Goal: Task Accomplishment & Management: Manage account settings

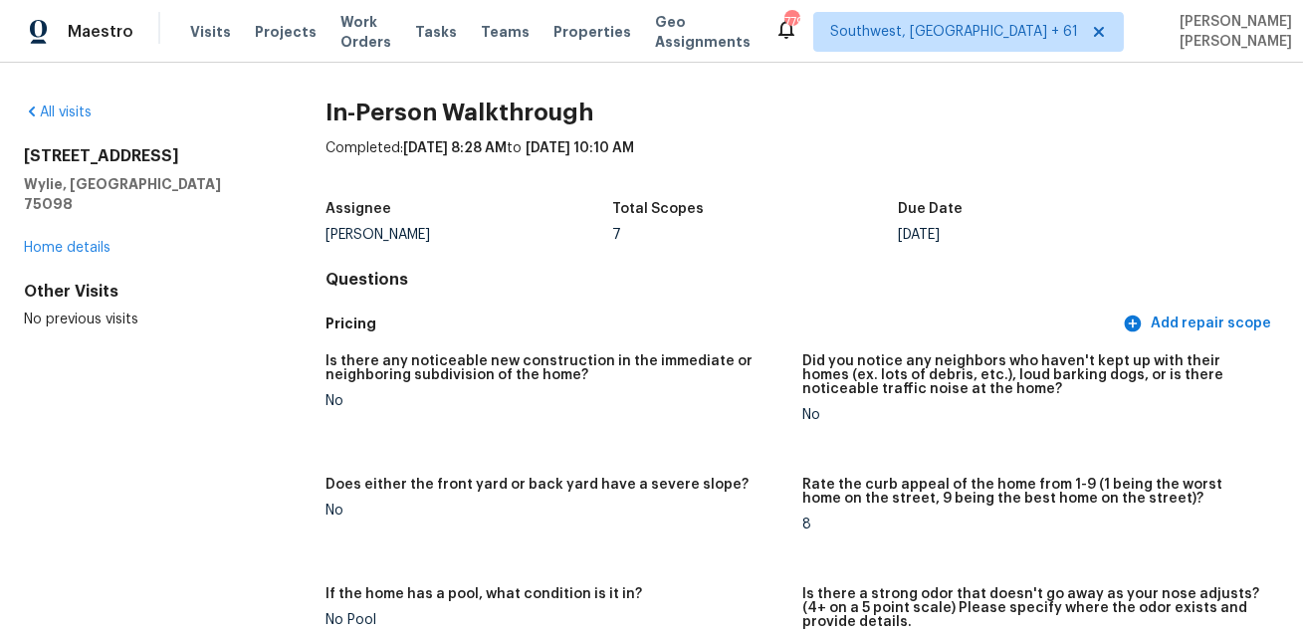
click at [618, 381] on div "Is there any noticeable new construction in the immediate or neighboring subdiv…" at bounding box center [555, 374] width 461 height 40
click at [78, 155] on h2 "1813 Country Walk Ln" at bounding box center [143, 156] width 238 height 20
copy h2 "1813 Country Walk Ln"
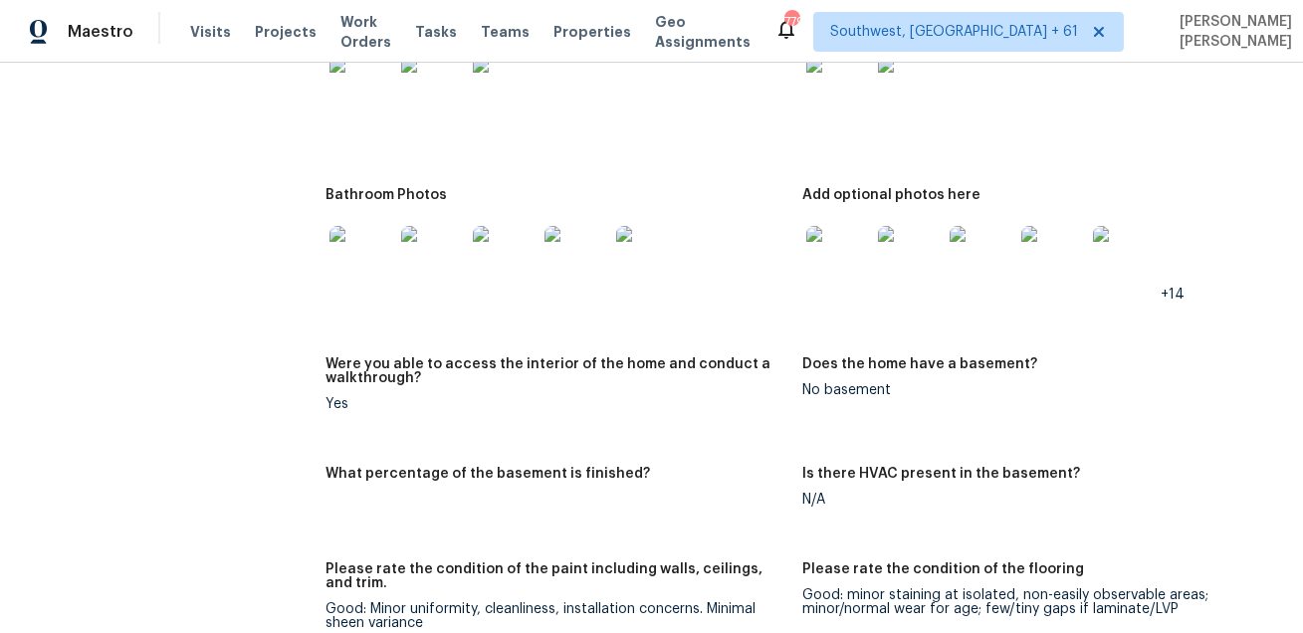
scroll to position [3007, 0]
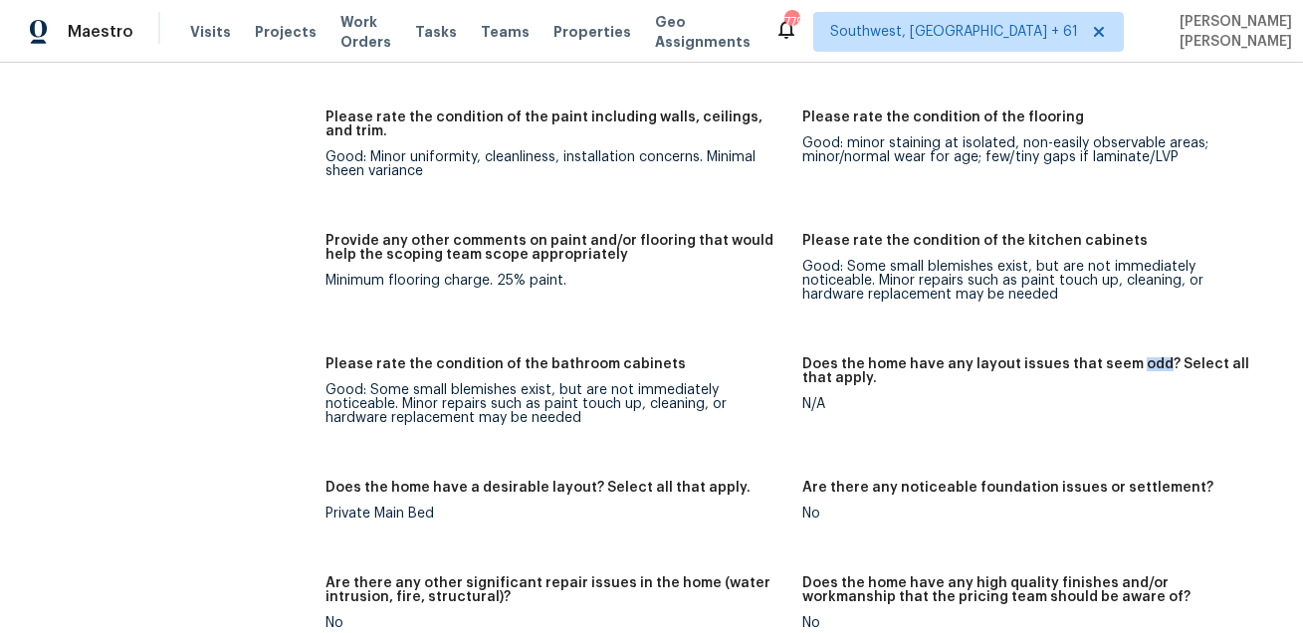
click at [829, 164] on figure "Please rate the condition of the flooring Good: minor staining at isolated, non…" at bounding box center [1040, 160] width 477 height 100
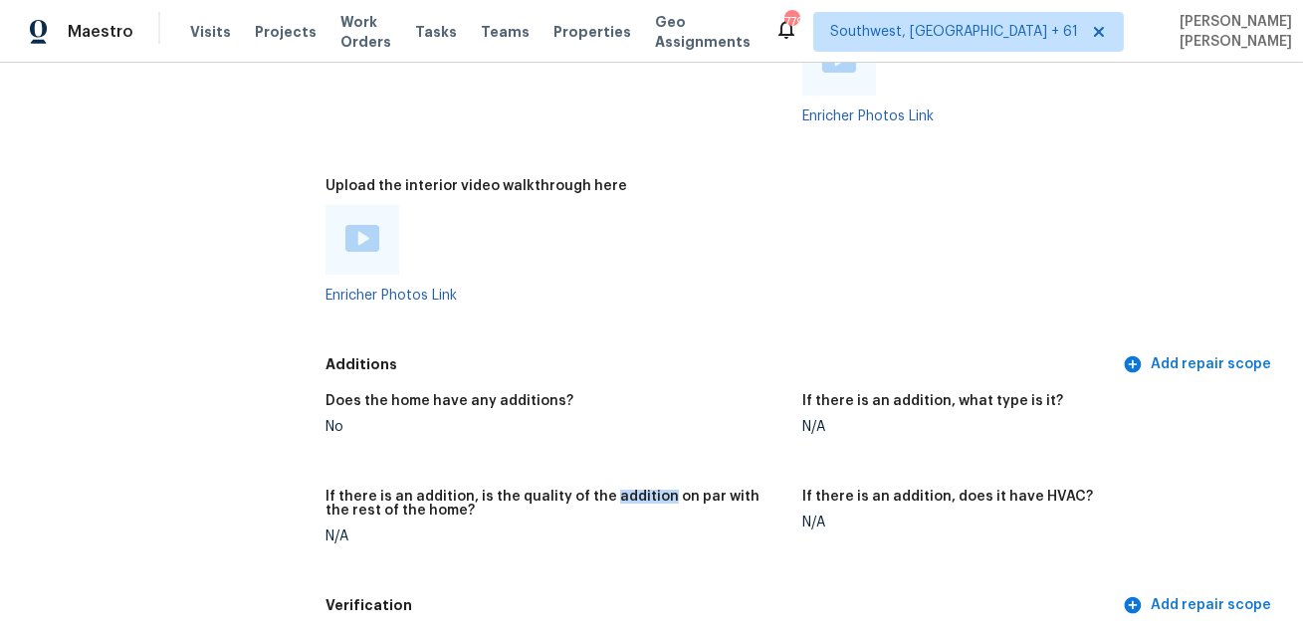
click at [736, 282] on div "Enricher Photos Link" at bounding box center [555, 254] width 461 height 98
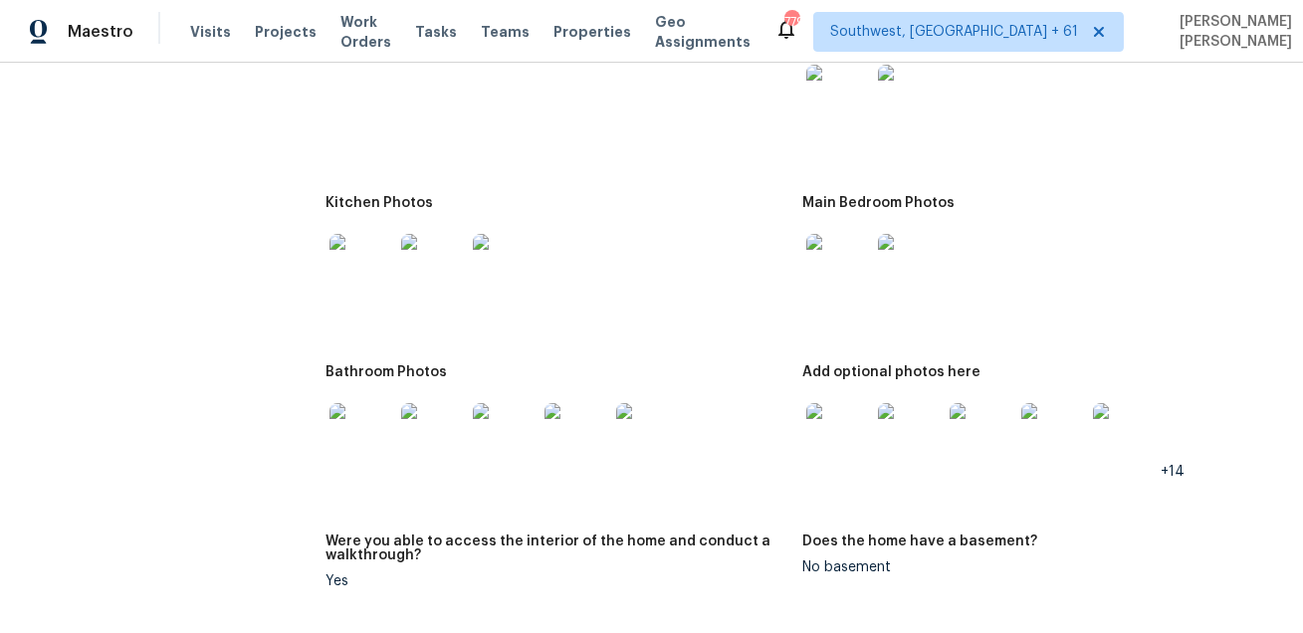
scroll to position [2356, 0]
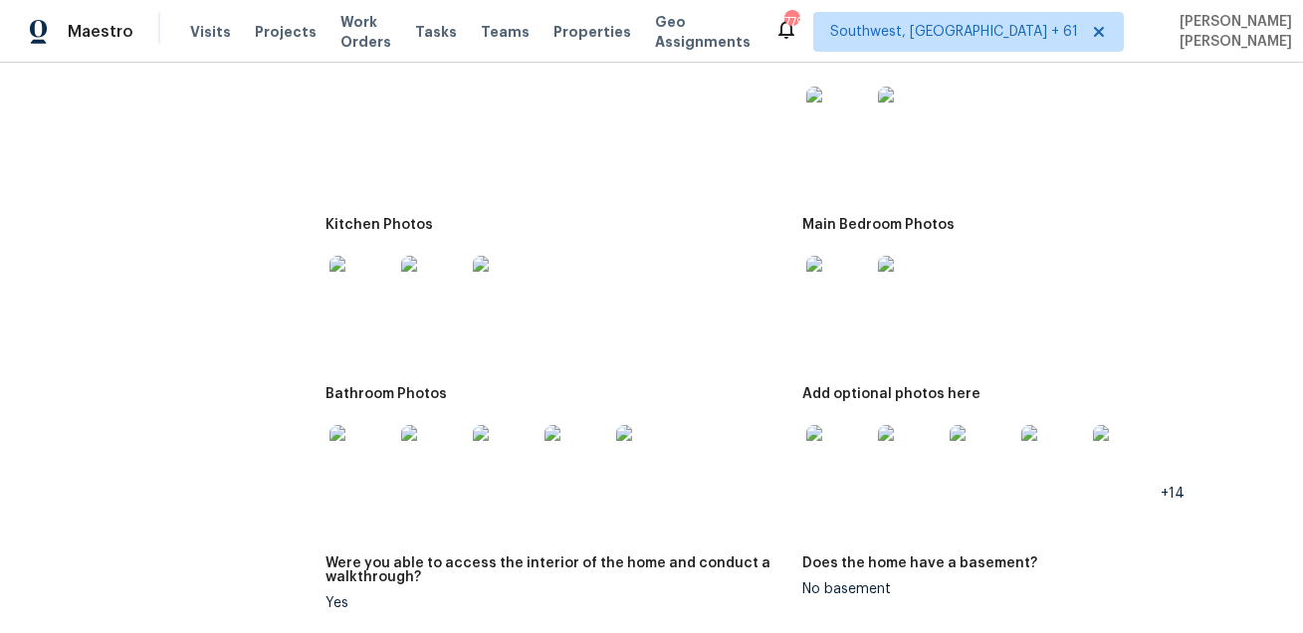
click at [847, 103] on img at bounding box center [838, 119] width 64 height 64
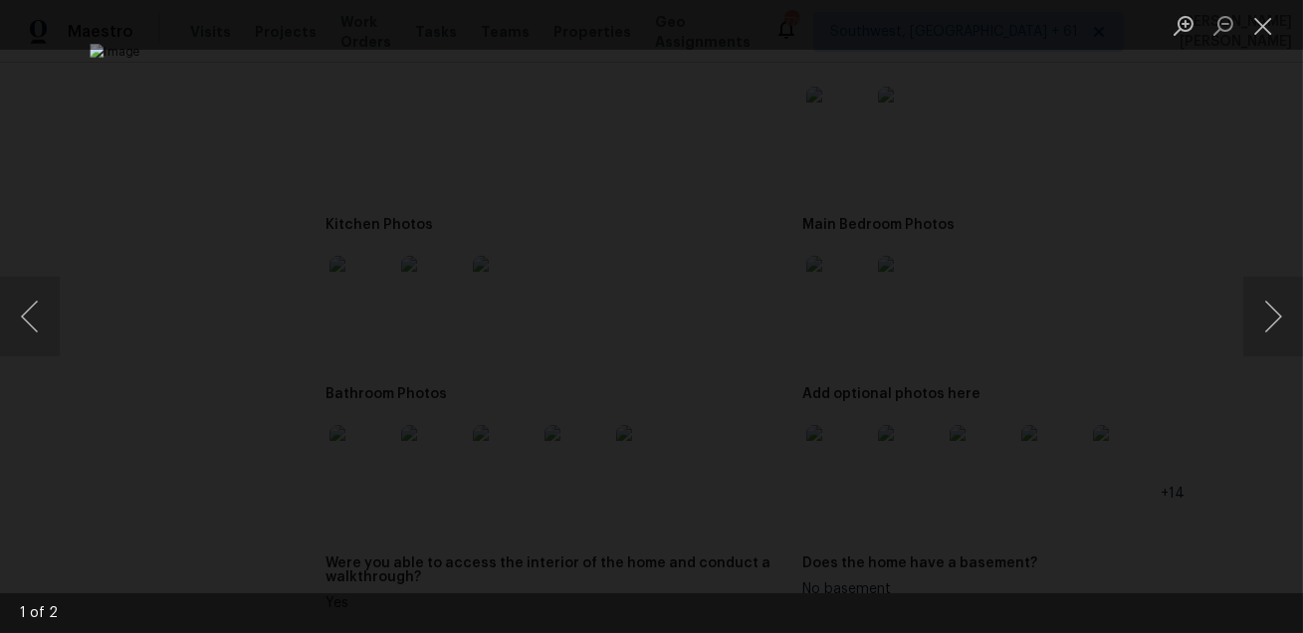
click at [1104, 206] on div "Lightbox" at bounding box center [651, 316] width 1303 height 633
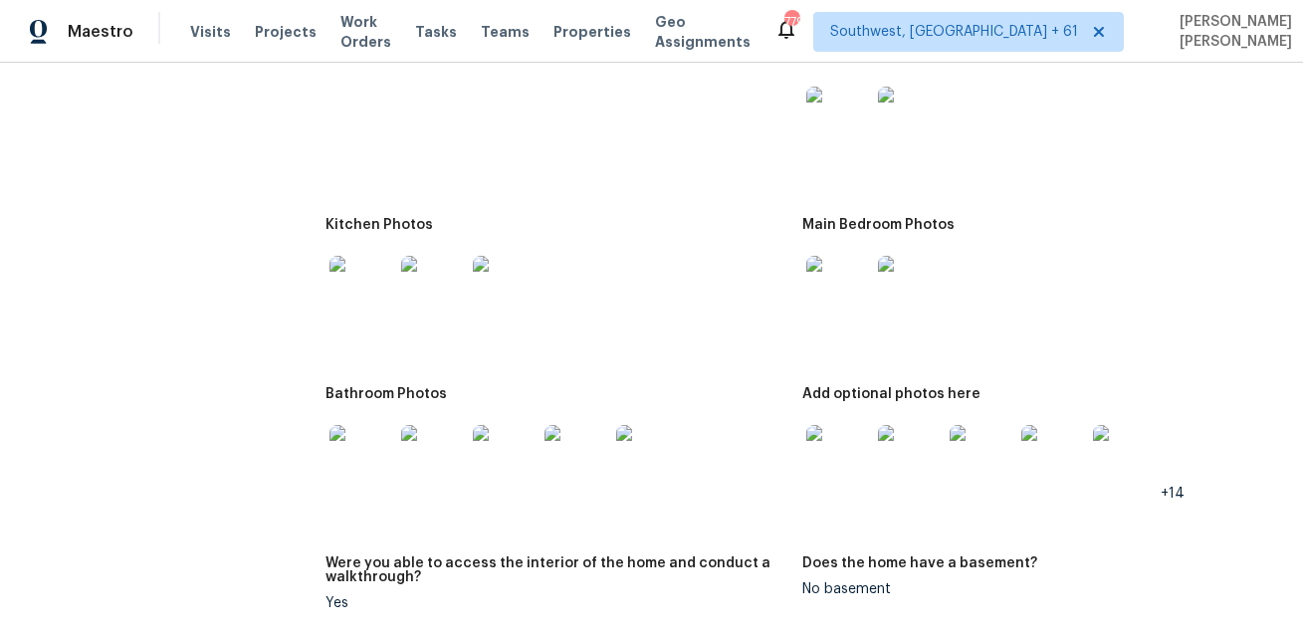
click at [383, 268] on img at bounding box center [361, 288] width 64 height 64
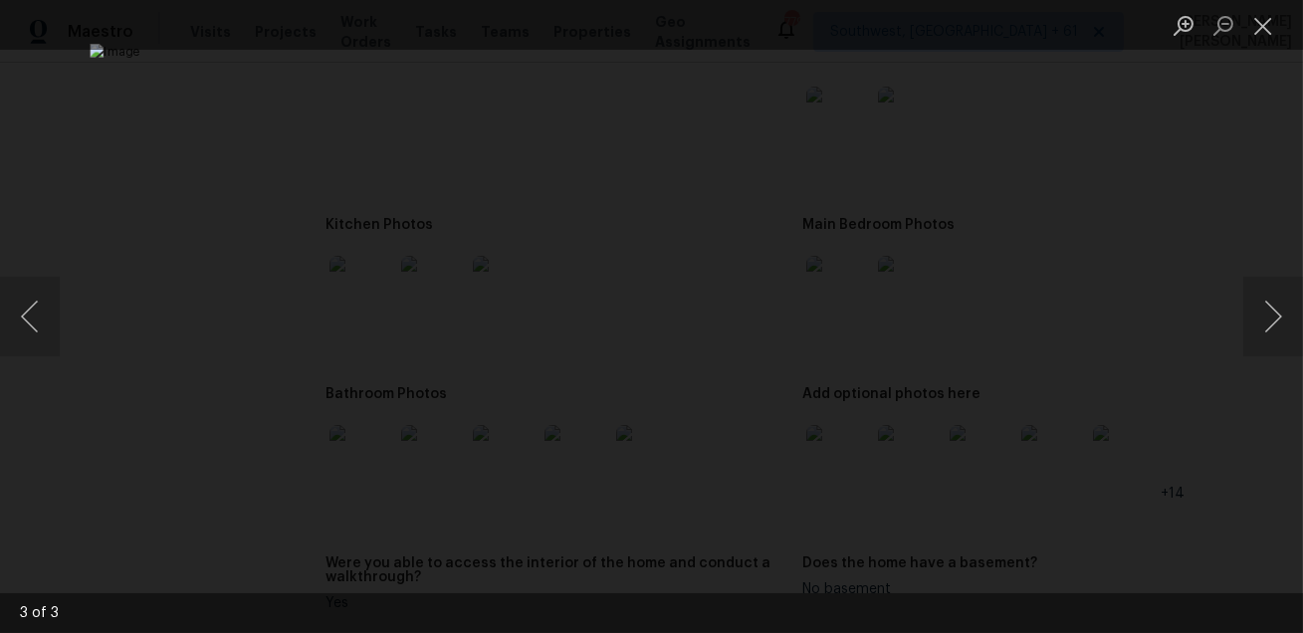
click at [1145, 383] on div "Lightbox" at bounding box center [651, 316] width 1303 height 633
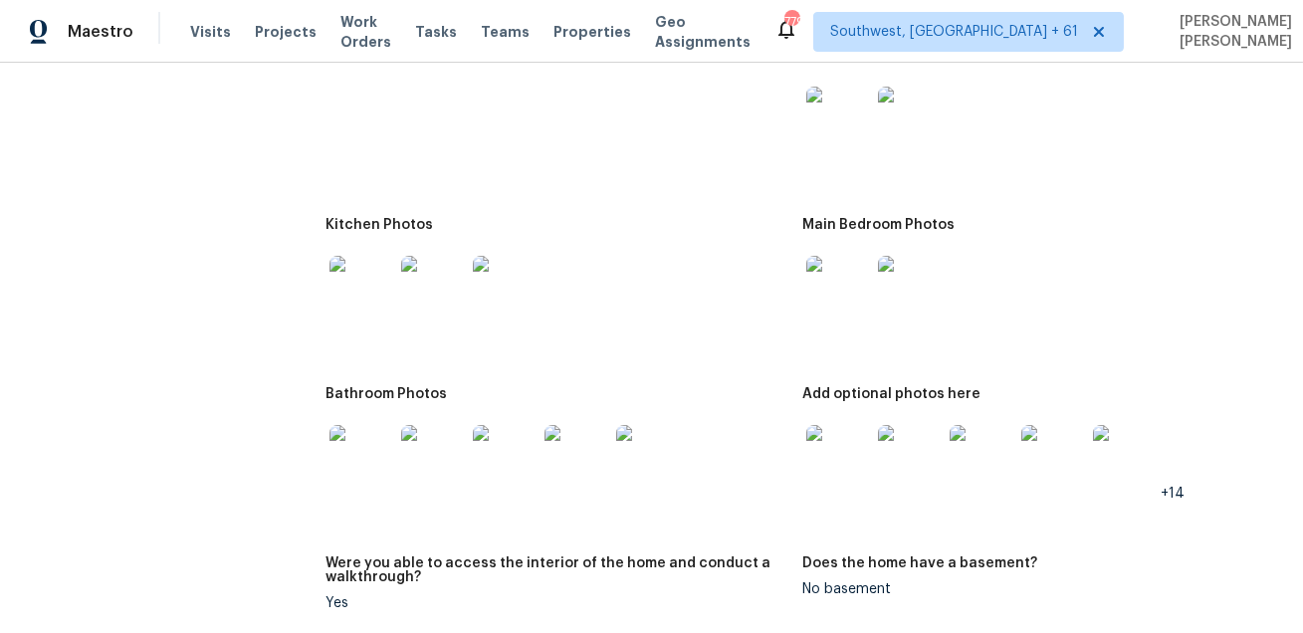
click at [836, 280] on img at bounding box center [838, 288] width 64 height 64
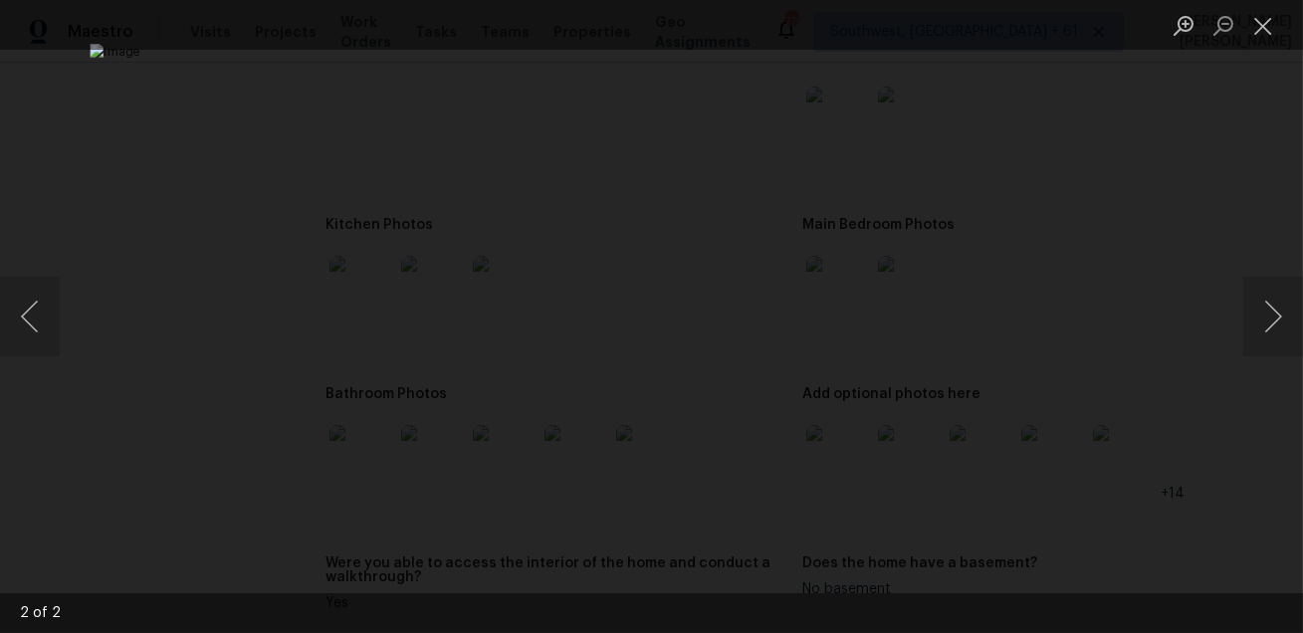
click at [1153, 365] on div "Lightbox" at bounding box center [651, 316] width 1303 height 633
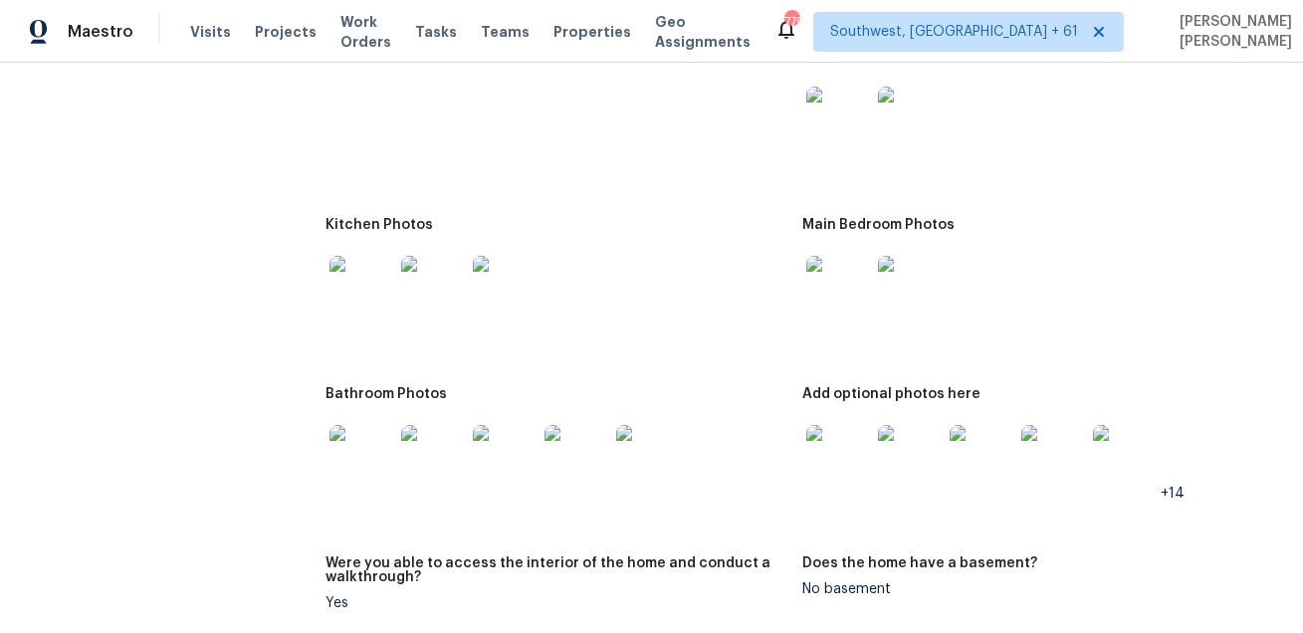
click at [359, 443] on img at bounding box center [361, 457] width 64 height 64
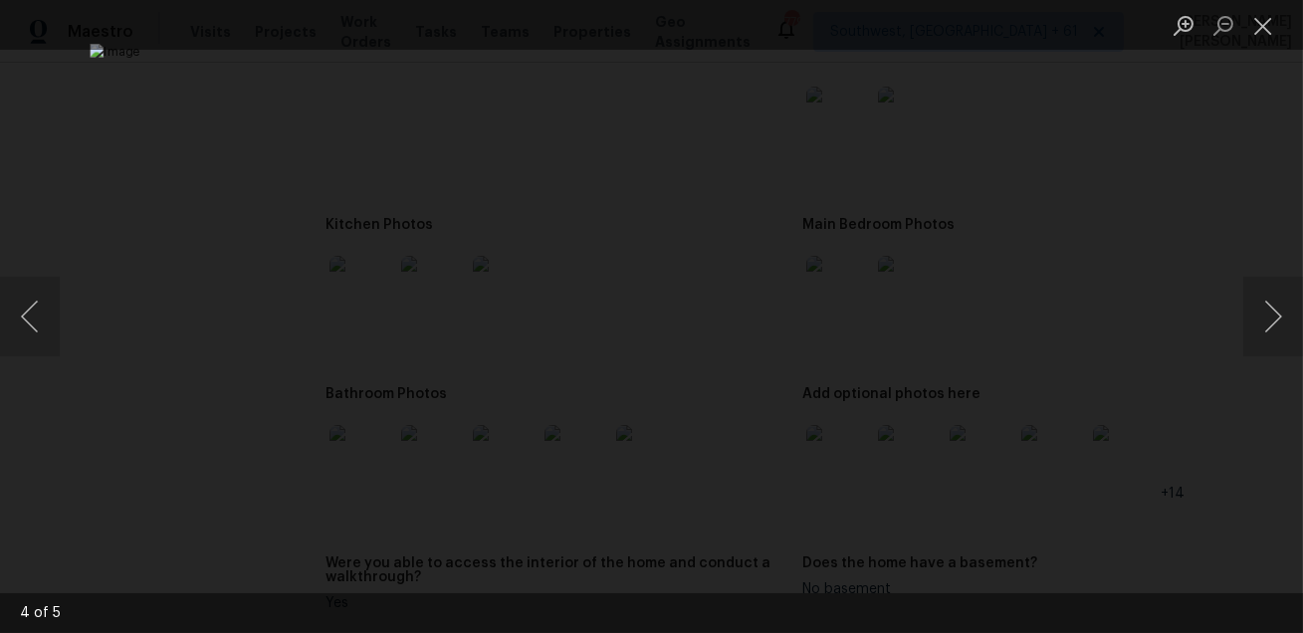
click at [1156, 399] on div "Lightbox" at bounding box center [651, 316] width 1303 height 633
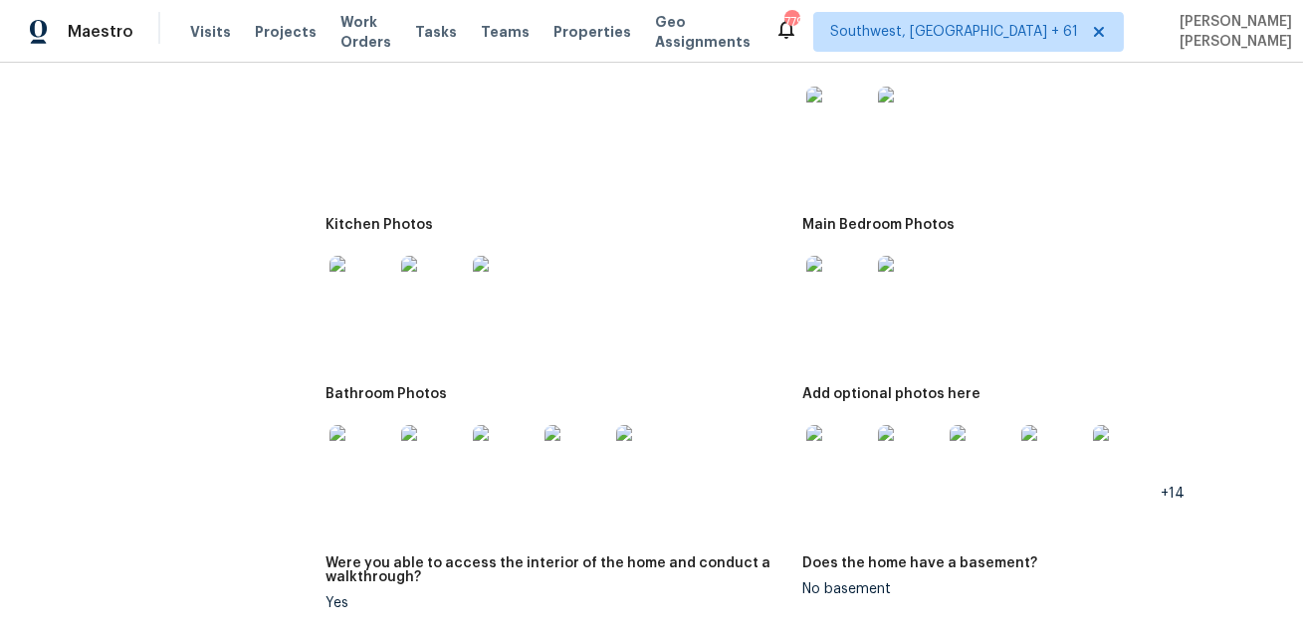
click at [840, 458] on img at bounding box center [838, 457] width 64 height 64
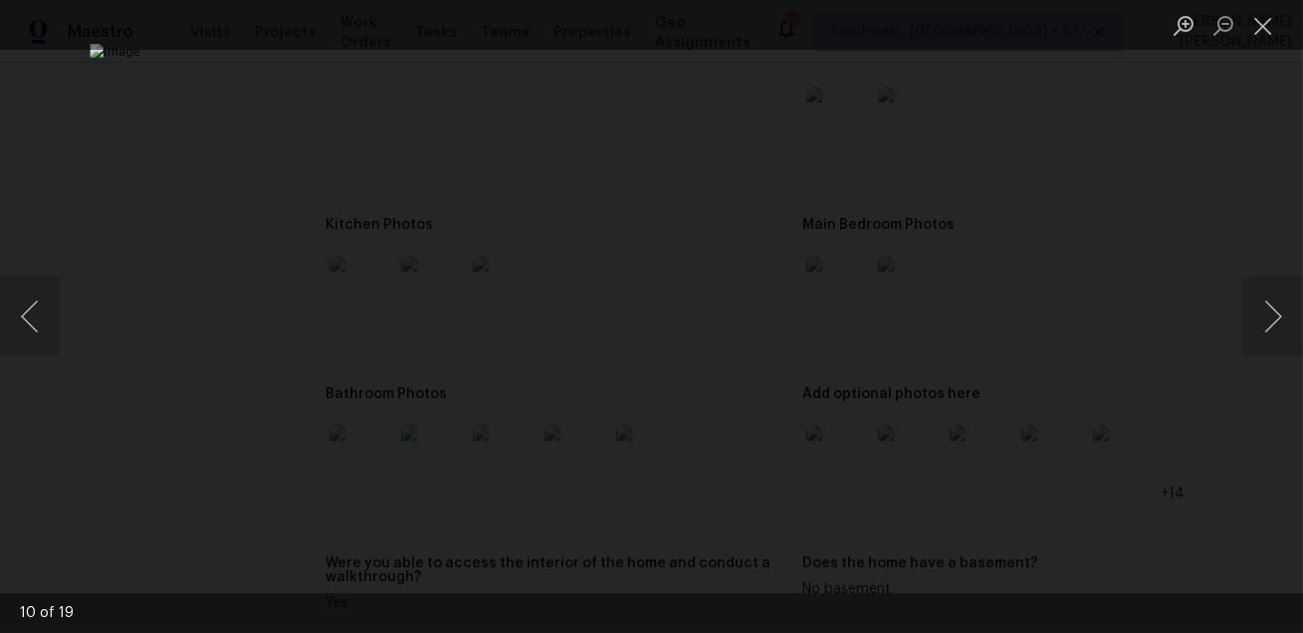
click at [1226, 427] on div "Lightbox" at bounding box center [651, 316] width 1303 height 633
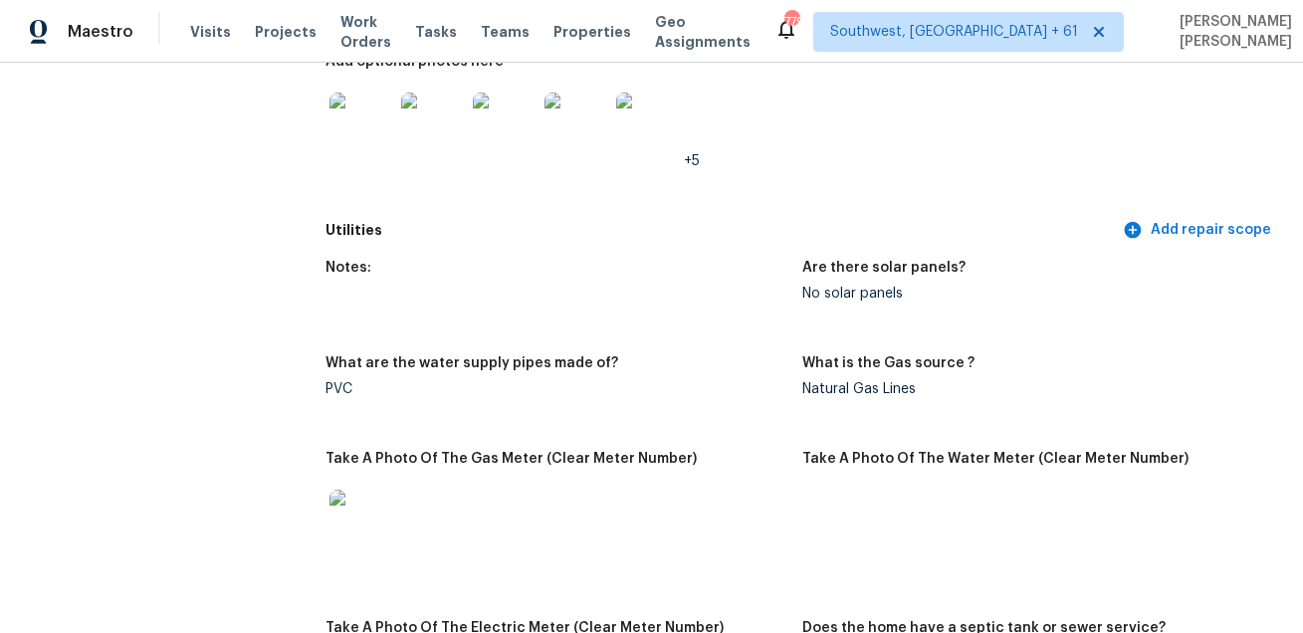
scroll to position [3007, 0]
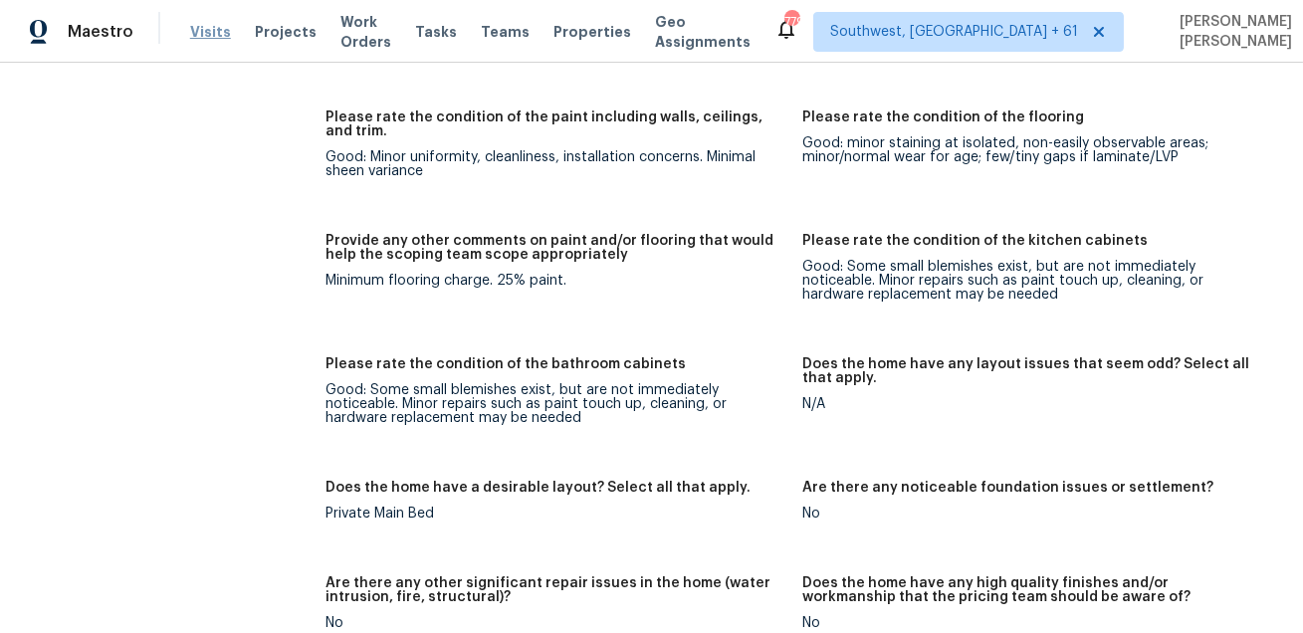
click at [197, 27] on span "Visits" at bounding box center [210, 32] width 41 height 20
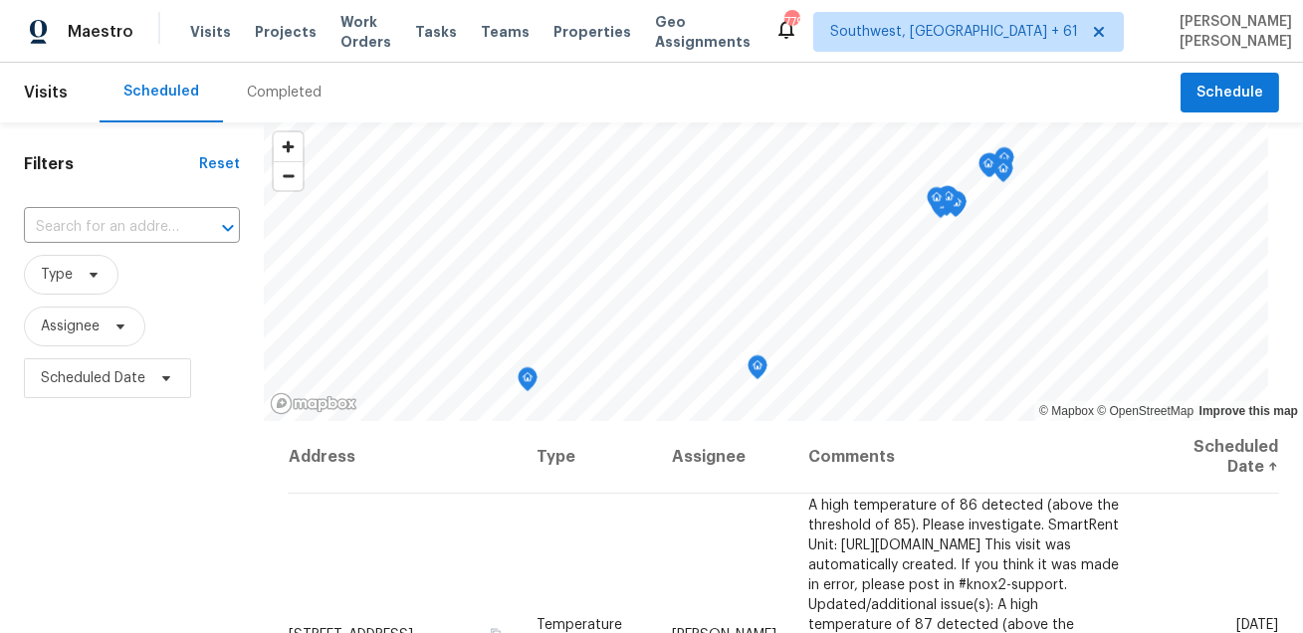
click at [252, 101] on div "Completed" at bounding box center [284, 93] width 75 height 20
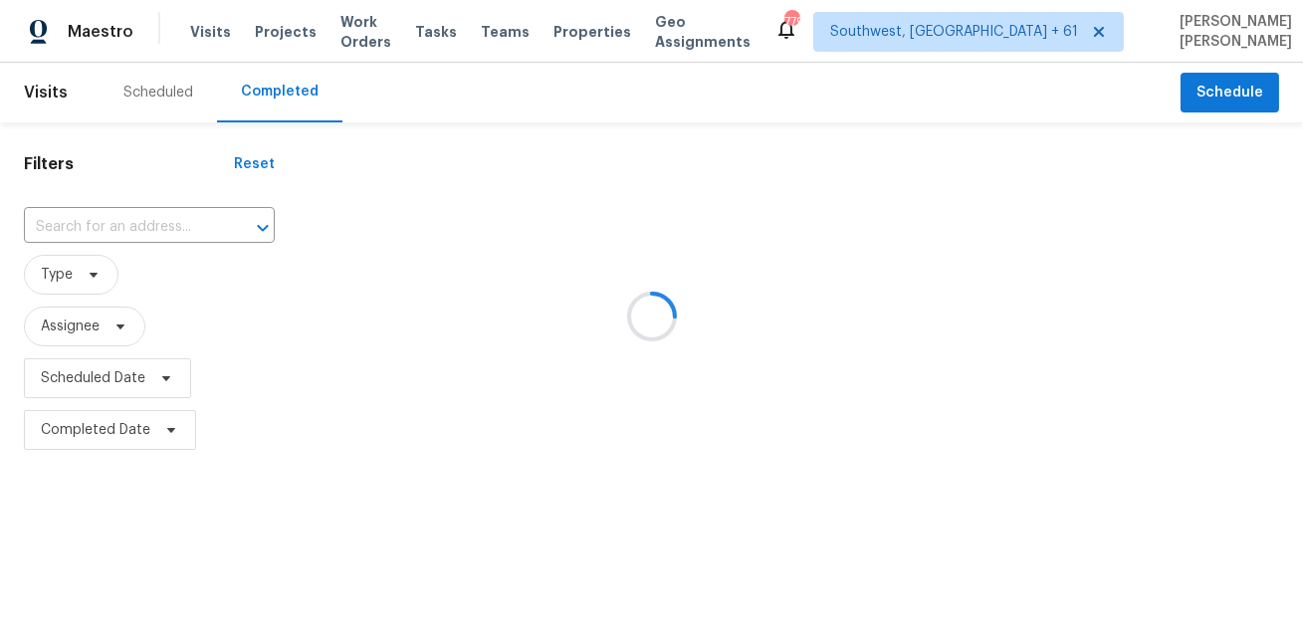
click at [175, 220] on div at bounding box center [651, 316] width 1303 height 633
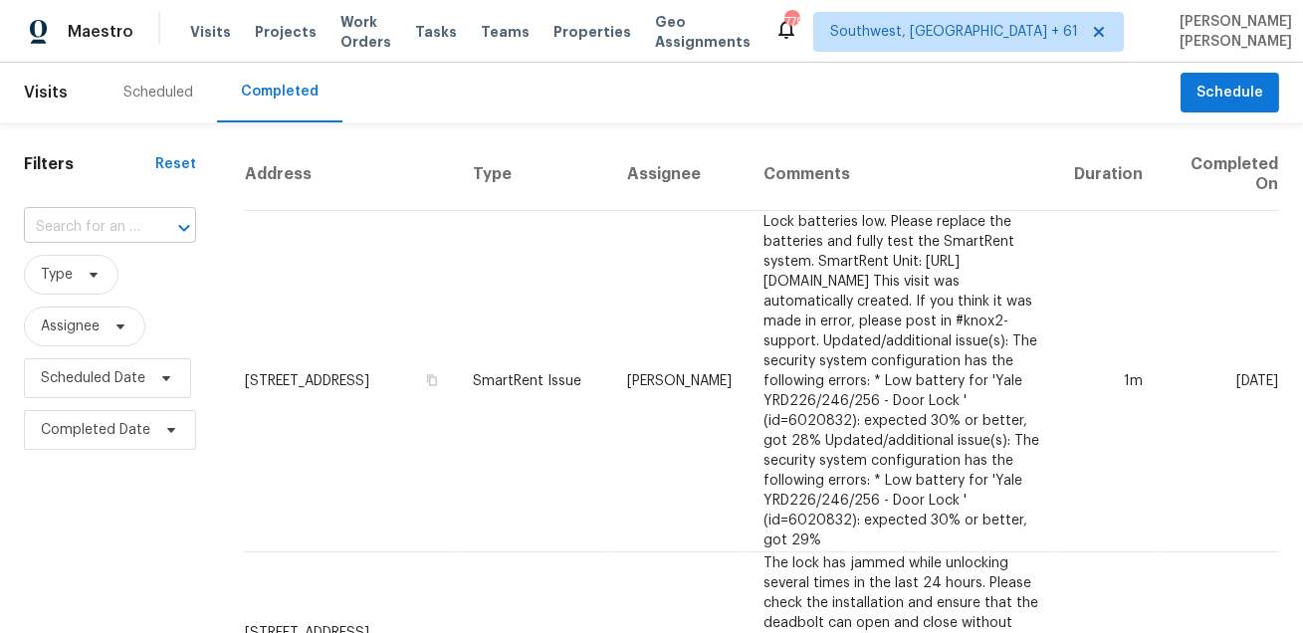
click at [152, 222] on div at bounding box center [170, 228] width 52 height 28
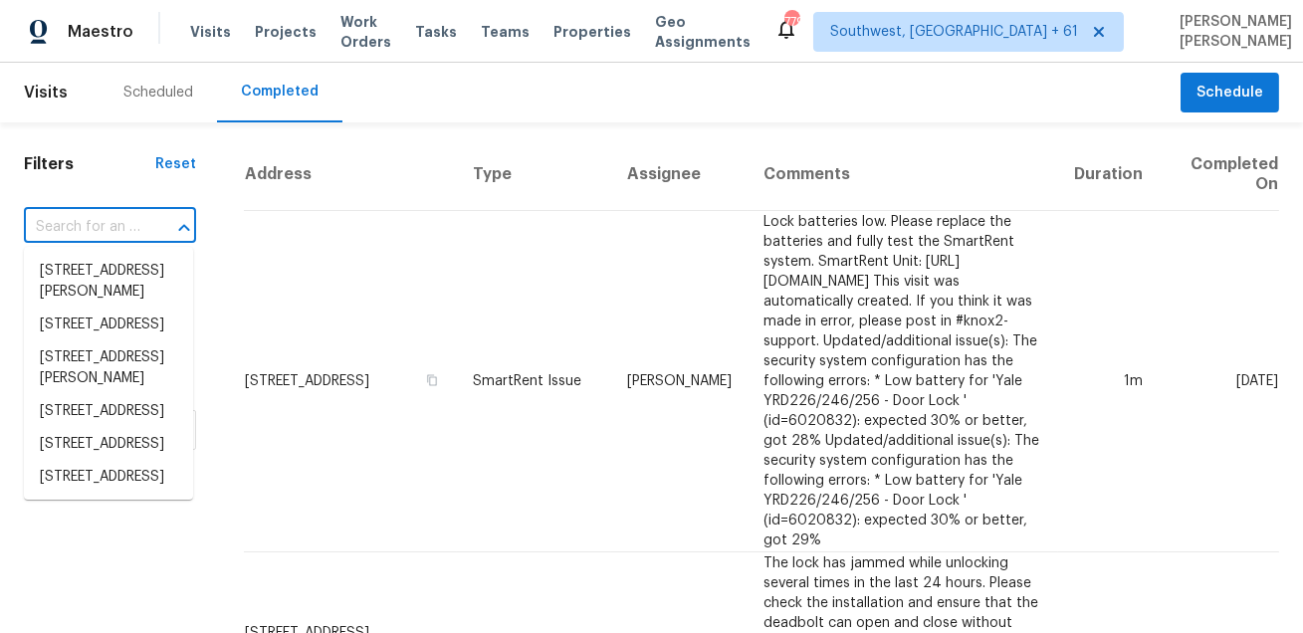
paste input "111 Walker Ave Bessemer AL 35023"
type input "111 Walker Ave Bessemer AL 35023"
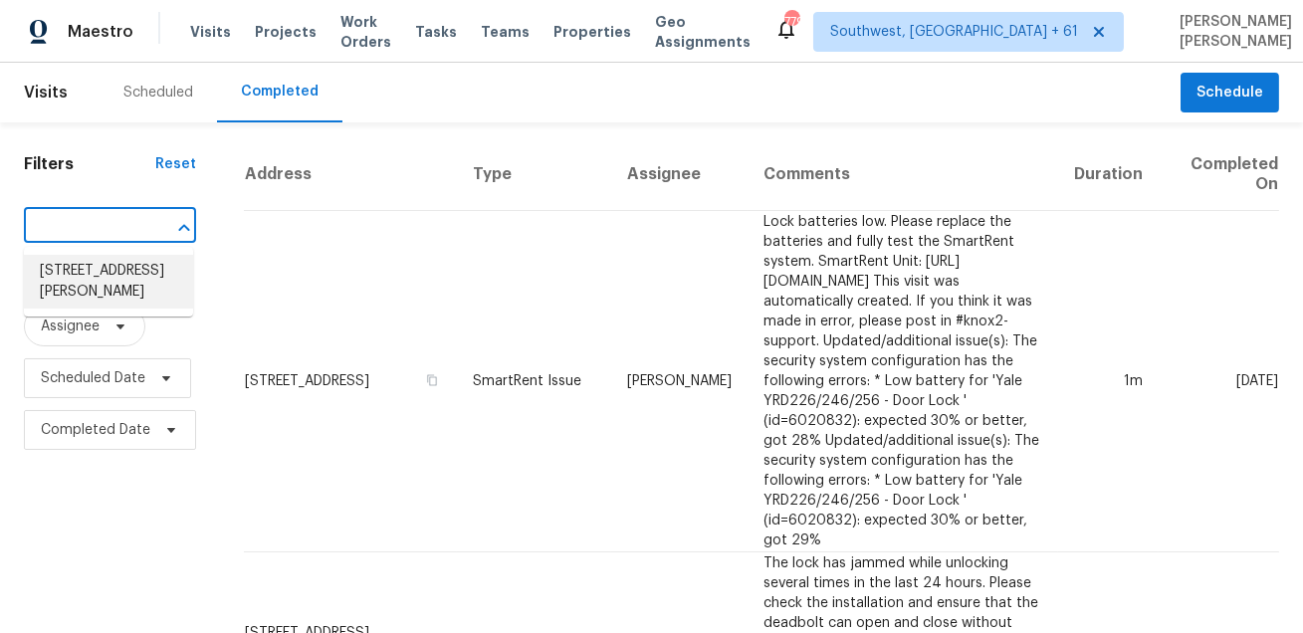
click at [121, 279] on li "111 Walker Ave, Bessemer, AL 35023" at bounding box center [108, 282] width 169 height 54
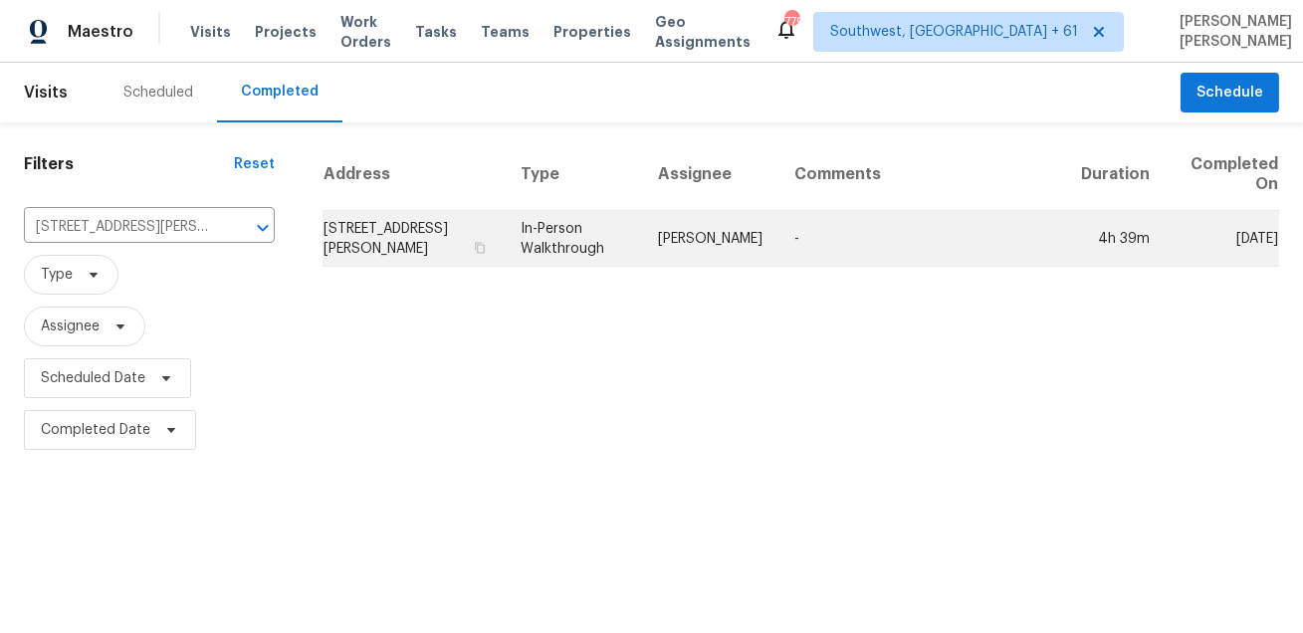
click at [713, 248] on td "Brian Holloway" at bounding box center [710, 239] width 136 height 56
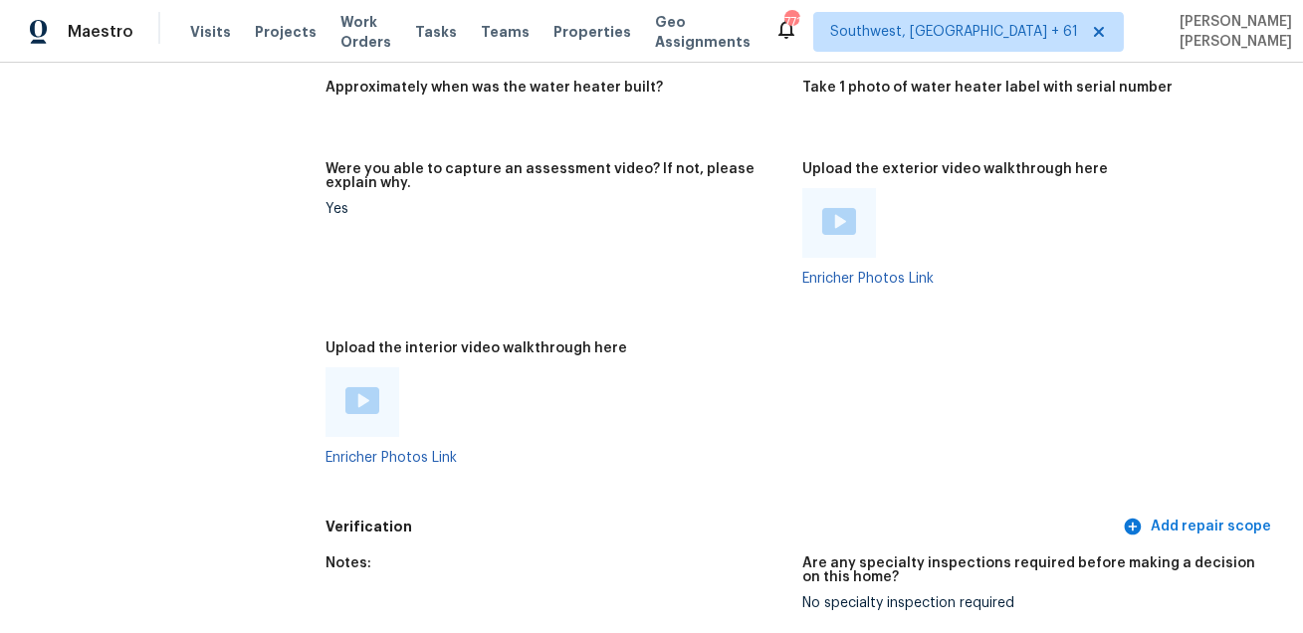
scroll to position [4158, 0]
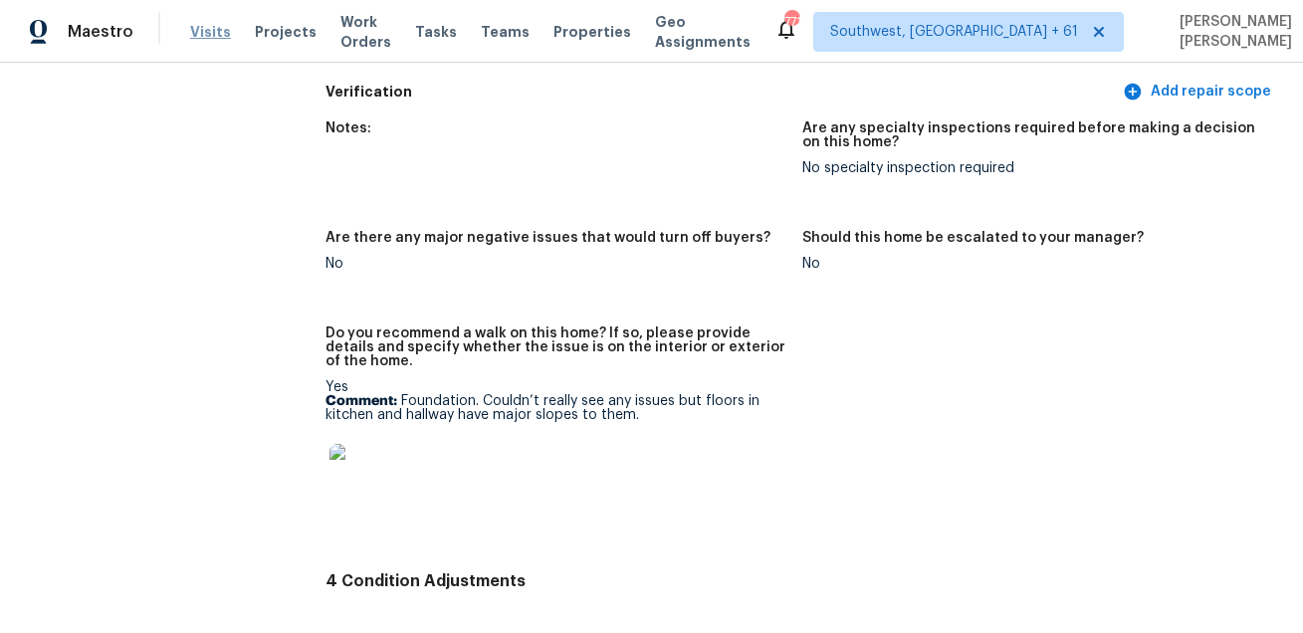
click at [199, 31] on span "Visits" at bounding box center [210, 32] width 41 height 20
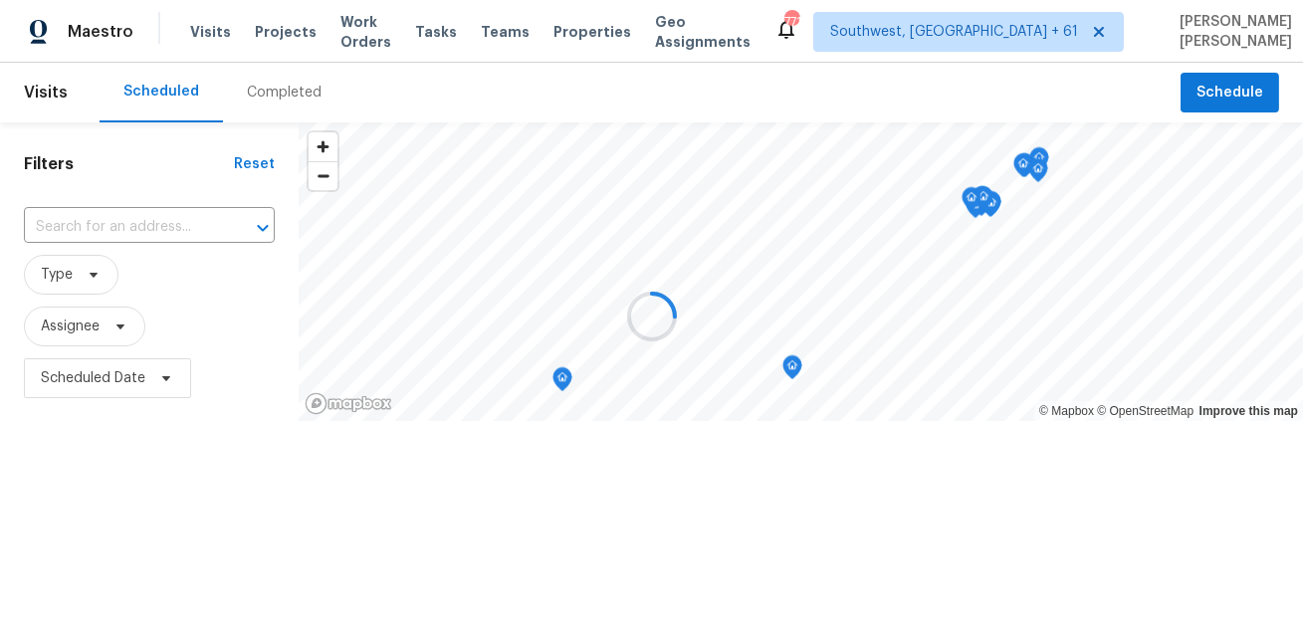
click at [269, 98] on div "Completed" at bounding box center [284, 93] width 75 height 20
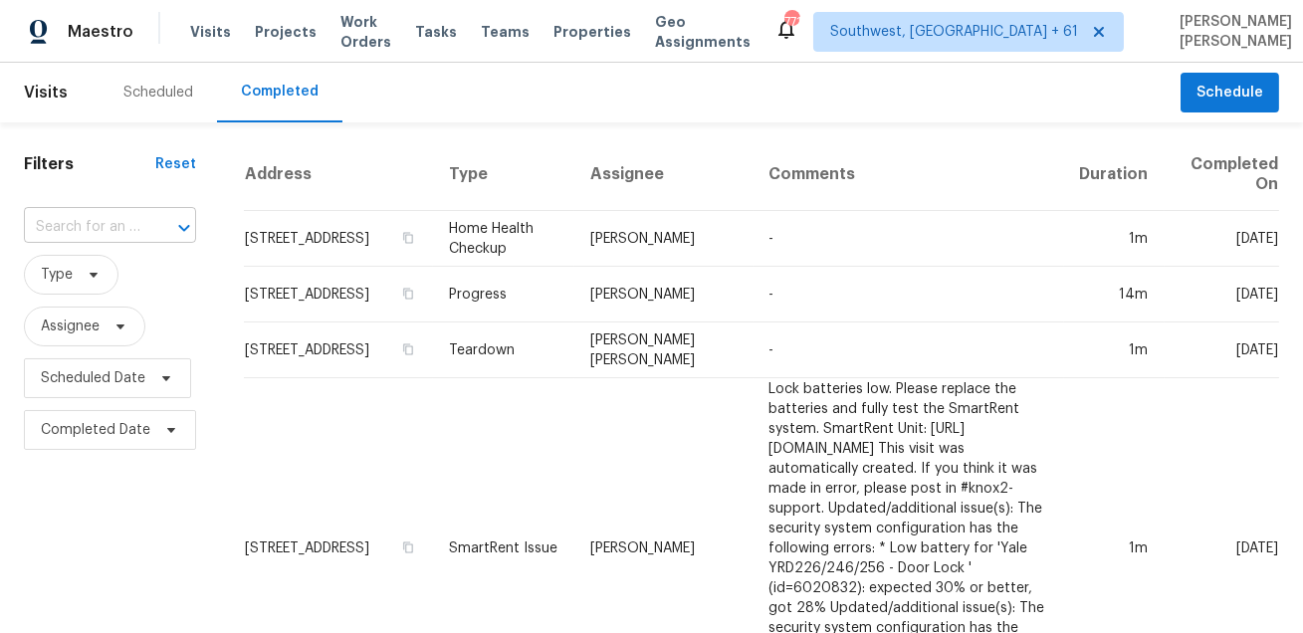
click at [148, 222] on div at bounding box center [170, 228] width 52 height 28
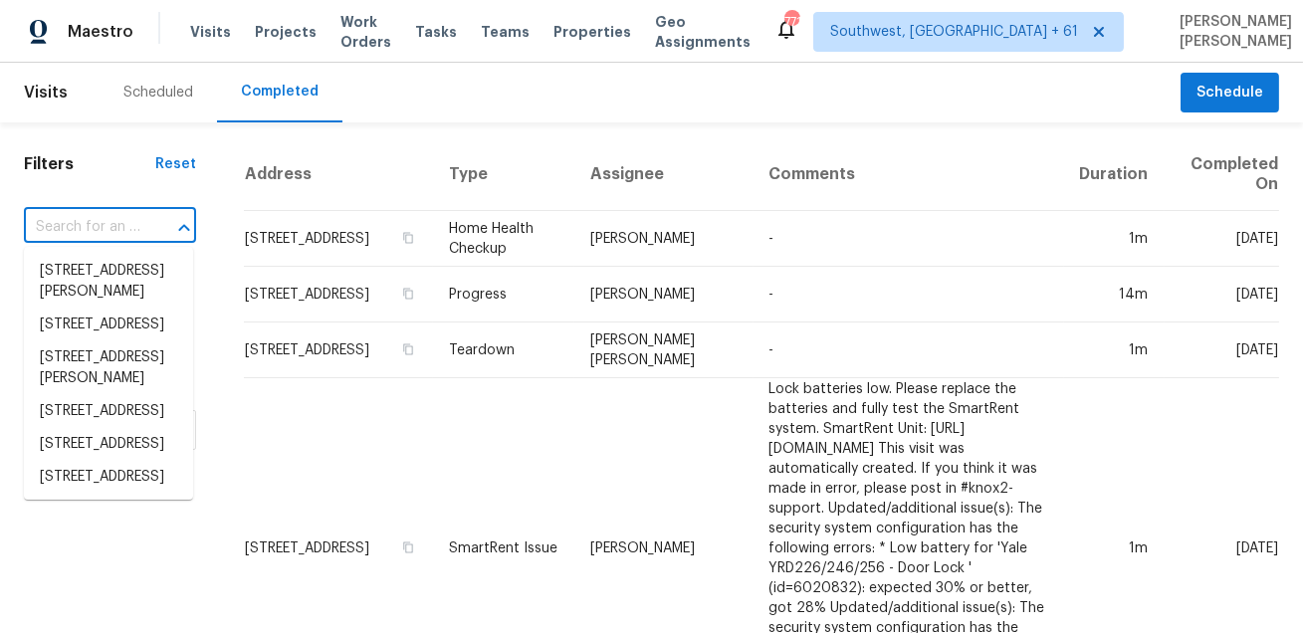
paste input "[STREET_ADDRESS][PERSON_NAME]"
type input "[STREET_ADDRESS][PERSON_NAME]"
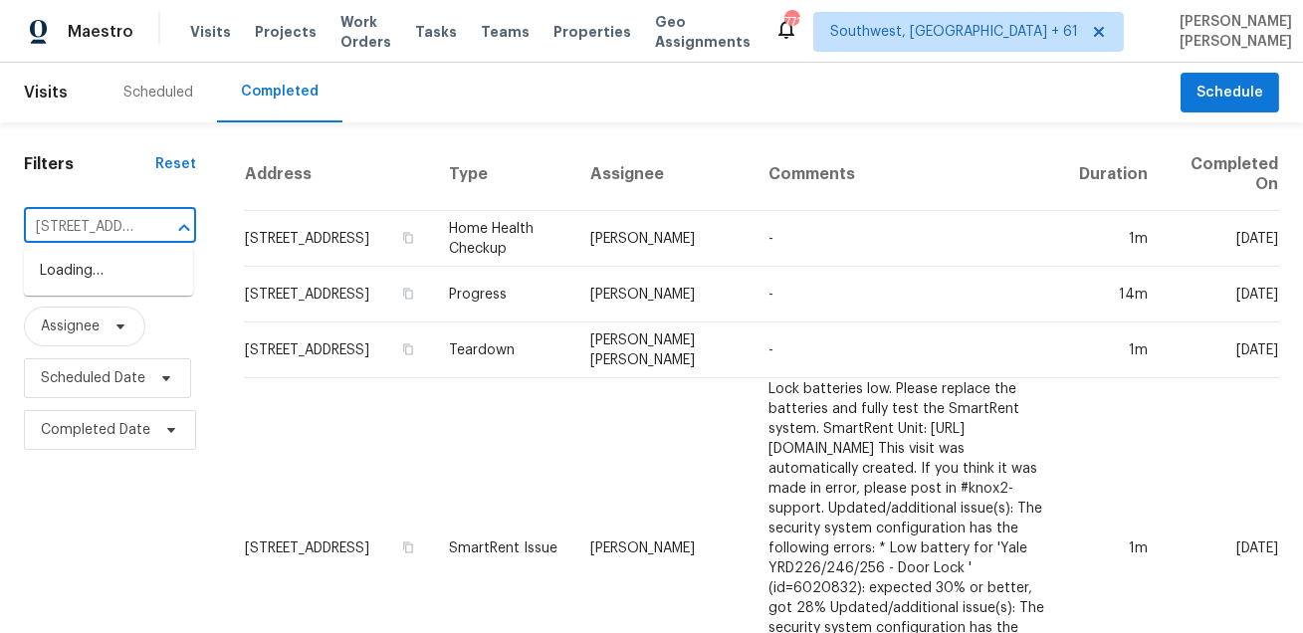
scroll to position [0, 167]
click at [98, 267] on li "[STREET_ADDRESS][PERSON_NAME]" at bounding box center [108, 282] width 169 height 54
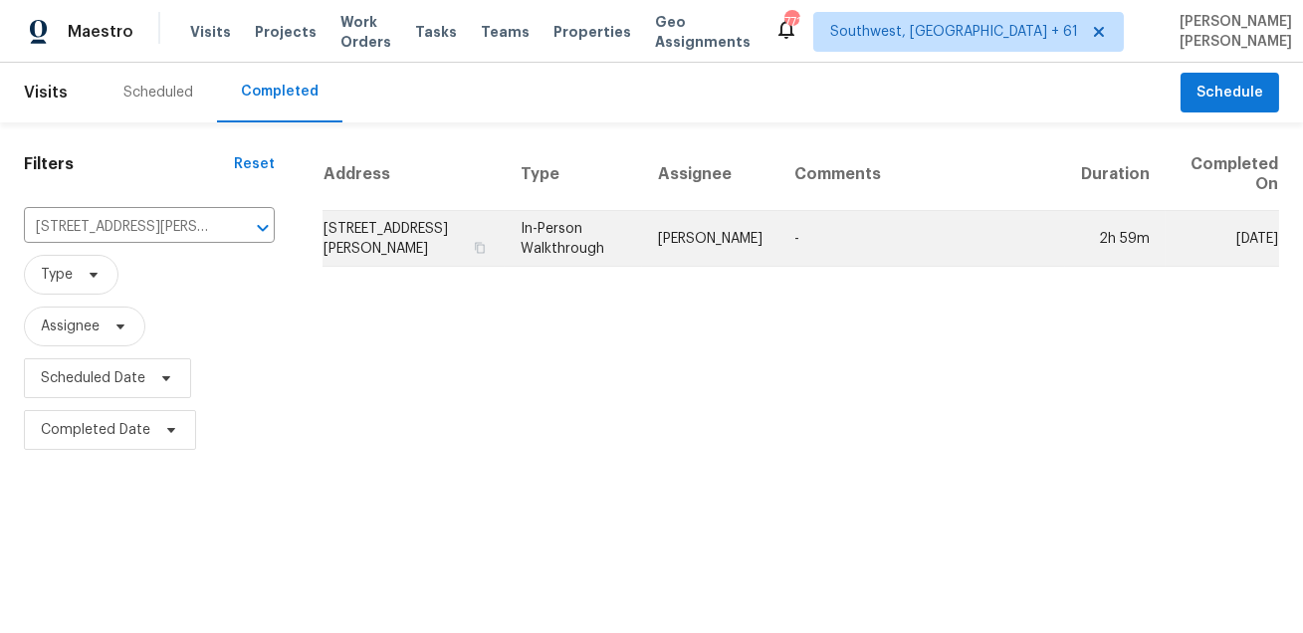
click at [637, 235] on td "In-Person Walkthrough" at bounding box center [573, 239] width 137 height 56
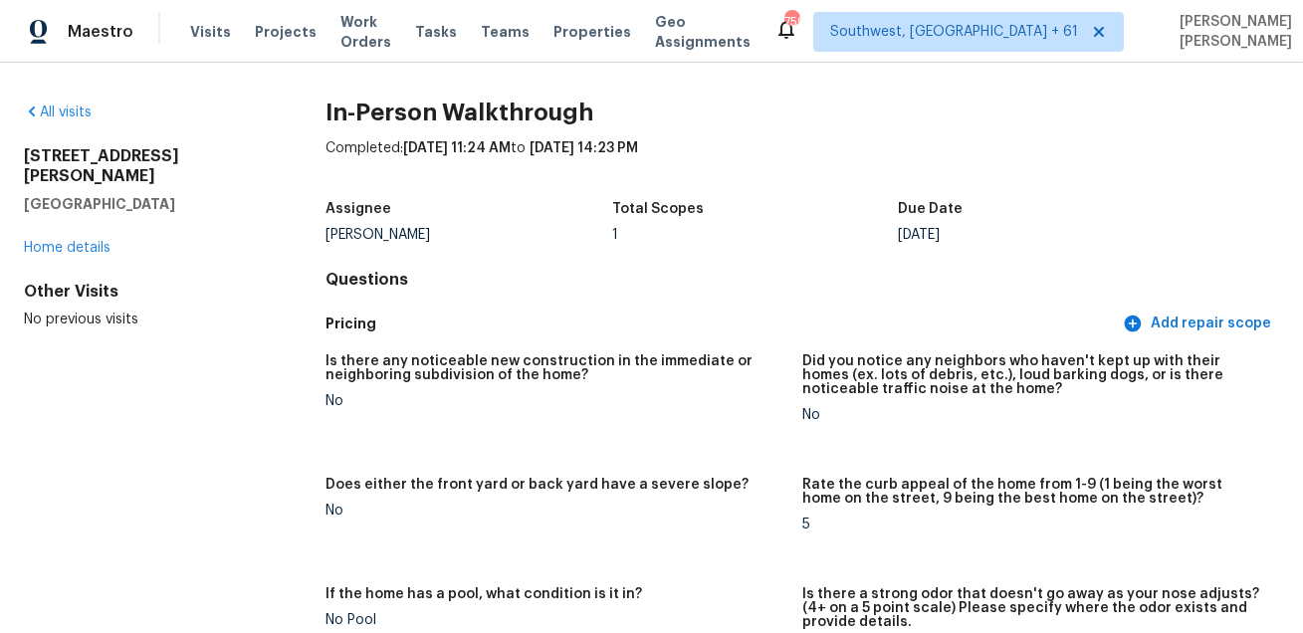
click at [99, 149] on h2 "40 Phillip E Frank Way" at bounding box center [143, 166] width 238 height 40
copy h2 "40 Phillip E Frank Way"
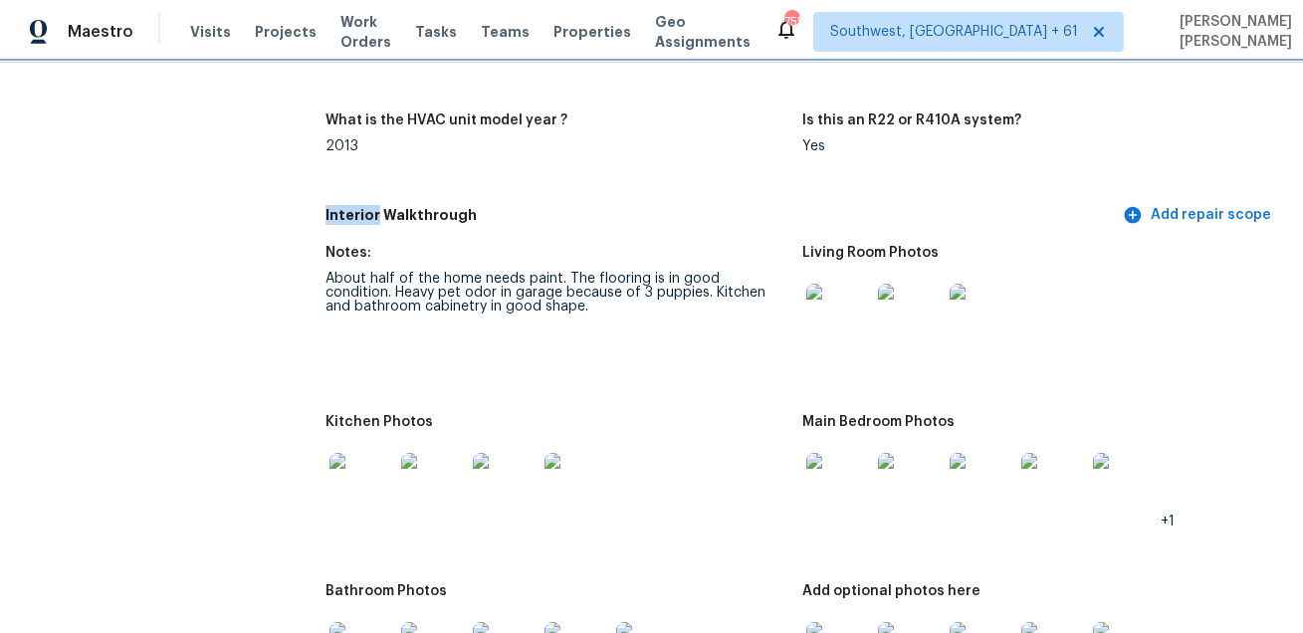
scroll to position [2216, 0]
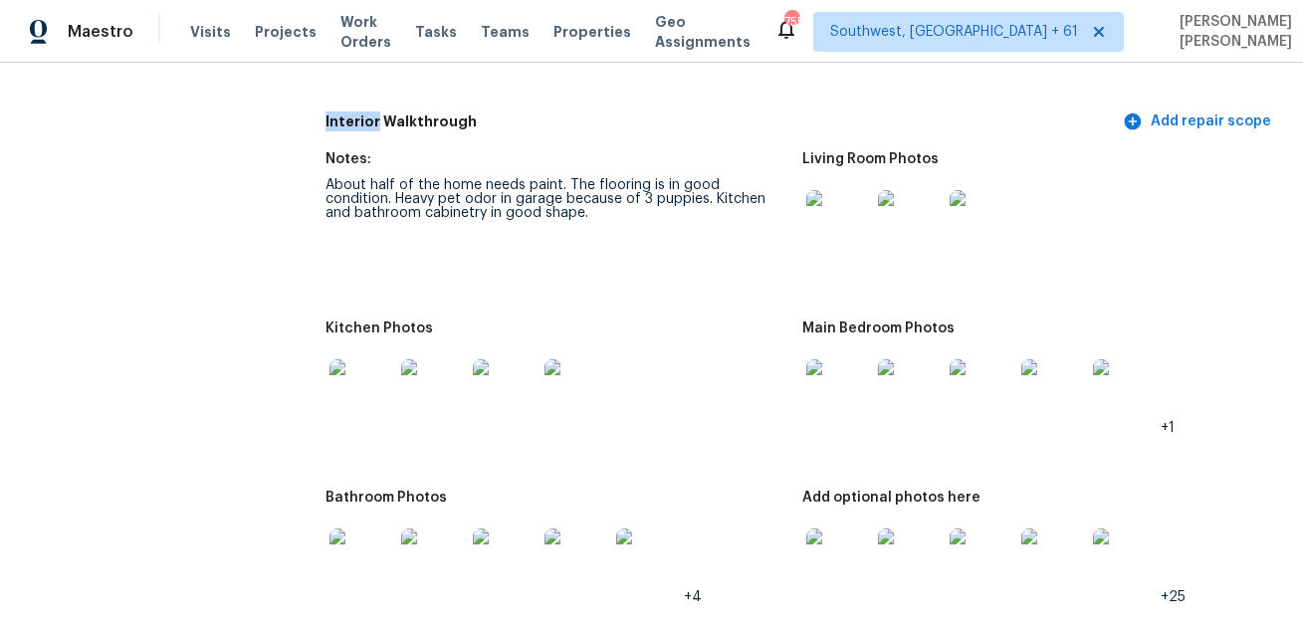
click at [851, 206] on img at bounding box center [838, 222] width 64 height 64
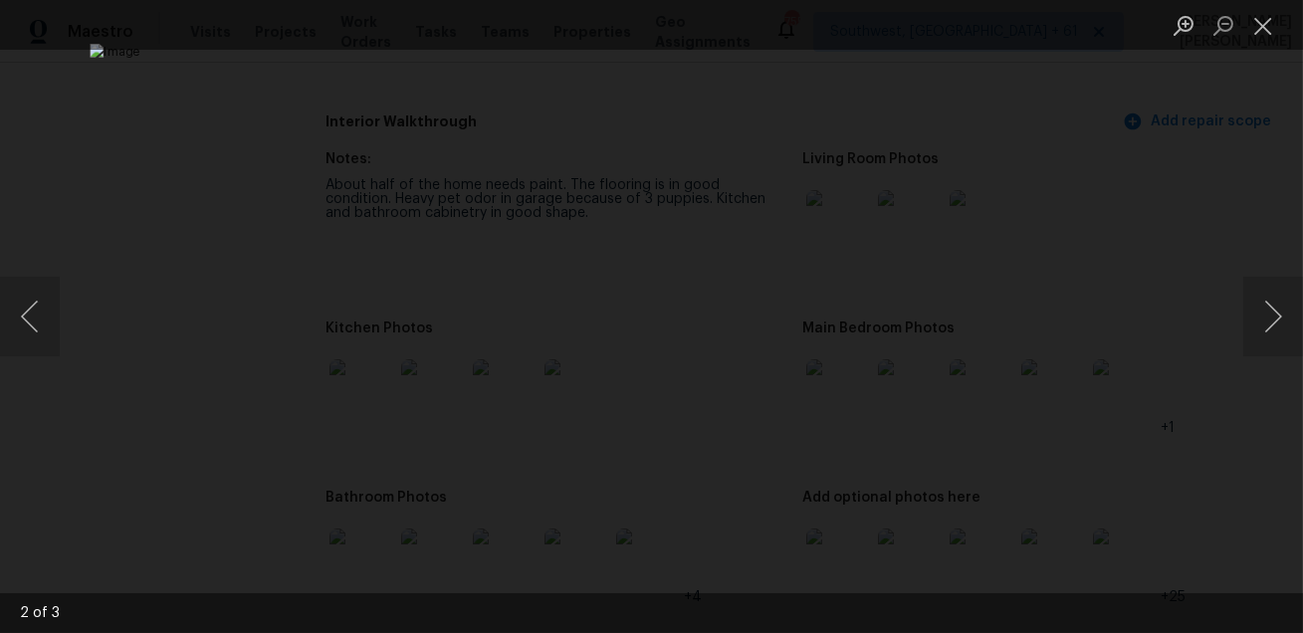
click at [1201, 358] on div "Lightbox" at bounding box center [651, 316] width 1303 height 633
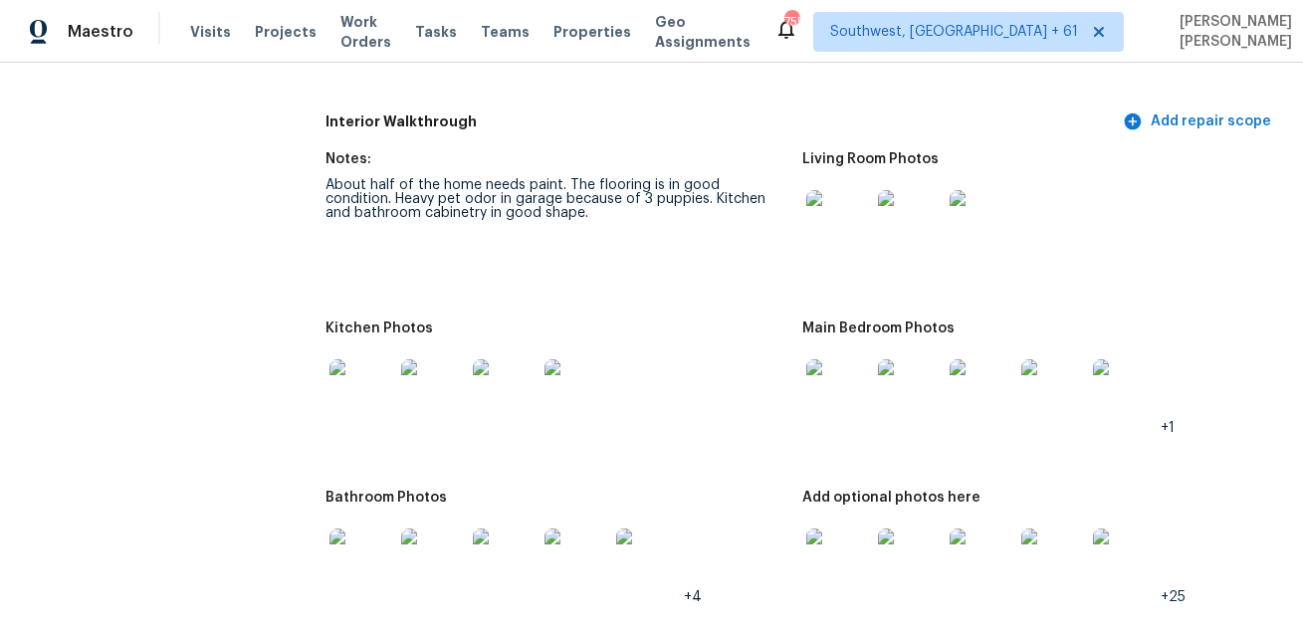
click at [359, 393] on img at bounding box center [361, 391] width 64 height 64
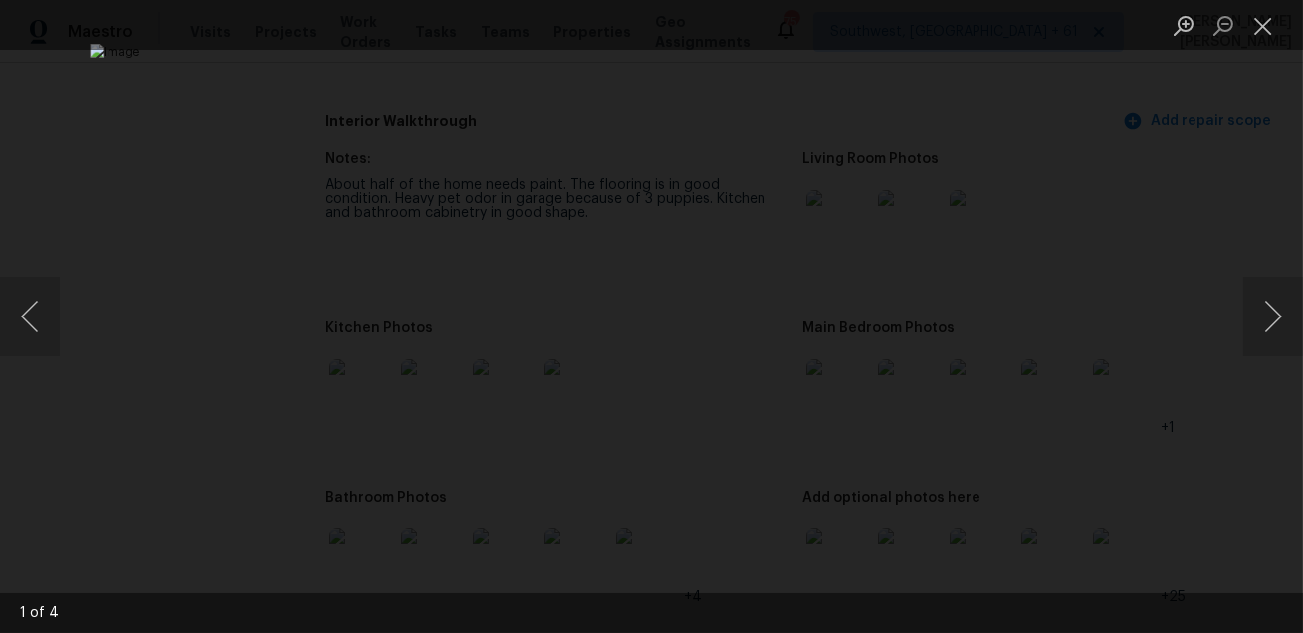
click at [1177, 365] on div "Lightbox" at bounding box center [651, 316] width 1303 height 633
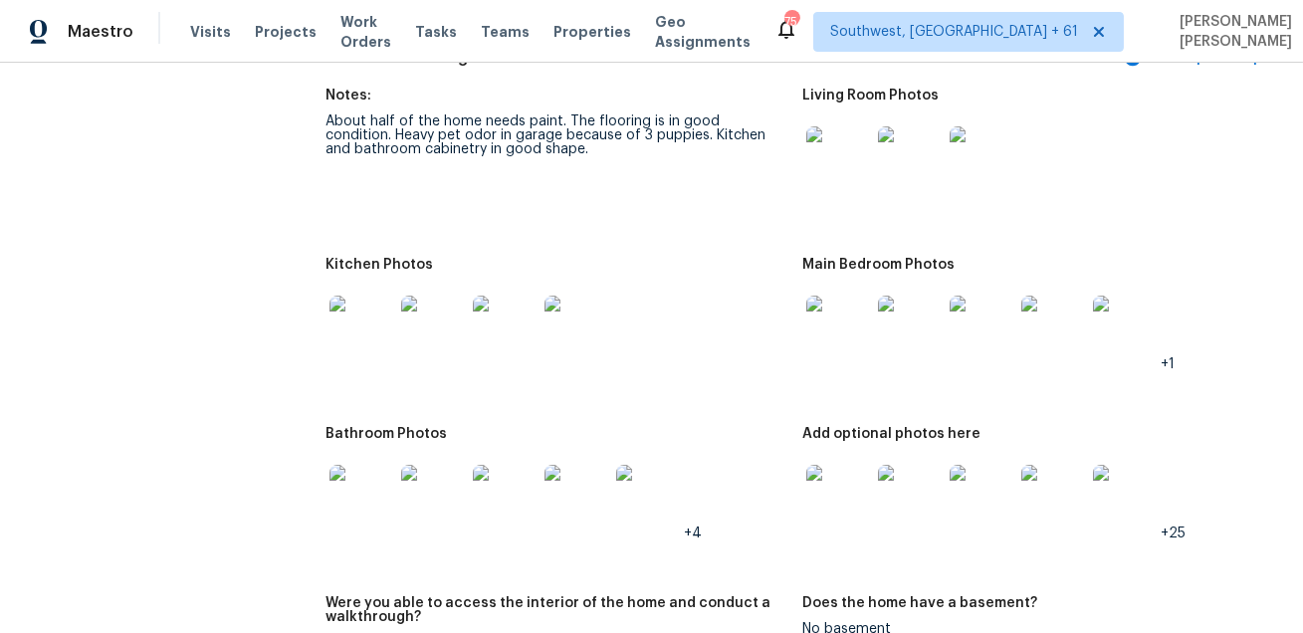
scroll to position [2350, 0]
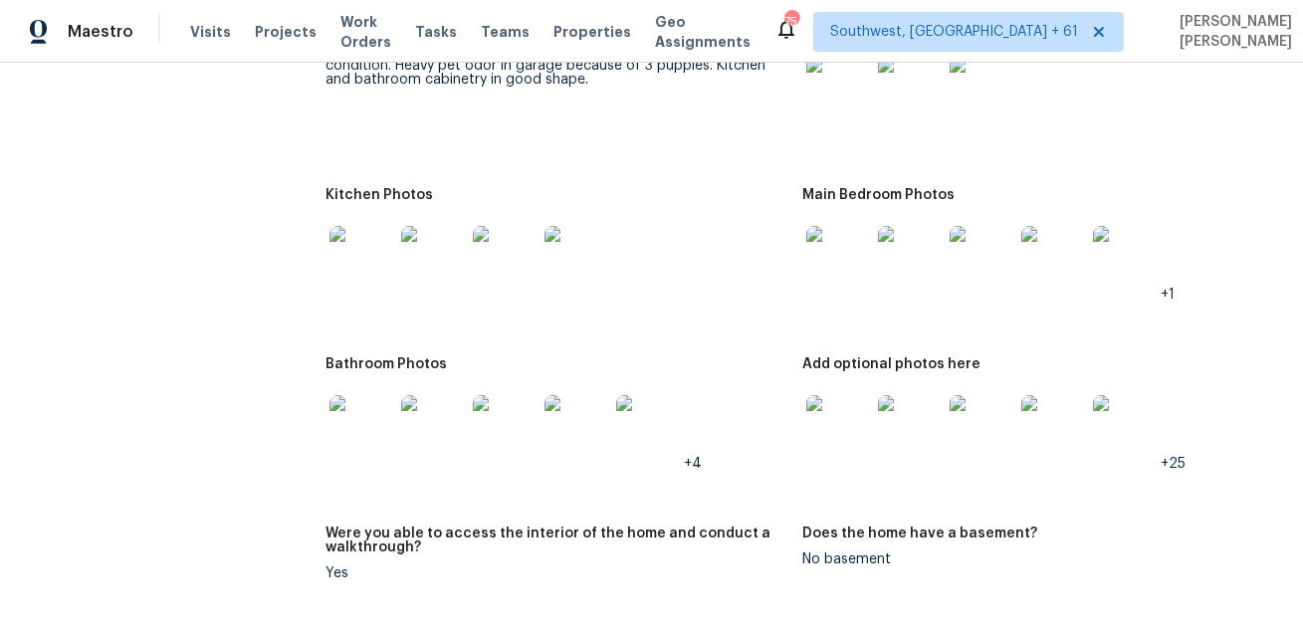
click at [387, 418] on img at bounding box center [361, 427] width 64 height 64
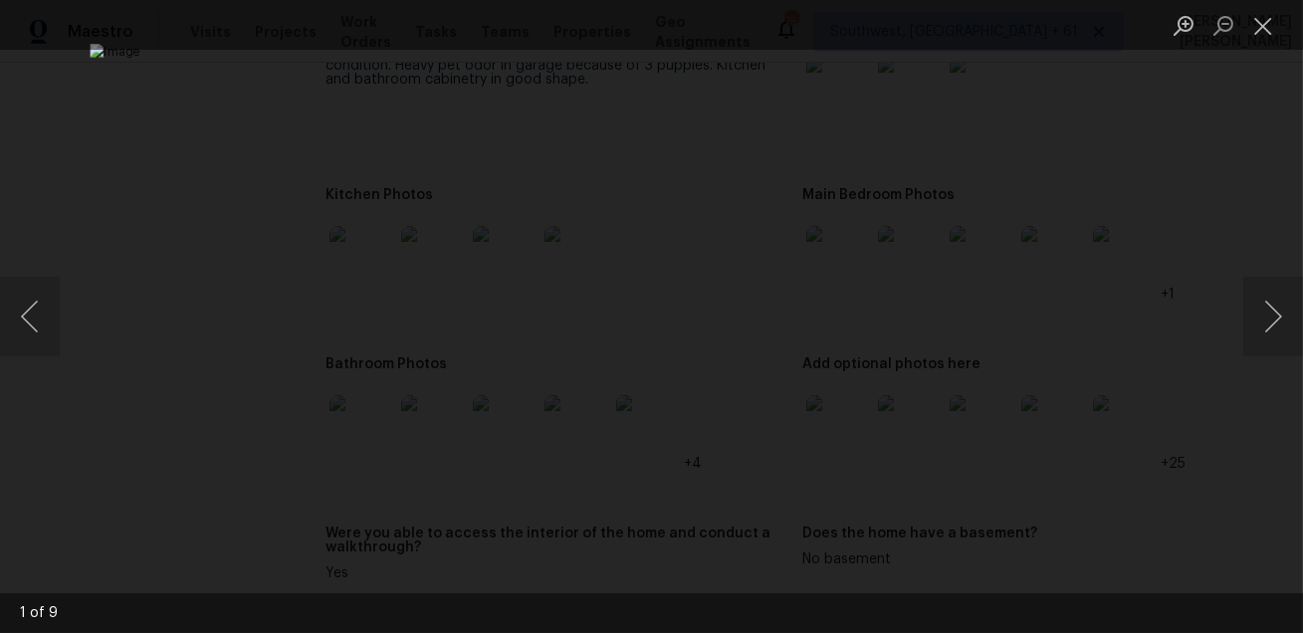
click at [1211, 486] on div "Lightbox" at bounding box center [651, 316] width 1303 height 633
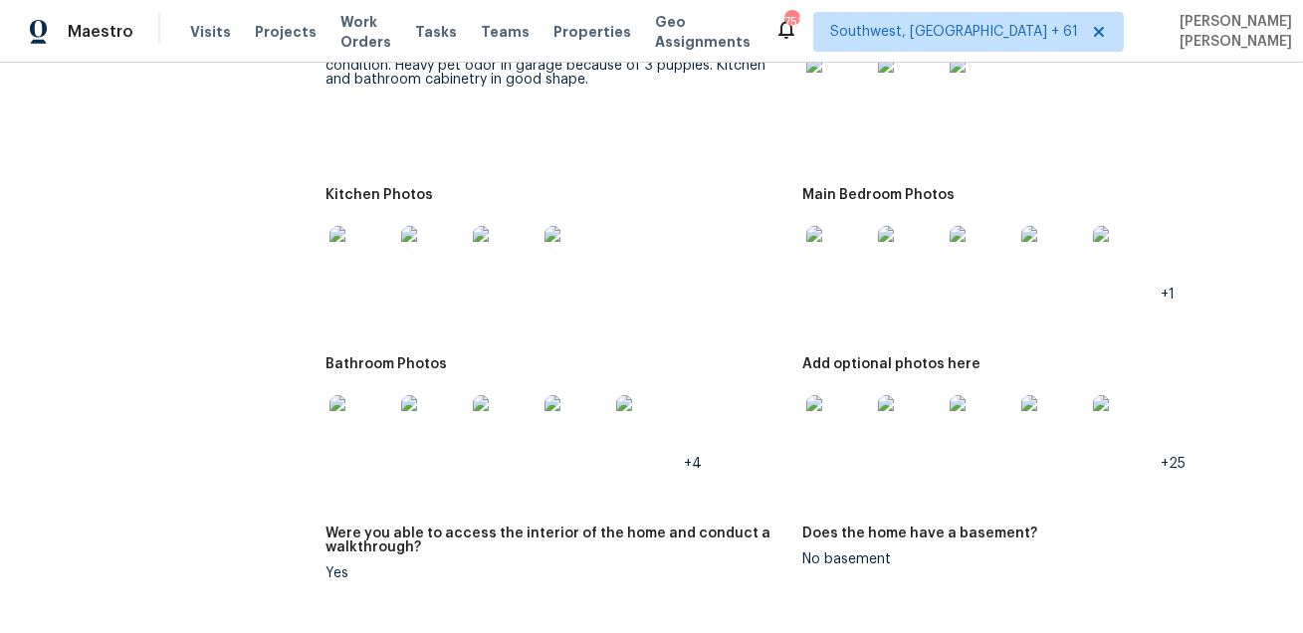
click at [848, 418] on img at bounding box center [838, 427] width 64 height 64
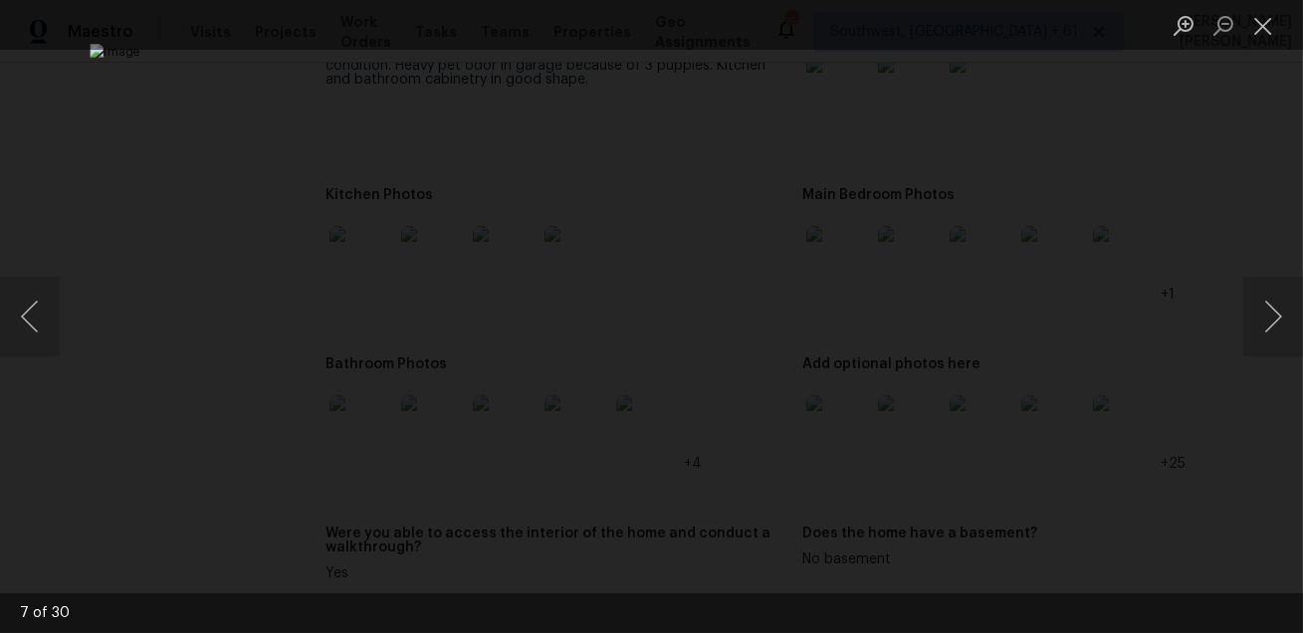
click at [1221, 405] on div "Lightbox" at bounding box center [651, 316] width 1303 height 633
click at [999, 341] on img "Lightbox" at bounding box center [651, 316] width 1123 height 545
click at [1179, 415] on div "Lightbox" at bounding box center [651, 316] width 1303 height 633
click at [1183, 392] on div "Lightbox" at bounding box center [651, 316] width 1303 height 633
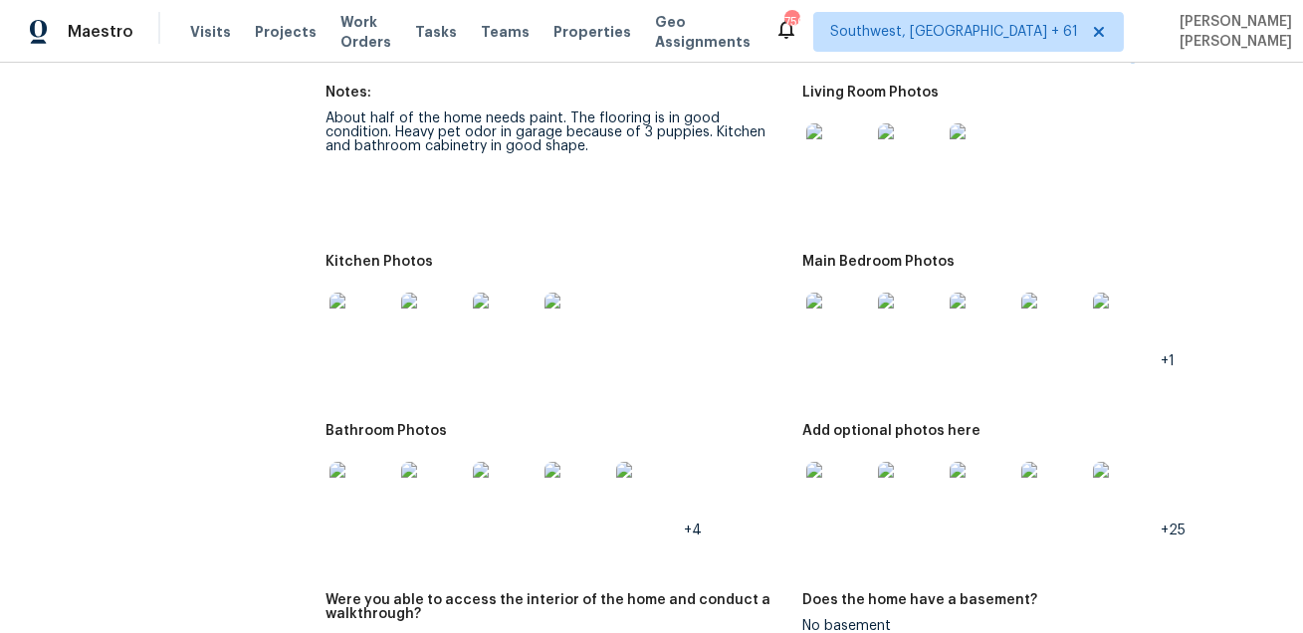
scroll to position [2276, 0]
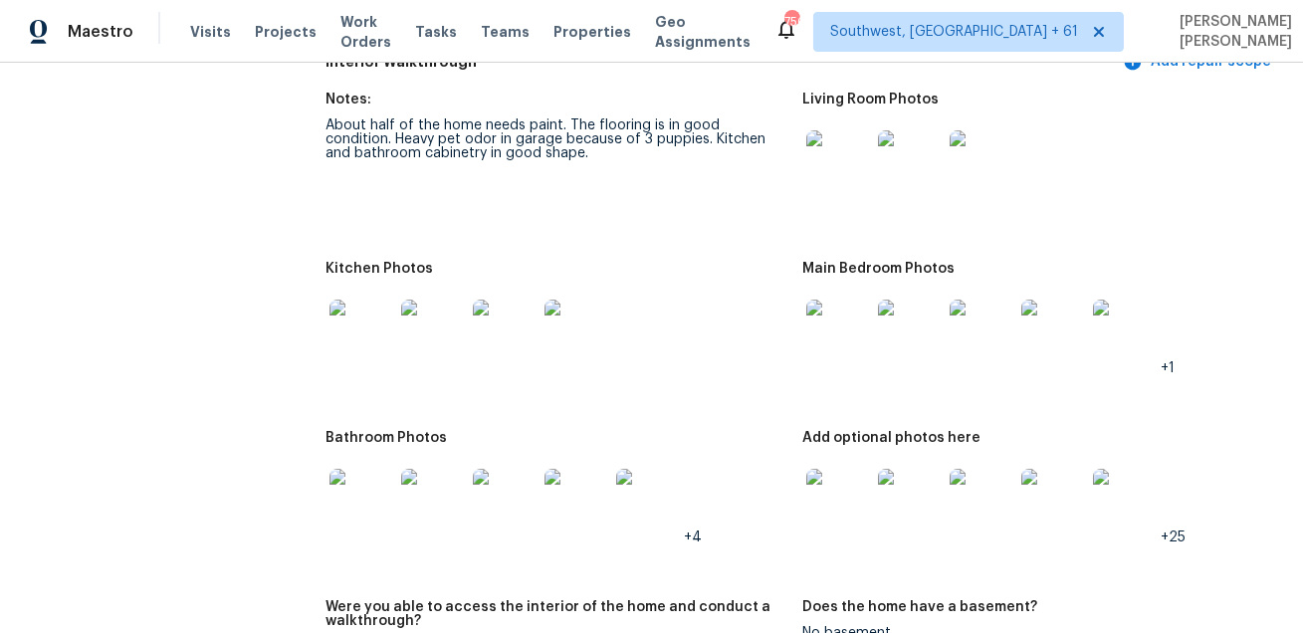
click at [854, 122] on div at bounding box center [838, 162] width 72 height 88
click at [845, 142] on img at bounding box center [838, 162] width 64 height 64
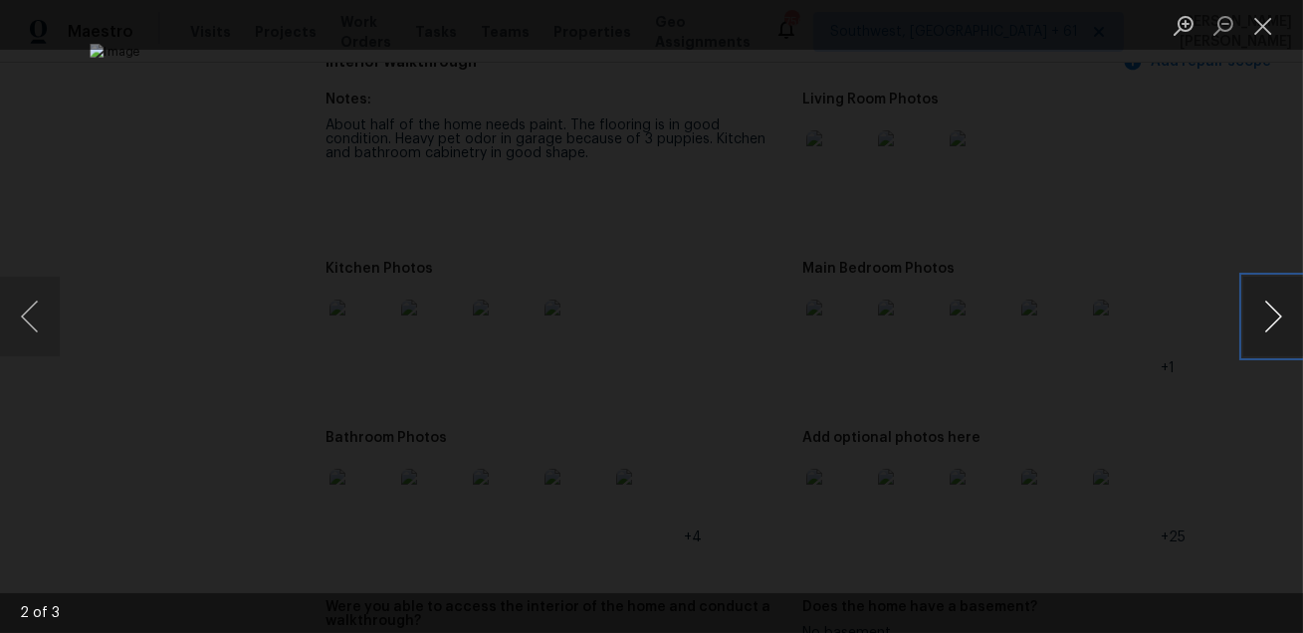
click at [1290, 296] on button "Next image" at bounding box center [1273, 317] width 60 height 80
click at [1126, 273] on div "Lightbox" at bounding box center [651, 316] width 1303 height 633
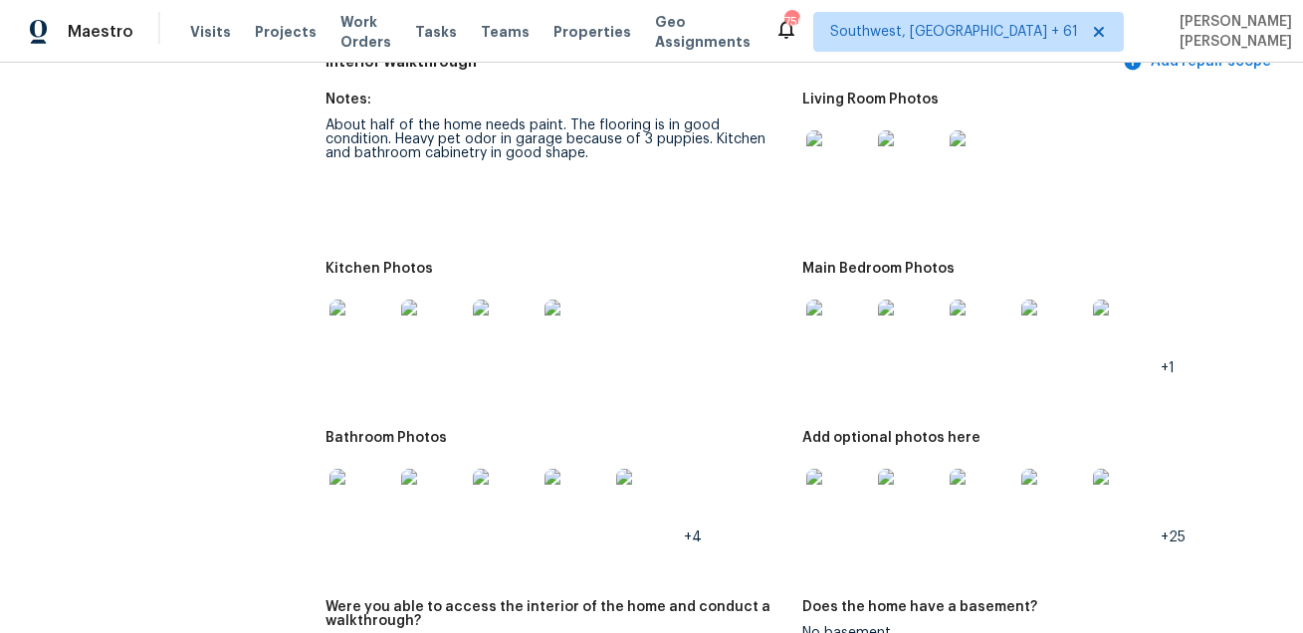
click at [361, 334] on img at bounding box center [361, 332] width 64 height 64
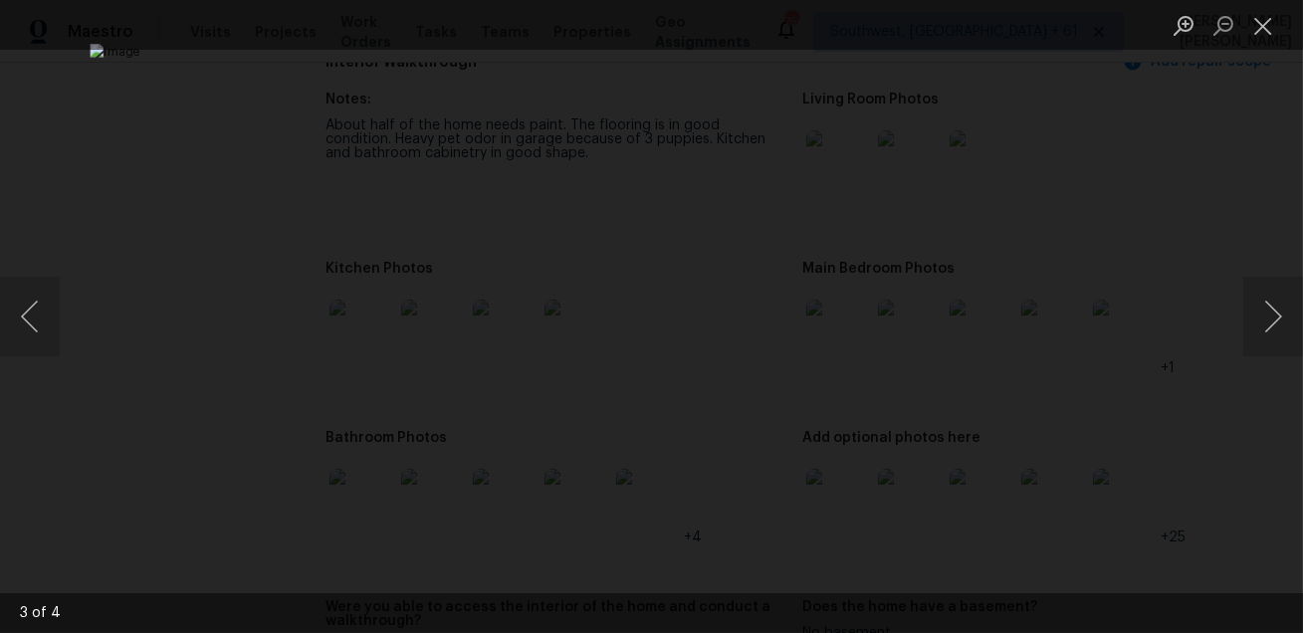
click at [1088, 403] on img "Lightbox" at bounding box center [651, 316] width 1123 height 545
click at [1091, 399] on div "Lightbox" at bounding box center [651, 316] width 1303 height 633
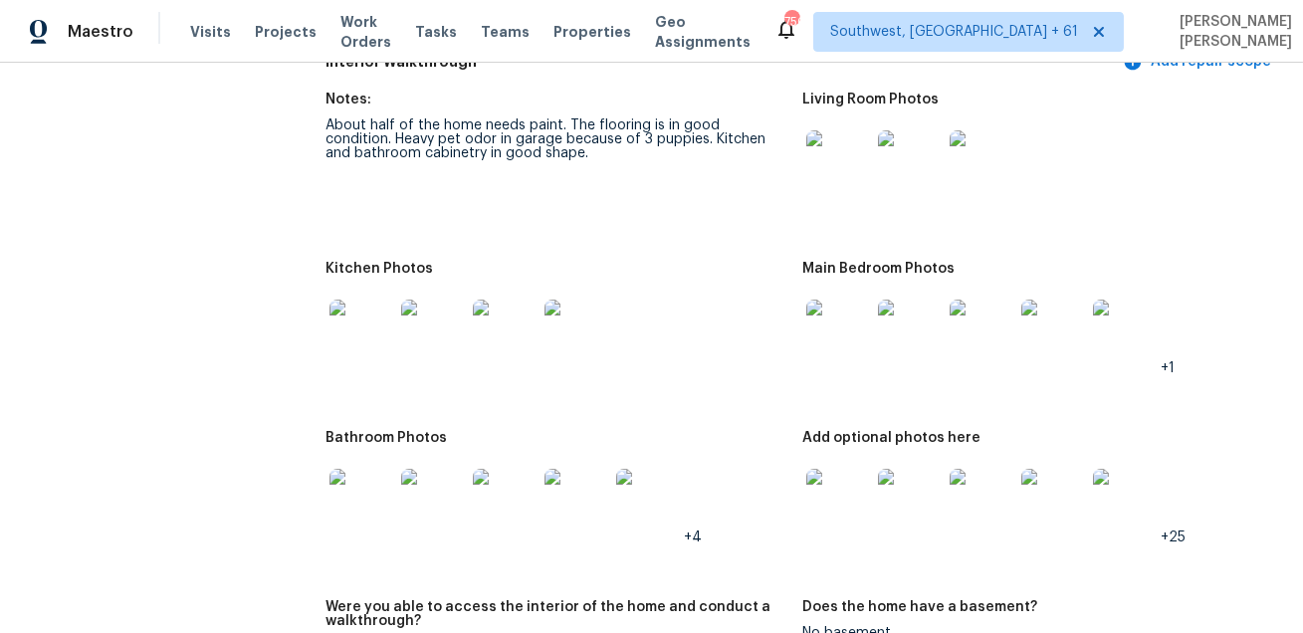
click at [817, 353] on img at bounding box center [838, 332] width 64 height 64
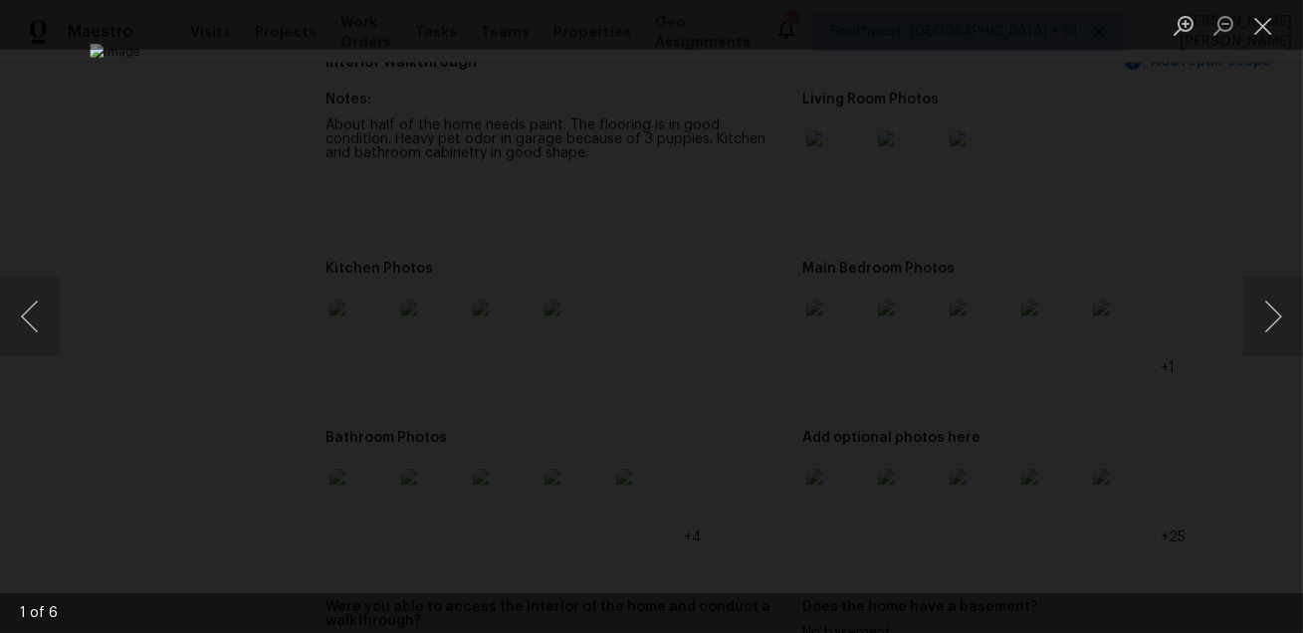
click at [1144, 428] on div "Lightbox" at bounding box center [651, 316] width 1303 height 633
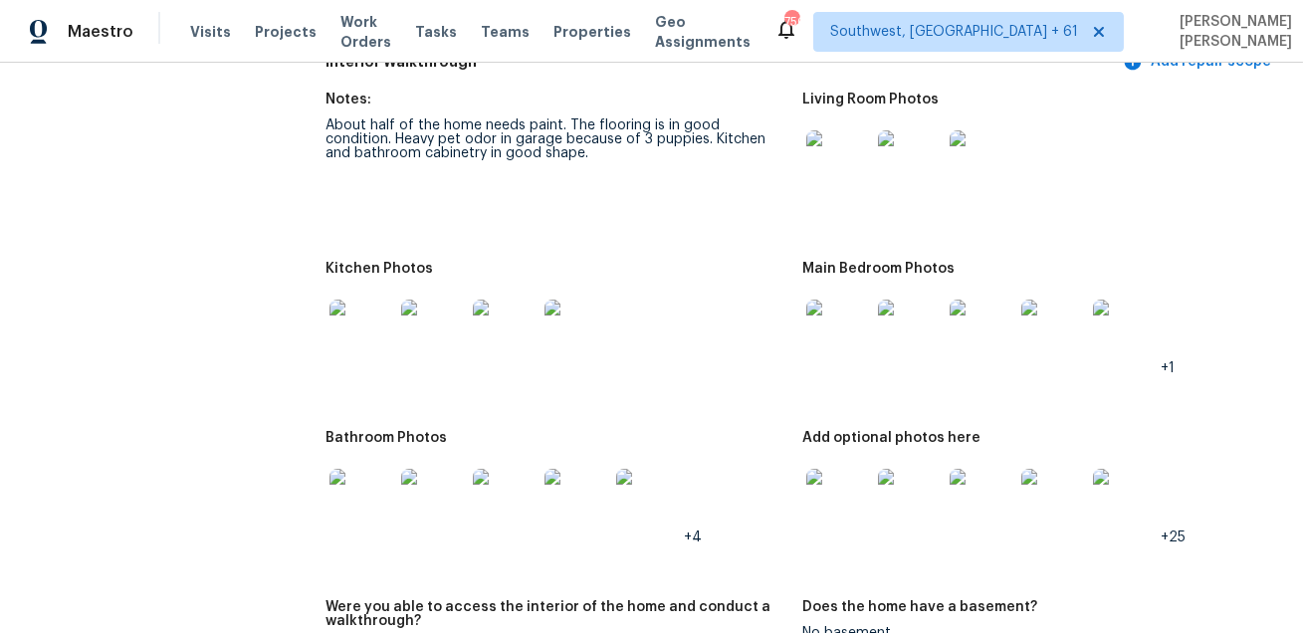
click at [356, 507] on img at bounding box center [361, 501] width 64 height 64
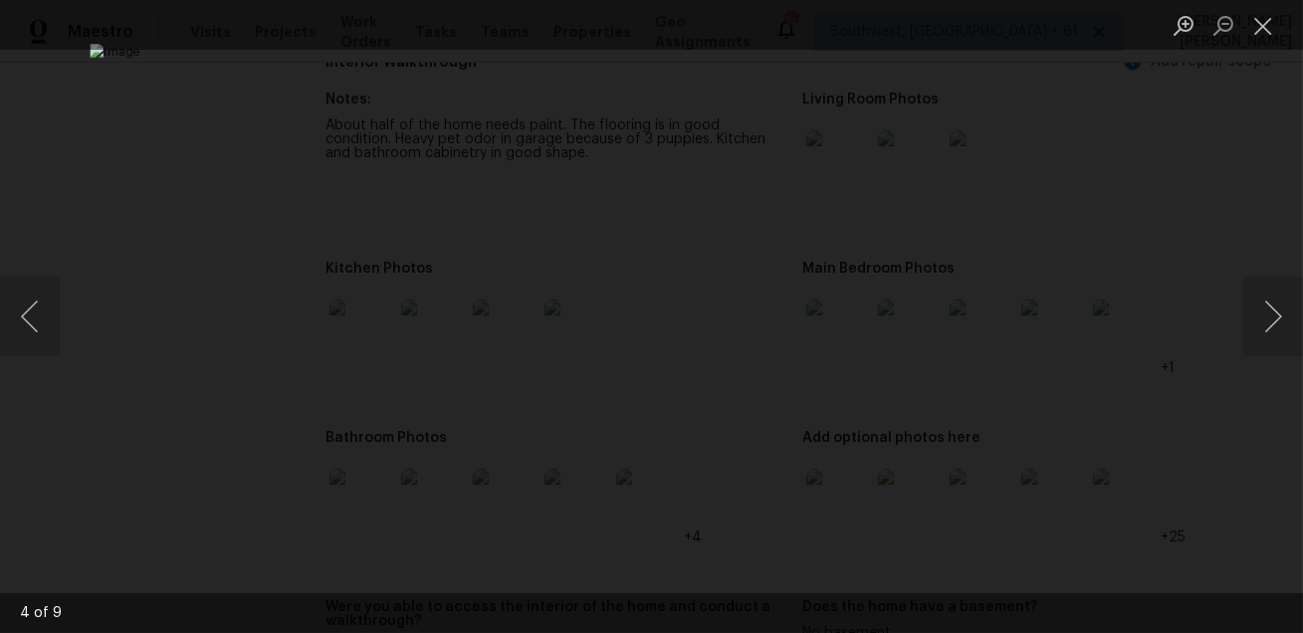
click at [1097, 512] on div "Lightbox" at bounding box center [651, 316] width 1303 height 633
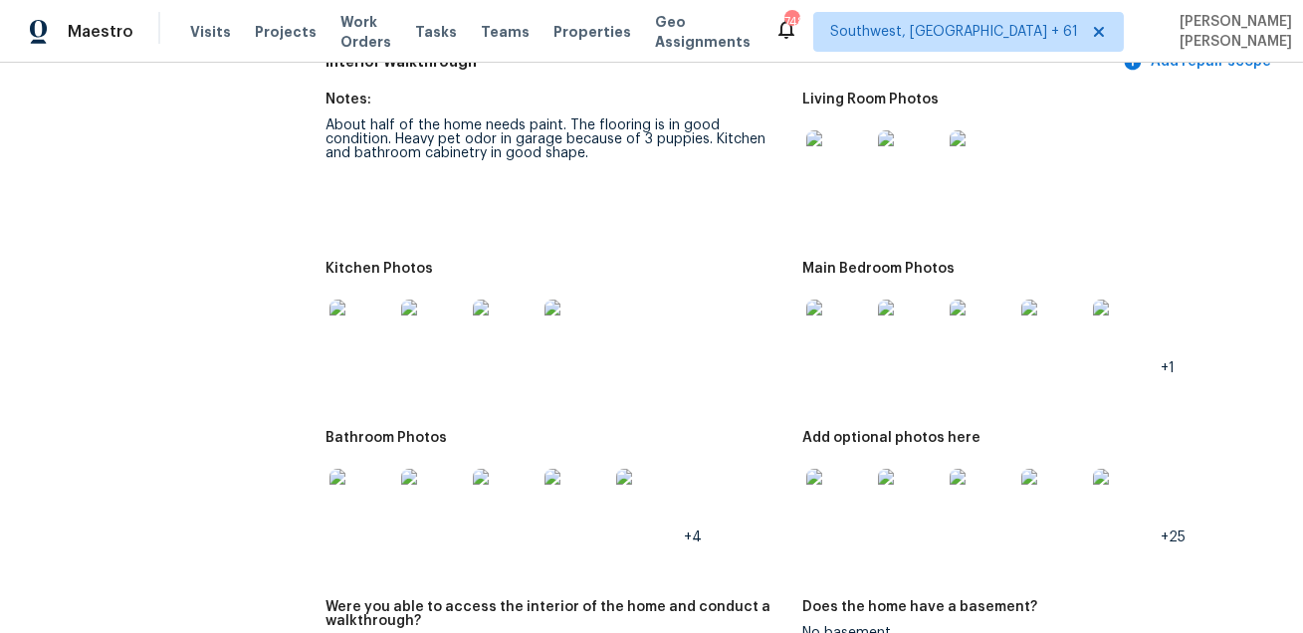
click at [839, 501] on img at bounding box center [838, 501] width 64 height 64
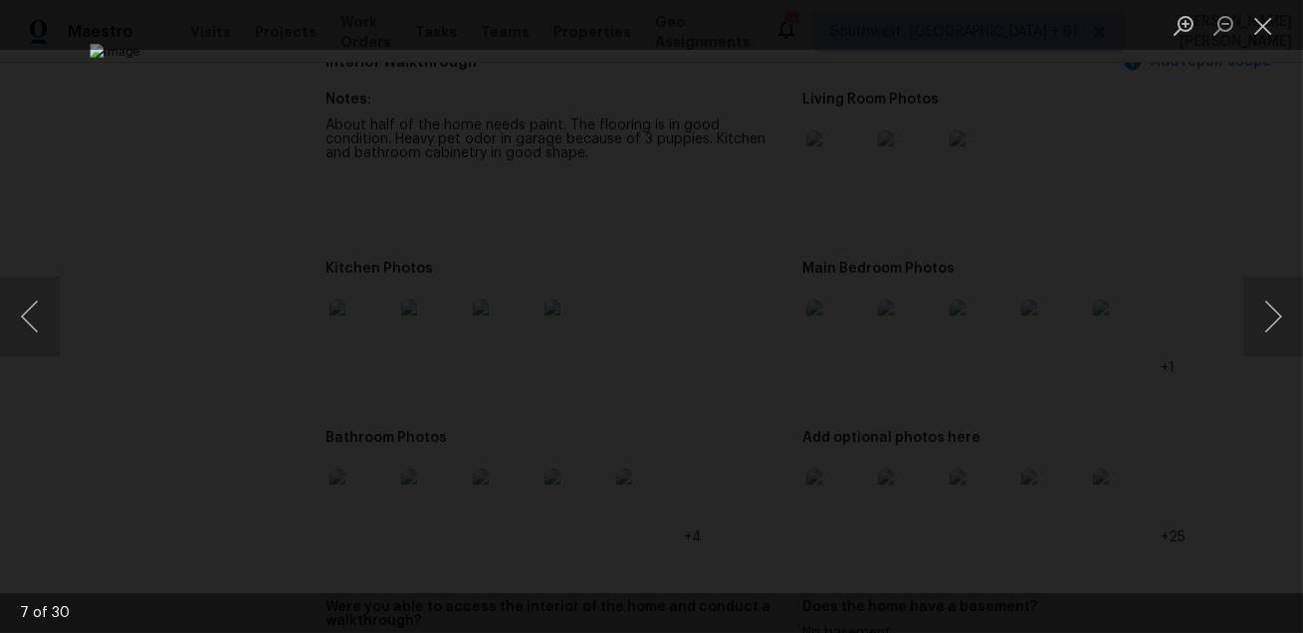
click at [1159, 449] on div "Lightbox" at bounding box center [651, 316] width 1303 height 633
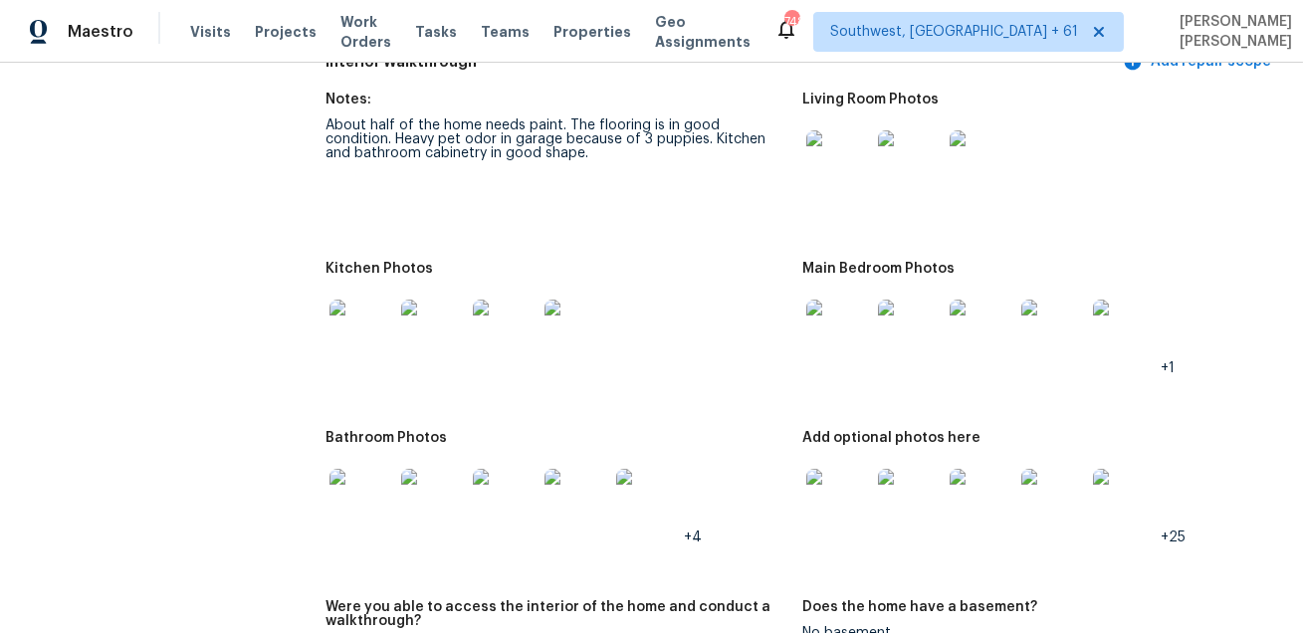
click at [844, 151] on img at bounding box center [838, 162] width 64 height 64
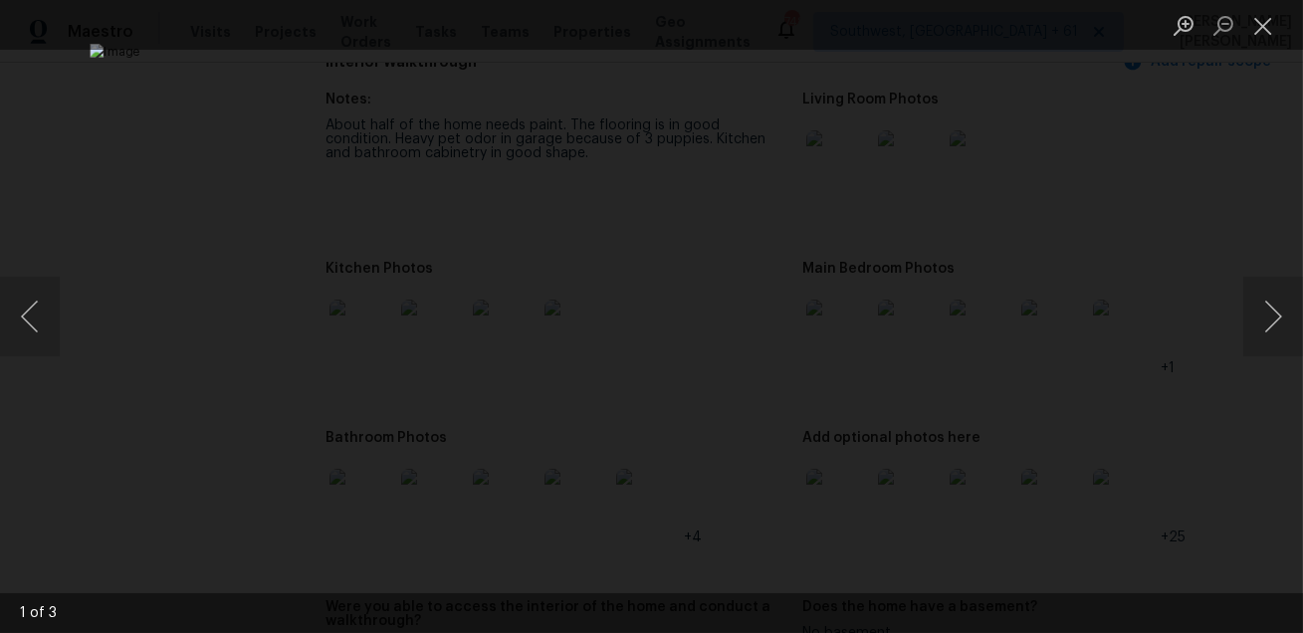
click at [1168, 219] on div "Lightbox" at bounding box center [651, 316] width 1303 height 633
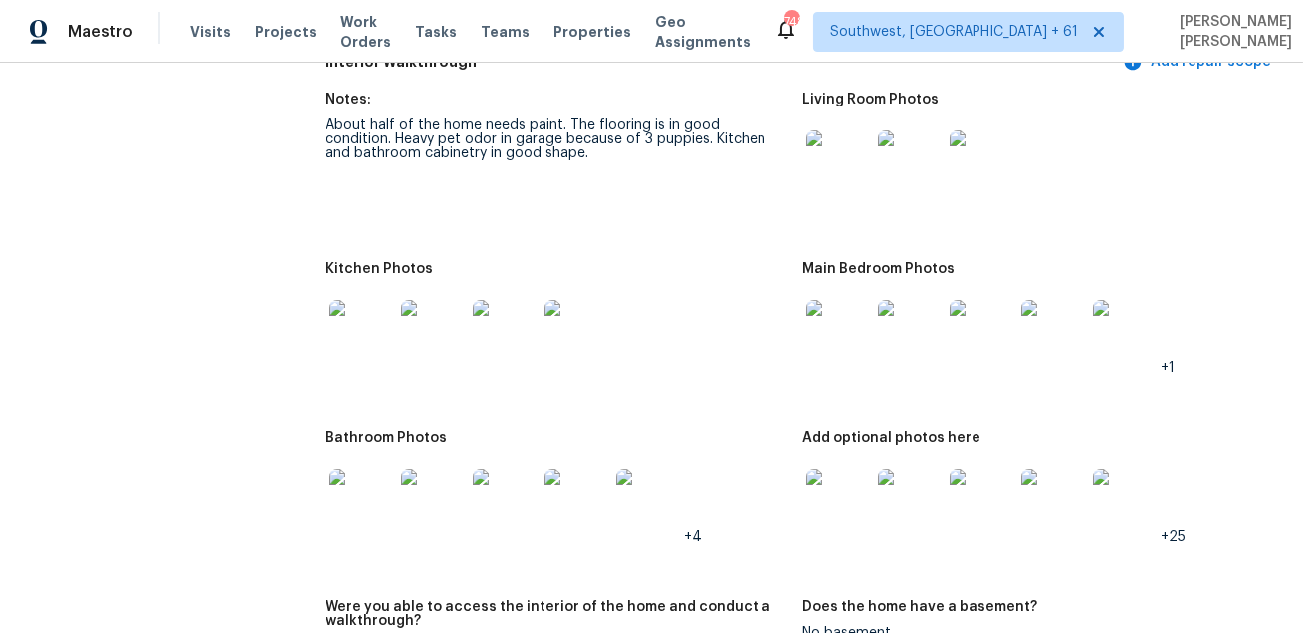
click at [382, 329] on img at bounding box center [361, 332] width 64 height 64
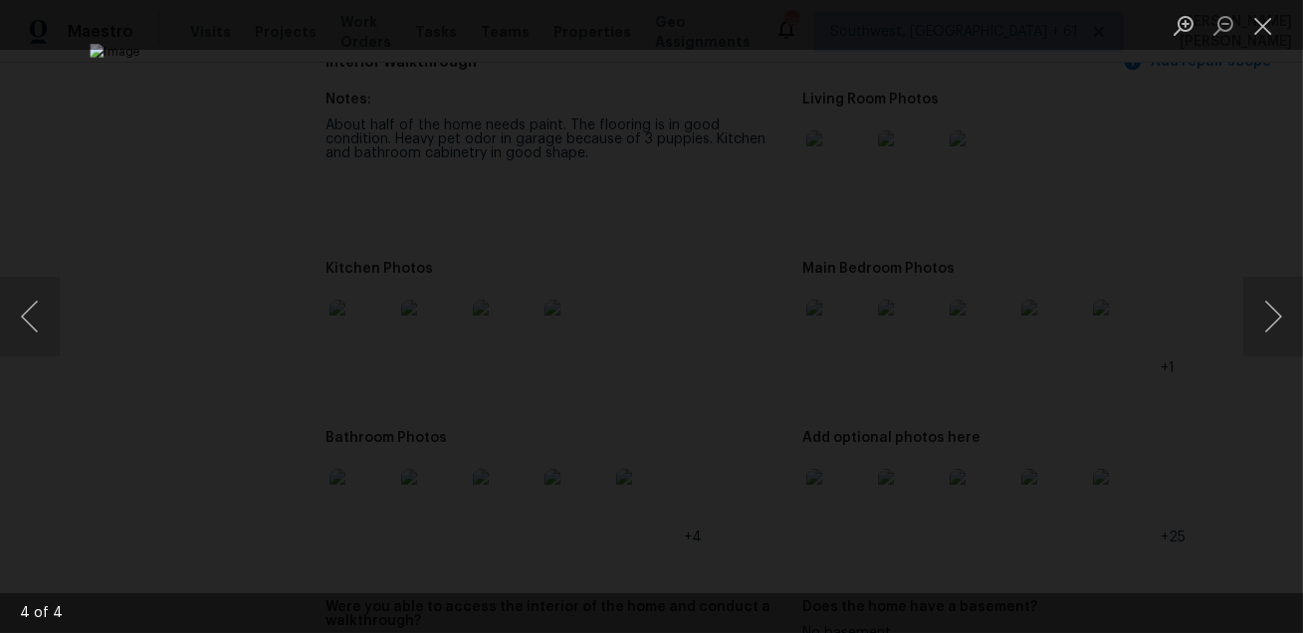
click at [1178, 398] on div "Lightbox" at bounding box center [651, 316] width 1303 height 633
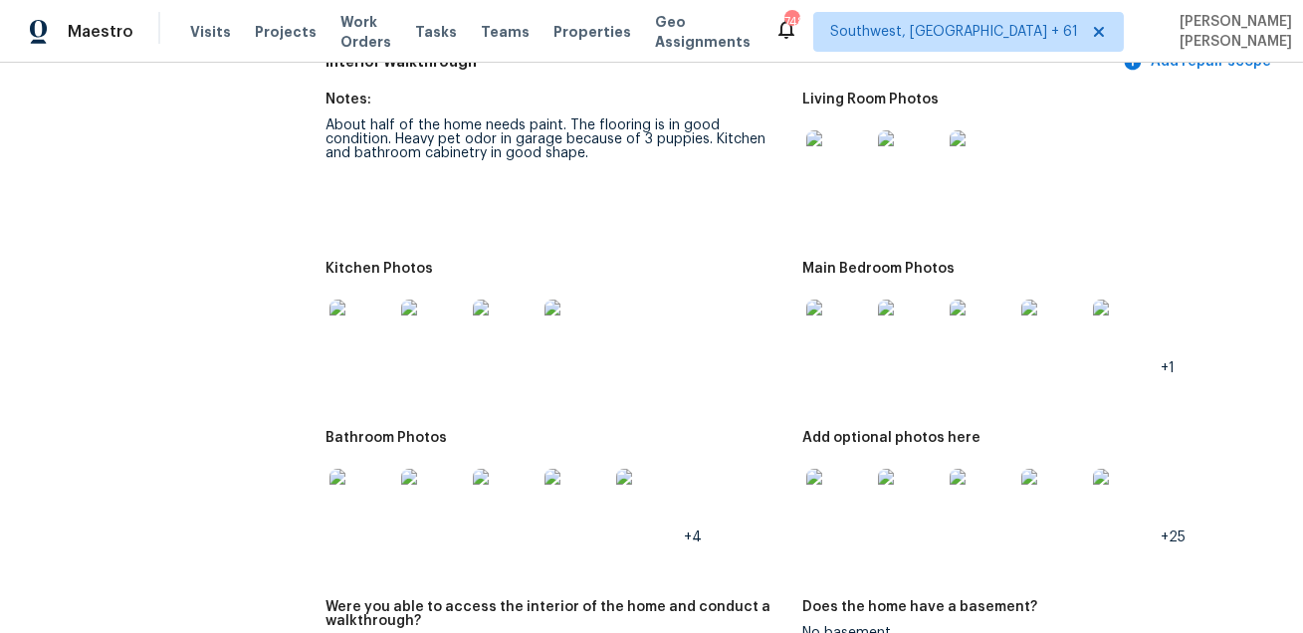
click at [820, 317] on img at bounding box center [838, 332] width 64 height 64
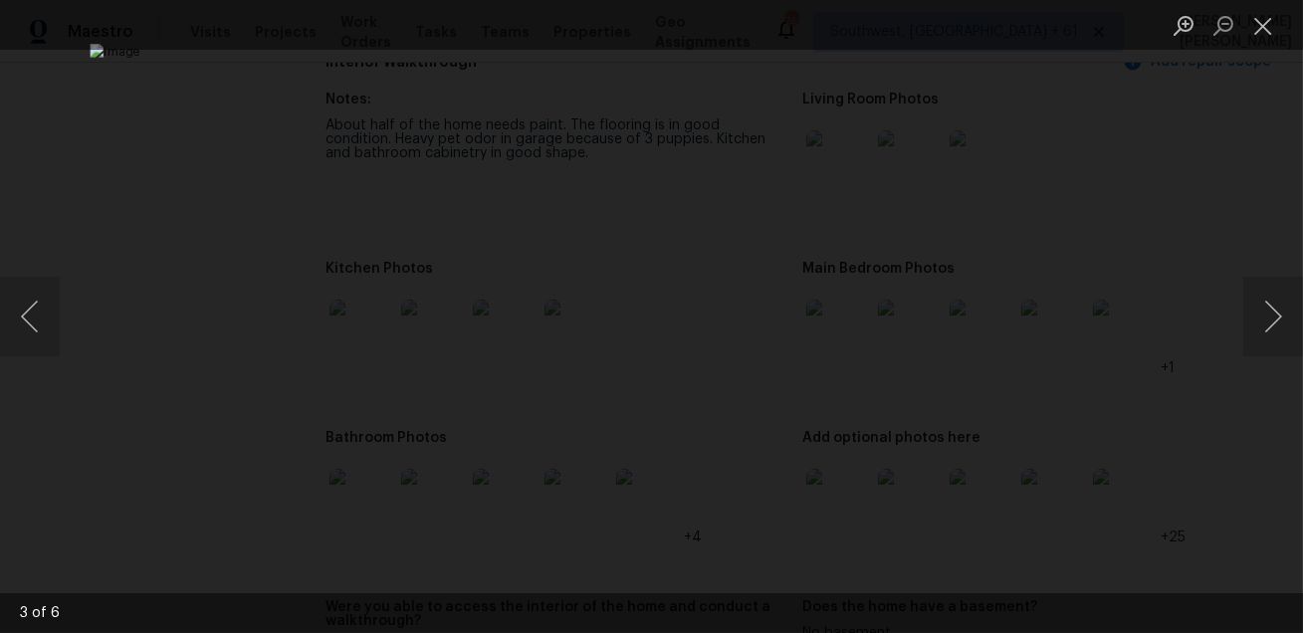
click at [1143, 416] on div "Lightbox" at bounding box center [651, 316] width 1303 height 633
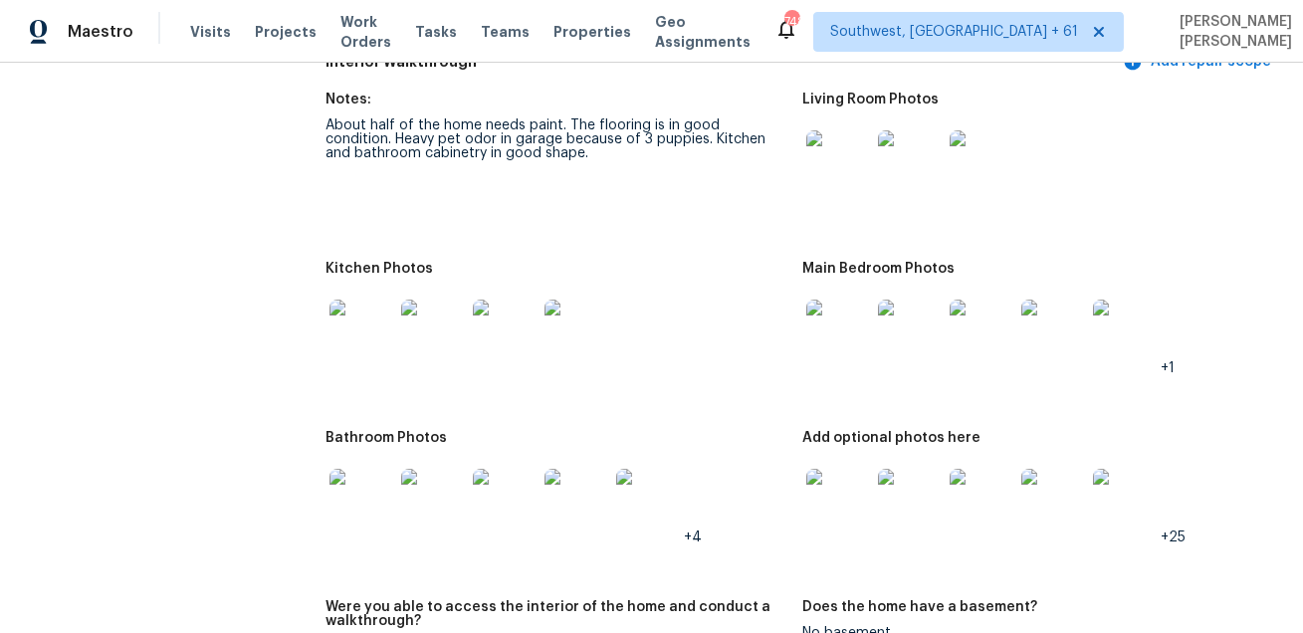
click at [363, 516] on img at bounding box center [361, 501] width 64 height 64
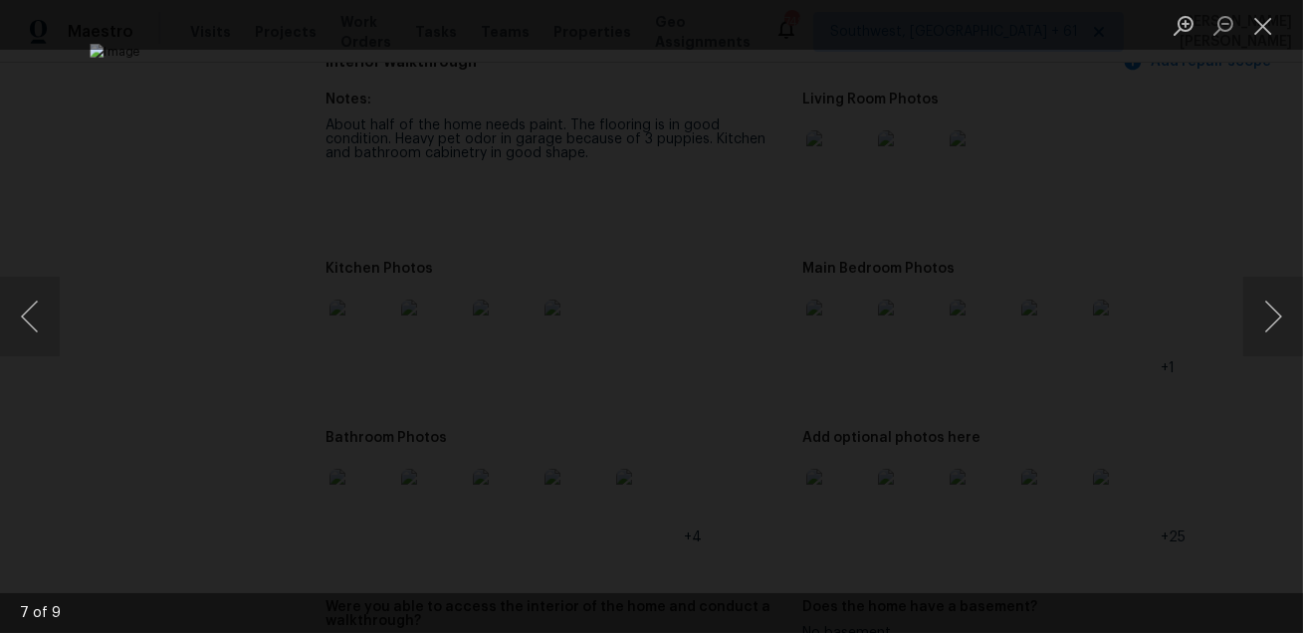
click at [1186, 461] on div "Lightbox" at bounding box center [651, 316] width 1303 height 633
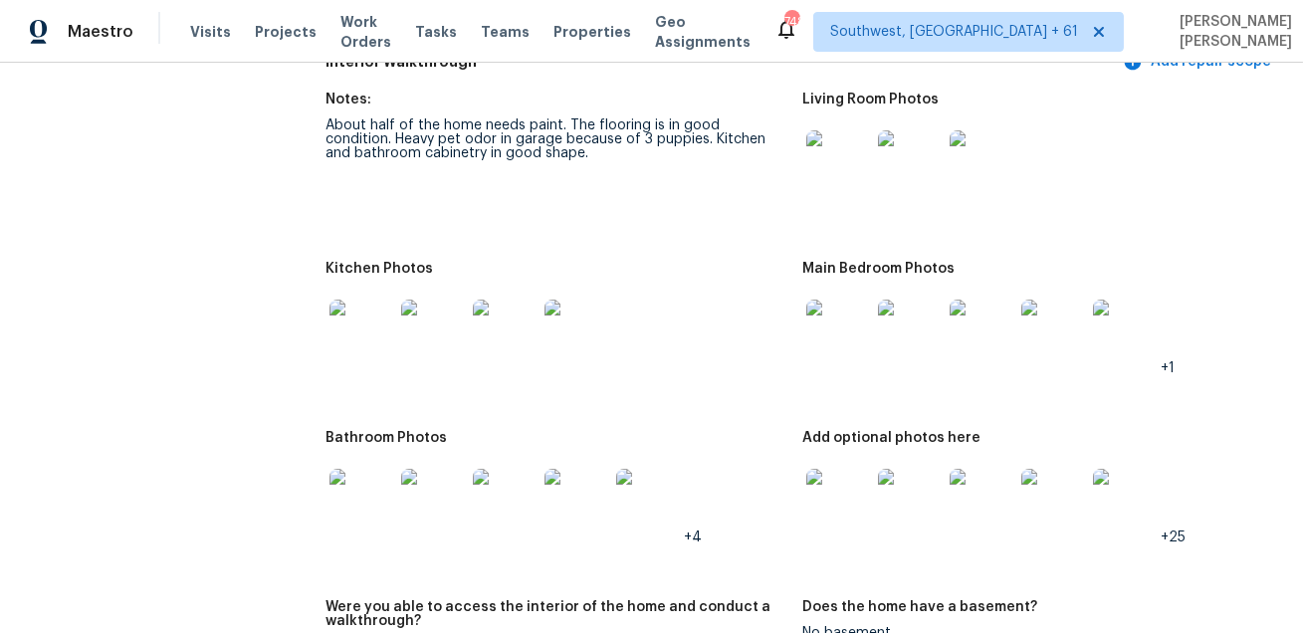
click at [816, 509] on img at bounding box center [838, 501] width 64 height 64
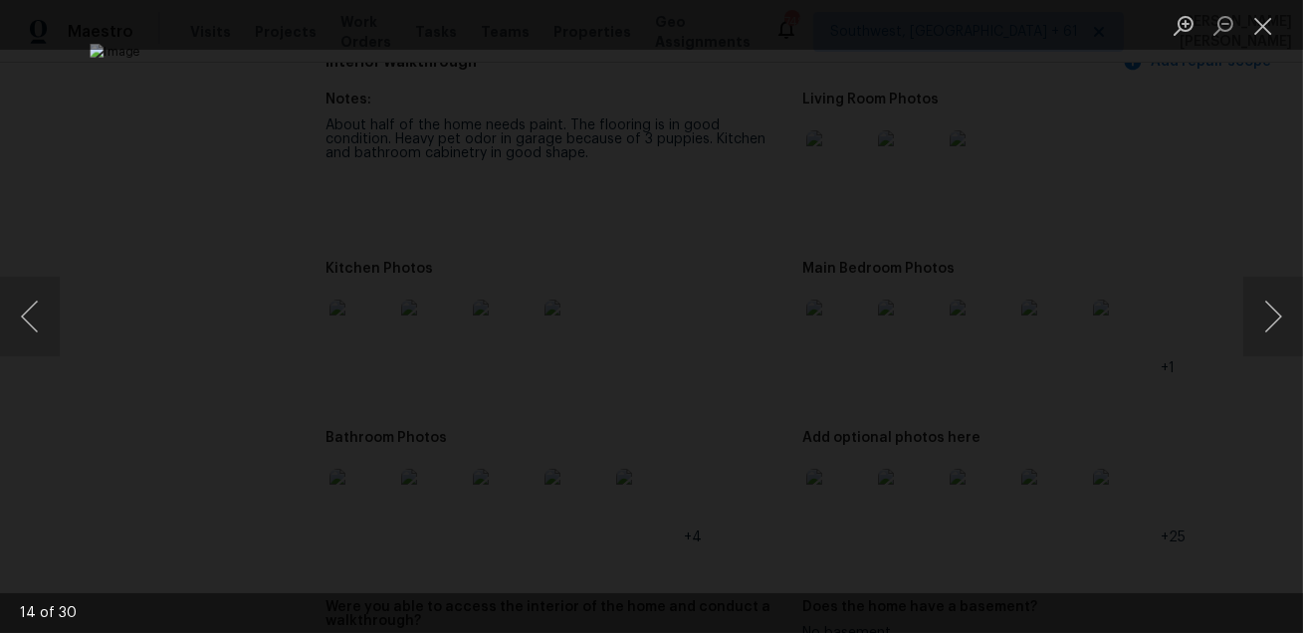
click at [1184, 428] on div "Lightbox" at bounding box center [651, 316] width 1303 height 633
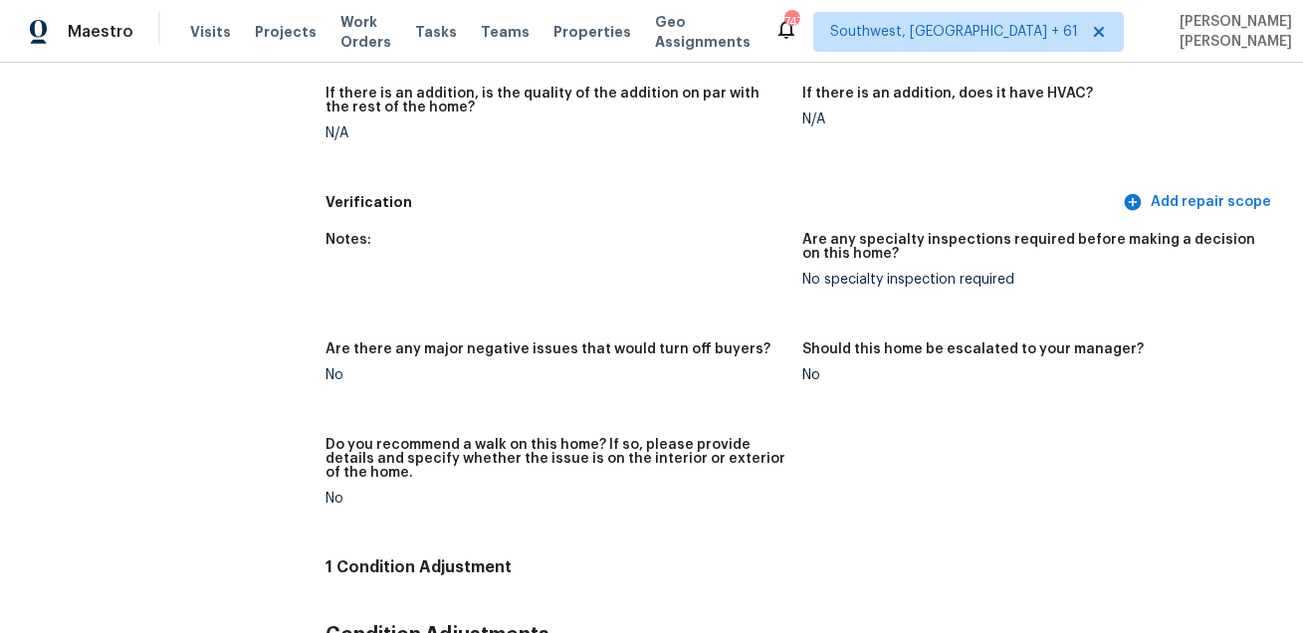
scroll to position [2534, 0]
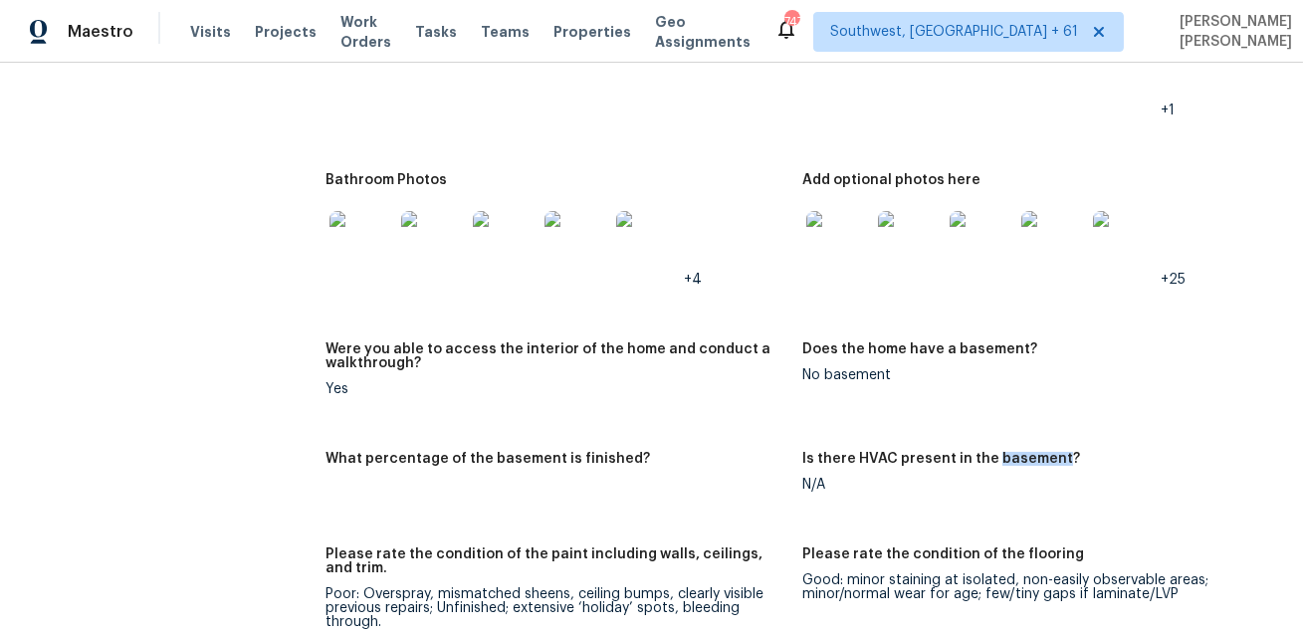
click at [755, 115] on div at bounding box center [555, 74] width 461 height 88
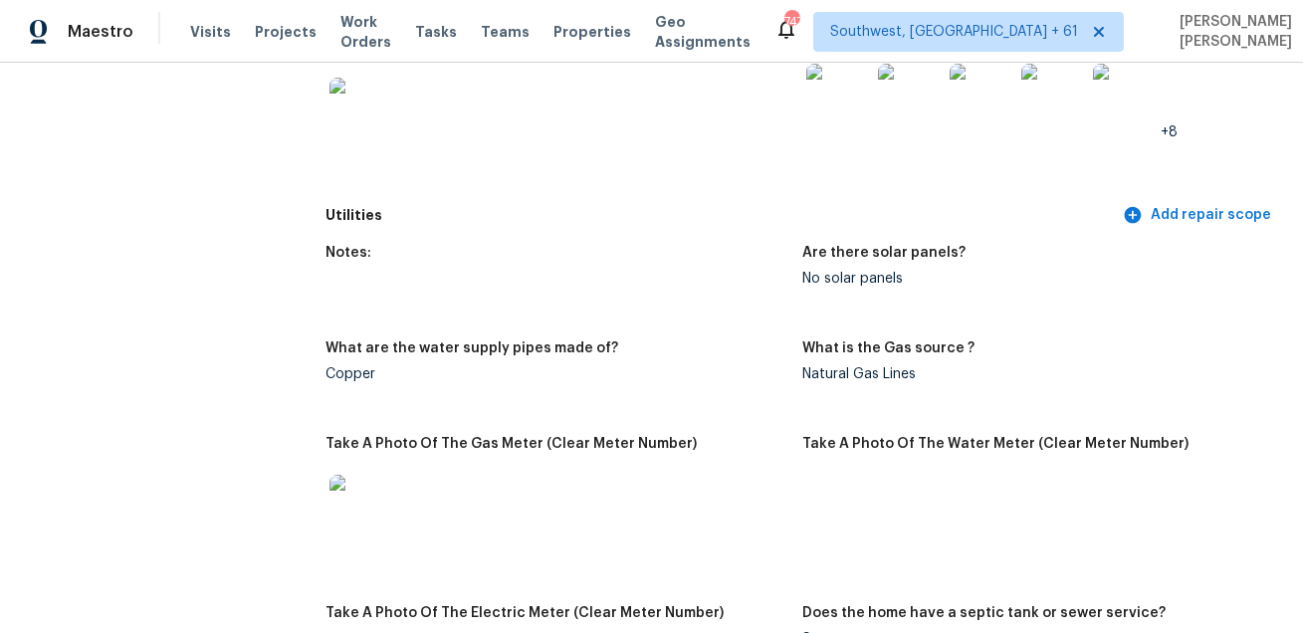
scroll to position [3000, 0]
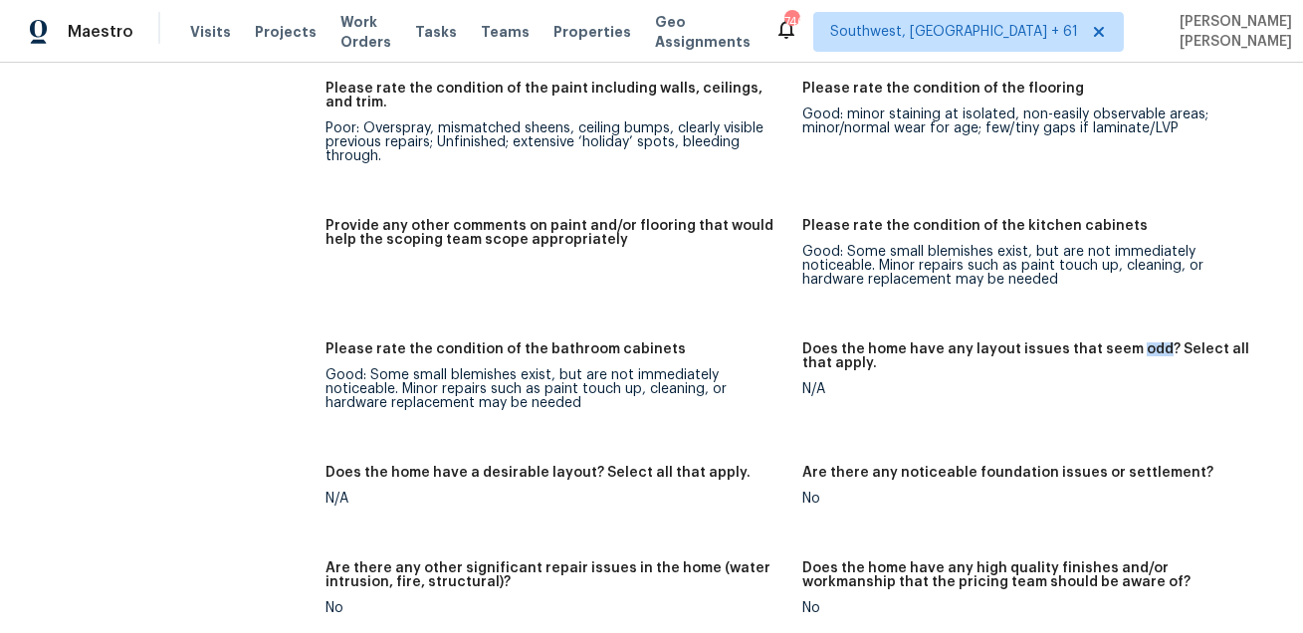
click at [775, 221] on h5 "Provide any other comments on paint and/or flooring that would help the scoping…" at bounding box center [555, 233] width 461 height 28
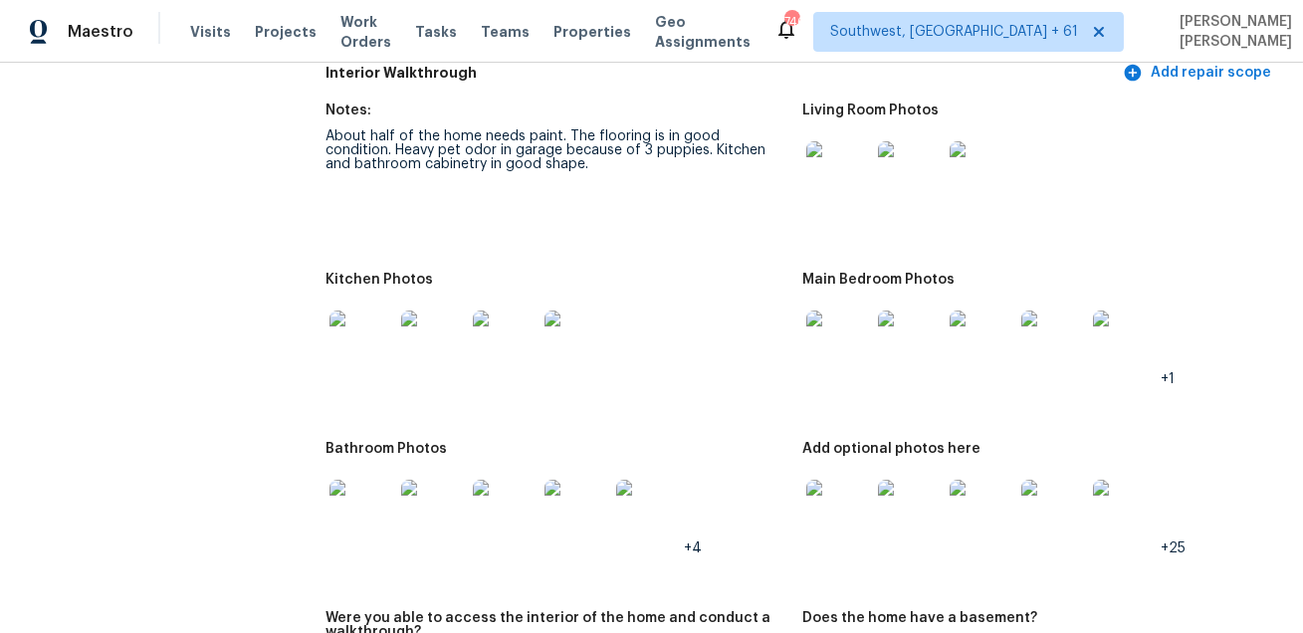
scroll to position [2343, 0]
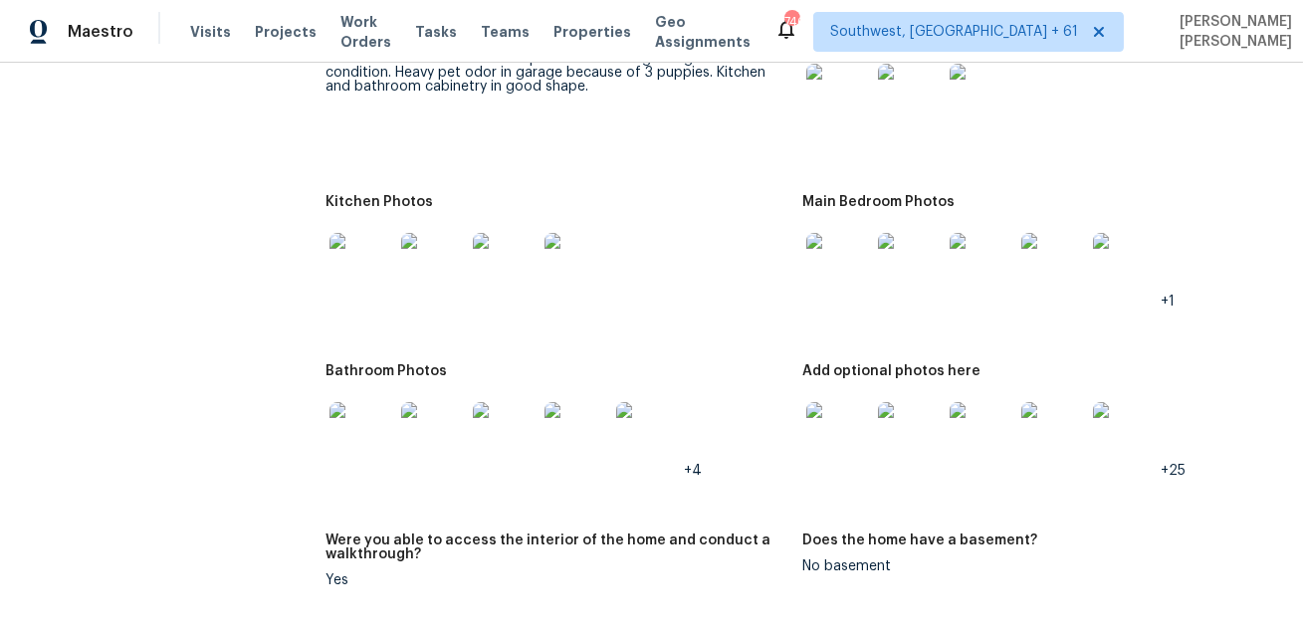
click at [604, 128] on figure "Notes: About half of the home needs paint. The flooring is in good condition. H…" at bounding box center [563, 98] width 477 height 145
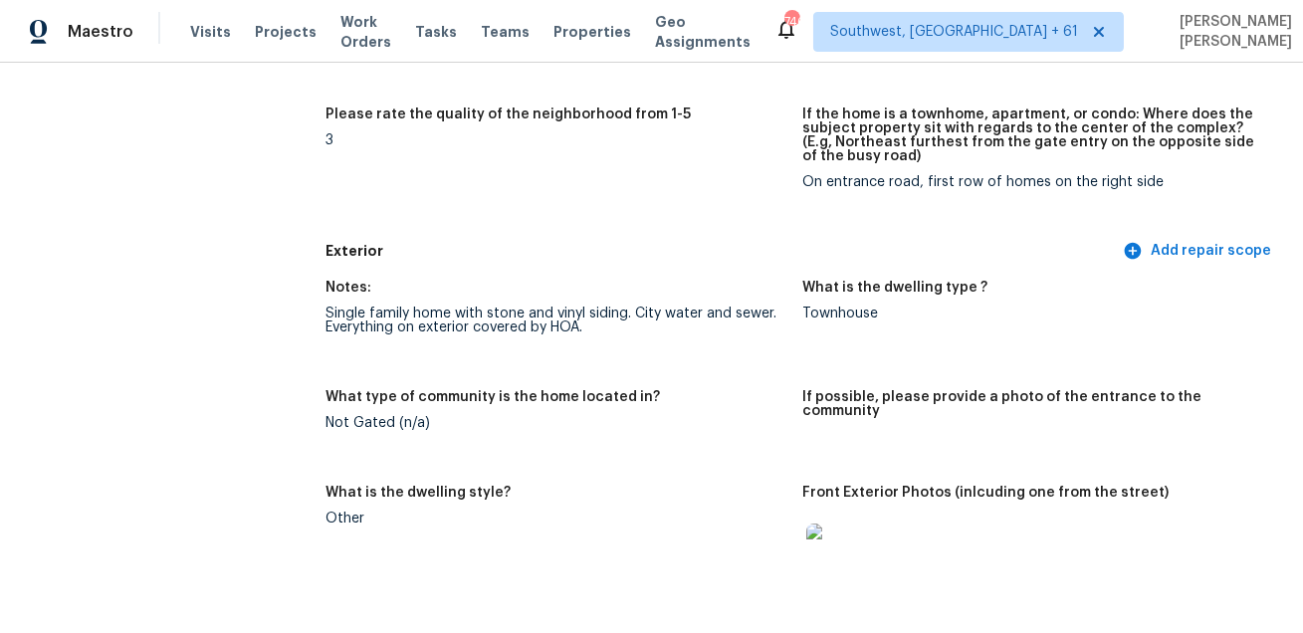
scroll to position [0, 0]
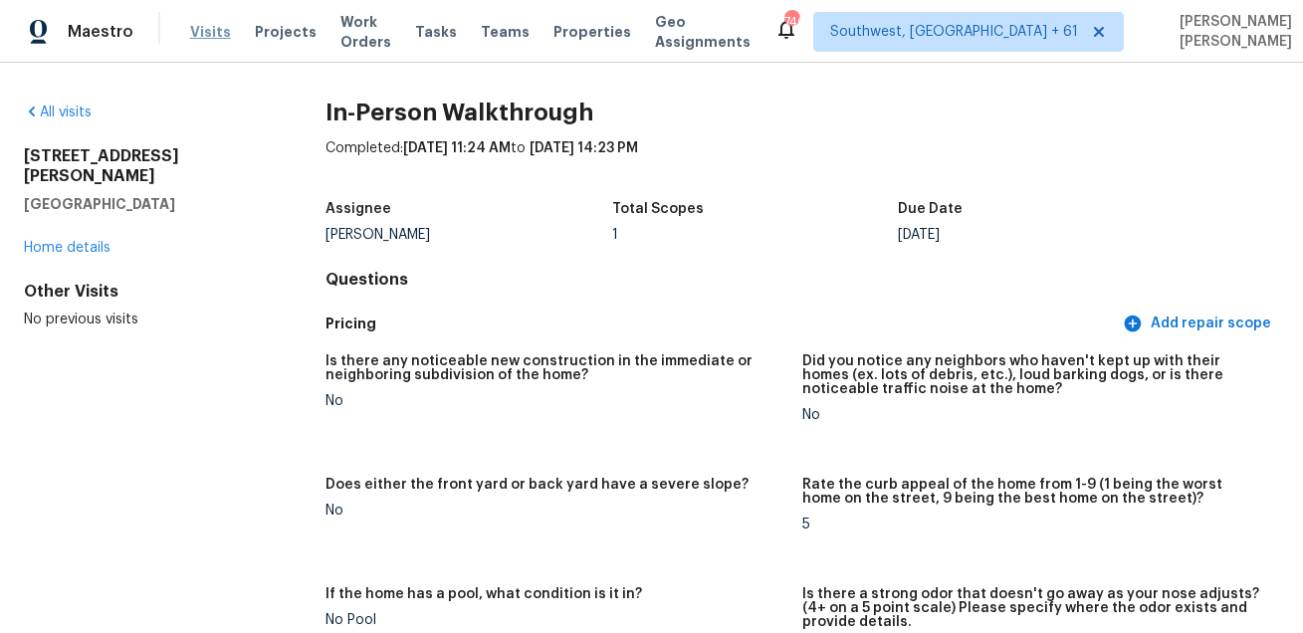
click at [204, 31] on span "Visits" at bounding box center [210, 32] width 41 height 20
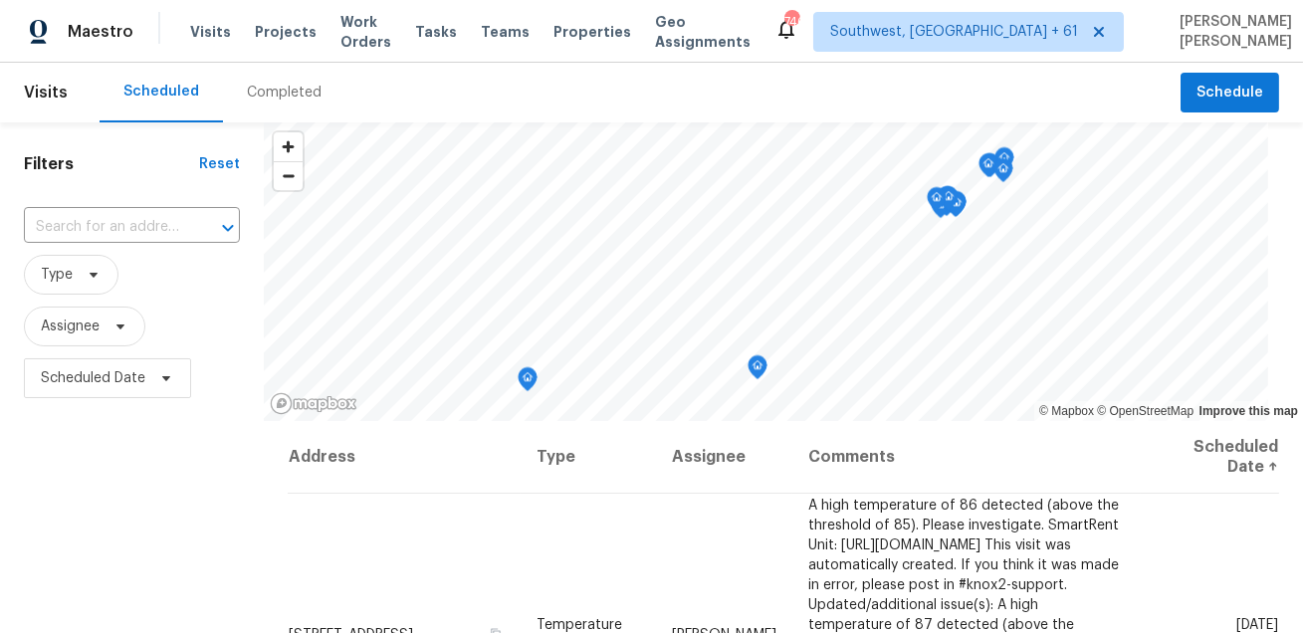
click at [291, 93] on div "Completed" at bounding box center [284, 93] width 75 height 20
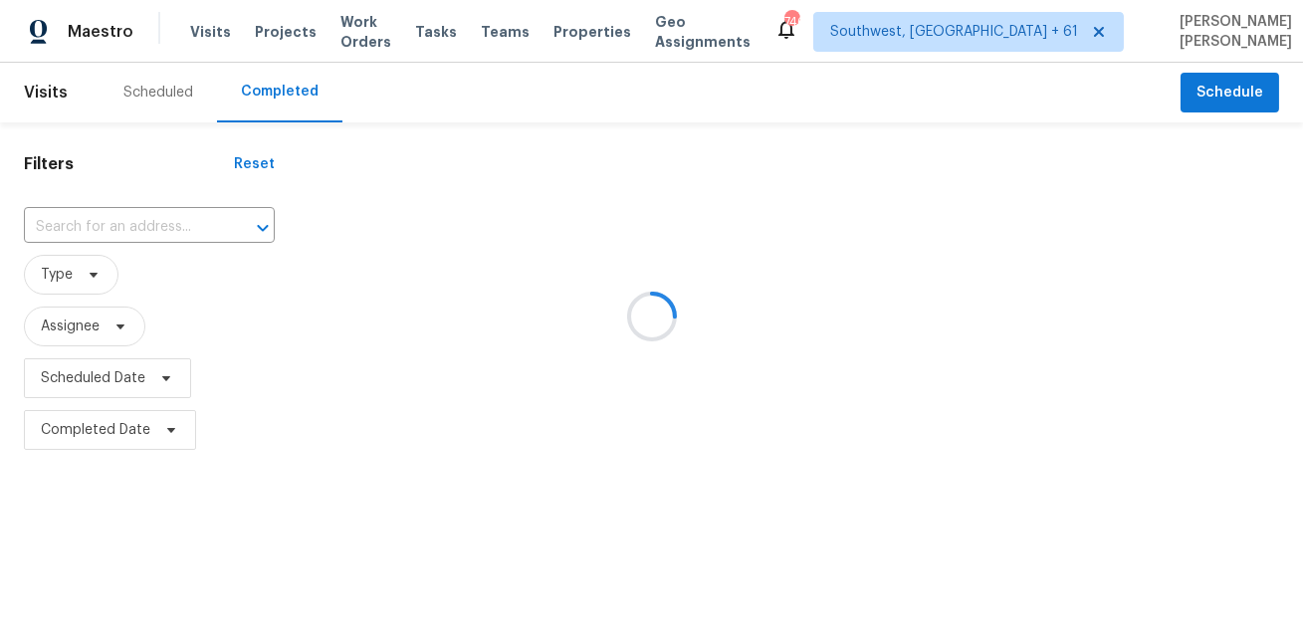
click at [125, 231] on div at bounding box center [651, 316] width 1303 height 633
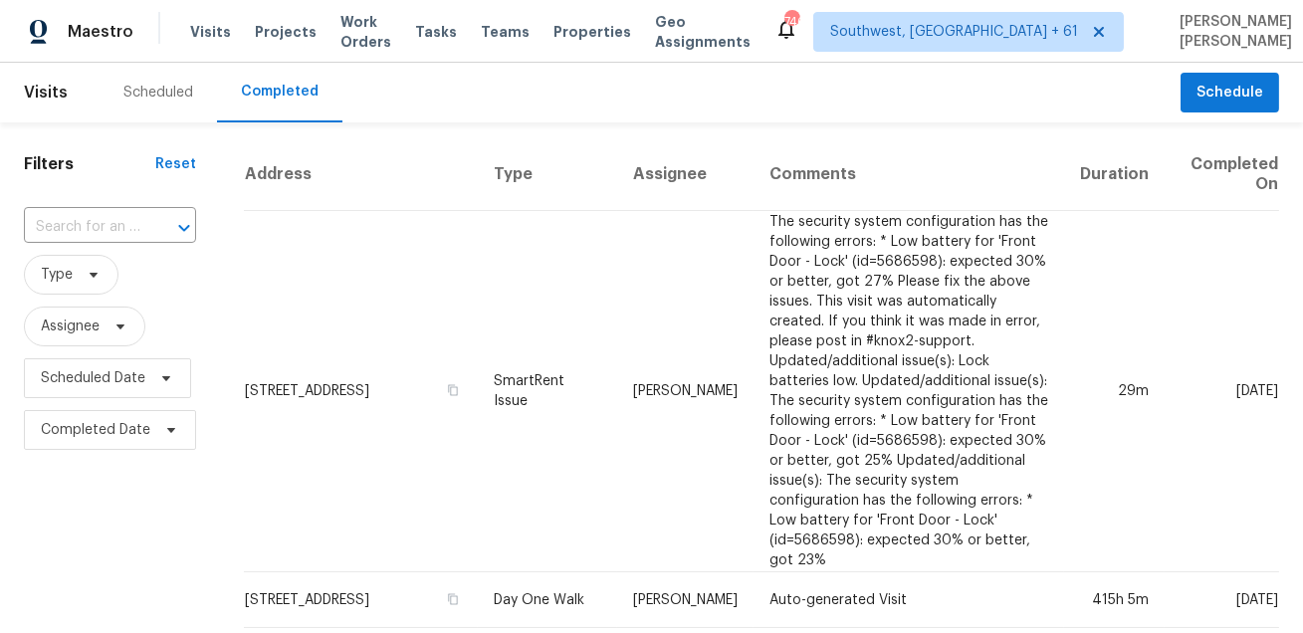
click at [125, 231] on input "text" at bounding box center [82, 227] width 116 height 31
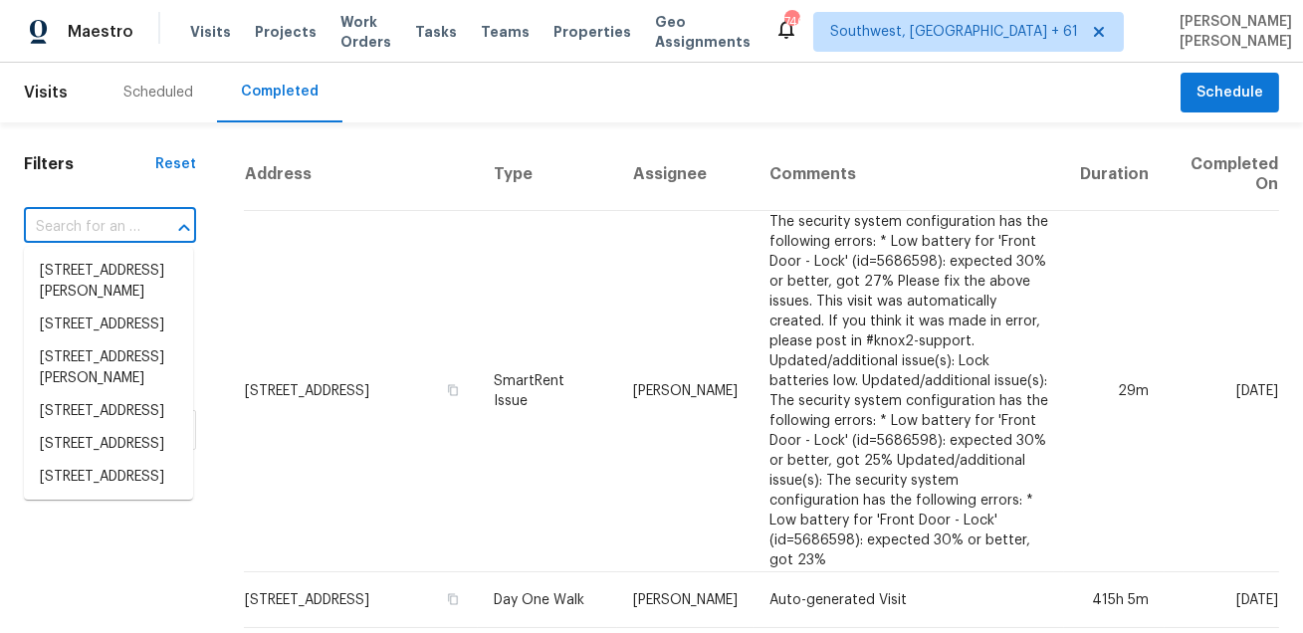
paste input "3717 W Spurgeon St Fort Worth TX 76133"
type input "3717 W Spurgeon St Fort Worth TX 76133"
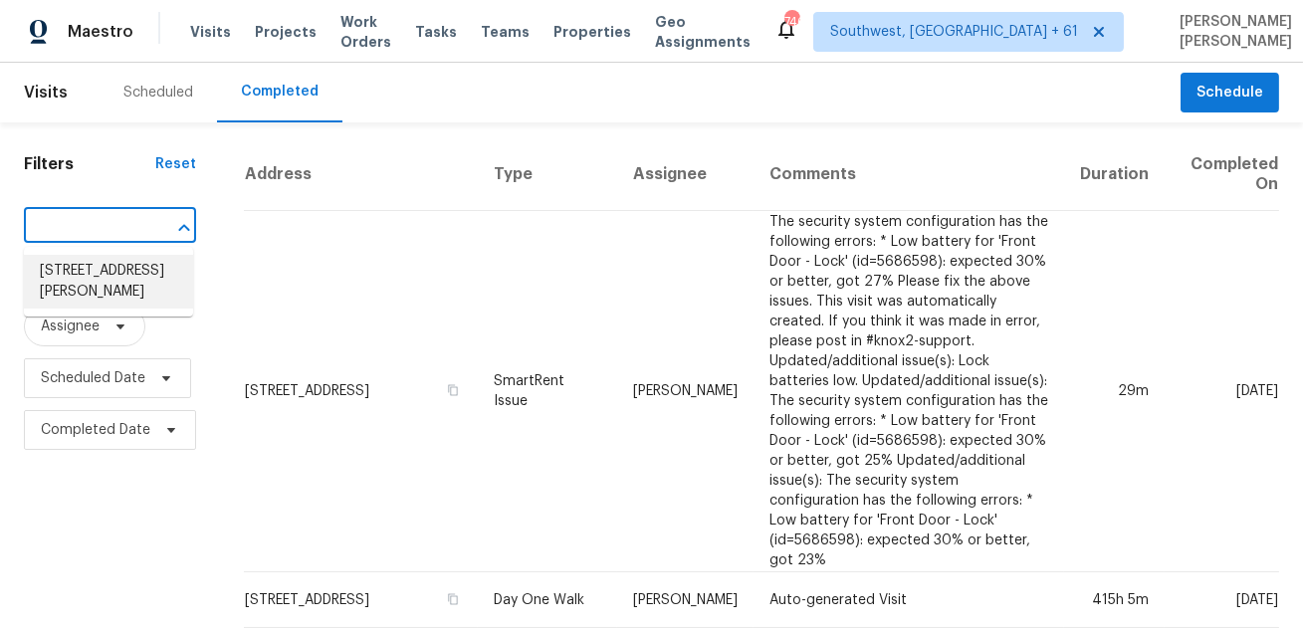
click at [116, 294] on li "3717 W Spurgeon St, Fort Worth, TX 76133" at bounding box center [108, 282] width 169 height 54
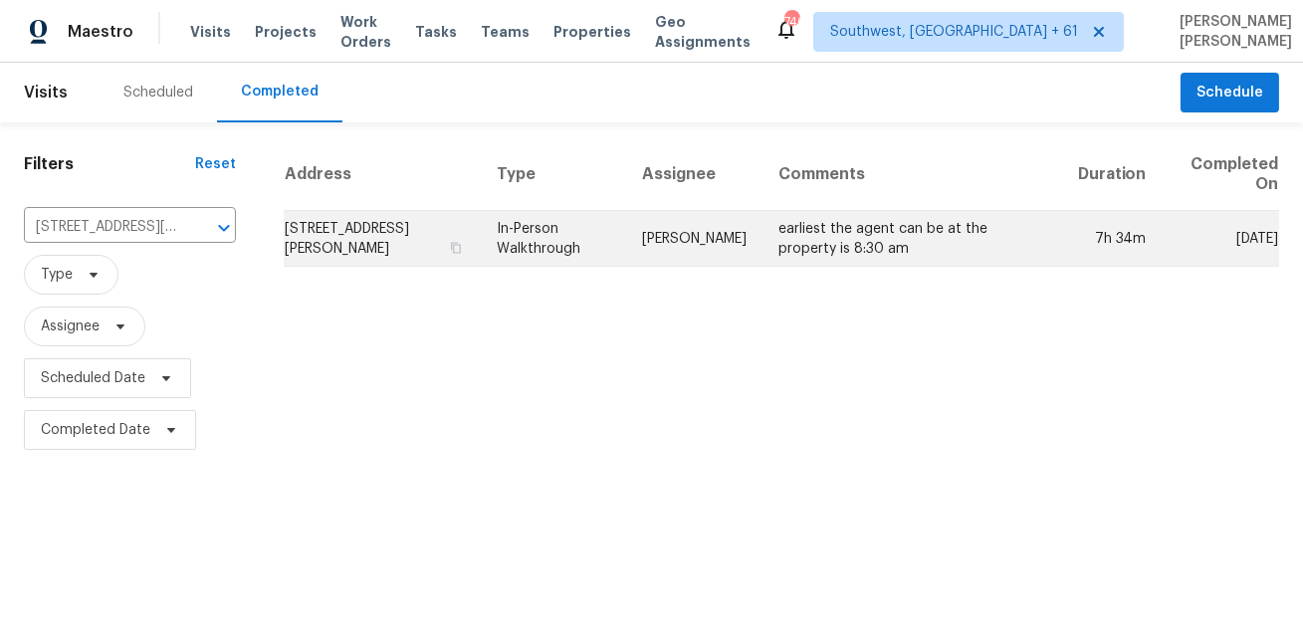
click at [706, 246] on td "Jason Fletcher" at bounding box center [695, 239] width 136 height 56
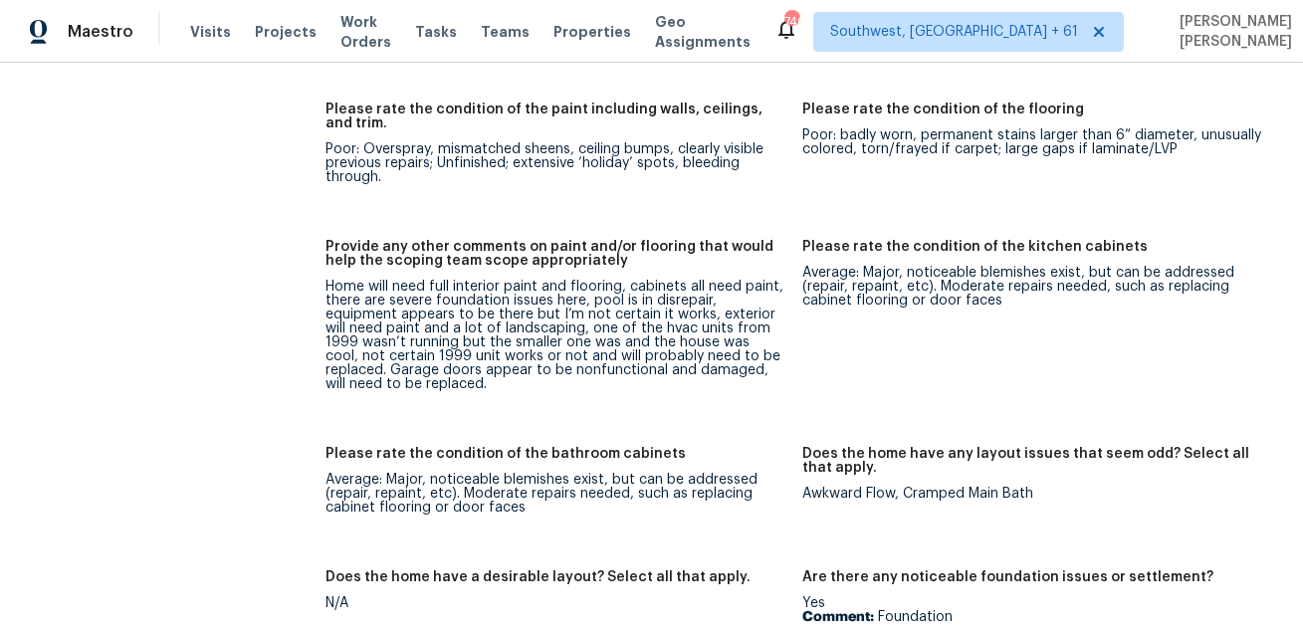
scroll to position [3322, 0]
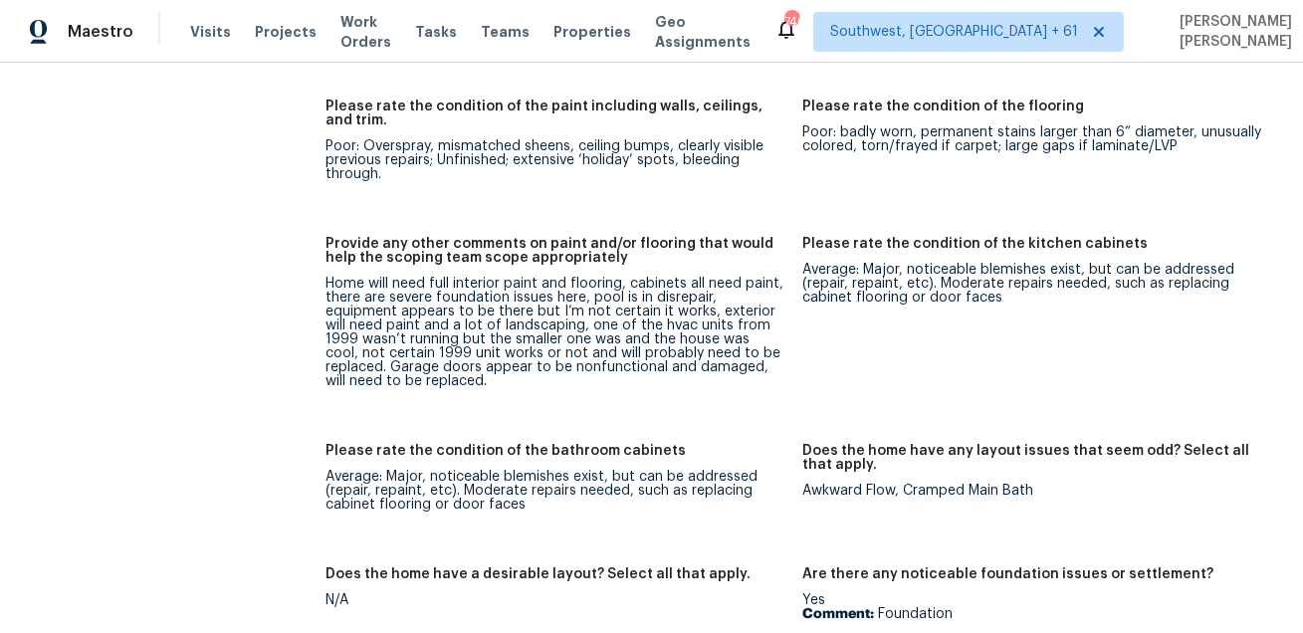
click at [600, 331] on div "Home will need full interior paint and flooring, cabinets all need paint, there…" at bounding box center [555, 332] width 461 height 111
click at [692, 330] on div "Home will need full interior paint and flooring, cabinets all need paint, there…" at bounding box center [555, 332] width 461 height 111
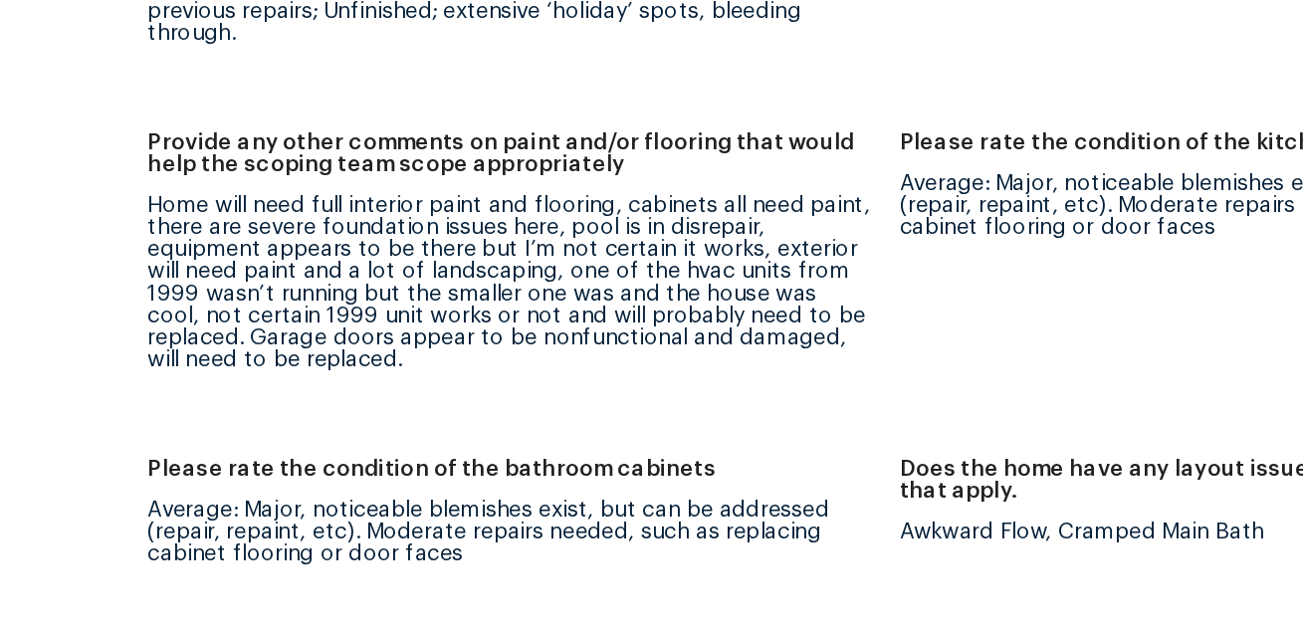
click at [580, 452] on h5 "Please rate the condition of the bathroom cabinets" at bounding box center [505, 451] width 360 height 14
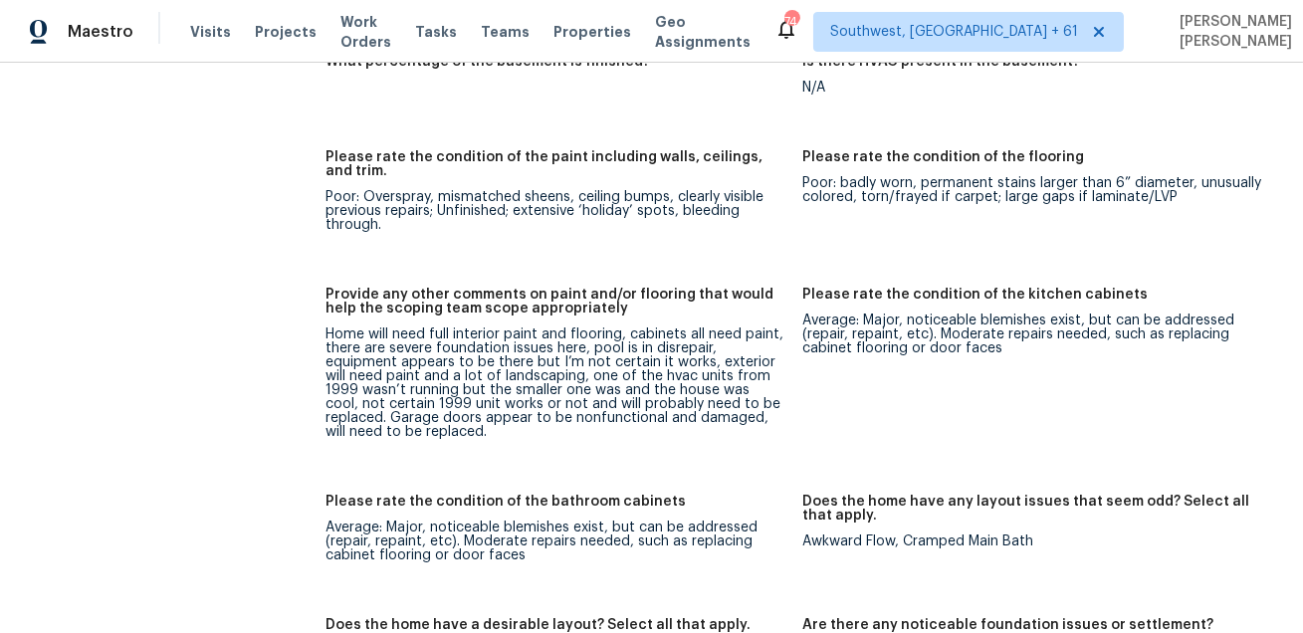
scroll to position [3588, 0]
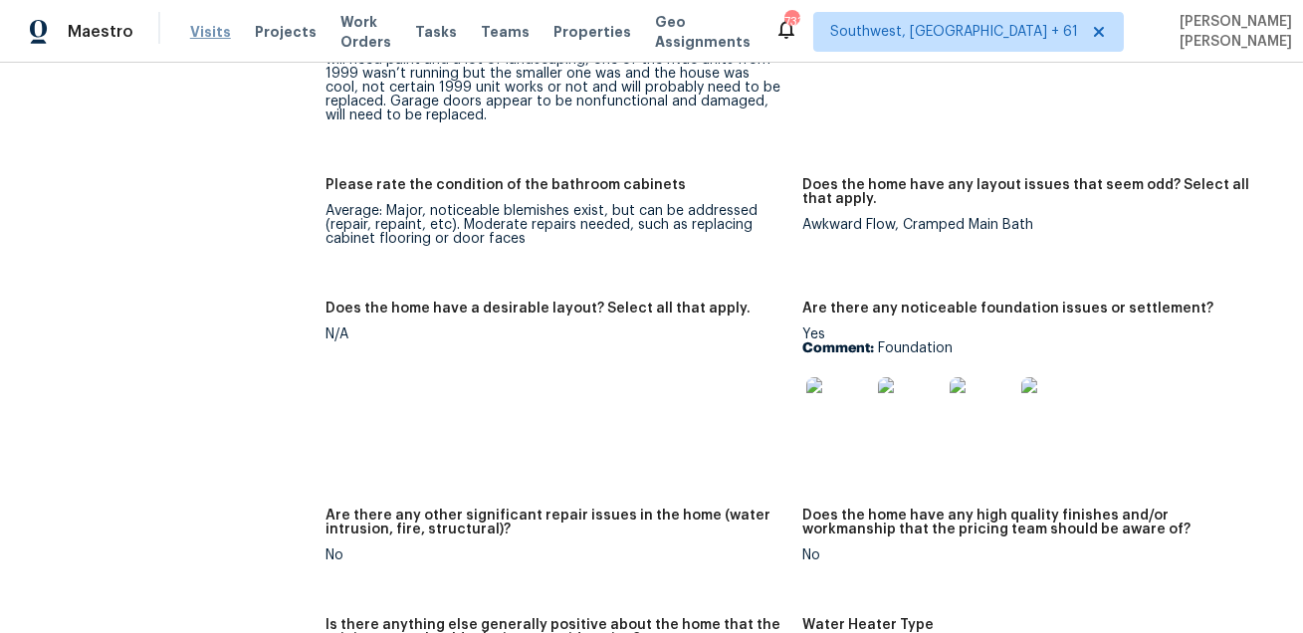
click at [201, 29] on span "Visits" at bounding box center [210, 32] width 41 height 20
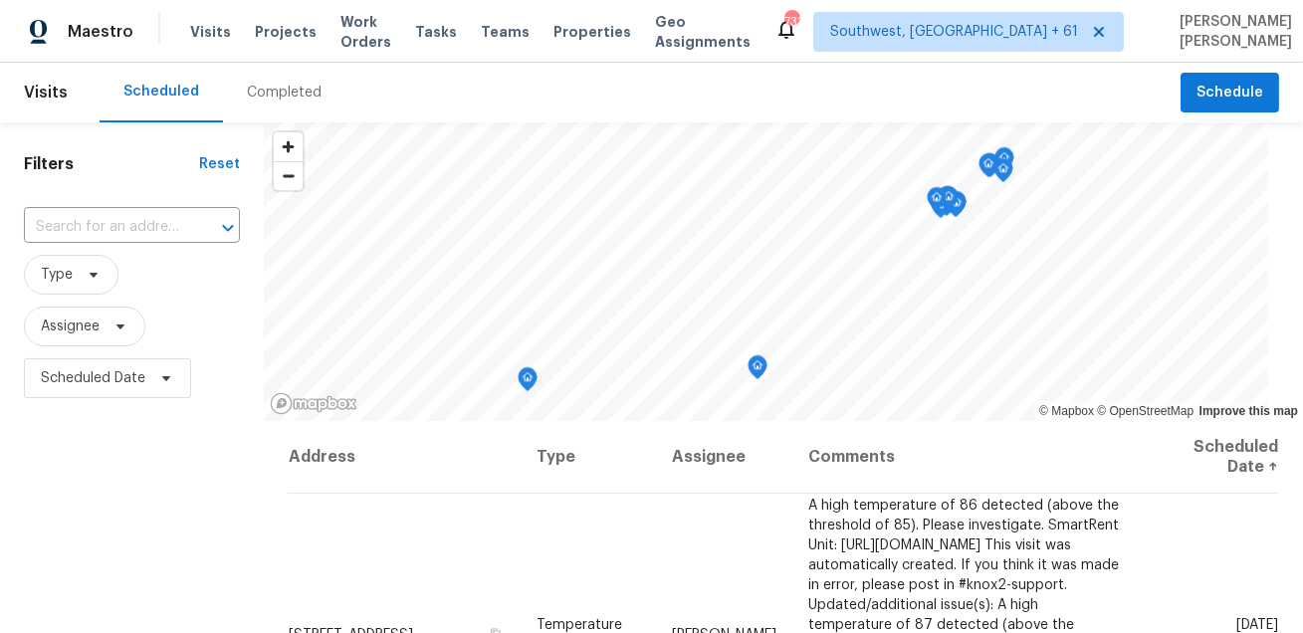
click at [290, 83] on div "Completed" at bounding box center [284, 93] width 75 height 20
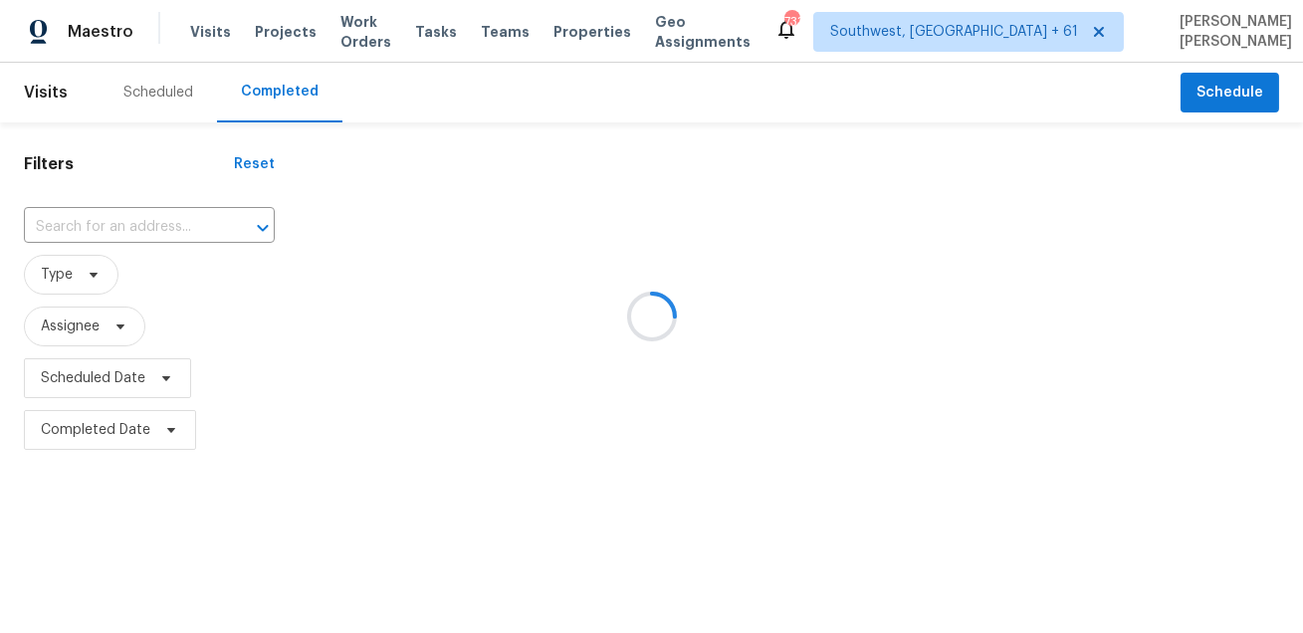
click at [117, 230] on div at bounding box center [651, 316] width 1303 height 633
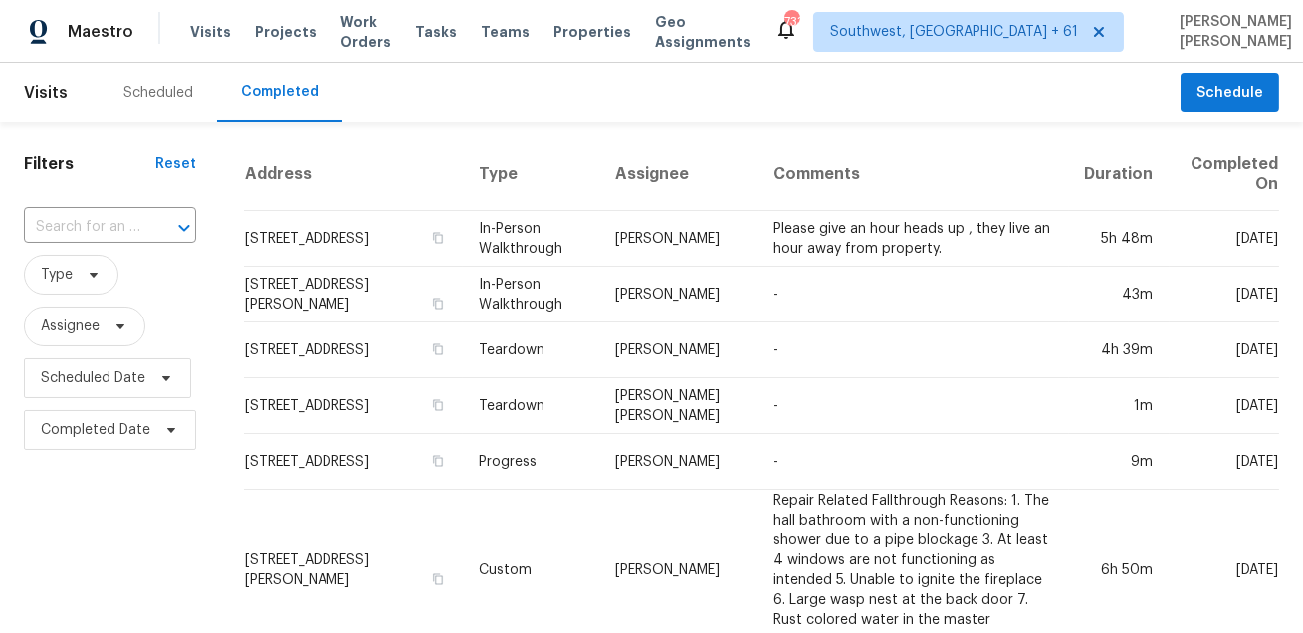
click at [117, 230] on input "text" at bounding box center [82, 227] width 116 height 31
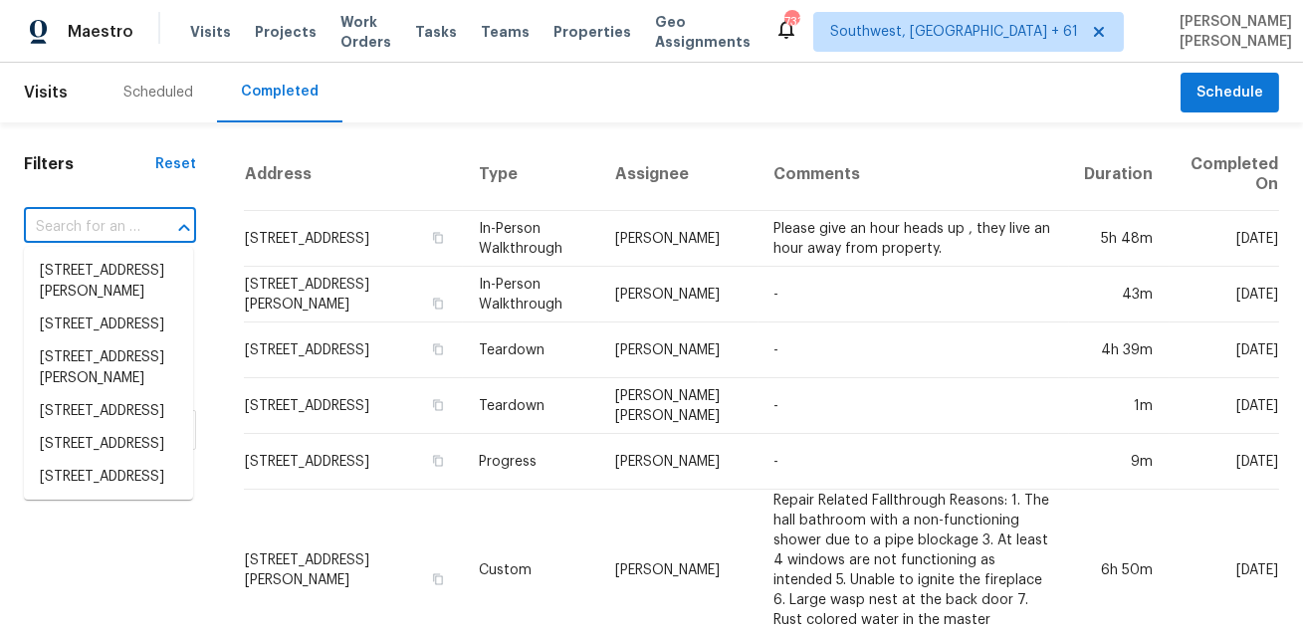
paste input "10139 Sagemill Dr Houston TX 77089"
type input "10139 Sagemill Dr Houston TX 77089"
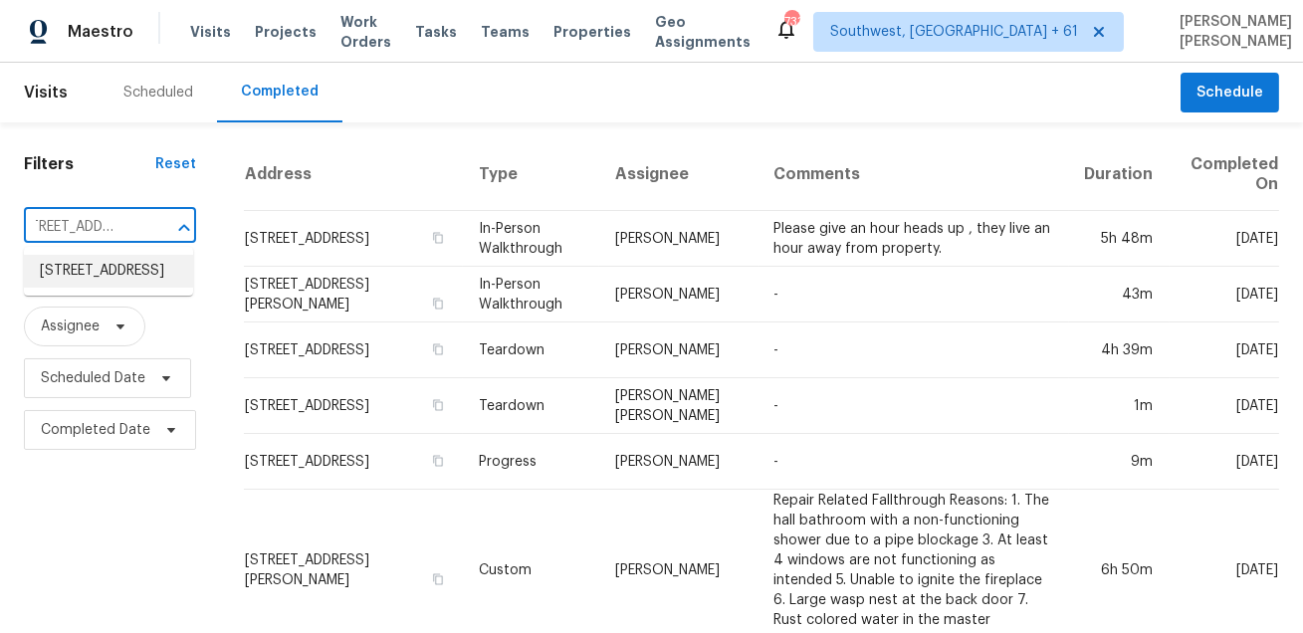
click at [112, 258] on li "10139 Sagemill Dr, Houston, TX 77089" at bounding box center [108, 271] width 169 height 33
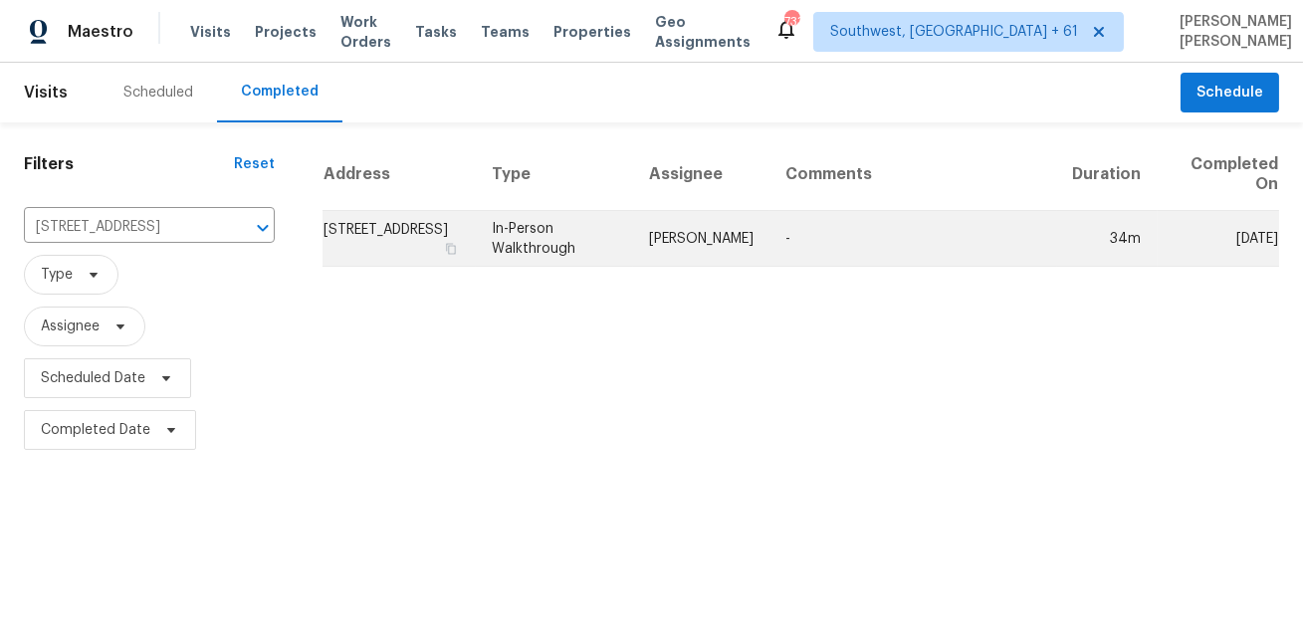
click at [694, 212] on td "Navid Ranjbar" at bounding box center [701, 239] width 136 height 56
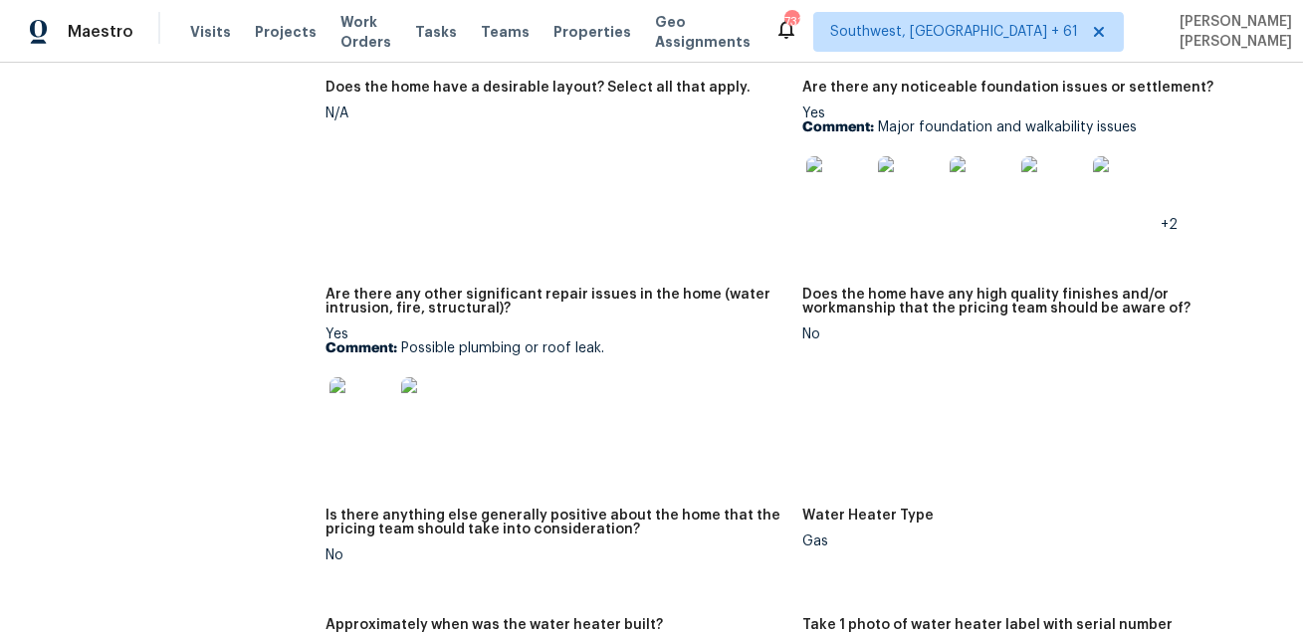
scroll to position [4758, 0]
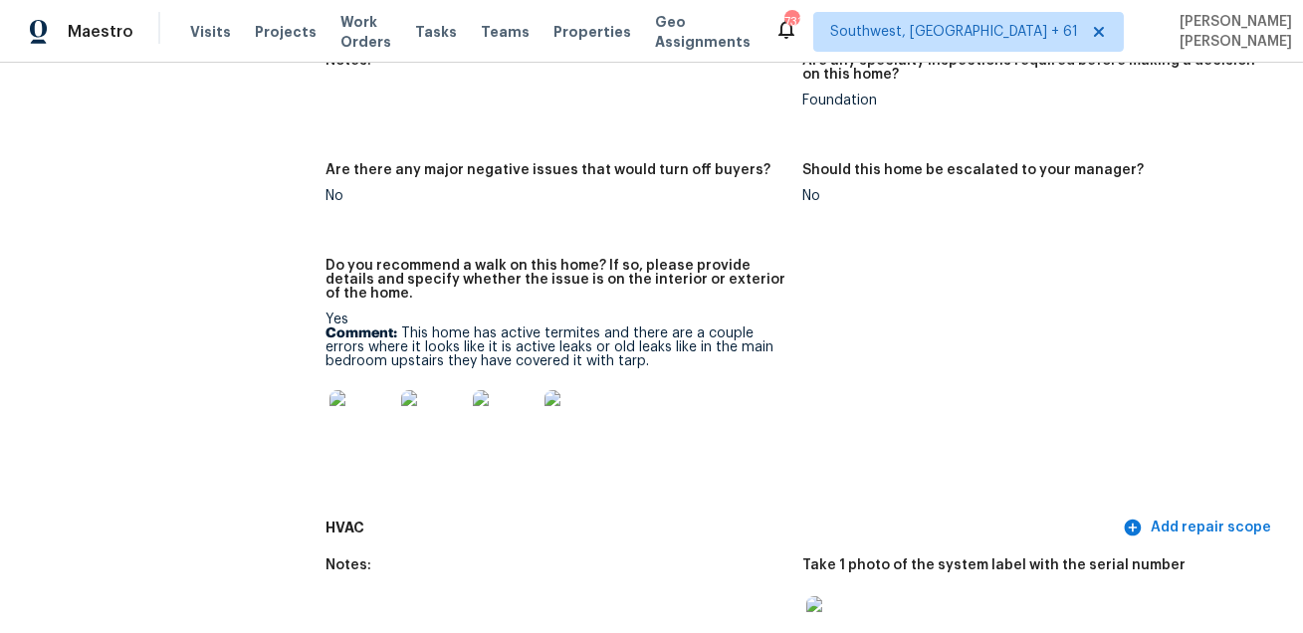
click at [363, 439] on img at bounding box center [361, 422] width 64 height 64
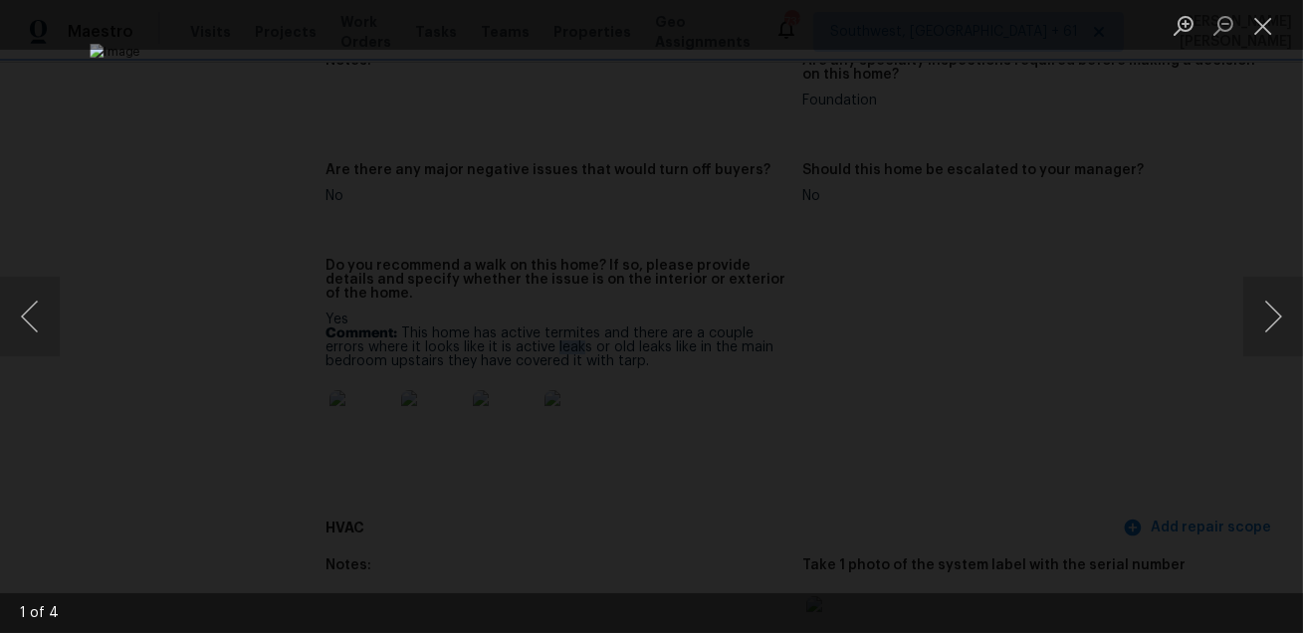
click at [1053, 345] on img "Lightbox" at bounding box center [651, 316] width 1123 height 545
click at [1268, 320] on button "Next image" at bounding box center [1273, 317] width 60 height 80
click at [1116, 417] on div "Lightbox" at bounding box center [651, 316] width 1303 height 633
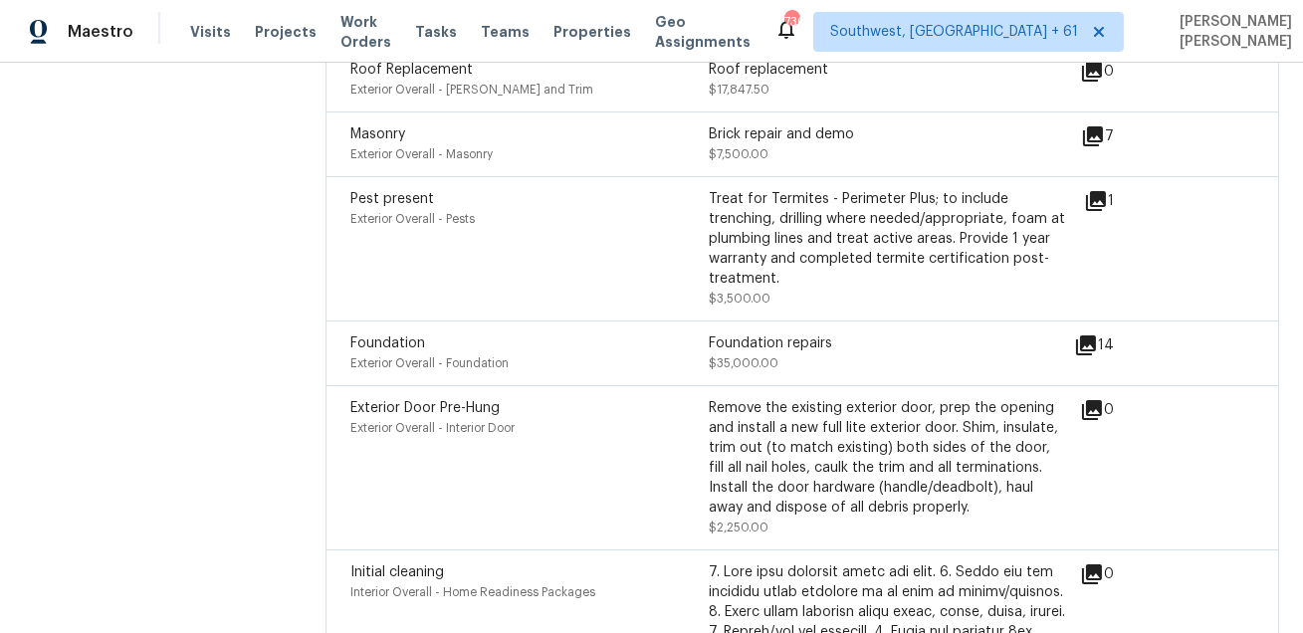
scroll to position [3456, 0]
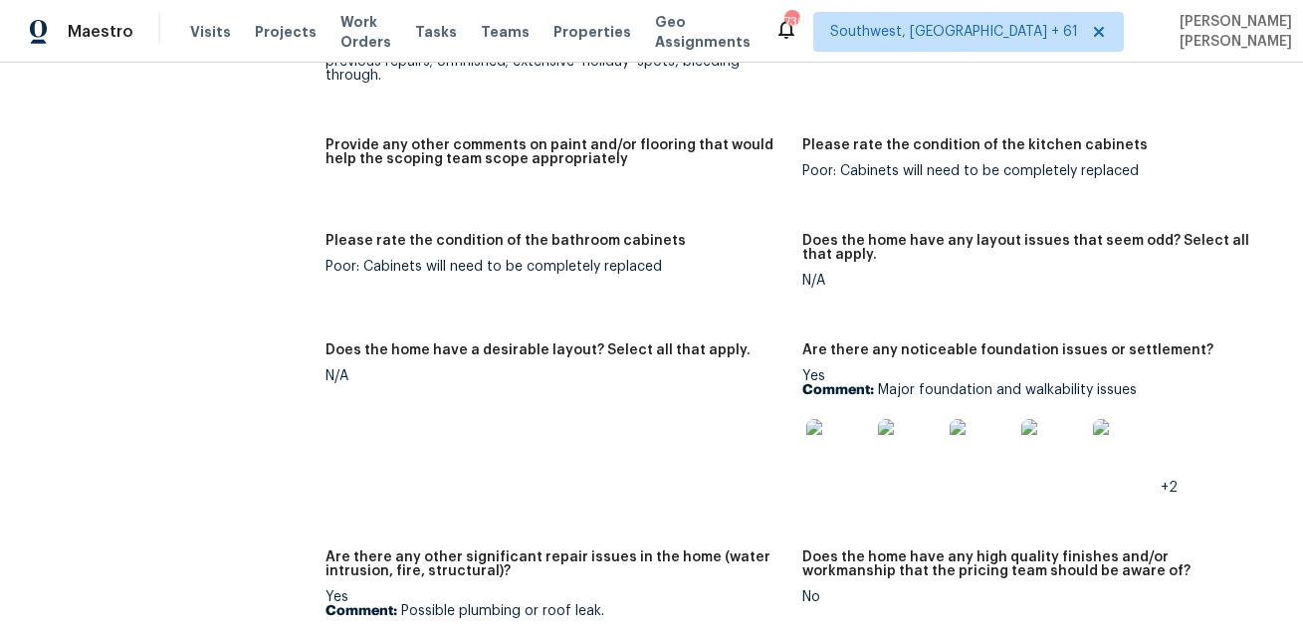
click at [818, 445] on img at bounding box center [838, 451] width 64 height 64
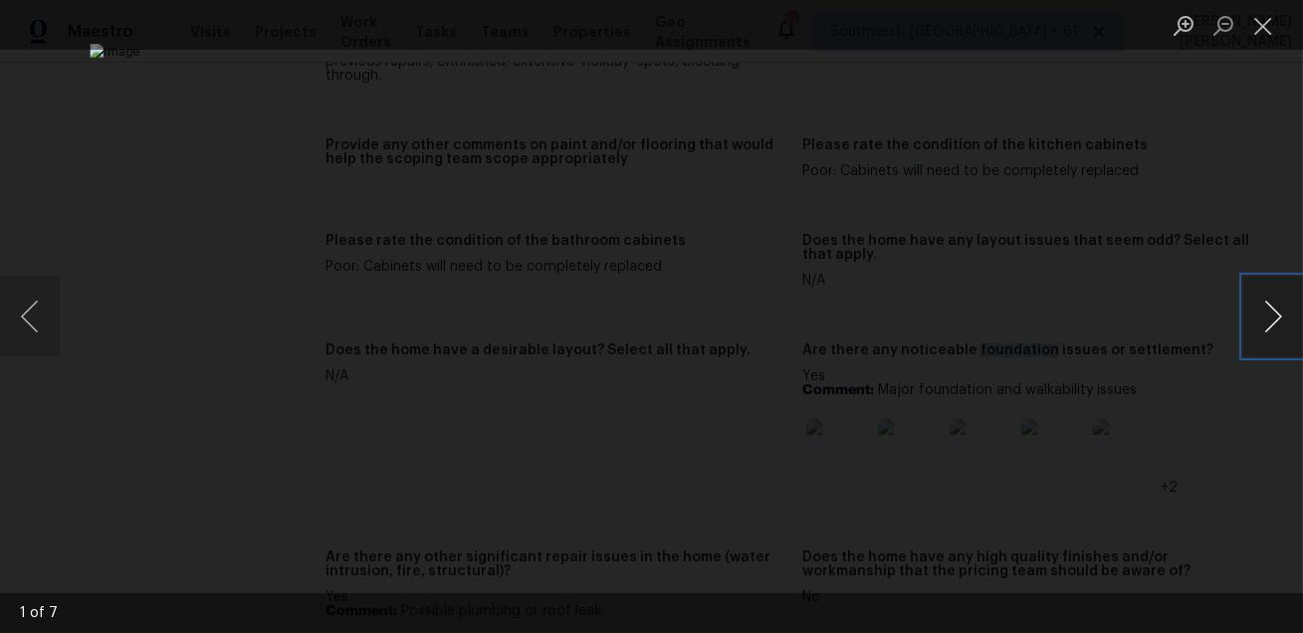
click at [1284, 314] on button "Next image" at bounding box center [1273, 317] width 60 height 80
click at [1151, 419] on div "Lightbox" at bounding box center [651, 316] width 1303 height 633
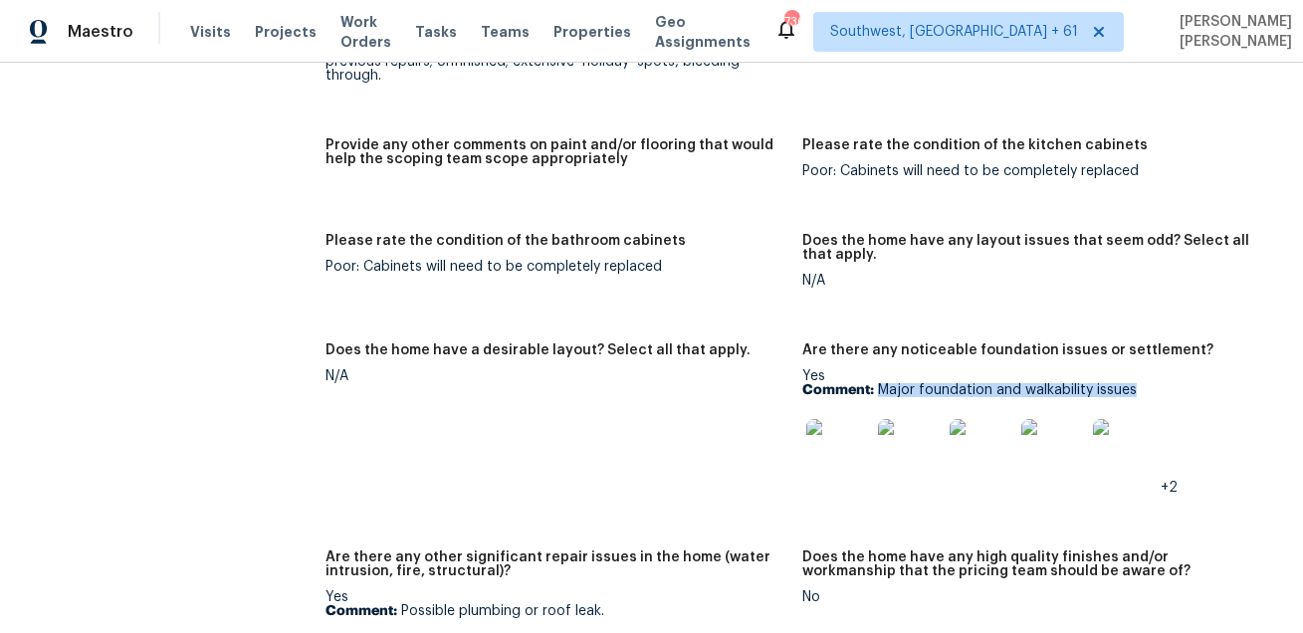
drag, startPoint x: 880, startPoint y: 389, endPoint x: 1136, endPoint y: 388, distance: 255.8
click at [1136, 388] on p "Comment: Major foundation and walkability issues" at bounding box center [1032, 390] width 461 height 14
copy p "Major foundation and walkability issues"
click at [840, 439] on img at bounding box center [838, 451] width 64 height 64
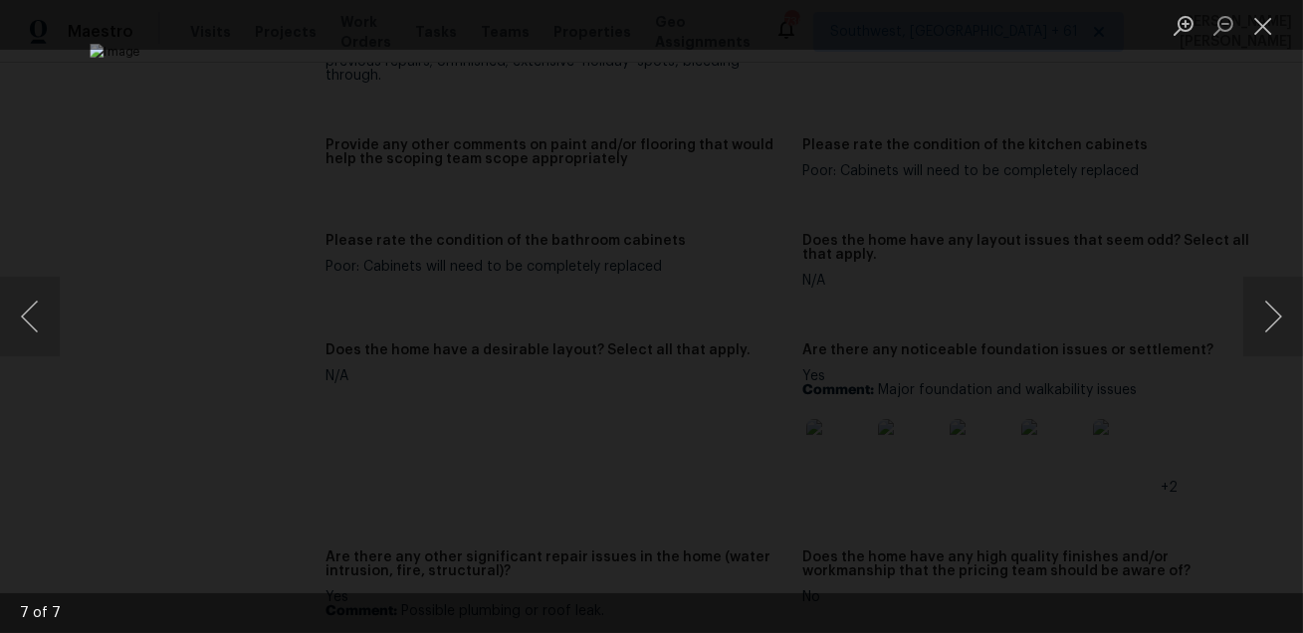
click at [1144, 142] on div "Lightbox" at bounding box center [651, 316] width 1303 height 633
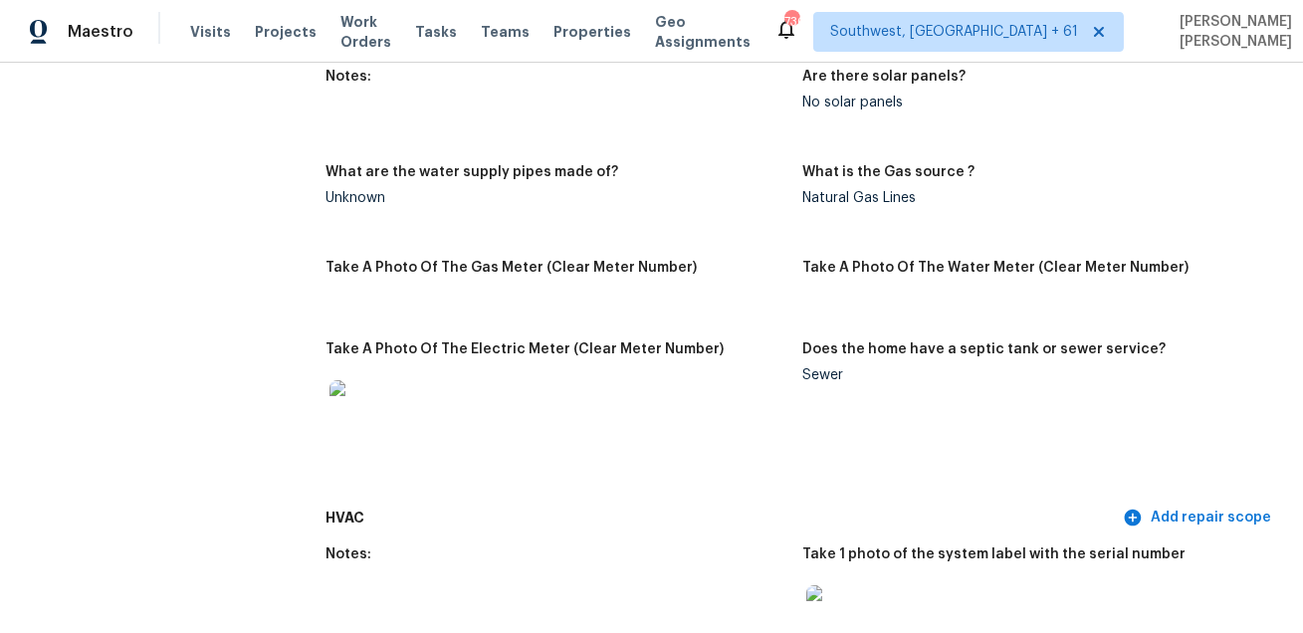
scroll to position [2908, 0]
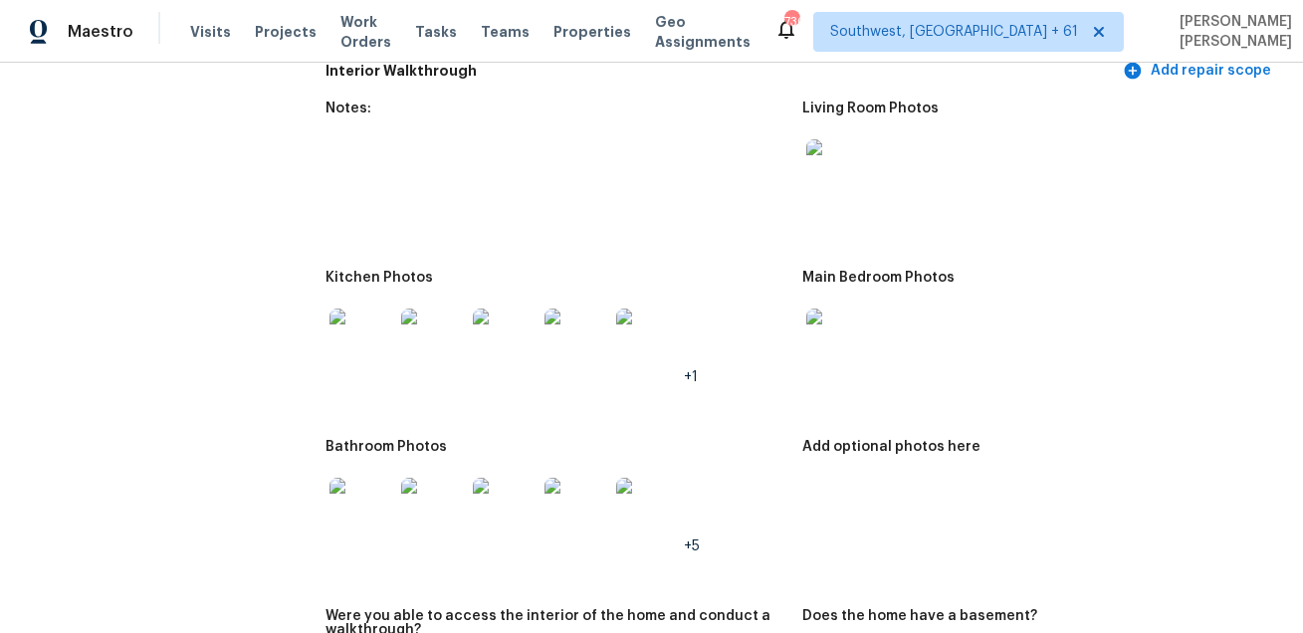
scroll to position [2610, 0]
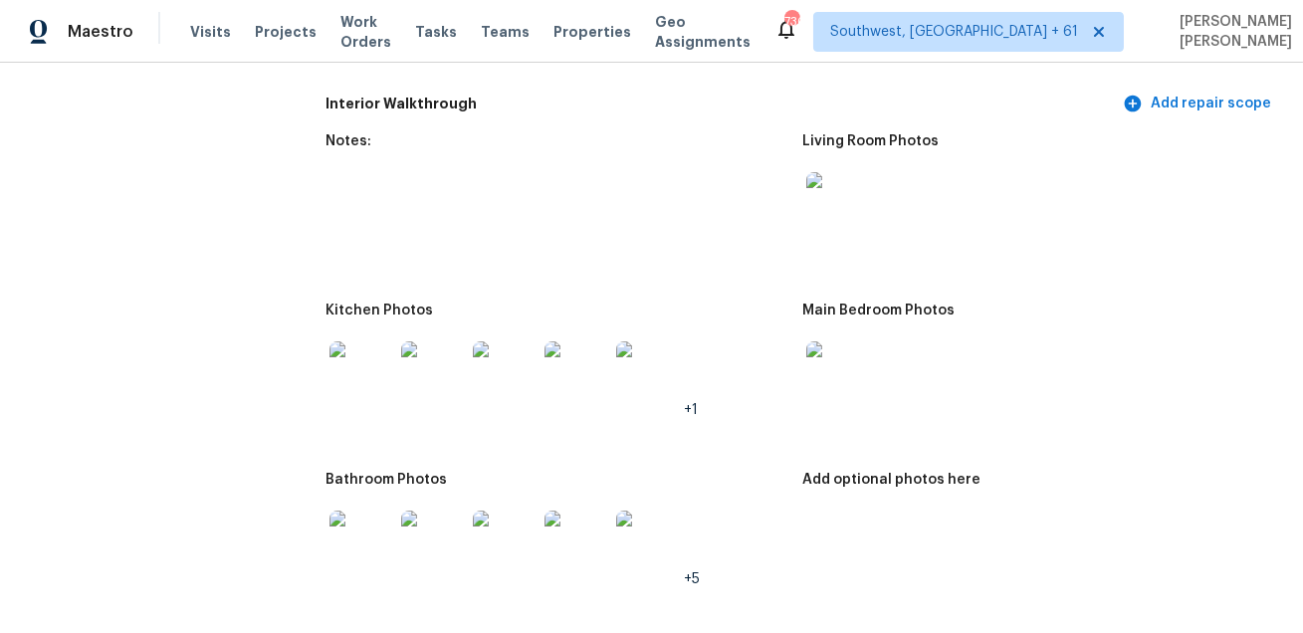
click at [825, 196] on img at bounding box center [838, 204] width 64 height 64
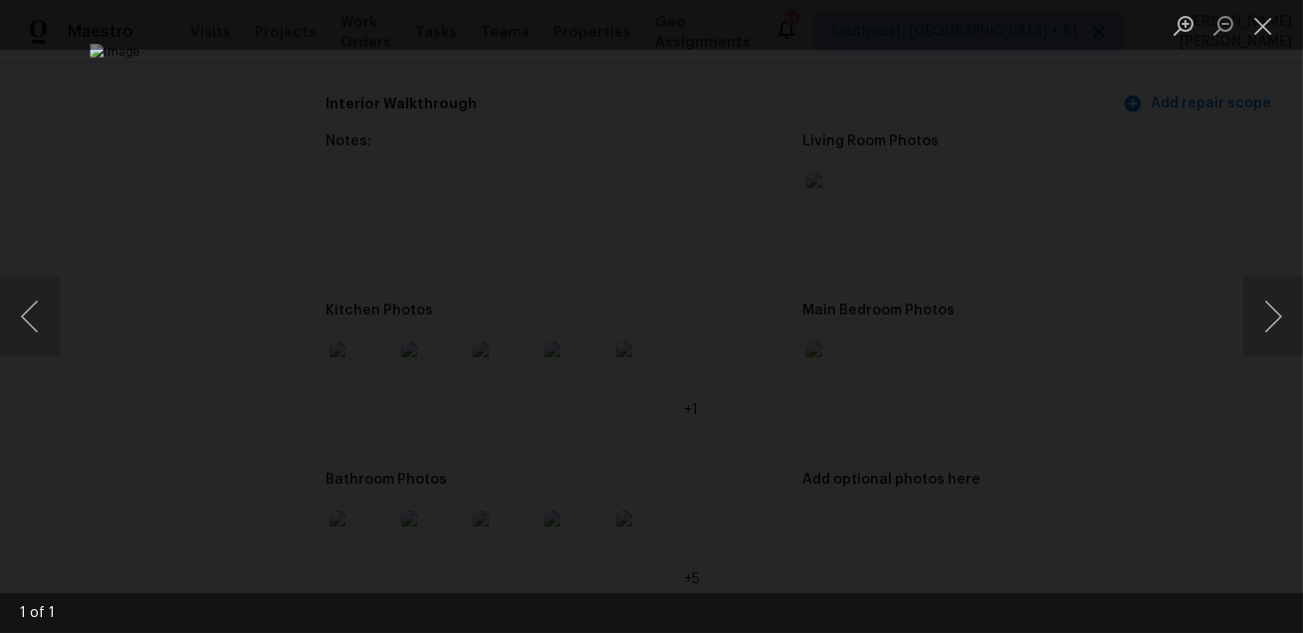
click at [1067, 261] on img "Lightbox" at bounding box center [651, 316] width 1123 height 545
click at [1113, 252] on div "Lightbox" at bounding box center [651, 316] width 1303 height 633
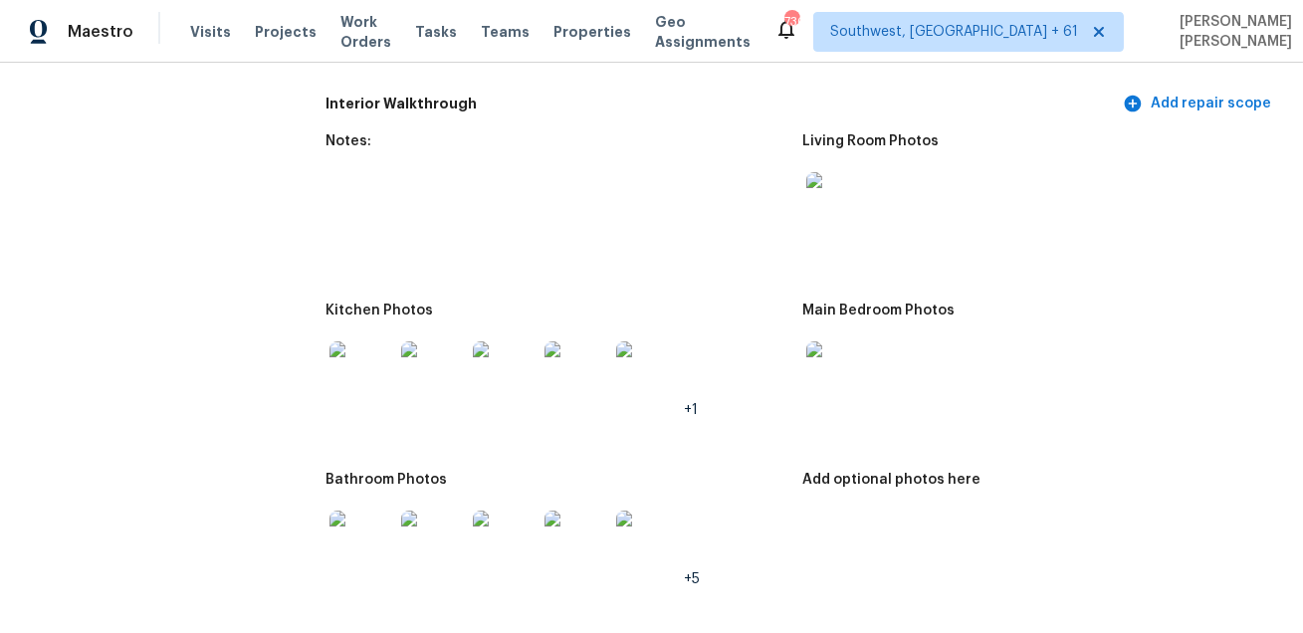
click at [373, 350] on img at bounding box center [361, 373] width 64 height 64
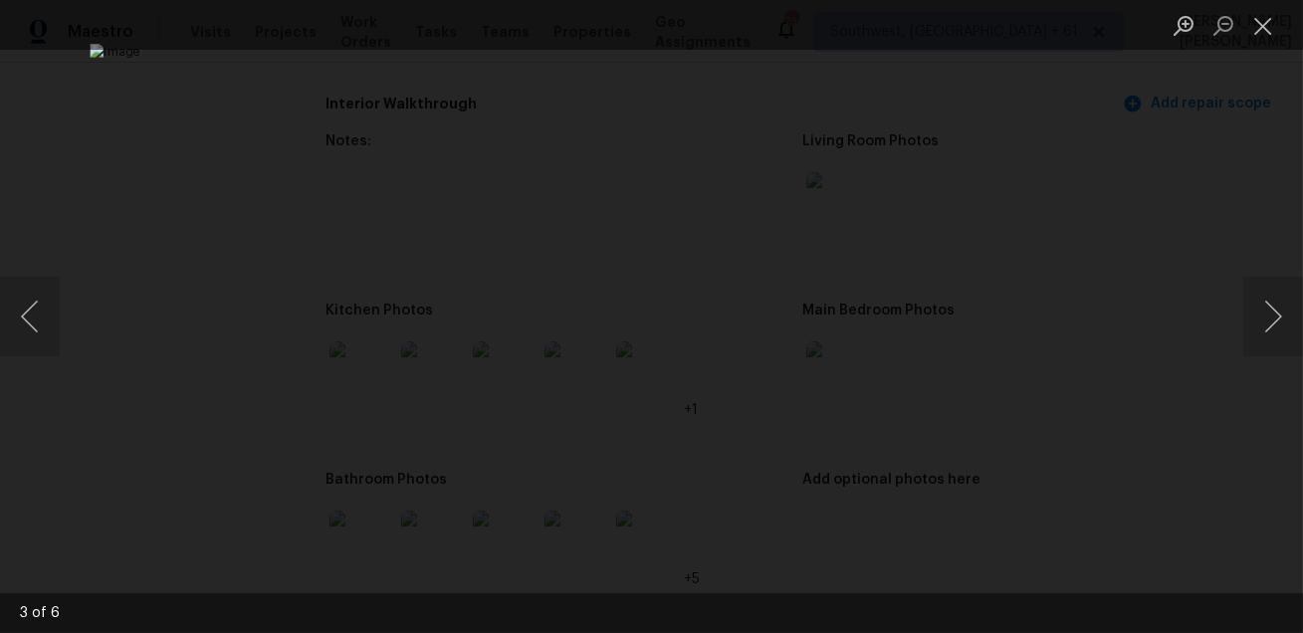
click at [1218, 351] on div "Lightbox" at bounding box center [651, 316] width 1303 height 633
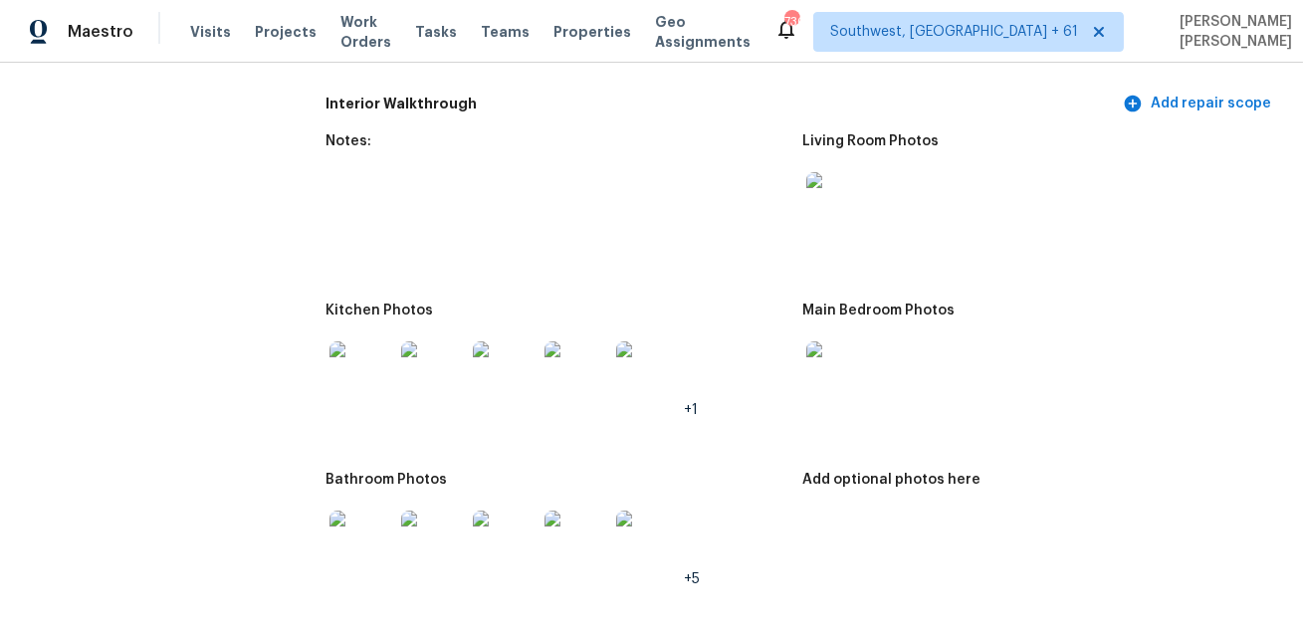
click at [836, 389] on img at bounding box center [838, 373] width 64 height 64
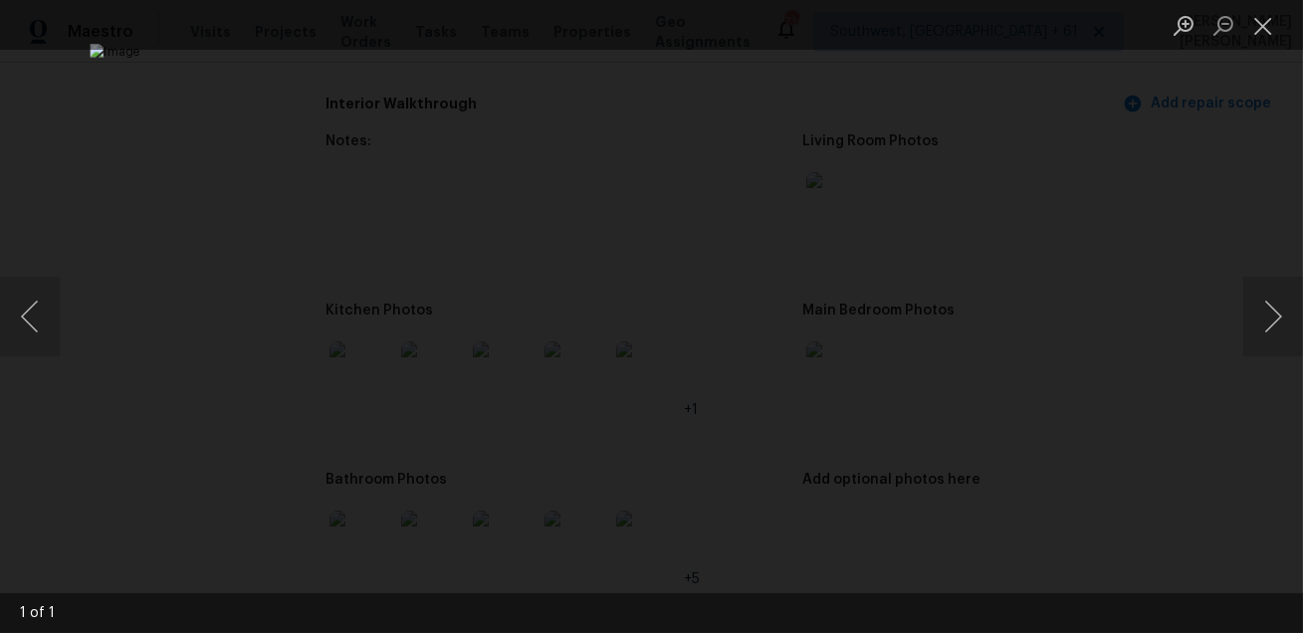
click at [153, 470] on div "Lightbox" at bounding box center [651, 316] width 1303 height 633
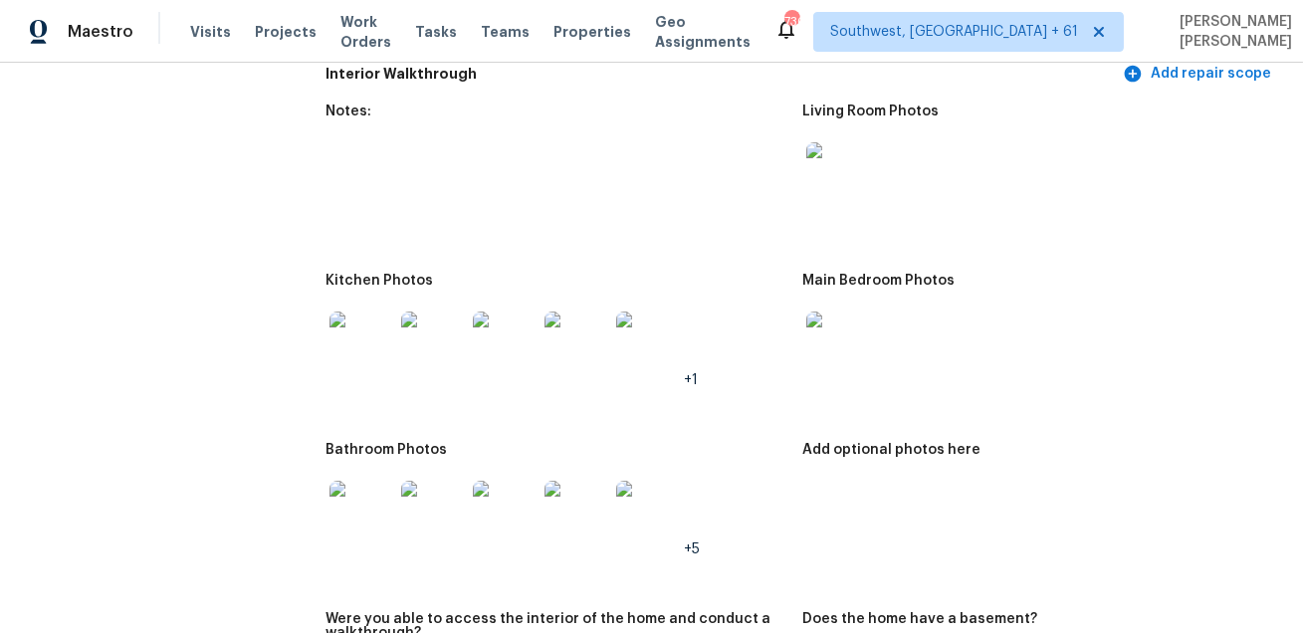
scroll to position [2697, 0]
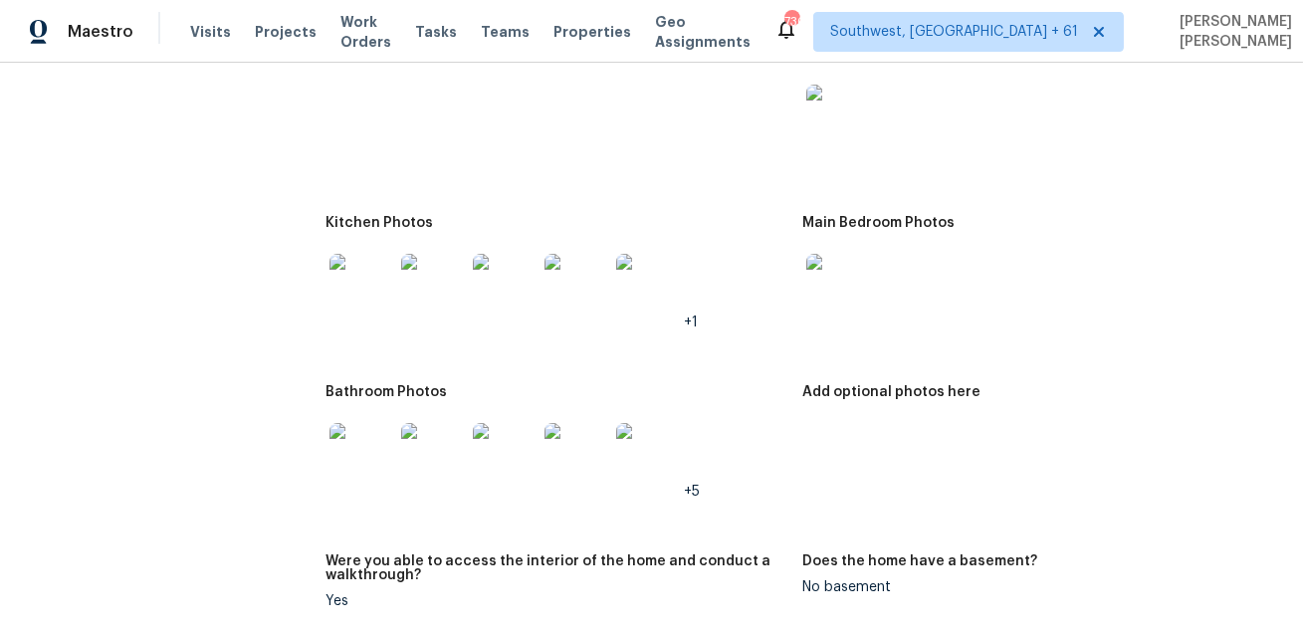
click at [393, 418] on div at bounding box center [361, 455] width 72 height 88
click at [374, 457] on img at bounding box center [361, 455] width 64 height 64
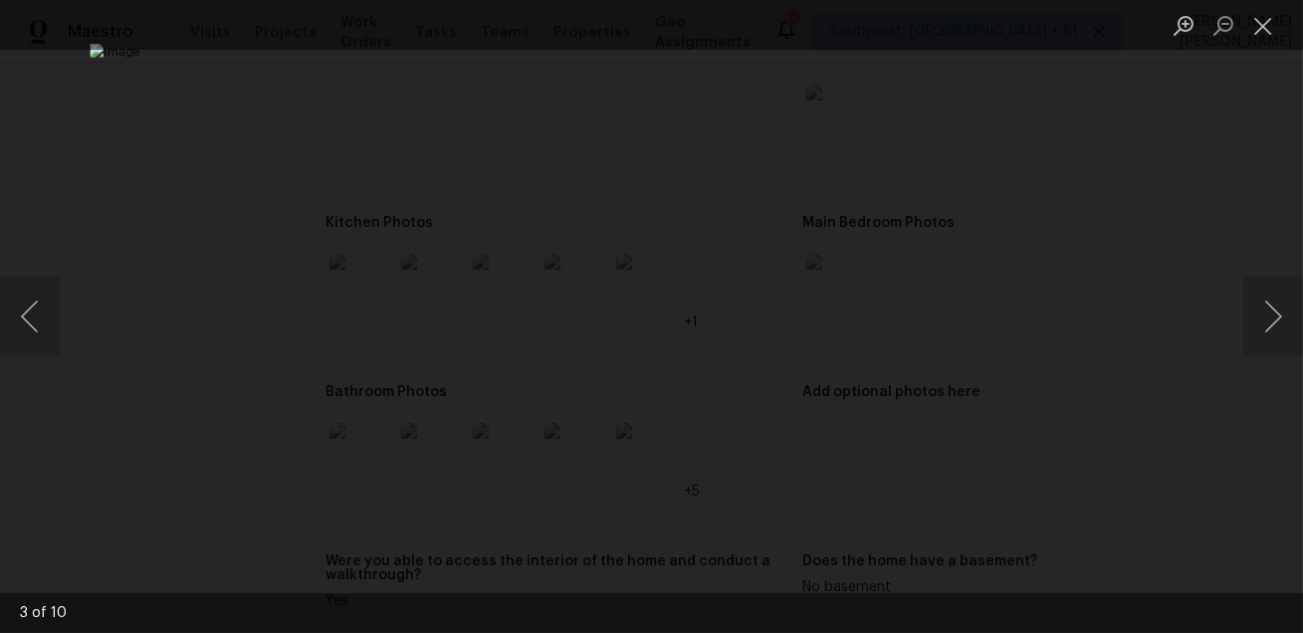
click at [1103, 400] on div "Lightbox" at bounding box center [651, 316] width 1303 height 633
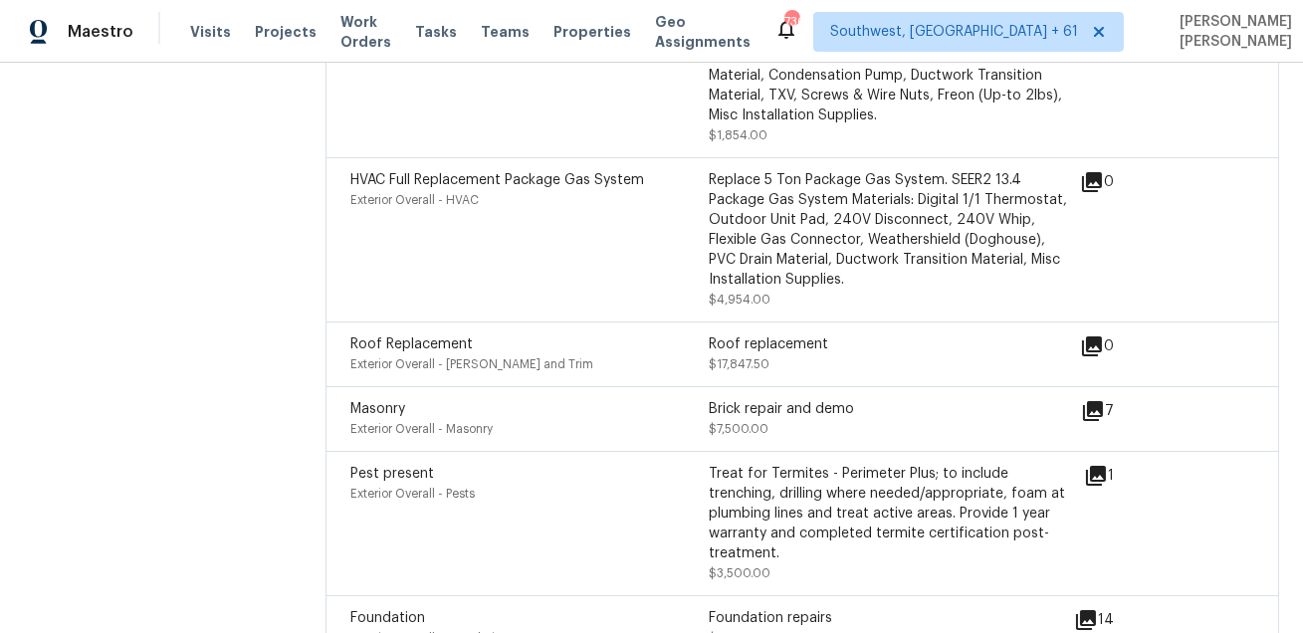
scroll to position [3718, 0]
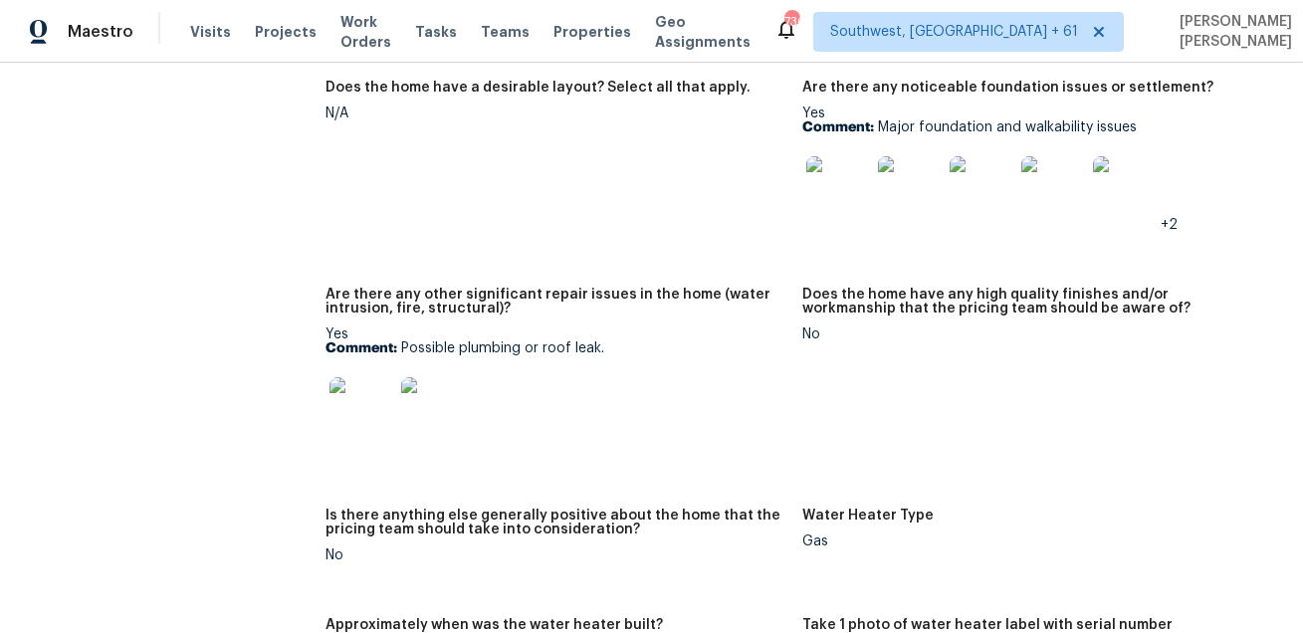
click at [369, 405] on img at bounding box center [361, 409] width 64 height 64
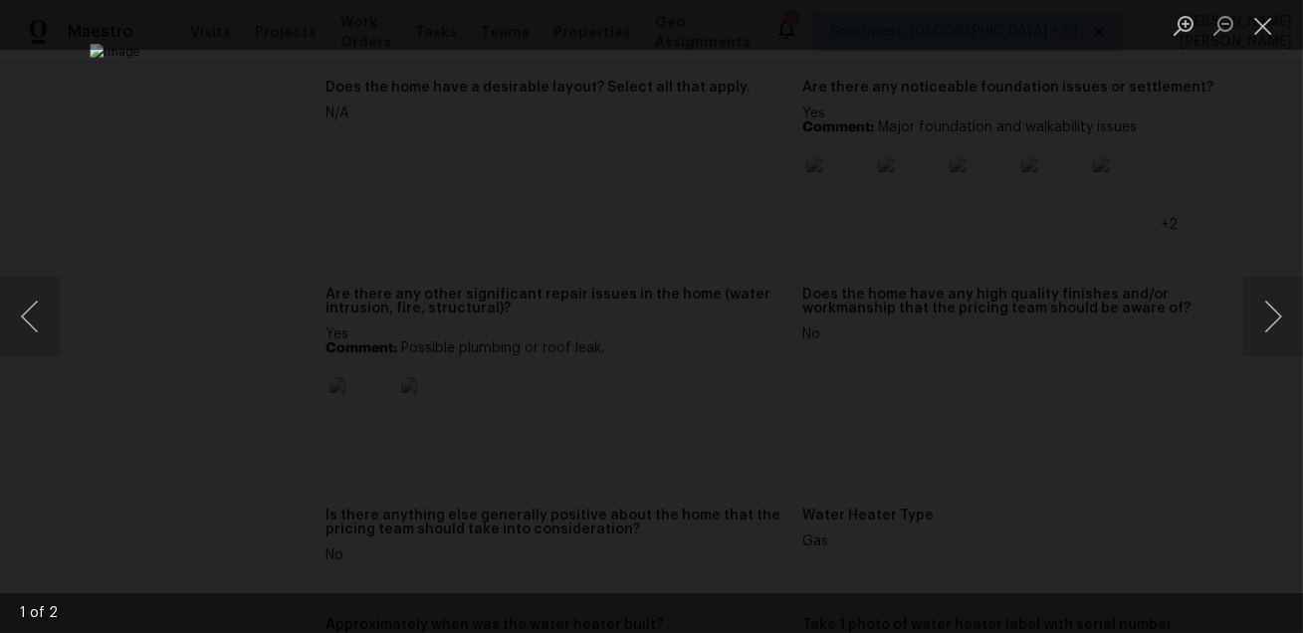
click at [117, 100] on div "Lightbox" at bounding box center [651, 316] width 1303 height 633
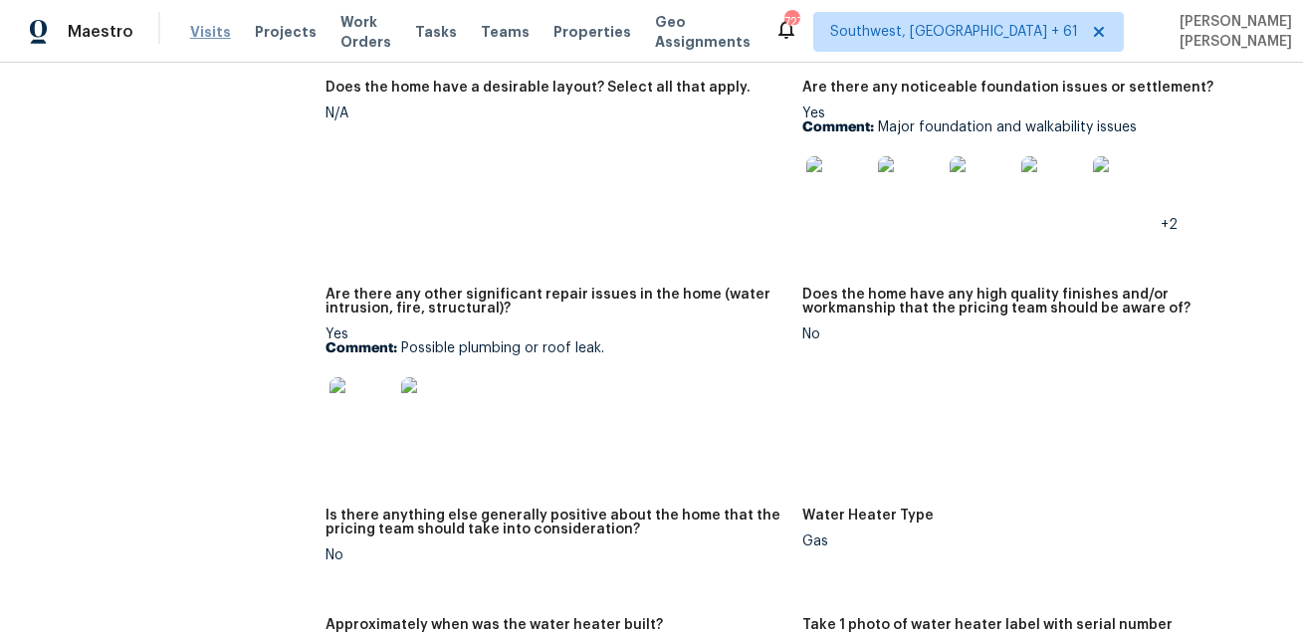
click at [200, 24] on span "Visits" at bounding box center [210, 32] width 41 height 20
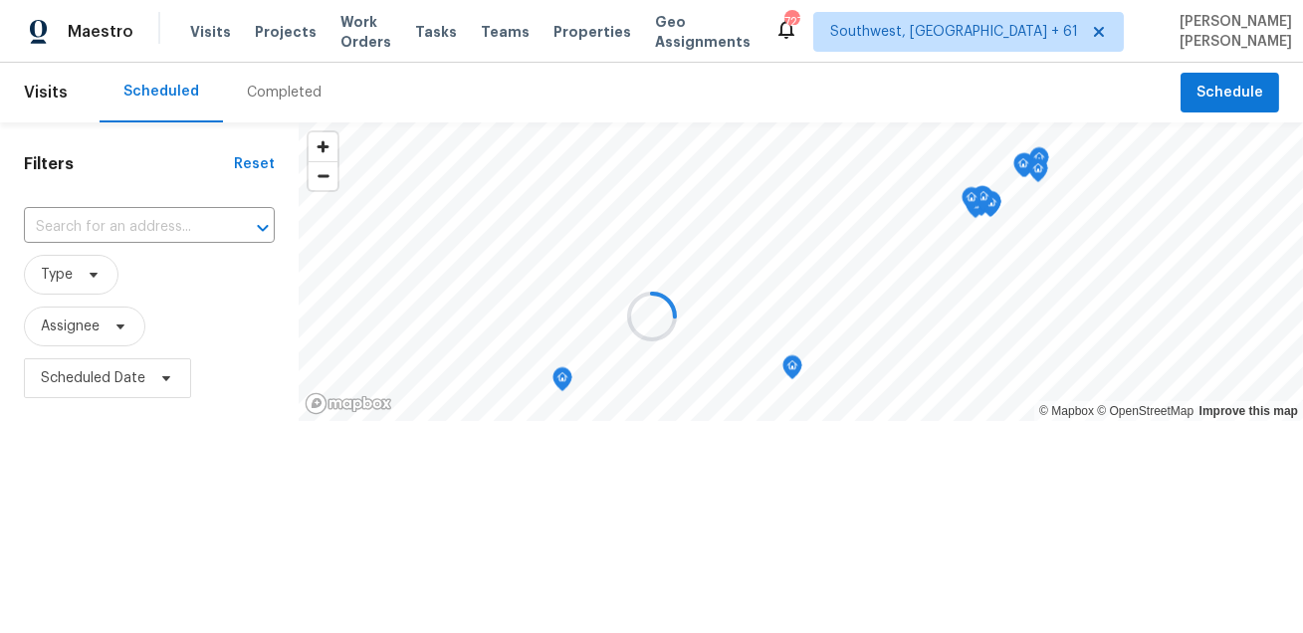
click at [287, 85] on div at bounding box center [651, 316] width 1303 height 633
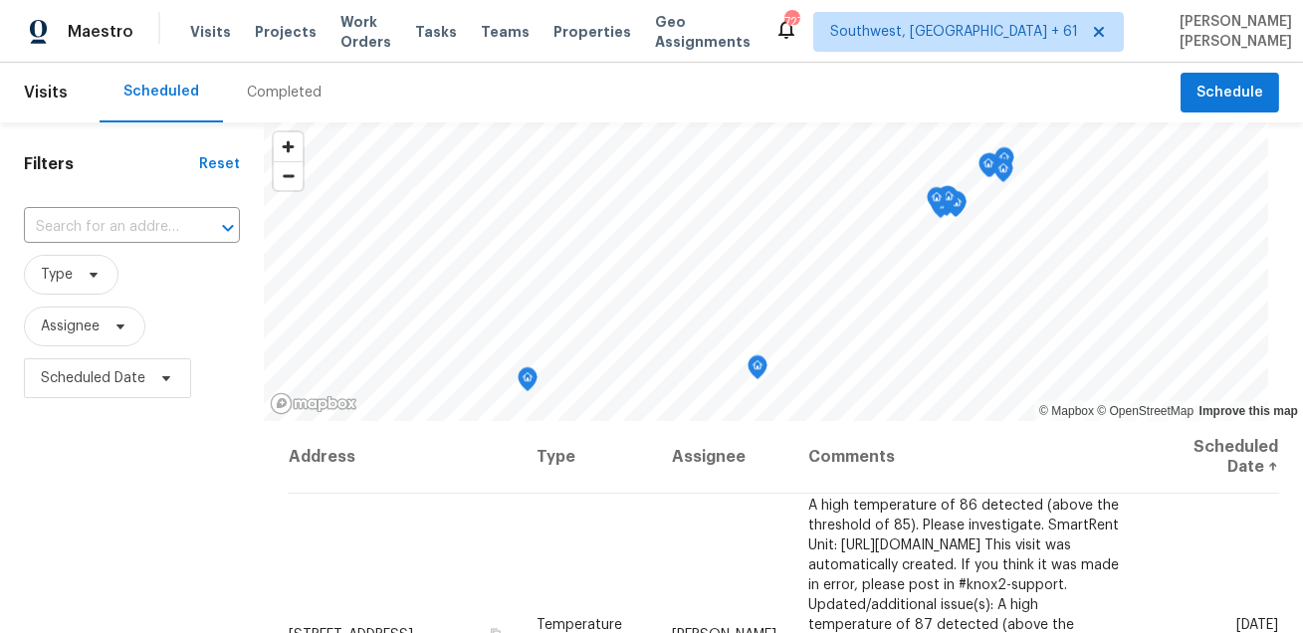
click at [287, 85] on div "Completed" at bounding box center [284, 93] width 75 height 20
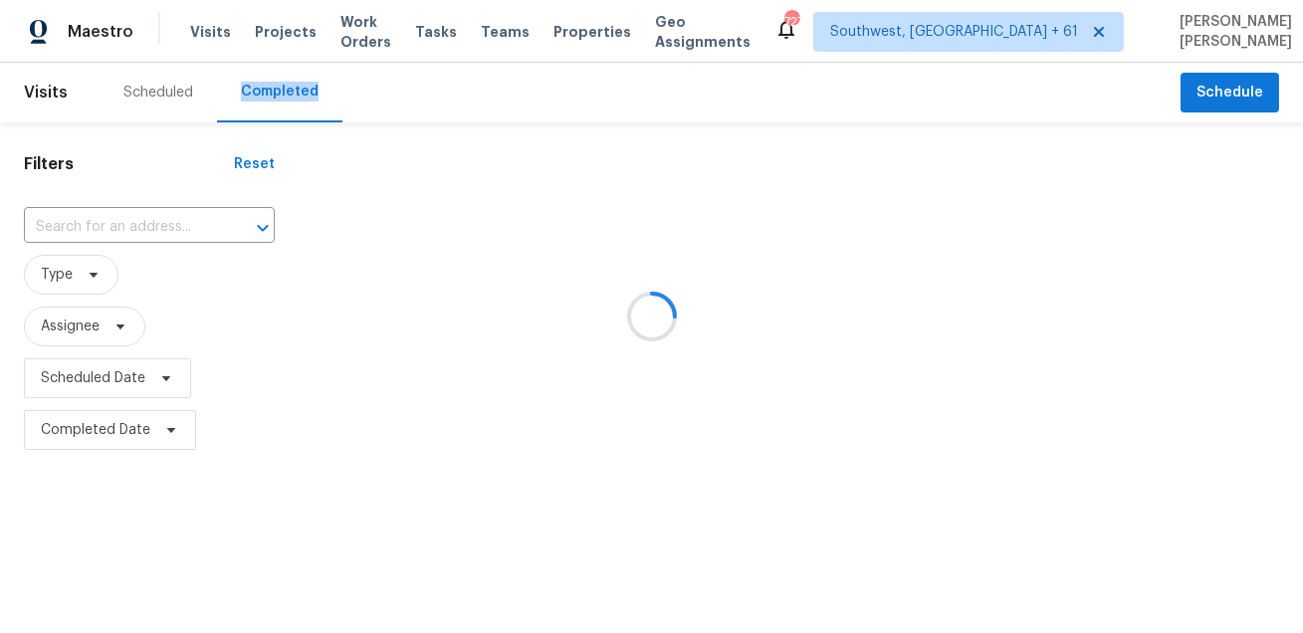
click at [244, 161] on div at bounding box center [651, 316] width 1303 height 633
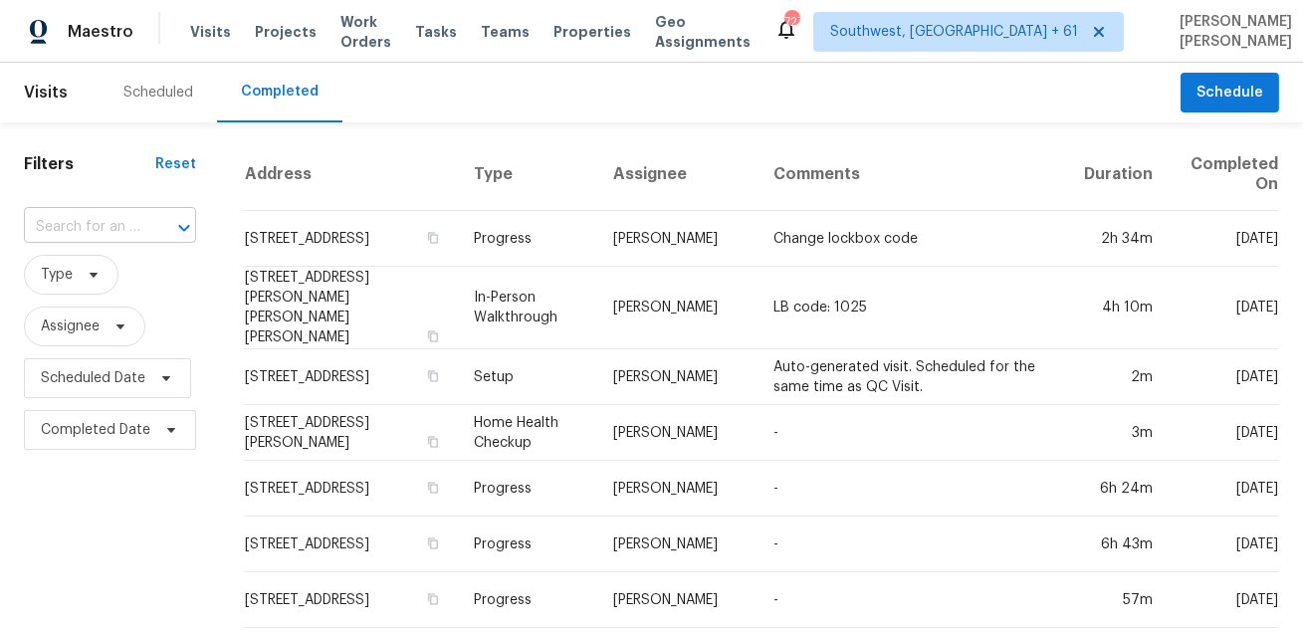
click at [138, 242] on div "​" at bounding box center [110, 227] width 172 height 31
paste input "3012 S Semoran Blvd Apt 7 Orlando FL 32822"
type input "3012 S Semoran Blvd Apt 7 Orlando FL 32822"
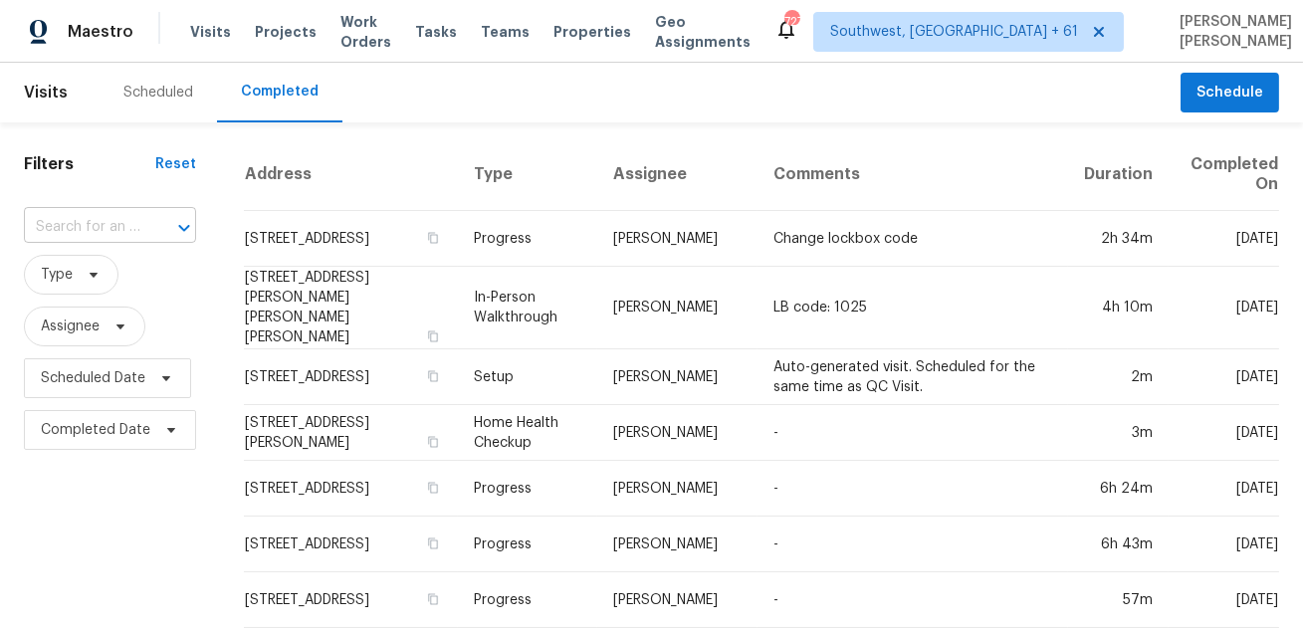
click at [105, 233] on input "text" at bounding box center [82, 227] width 116 height 31
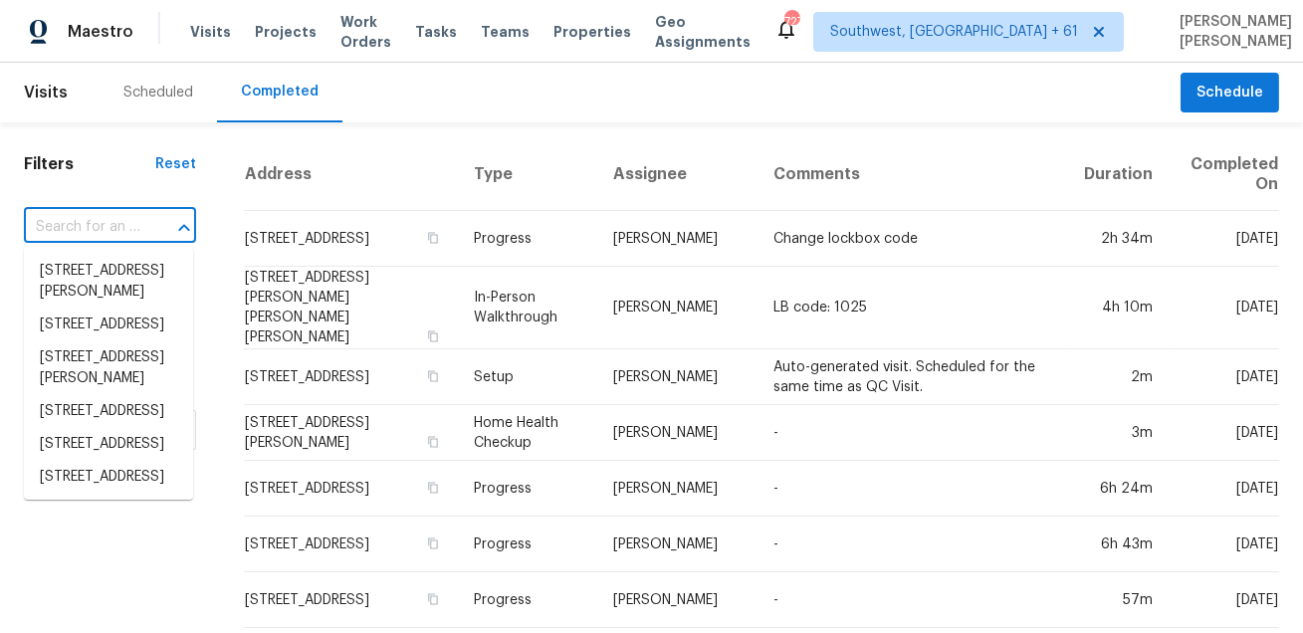
paste input "3012 S Semoran Blvd Apt 7 Orlando FL 32822"
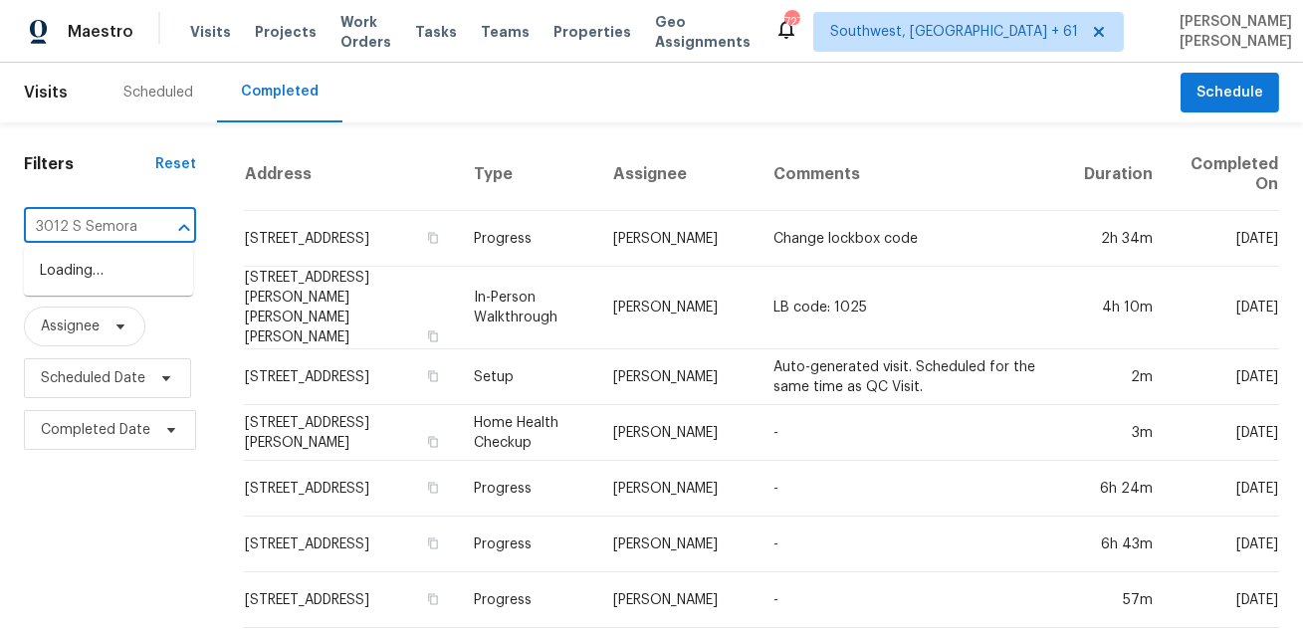
type input "3012 S Semor"
click at [124, 257] on li "3012 S Semoran Blvd Apt 7, Orlando, FL 32822" at bounding box center [108, 271] width 169 height 33
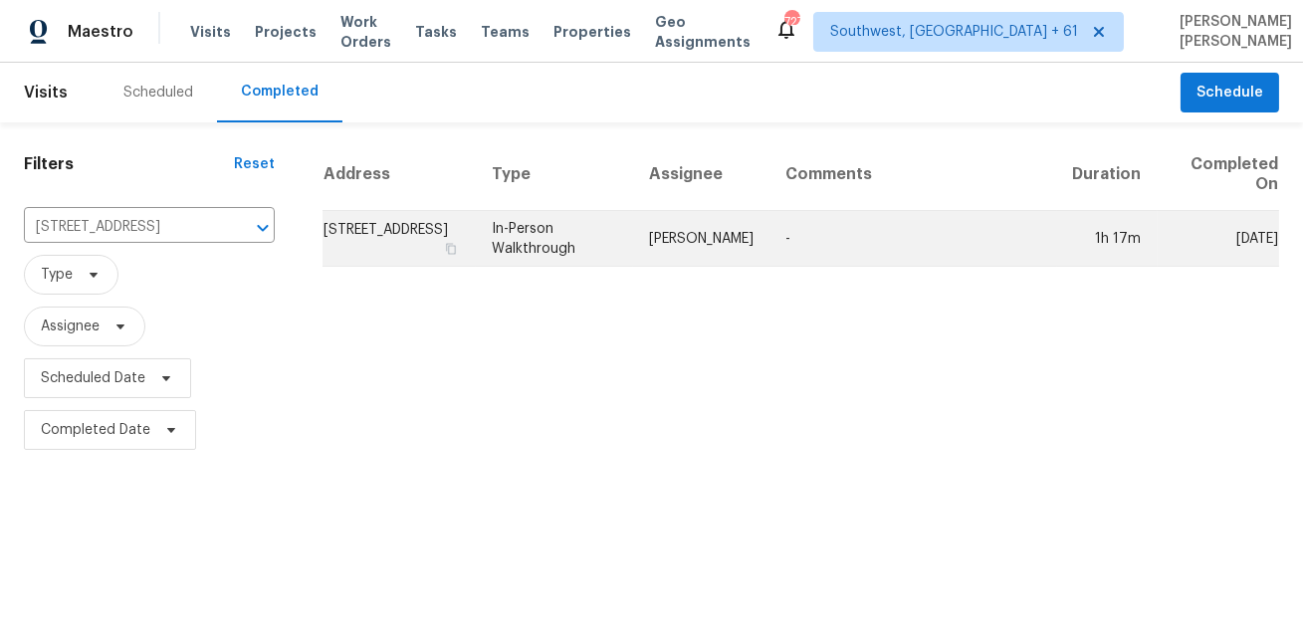
click at [628, 247] on td "In-Person Walkthrough" at bounding box center [555, 239] width 158 height 56
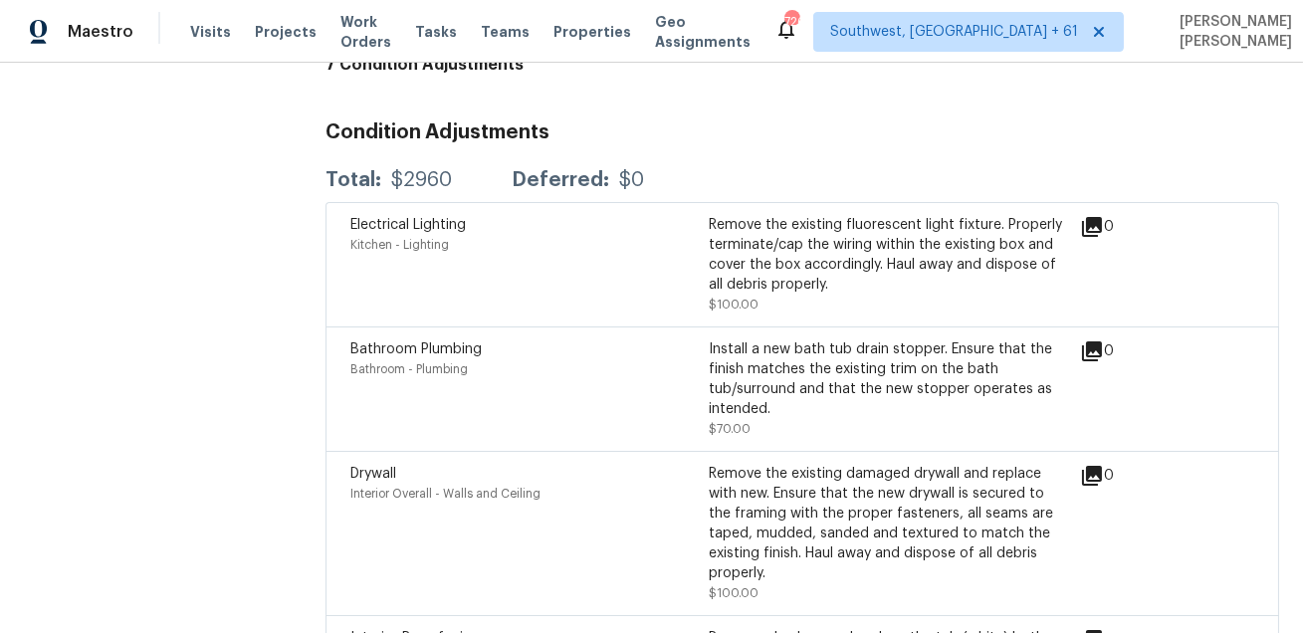
scroll to position [2800, 0]
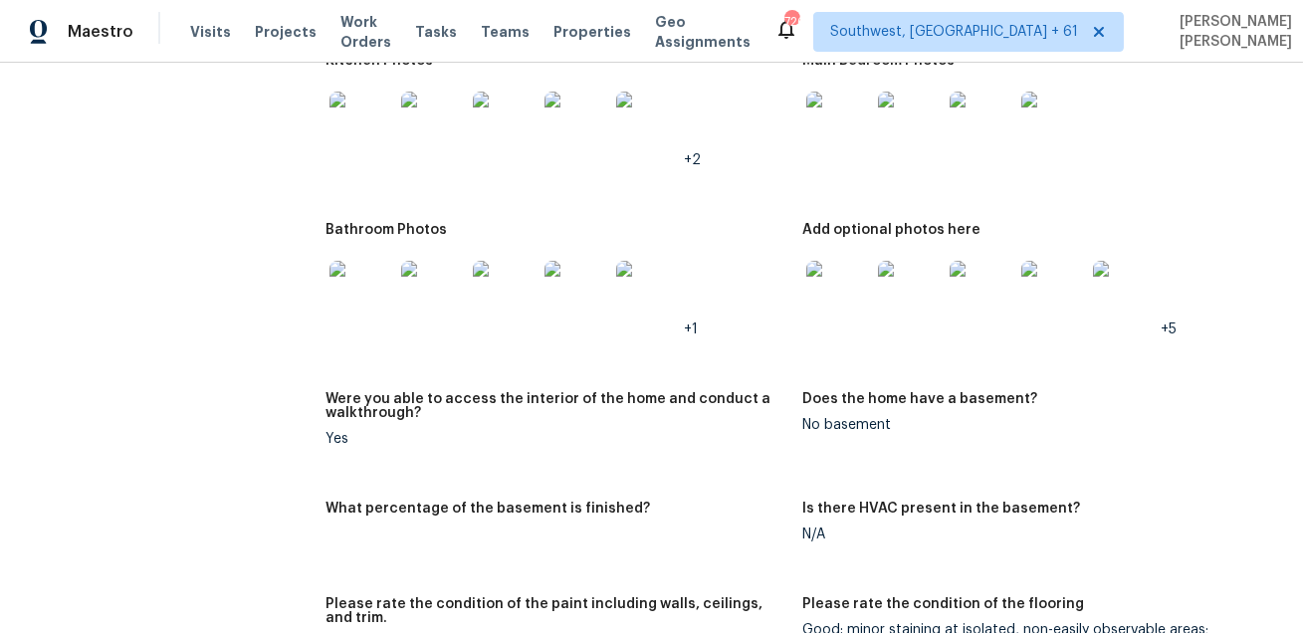
click at [678, 396] on h5 "Were you able to access the interior of the home and conduct a walkthrough?" at bounding box center [555, 406] width 461 height 28
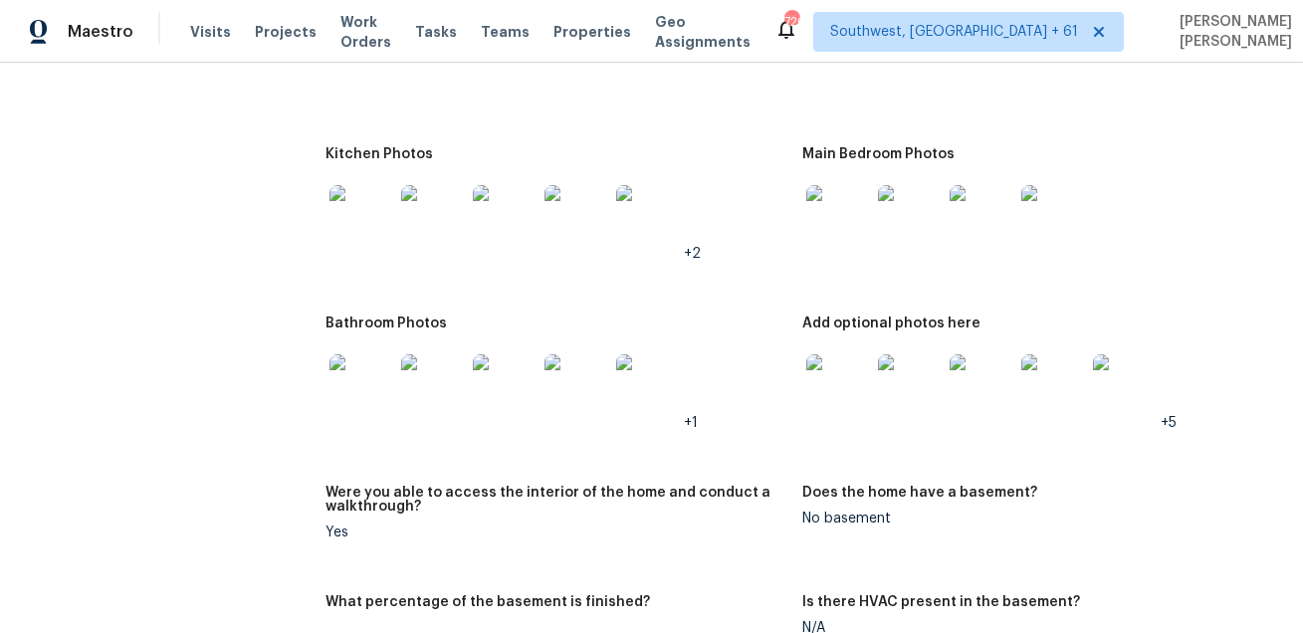
scroll to position [2171, 0]
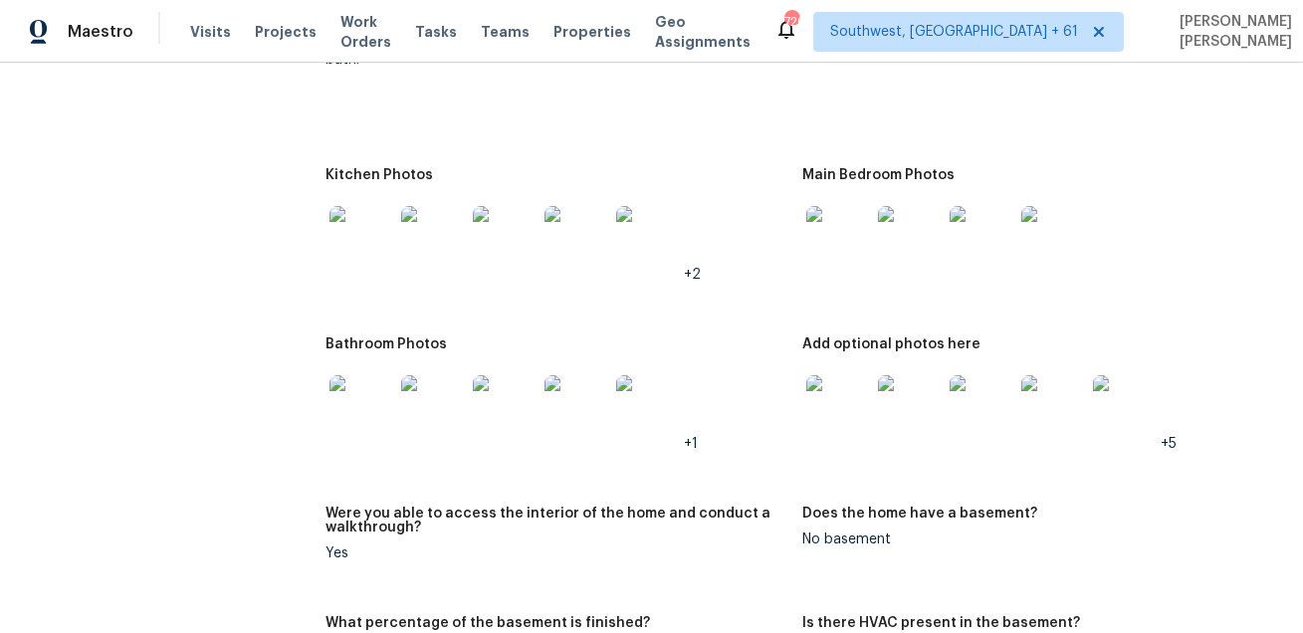
click at [849, 70] on img at bounding box center [838, 69] width 64 height 64
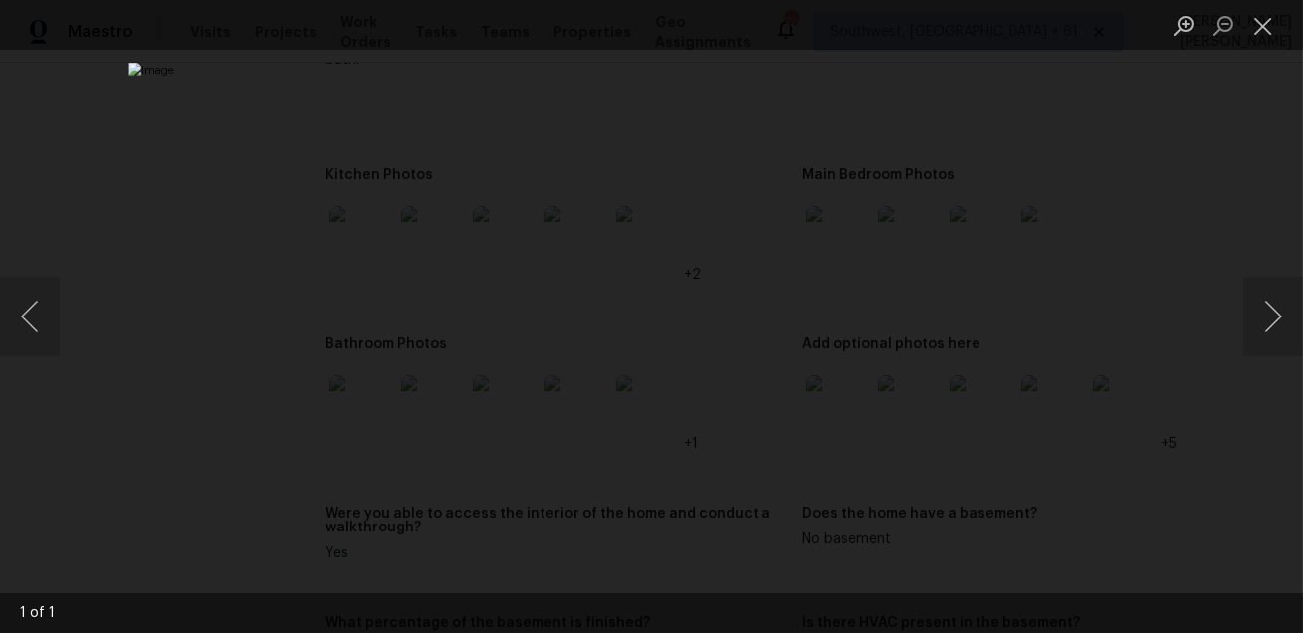
click at [1163, 255] on div "Lightbox" at bounding box center [651, 316] width 1303 height 633
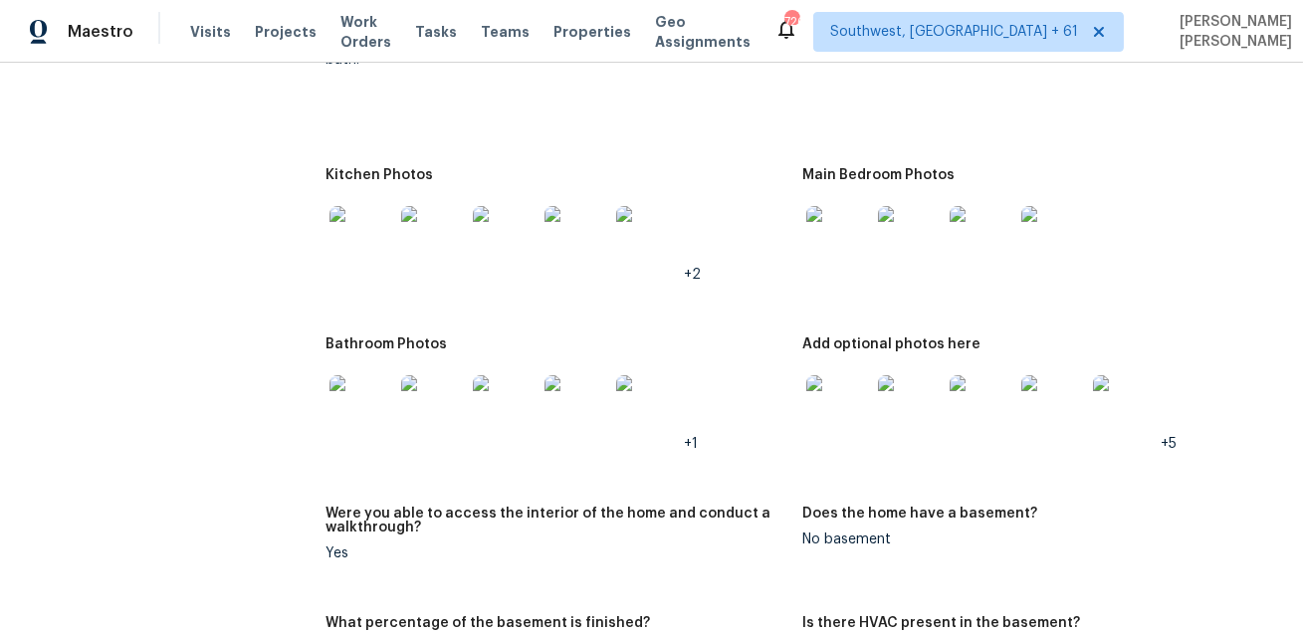
click at [392, 244] on img at bounding box center [361, 238] width 64 height 64
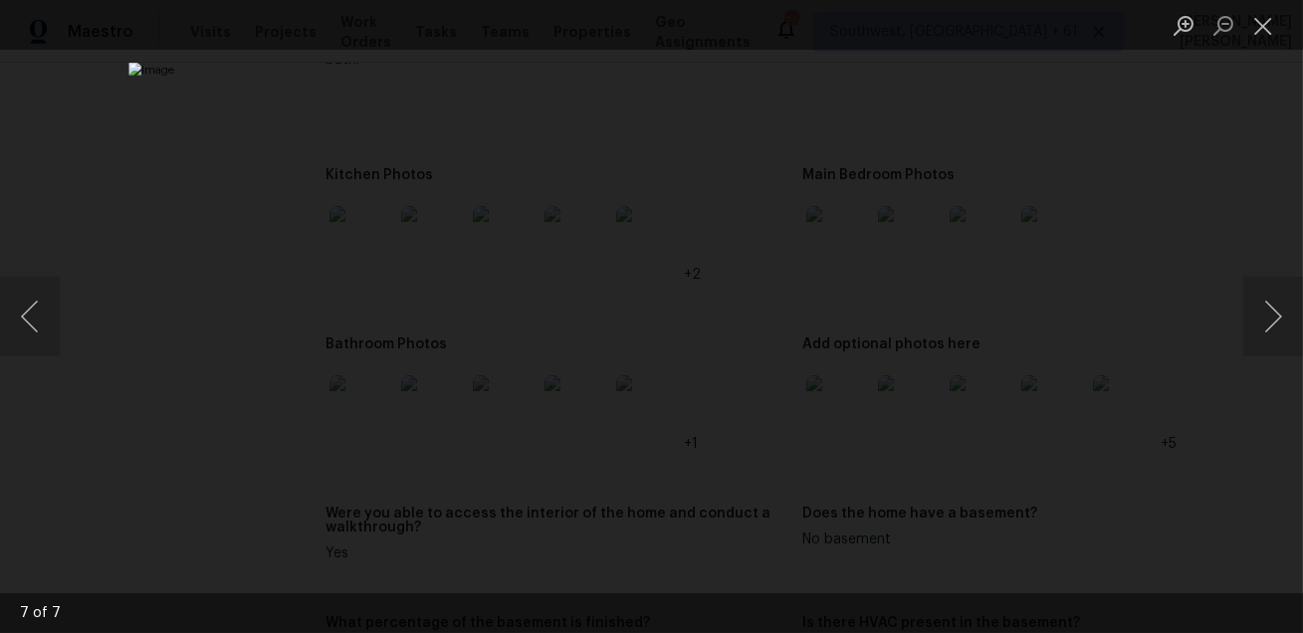
click at [1102, 359] on div "Lightbox" at bounding box center [651, 316] width 1303 height 633
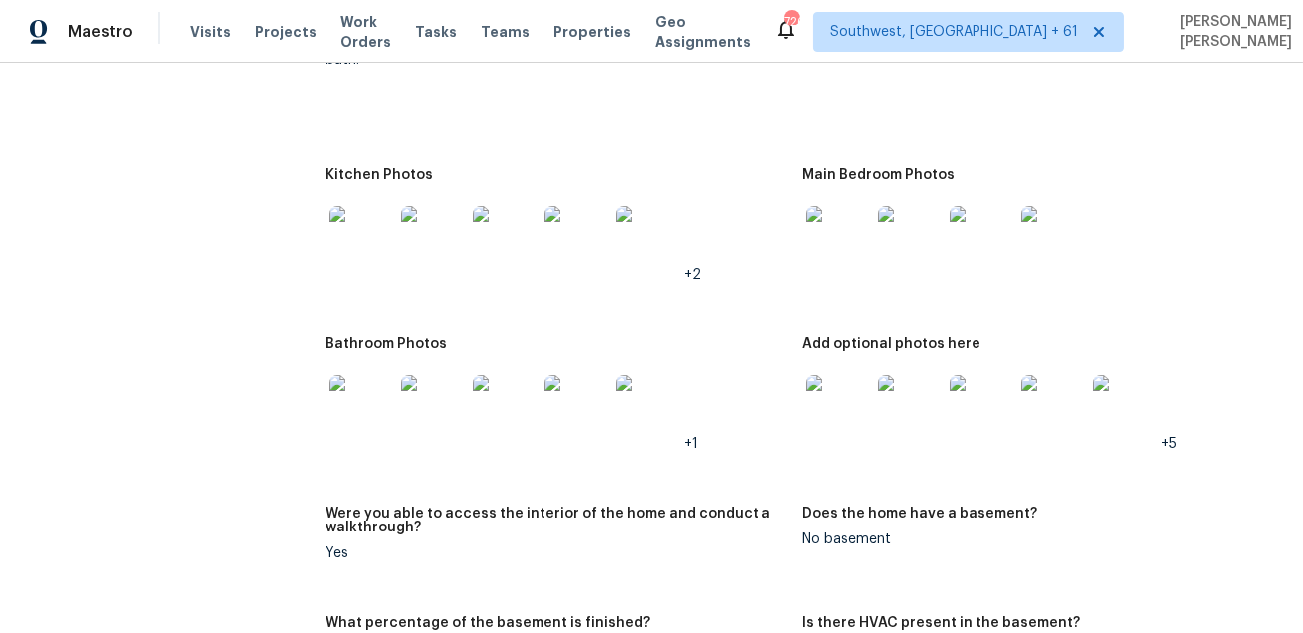
click at [831, 226] on img at bounding box center [838, 238] width 64 height 64
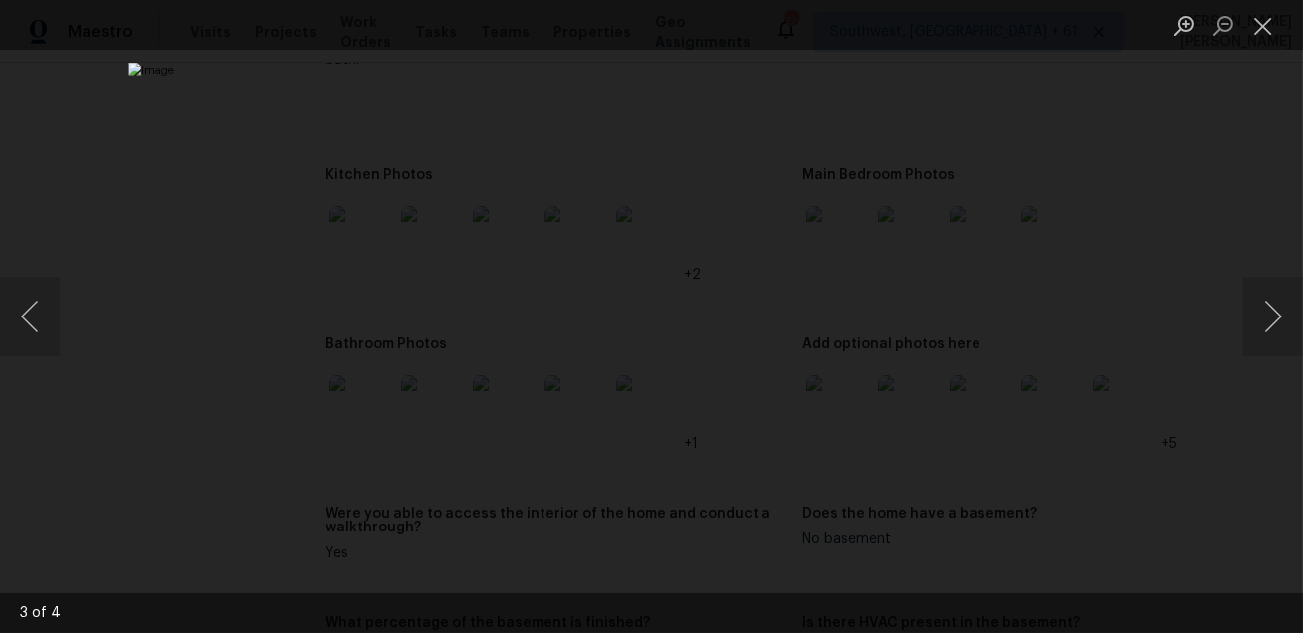
click at [1184, 455] on div "Lightbox" at bounding box center [651, 316] width 1303 height 633
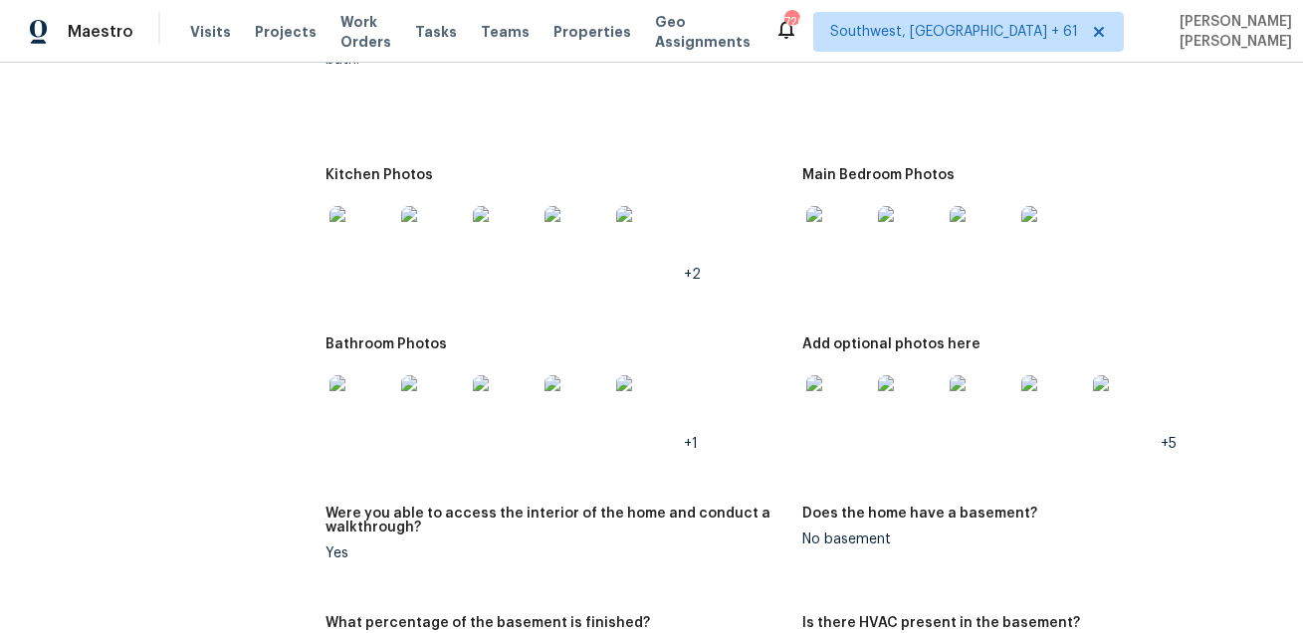
click at [350, 394] on img at bounding box center [361, 407] width 64 height 64
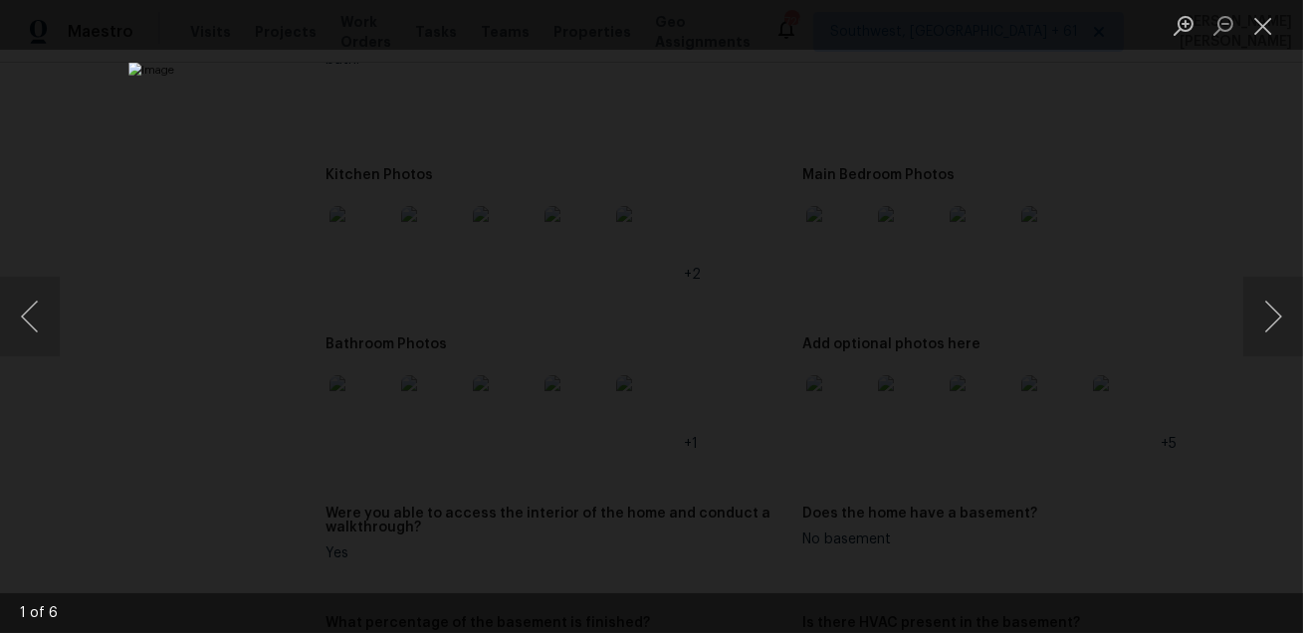
click at [1134, 462] on div "Lightbox" at bounding box center [651, 316] width 1303 height 633
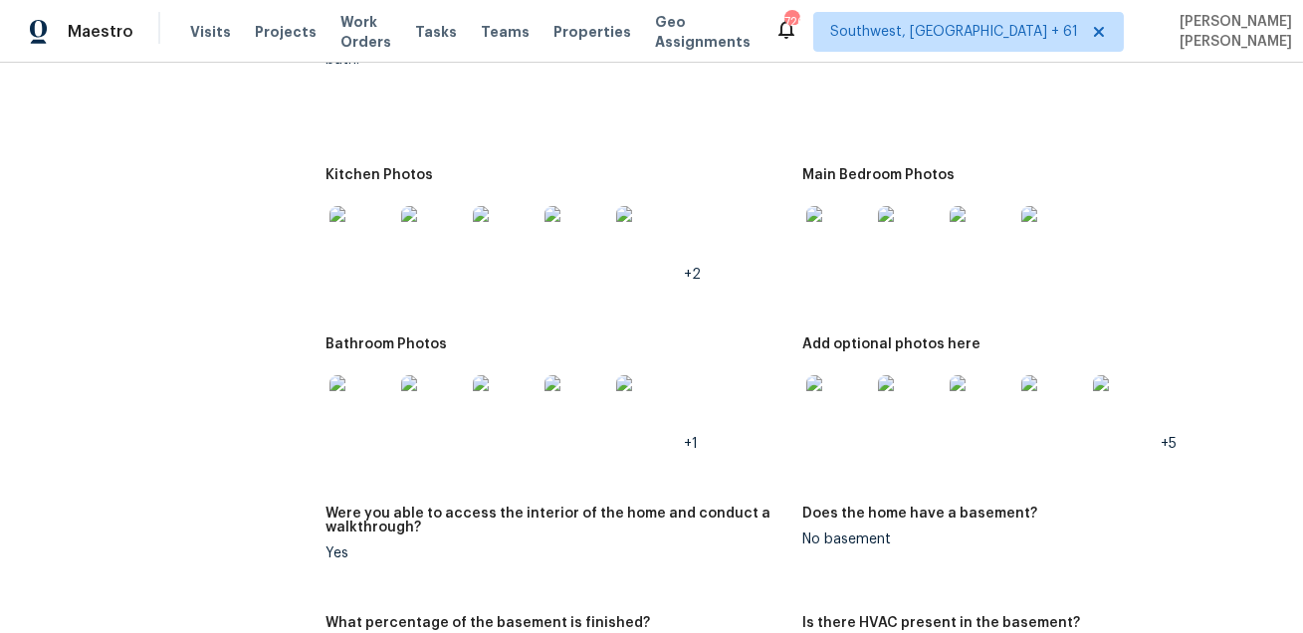
click at [830, 411] on img at bounding box center [838, 407] width 64 height 64
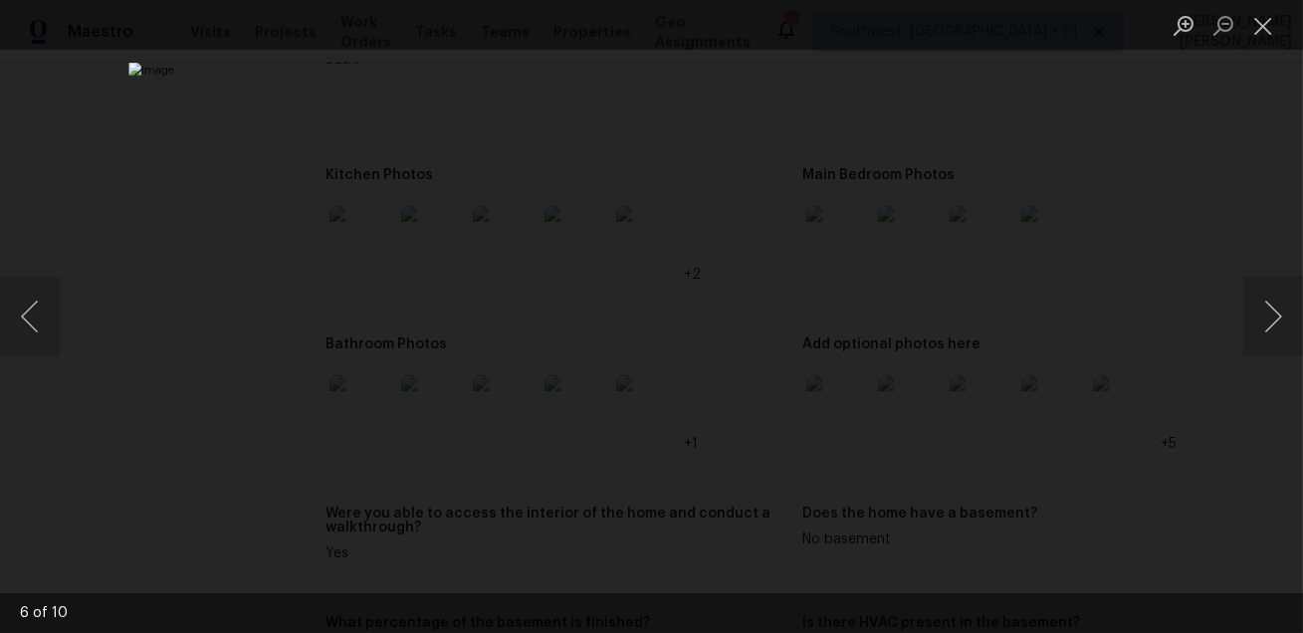
click at [1219, 471] on div "Lightbox" at bounding box center [651, 316] width 1303 height 633
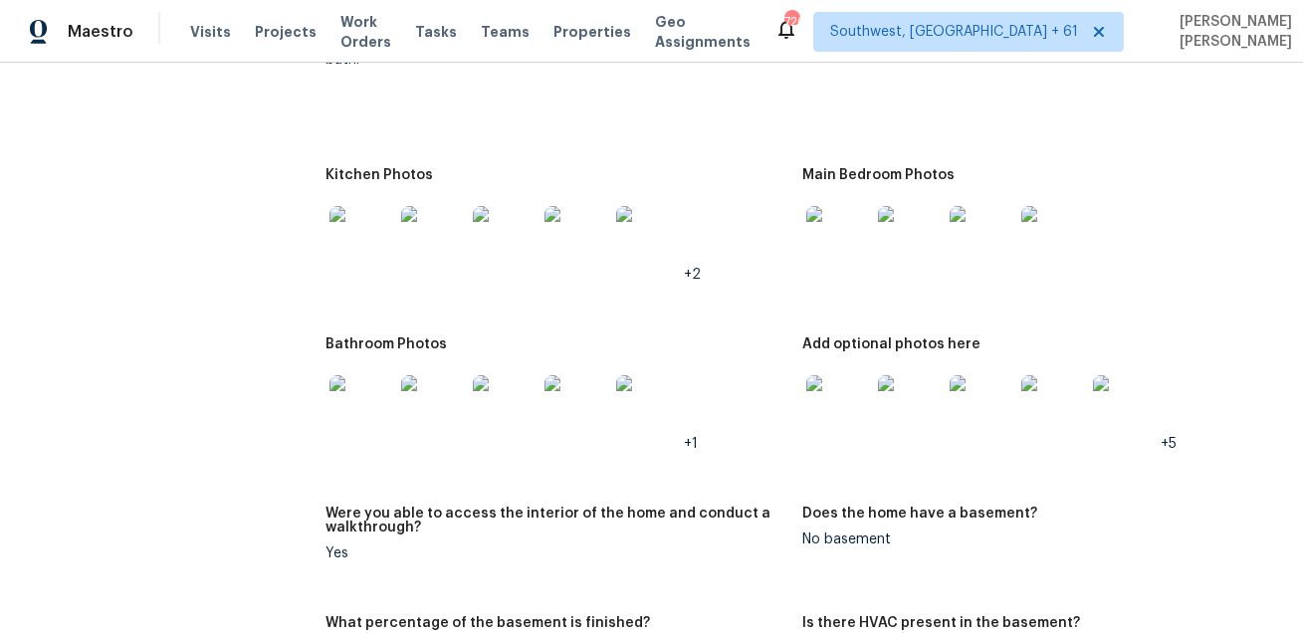
click at [381, 412] on img at bounding box center [361, 407] width 64 height 64
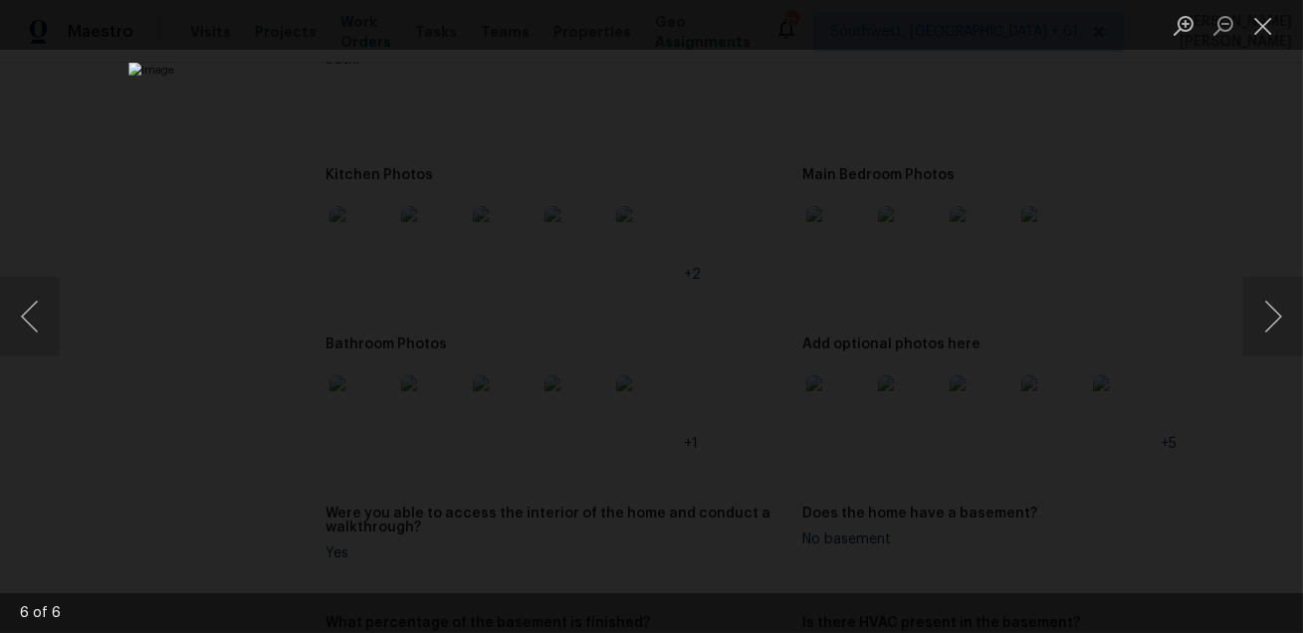
click at [1210, 521] on div "Lightbox" at bounding box center [651, 316] width 1303 height 633
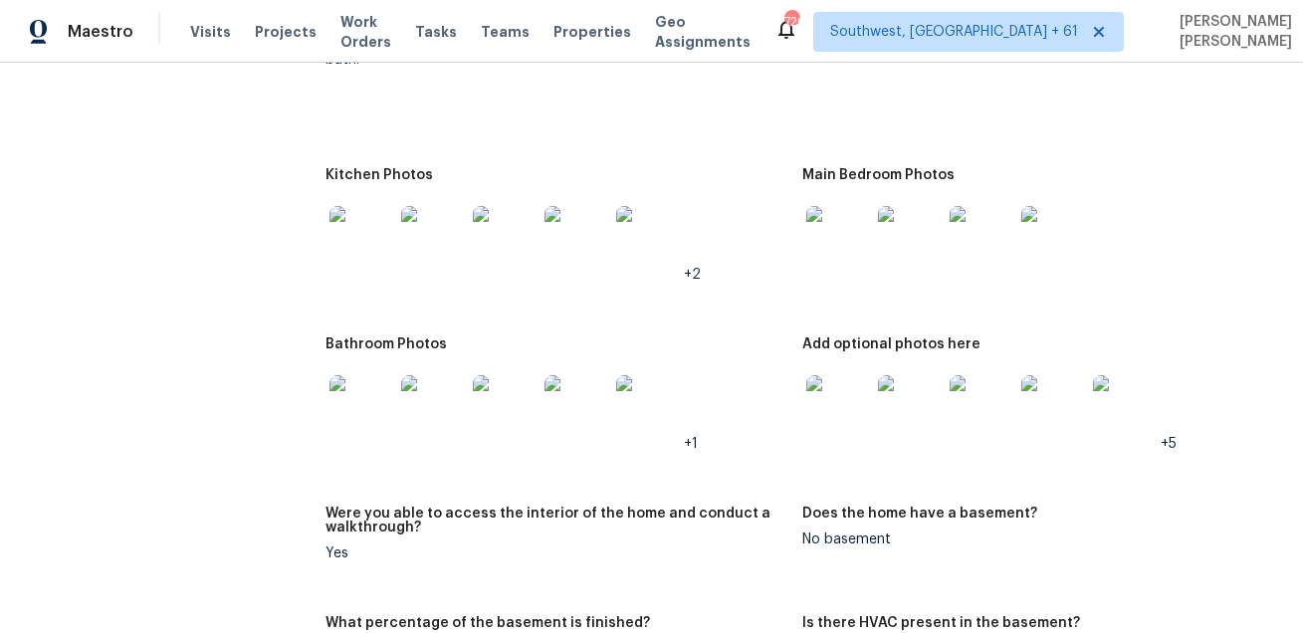
click at [857, 419] on img at bounding box center [838, 407] width 64 height 64
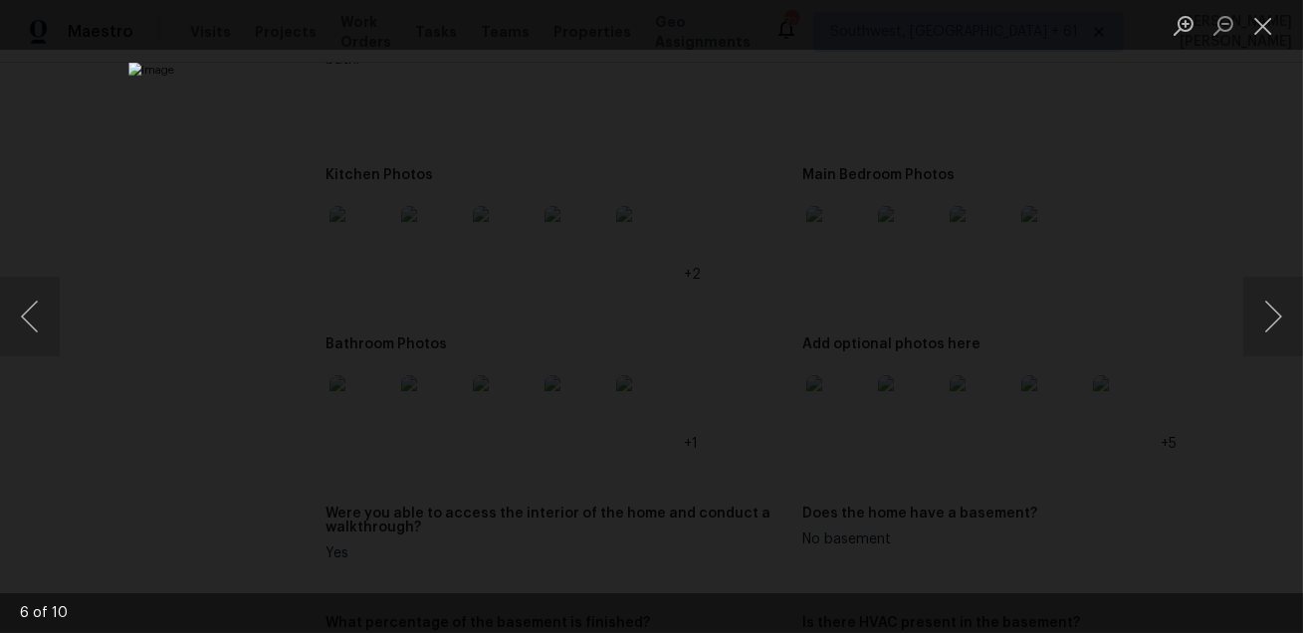
click at [1195, 242] on div "Lightbox" at bounding box center [651, 316] width 1303 height 633
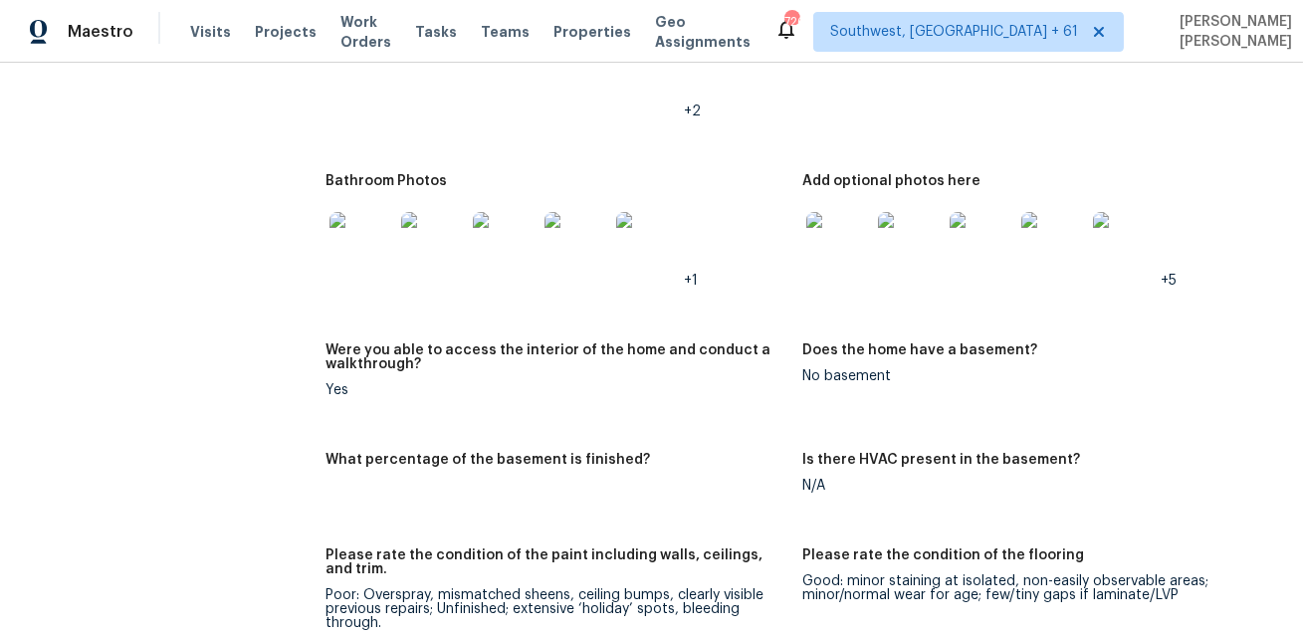
scroll to position [2923, 0]
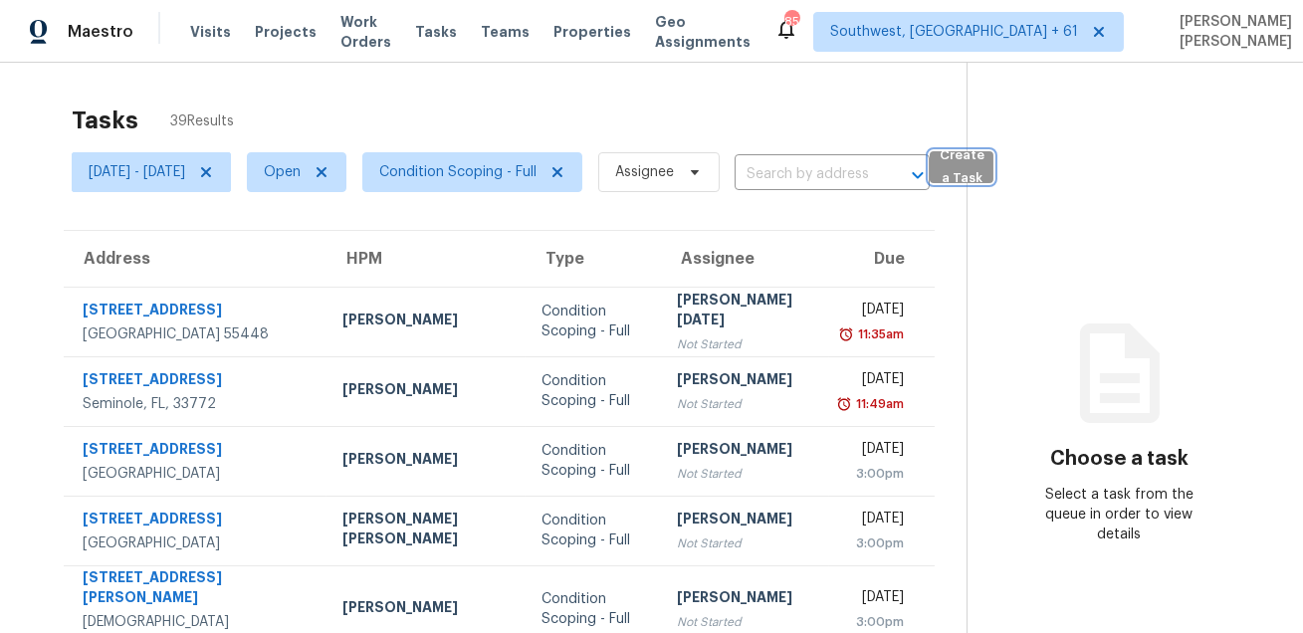
click at [983, 174] on span "Create a Task" at bounding box center [962, 167] width 44 height 46
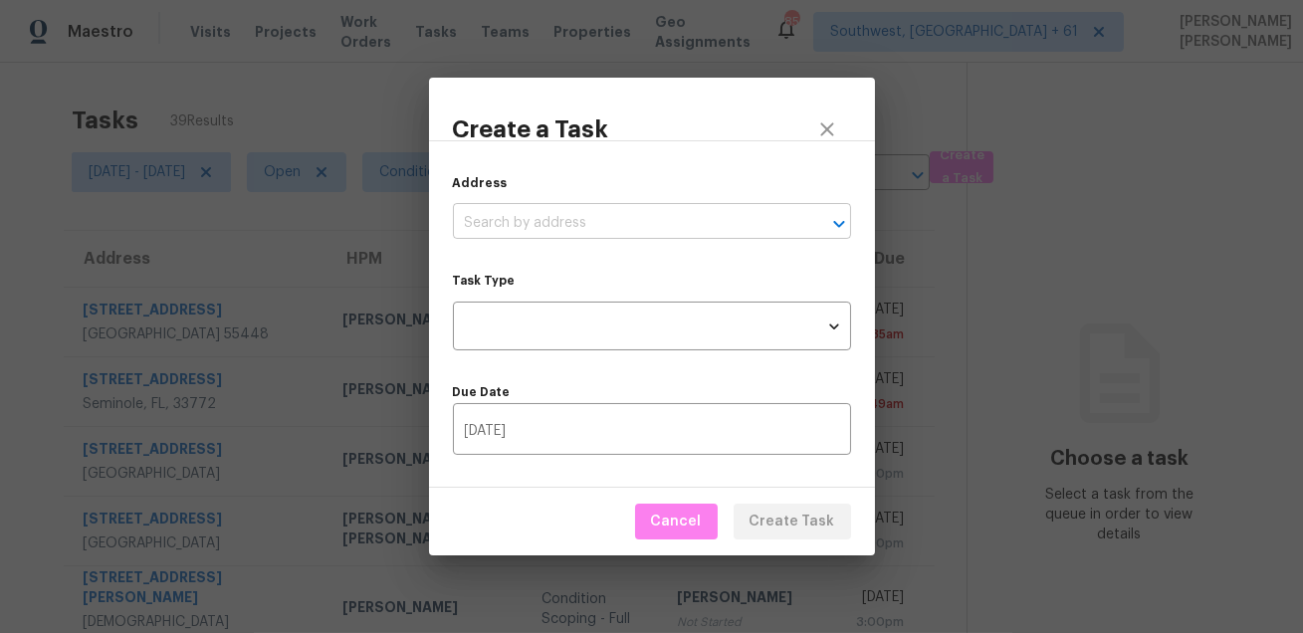
click at [627, 226] on input "text" at bounding box center [624, 223] width 342 height 31
paste input "2618 Settlers Pl, Garland, TX 75042"
type input "2618 Settlers Pl, Garland, TX 75042"
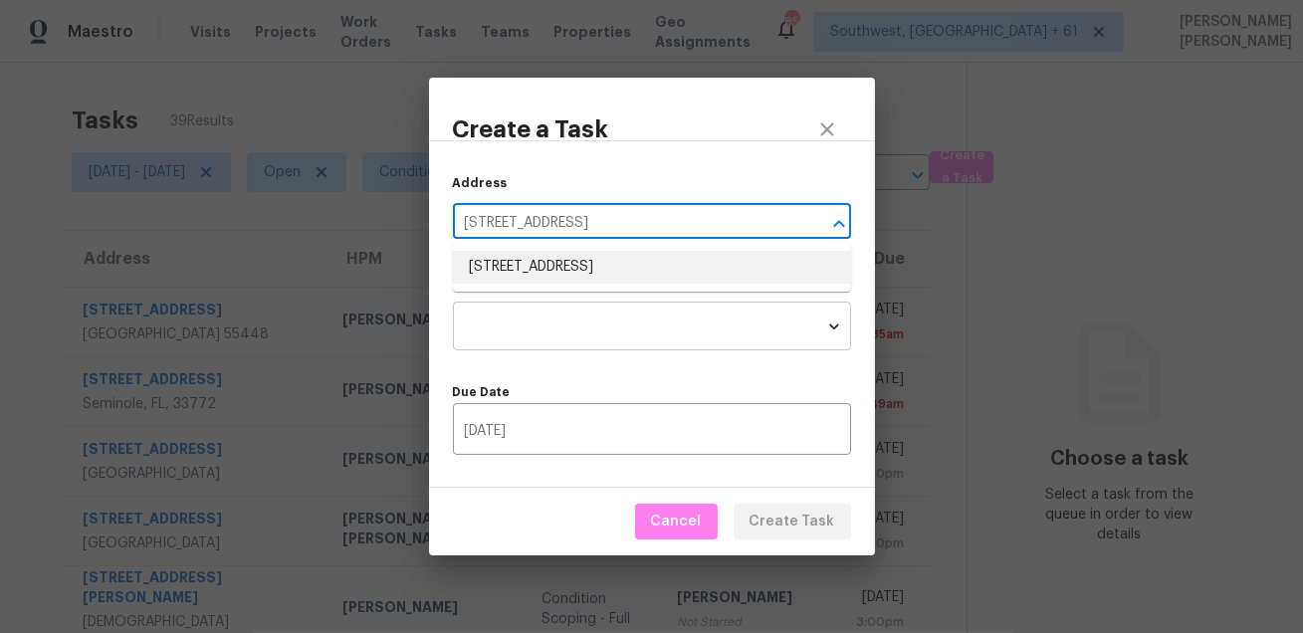
click at [565, 275] on li "2618 Settlers Pl, Garland, TX 75042" at bounding box center [652, 267] width 398 height 33
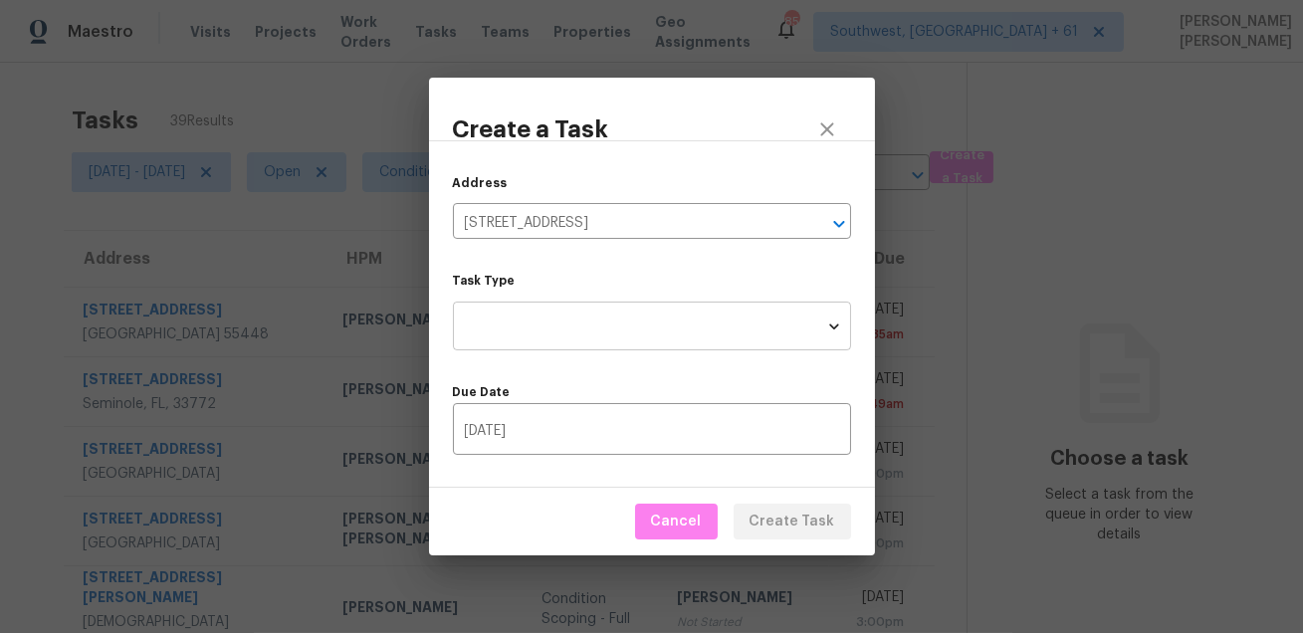
click at [562, 330] on body "Maestro Visits Projects Work Orders Tasks Teams Properties Geo Assignments 850 …" at bounding box center [651, 316] width 1303 height 633
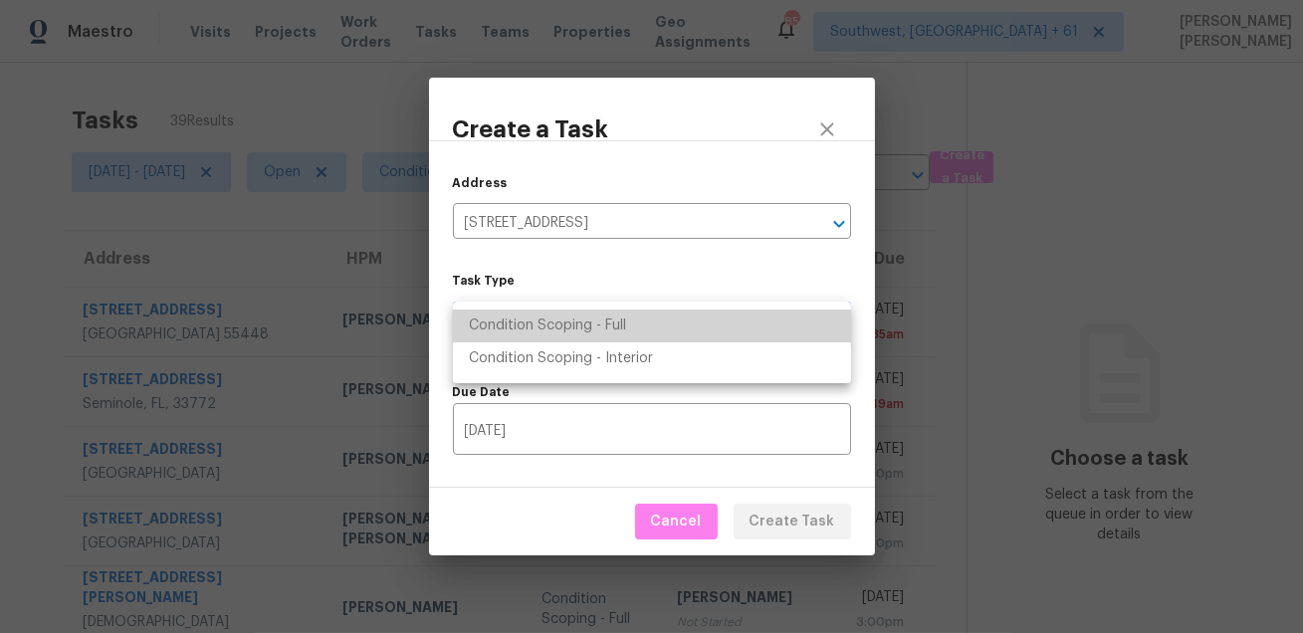
click at [602, 334] on li "Condition Scoping - Full" at bounding box center [652, 326] width 398 height 33
type input "virtual_full_assessment"
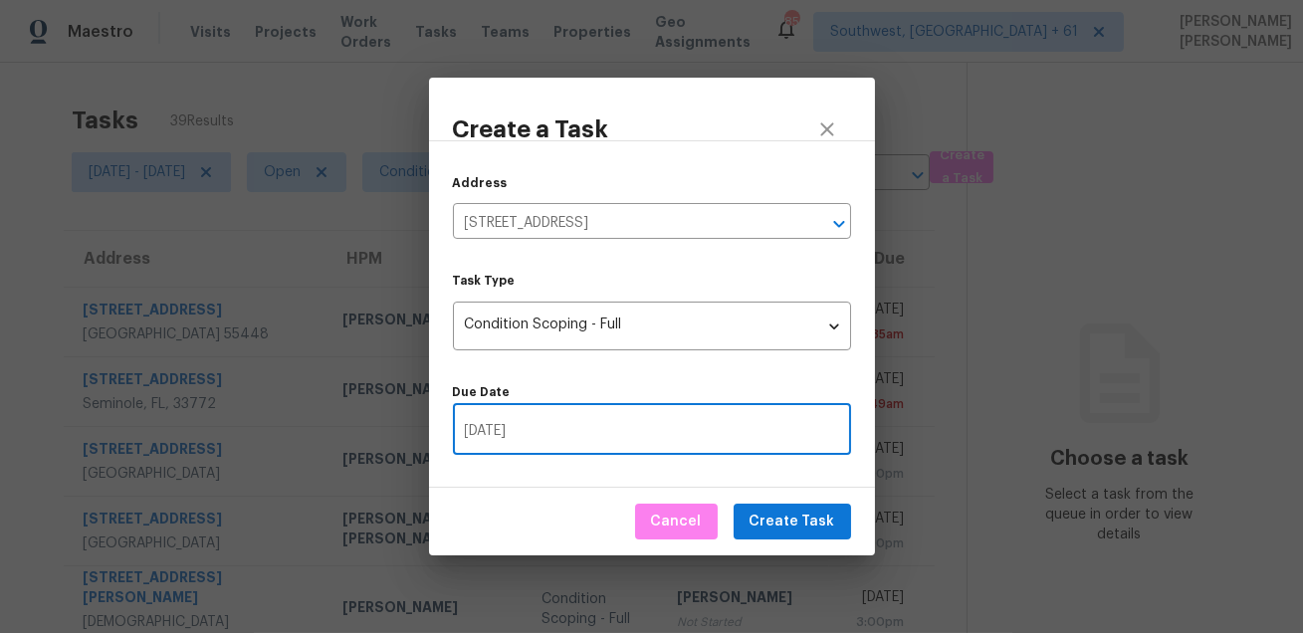
click at [755, 432] on input "08/25/2025" at bounding box center [652, 431] width 398 height 47
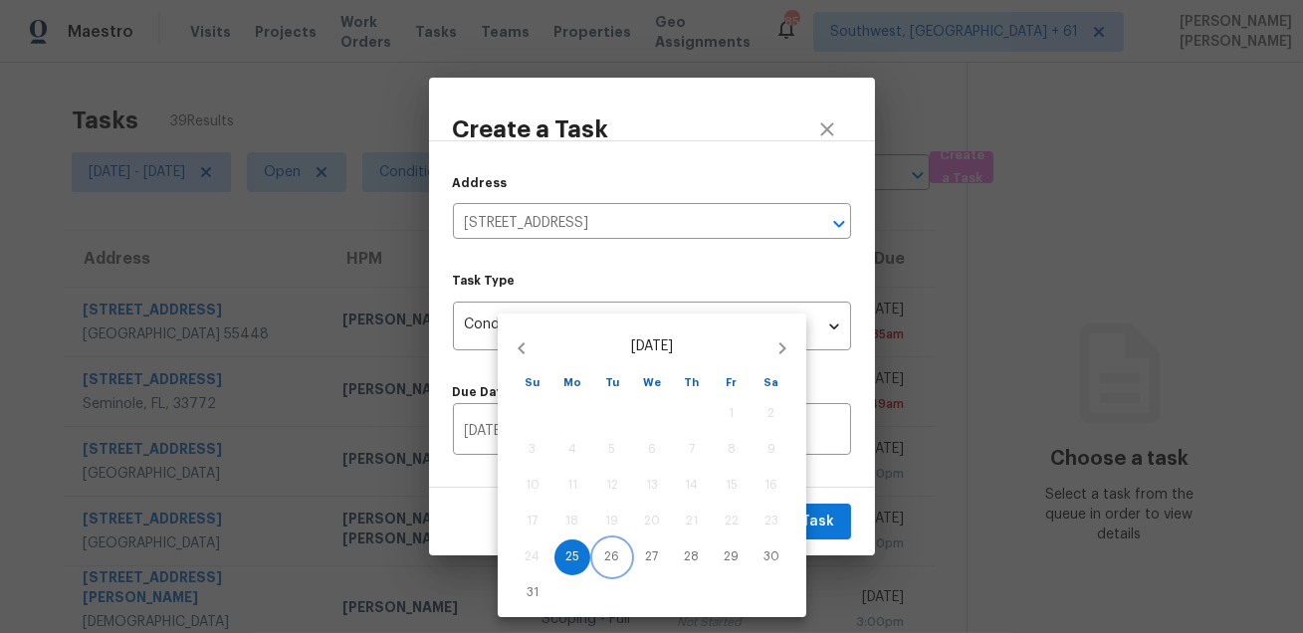
click at [609, 551] on p "26" at bounding box center [612, 556] width 15 height 17
type input "08/26/2025"
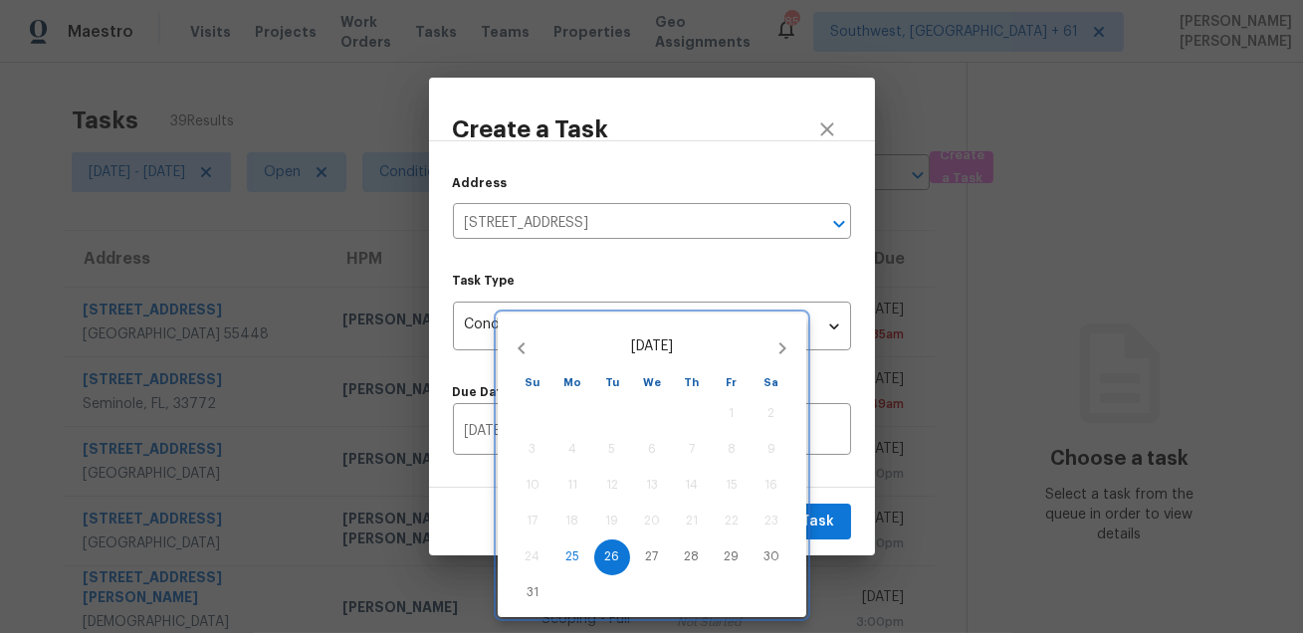
click at [845, 506] on div at bounding box center [651, 316] width 1303 height 633
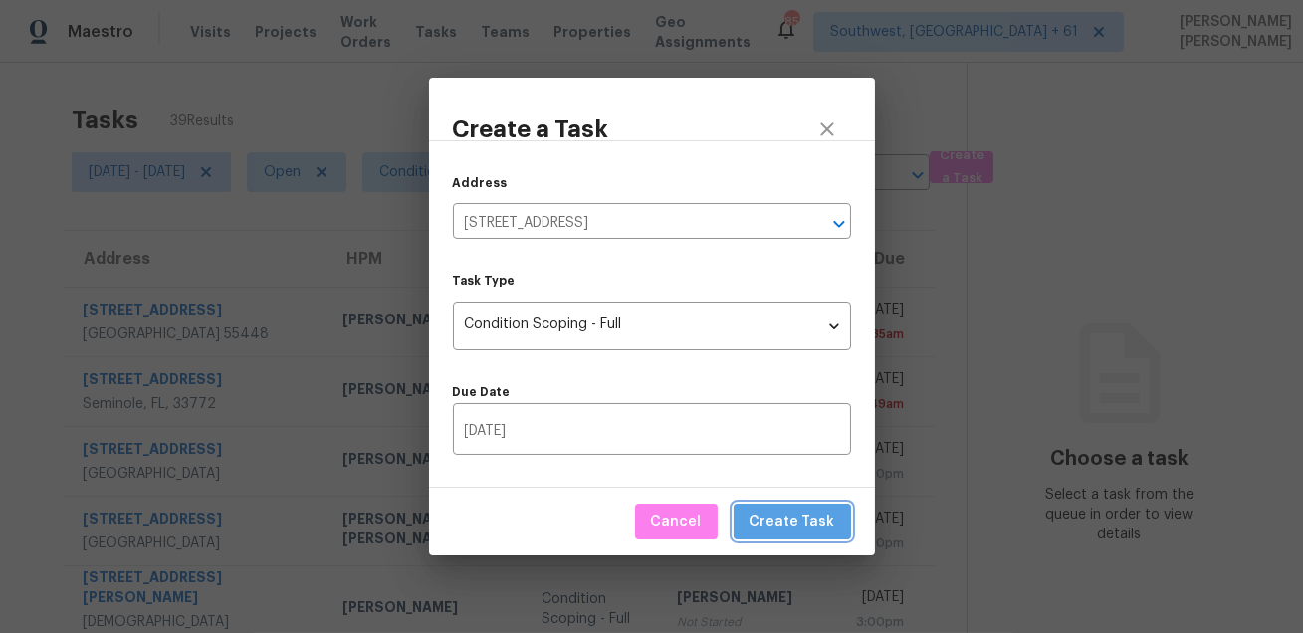
click at [825, 518] on span "Create Task" at bounding box center [792, 522] width 86 height 25
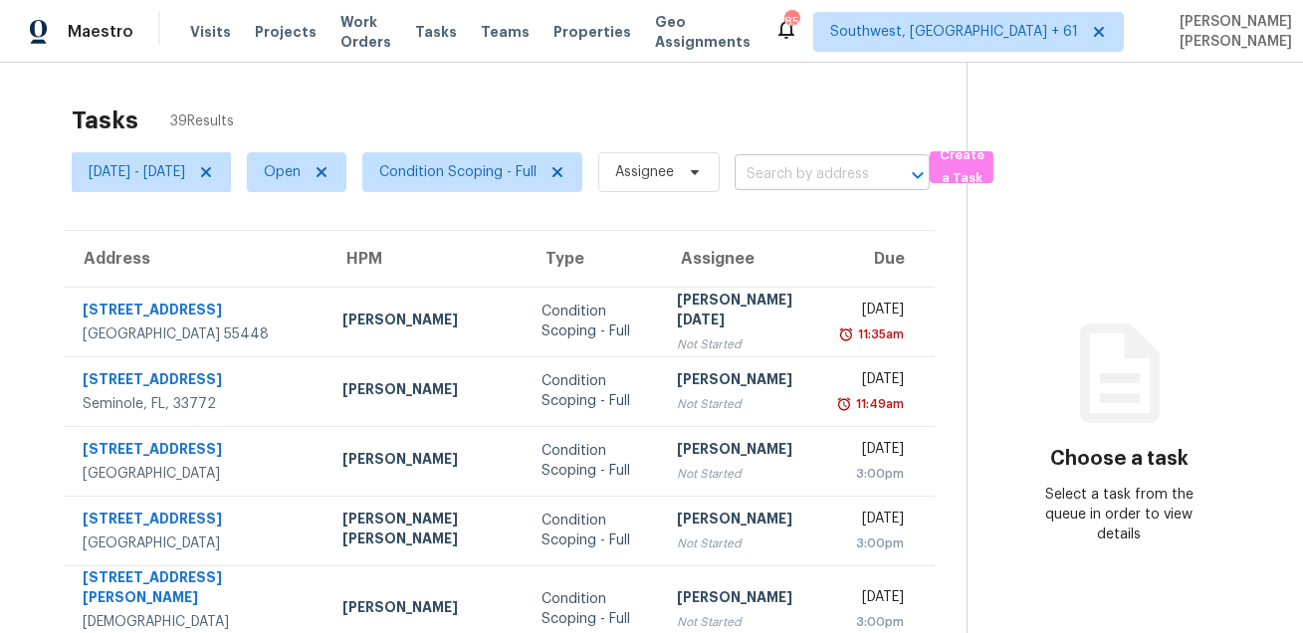
click at [843, 174] on input "text" at bounding box center [804, 174] width 139 height 31
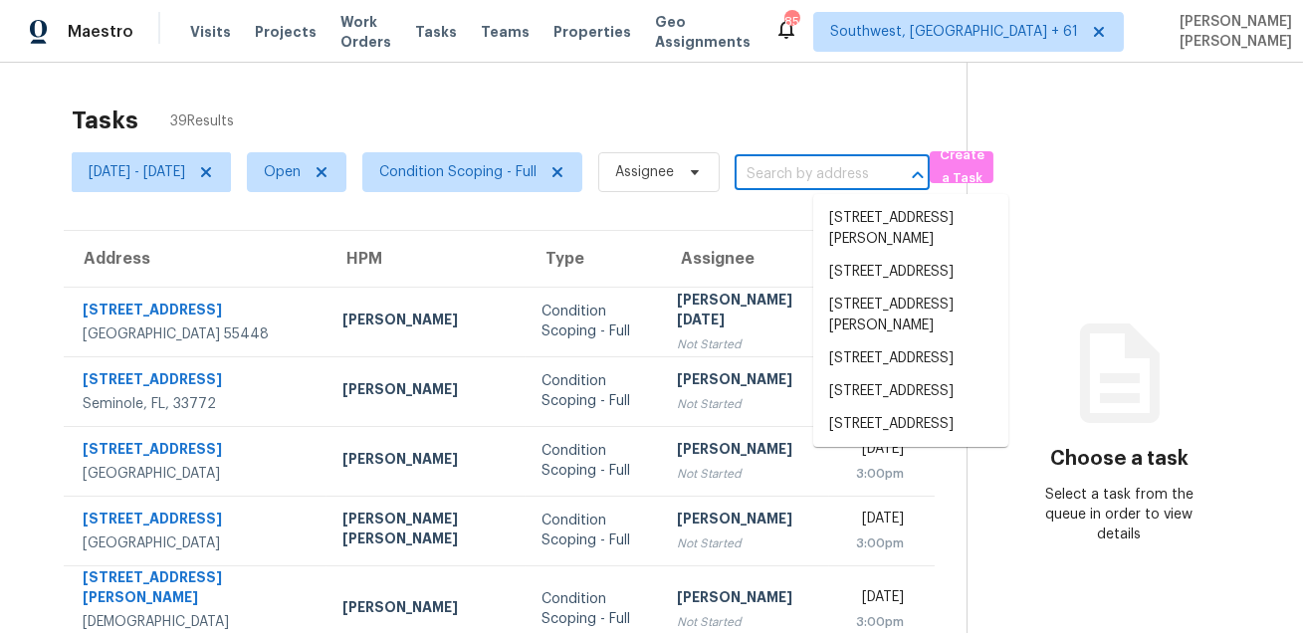
paste input "40 Phillip E Frank Way Cliffwood NJ 07721"
type input "40 Phillip E Frank Way Cliffwood NJ 07721"
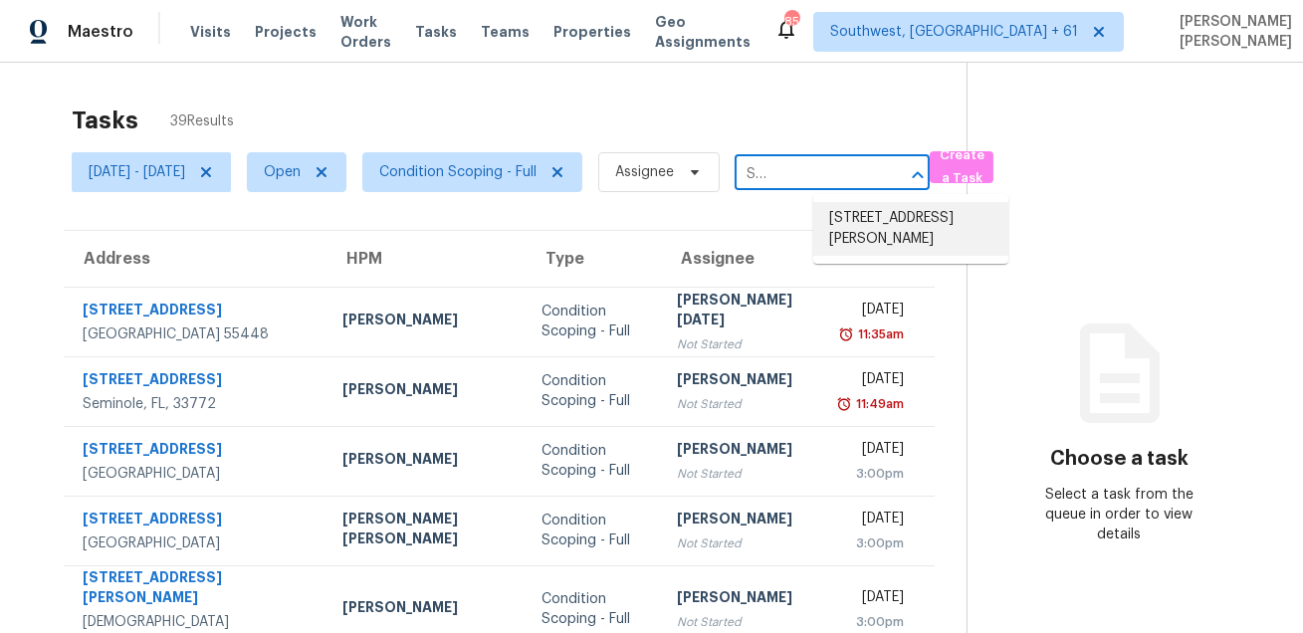
click at [892, 220] on li "40 Phillip E Frank Way, Cliffwood, NJ 07721" at bounding box center [910, 229] width 195 height 54
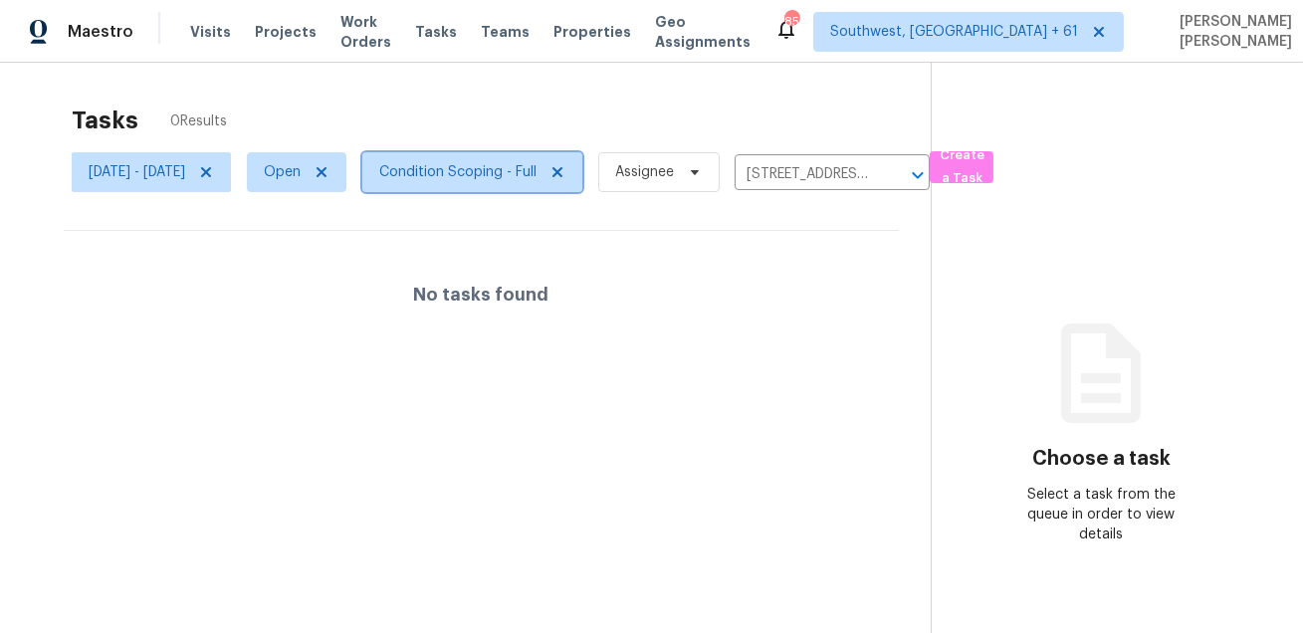
click at [536, 167] on span "Condition Scoping - Full" at bounding box center [457, 172] width 157 height 20
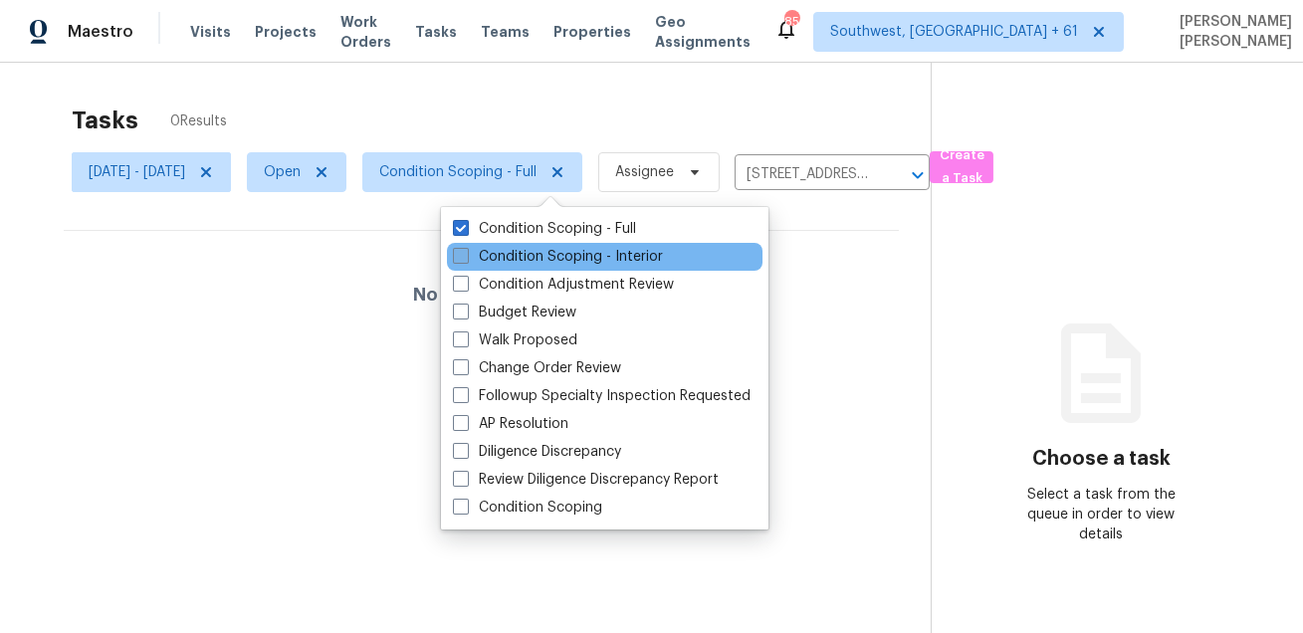
click at [525, 247] on label "Condition Scoping - Interior" at bounding box center [558, 257] width 210 height 20
click at [466, 247] on input "Condition Scoping - Interior" at bounding box center [459, 253] width 13 height 13
checkbox input "true"
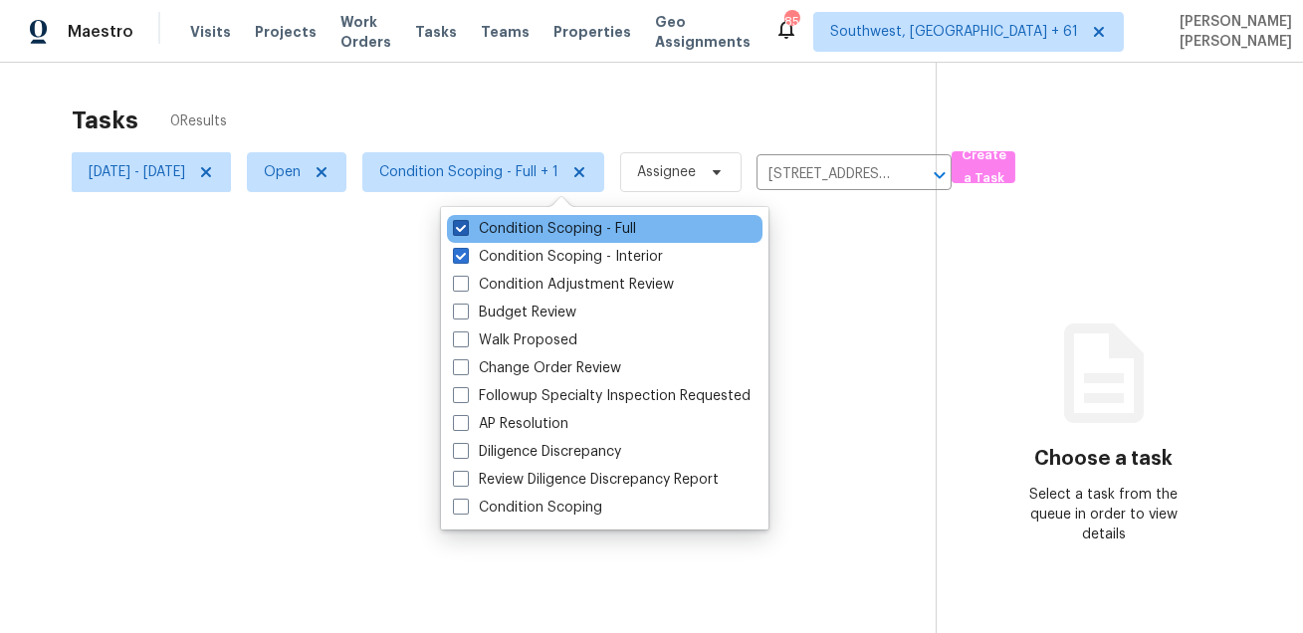
click at [543, 224] on label "Condition Scoping - Full" at bounding box center [544, 229] width 183 height 20
click at [466, 224] on input "Condition Scoping - Full" at bounding box center [459, 225] width 13 height 13
checkbox input "false"
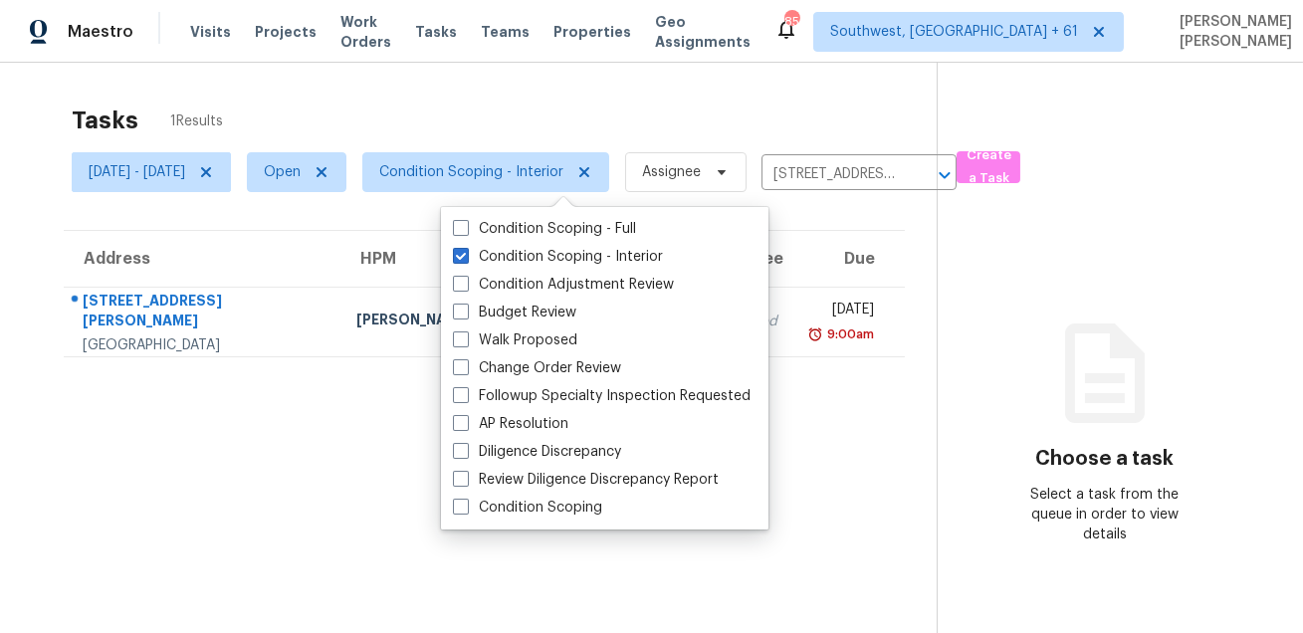
click at [577, 105] on div "Tasks 1 Results" at bounding box center [504, 121] width 865 height 52
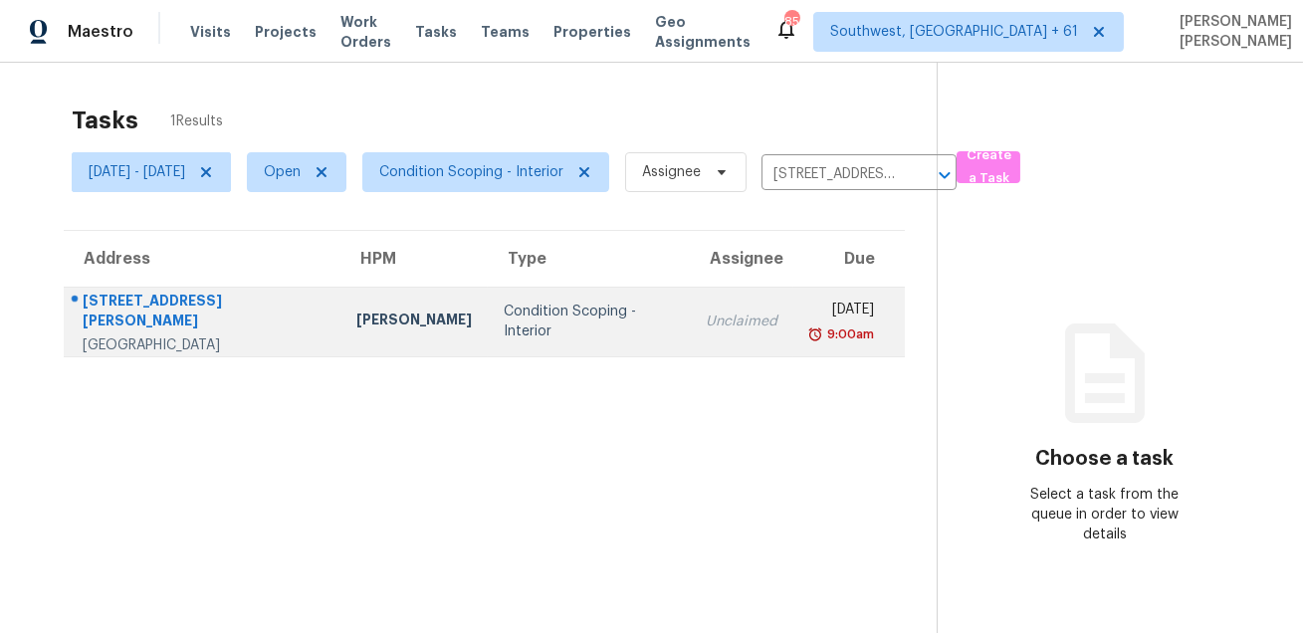
click at [559, 352] on td "Condition Scoping - Interior" at bounding box center [589, 322] width 202 height 70
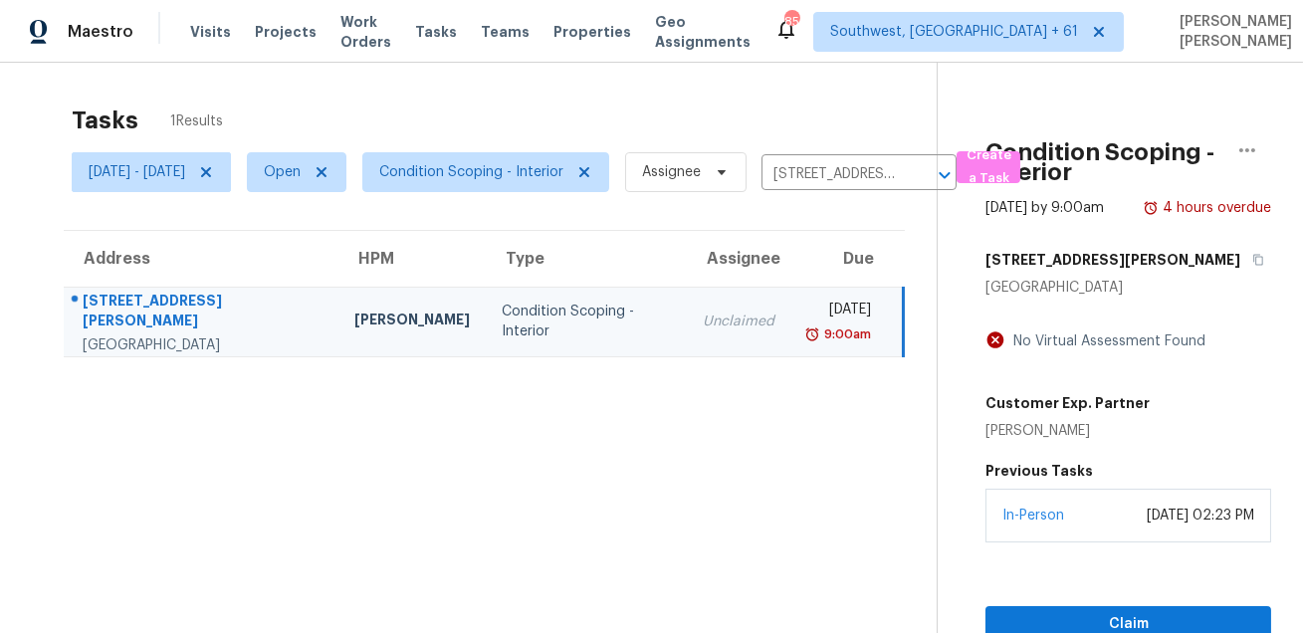
scroll to position [62, 0]
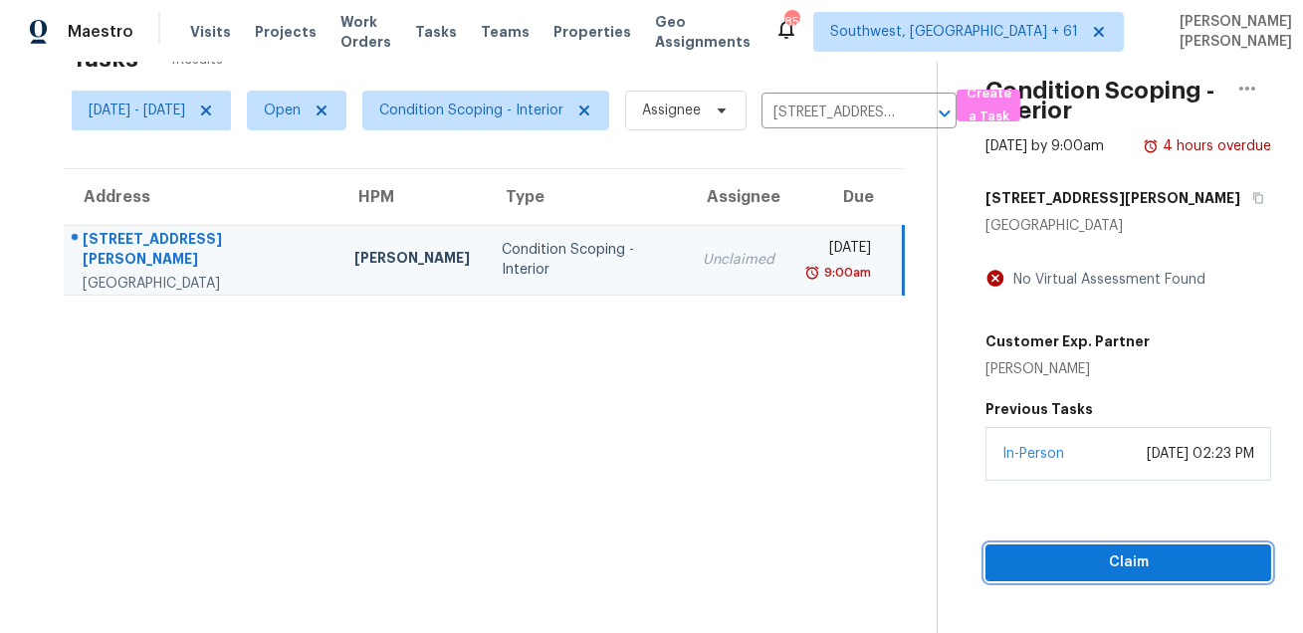
click at [1078, 575] on span "Claim" at bounding box center [1128, 562] width 254 height 25
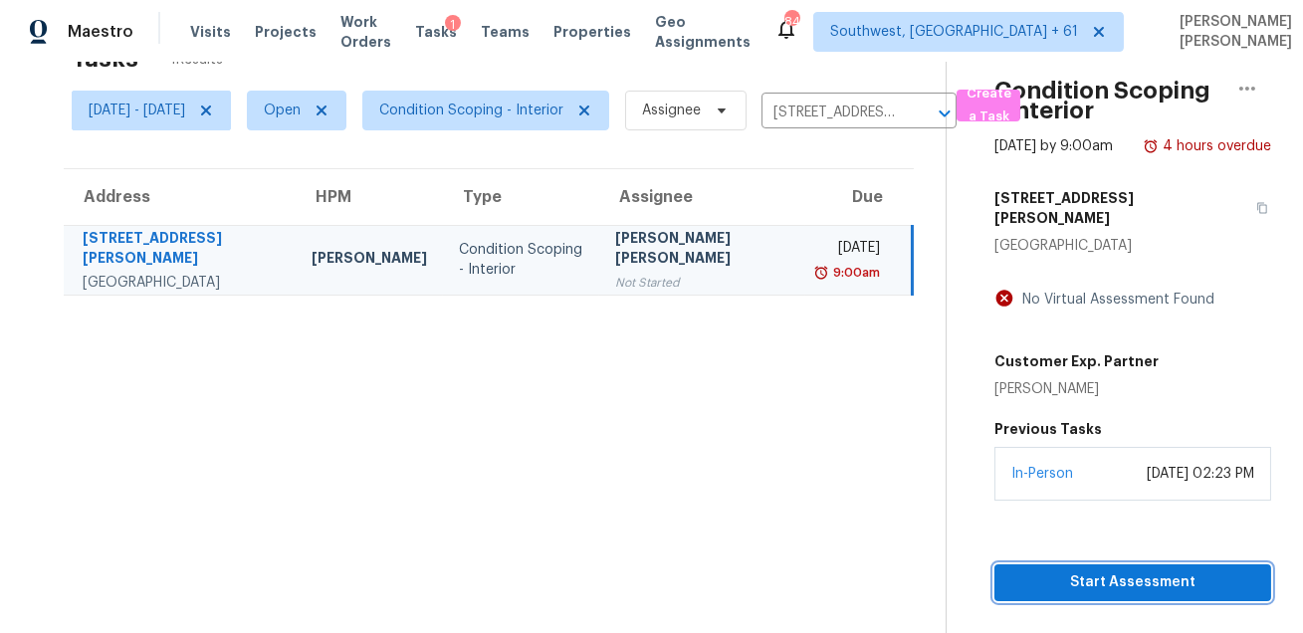
click at [1162, 595] on span "Start Assessment" at bounding box center [1132, 582] width 245 height 25
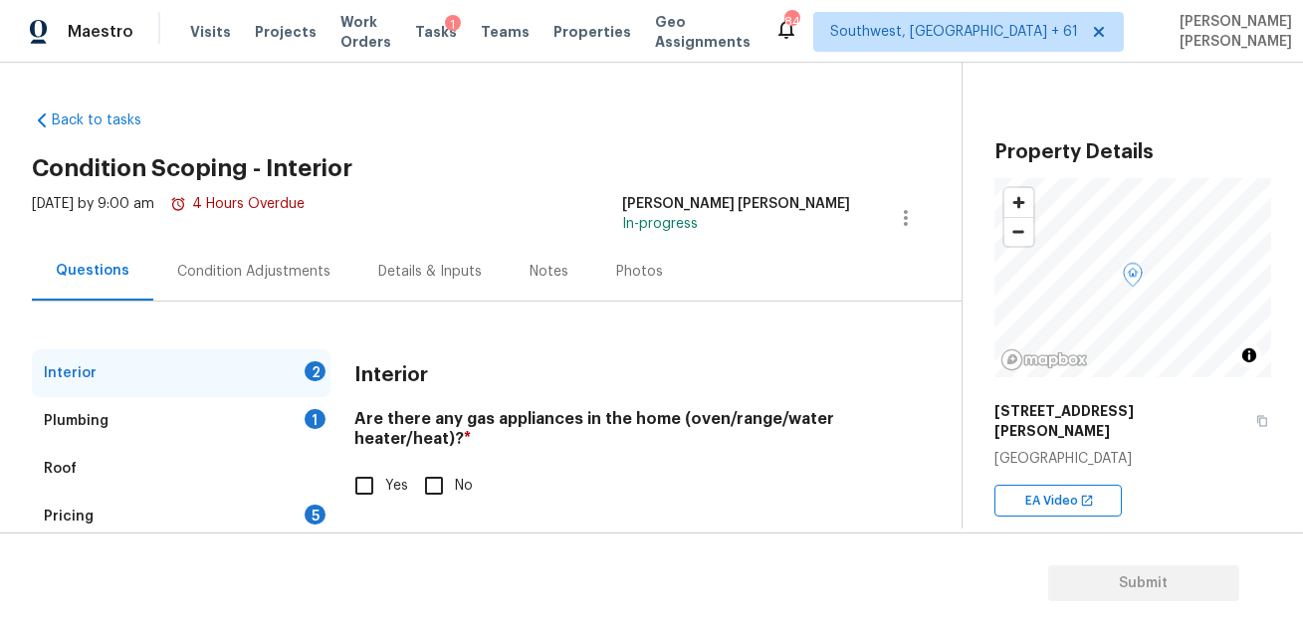
scroll to position [112, 0]
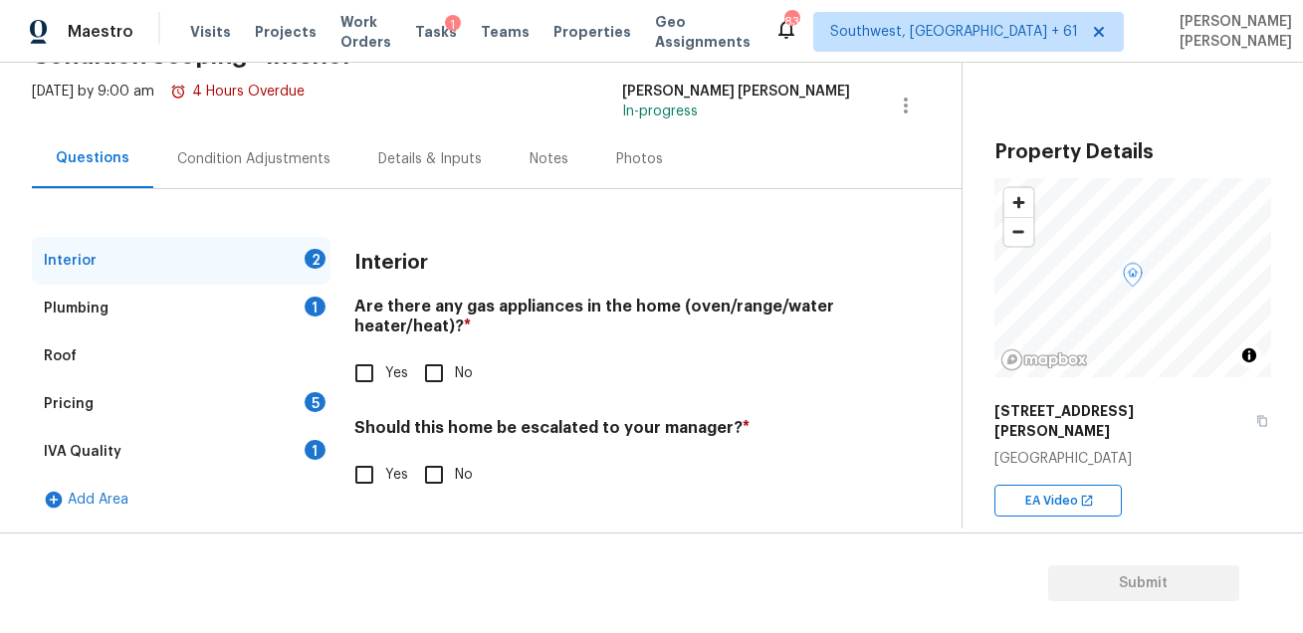
click at [276, 141] on div "Condition Adjustments" at bounding box center [253, 158] width 201 height 59
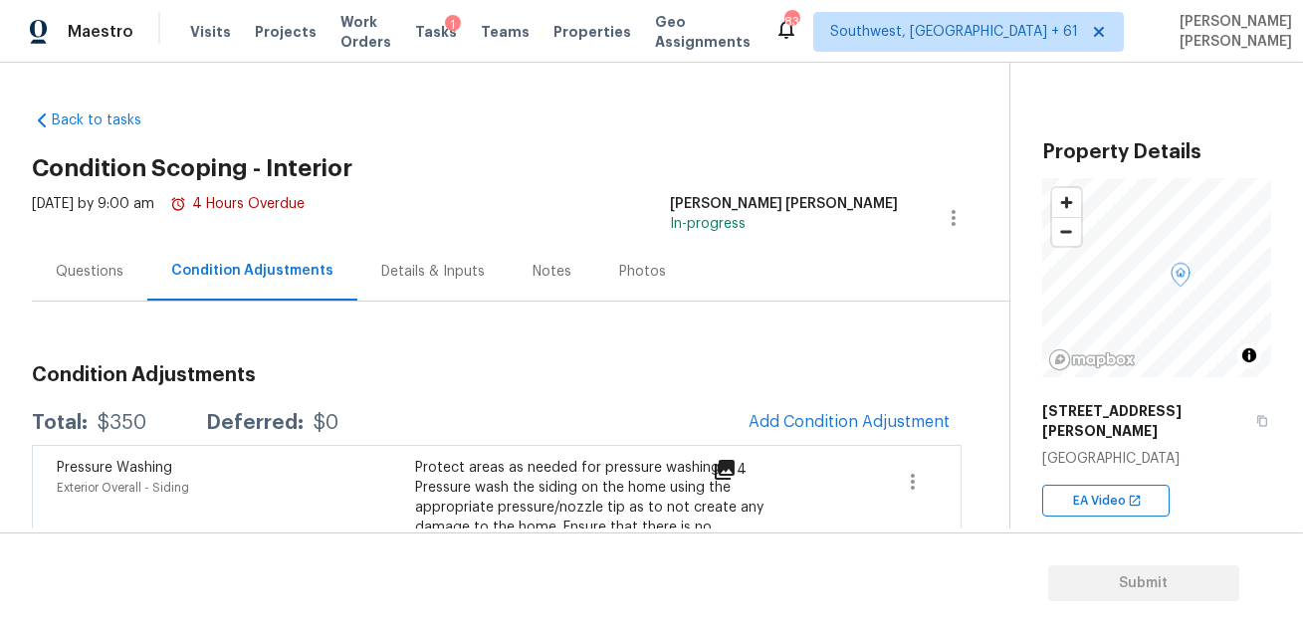
scroll to position [106, 0]
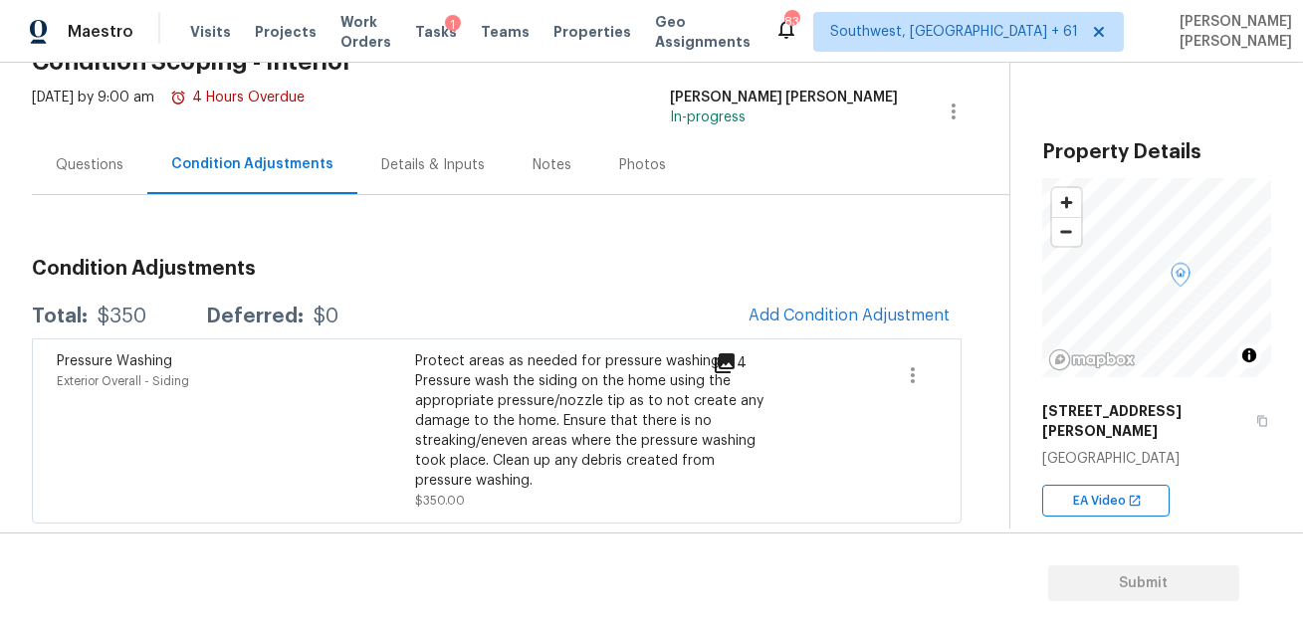
click at [893, 292] on div "Condition Adjustments Total: $350 Deferred: $0 Add Condition Adjustment Pressur…" at bounding box center [497, 383] width 930 height 281
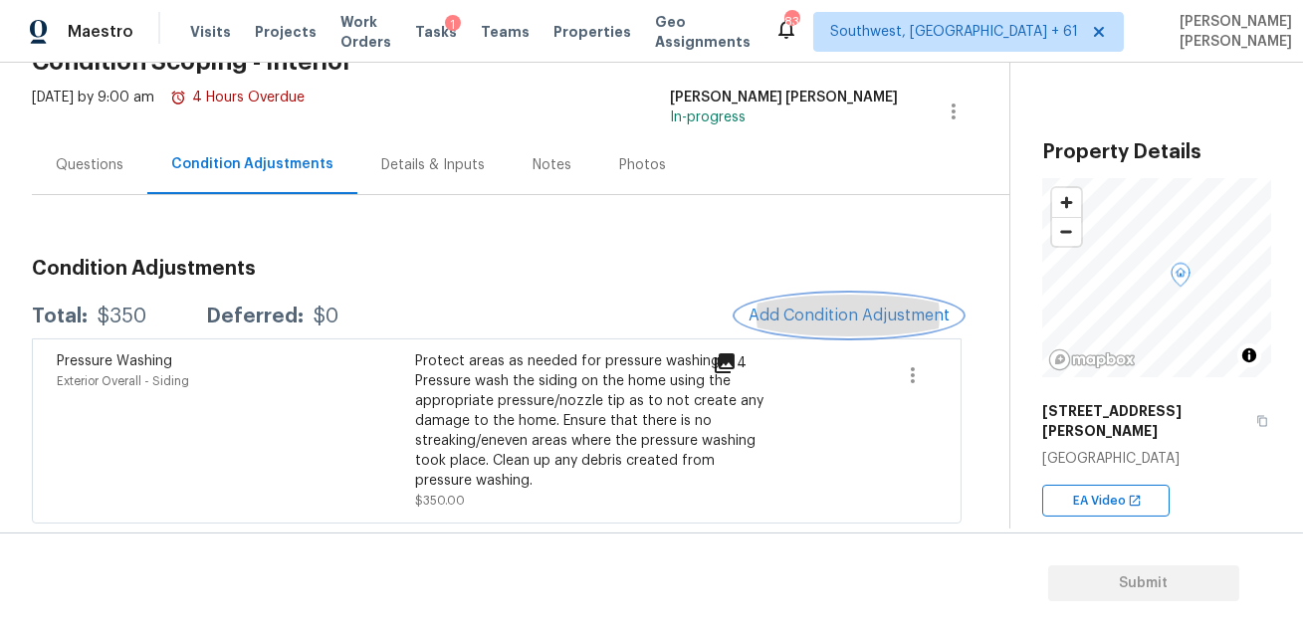
click at [862, 313] on span "Add Condition Adjustment" at bounding box center [848, 316] width 201 height 18
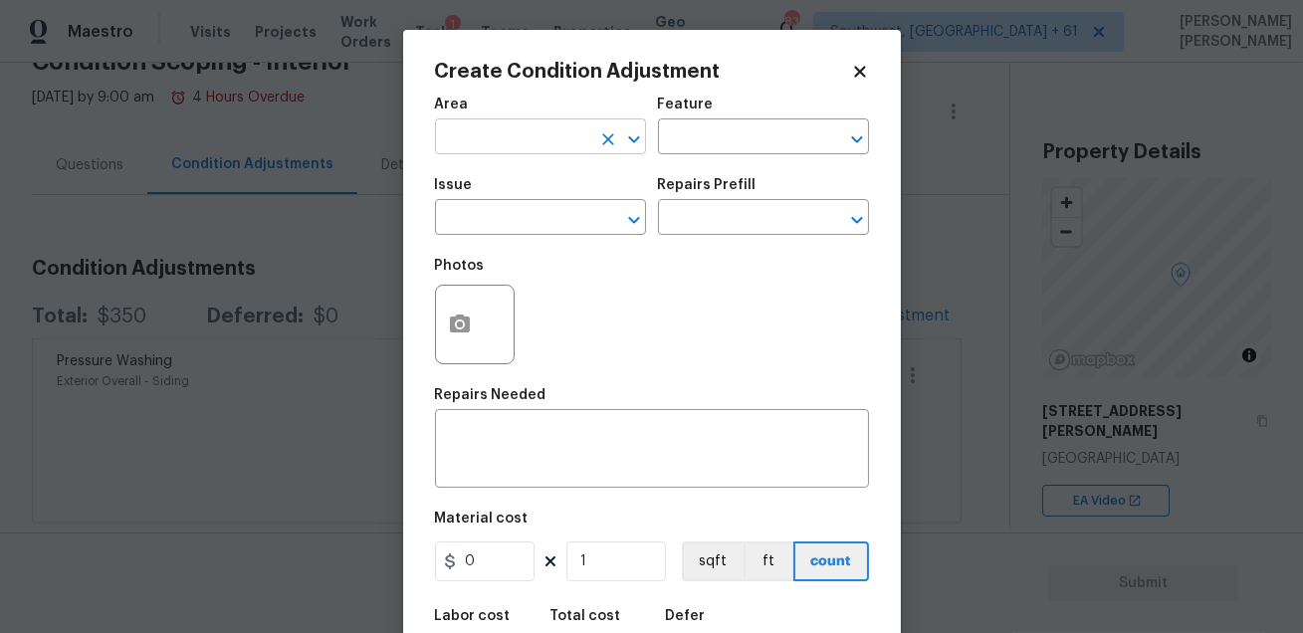
click at [535, 145] on input "text" at bounding box center [512, 138] width 155 height 31
type input "paint"
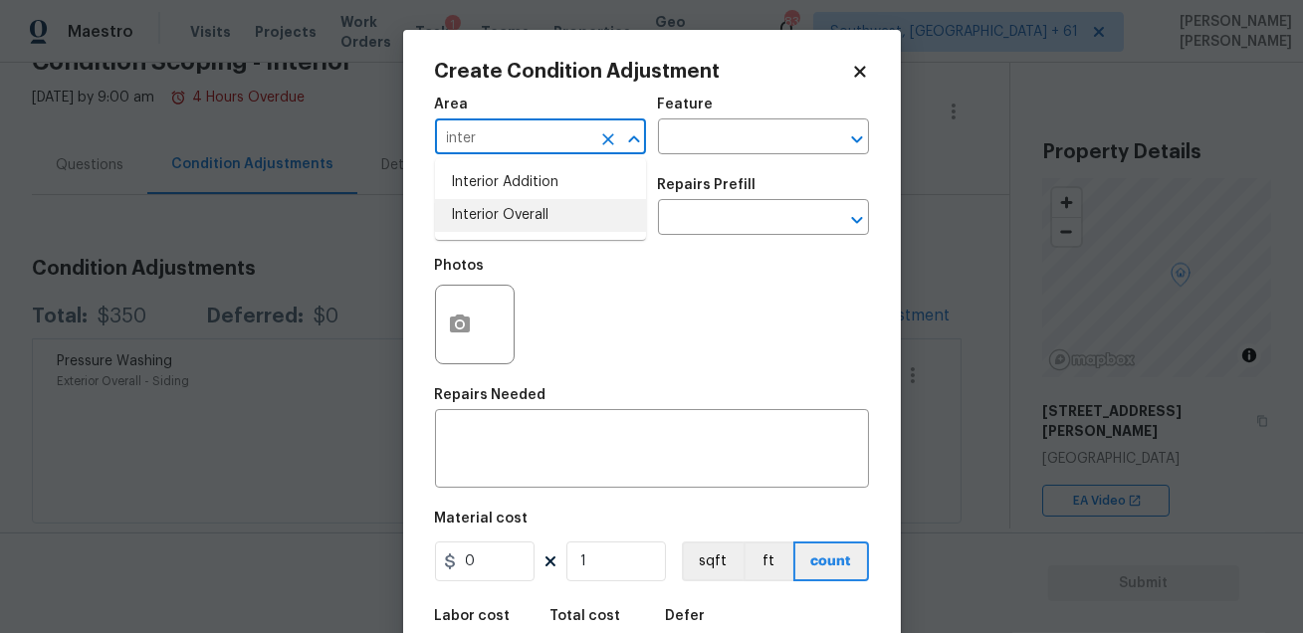
click at [550, 217] on li "Interior Overall" at bounding box center [540, 215] width 211 height 33
type input "Interior Overall"
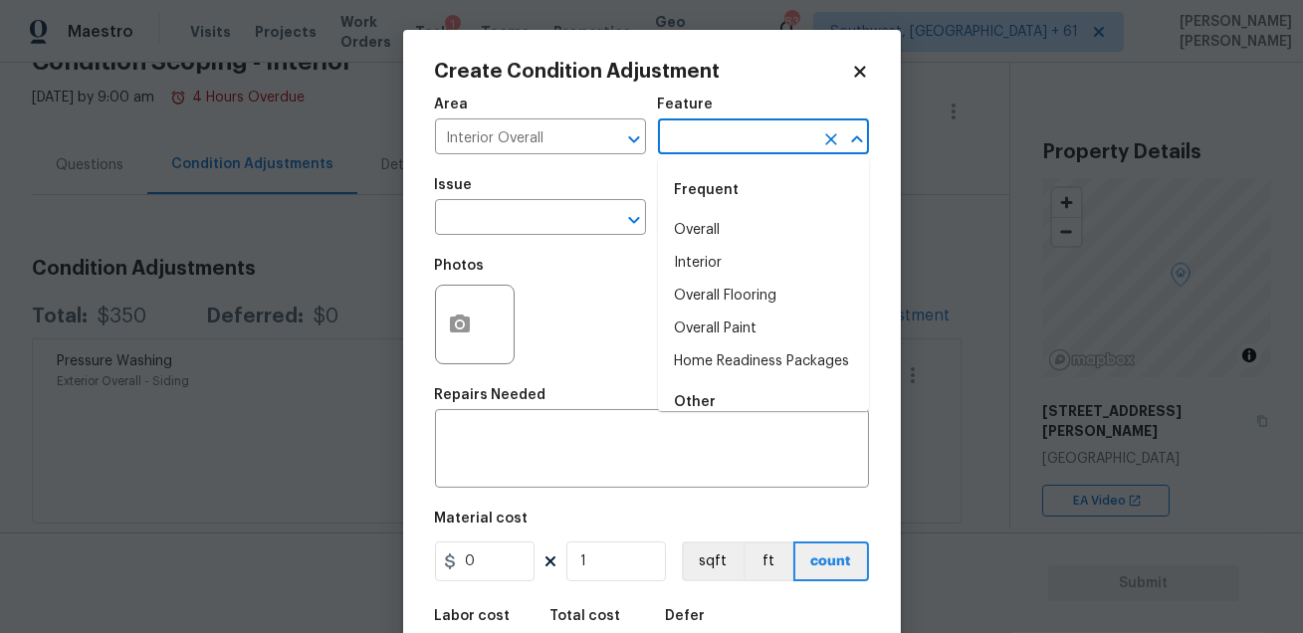
click at [726, 131] on input "text" at bounding box center [735, 138] width 155 height 31
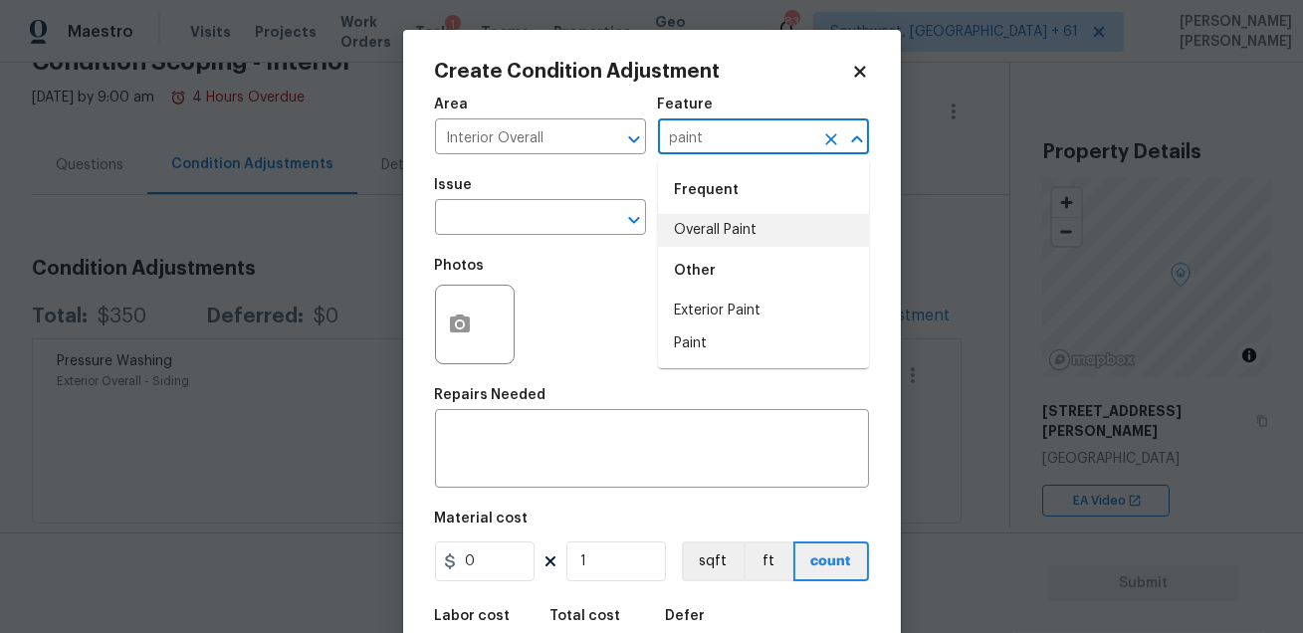
click at [718, 242] on li "Overall Paint" at bounding box center [763, 230] width 211 height 33
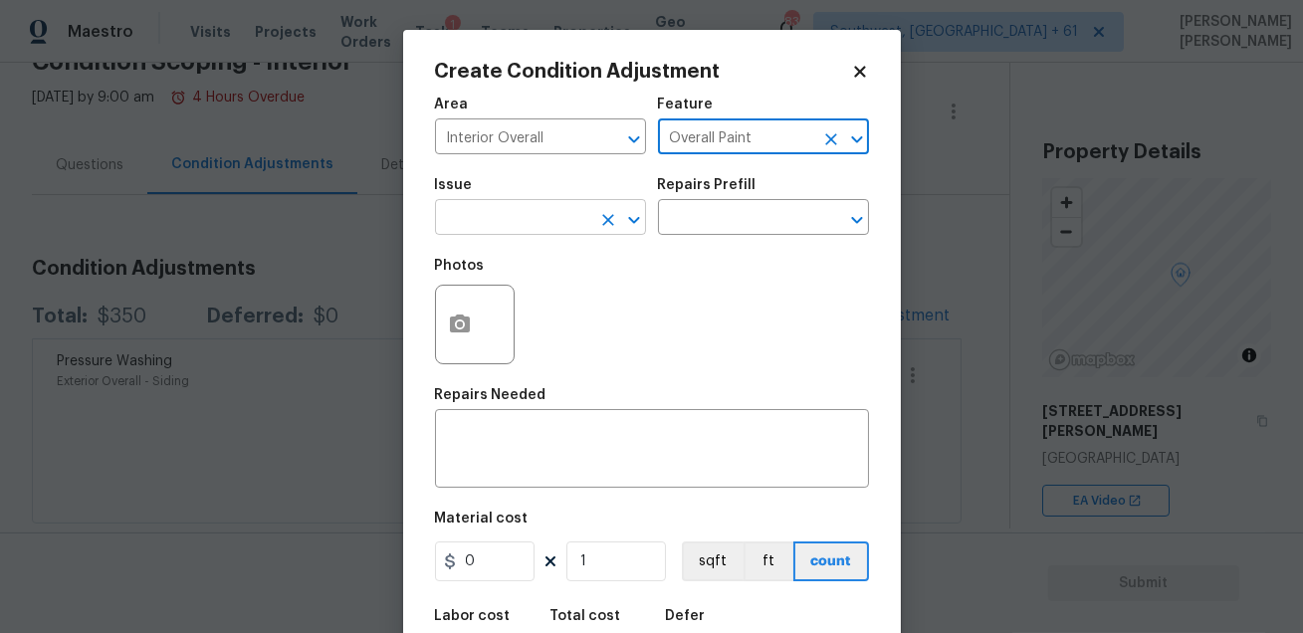
type input "Overall Paint"
click at [490, 212] on input "text" at bounding box center [512, 219] width 155 height 31
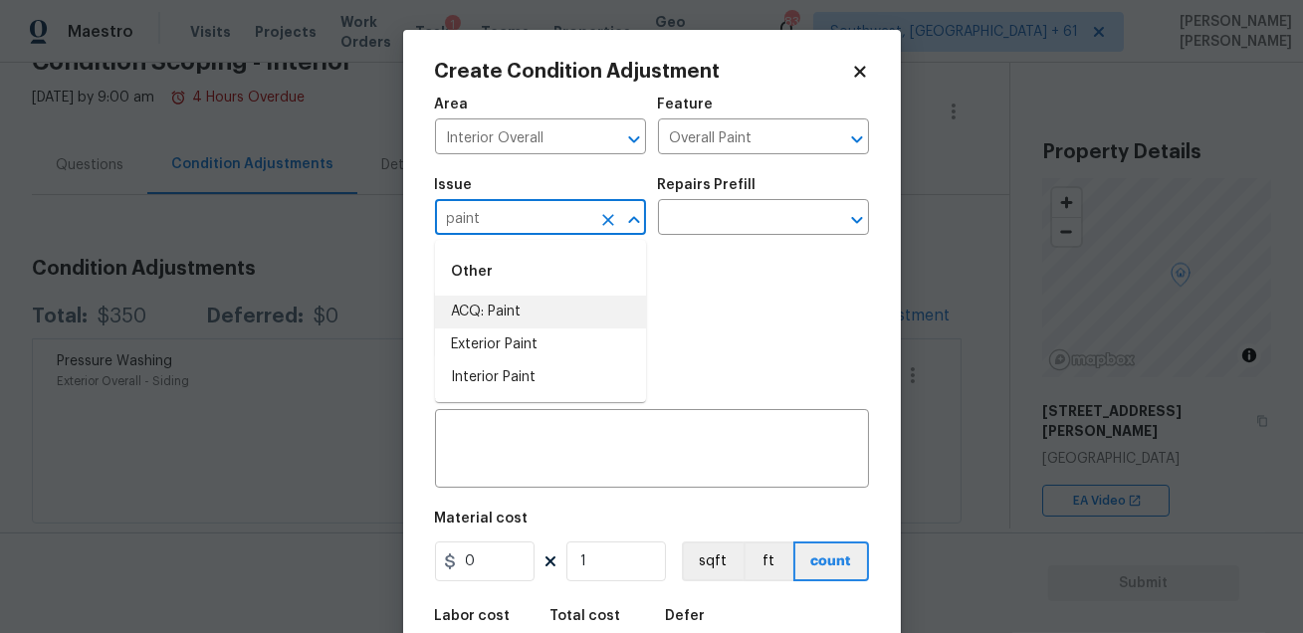
click at [457, 314] on li "ACQ: Paint" at bounding box center [540, 312] width 211 height 33
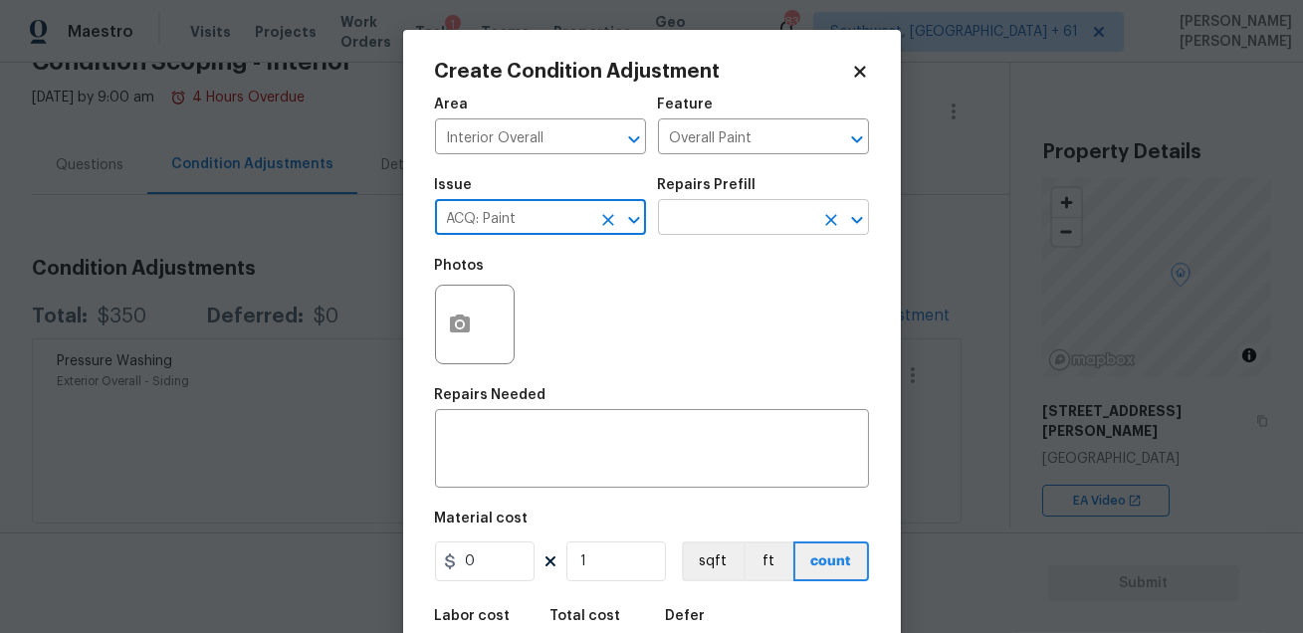
type input "ACQ: Paint"
click at [719, 225] on input "text" at bounding box center [735, 219] width 155 height 31
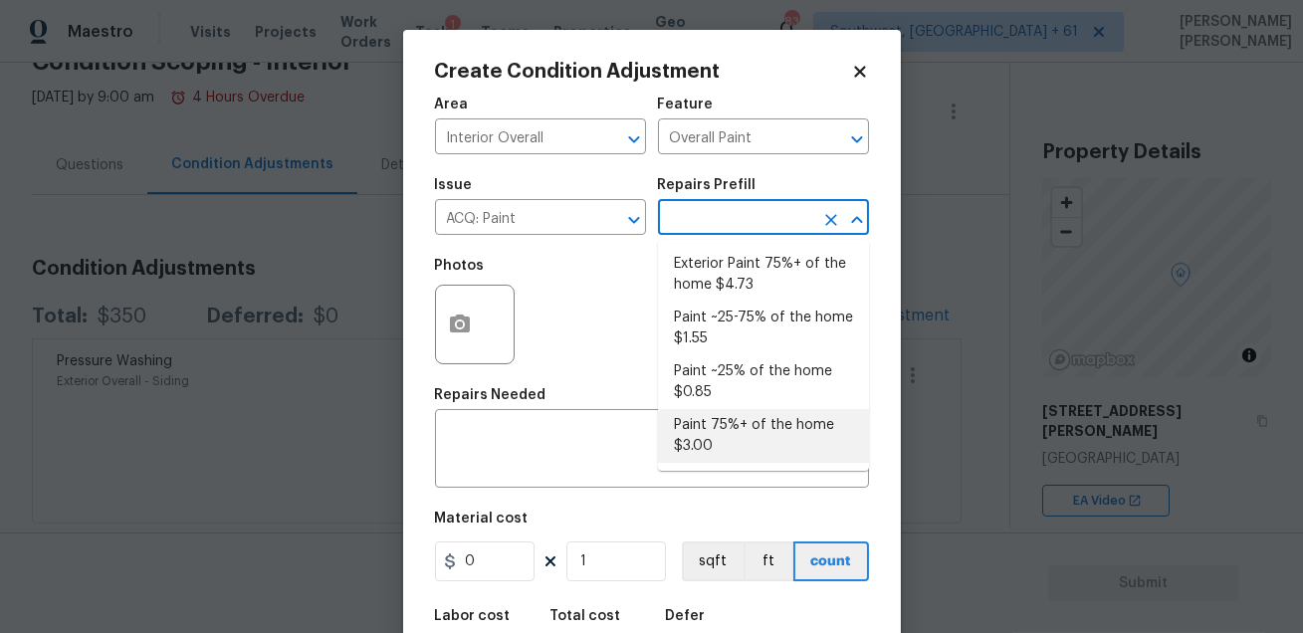
click at [738, 433] on li "Paint 75%+ of the home $3.00" at bounding box center [763, 436] width 211 height 54
type input "Acquisition"
type textarea "Acquisition Scope: 75%+ of the home will likely require interior paint"
type input "3"
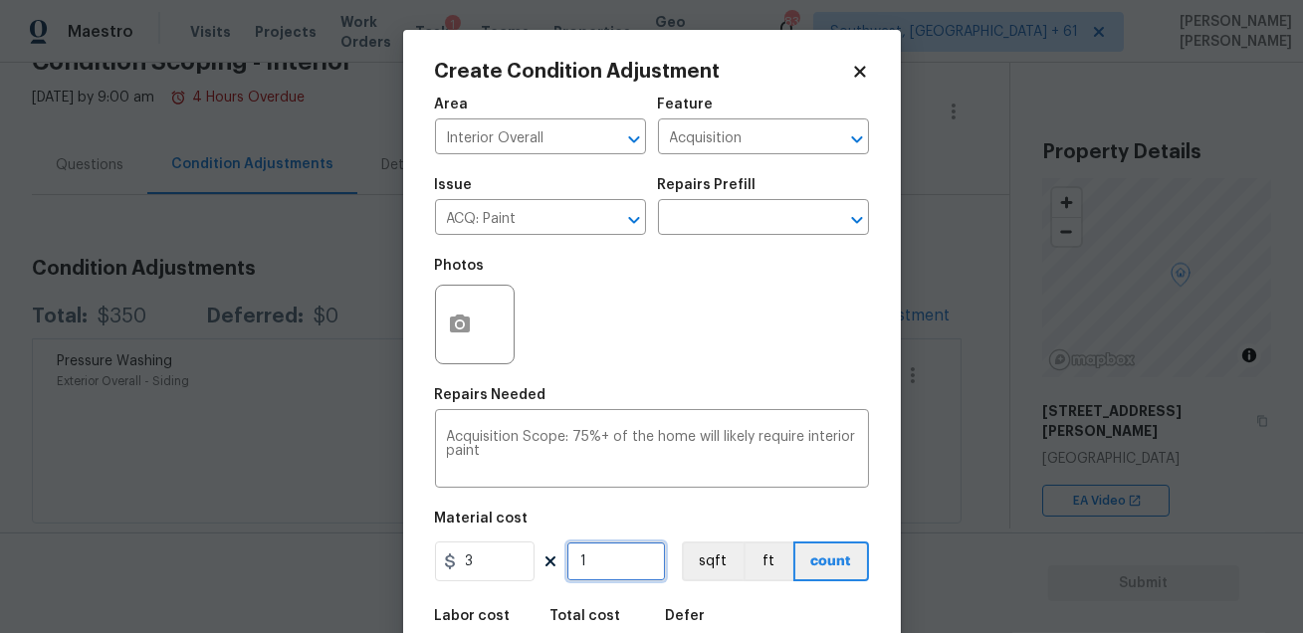
click at [605, 567] on input "1" at bounding box center [616, 561] width 100 height 40
type input "0"
type input "1"
type input "3"
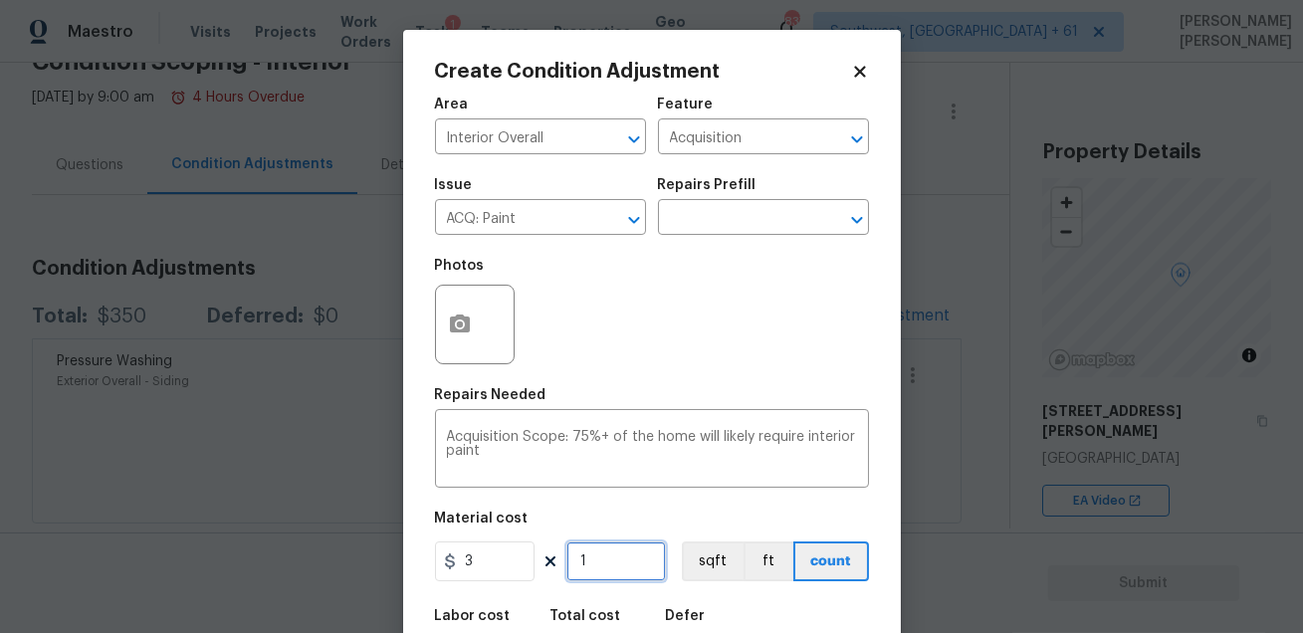
type input "19"
type input "57"
type input "198"
type input "594"
type input "1980"
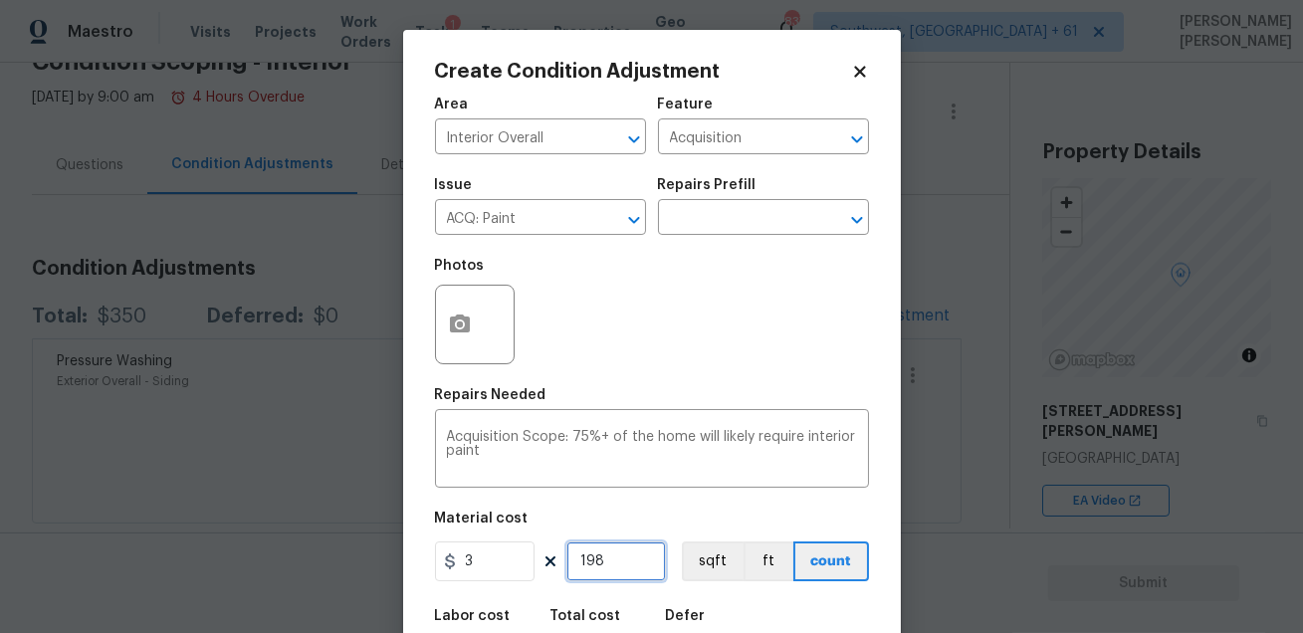
type input "5940"
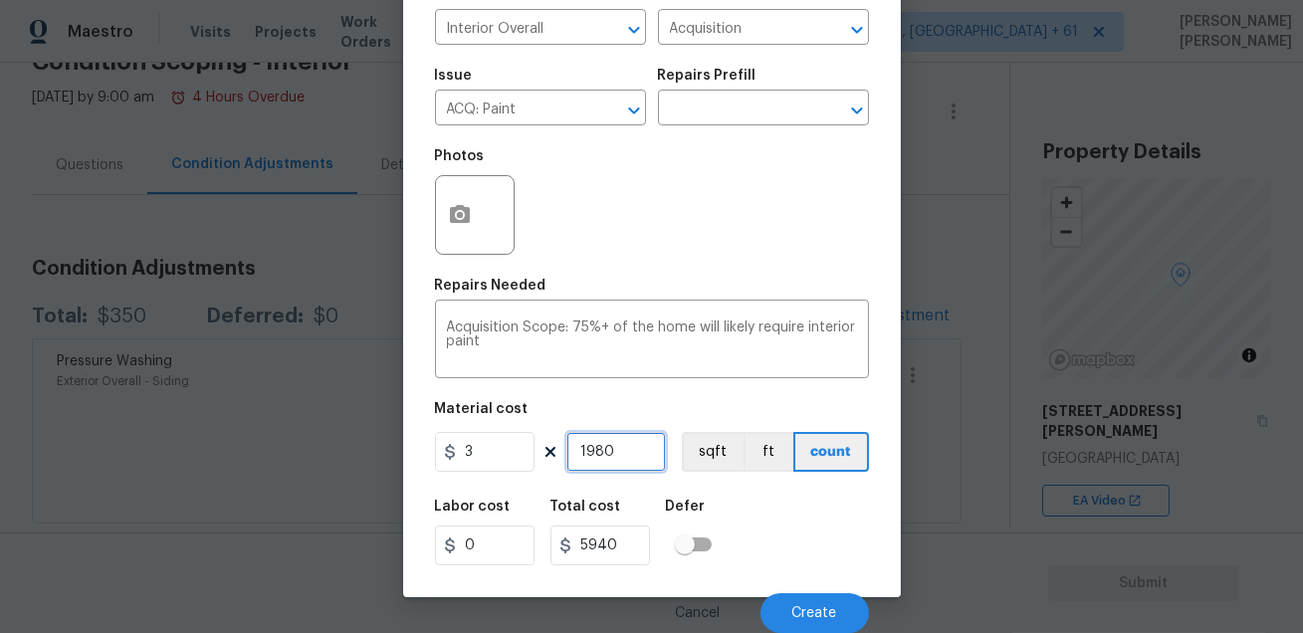
type input "1980"
click at [781, 533] on div "Labor cost 0 Total cost 5940 Defer" at bounding box center [652, 533] width 434 height 90
click at [816, 621] on button "Create" at bounding box center [814, 613] width 108 height 40
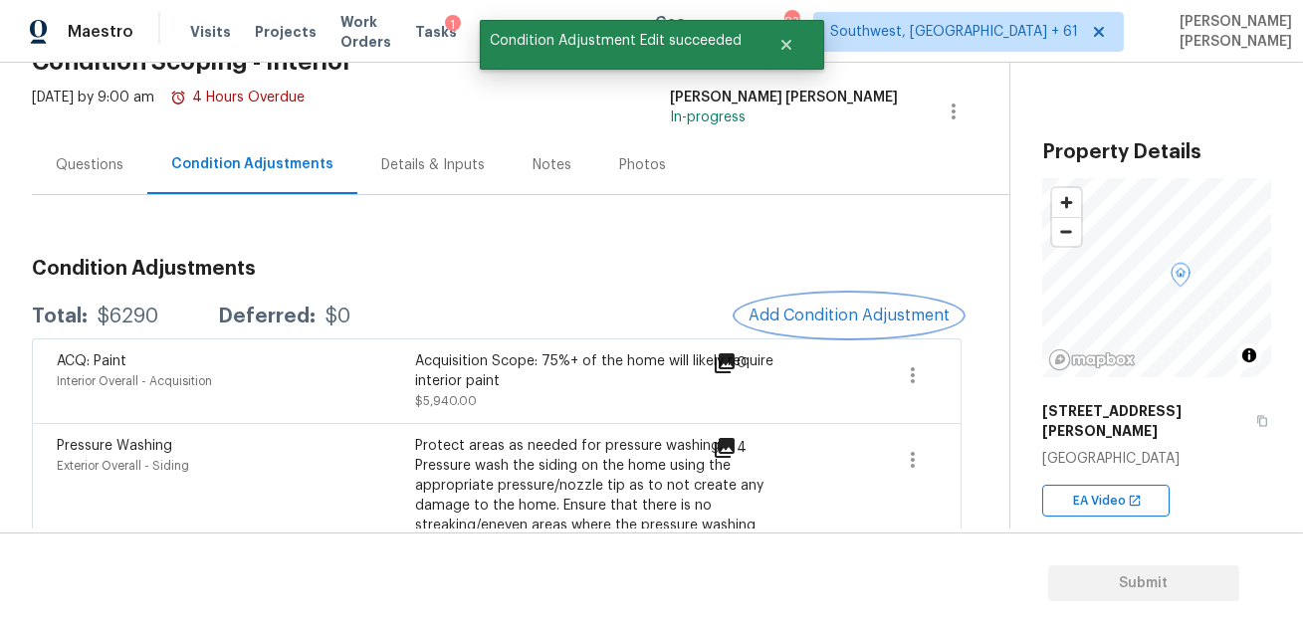
scroll to position [161, 0]
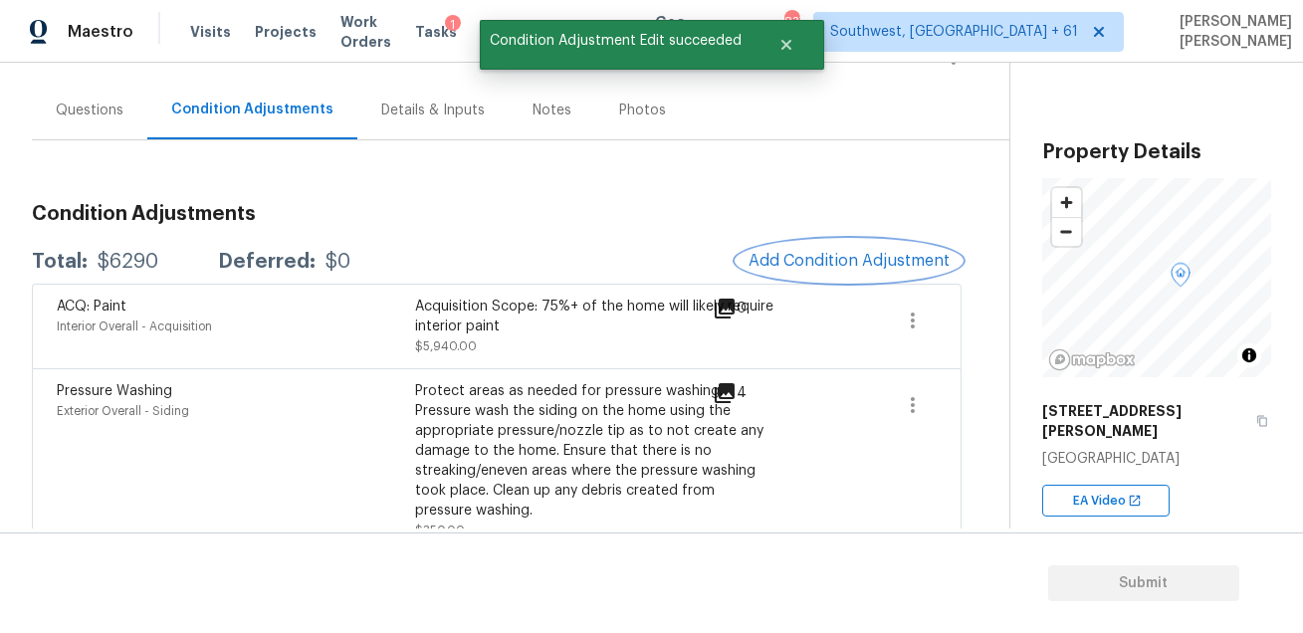
click at [863, 262] on span "Add Condition Adjustment" at bounding box center [848, 261] width 201 height 18
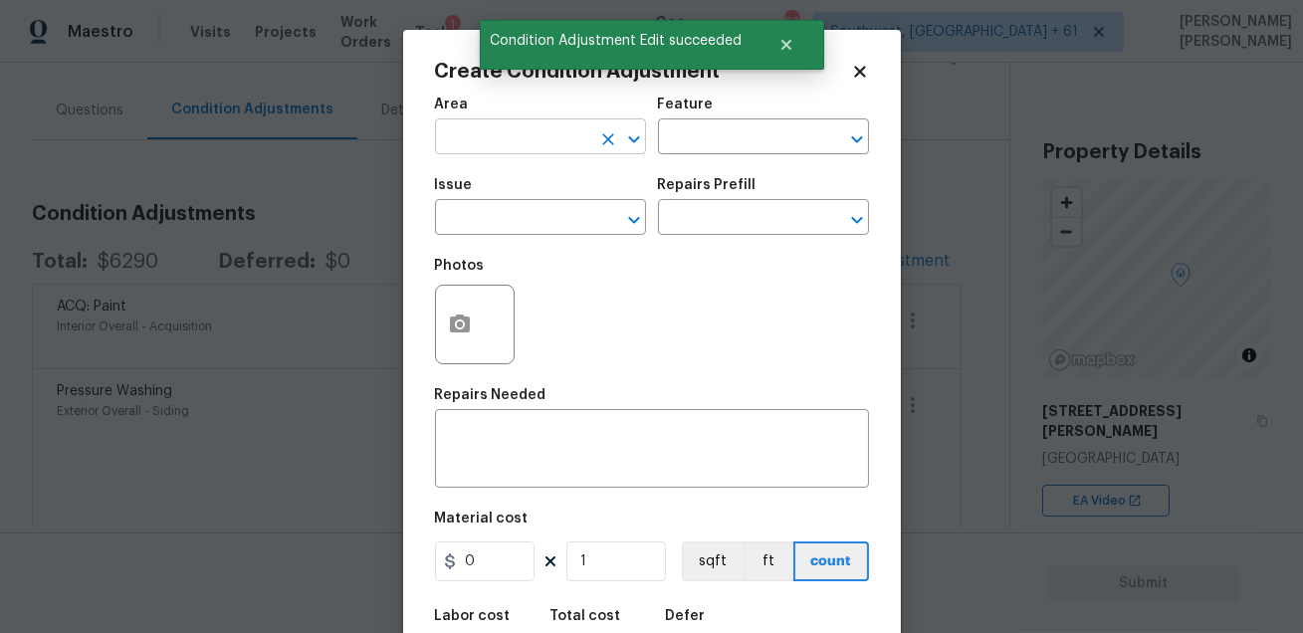
click at [535, 125] on input "text" at bounding box center [512, 138] width 155 height 31
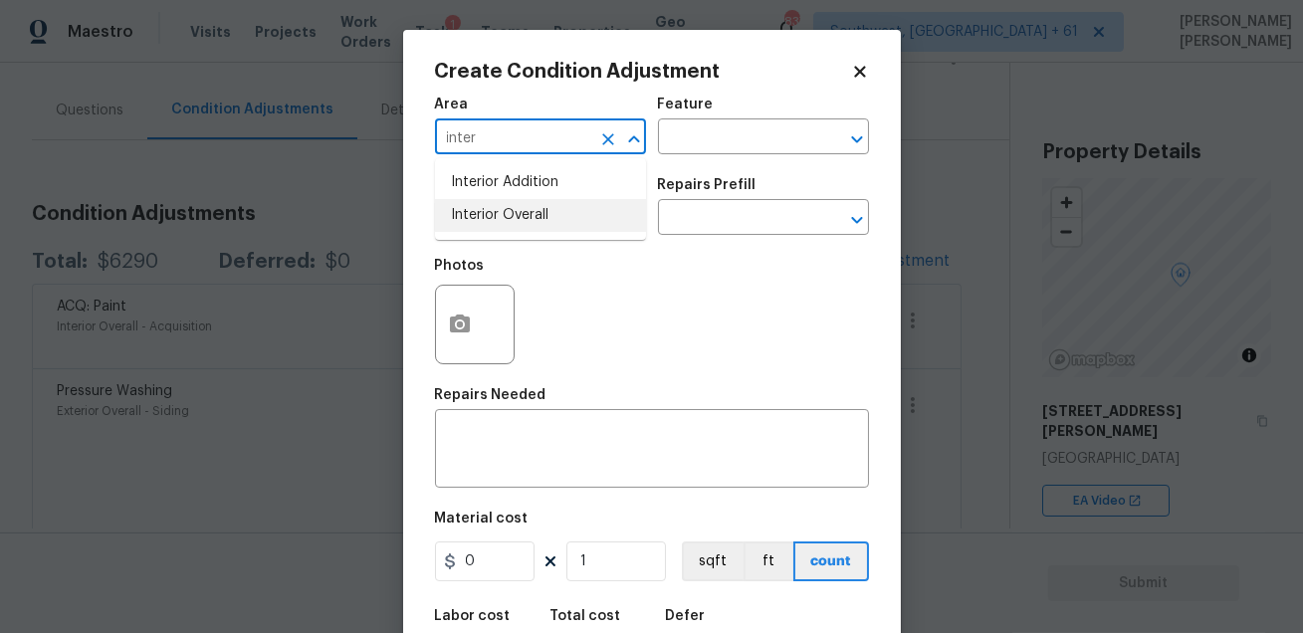
click at [526, 203] on li "Interior Overall" at bounding box center [540, 215] width 211 height 33
type input "Interior Overall"
click at [724, 132] on input "text" at bounding box center [735, 138] width 155 height 31
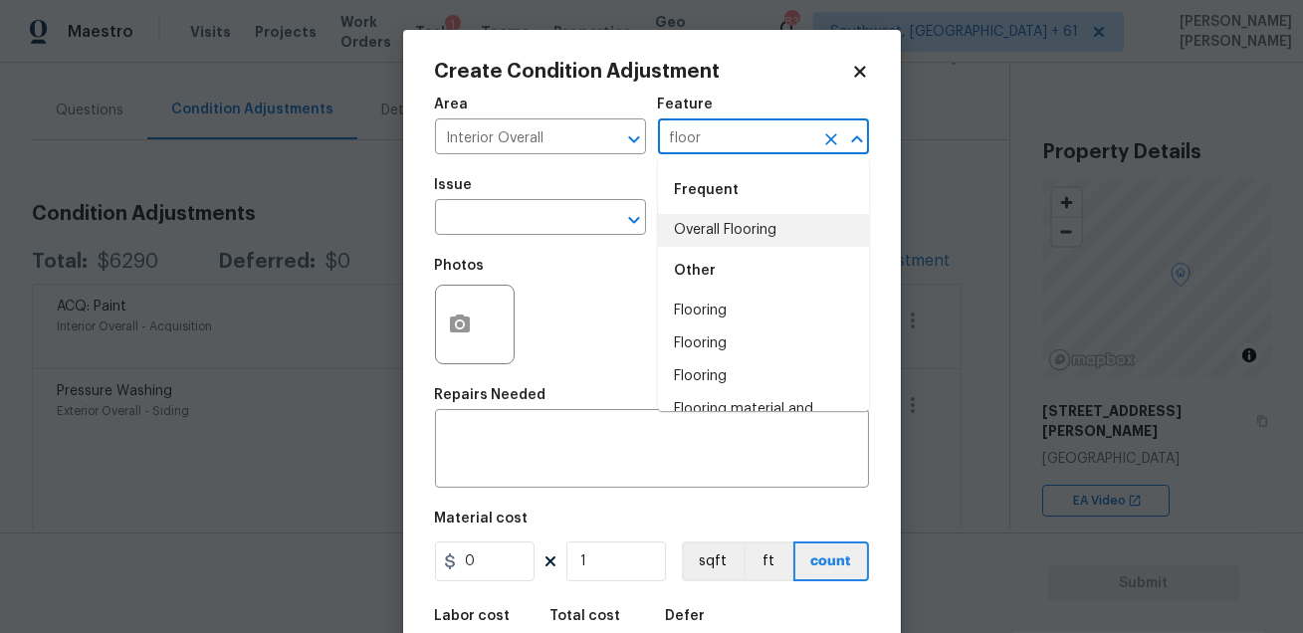
click at [729, 230] on li "Overall Flooring" at bounding box center [763, 230] width 211 height 33
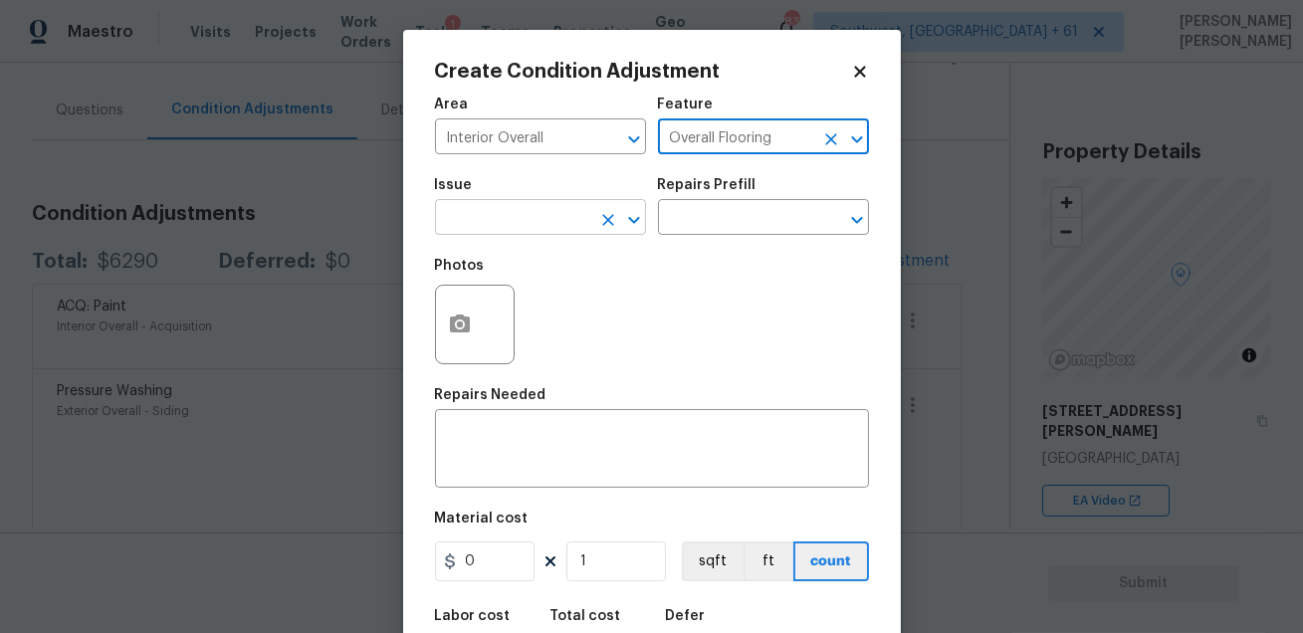
type input "Overall Flooring"
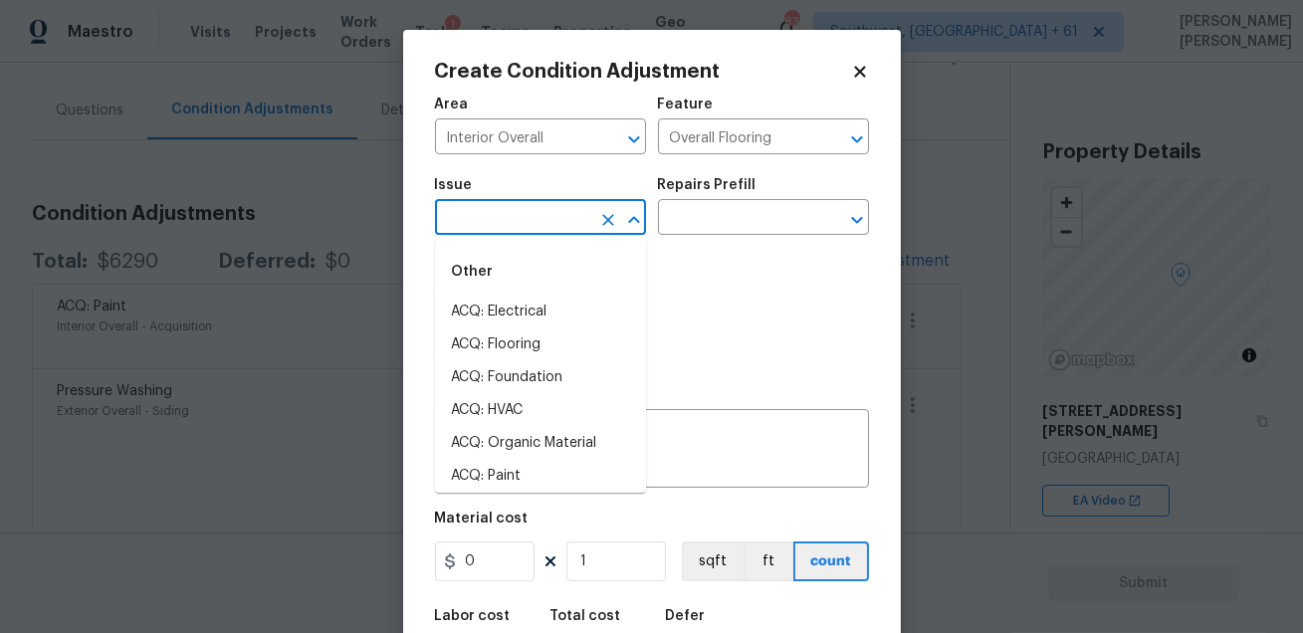
click at [507, 219] on input "text" at bounding box center [512, 219] width 155 height 31
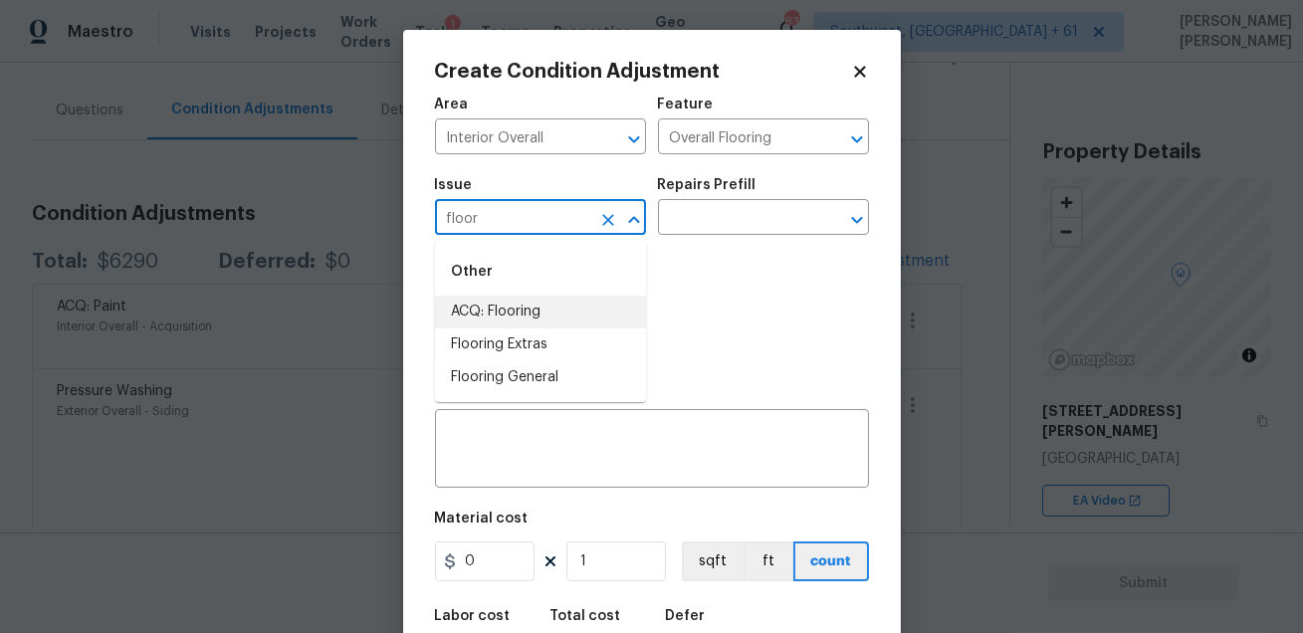
click at [477, 307] on li "ACQ: Flooring" at bounding box center [540, 312] width 211 height 33
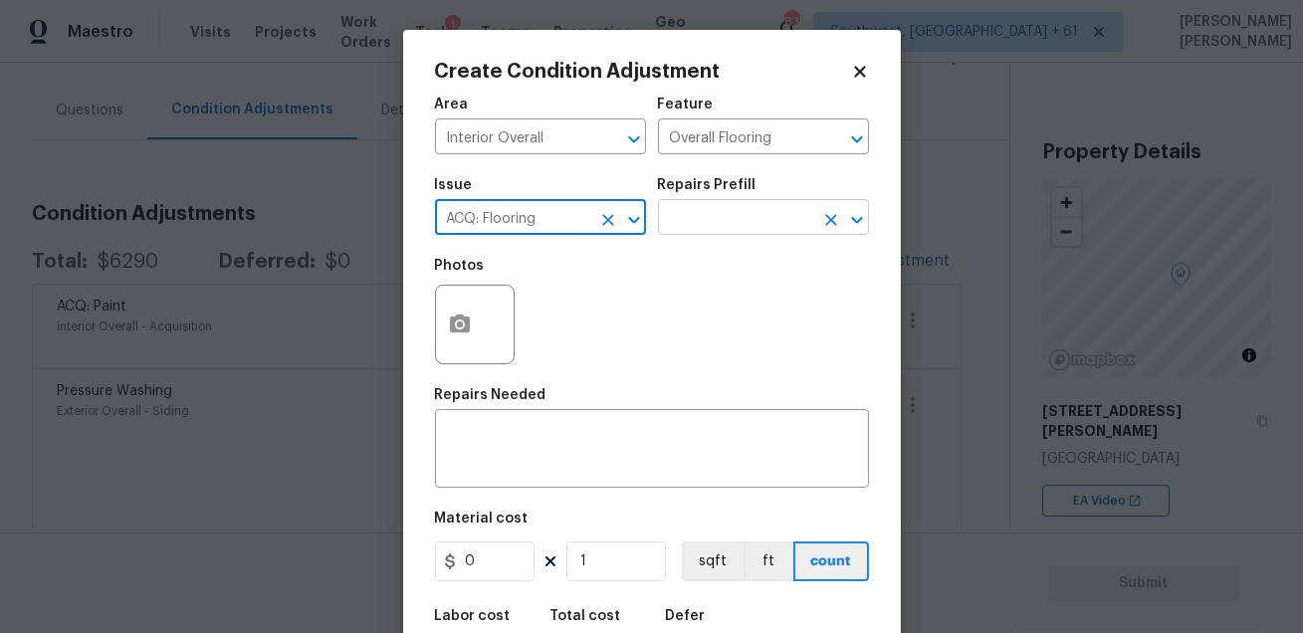
type input "ACQ: Flooring"
click at [694, 231] on input "text" at bounding box center [735, 219] width 155 height 31
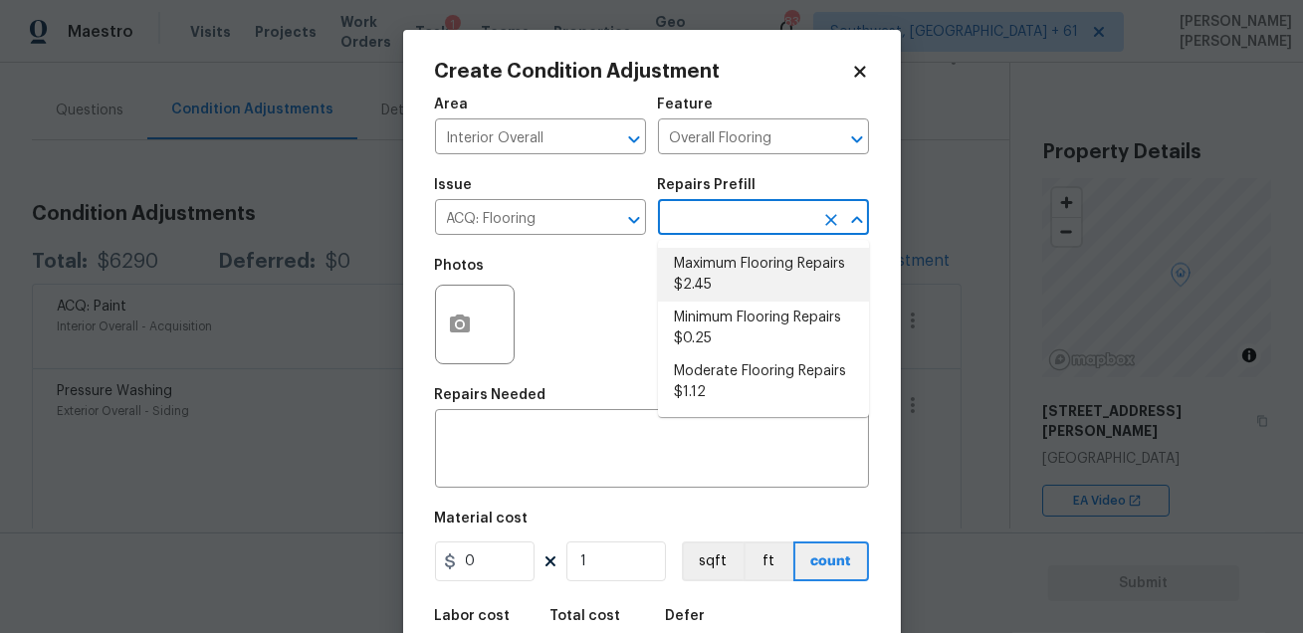
click at [752, 276] on li "Maximum Flooring Repairs $2.45" at bounding box center [763, 275] width 211 height 54
type input "Acquisition"
type textarea "Acquisition Scope: Maximum flooring repairs"
type input "2.45"
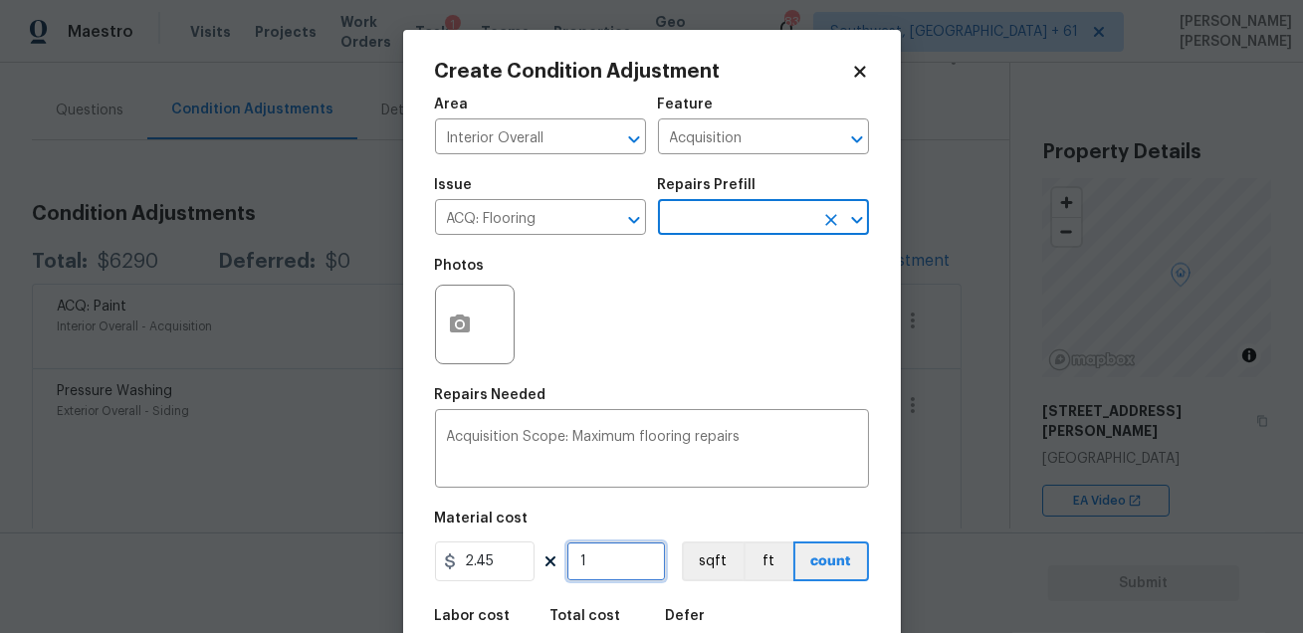
click at [639, 563] on input "1" at bounding box center [616, 561] width 100 height 40
type input "0"
type input "1"
type input "2.45"
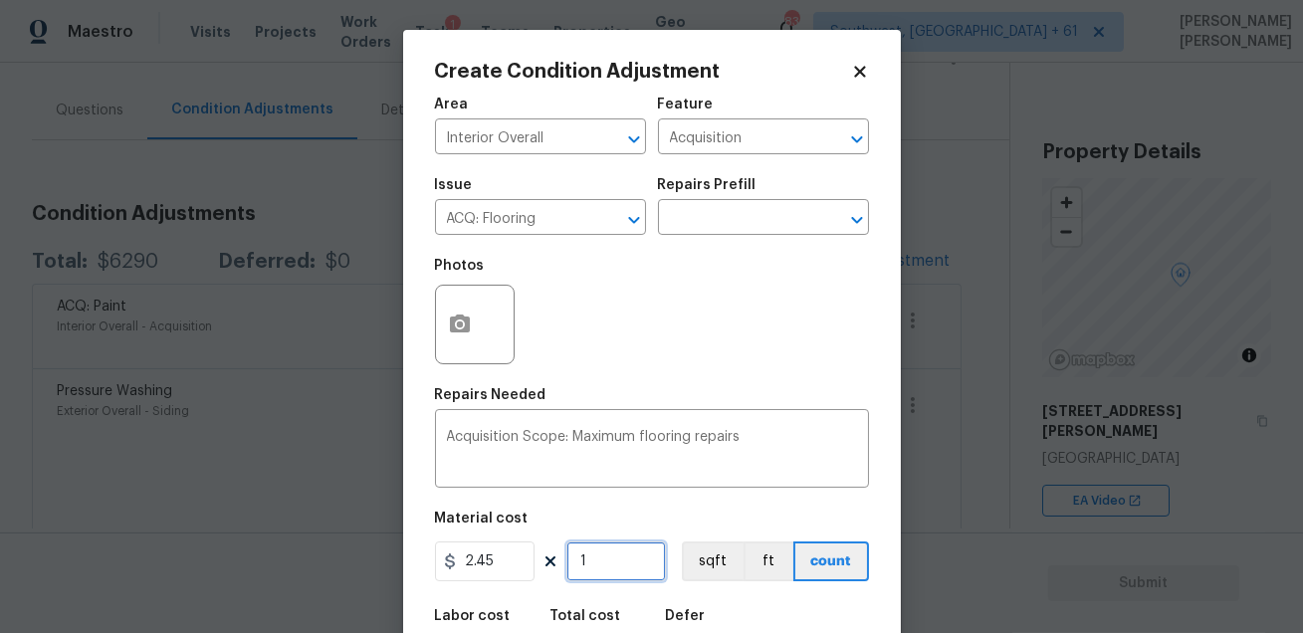
type input "19"
type input "46.55"
type input "198"
type input "485.1"
type input "1980"
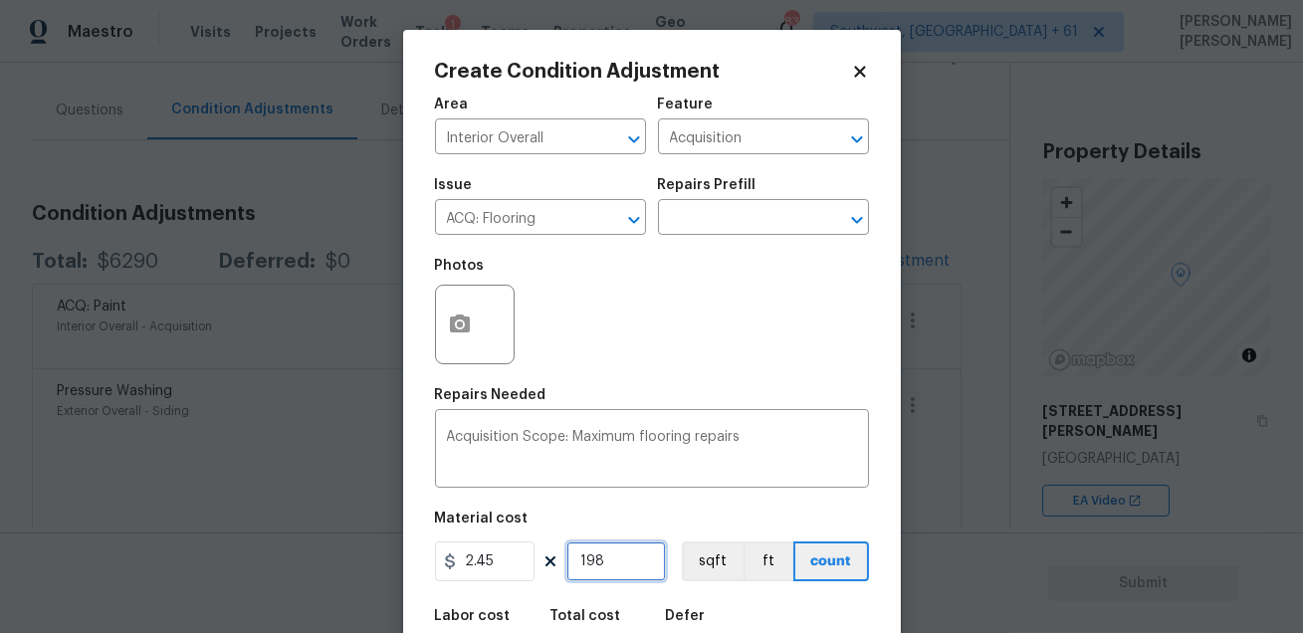
type input "4851"
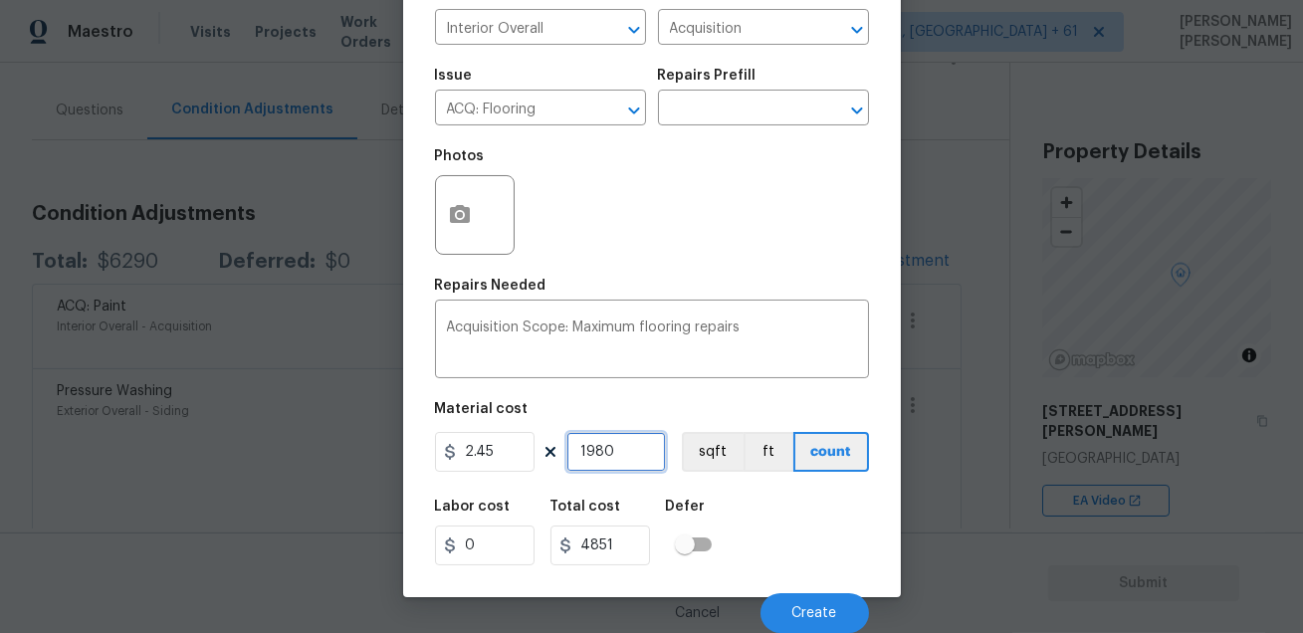
type input "1980"
click at [830, 507] on div "Labor cost 0 Total cost 4851 Defer" at bounding box center [652, 533] width 434 height 90
click at [814, 618] on span "Create" at bounding box center [814, 613] width 45 height 15
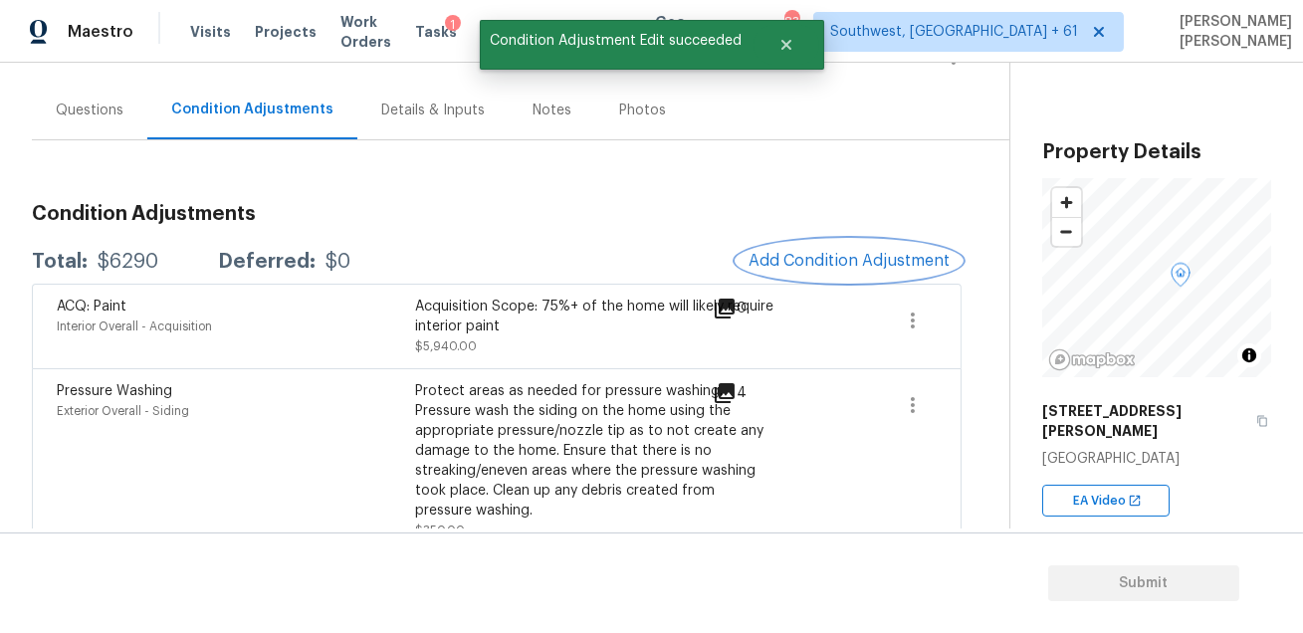
scroll to position [0, 0]
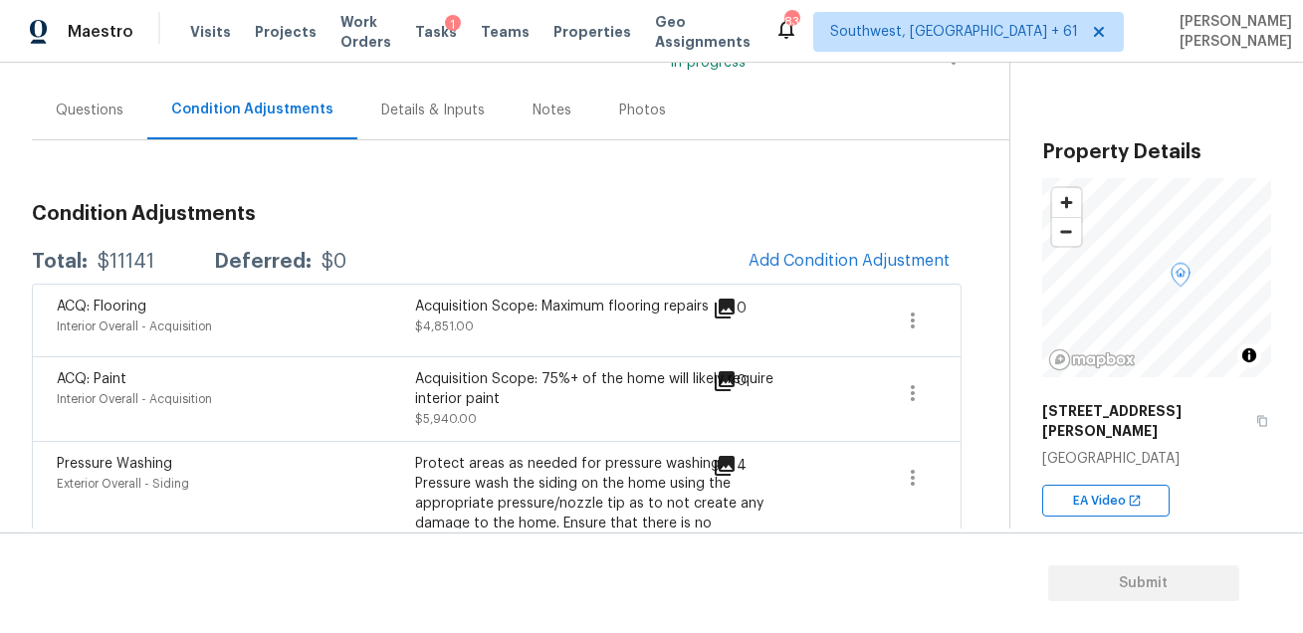
click at [687, 147] on div "Condition Adjustments Total: $11141 Deferred: $0 Add Condition Adjustment ACQ: …" at bounding box center [497, 383] width 930 height 486
click at [789, 260] on span "Add Condition Adjustment" at bounding box center [848, 261] width 201 height 18
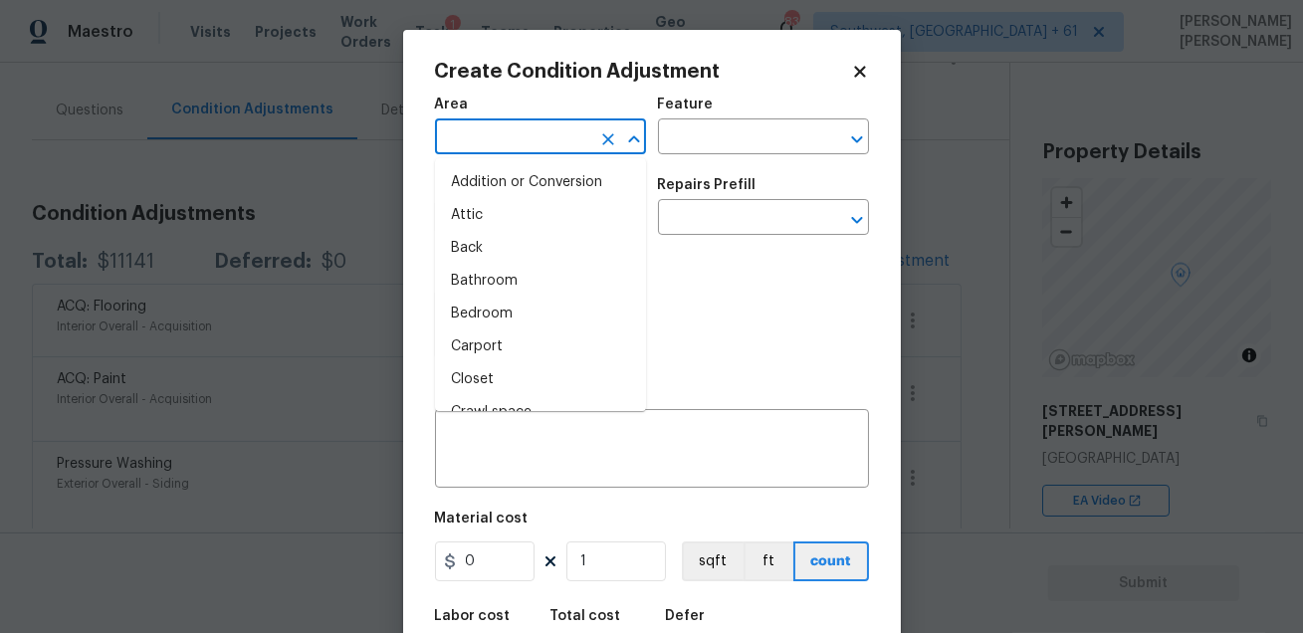
click at [501, 137] on input "text" at bounding box center [512, 138] width 155 height 31
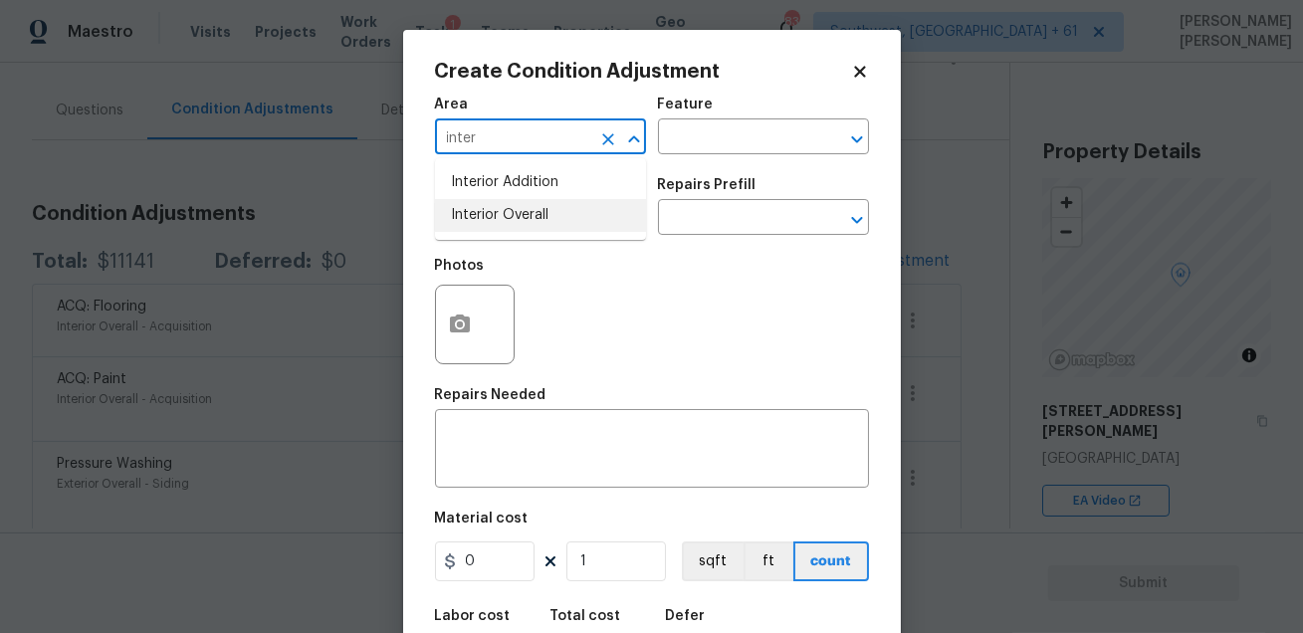
click at [519, 221] on li "Interior Overall" at bounding box center [540, 215] width 211 height 33
type input "Interior Overall"
click at [726, 139] on input "text" at bounding box center [735, 138] width 155 height 31
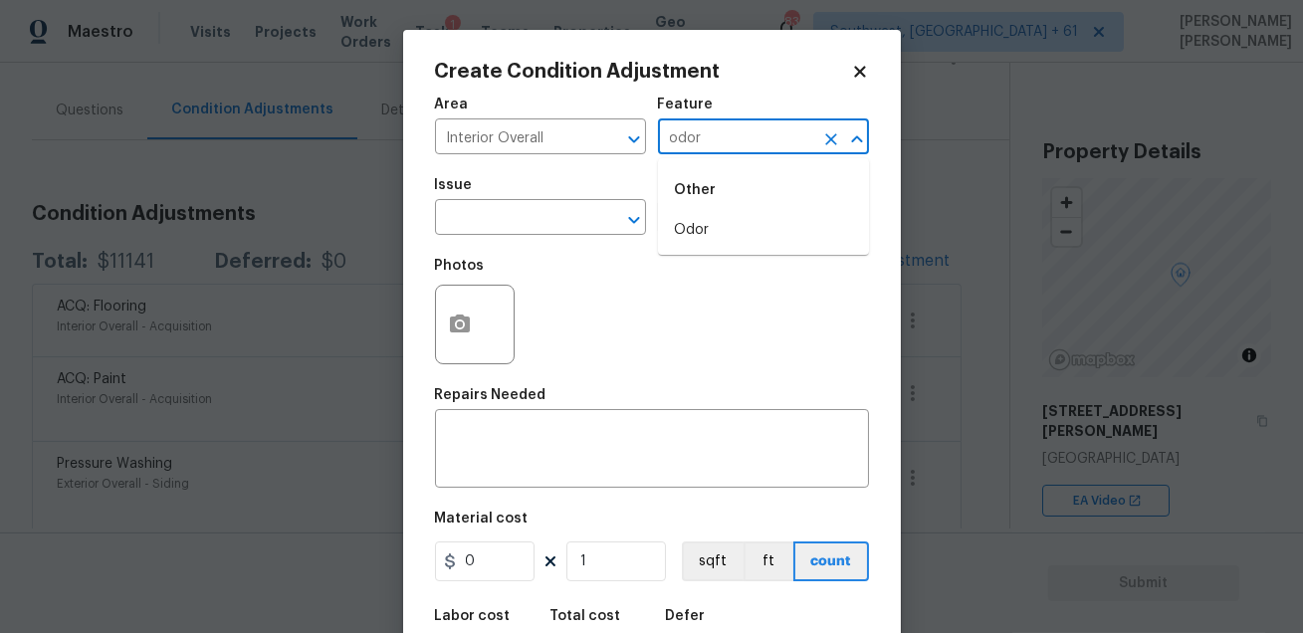
click at [695, 220] on li "Odor" at bounding box center [763, 230] width 211 height 33
type input "Odor"
click at [526, 218] on input "text" at bounding box center [512, 219] width 155 height 31
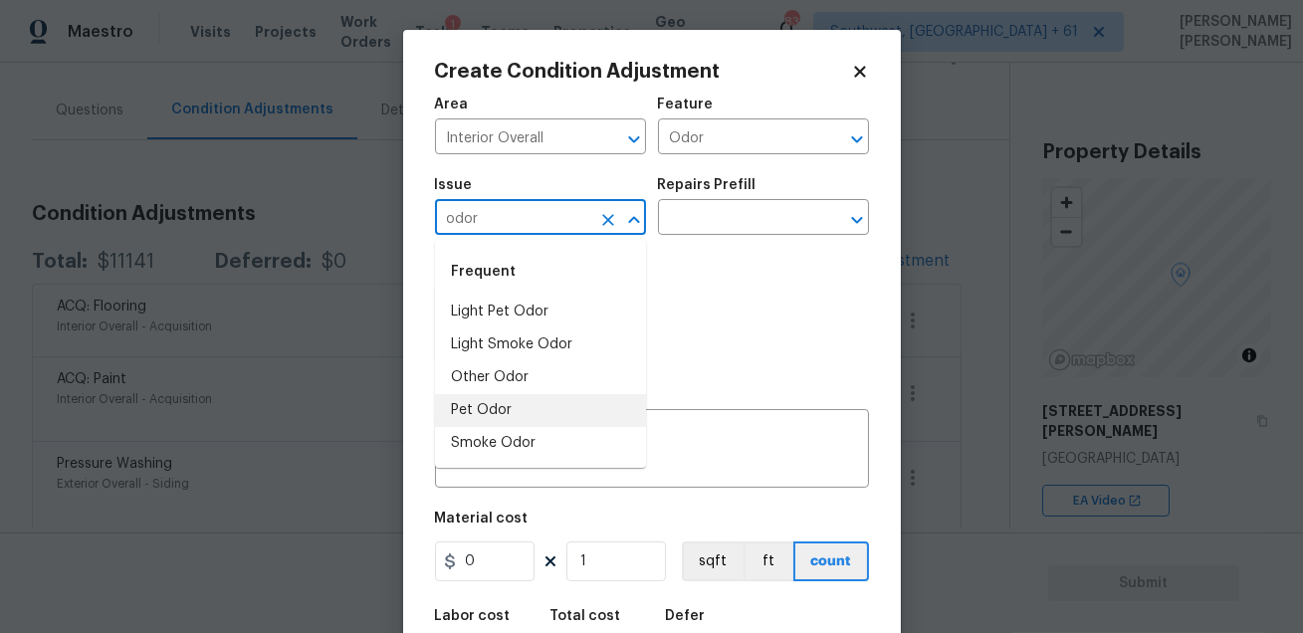
click at [492, 404] on li "Pet Odor" at bounding box center [540, 410] width 211 height 33
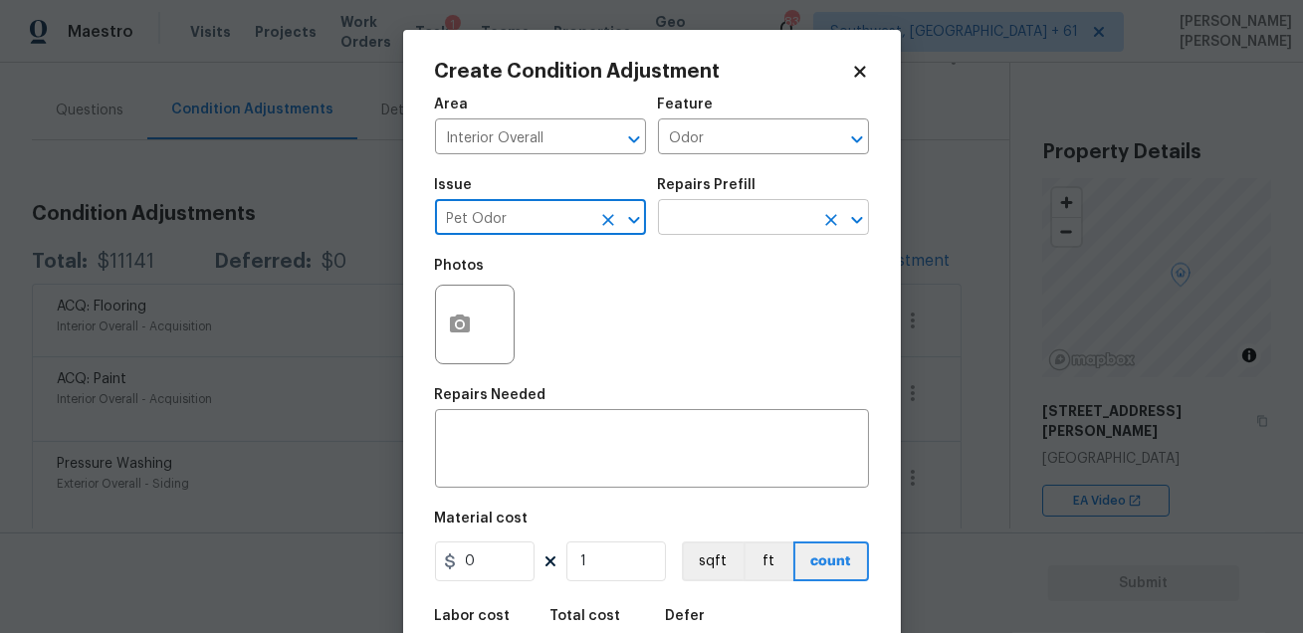
type input "Pet Odor"
click at [718, 231] on input "text" at bounding box center [735, 219] width 155 height 31
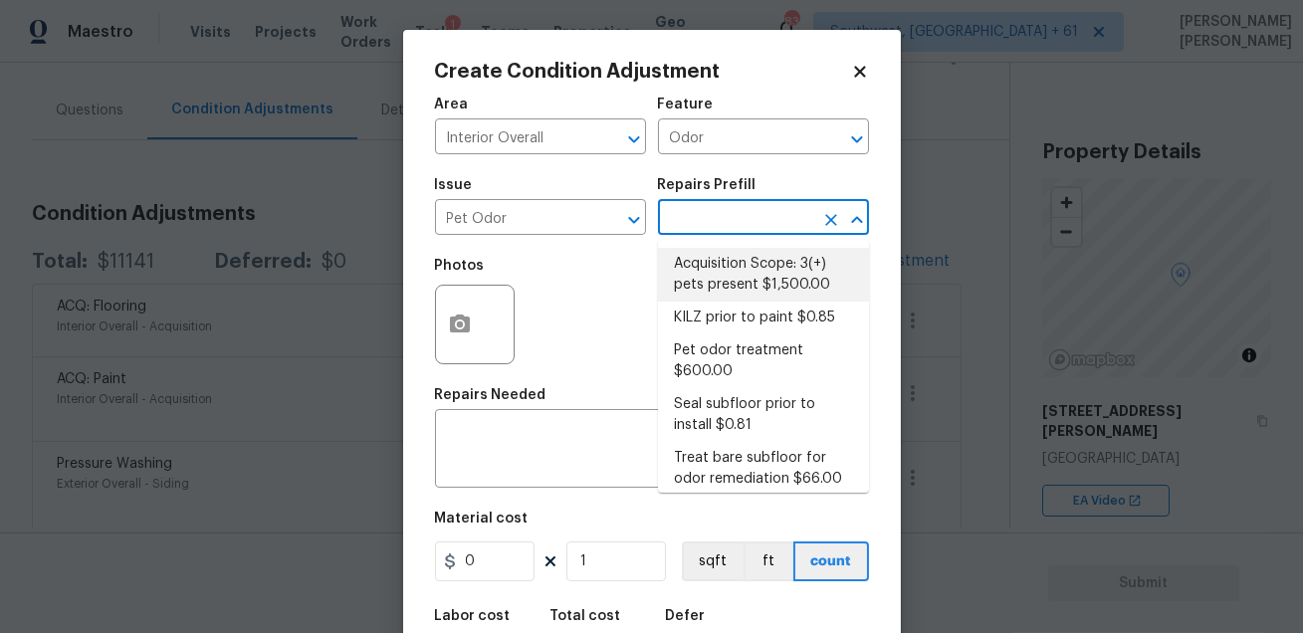
click at [728, 258] on li "Acquisition Scope: 3(+) pets present $1,500.00" at bounding box center [763, 275] width 211 height 54
type textarea "Acquisition Scope: 3(+) pets present"
type input "1500"
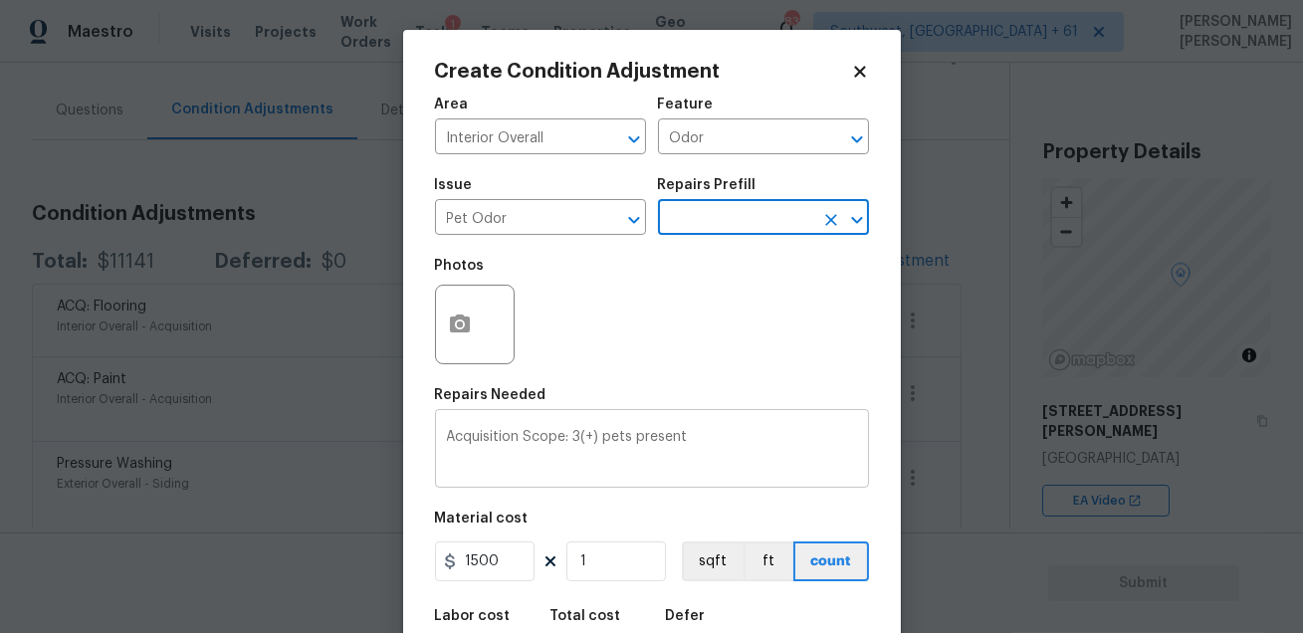
scroll to position [109, 0]
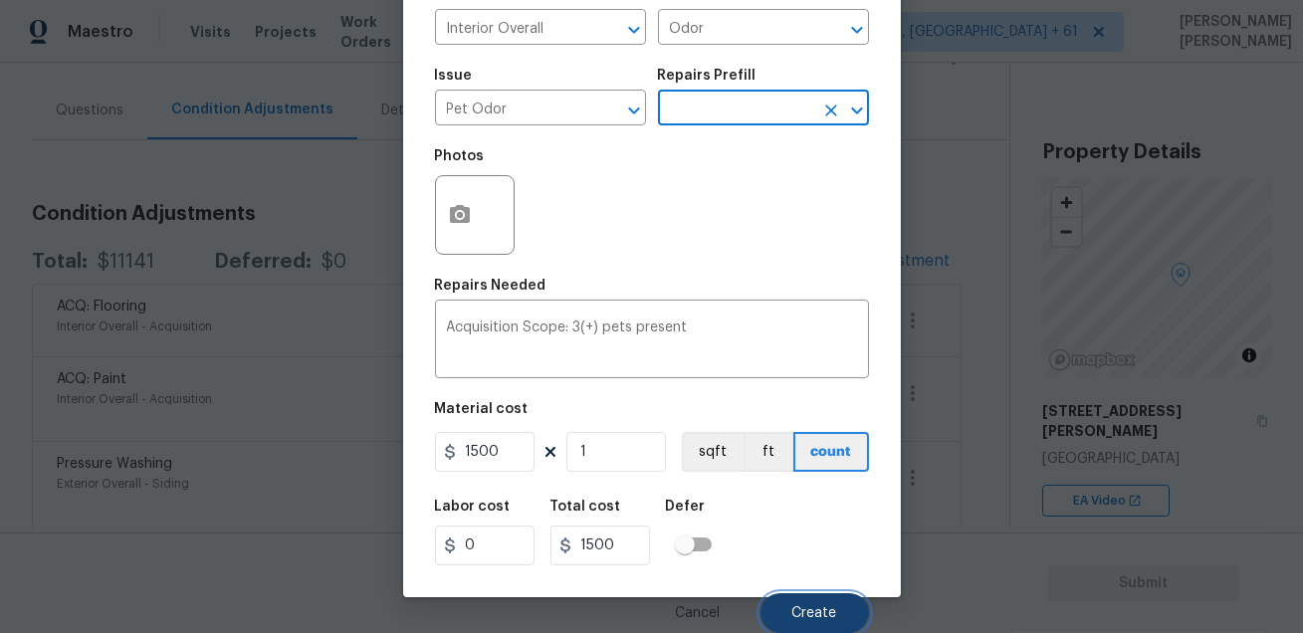
click at [833, 606] on span "Create" at bounding box center [814, 613] width 45 height 15
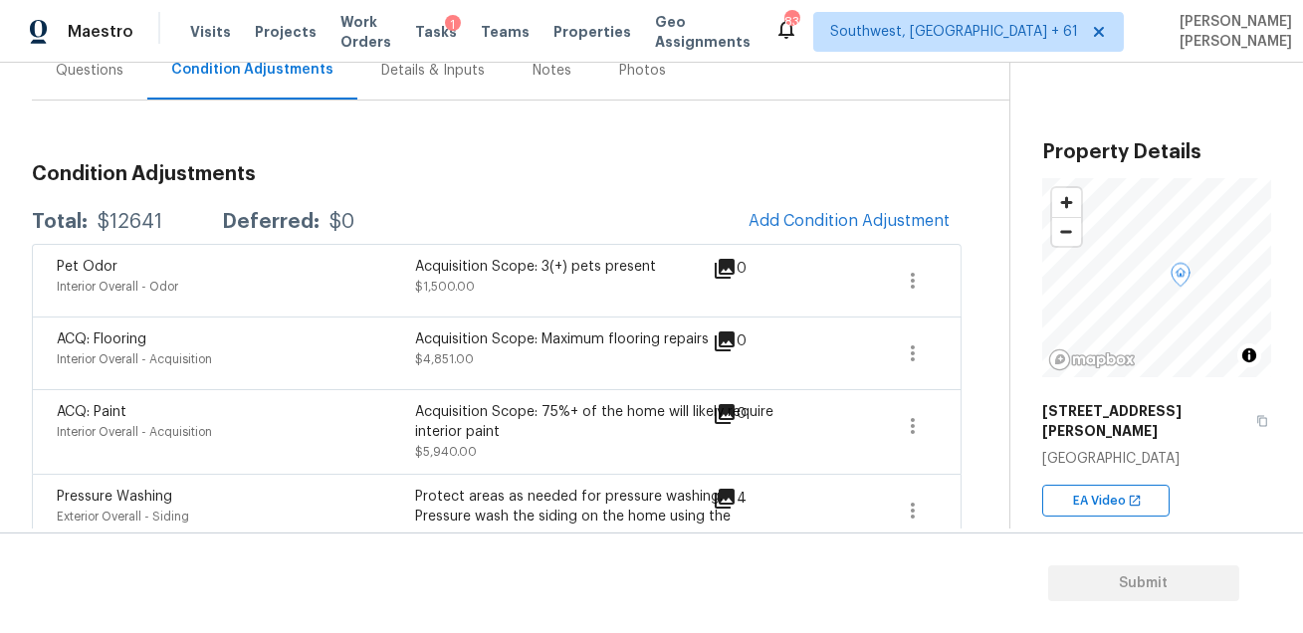
scroll to position [243, 0]
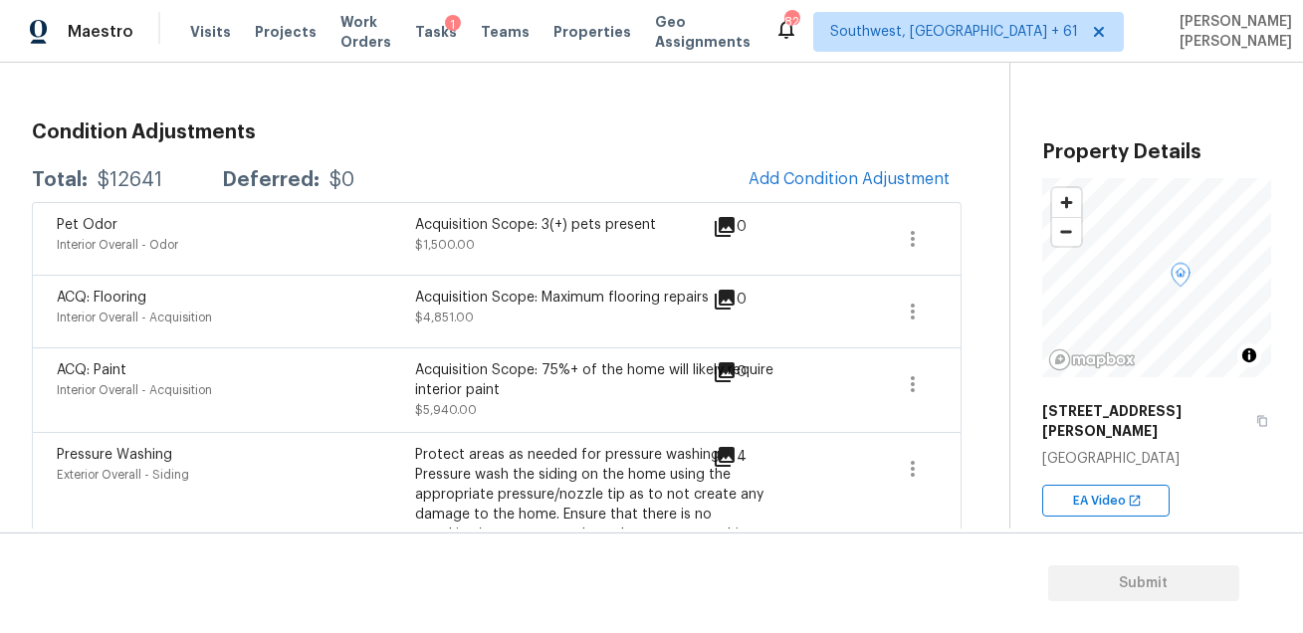
click at [547, 165] on div "Total: $12641 Deferred: $0 Add Condition Adjustment" at bounding box center [497, 180] width 930 height 44
click at [589, 277] on div "ACQ: Flooring Interior Overall - Acquisition Acquisition Scope: Maximum floorin…" at bounding box center [497, 311] width 930 height 73
click at [913, 158] on span "Add Condition Adjustment" at bounding box center [849, 180] width 225 height 44
click at [853, 191] on button "Add Condition Adjustment" at bounding box center [849, 179] width 225 height 42
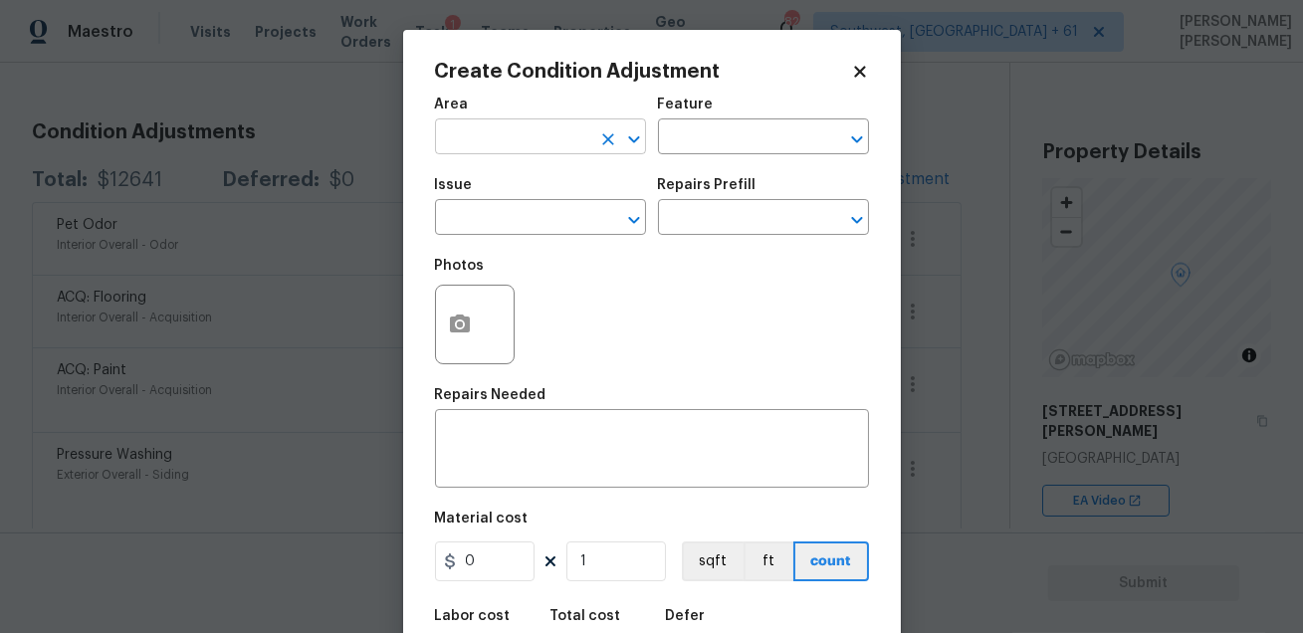
click at [481, 149] on input "text" at bounding box center [512, 138] width 155 height 31
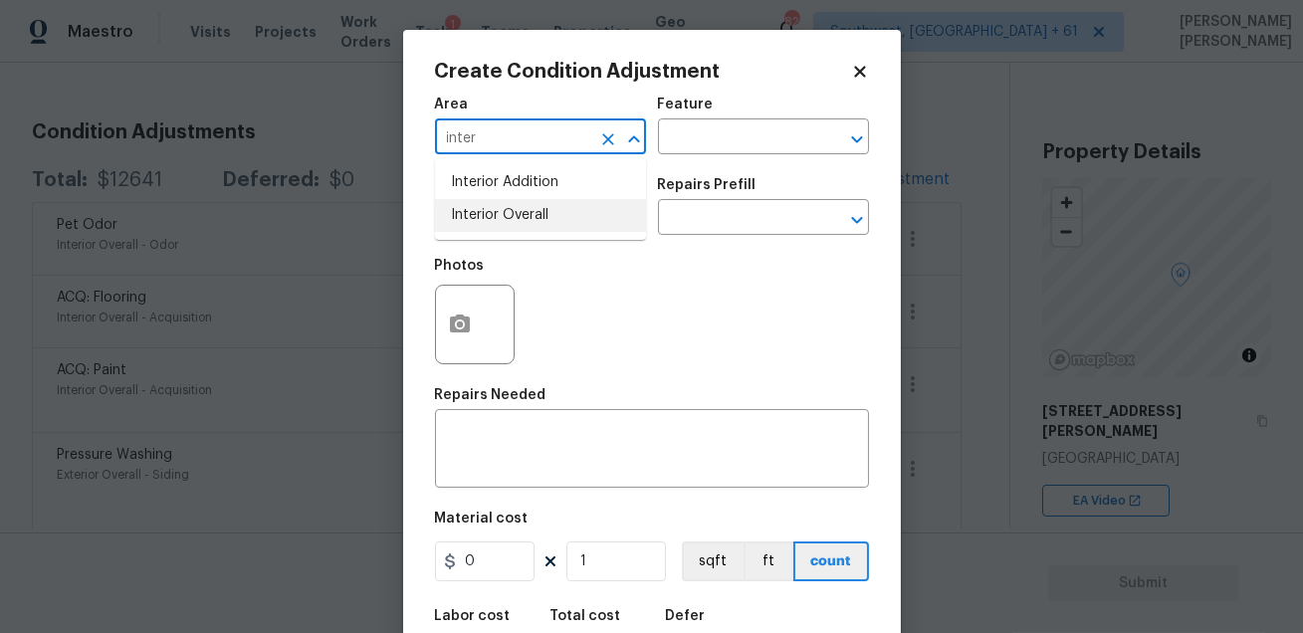
click at [501, 204] on li "Interior Overall" at bounding box center [540, 215] width 211 height 33
type input "Interior Overall"
click at [686, 142] on input "text" at bounding box center [735, 138] width 155 height 31
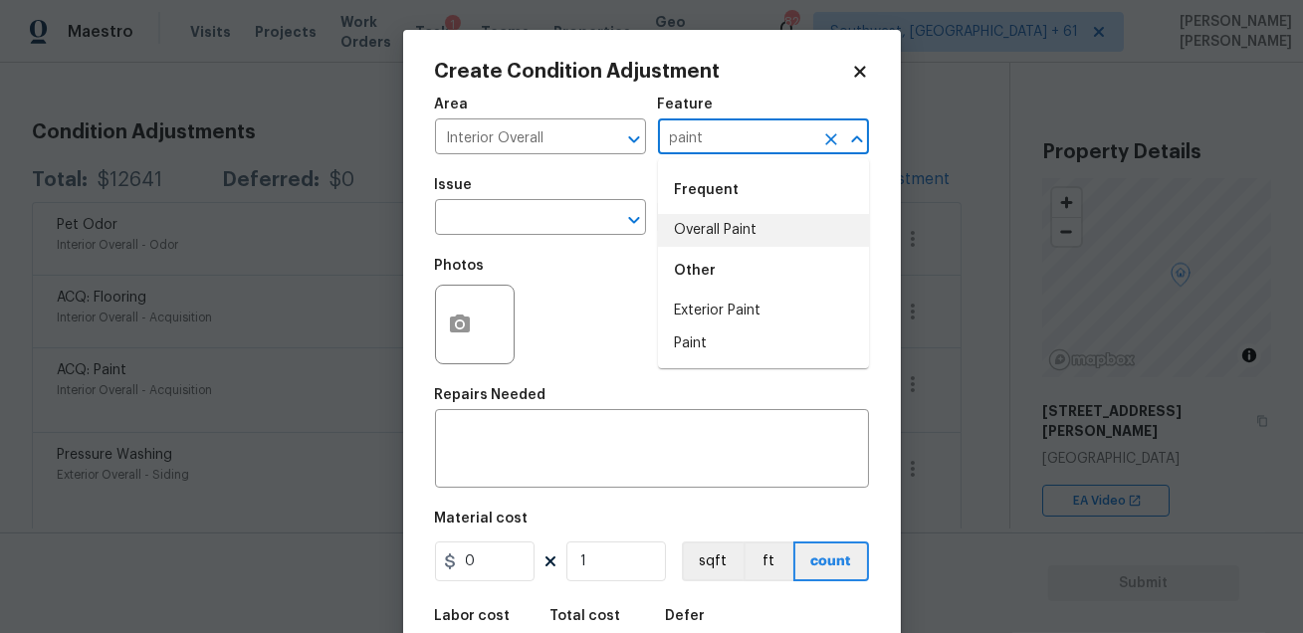
click at [697, 220] on li "Overall Paint" at bounding box center [763, 230] width 211 height 33
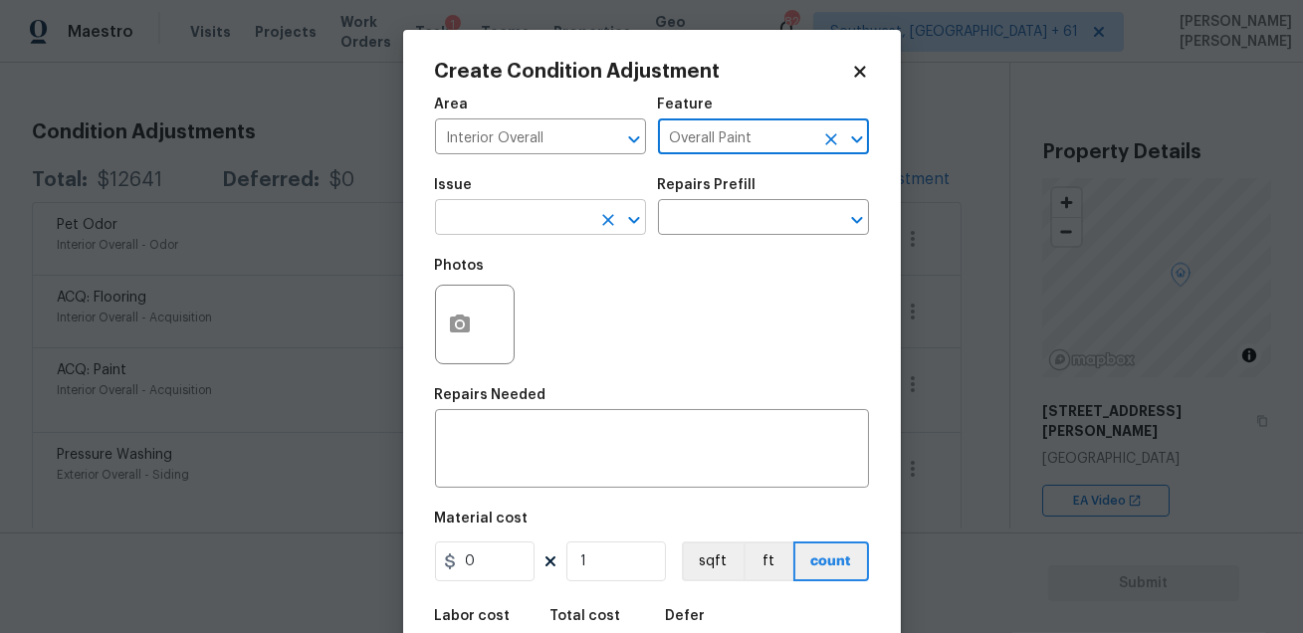
type input "Overall Paint"
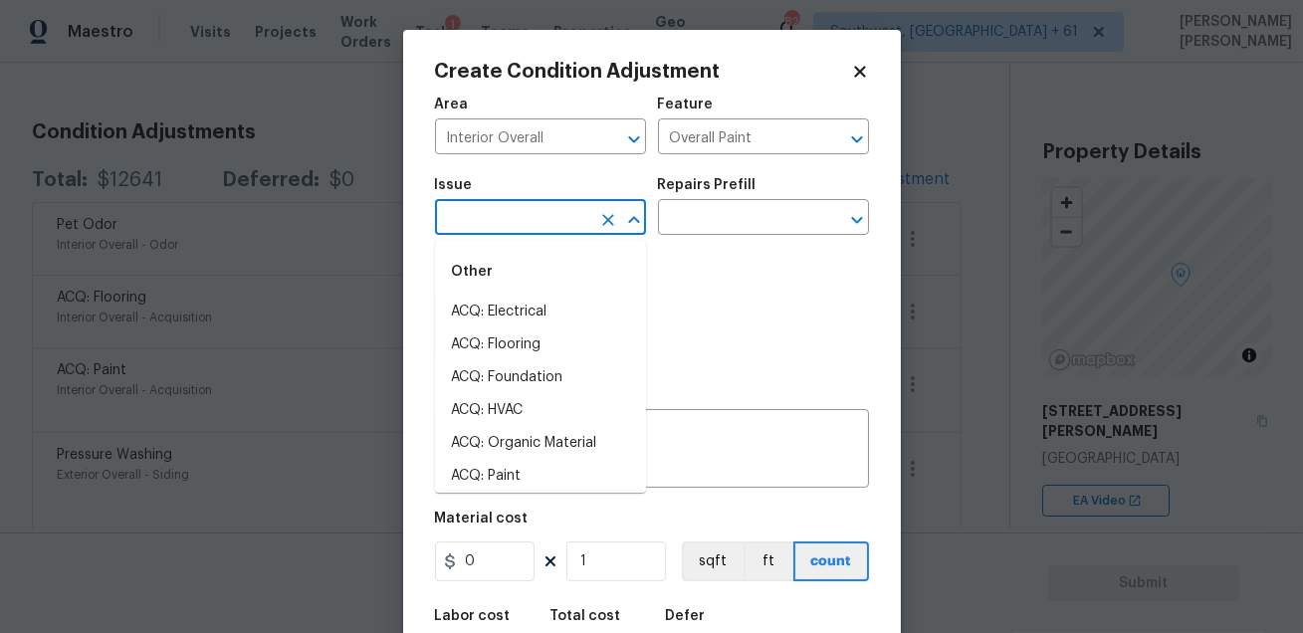
click at [586, 223] on input "text" at bounding box center [512, 219] width 155 height 31
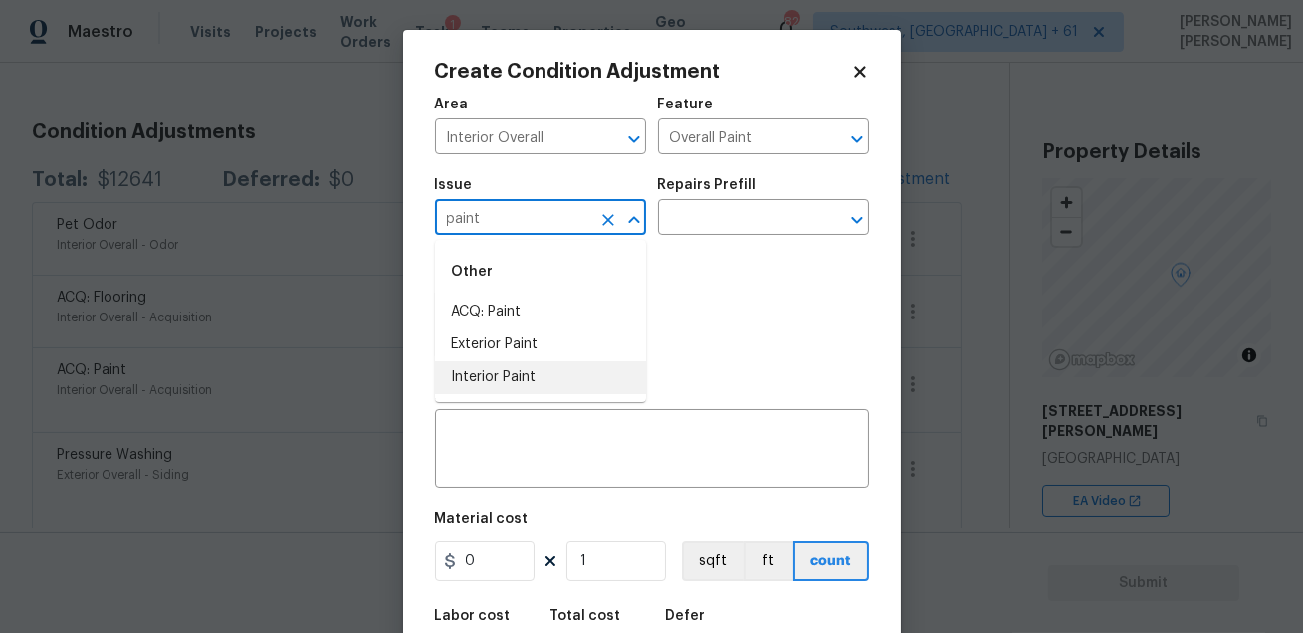
click at [535, 365] on li "Interior Paint" at bounding box center [540, 377] width 211 height 33
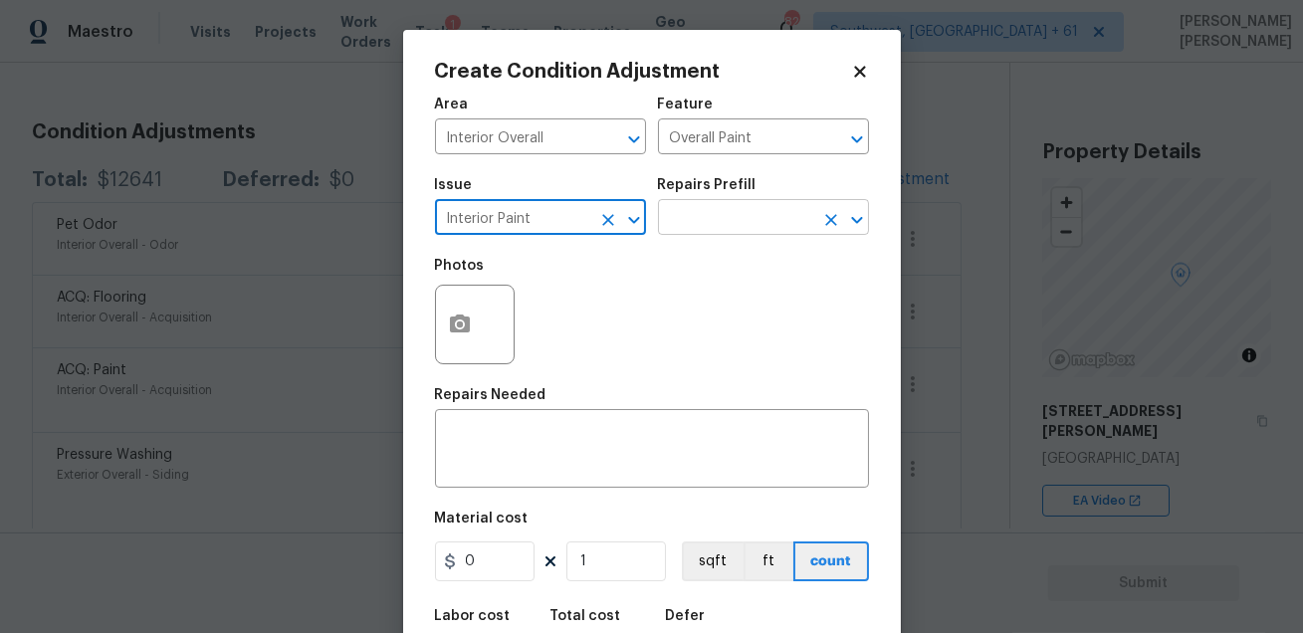
type input "Interior Paint"
click at [692, 207] on input "text" at bounding box center [735, 219] width 155 height 31
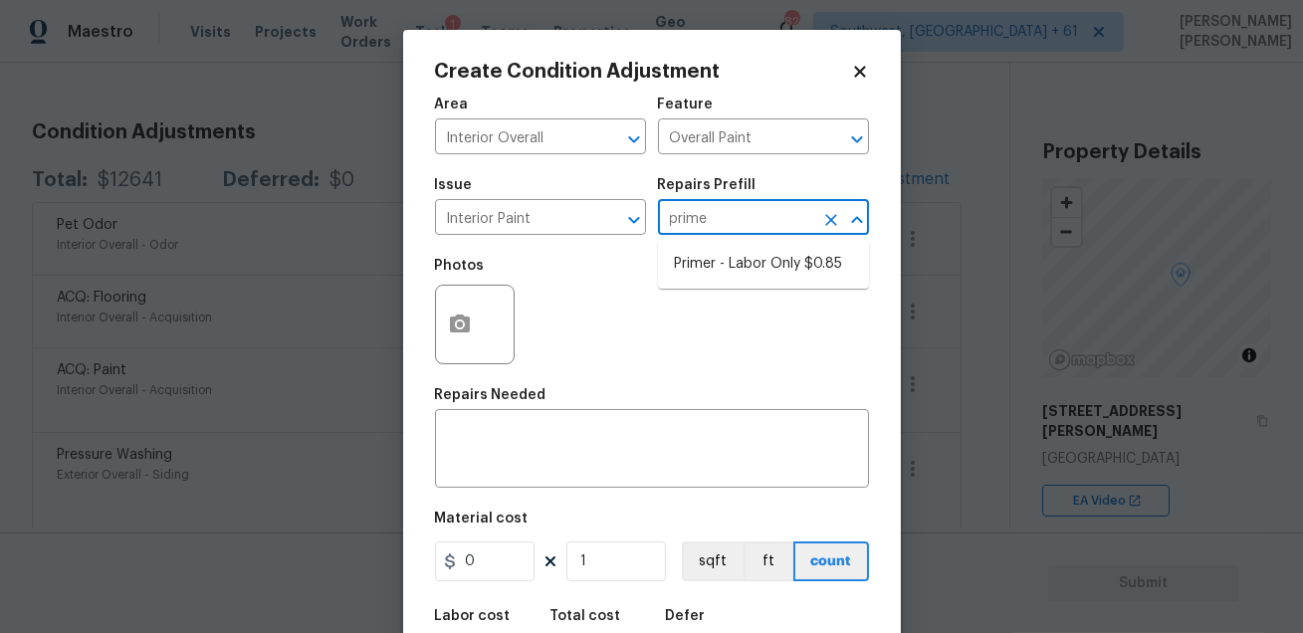
type input "primer"
click at [719, 258] on li "Primer - Labor Only $0.85" at bounding box center [763, 264] width 211 height 33
type textarea "Interior primer - PRIMER PROVIDED BY OPENDOOR - All nails, screws, drywall anch…"
type input "0.85"
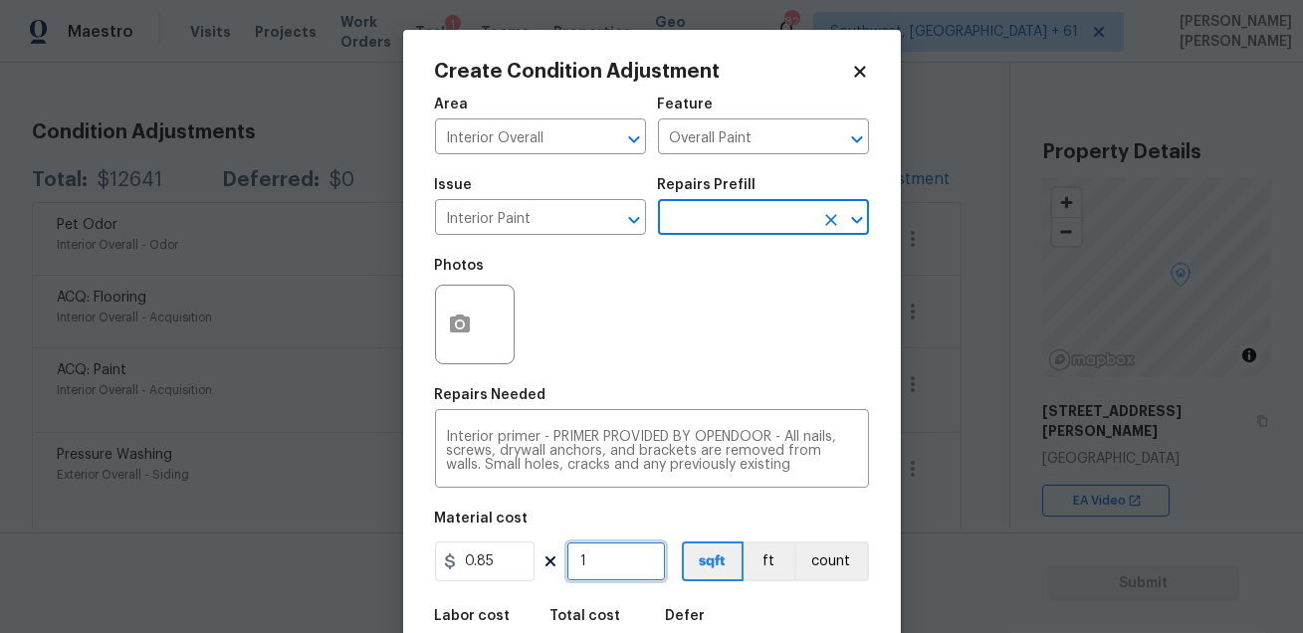
click at [599, 575] on input "1" at bounding box center [616, 561] width 100 height 40
type input "0"
type input "1"
type input "0.85"
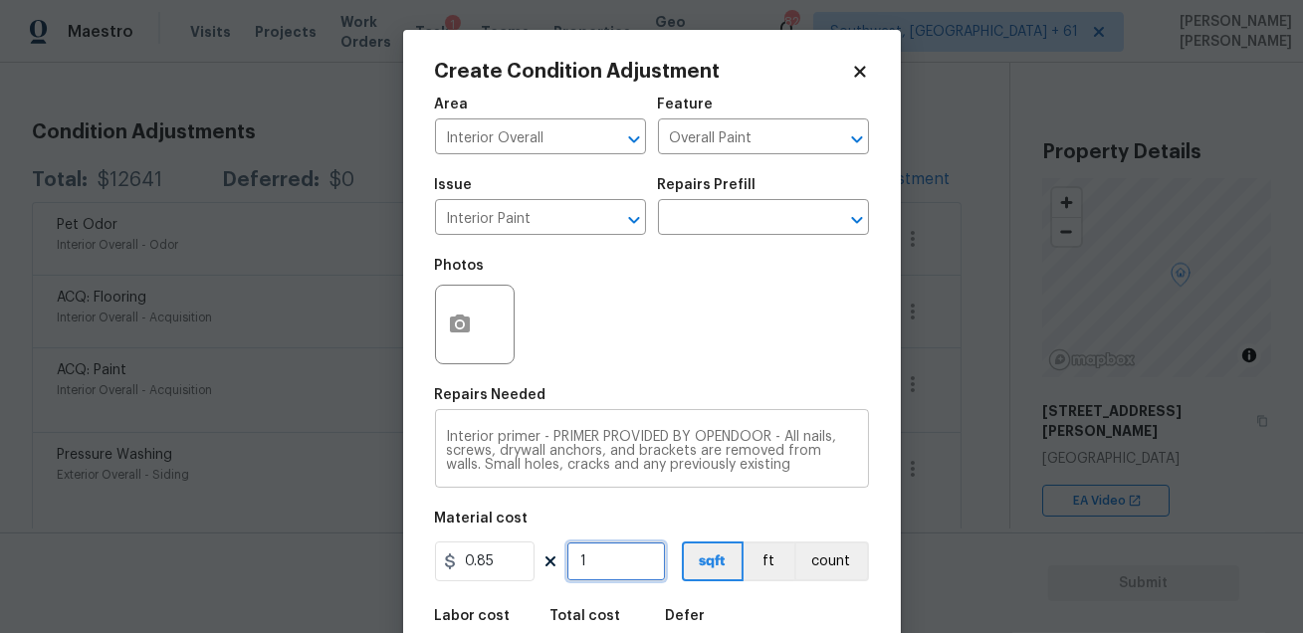
type input "19"
type input "16.15"
type input "198"
type input "168.3"
type input "1980"
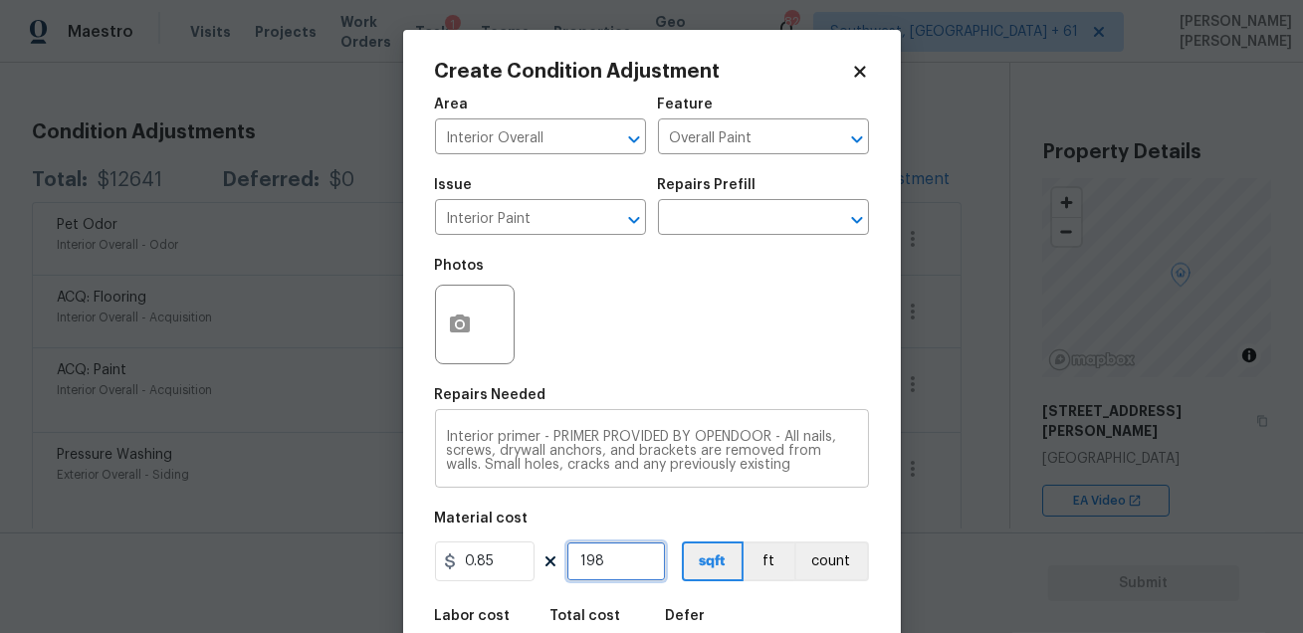
type input "1683"
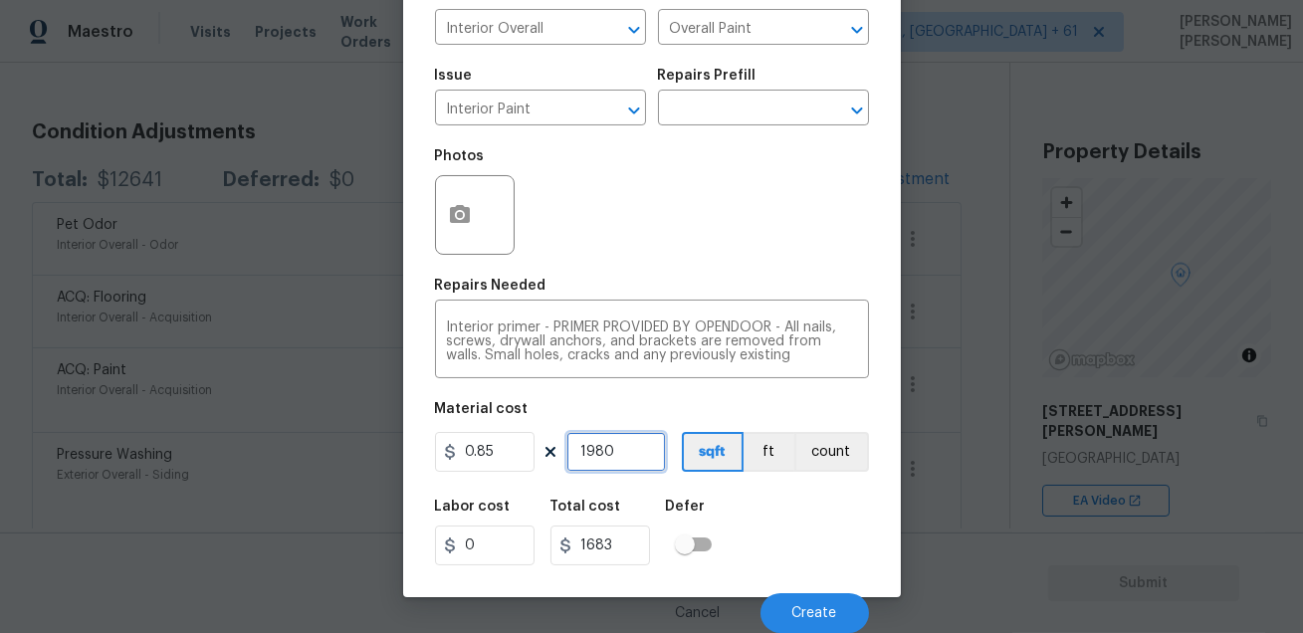
type input "1980"
click at [813, 549] on div "Labor cost 0 Total cost 1683 Defer" at bounding box center [652, 533] width 434 height 90
click at [829, 614] on span "Create" at bounding box center [814, 613] width 45 height 15
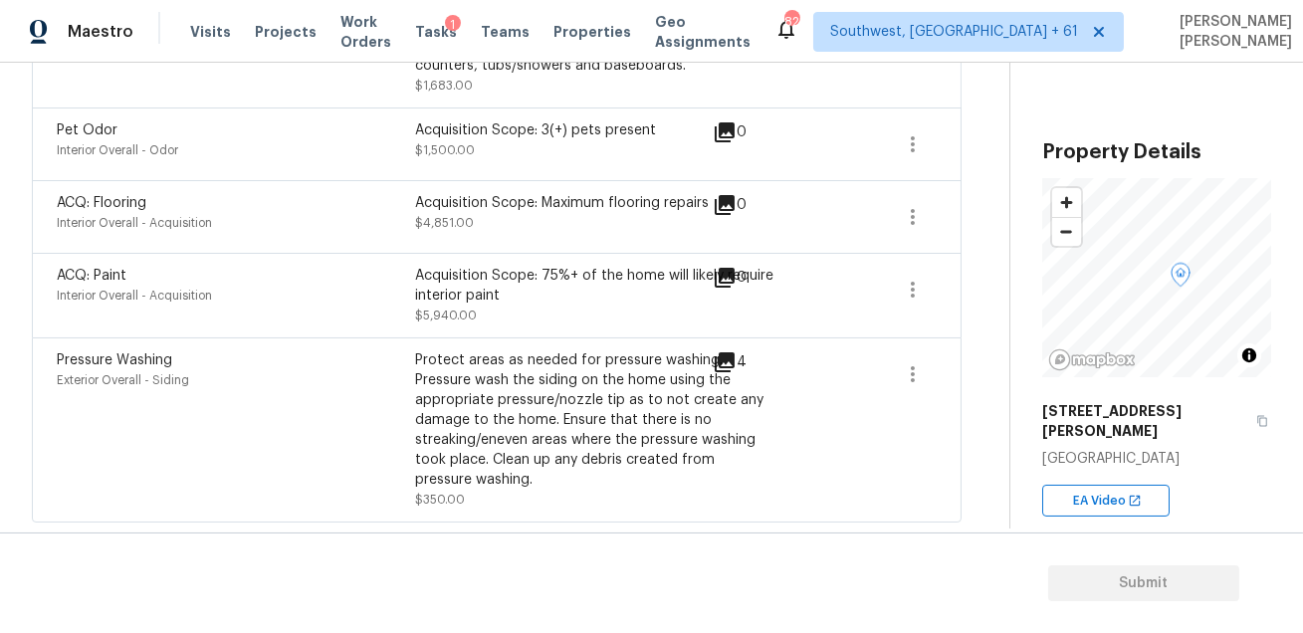
scroll to position [513, 0]
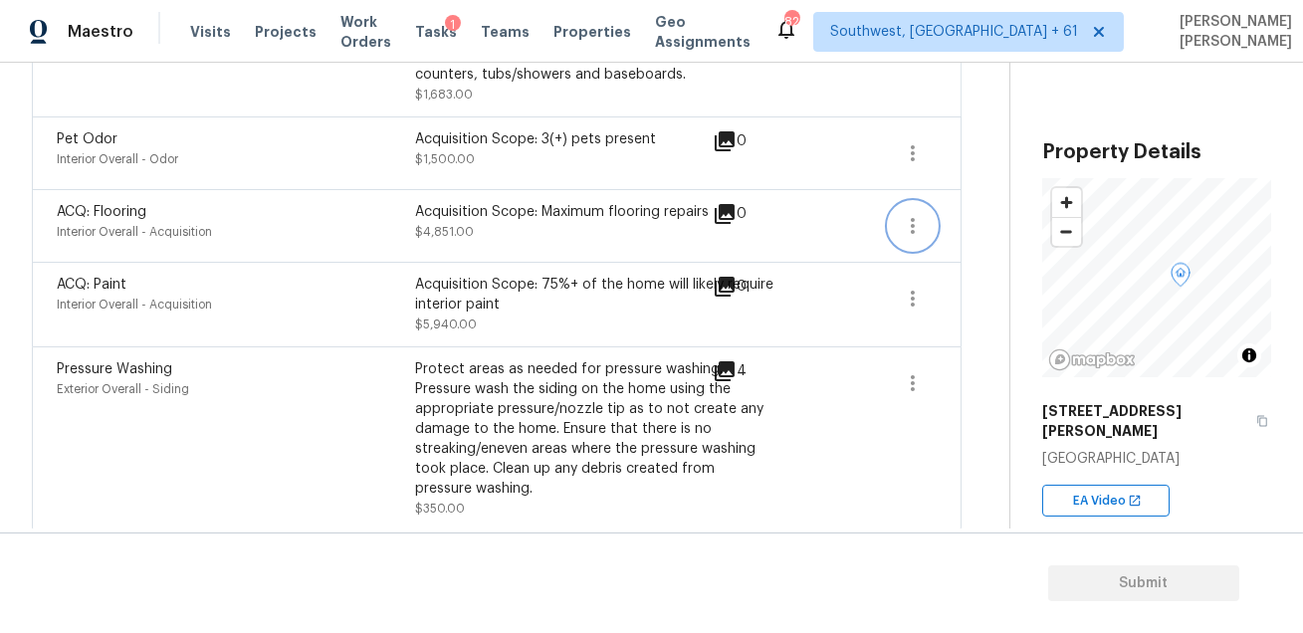
click at [922, 223] on icon "button" at bounding box center [913, 226] width 24 height 24
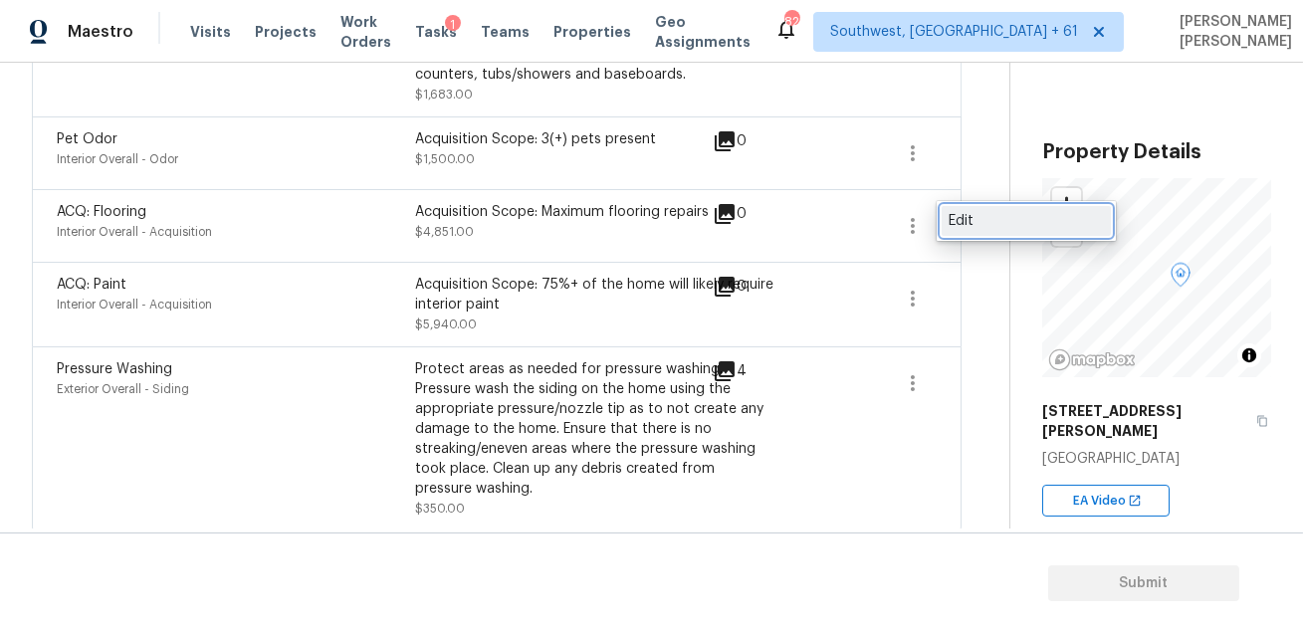
click at [973, 219] on div "Edit" at bounding box center [1025, 221] width 155 height 20
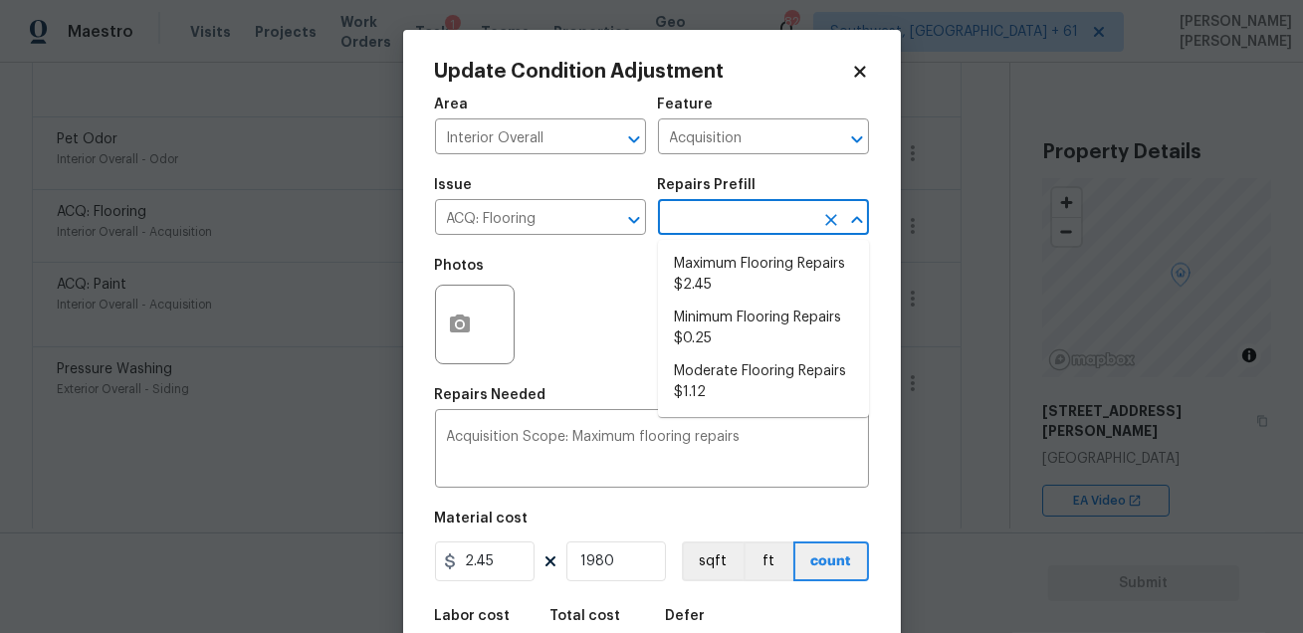
click at [737, 228] on input "text" at bounding box center [735, 219] width 155 height 31
click at [740, 363] on li "Moderate Flooring Repairs $1.12" at bounding box center [763, 382] width 211 height 54
type textarea "Acquisition Scope: Moderate flooring repairs"
type input "1.12"
type input "2217.6"
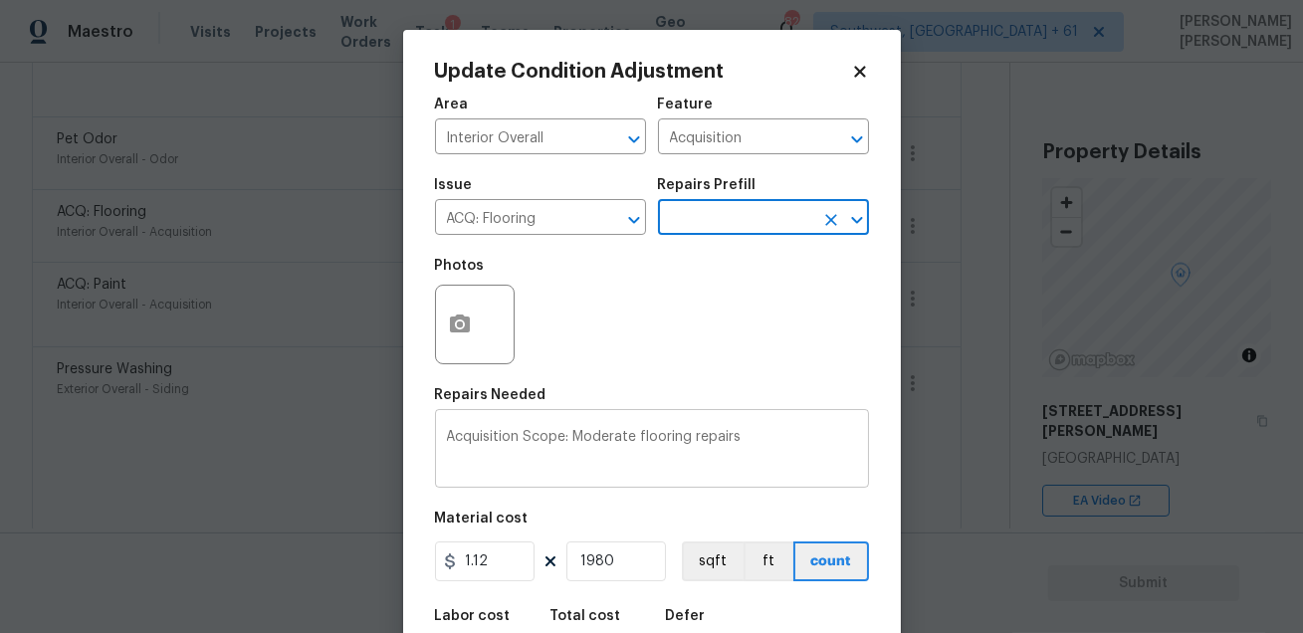
scroll to position [109, 0]
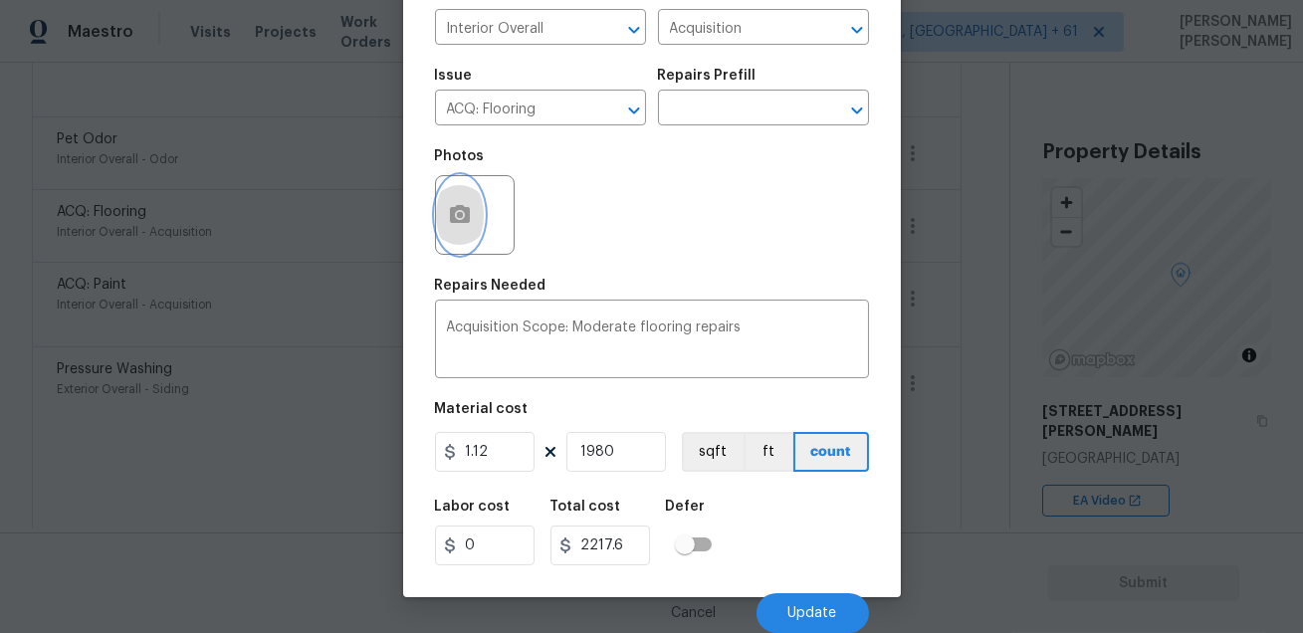
click at [455, 210] on icon "button" at bounding box center [460, 214] width 20 height 18
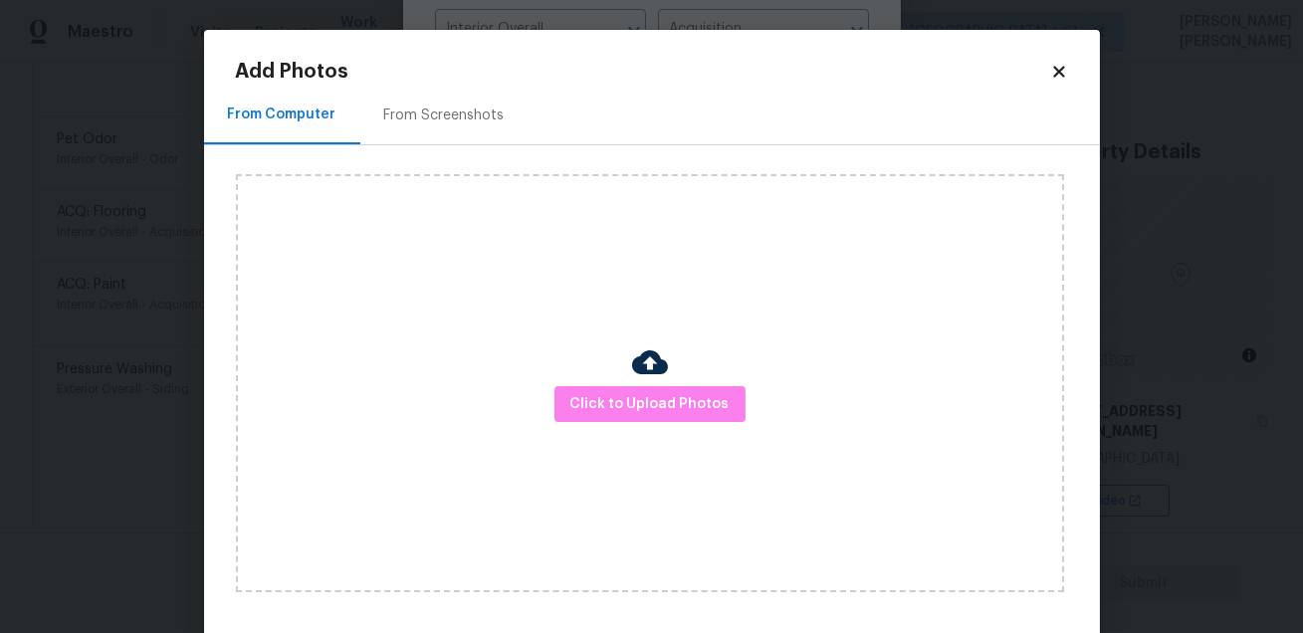
click at [622, 431] on div "Click to Upload Photos" at bounding box center [650, 383] width 828 height 418
click at [638, 417] on button "Click to Upload Photos" at bounding box center [649, 404] width 191 height 37
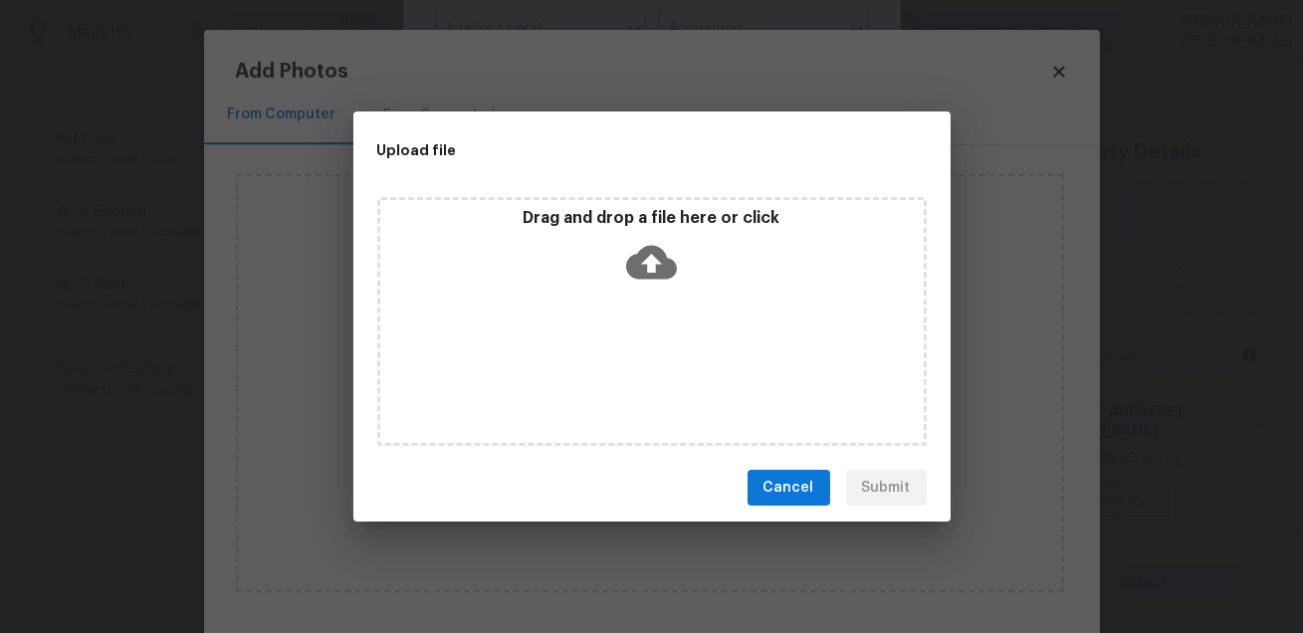
click at [645, 405] on div "Drag and drop a file here or click" at bounding box center [651, 321] width 549 height 249
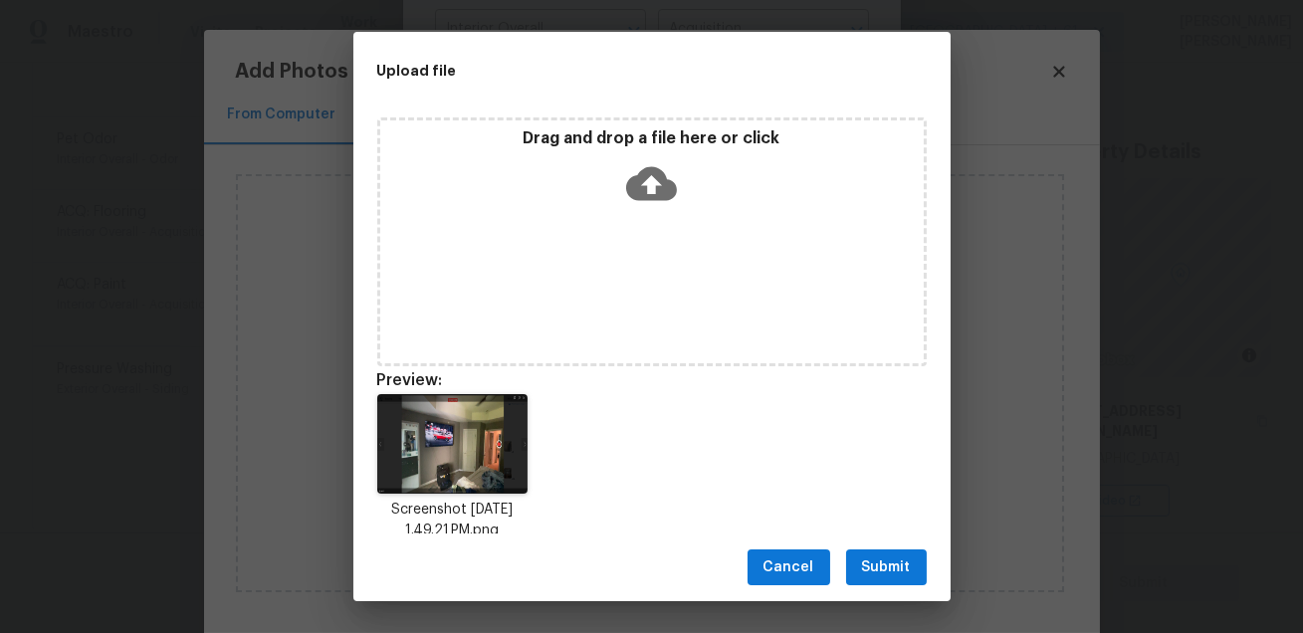
click at [874, 565] on span "Submit" at bounding box center [886, 567] width 49 height 25
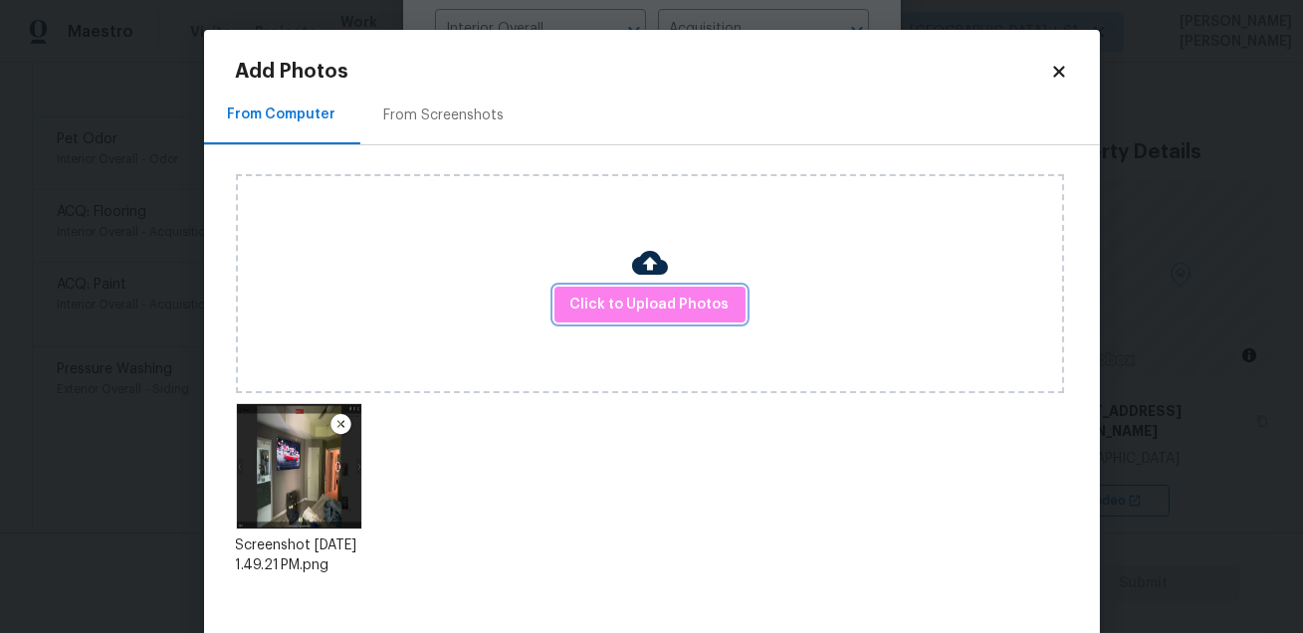
scroll to position [103, 0]
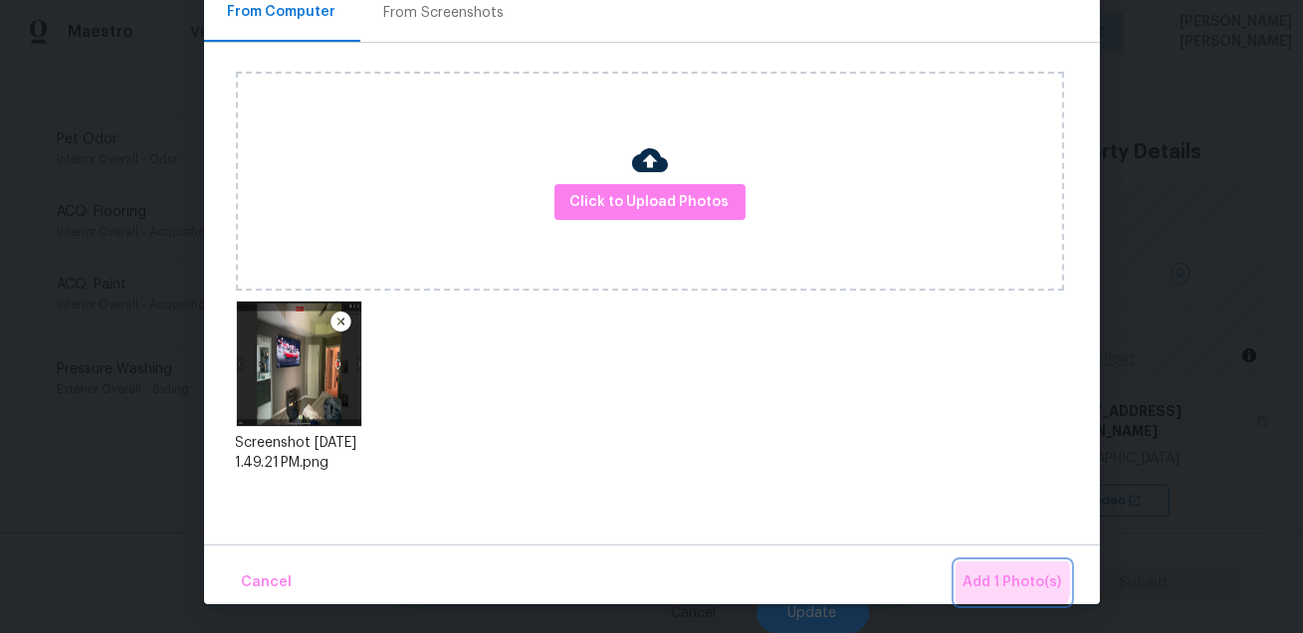
click at [1010, 578] on span "Add 1 Photo(s)" at bounding box center [1012, 582] width 99 height 25
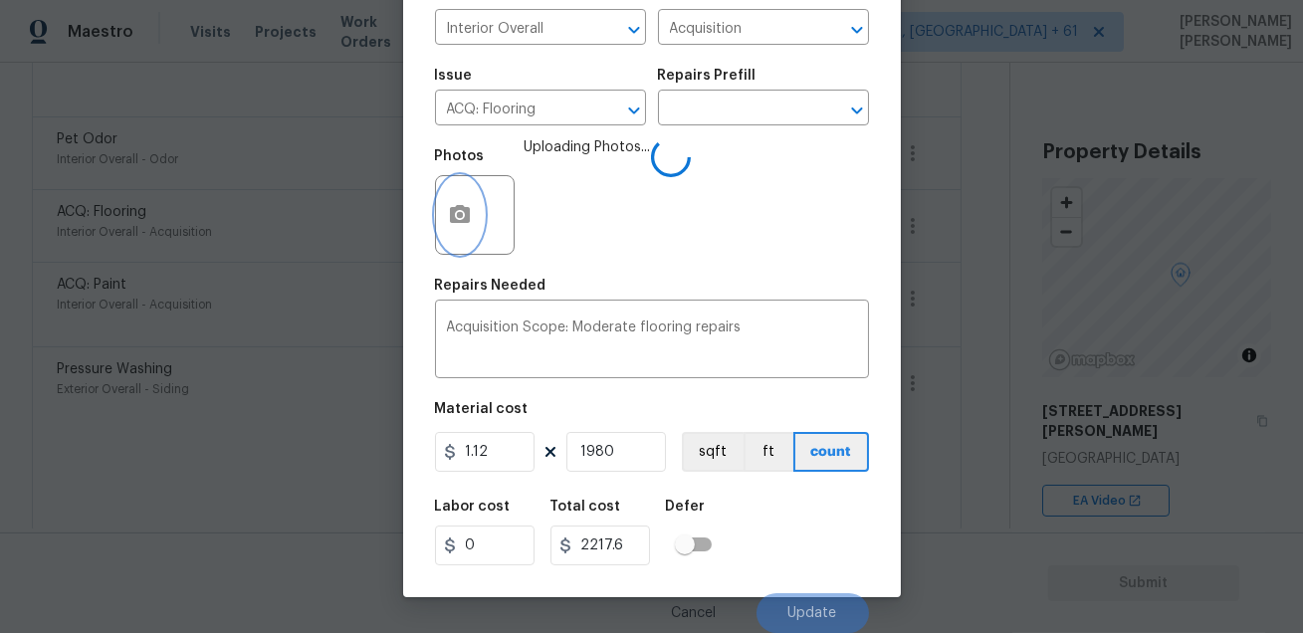
scroll to position [0, 0]
click at [737, 104] on input "text" at bounding box center [735, 110] width 155 height 31
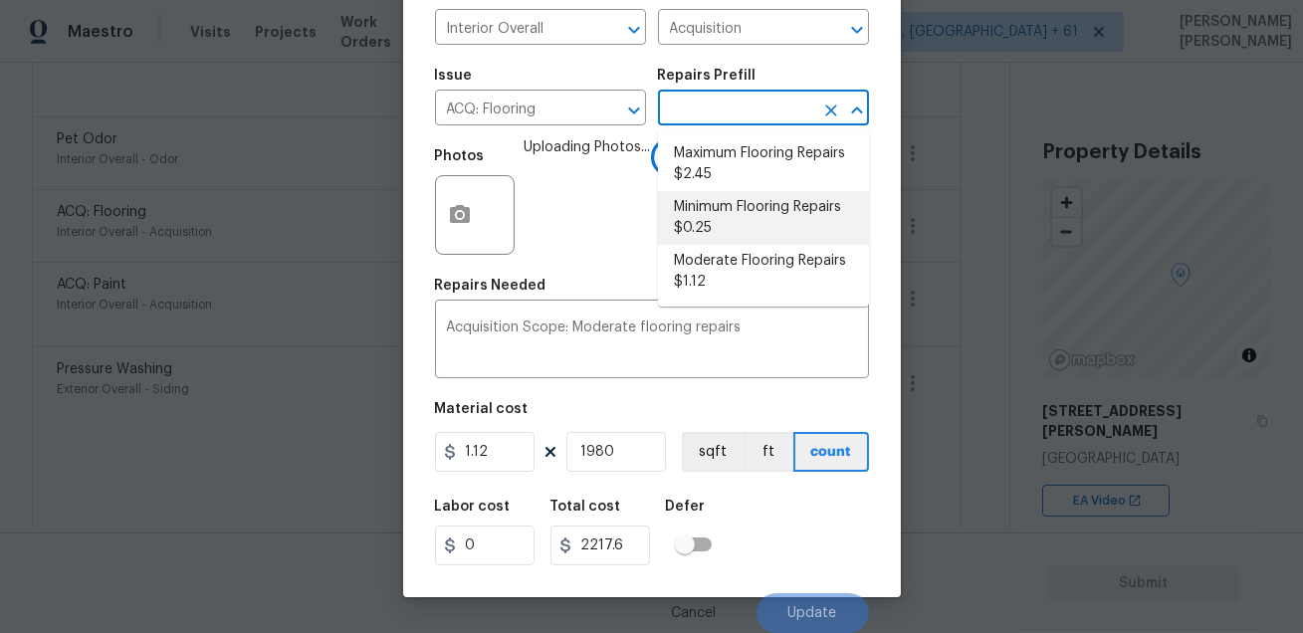
click at [777, 216] on li "Minimum Flooring Repairs $0.25" at bounding box center [763, 218] width 211 height 54
type textarea "Acquisition Scope: Minimum flooring repairs"
type input "0.25"
type input "495"
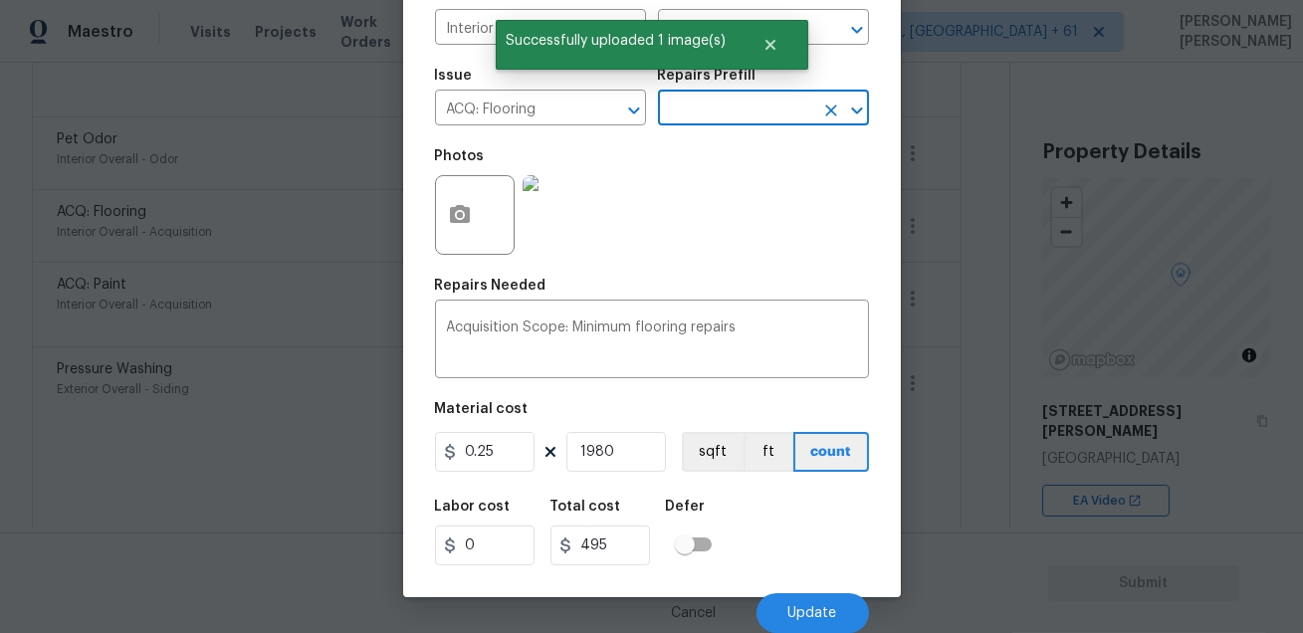
click at [761, 109] on input "text" at bounding box center [735, 110] width 155 height 31
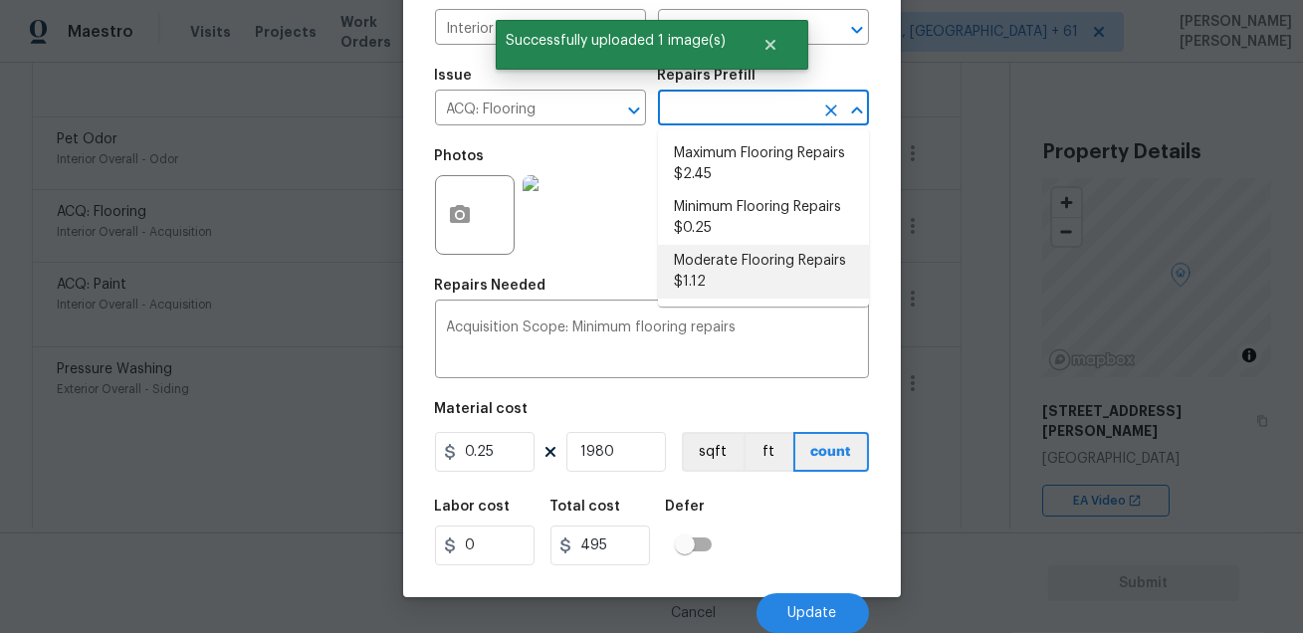
click at [742, 266] on li "Moderate Flooring Repairs $1.12" at bounding box center [763, 272] width 211 height 54
type textarea "Acquisition Scope: Moderate flooring repairs"
type input "1.12"
type input "2217.6"
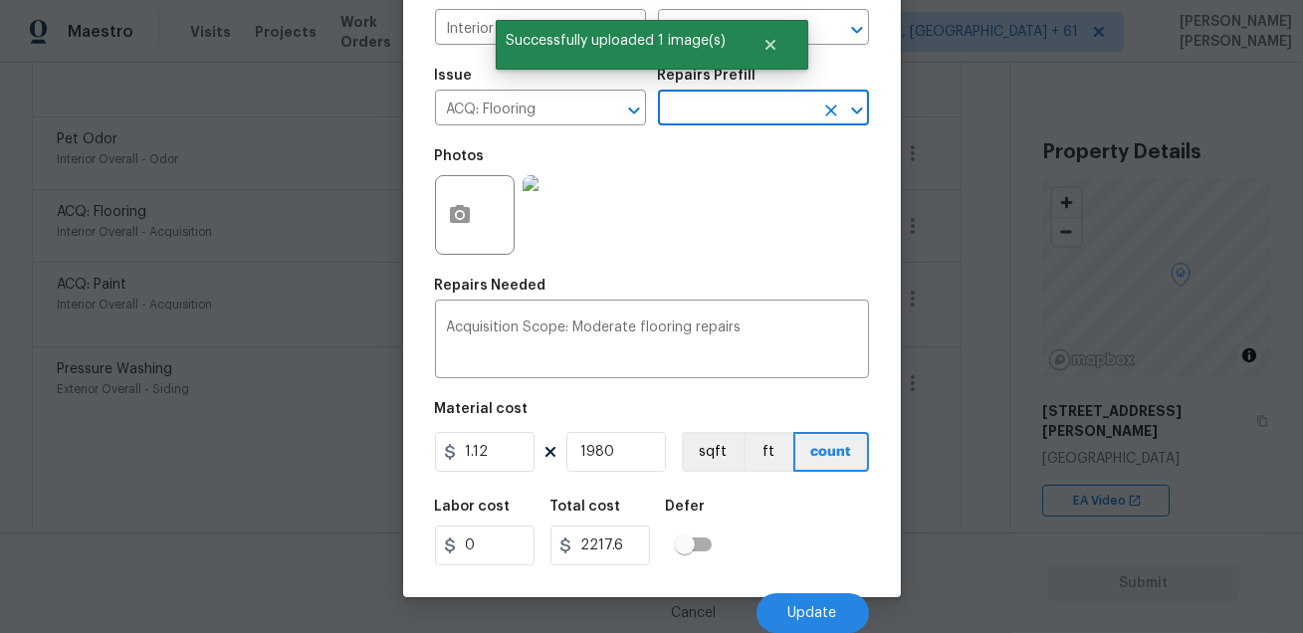
click at [787, 495] on div "Labor cost 0 Total cost 2217.6 Defer" at bounding box center [652, 533] width 434 height 90
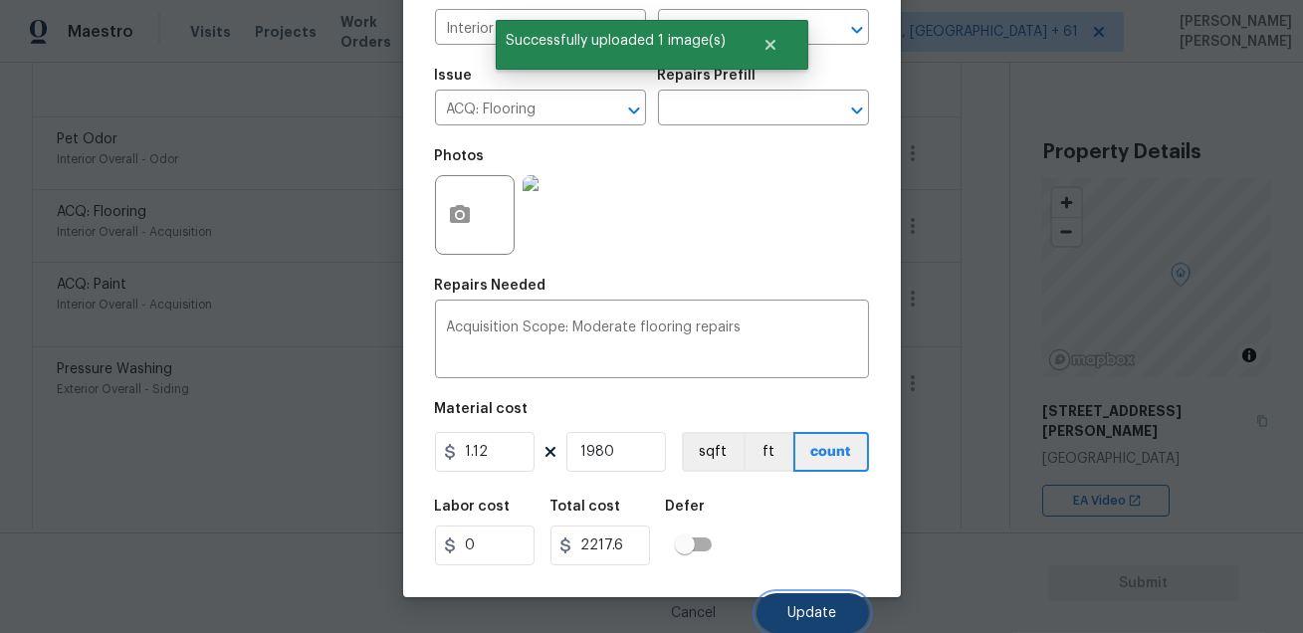
click at [782, 607] on button "Update" at bounding box center [812, 613] width 112 height 40
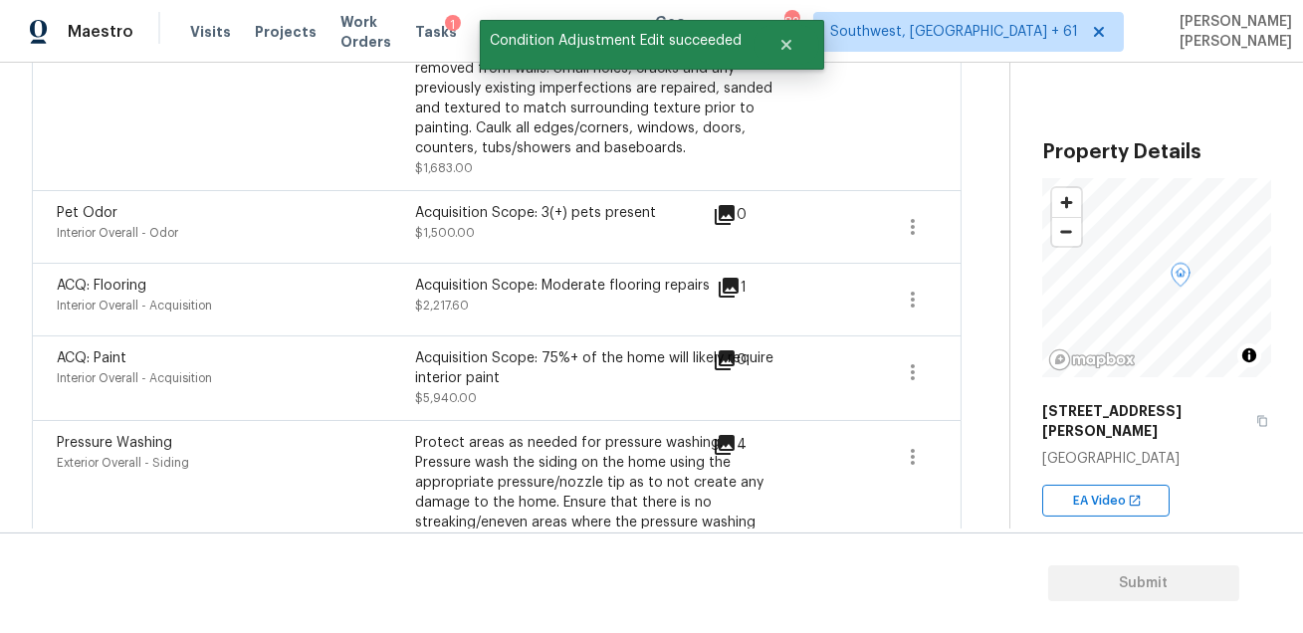
scroll to position [428, 0]
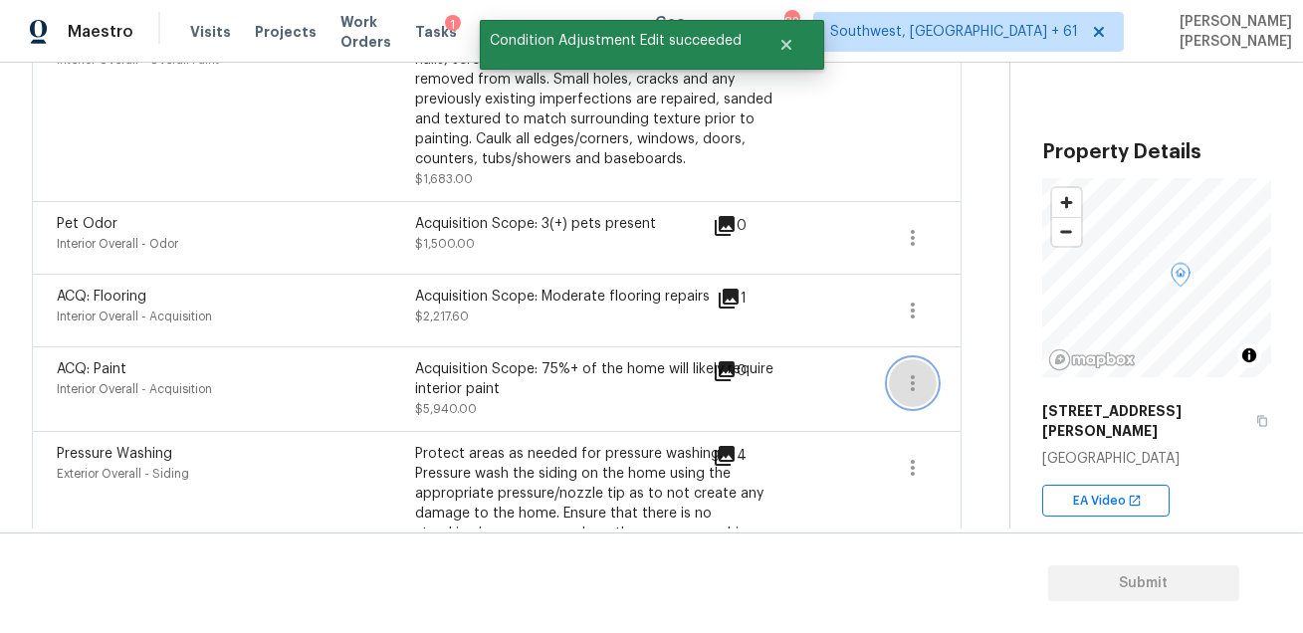
click at [916, 380] on icon "button" at bounding box center [913, 383] width 24 height 24
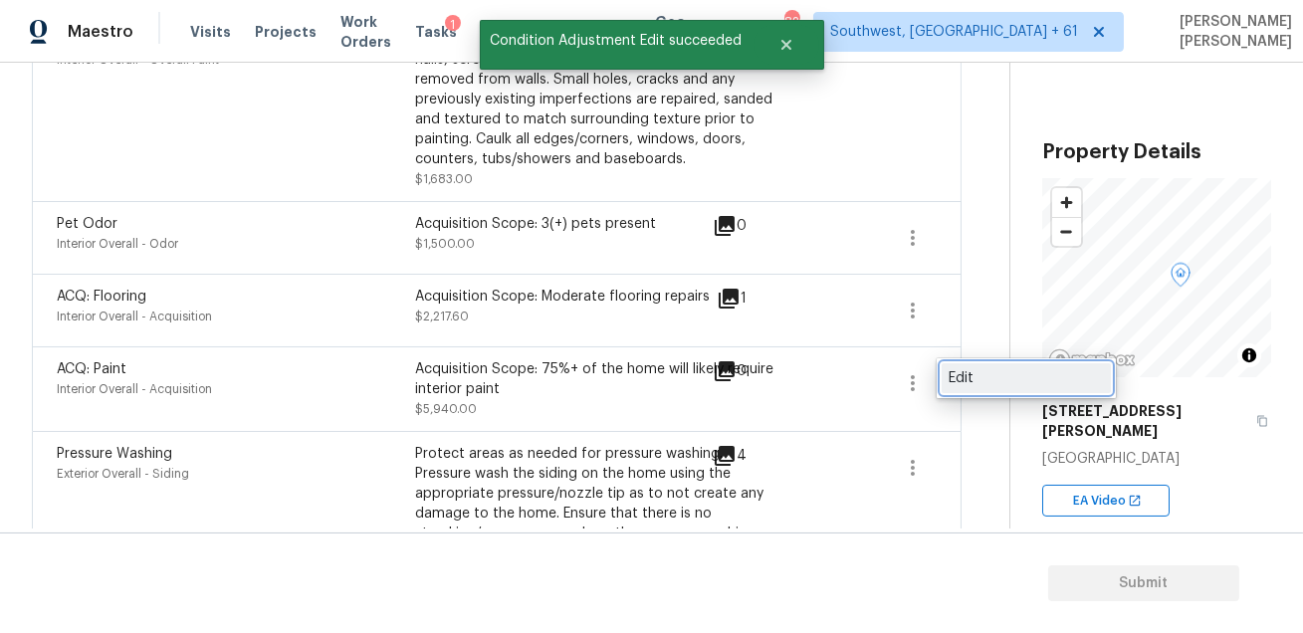
click at [952, 367] on link "Edit" at bounding box center [1026, 378] width 169 height 30
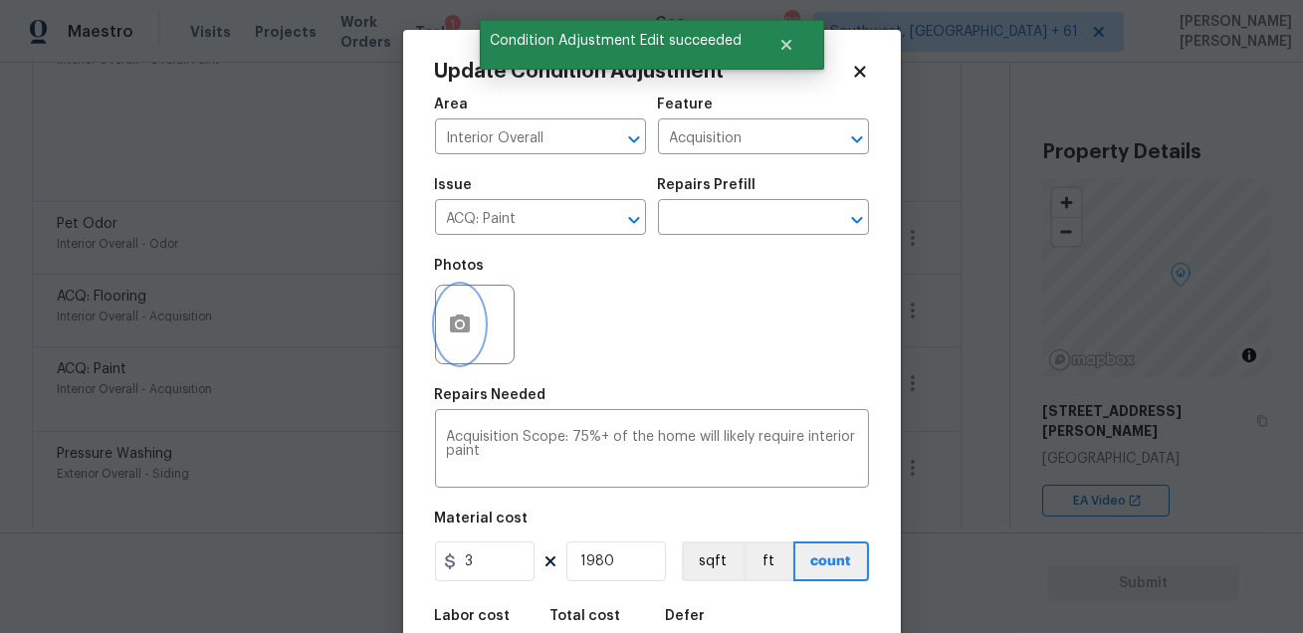
click at [469, 306] on button "button" at bounding box center [460, 325] width 48 height 78
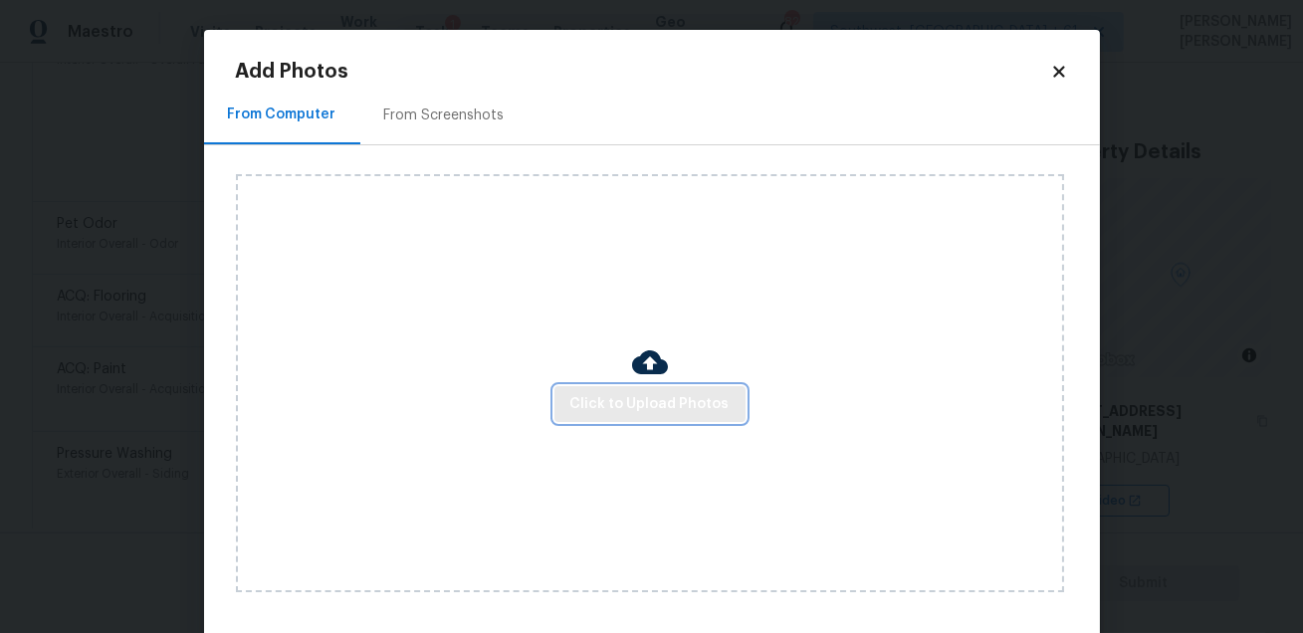
click at [638, 421] on button "Click to Upload Photos" at bounding box center [649, 404] width 191 height 37
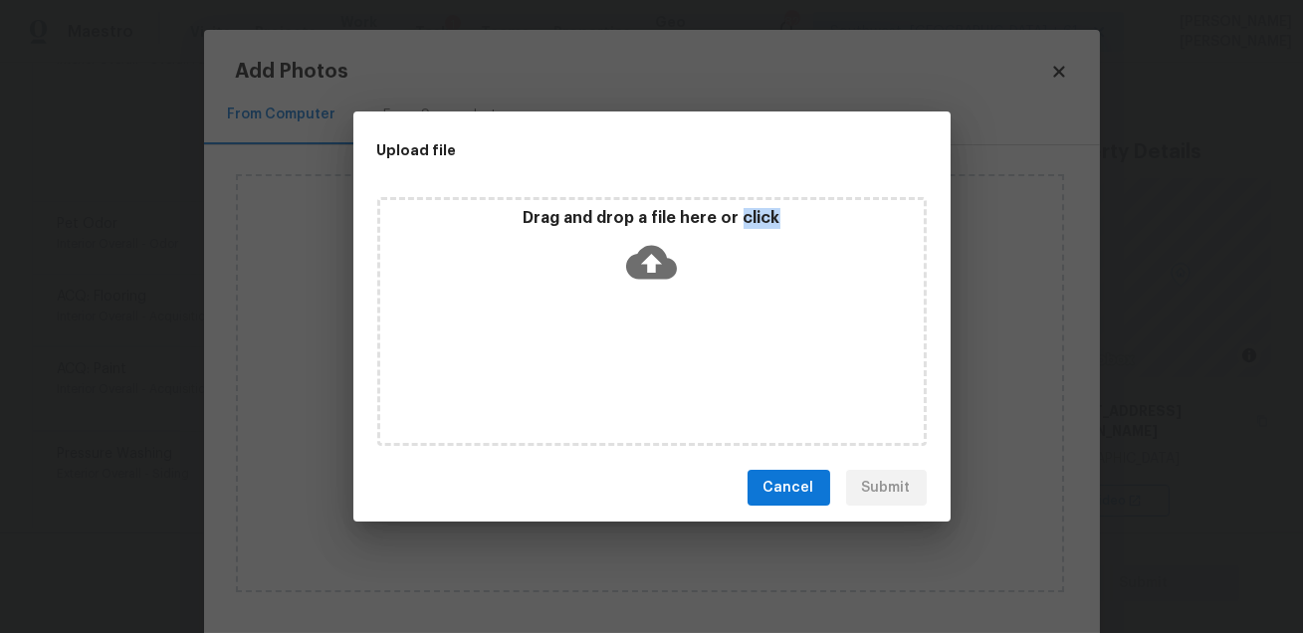
click at [638, 421] on div "Drag and drop a file here or click" at bounding box center [651, 321] width 549 height 249
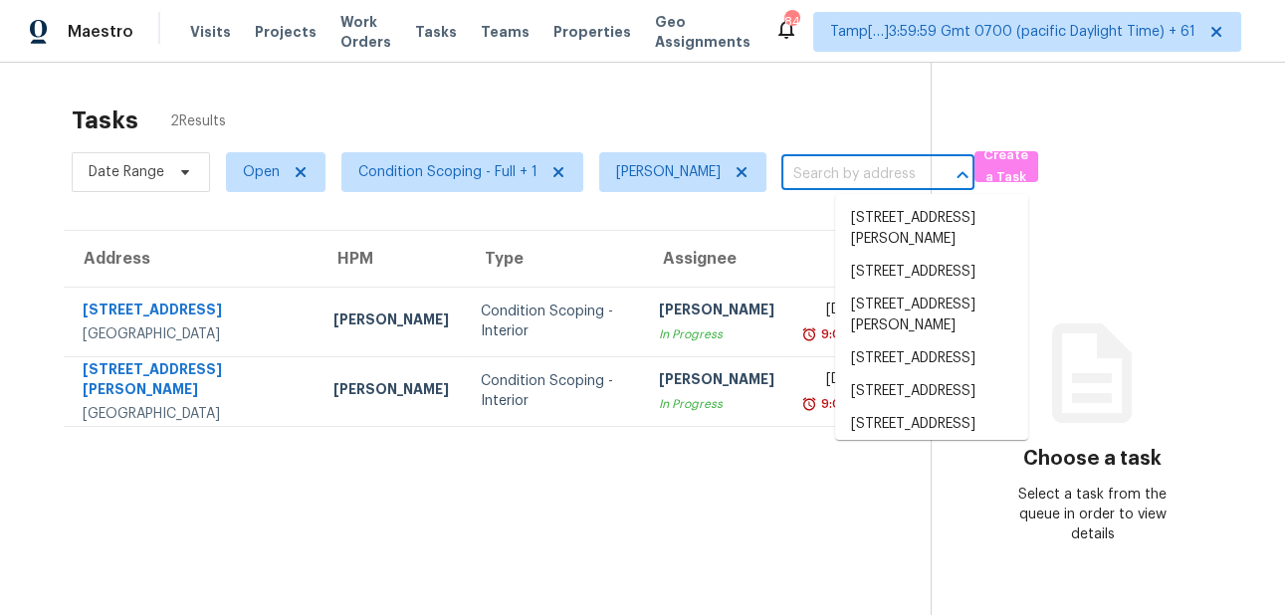
click at [858, 180] on input "text" at bounding box center [849, 174] width 137 height 31
paste input "[STREET_ADDRESS]"
type input "[STREET_ADDRESS]"
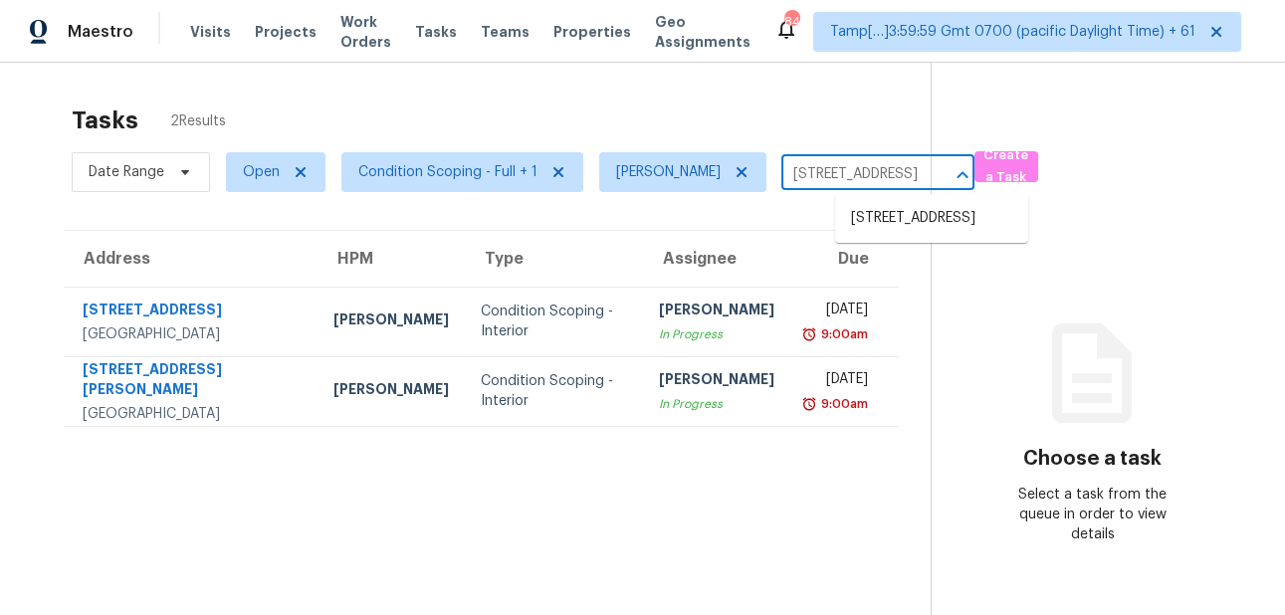
click at [868, 219] on li "21 Clover Bend St, La Marque, TX 77568" at bounding box center [931, 218] width 193 height 33
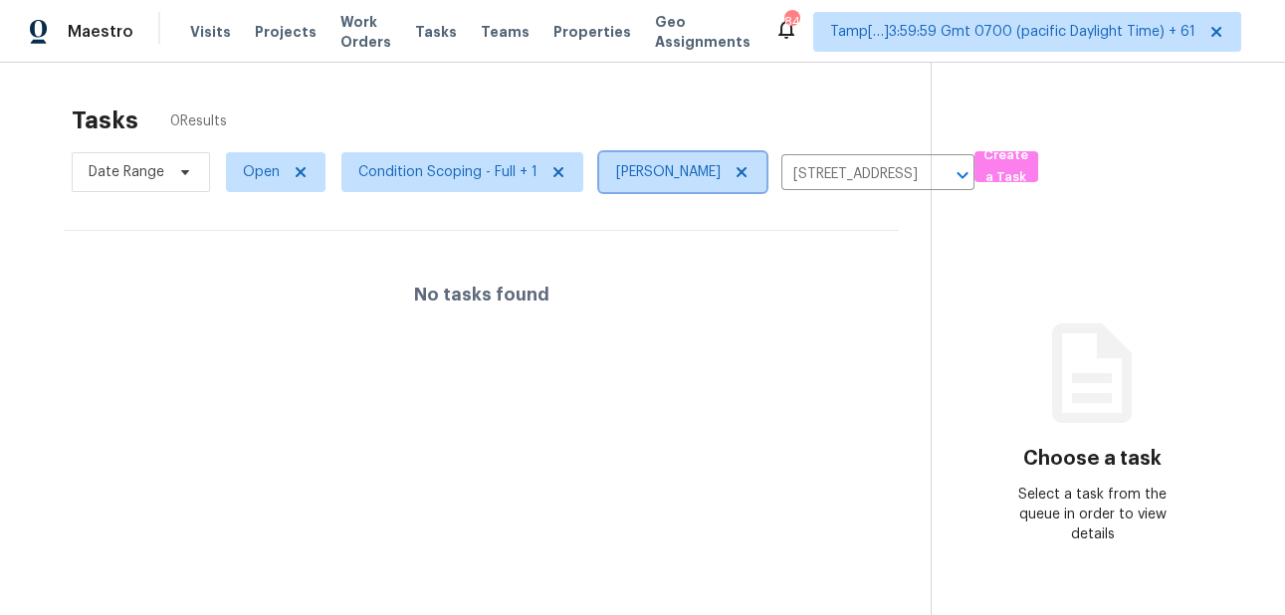
click at [749, 179] on icon at bounding box center [742, 172] width 16 height 16
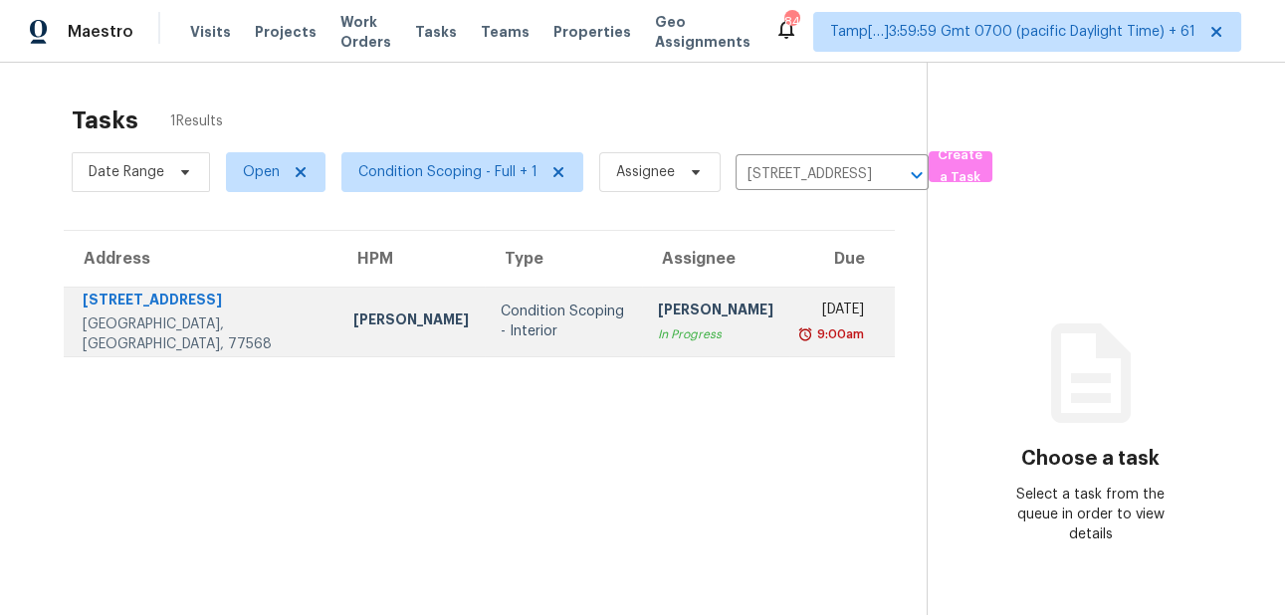
click at [519, 338] on td "Condition Scoping - Interior" at bounding box center [563, 322] width 157 height 70
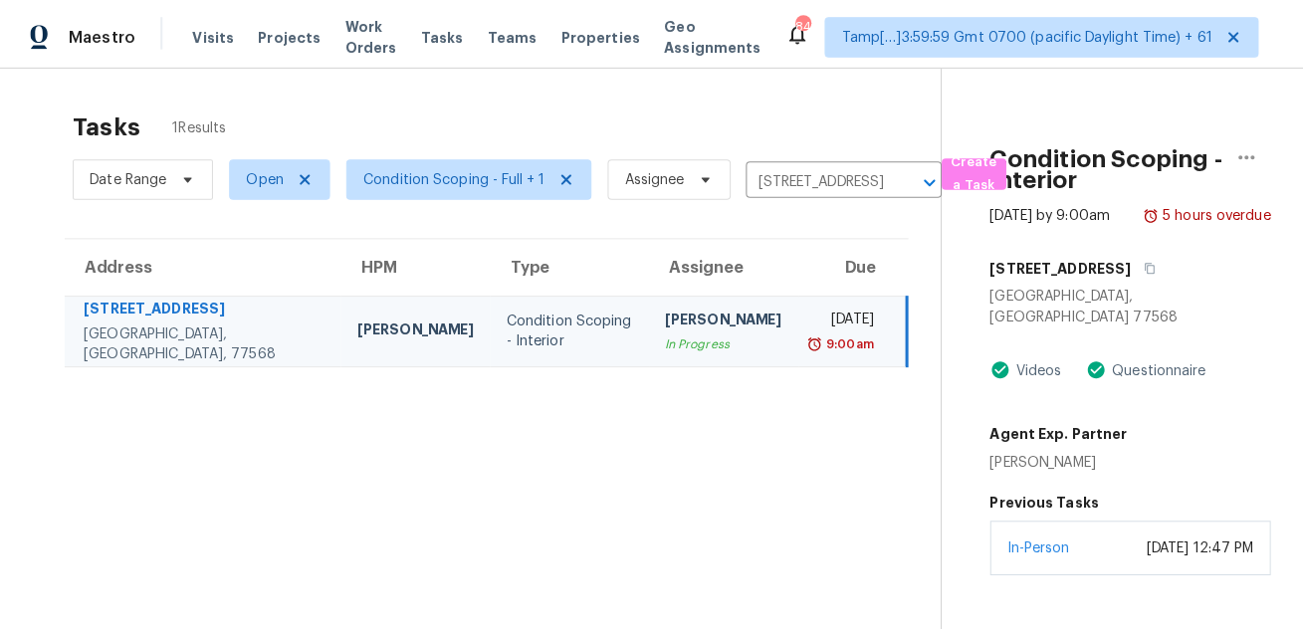
scroll to position [146, 0]
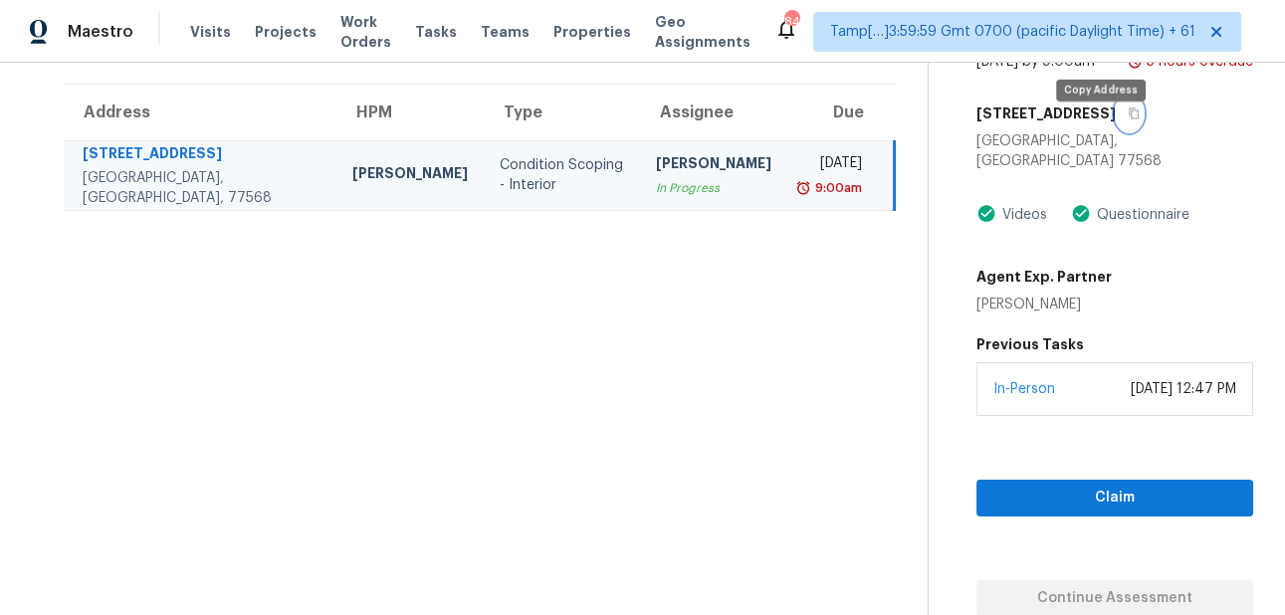
click at [1128, 119] on icon "button" at bounding box center [1134, 113] width 12 height 12
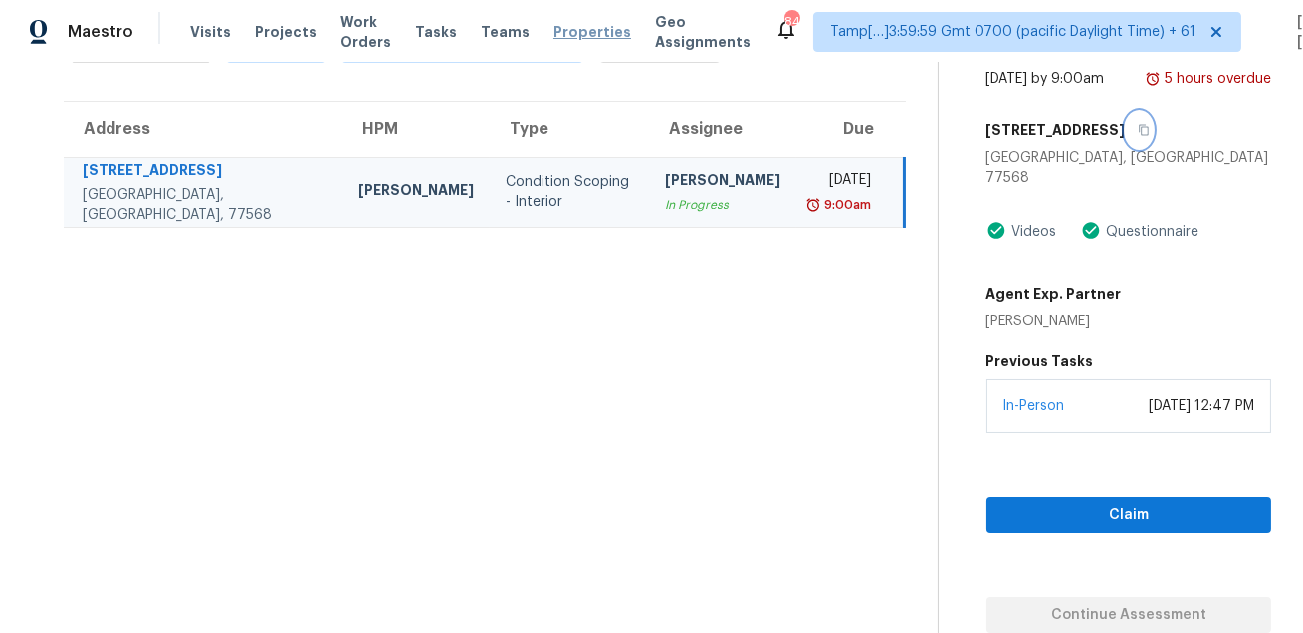
scroll to position [128, 0]
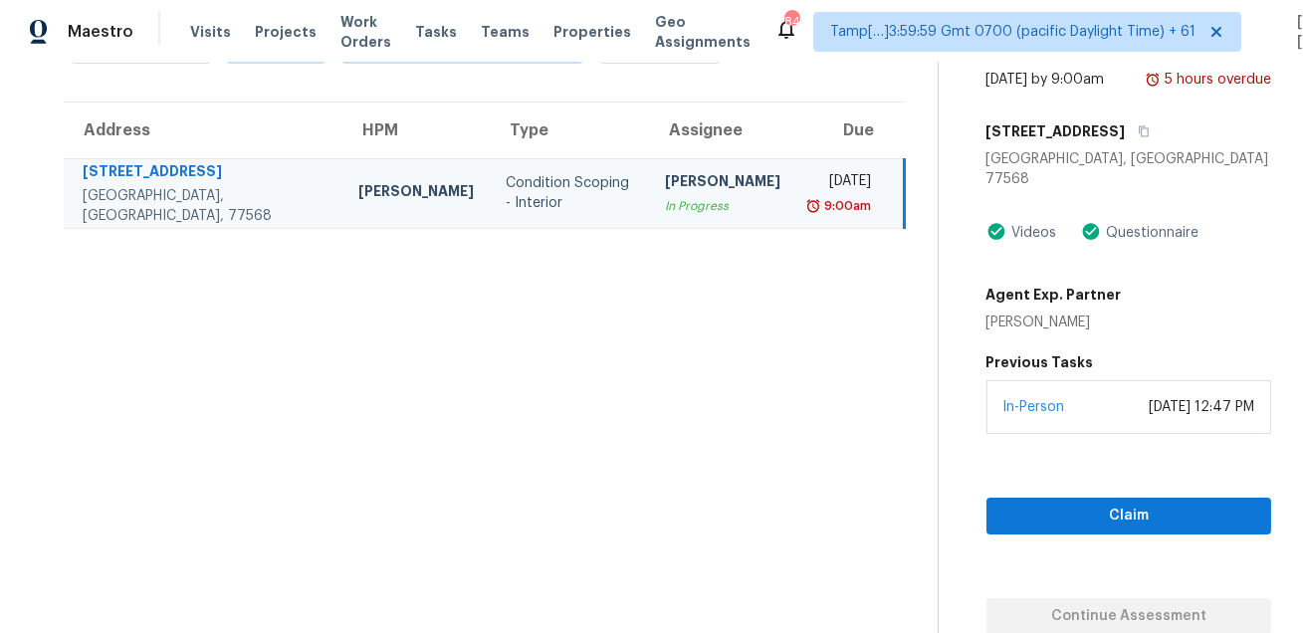
click at [505, 425] on section "Tasks 1 Results Date Range Open Condition Scoping - Full + 1 Assignee 21 Clover…" at bounding box center [485, 300] width 906 height 668
click at [1138, 137] on icon "button" at bounding box center [1144, 131] width 12 height 12
click at [557, 240] on section "Tasks 1 Results Date Range Open Condition Scoping - Full + 1 Assignee 21 Clover…" at bounding box center [485, 300] width 906 height 668
click at [664, 361] on section "Tasks 1 Results Date Range Open Condition Scoping - Full + 1 Assignee 21 Clover…" at bounding box center [485, 300] width 906 height 668
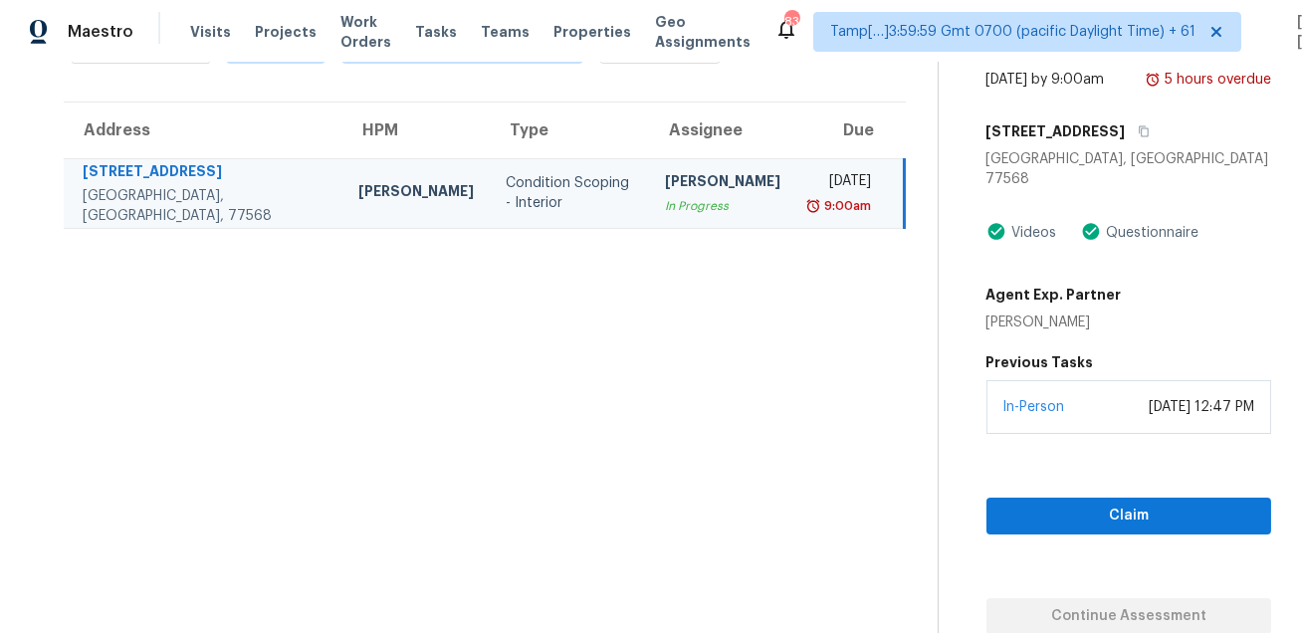
click at [664, 361] on section "Tasks 1 Results Date Range Open Condition Scoping - Full + 1 Assignee 21 Clover…" at bounding box center [485, 300] width 906 height 668
click at [568, 301] on section "Tasks 1 Results Date Range Open Condition Scoping - Full + 1 Assignee 21 Clover…" at bounding box center [485, 300] width 906 height 668
click at [787, 403] on section "Tasks 1 Results Date Range Open Condition Scoping - Full + 1 Assignee 21 Clover…" at bounding box center [485, 300] width 906 height 668
click at [726, 526] on section "Tasks 1 Results Date Range Open Condition Scoping - Full + 1 Assignee 21 Clover…" at bounding box center [485, 300] width 906 height 668
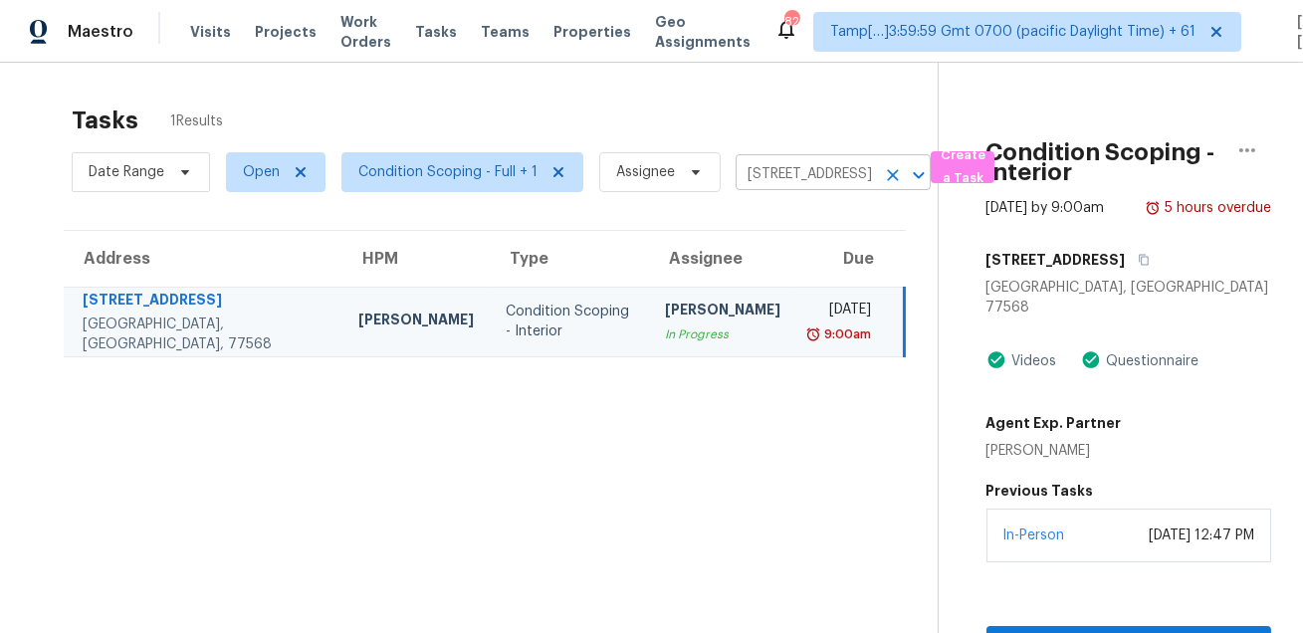
click at [829, 172] on input "21 Clover Bend St, La Marque, TX 77568" at bounding box center [805, 174] width 139 height 31
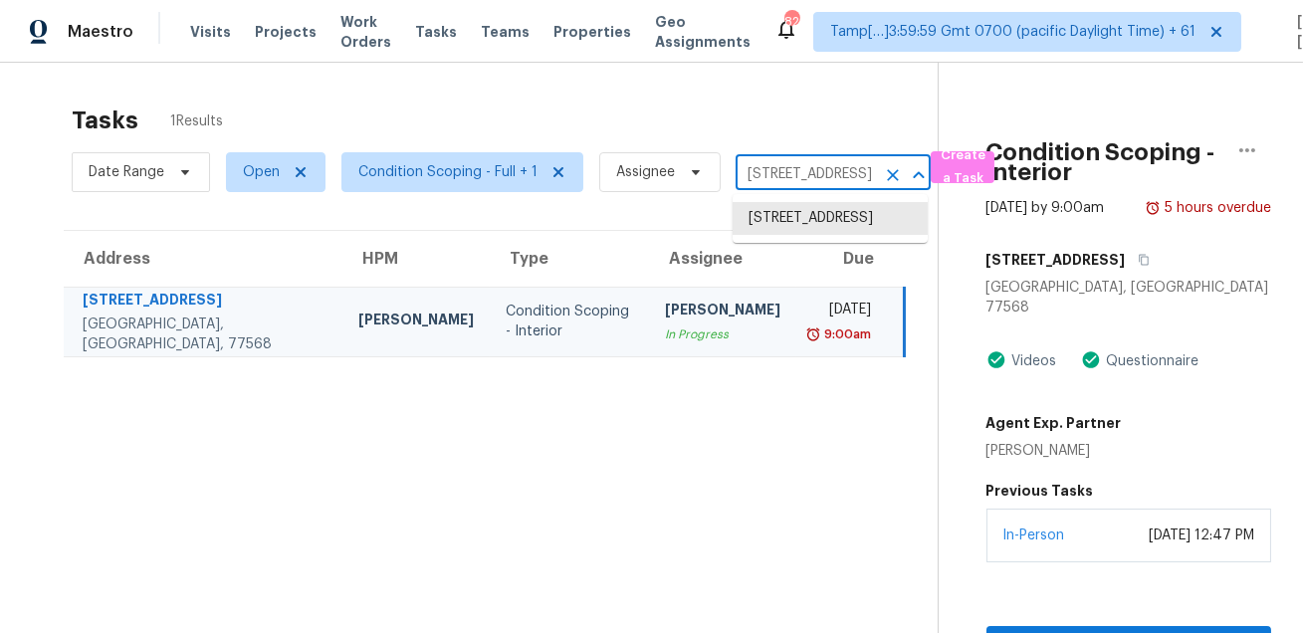
paste input "15810 Rancherias Rd Apple Valley CA 92307"
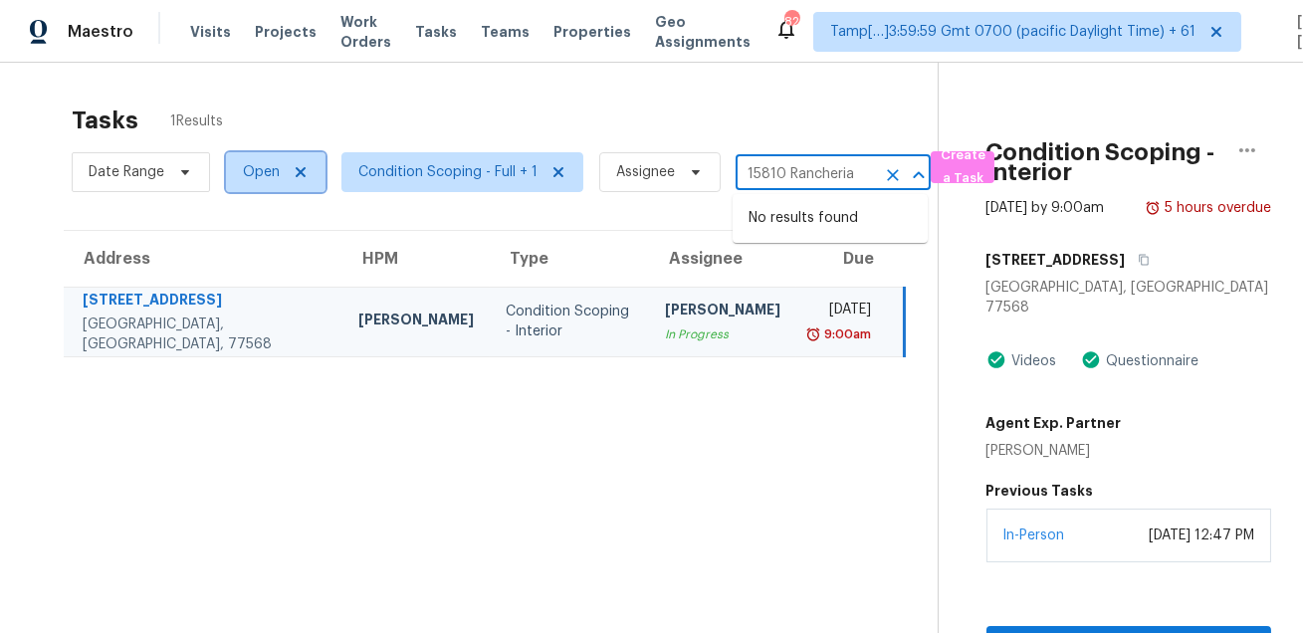
type input "21 Clover Bend St, La Marque, TX 77568"
click at [259, 166] on span "Open" at bounding box center [261, 172] width 37 height 20
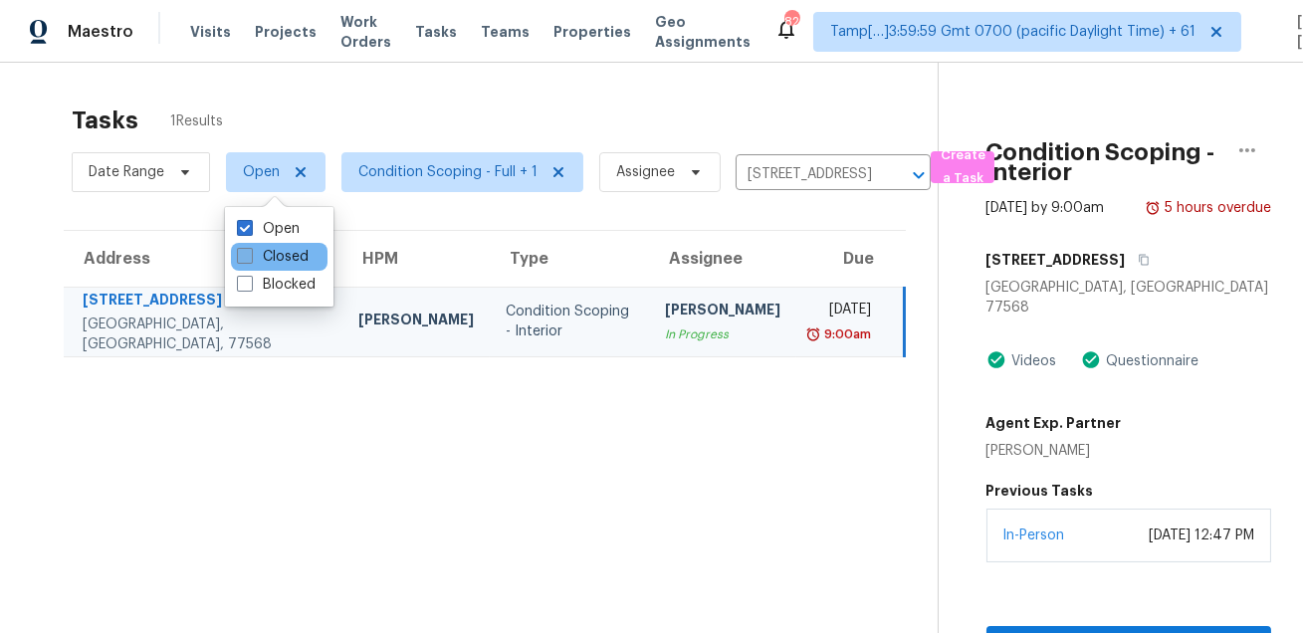
click at [270, 258] on label "Closed" at bounding box center [273, 257] width 72 height 20
click at [250, 258] on input "Closed" at bounding box center [243, 253] width 13 height 13
checkbox input "true"
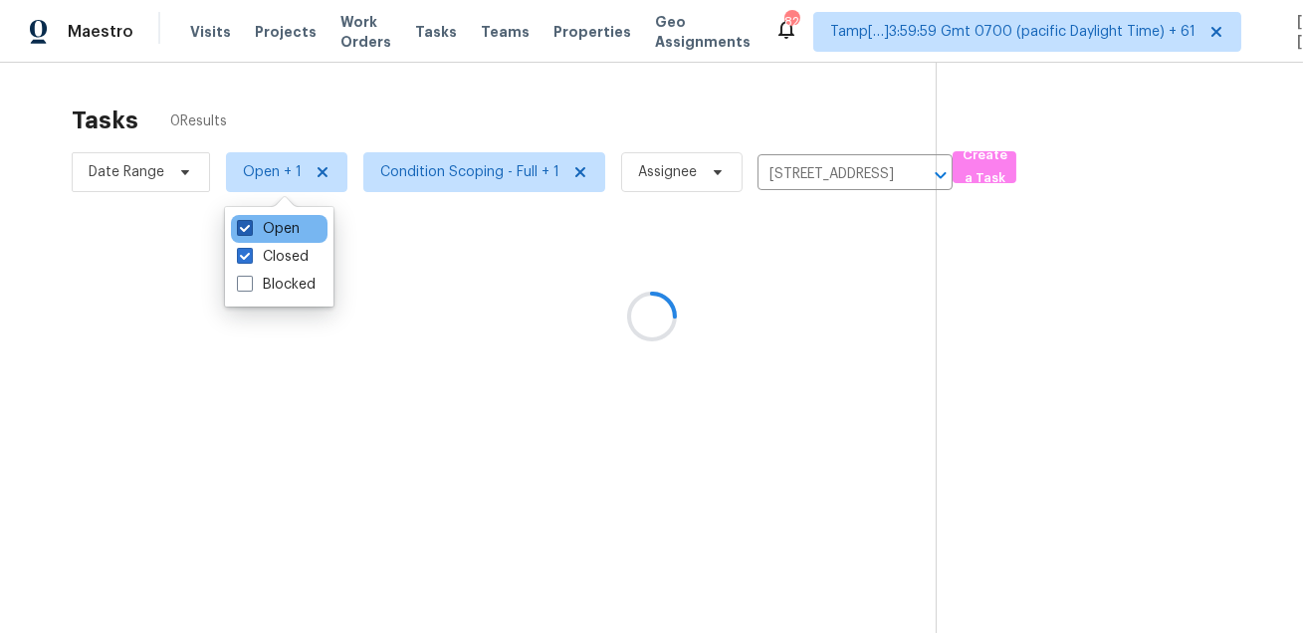
click at [277, 231] on label "Open" at bounding box center [268, 229] width 63 height 20
click at [250, 231] on input "Open" at bounding box center [243, 225] width 13 height 13
checkbox input "false"
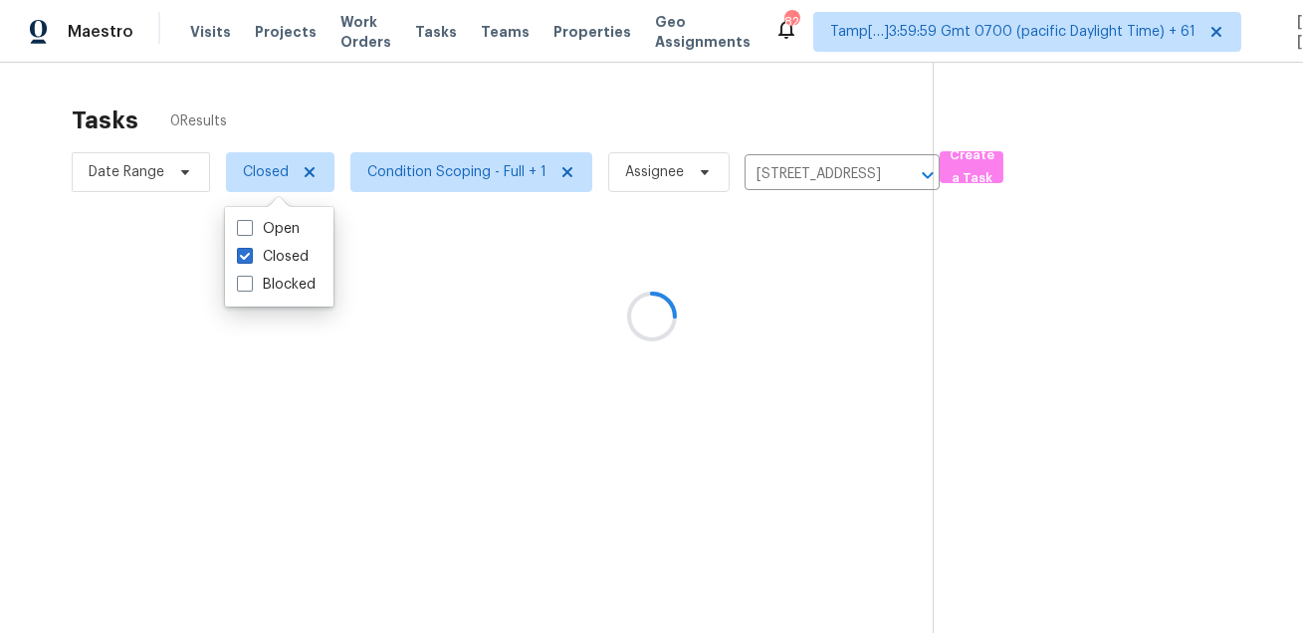
click at [405, 111] on div at bounding box center [651, 316] width 1303 height 633
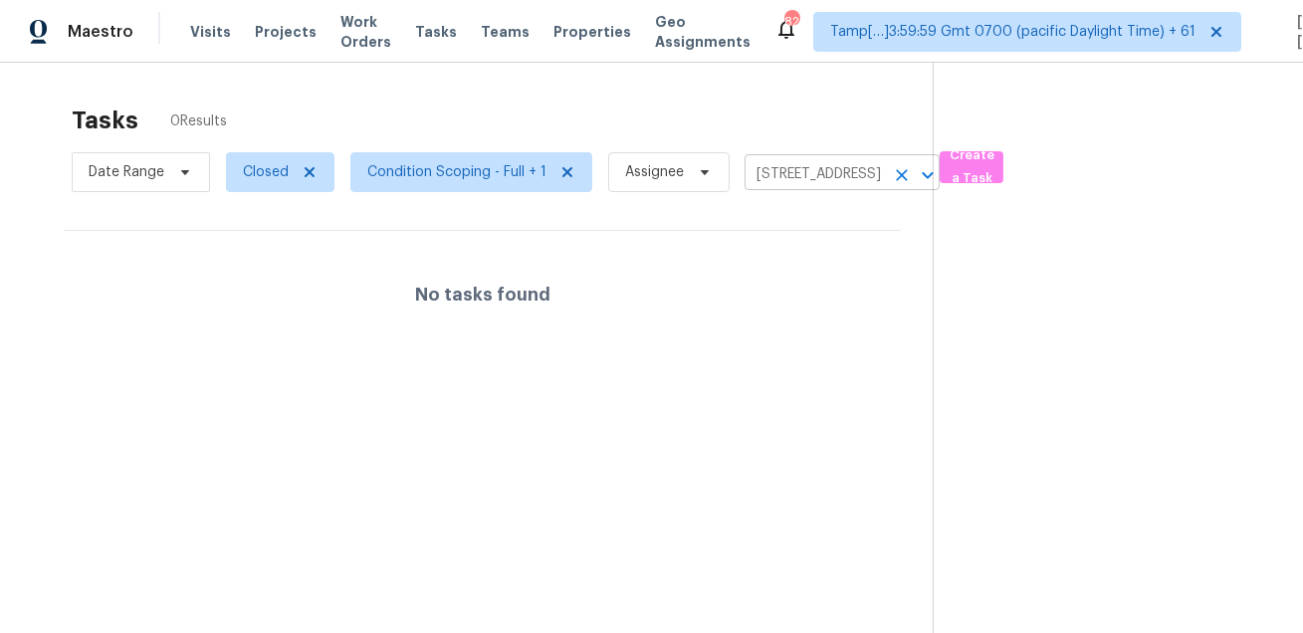
click at [789, 175] on input "21 Clover Bend St, La Marque, TX 77568" at bounding box center [813, 174] width 139 height 31
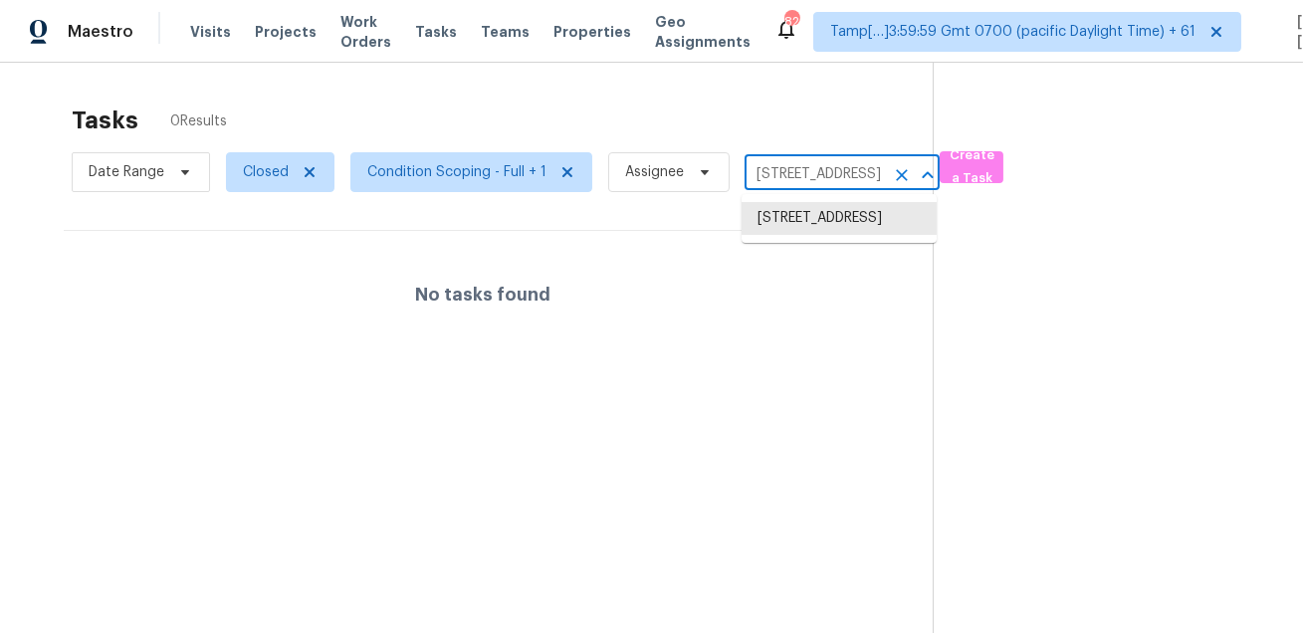
paste input "15810 Rancherias Rd Apple Valley CA 92307"
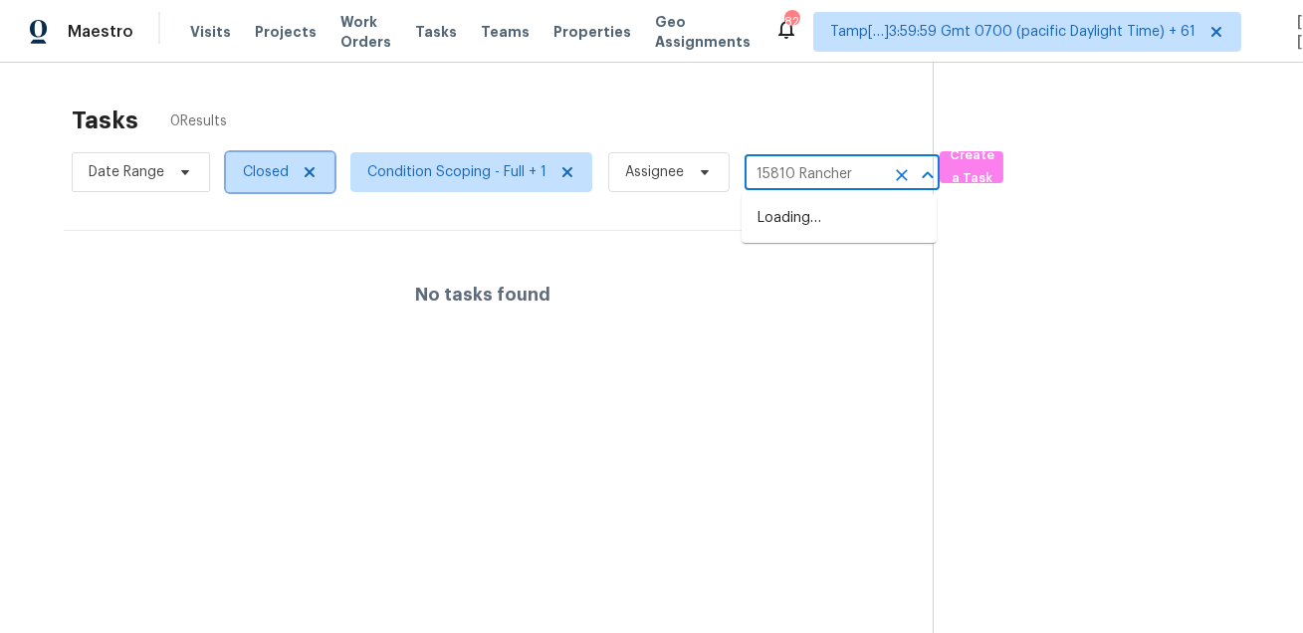
type input "21 Clover Bend St, La Marque, TX 77568"
click at [249, 167] on span "Closed" at bounding box center [266, 172] width 46 height 20
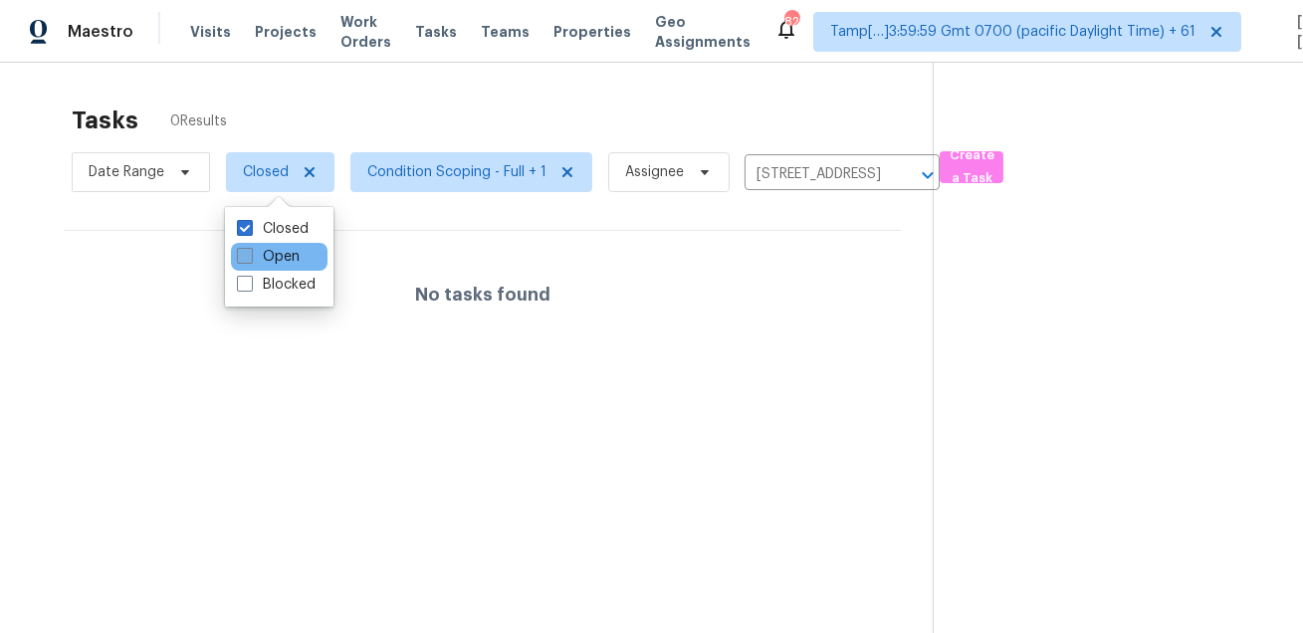
click at [270, 261] on label "Open" at bounding box center [268, 257] width 63 height 20
click at [250, 260] on input "Open" at bounding box center [243, 253] width 13 height 13
checkbox input "true"
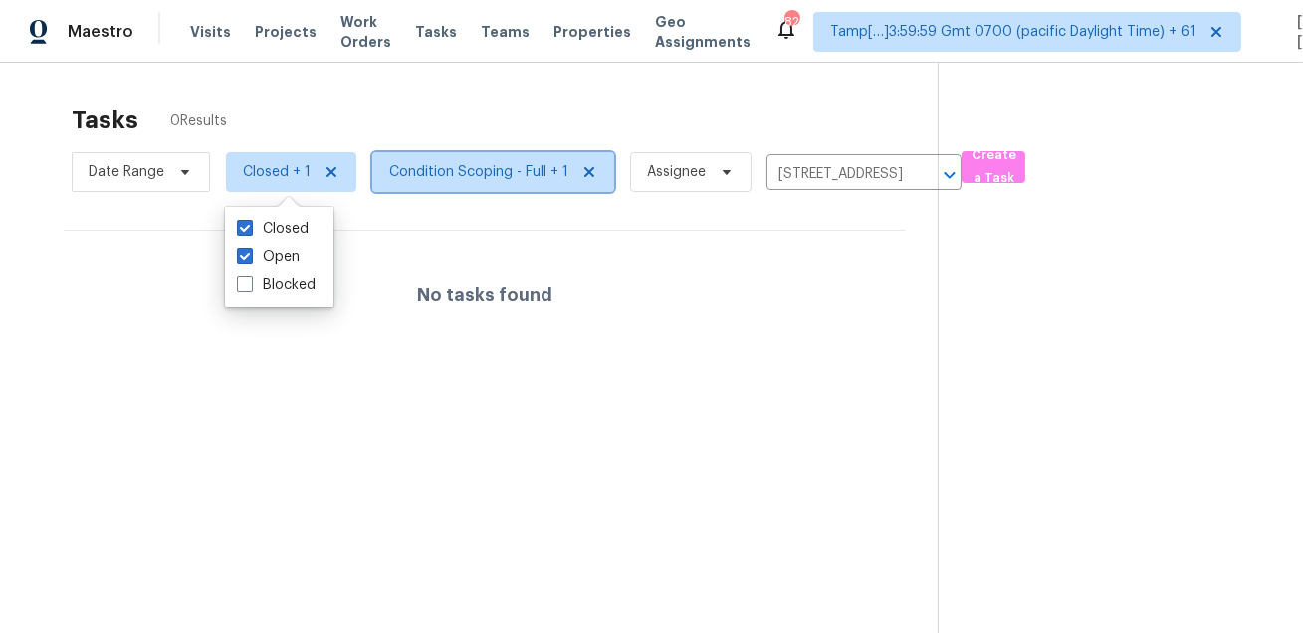
click at [505, 177] on span "Condition Scoping - Full + 1" at bounding box center [478, 172] width 179 height 20
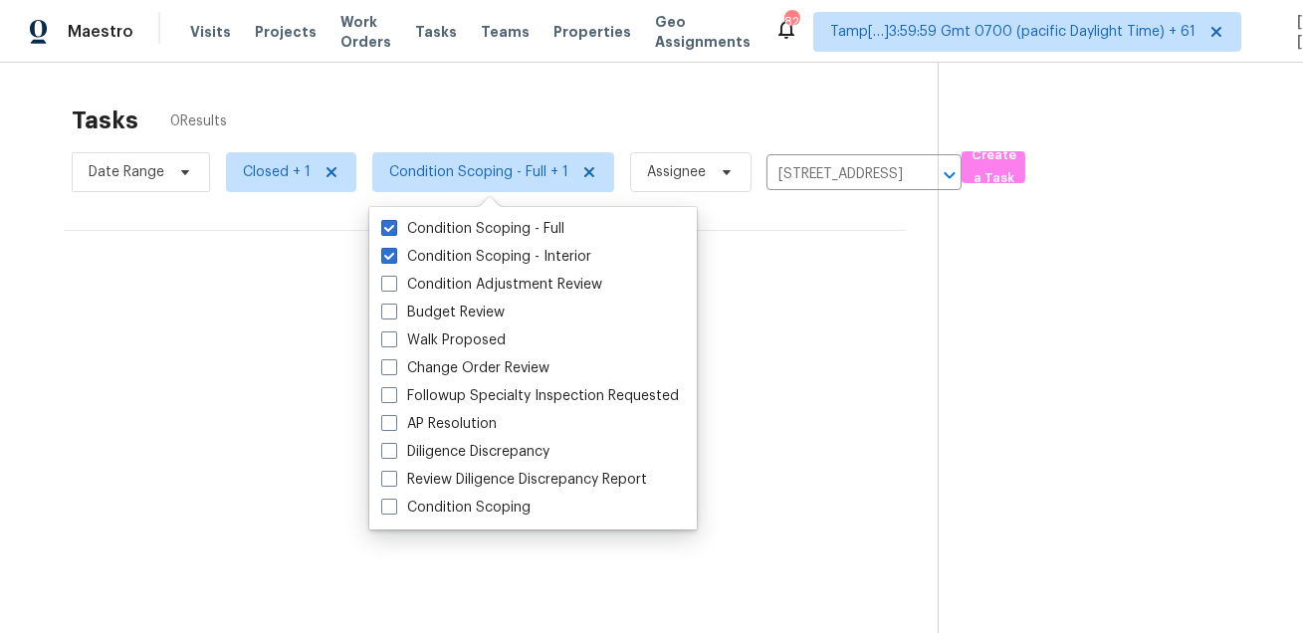
click at [550, 117] on div "Tasks 0 Results" at bounding box center [505, 121] width 866 height 52
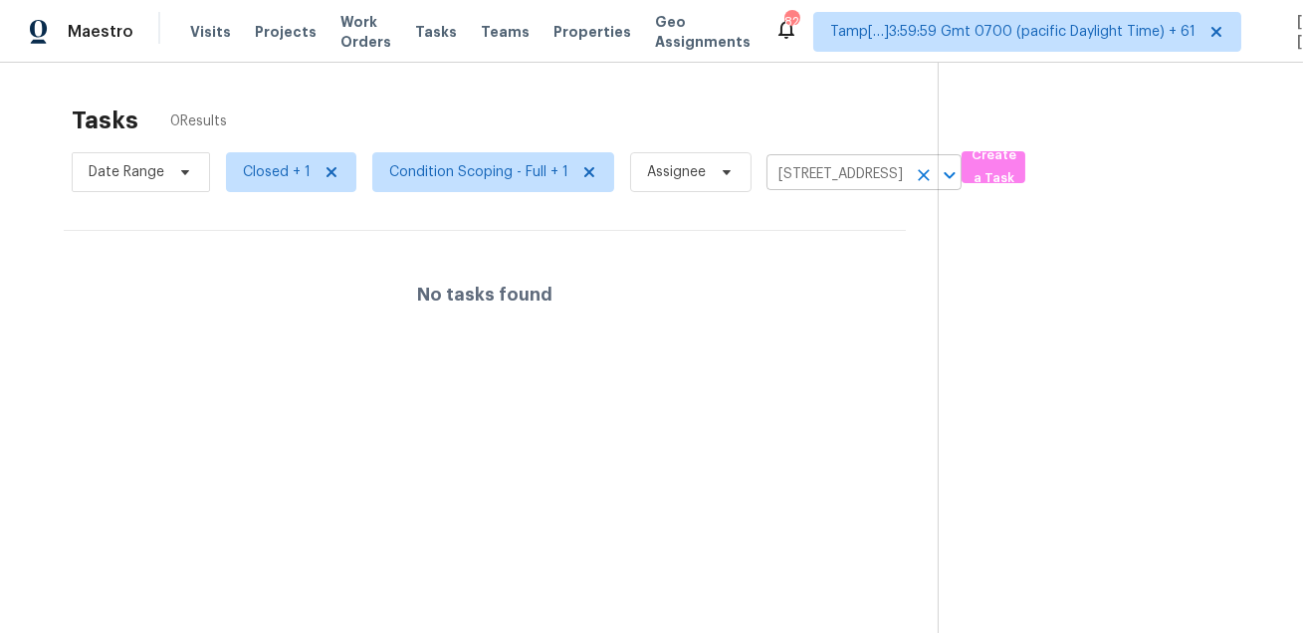
click at [816, 167] on input "21 Clover Bend St, La Marque, TX 77568" at bounding box center [835, 174] width 139 height 31
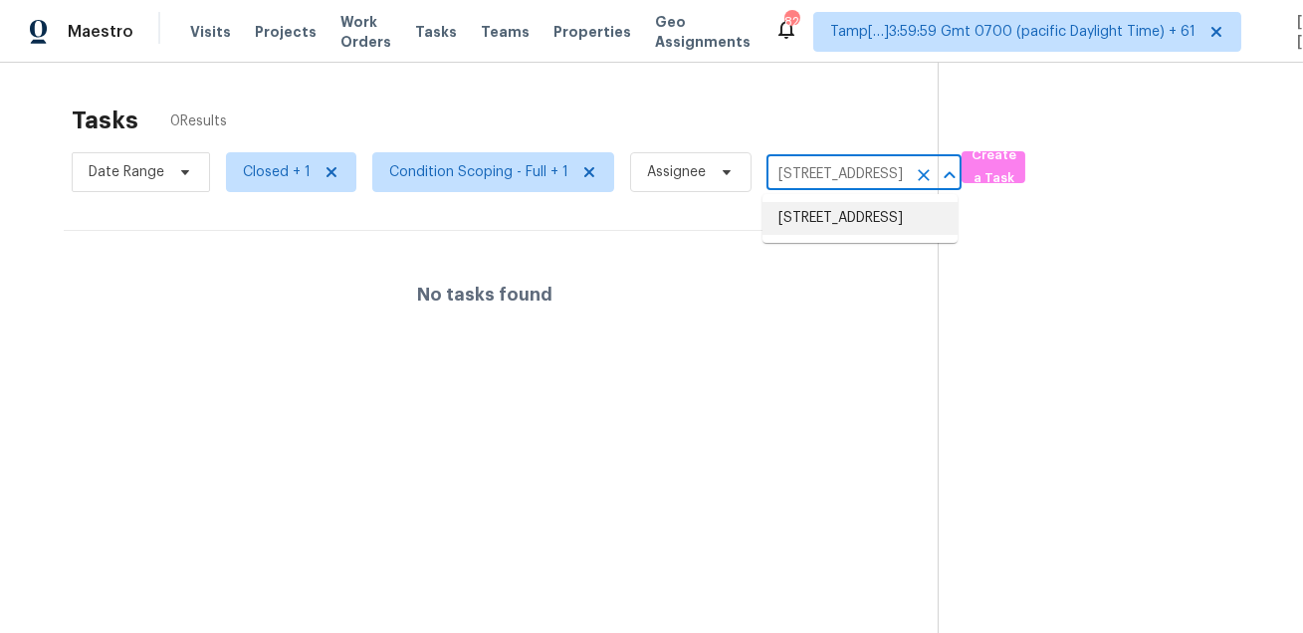
click at [840, 233] on li "21 Clover Bend St, La Marque, TX 77568" at bounding box center [859, 218] width 195 height 33
click at [292, 177] on span "Closed + 1" at bounding box center [277, 172] width 68 height 20
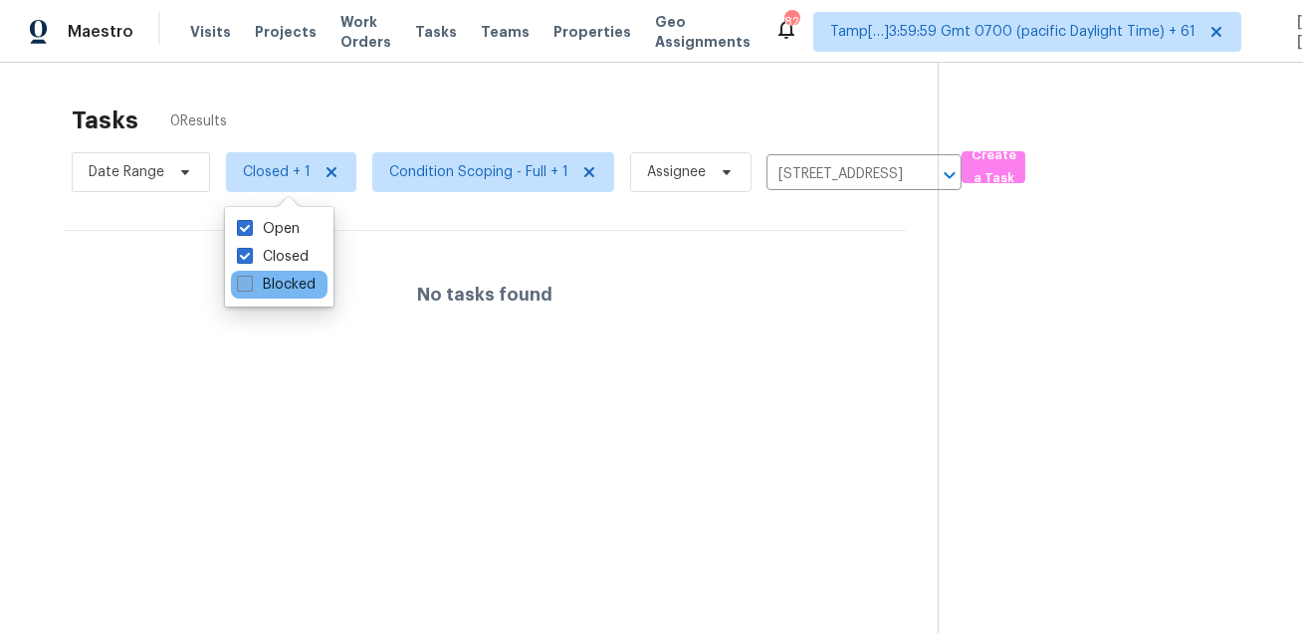
click at [278, 282] on label "Blocked" at bounding box center [276, 285] width 79 height 20
click at [250, 282] on input "Blocked" at bounding box center [243, 281] width 13 height 13
checkbox input "true"
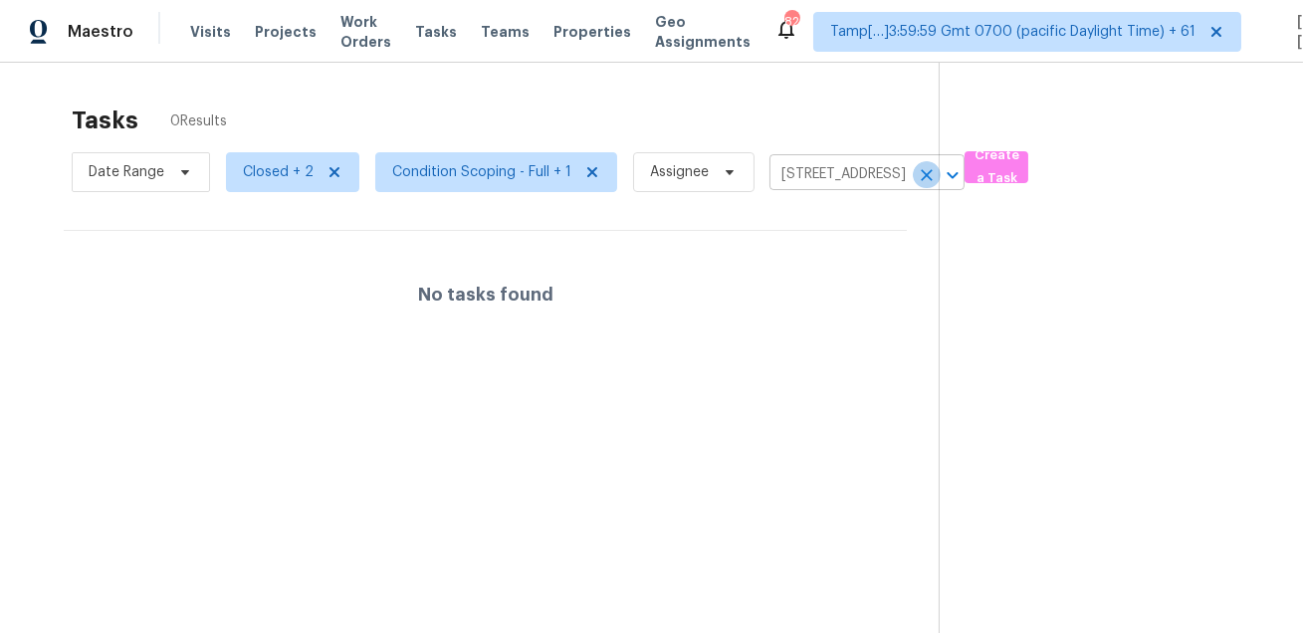
click at [928, 183] on icon "Clear" at bounding box center [927, 175] width 20 height 20
click at [766, 95] on div at bounding box center [651, 316] width 1303 height 633
click at [442, 186] on div at bounding box center [651, 316] width 1303 height 633
click at [287, 165] on span "Closed + 2" at bounding box center [278, 172] width 71 height 20
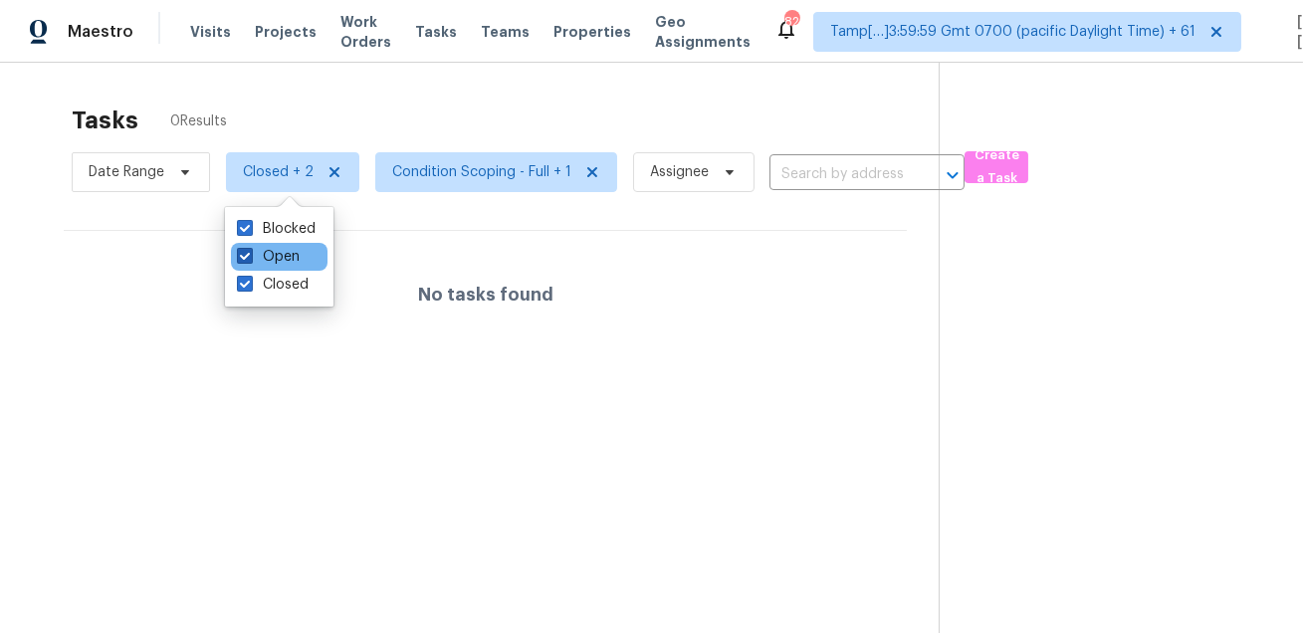
click at [286, 258] on label "Open" at bounding box center [268, 257] width 63 height 20
click at [250, 258] on input "Open" at bounding box center [243, 253] width 13 height 13
checkbox input "false"
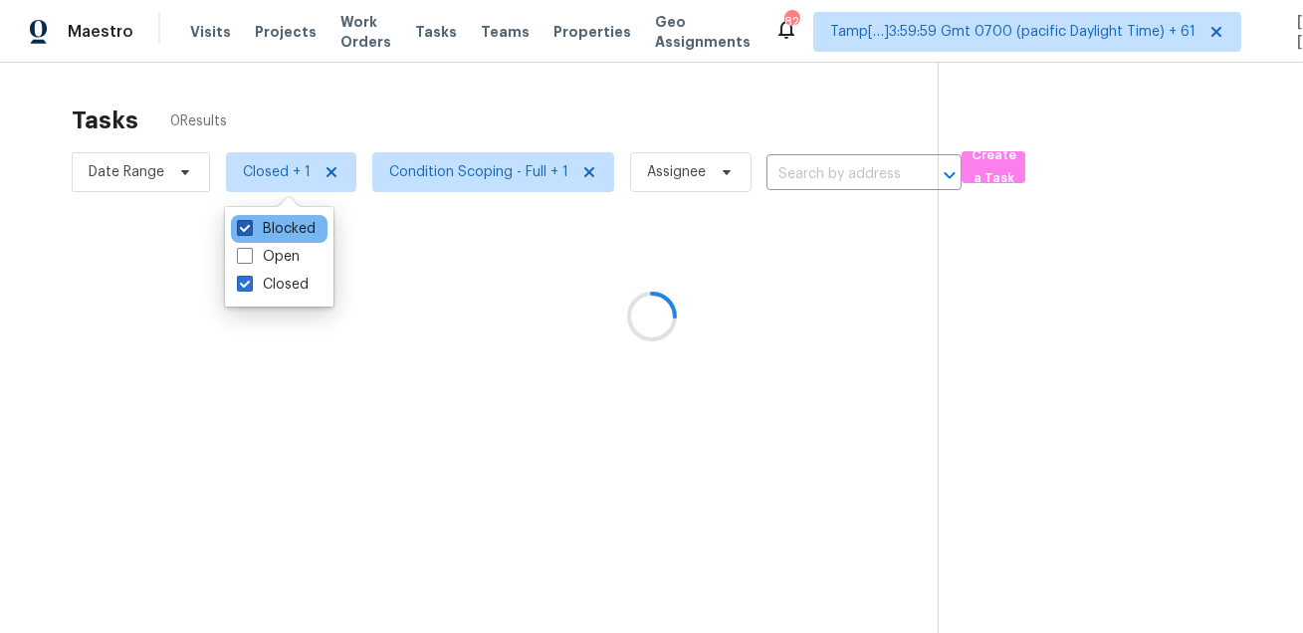
click at [295, 223] on label "Blocked" at bounding box center [276, 229] width 79 height 20
click at [250, 223] on input "Blocked" at bounding box center [243, 225] width 13 height 13
checkbox input "false"
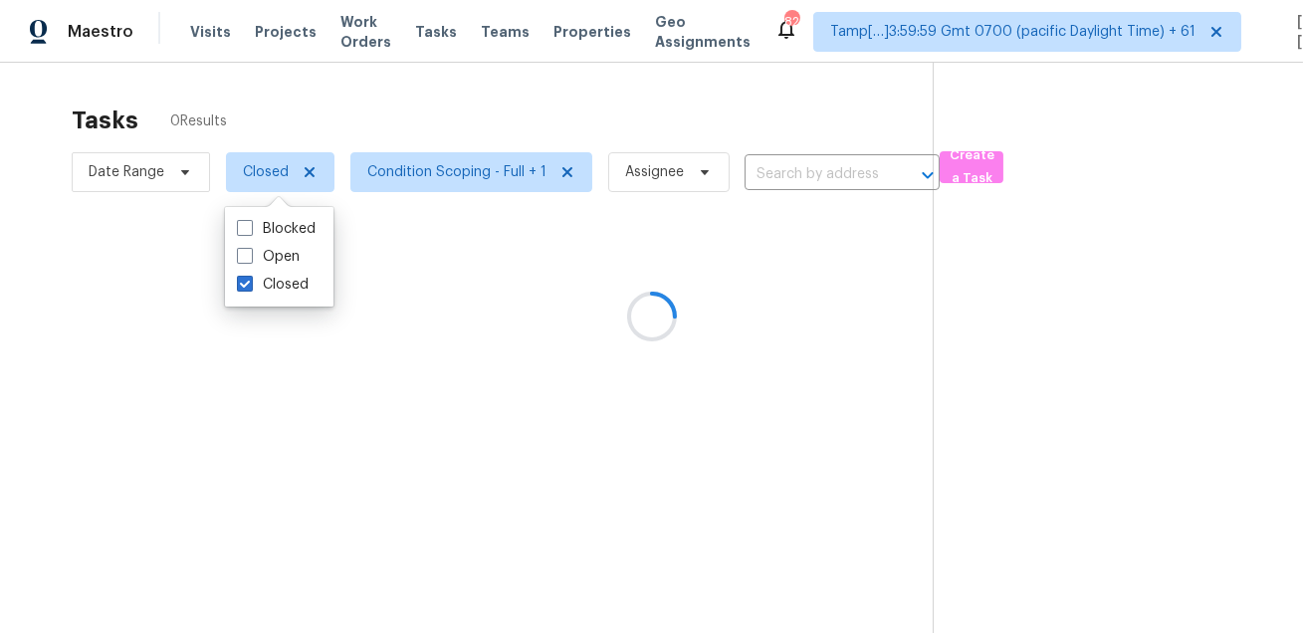
click at [420, 117] on div at bounding box center [651, 316] width 1303 height 633
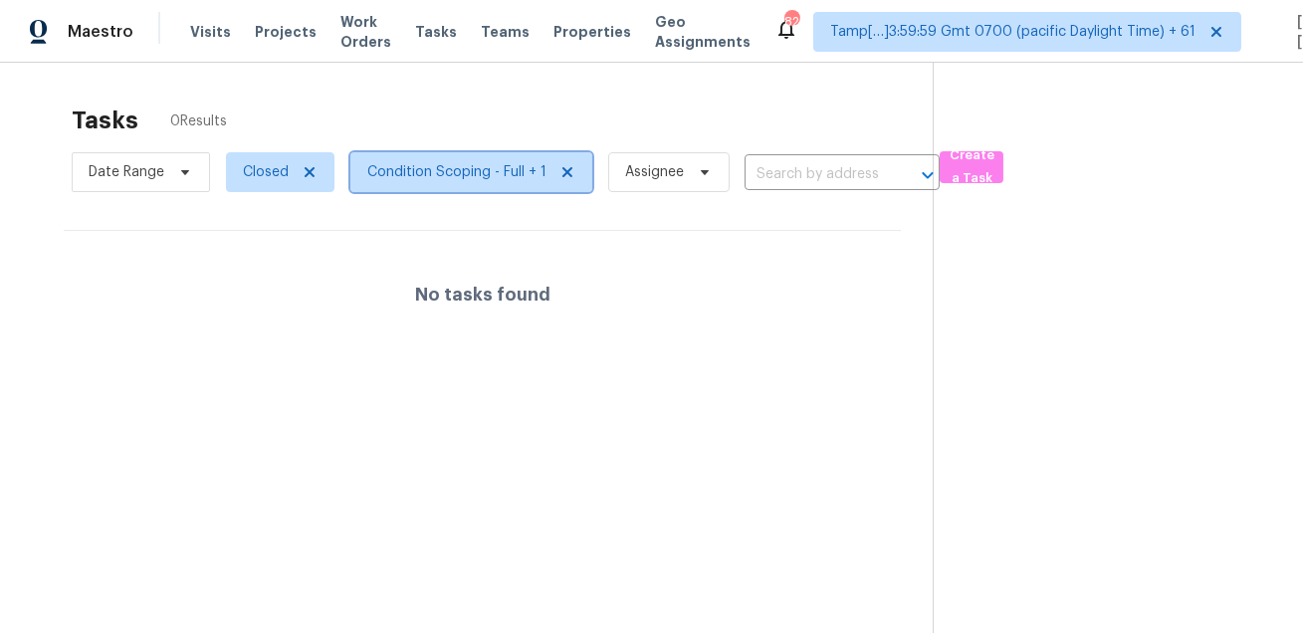
click at [444, 188] on span "Condition Scoping - Full + 1" at bounding box center [471, 172] width 242 height 40
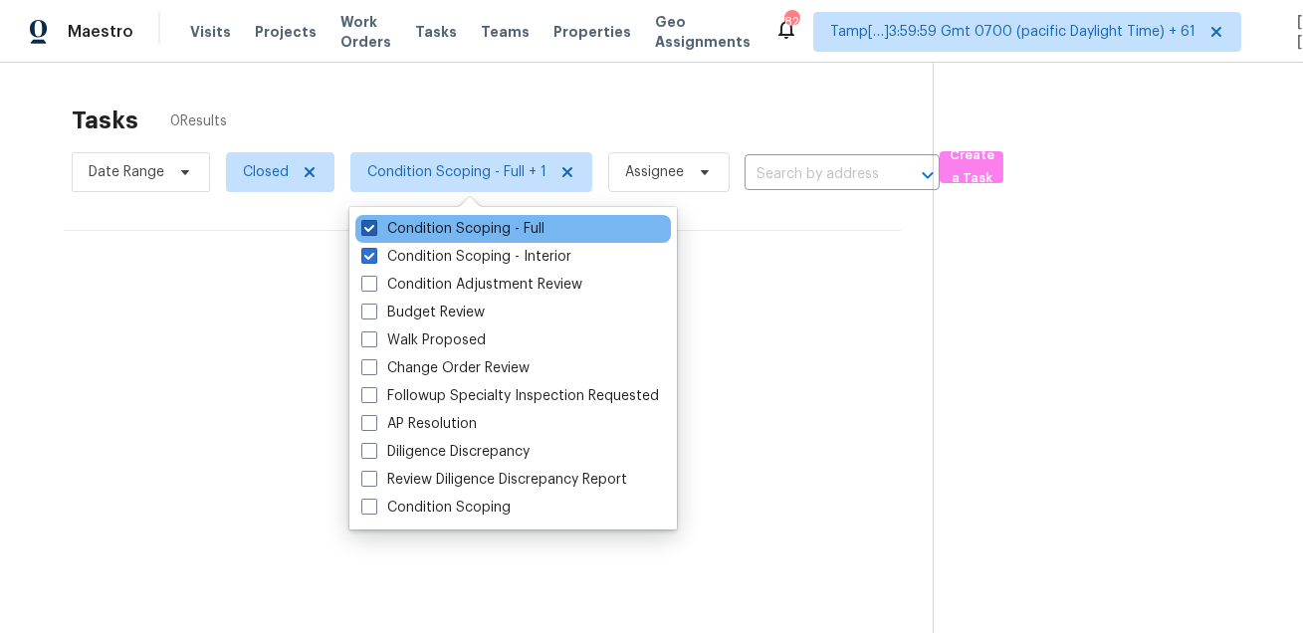
click at [446, 225] on label "Condition Scoping - Full" at bounding box center [452, 229] width 183 height 20
click at [374, 225] on input "Condition Scoping - Full" at bounding box center [367, 225] width 13 height 13
checkbox input "false"
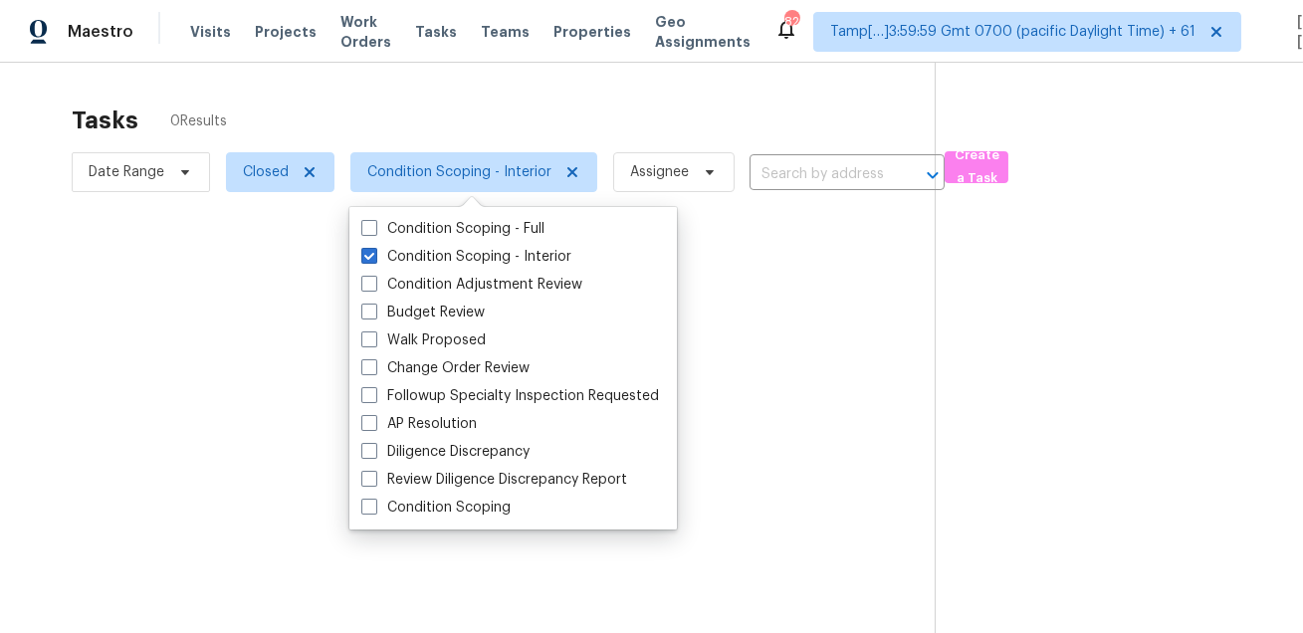
click at [531, 108] on div at bounding box center [651, 316] width 1303 height 633
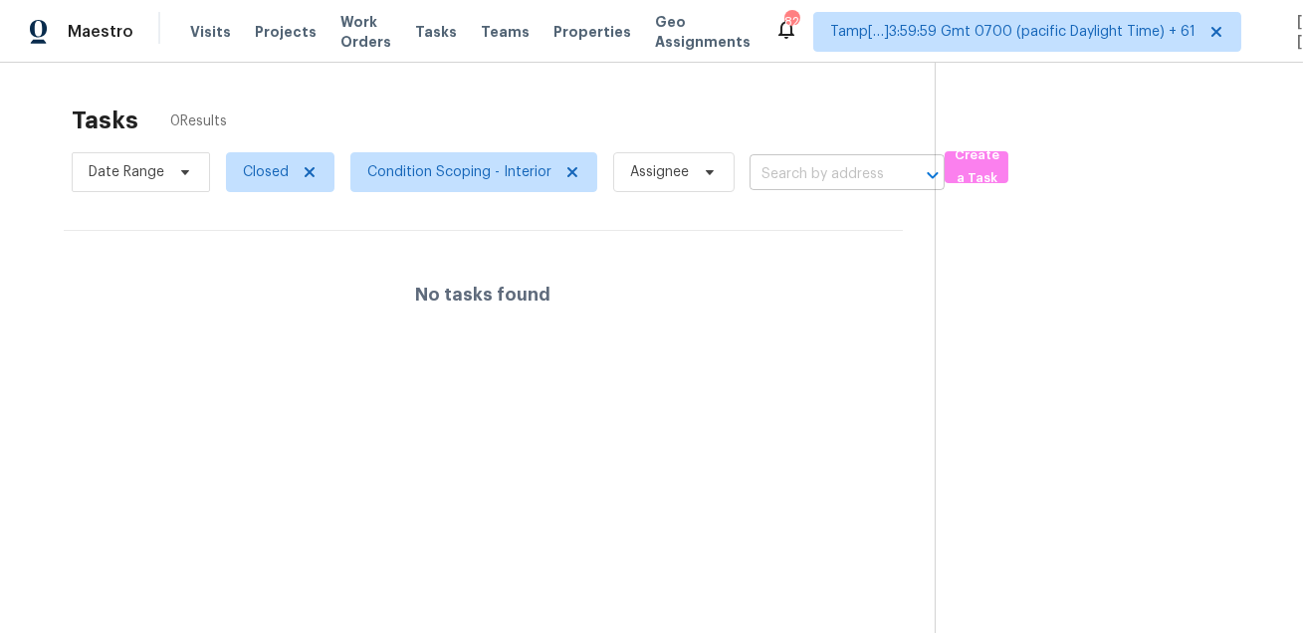
click at [769, 179] on input "text" at bounding box center [818, 174] width 139 height 31
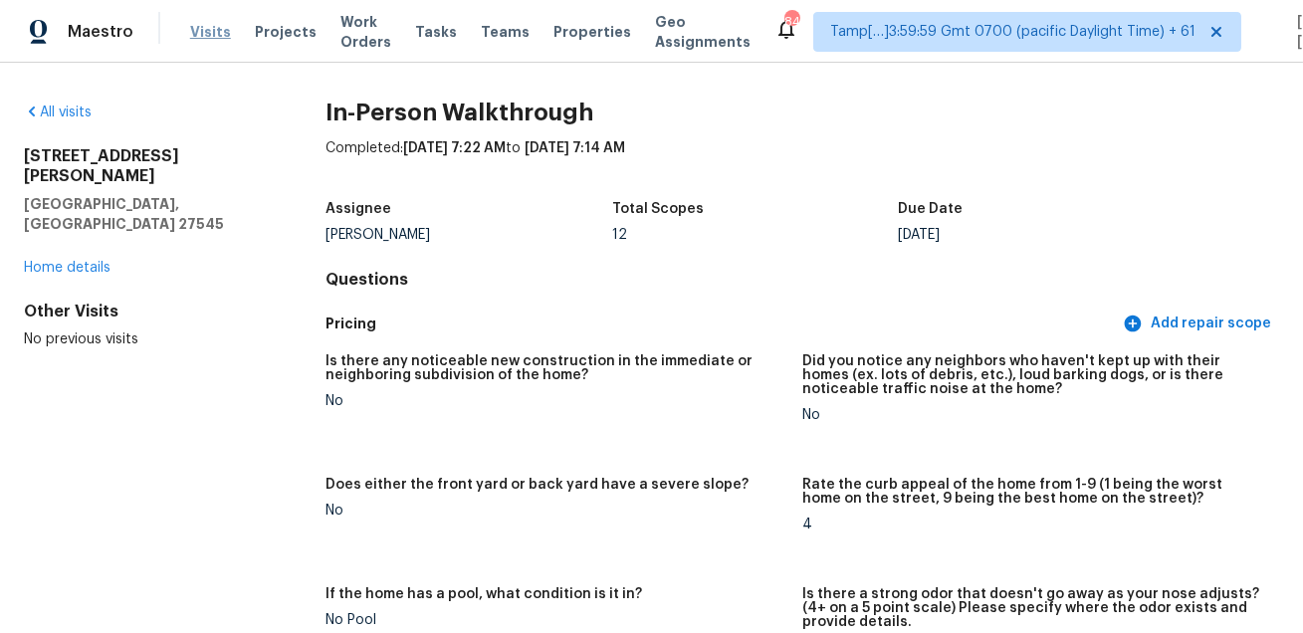
click at [193, 34] on span "Visits" at bounding box center [210, 32] width 41 height 20
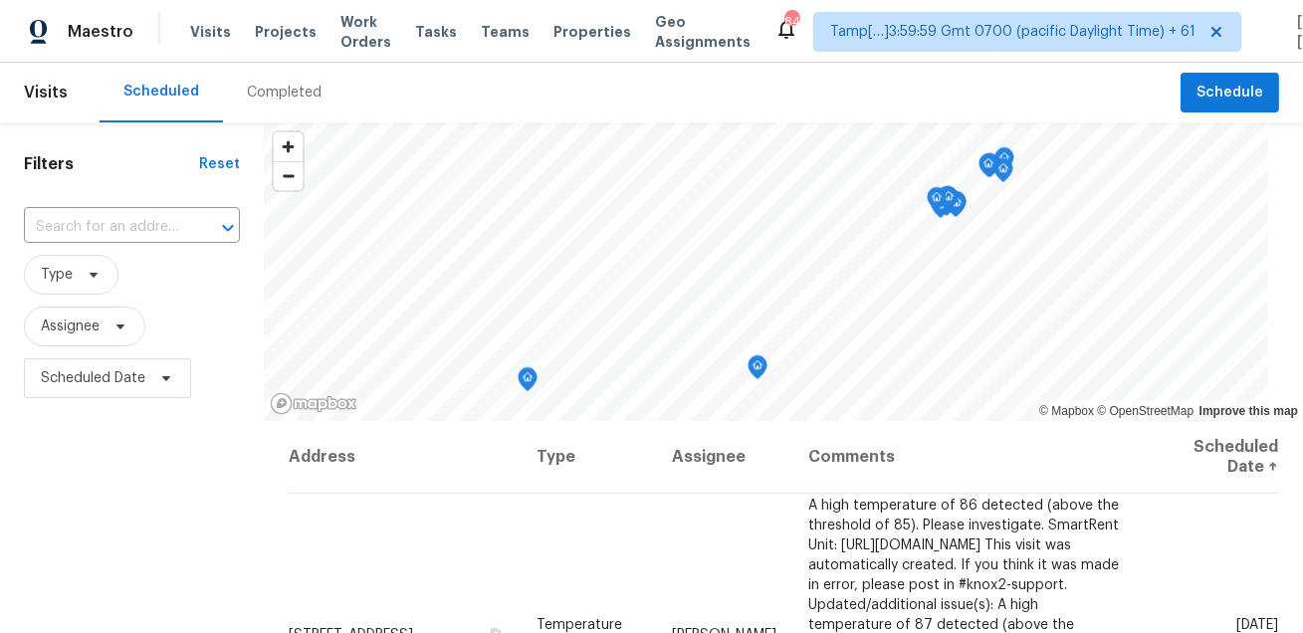
click at [268, 104] on div "Completed" at bounding box center [284, 93] width 122 height 60
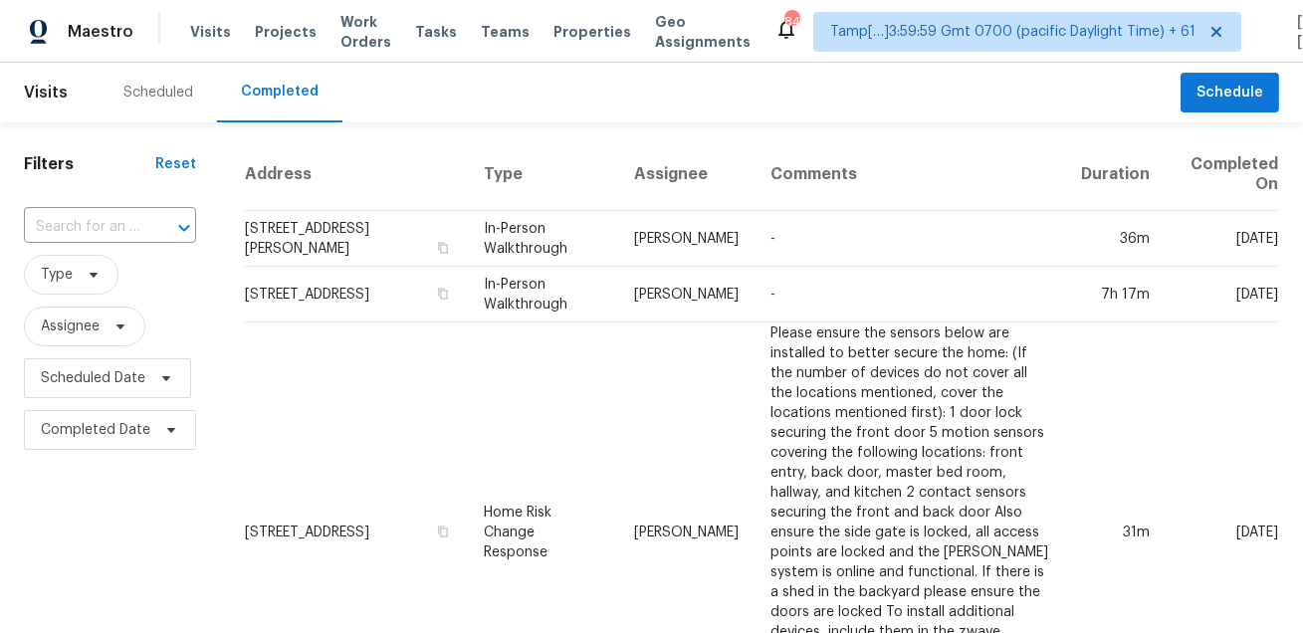
click at [151, 227] on div at bounding box center [170, 228] width 52 height 28
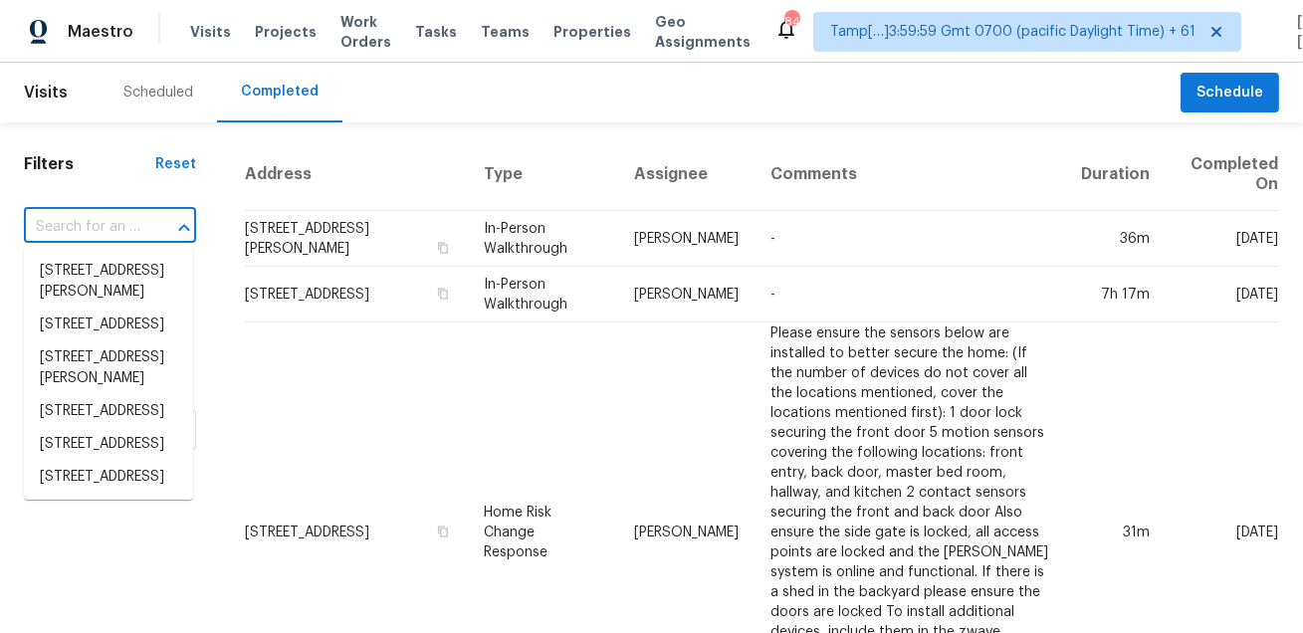
paste input "[STREET_ADDRESS]"
type input "[STREET_ADDRESS]"
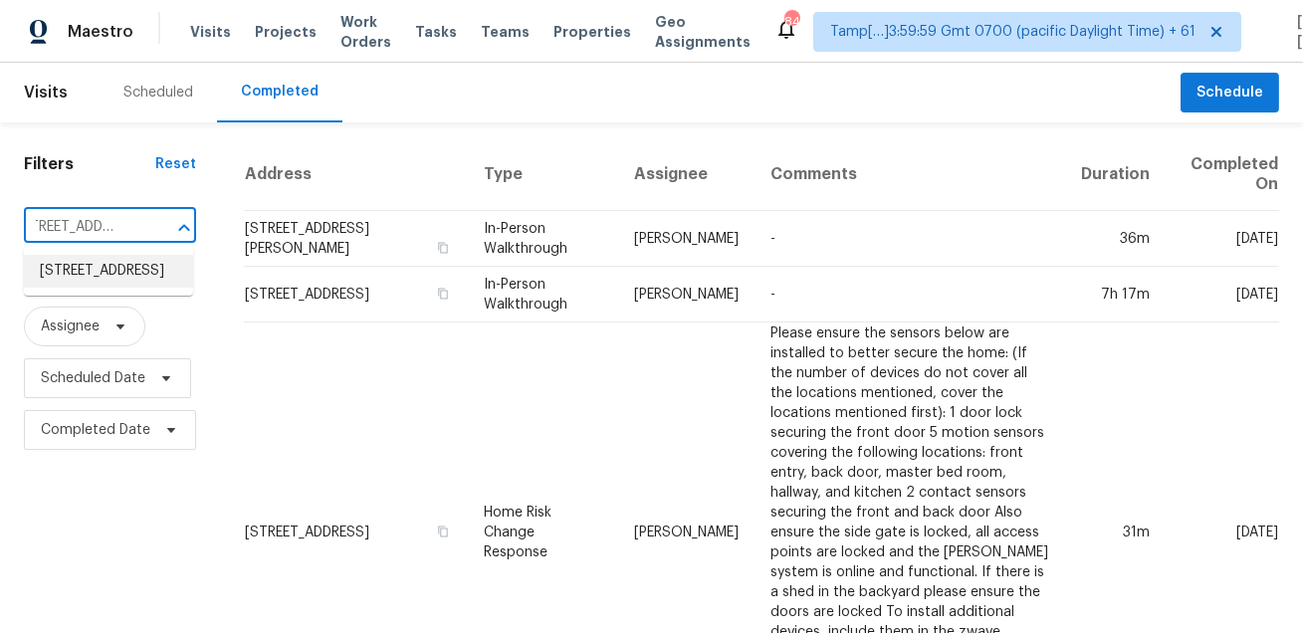
click at [122, 266] on li "[STREET_ADDRESS]" at bounding box center [108, 271] width 169 height 33
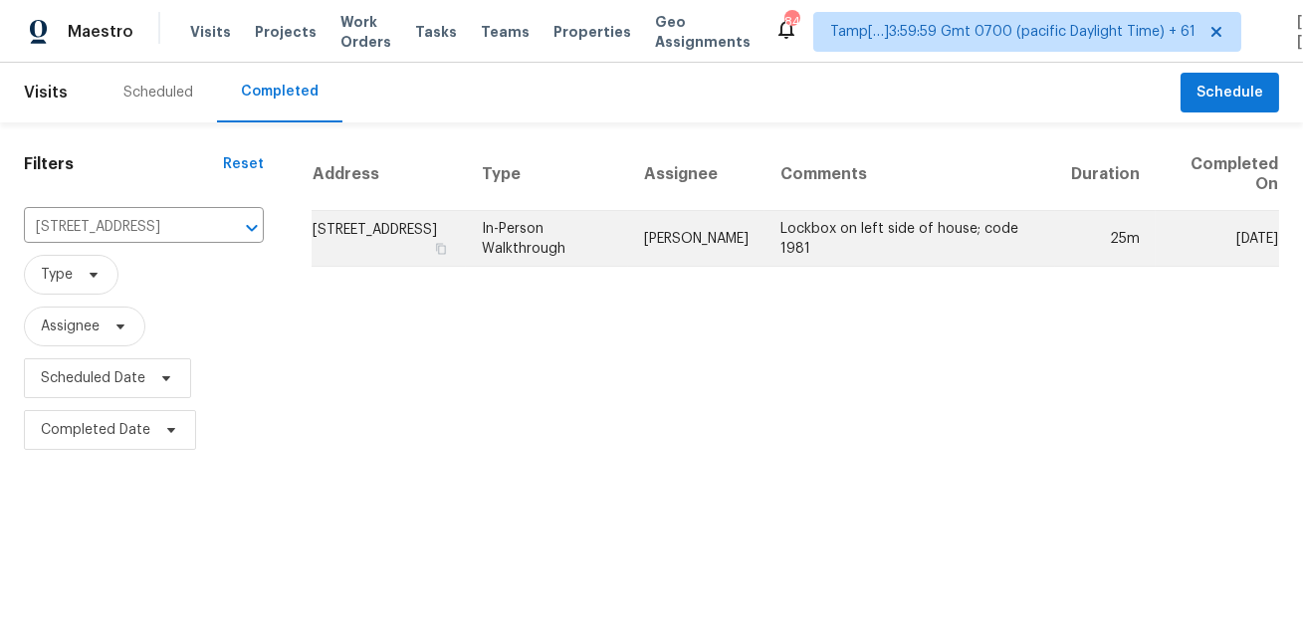
click at [628, 226] on td "In-Person Walkthrough" at bounding box center [547, 239] width 162 height 56
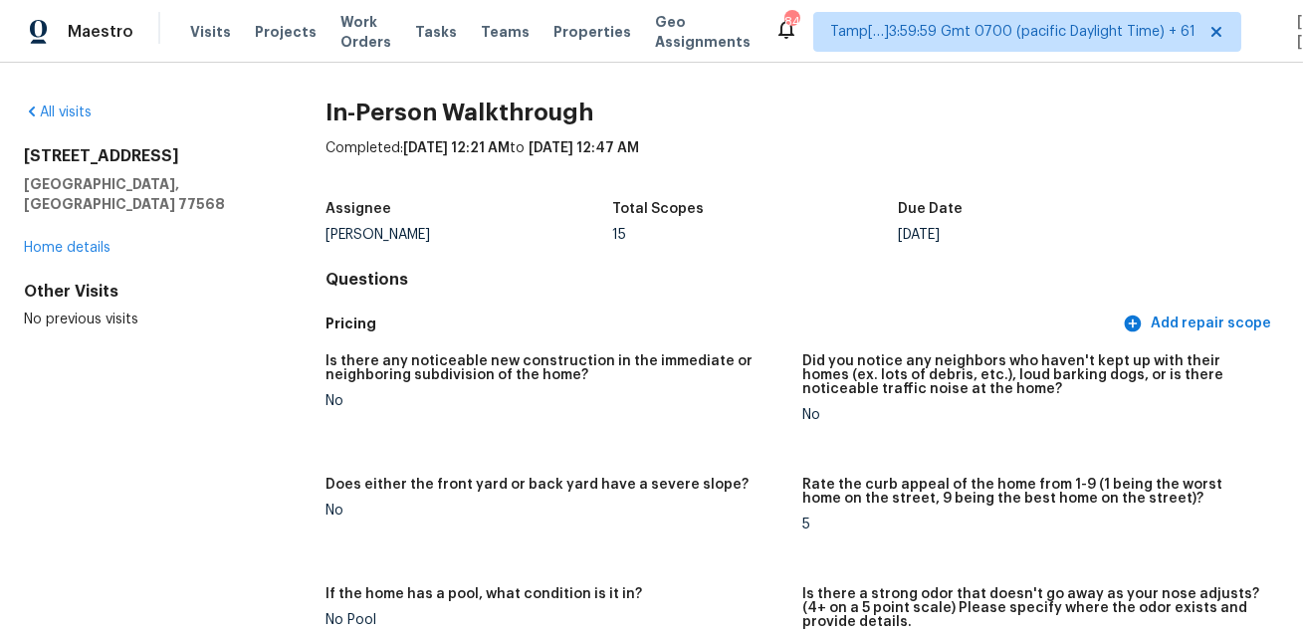
click at [648, 234] on div "15" at bounding box center [755, 235] width 286 height 14
click at [633, 345] on div "Is there any noticeable new construction in the immediate or neighboring subdiv…" at bounding box center [801, 582] width 953 height 480
click at [621, 414] on figure "Is there any noticeable new construction in the immediate or neighboring subdiv…" at bounding box center [563, 404] width 477 height 100
click at [639, 153] on span "8/22/2025, 12:47 AM" at bounding box center [583, 148] width 110 height 14
click at [563, 245] on div "Assignee Andy Taylor Total Scopes 15 Due Date Fri, Aug 22" at bounding box center [801, 222] width 953 height 64
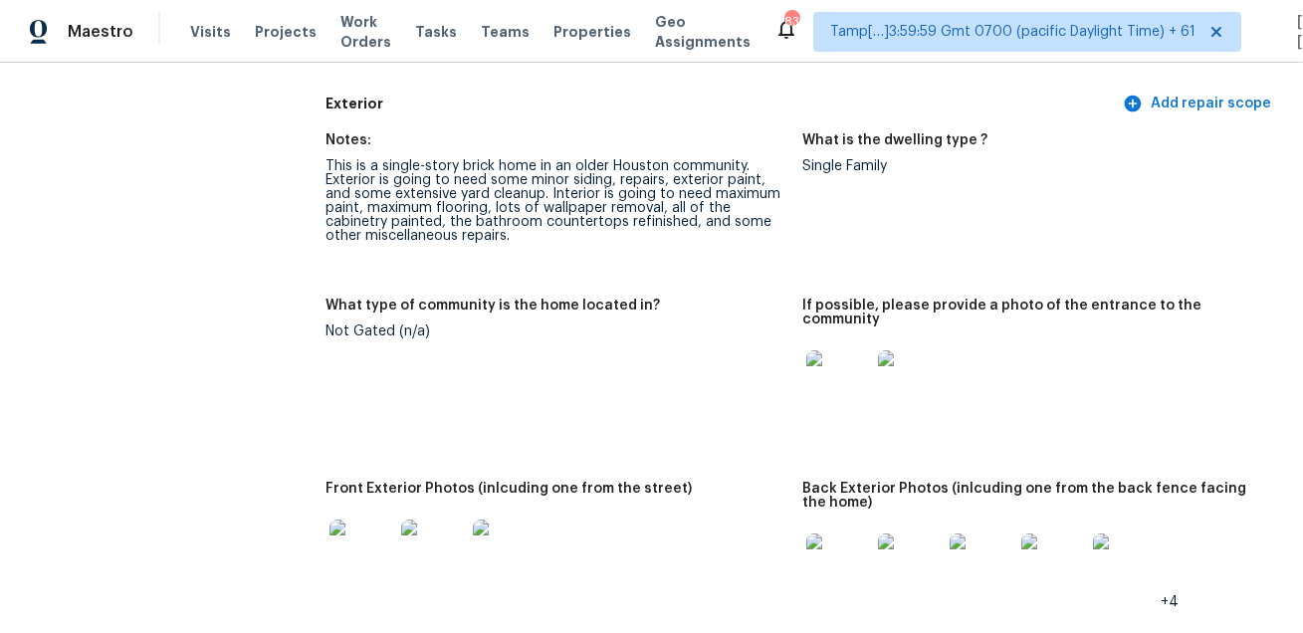
scroll to position [888, 0]
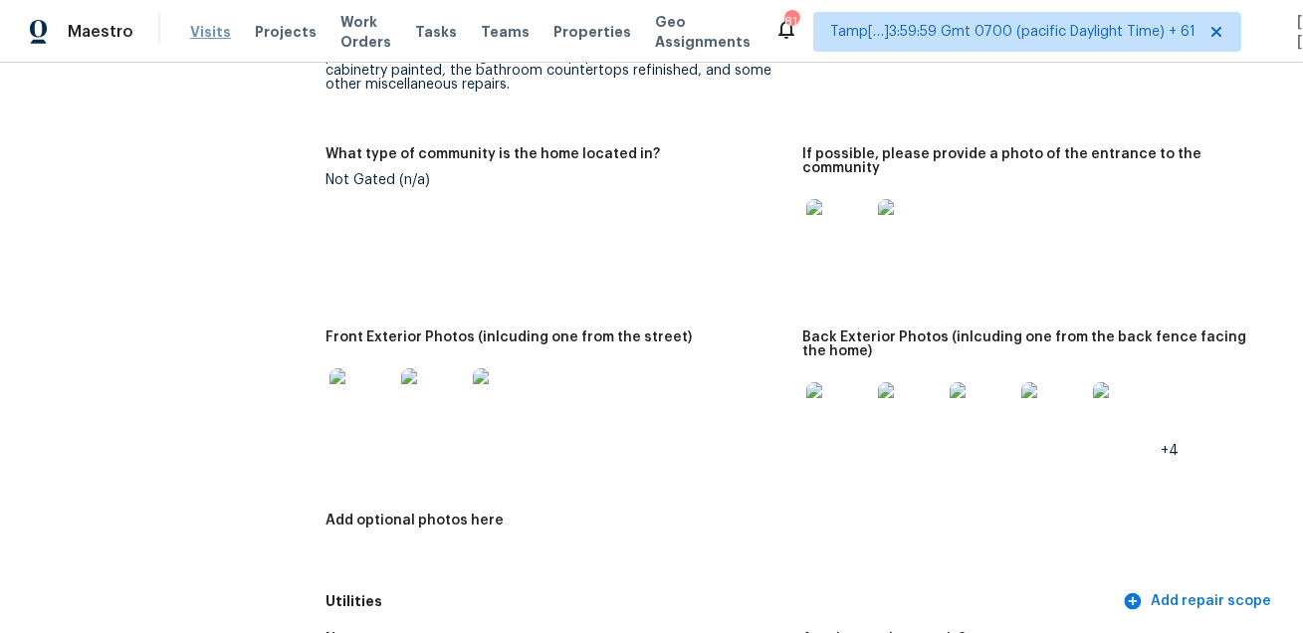
click at [195, 29] on span "Visits" at bounding box center [210, 32] width 41 height 20
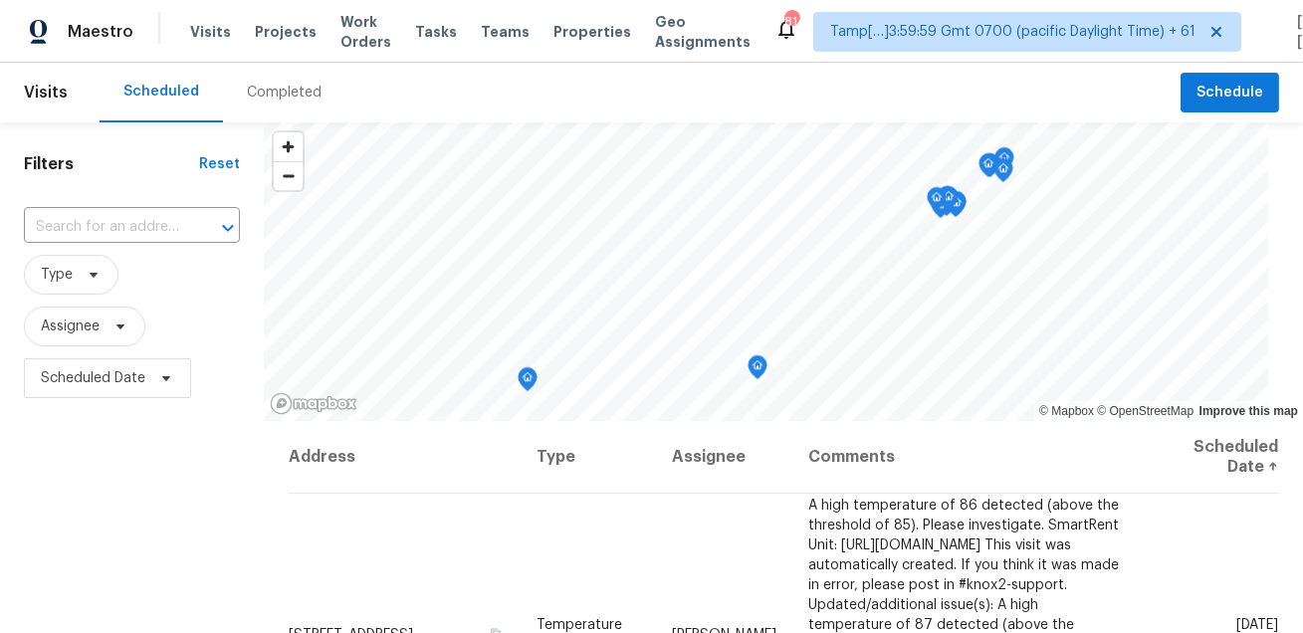
click at [283, 87] on div "Completed" at bounding box center [284, 93] width 75 height 20
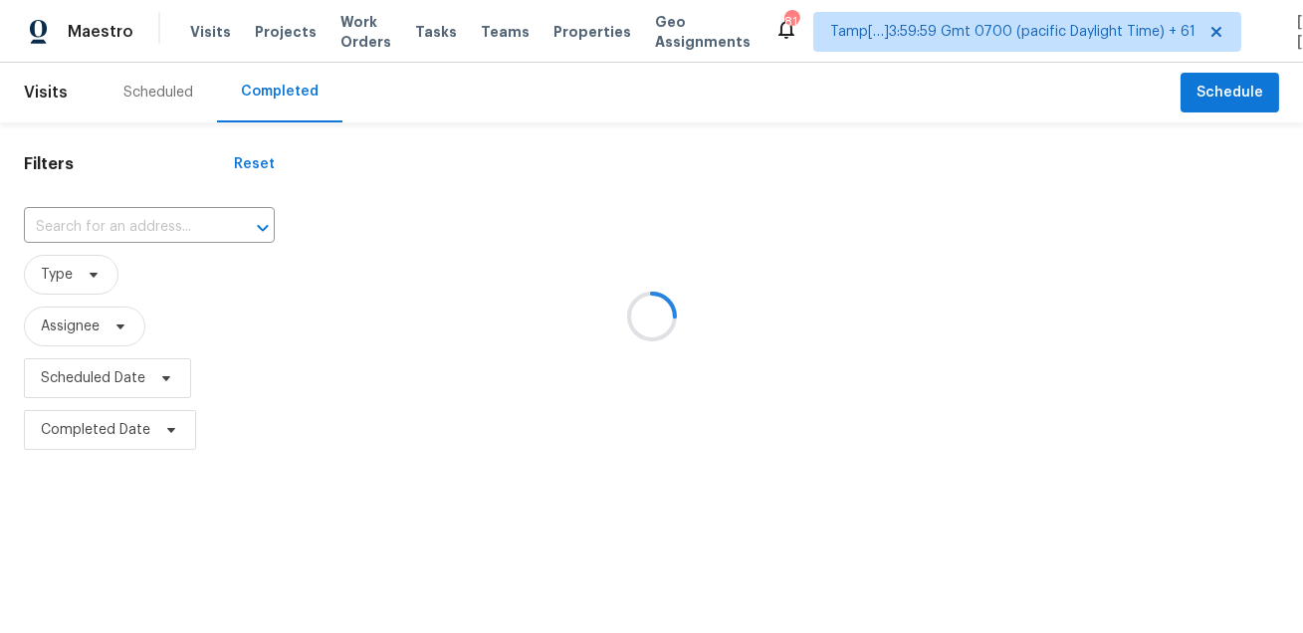
click at [142, 234] on div at bounding box center [651, 316] width 1303 height 633
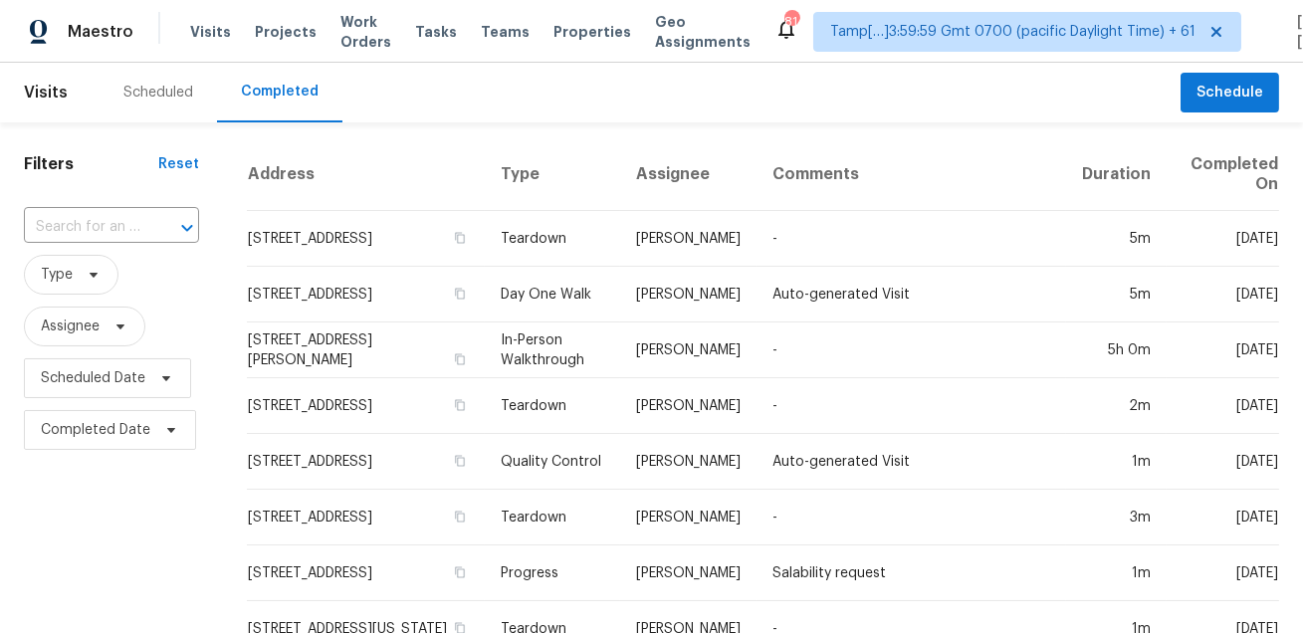
click at [142, 234] on input "text" at bounding box center [83, 227] width 119 height 31
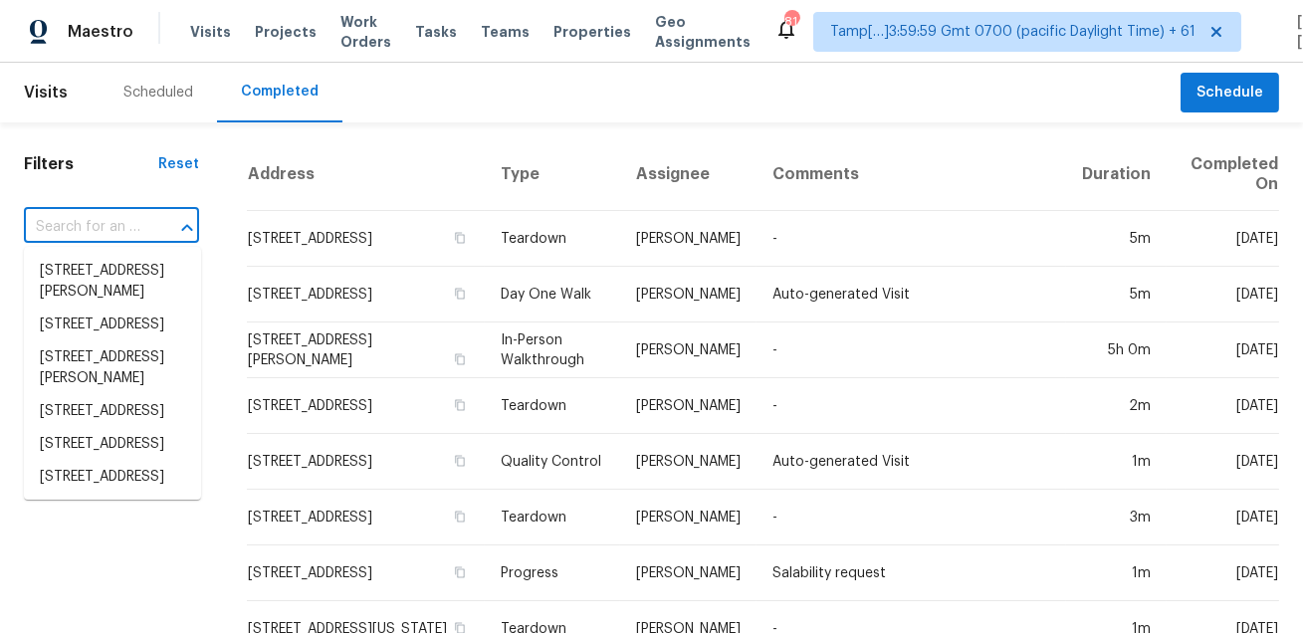
paste input "15810 Rancherias Rd, Apple Valley, CA 92307"
type input "15810 Rancherias Rd, Apple Valley, CA 92307"
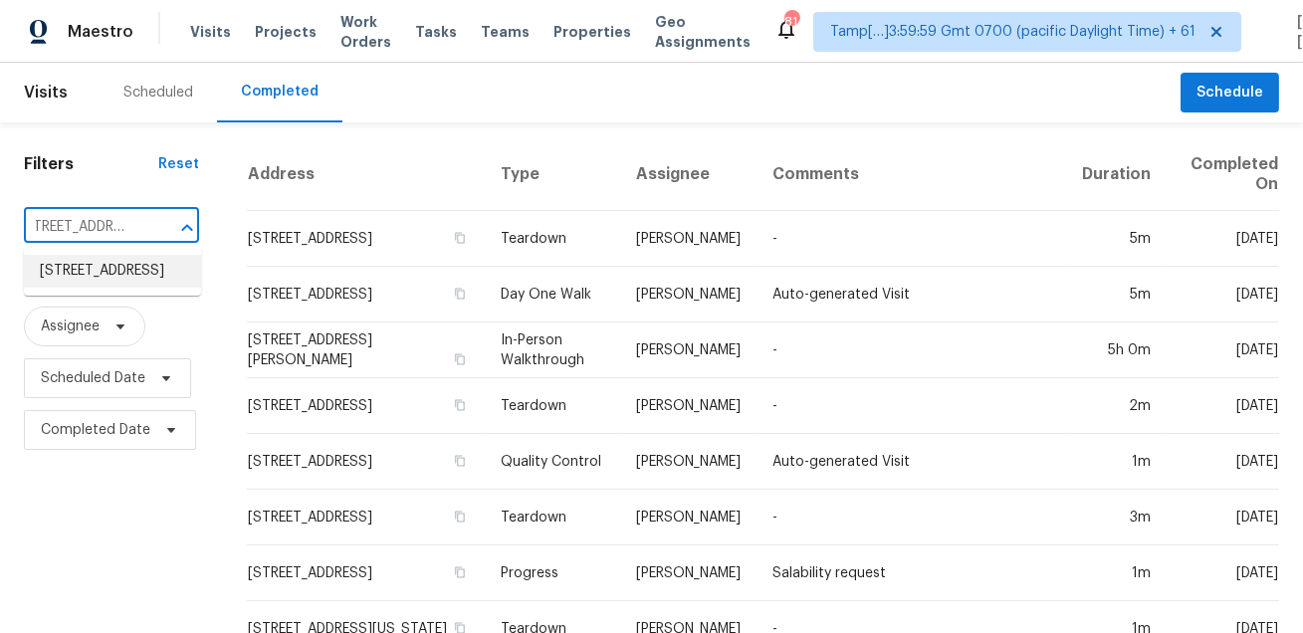
click at [123, 267] on li "15810 Rancherias Rd, Apple Valley, CA 92307" at bounding box center [112, 271] width 177 height 33
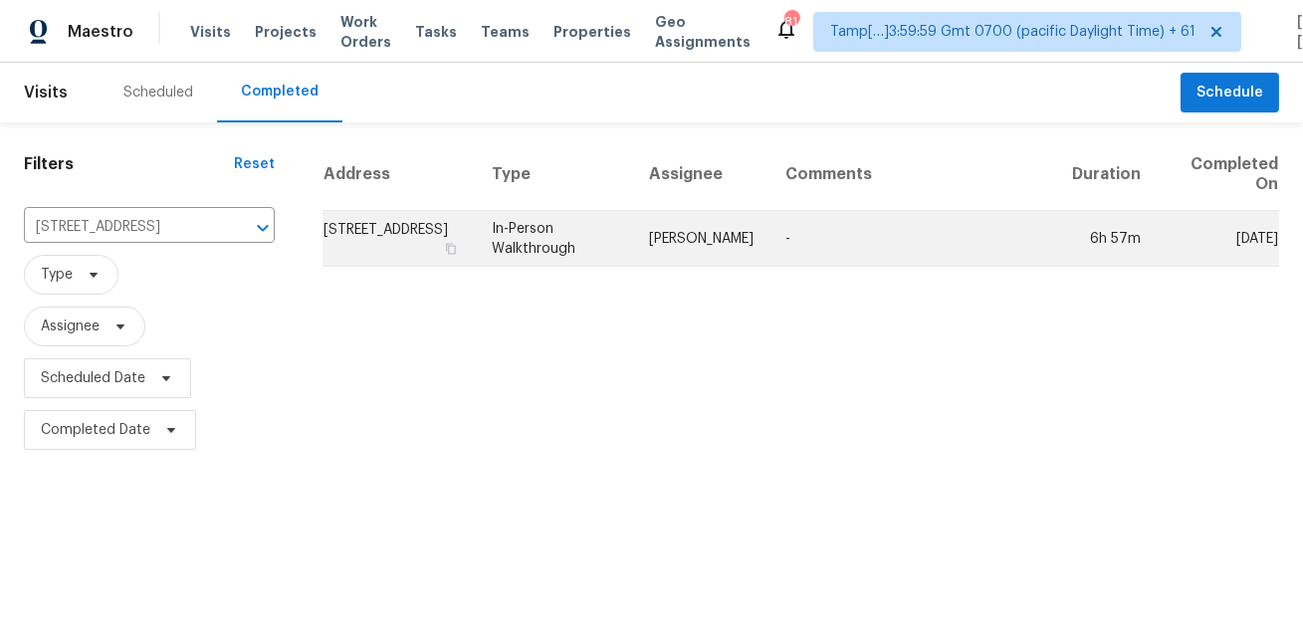
click at [741, 256] on td "Mike Chavez" at bounding box center [701, 239] width 136 height 56
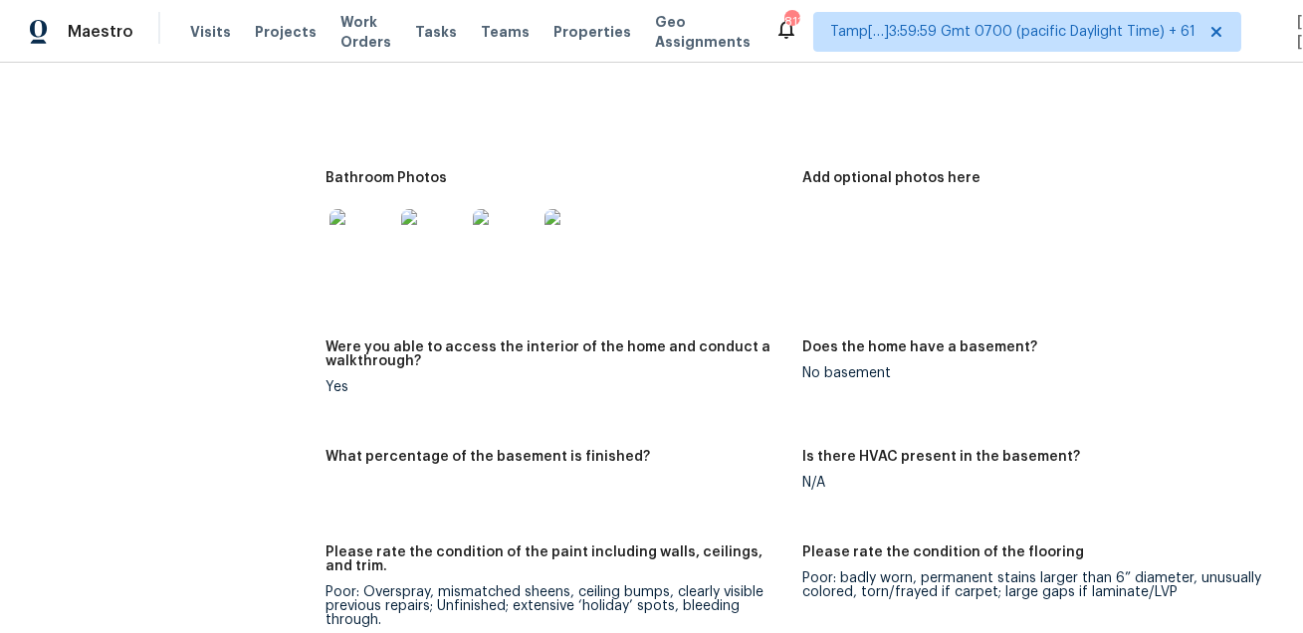
scroll to position [3123, 0]
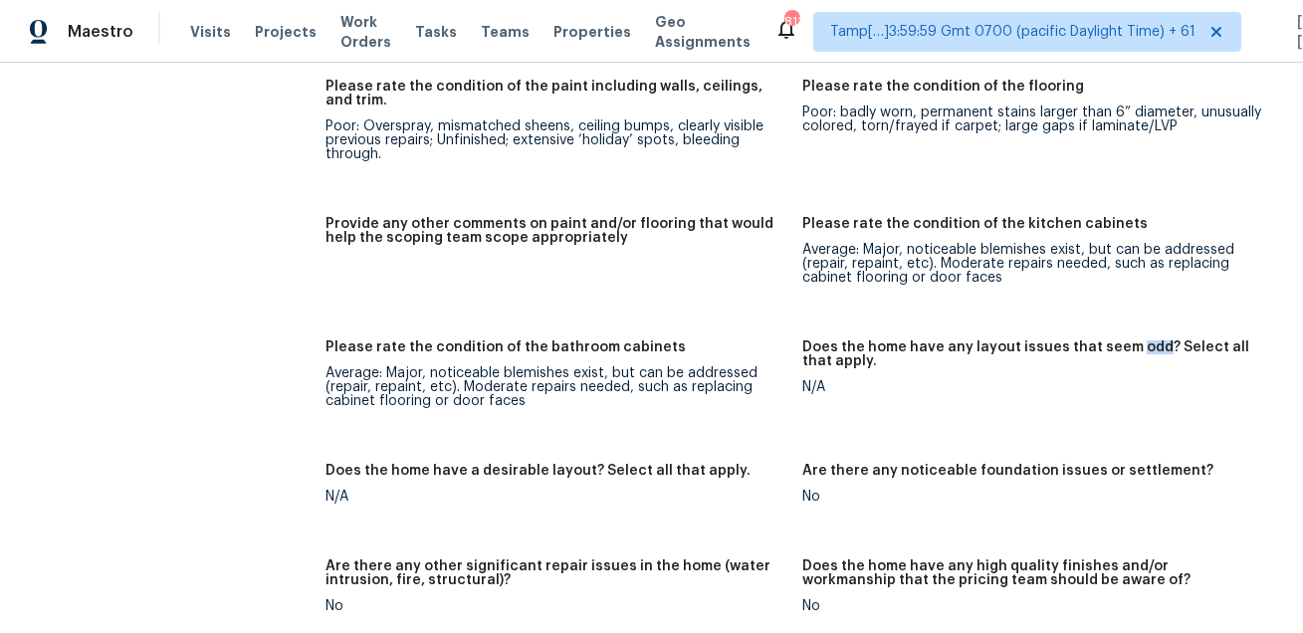
click at [784, 365] on div "Please rate the condition of the bathroom cabinets" at bounding box center [555, 353] width 461 height 26
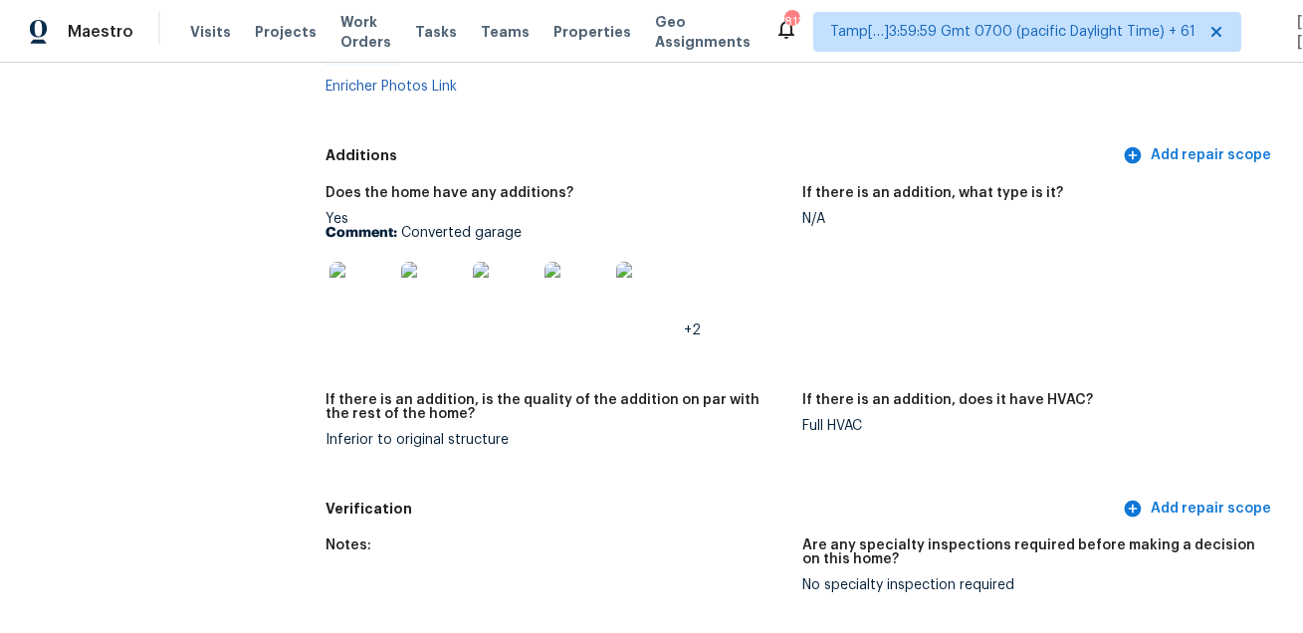
scroll to position [4288, 0]
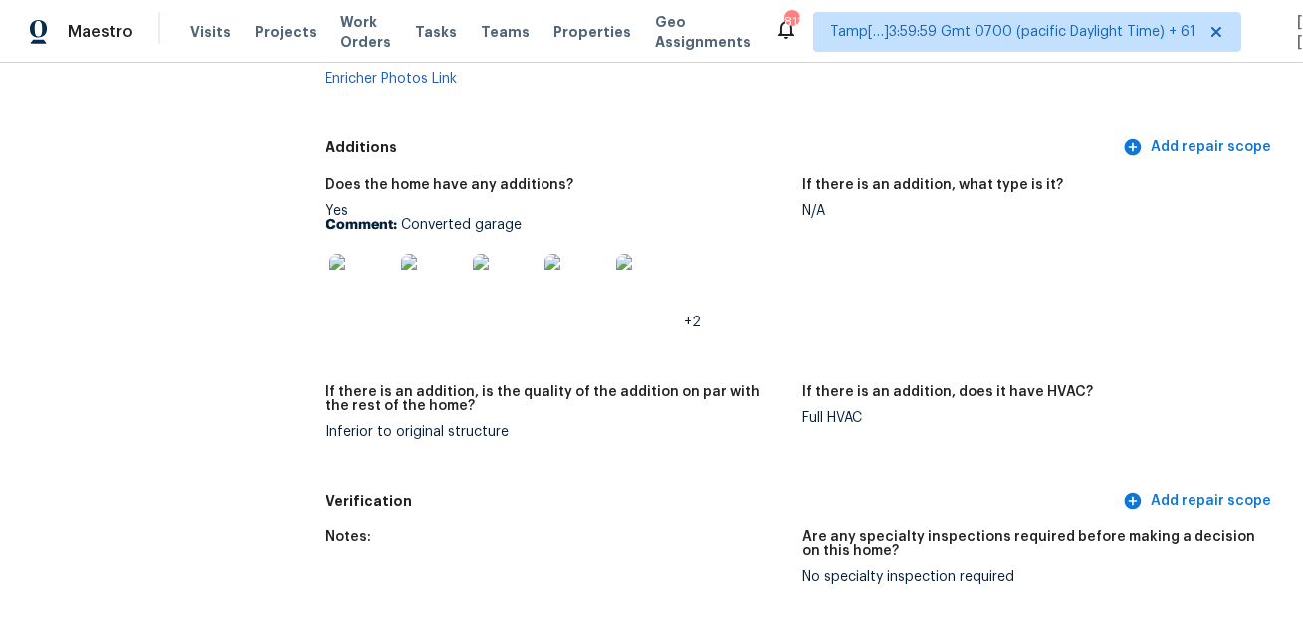
click at [472, 227] on p "Comment: Converted garage" at bounding box center [555, 225] width 461 height 14
click at [347, 279] on img at bounding box center [361, 286] width 64 height 64
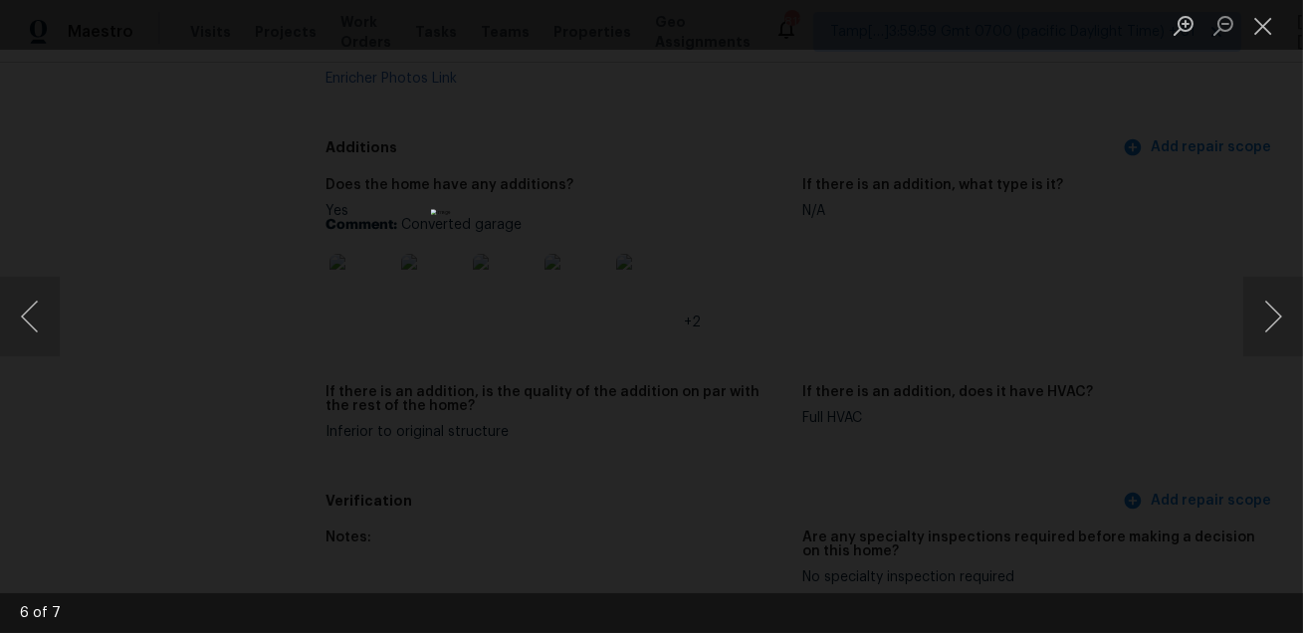
click at [934, 439] on div "Lightbox" at bounding box center [651, 316] width 1303 height 633
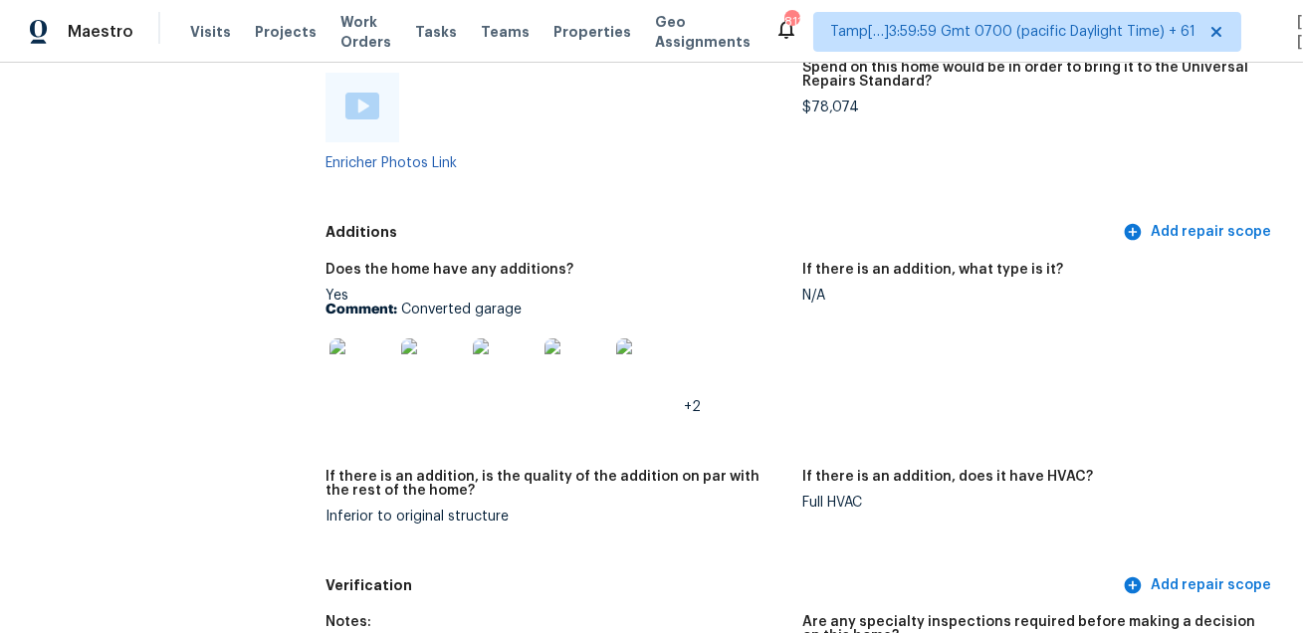
scroll to position [4110, 0]
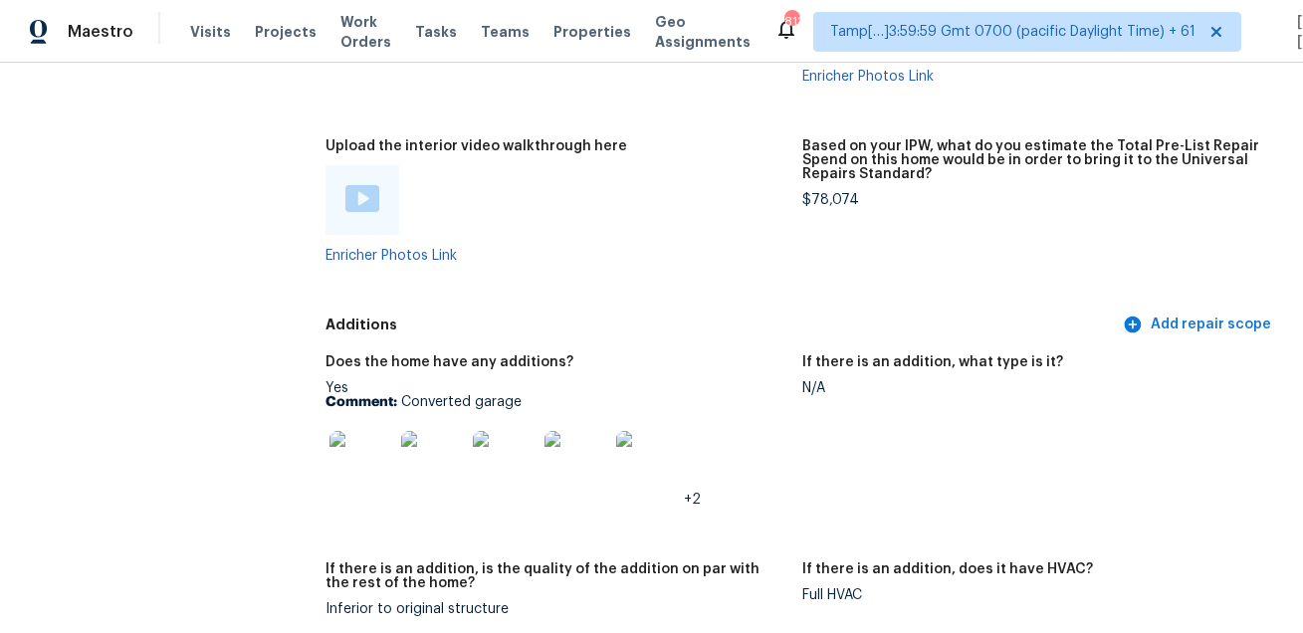
click at [360, 457] on img at bounding box center [361, 463] width 64 height 64
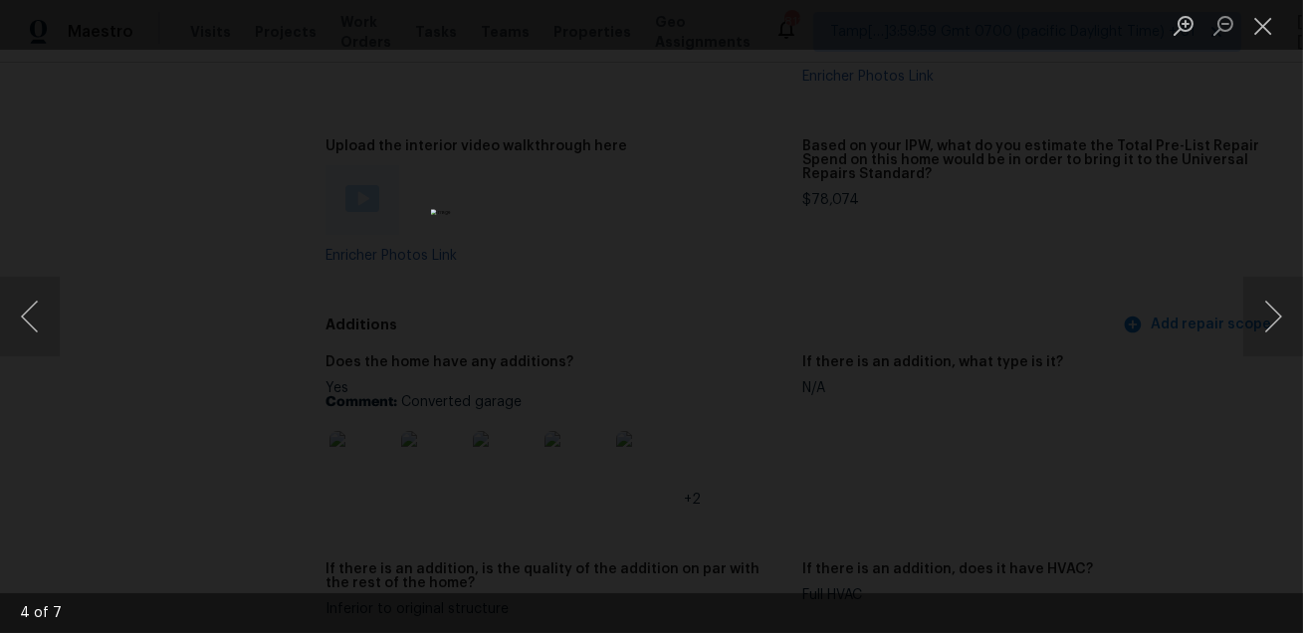
click at [868, 443] on div "Lightbox" at bounding box center [651, 316] width 1303 height 633
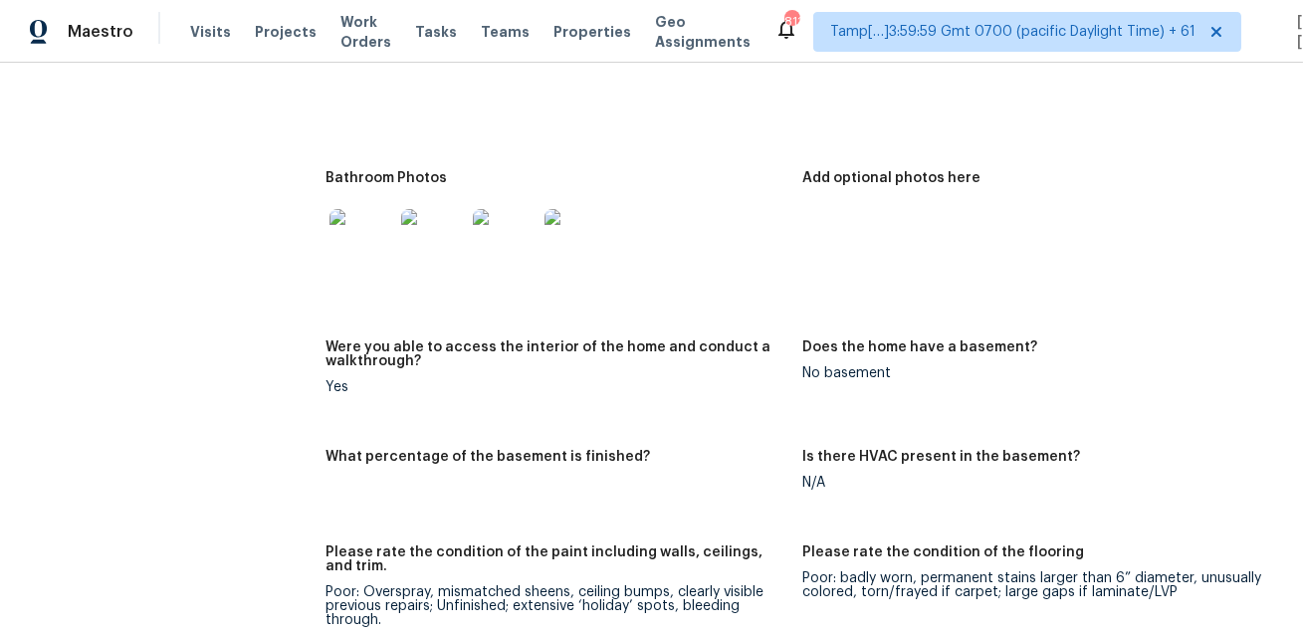
scroll to position [4088, 0]
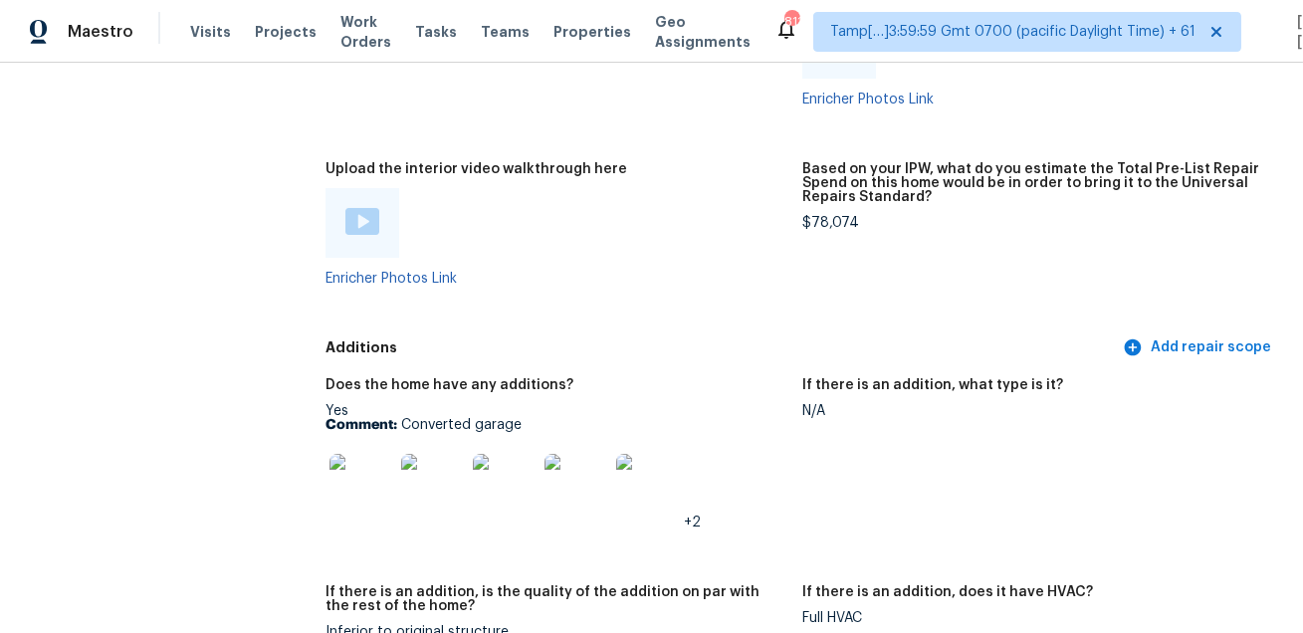
click at [879, 294] on figure "Based on your IPW, what do you estimate the Total Pre-List Repair Spend on this…" at bounding box center [1040, 239] width 477 height 155
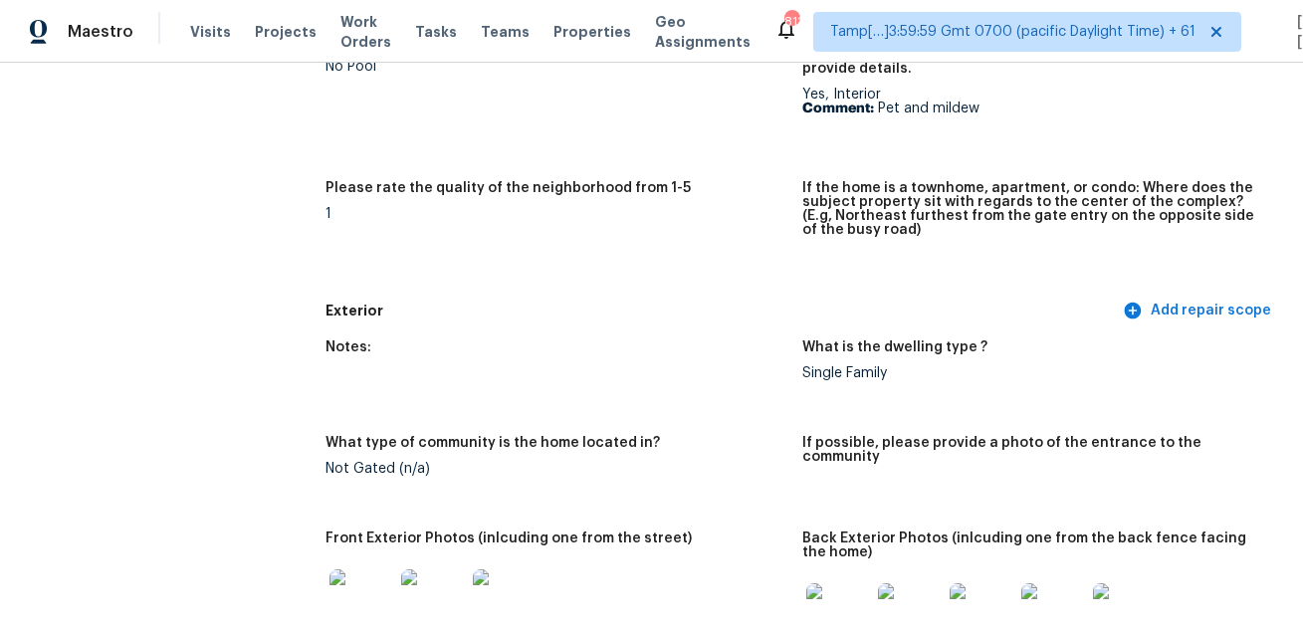
scroll to position [0, 0]
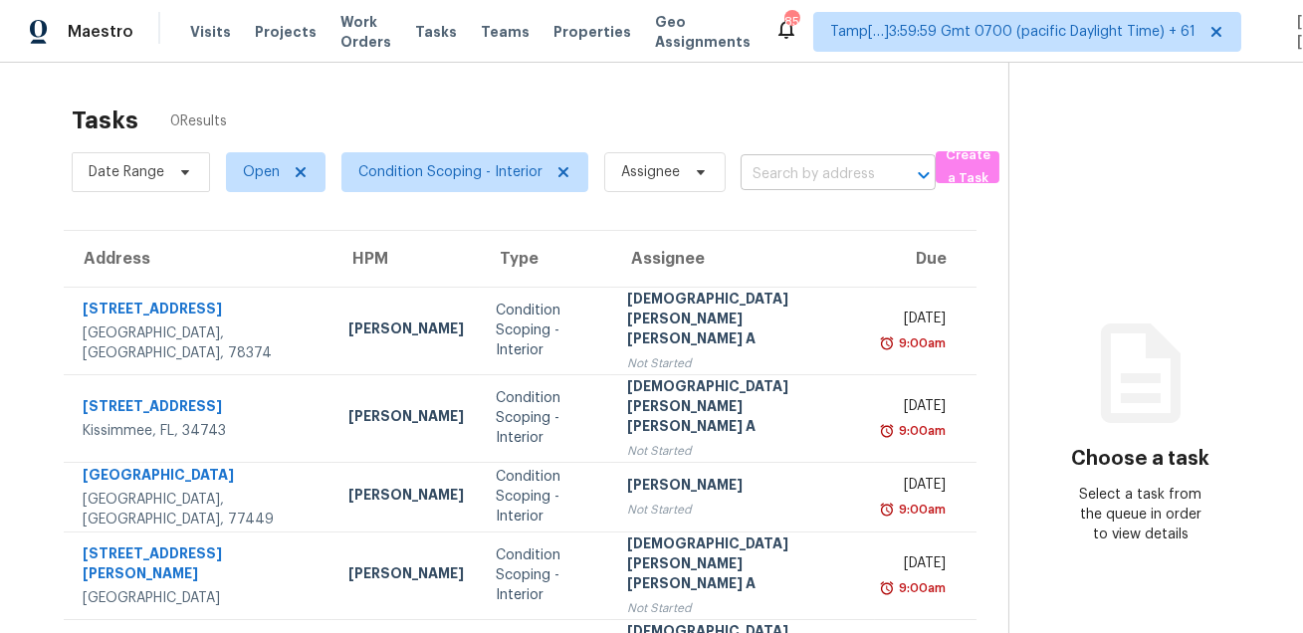
click at [769, 175] on input "text" at bounding box center [809, 174] width 139 height 31
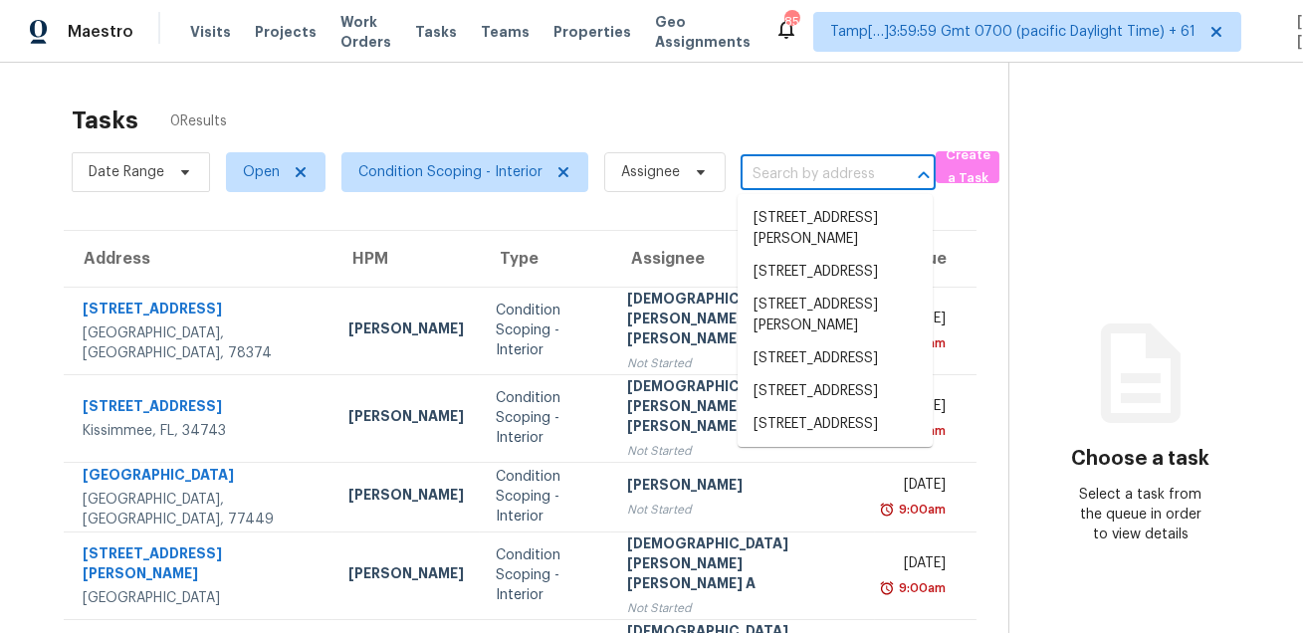
paste input "[STREET_ADDRESS]"
type input "[STREET_ADDRESS]"
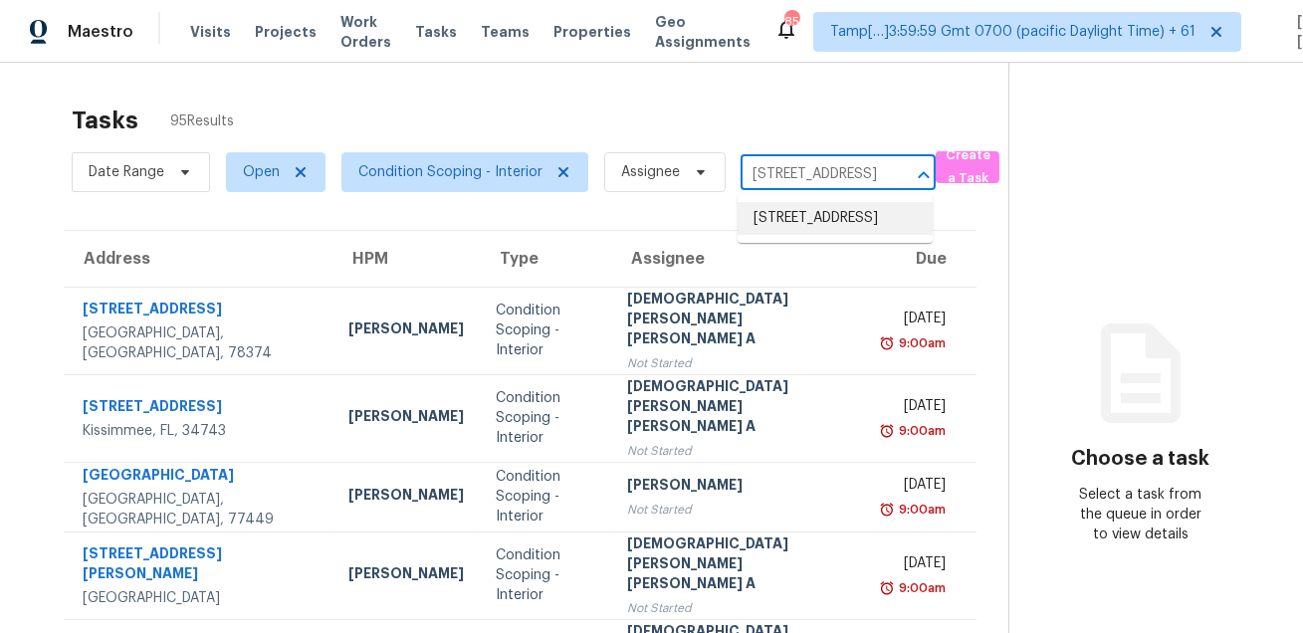
click at [803, 219] on li "[STREET_ADDRESS]" at bounding box center [834, 218] width 195 height 33
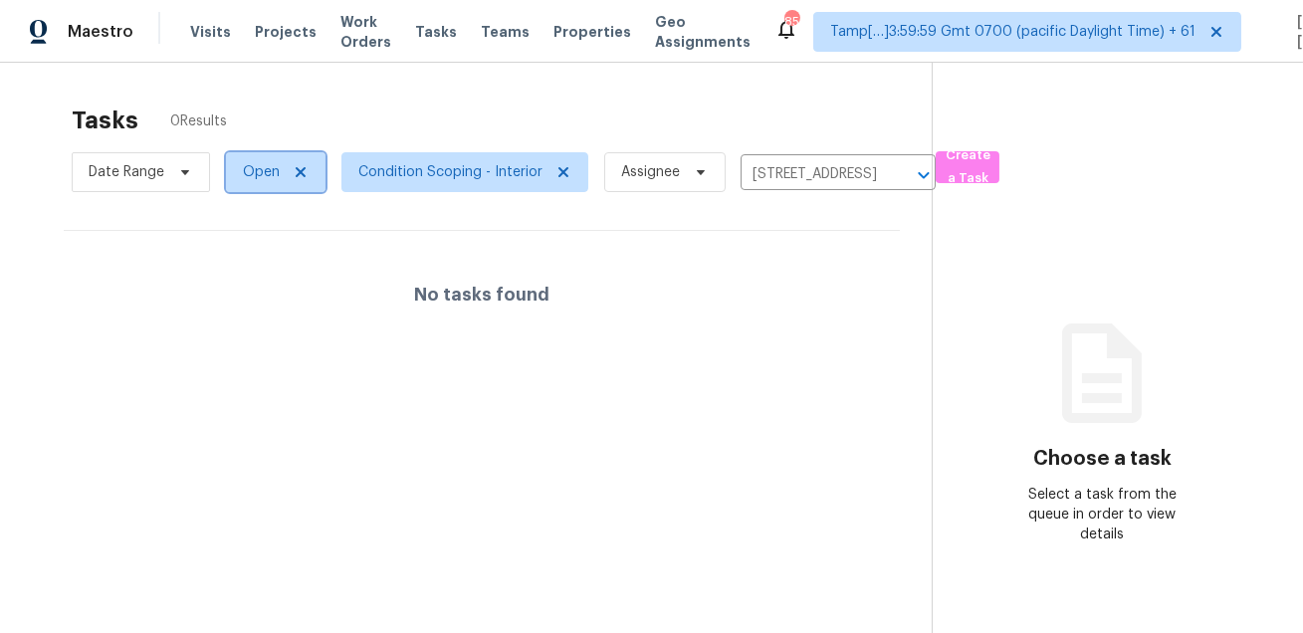
click at [251, 173] on span "Open" at bounding box center [261, 172] width 37 height 20
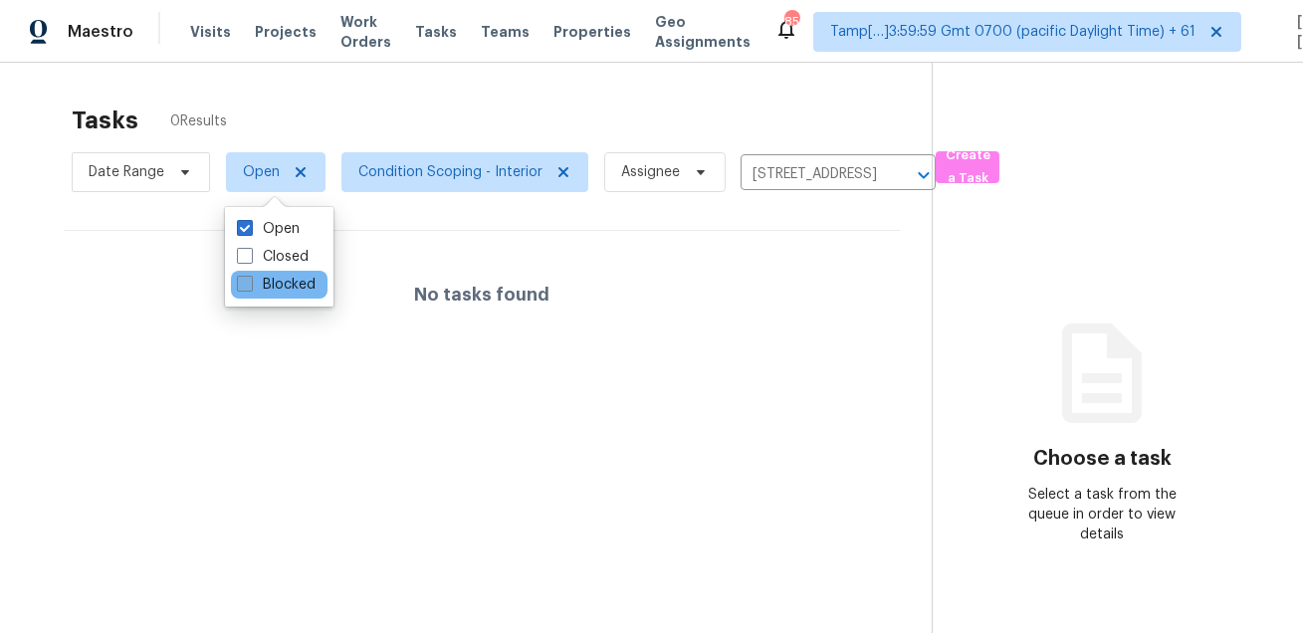
click at [283, 283] on label "Blocked" at bounding box center [276, 285] width 79 height 20
click at [250, 283] on input "Blocked" at bounding box center [243, 281] width 13 height 13
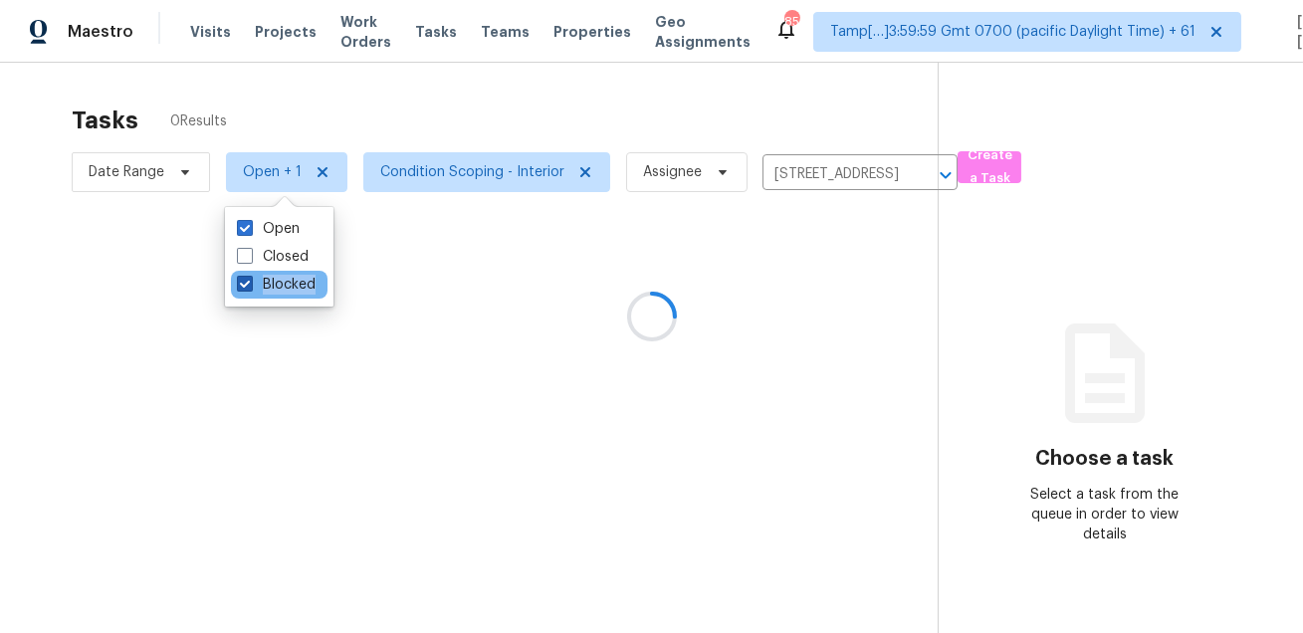
click at [283, 283] on label "Blocked" at bounding box center [276, 285] width 79 height 20
click at [250, 283] on input "Blocked" at bounding box center [243, 281] width 13 height 13
checkbox input "false"
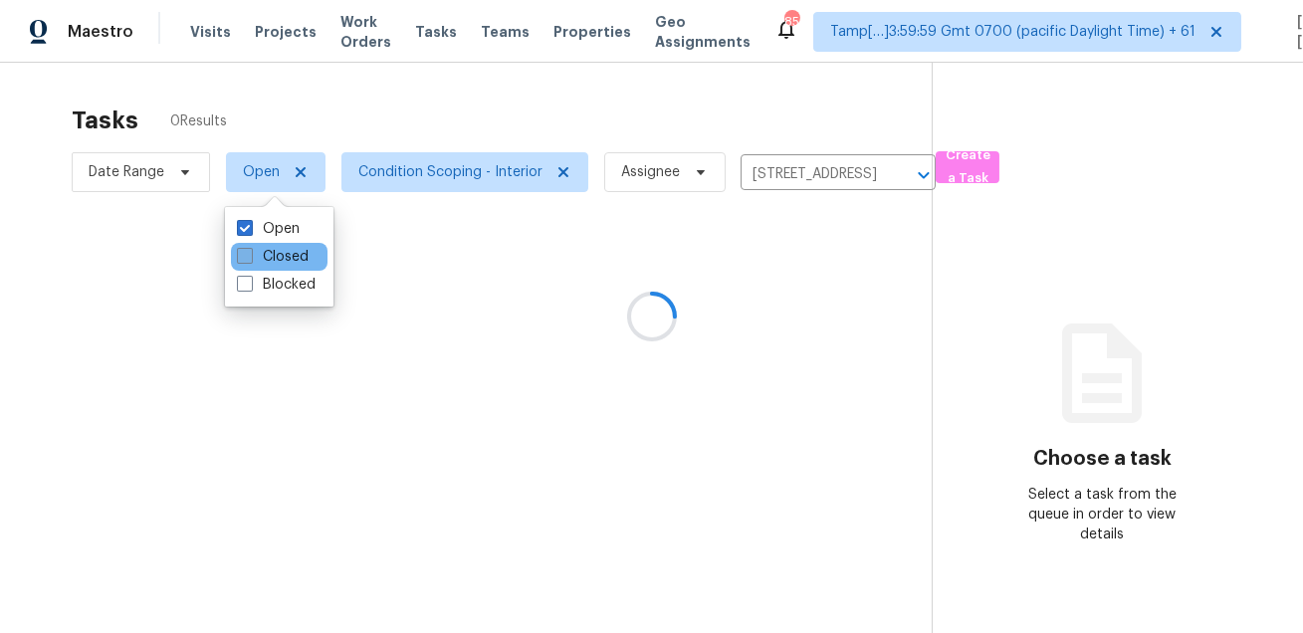
click at [285, 264] on label "Closed" at bounding box center [273, 257] width 72 height 20
click at [250, 260] on input "Closed" at bounding box center [243, 253] width 13 height 13
checkbox input "true"
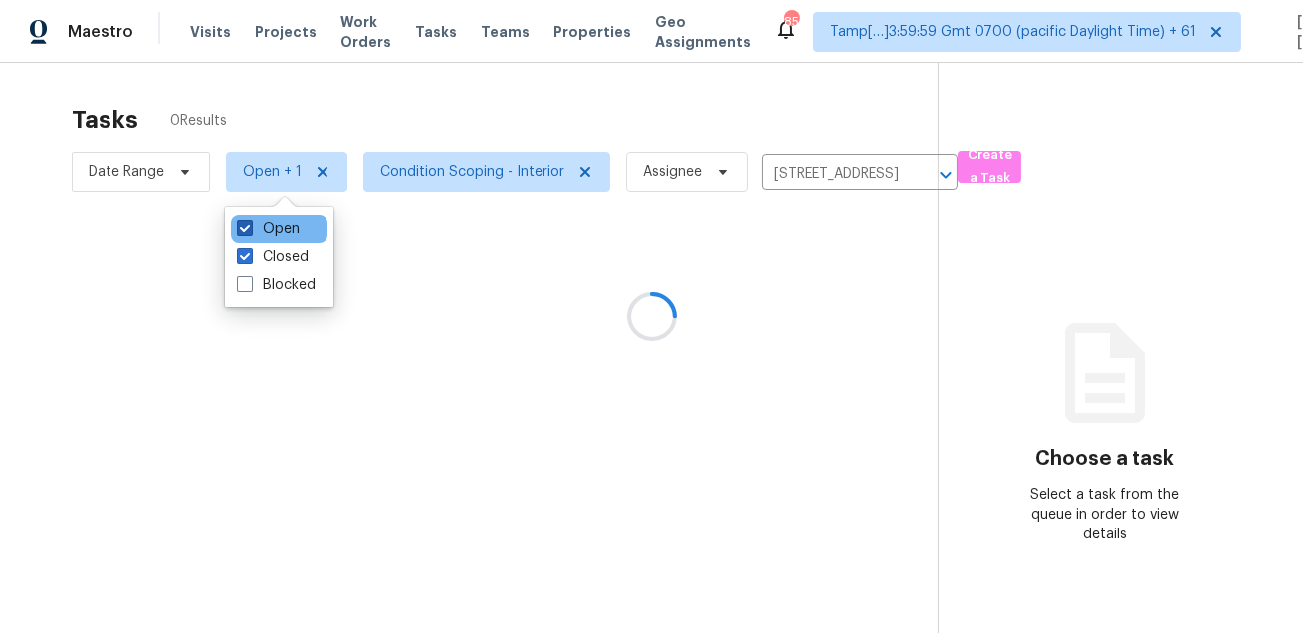
click at [289, 221] on label "Open" at bounding box center [268, 229] width 63 height 20
click at [250, 221] on input "Open" at bounding box center [243, 225] width 13 height 13
checkbox input "false"
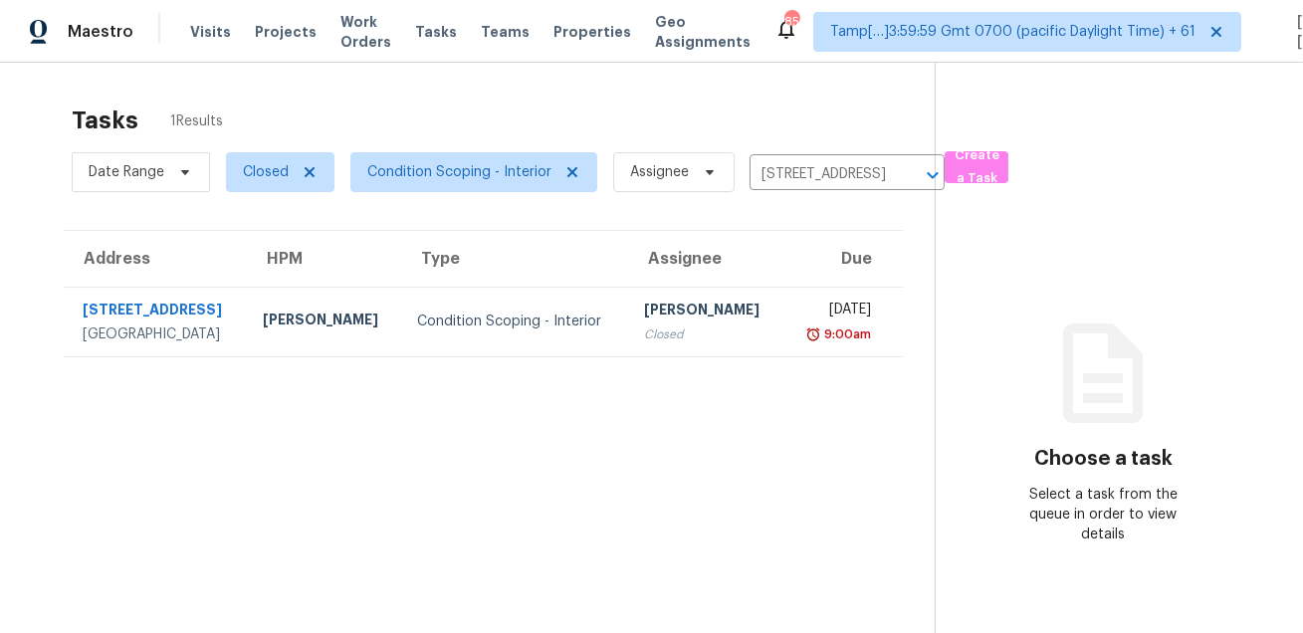
click at [411, 112] on div "Tasks 1 Results" at bounding box center [503, 121] width 863 height 52
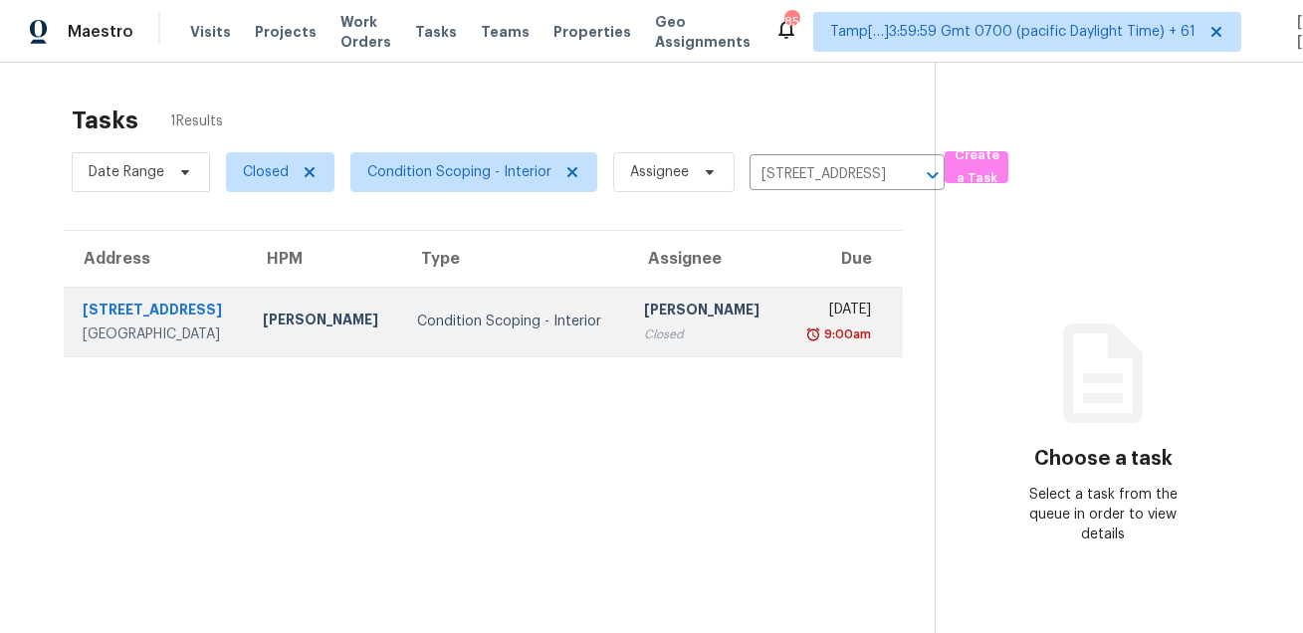
click at [498, 287] on td "Condition Scoping - Interior" at bounding box center [514, 322] width 227 height 70
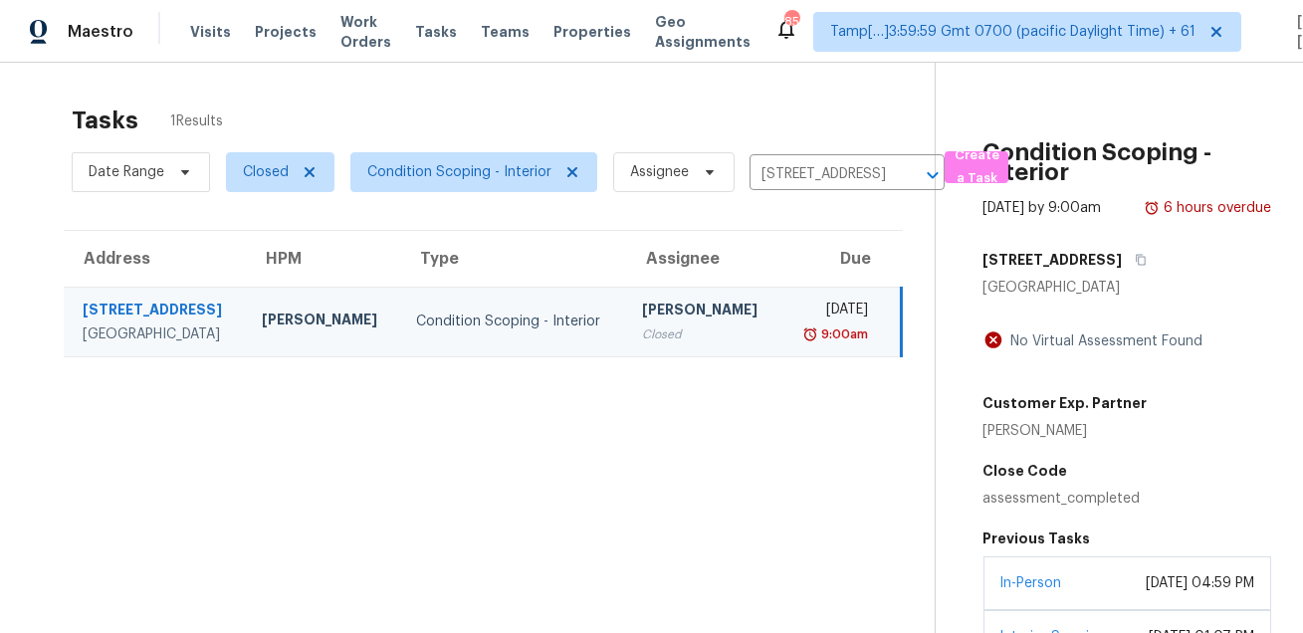
scroll to position [269, 0]
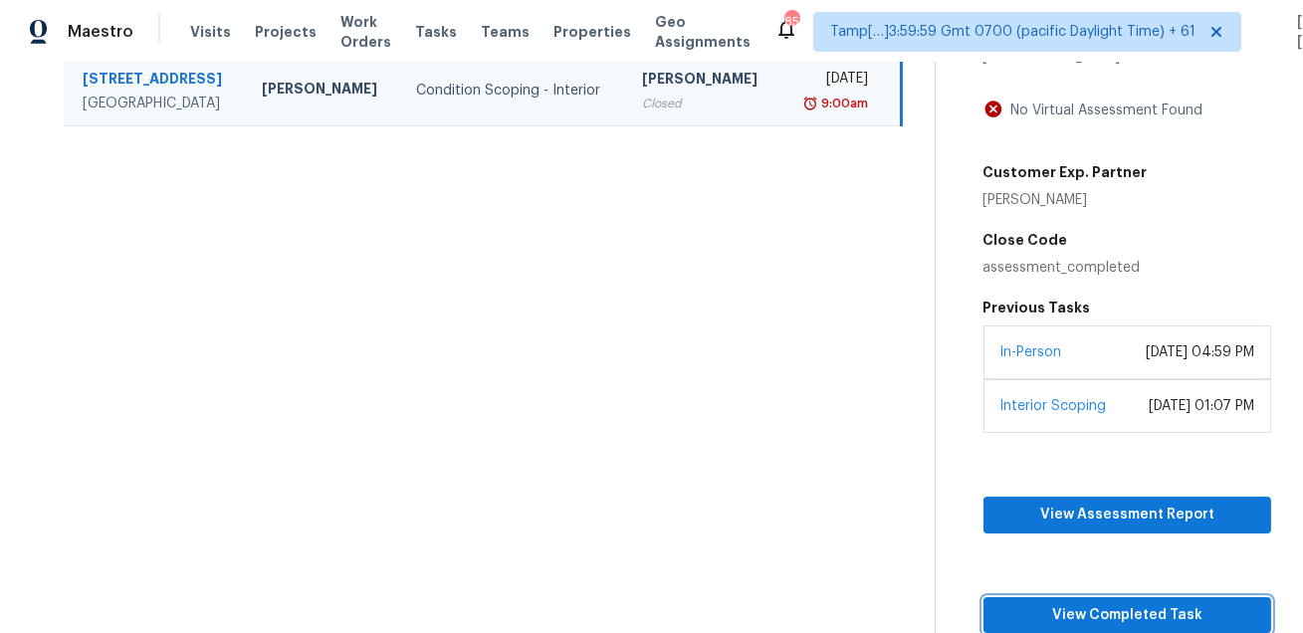
click at [1101, 608] on span "View Completed Task" at bounding box center [1127, 615] width 257 height 25
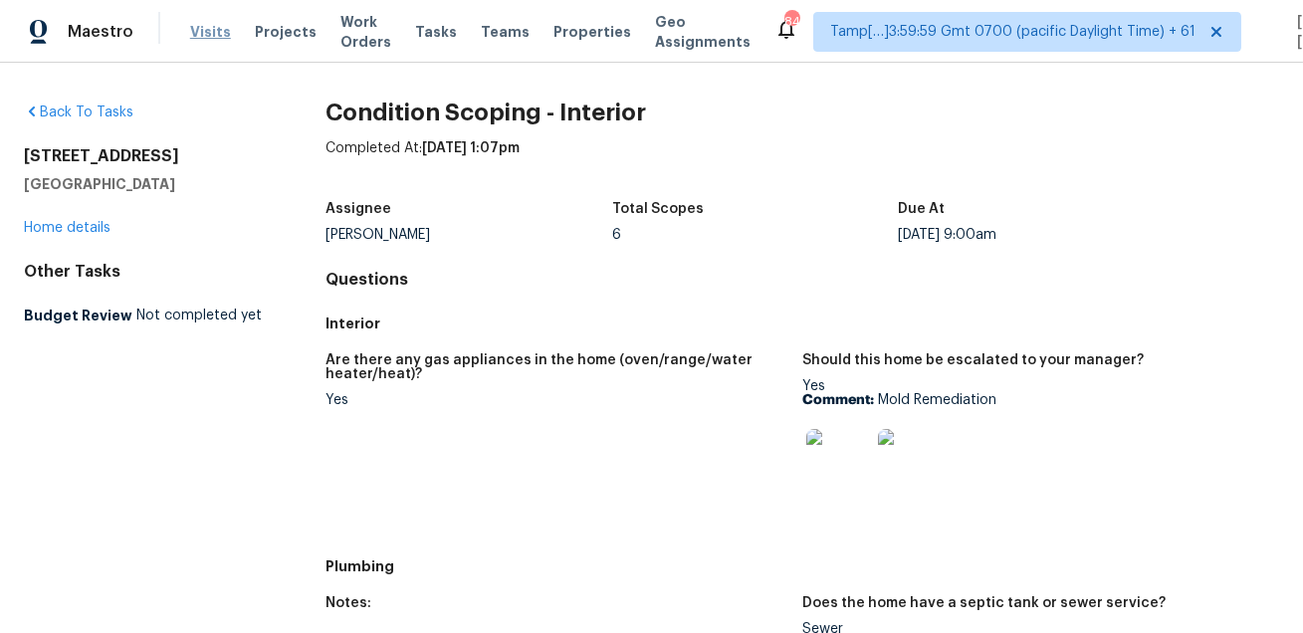
click at [205, 32] on span "Visits" at bounding box center [210, 32] width 41 height 20
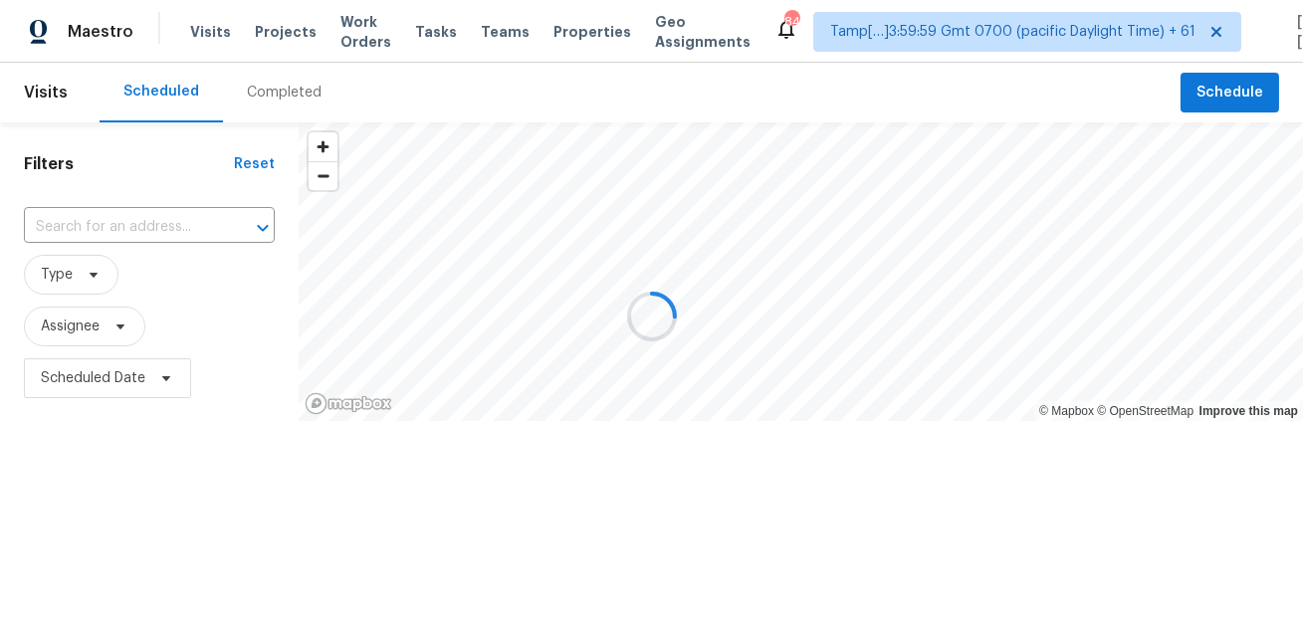
click at [285, 99] on div at bounding box center [651, 316] width 1303 height 633
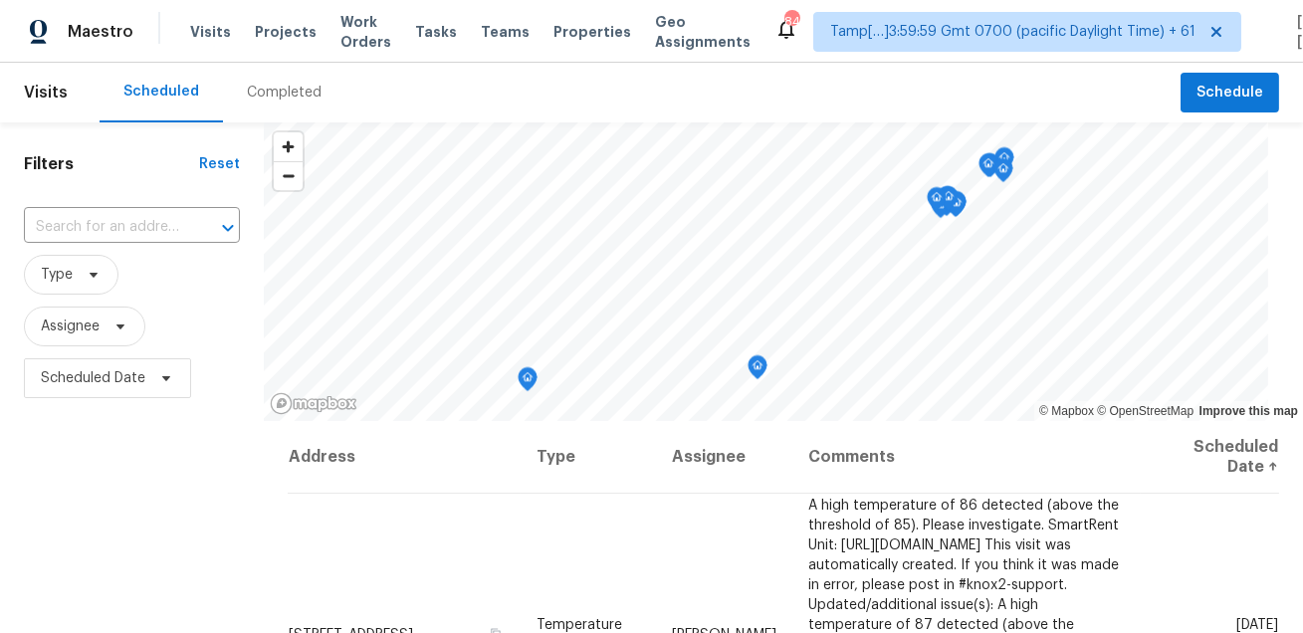
click at [285, 99] on div "Completed" at bounding box center [284, 93] width 75 height 20
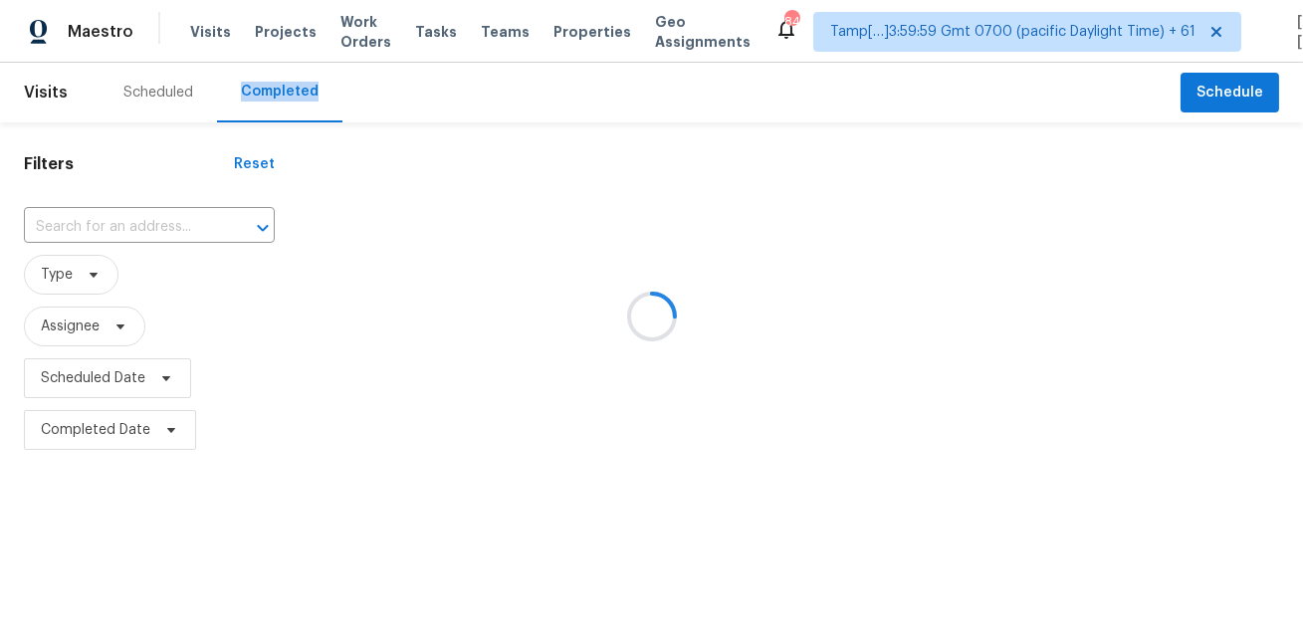
click at [180, 207] on div at bounding box center [651, 316] width 1303 height 633
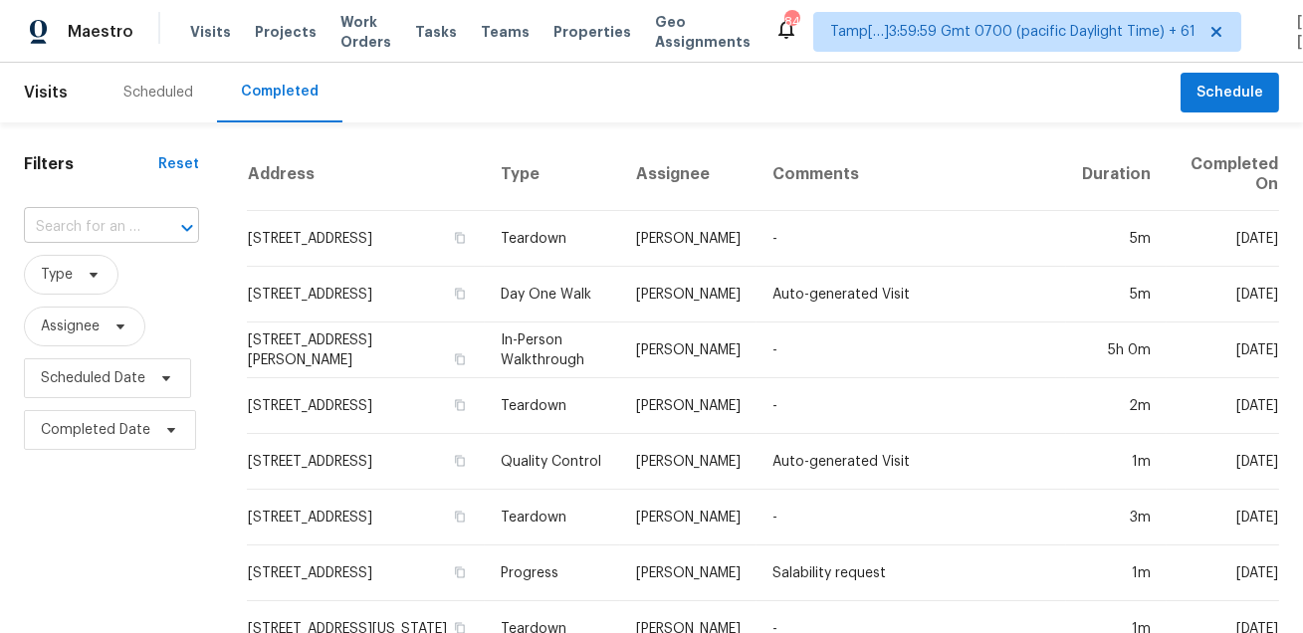
click at [167, 234] on div at bounding box center [173, 228] width 52 height 28
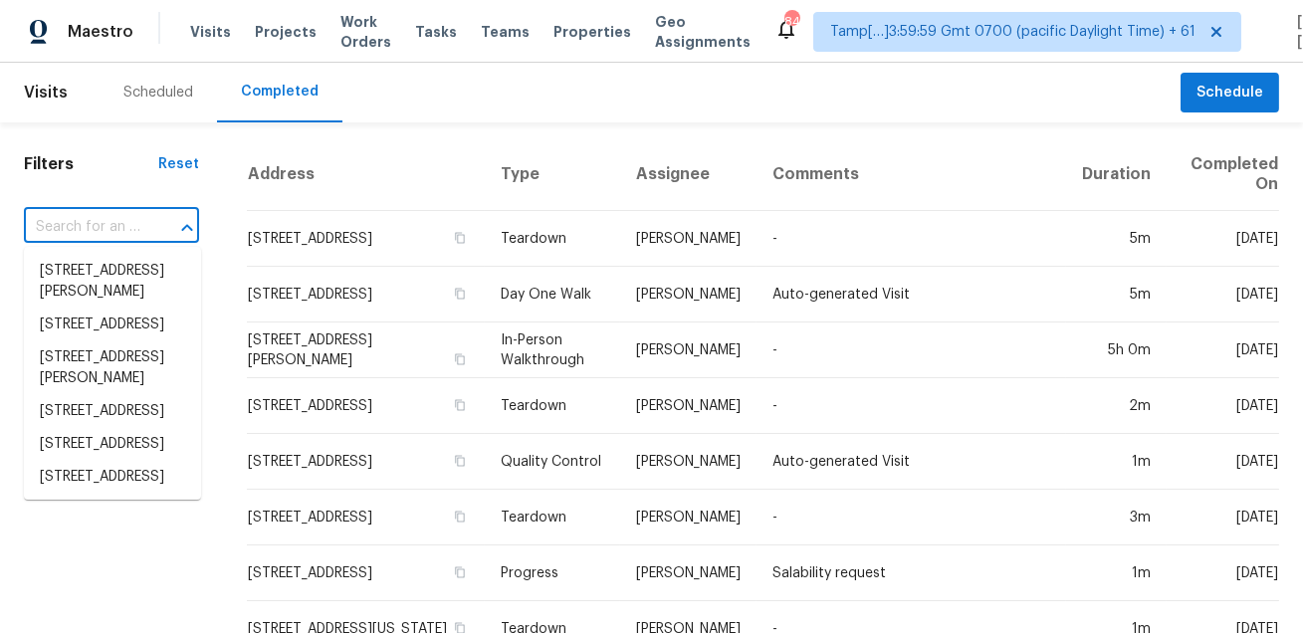
paste input "[STREET_ADDRESS][PERSON_NAME]"
type input "[STREET_ADDRESS][PERSON_NAME]"
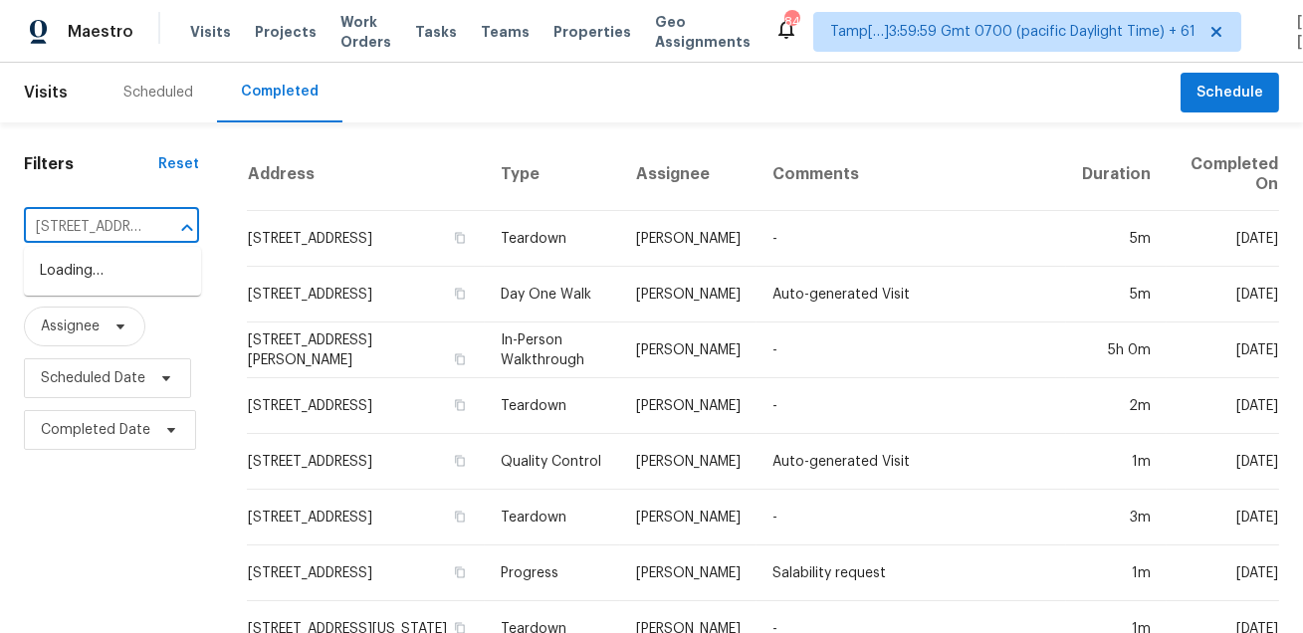
scroll to position [0, 134]
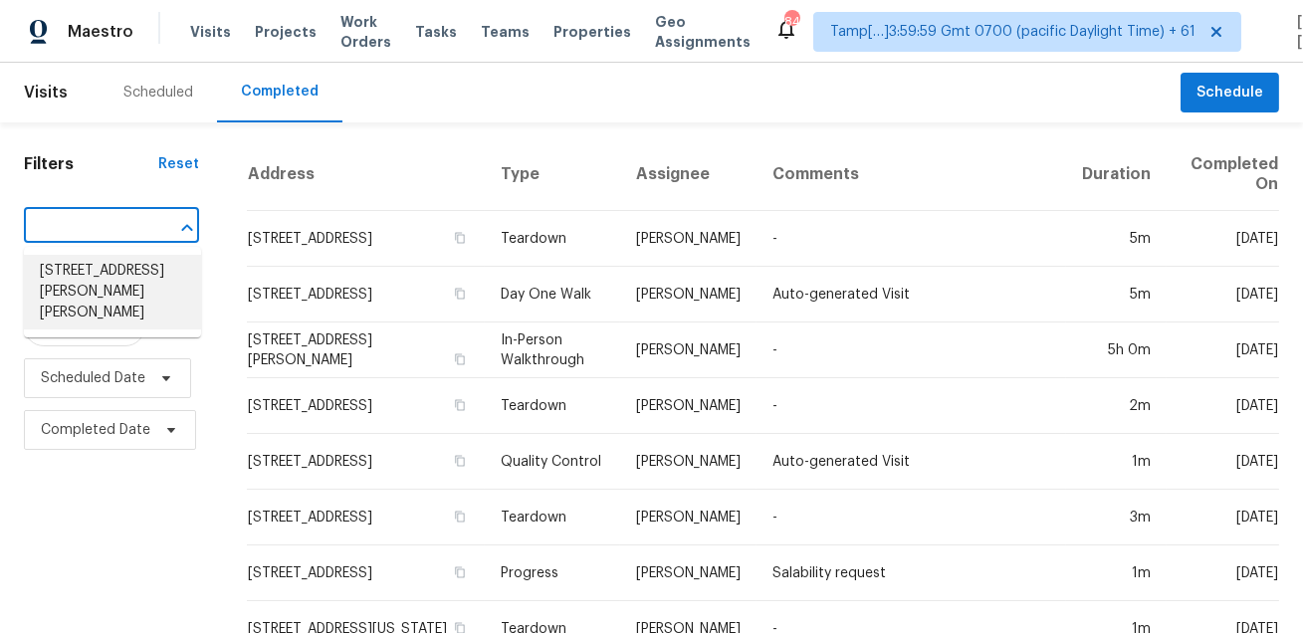
click at [122, 281] on li "[STREET_ADDRESS][PERSON_NAME][PERSON_NAME]" at bounding box center [112, 292] width 177 height 75
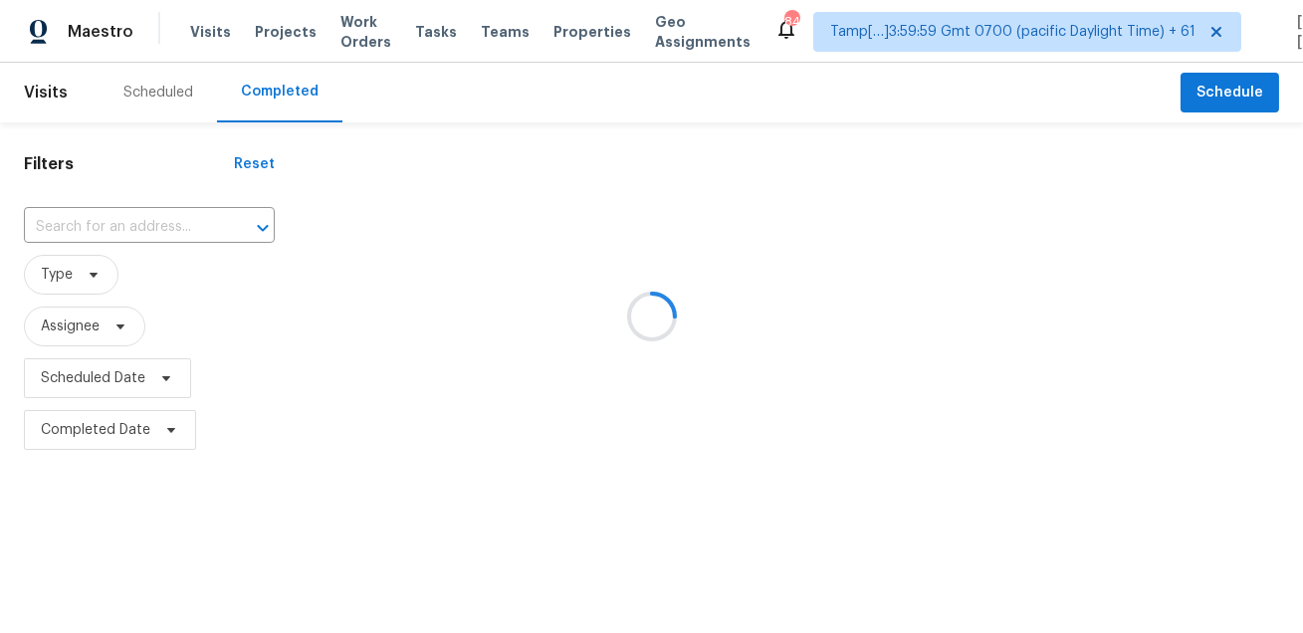
type input "[STREET_ADDRESS][PERSON_NAME][PERSON_NAME]"
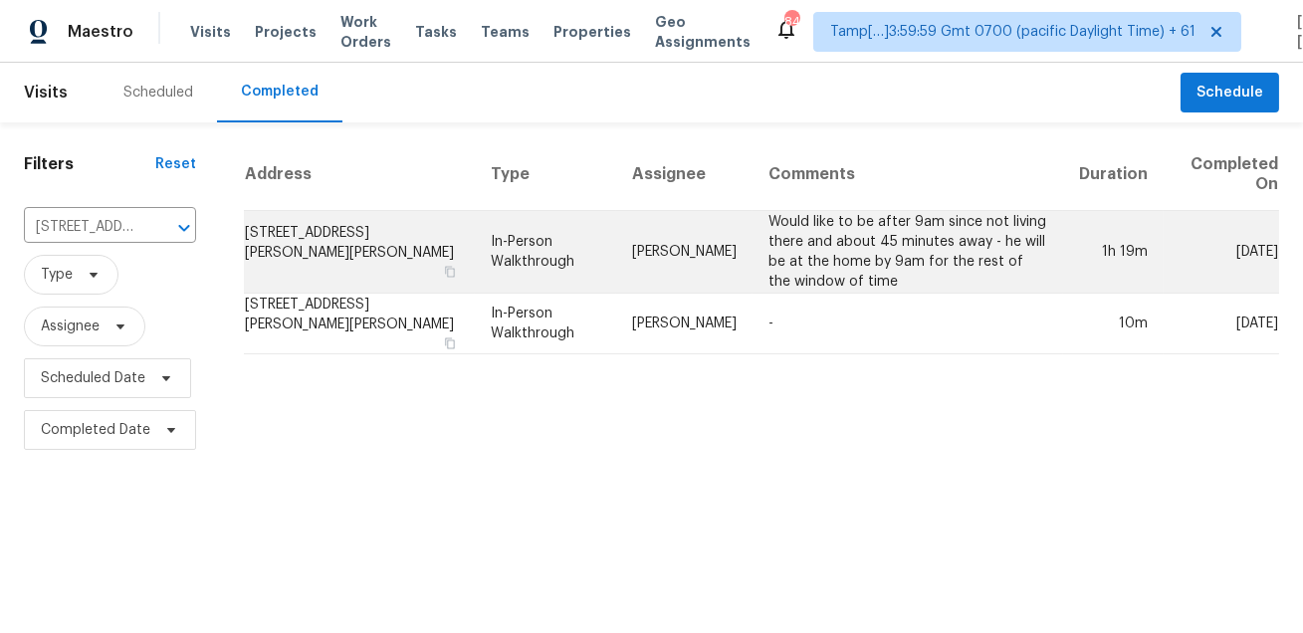
click at [694, 243] on td "[PERSON_NAME]" at bounding box center [684, 252] width 136 height 83
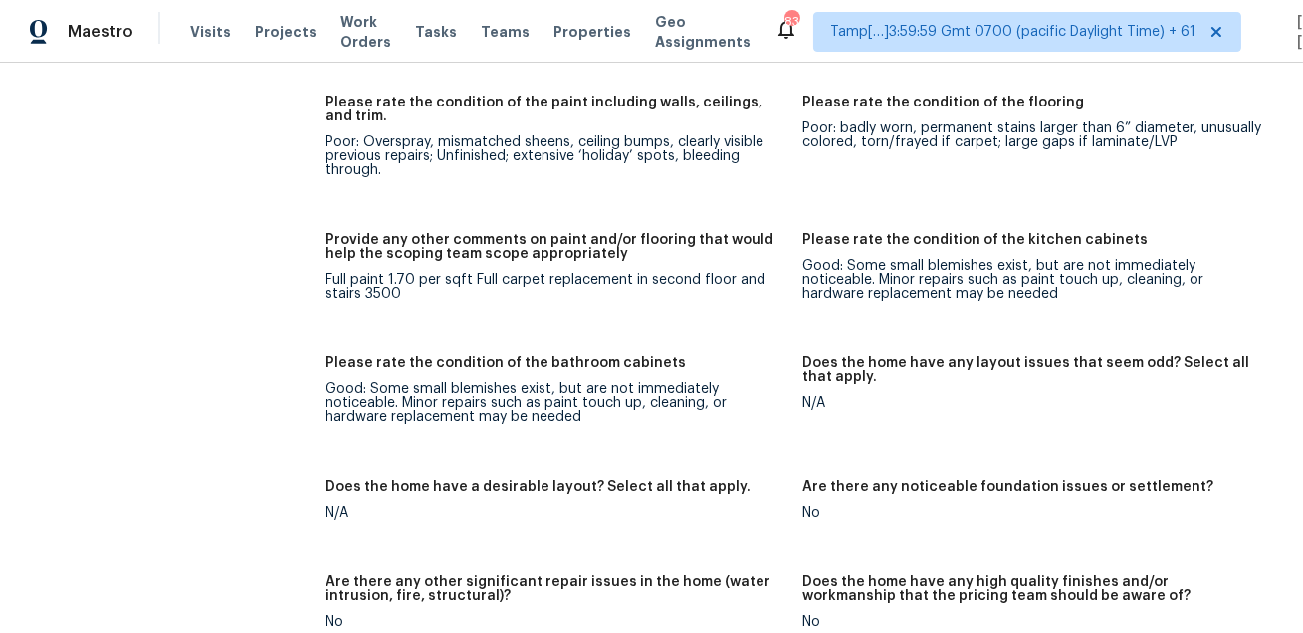
scroll to position [245, 0]
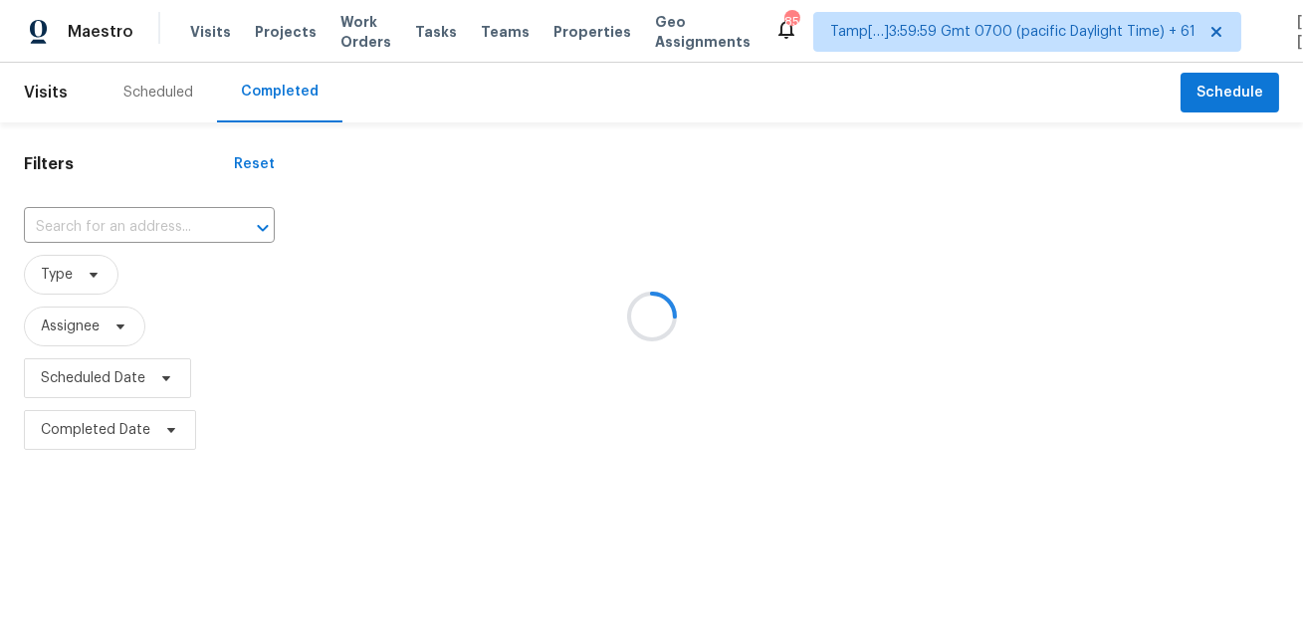
click at [414, 32] on div at bounding box center [651, 316] width 1303 height 633
click at [415, 32] on span "Tasks" at bounding box center [436, 32] width 42 height 14
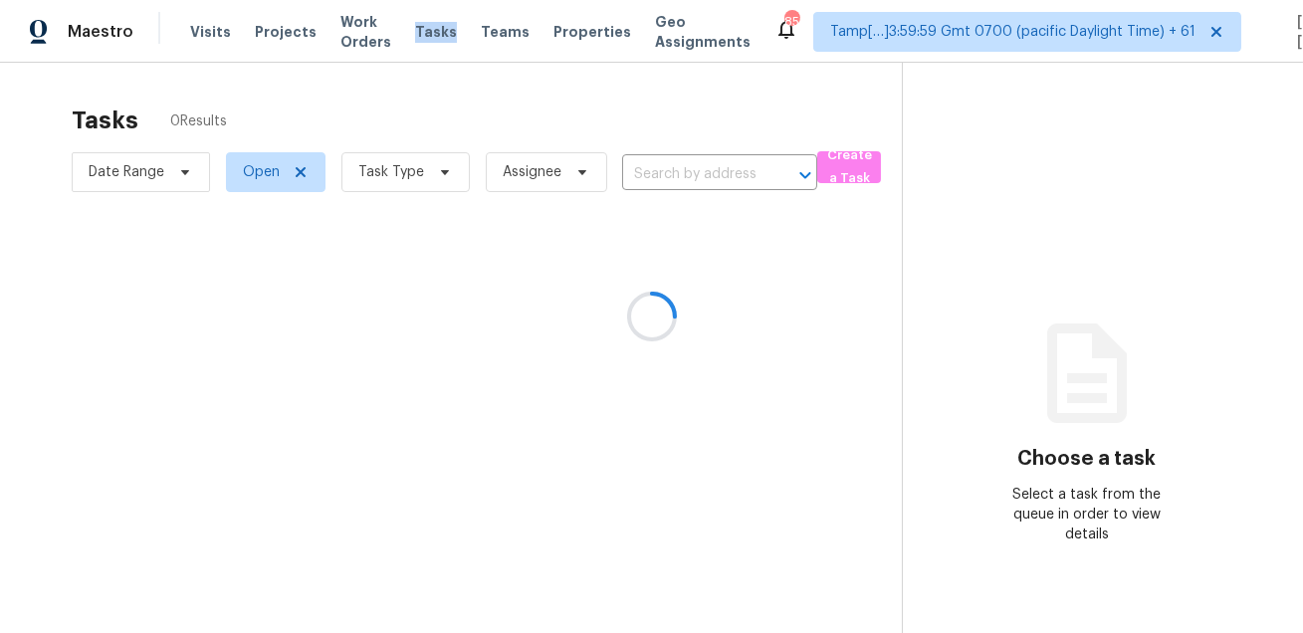
click at [414, 32] on div at bounding box center [651, 316] width 1303 height 633
click at [629, 136] on div at bounding box center [651, 316] width 1303 height 633
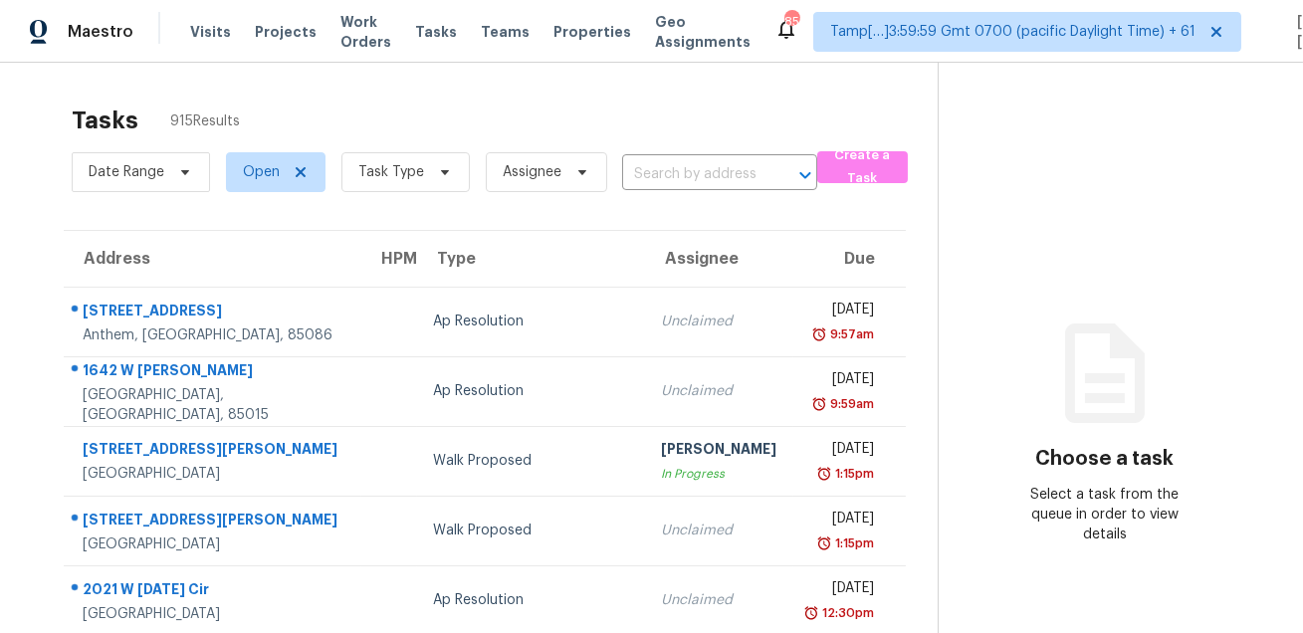
click at [701, 178] on input "text" at bounding box center [691, 174] width 139 height 31
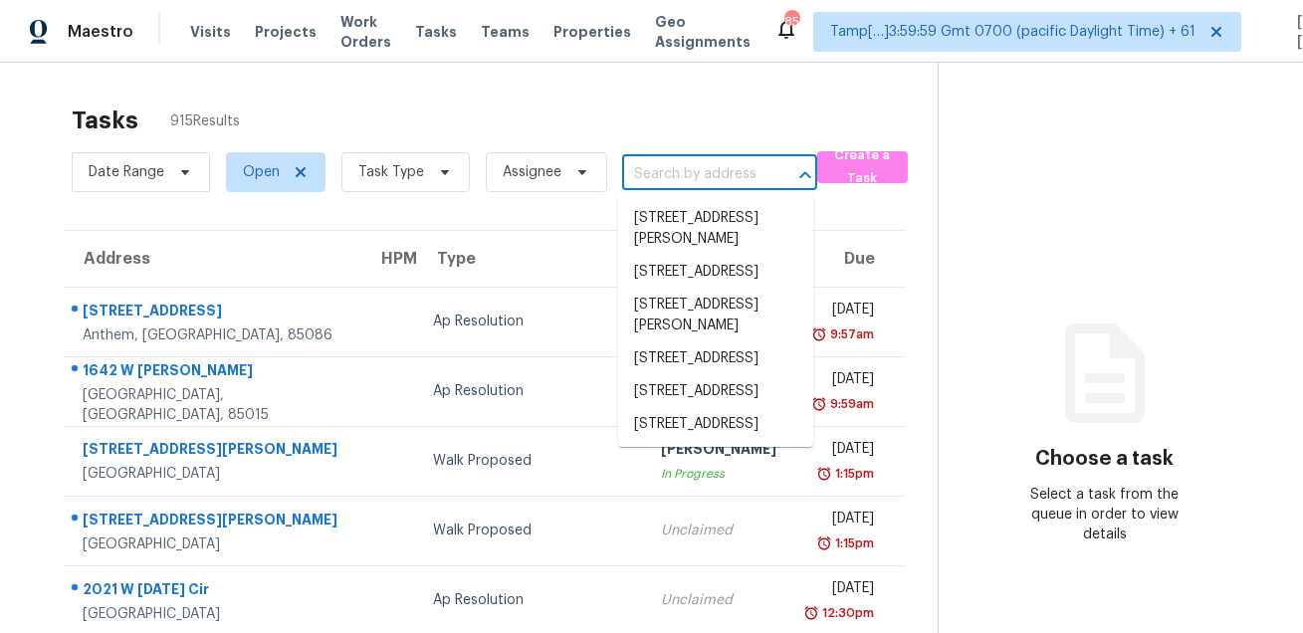
paste input "[STREET_ADDRESS][PERSON_NAME]"
type input "[STREET_ADDRESS][PERSON_NAME]"
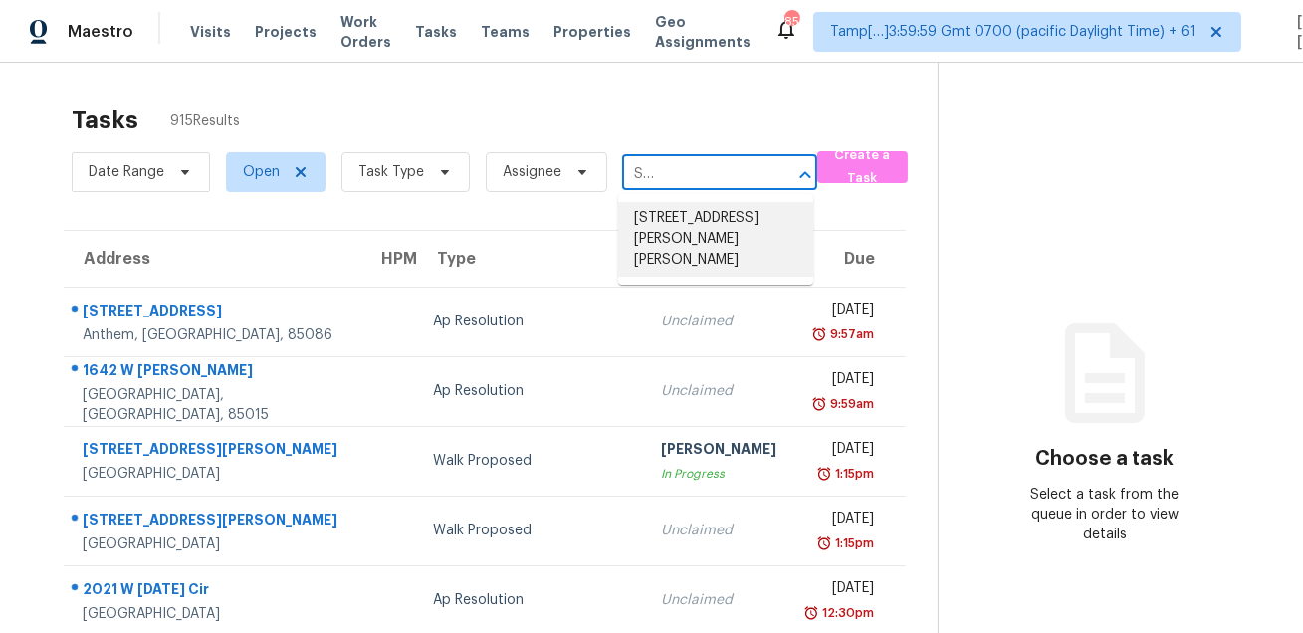
click at [674, 219] on li "[STREET_ADDRESS][PERSON_NAME][PERSON_NAME]" at bounding box center [715, 239] width 195 height 75
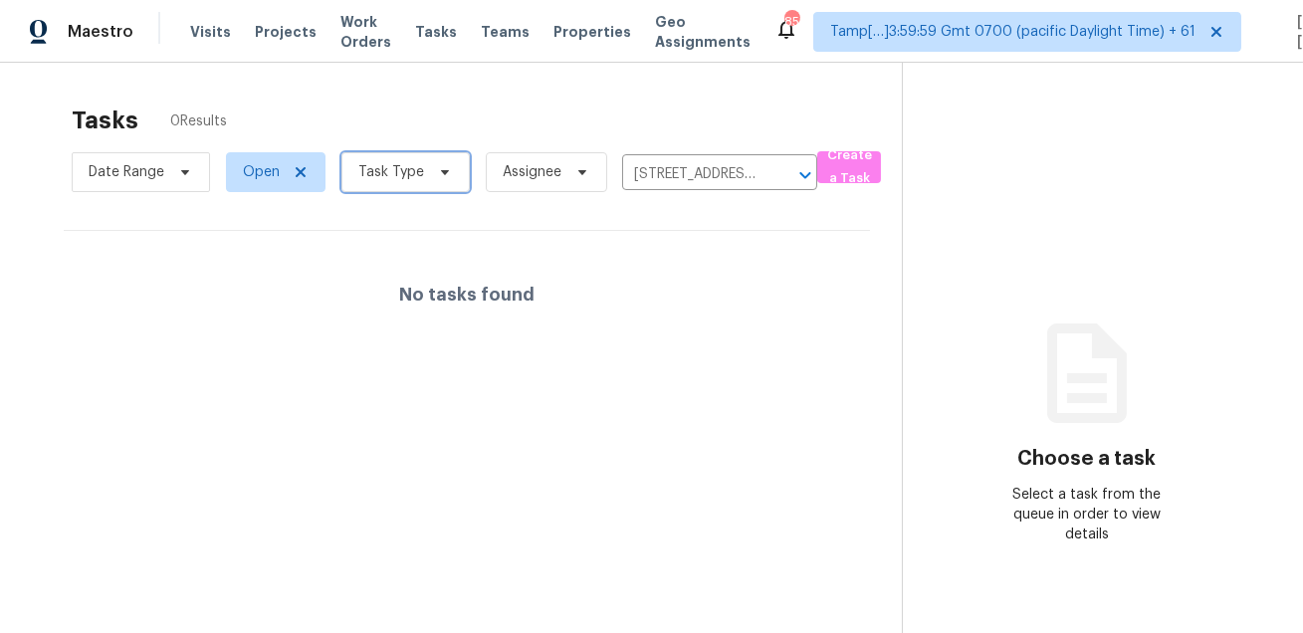
click at [395, 177] on span "Task Type" at bounding box center [391, 172] width 66 height 20
click at [503, 175] on span "Assignee" at bounding box center [532, 172] width 59 height 20
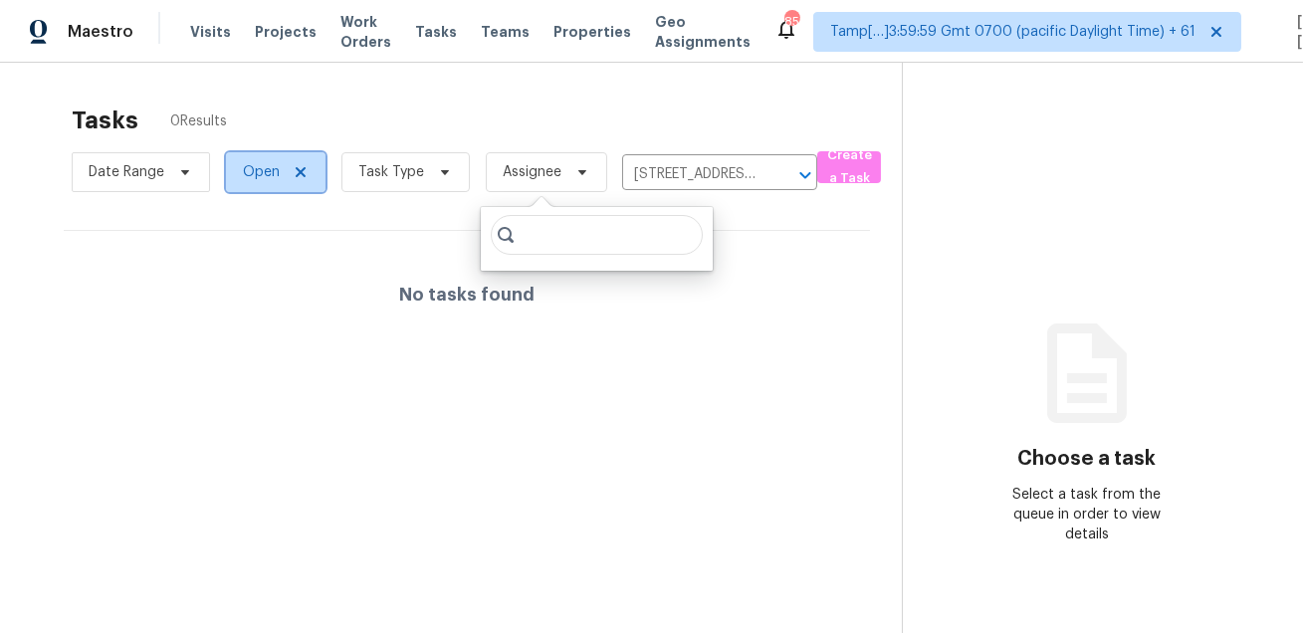
click at [276, 174] on span "Open" at bounding box center [261, 172] width 37 height 20
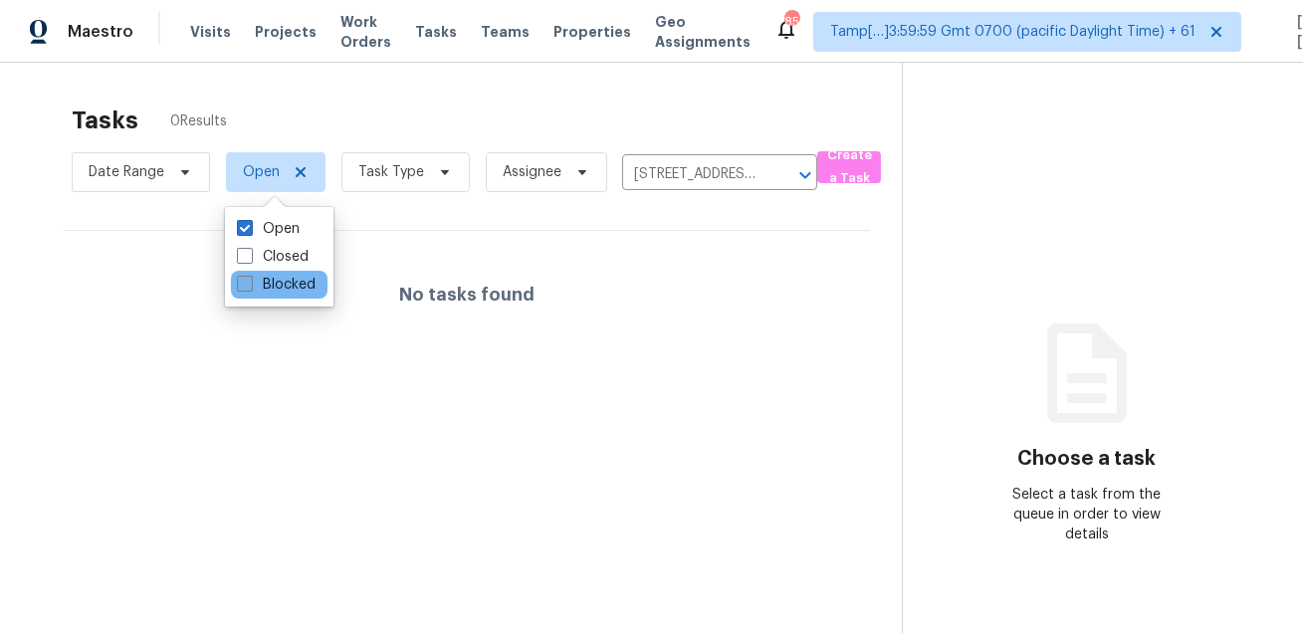
click at [275, 277] on label "Blocked" at bounding box center [276, 285] width 79 height 20
click at [250, 277] on input "Blocked" at bounding box center [243, 281] width 13 height 13
checkbox input "true"
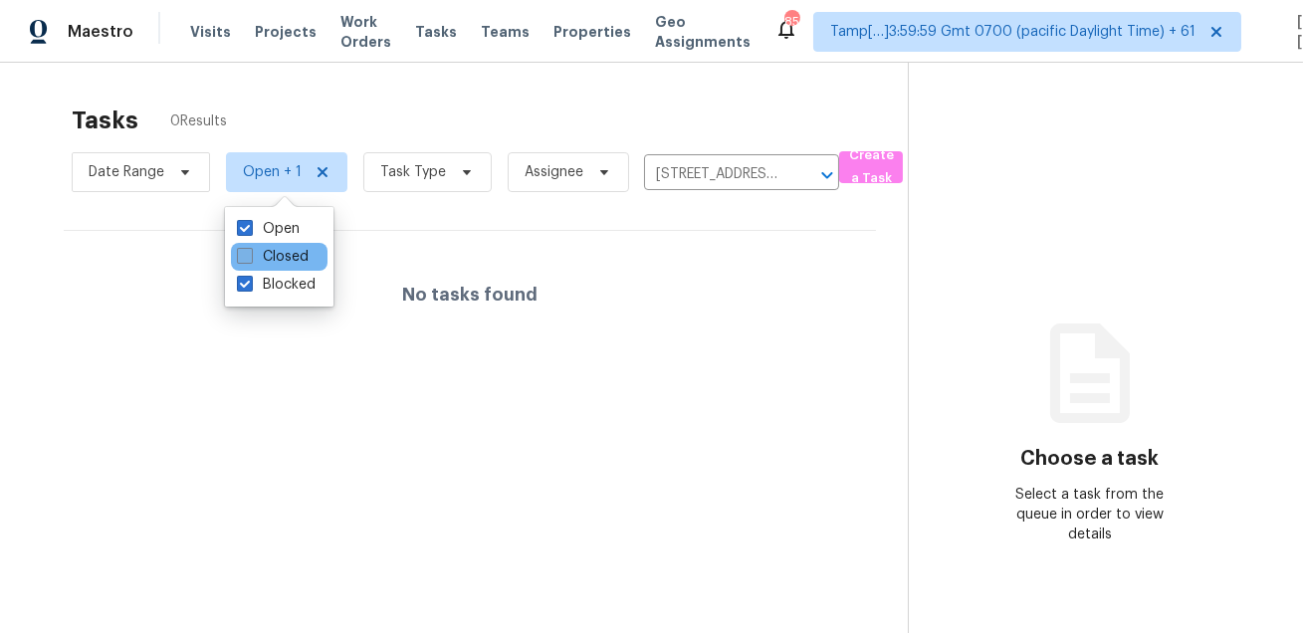
click at [285, 257] on label "Closed" at bounding box center [273, 257] width 72 height 20
click at [250, 257] on input "Closed" at bounding box center [243, 253] width 13 height 13
checkbox input "true"
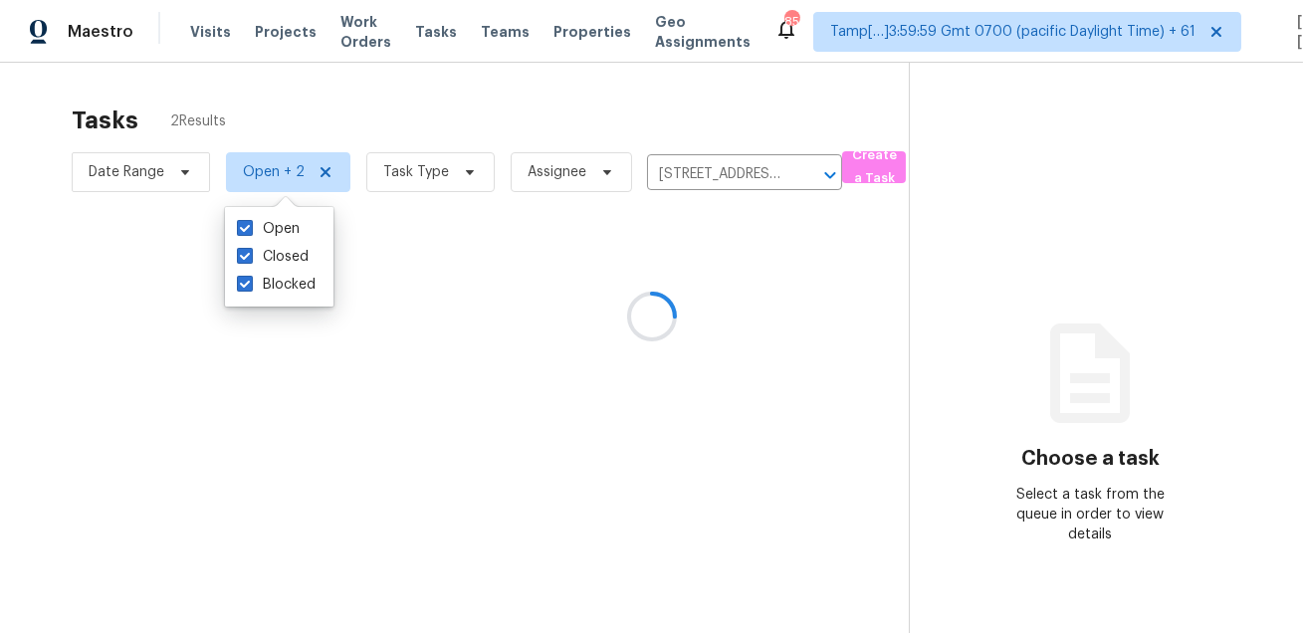
click at [427, 119] on div at bounding box center [651, 316] width 1303 height 633
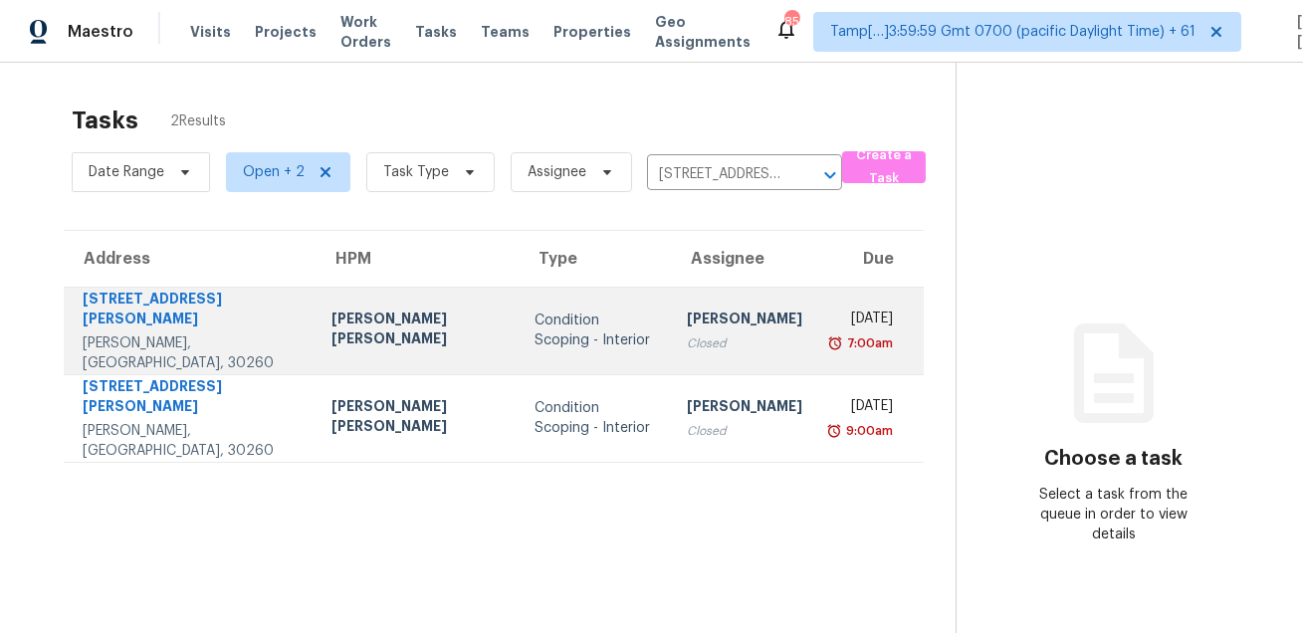
scroll to position [62, 0]
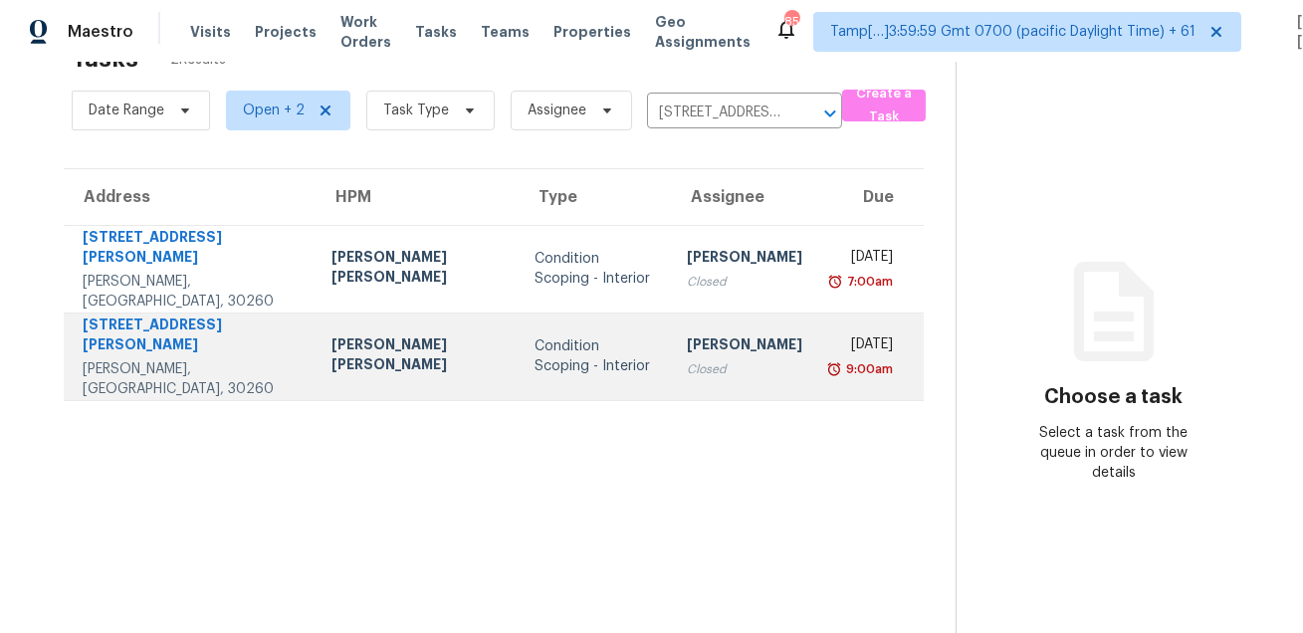
click at [718, 346] on td "Aswini Stephenraj Closed" at bounding box center [744, 357] width 147 height 88
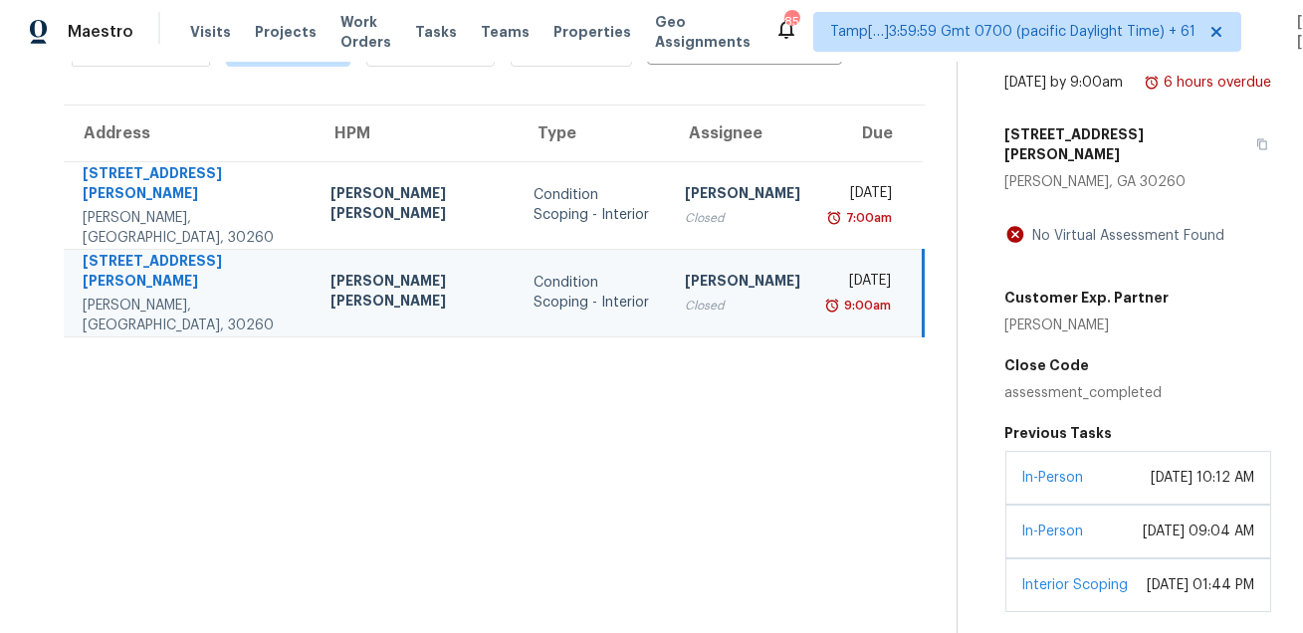
scroll to position [303, 0]
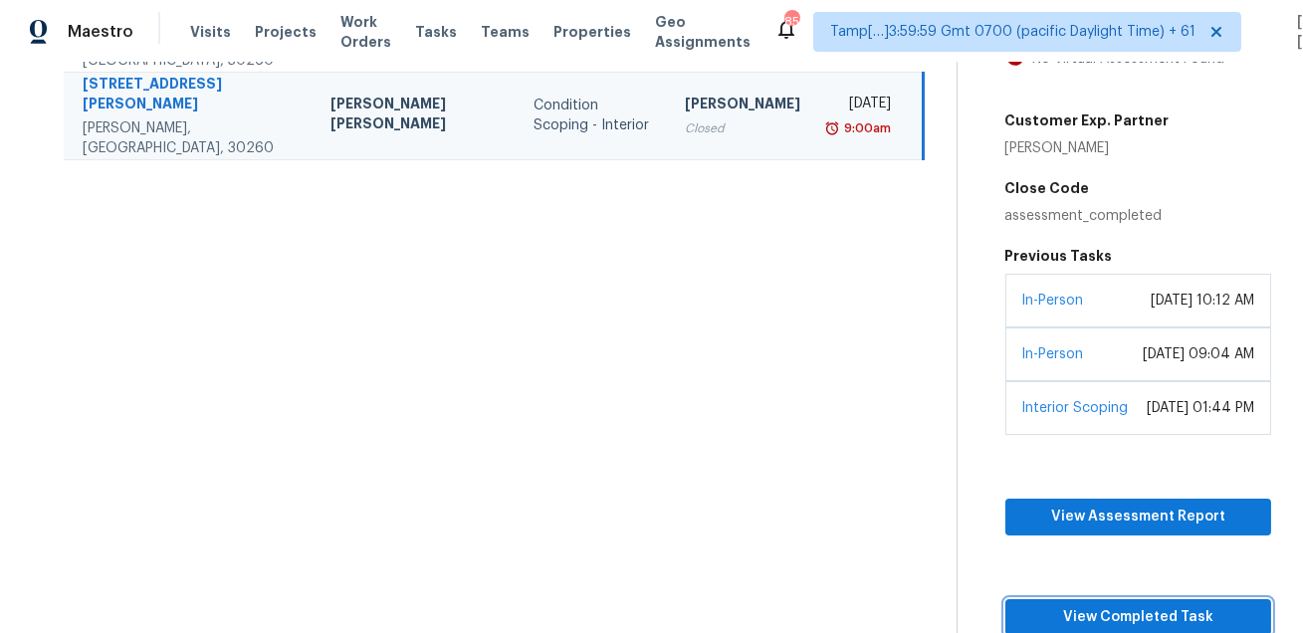
click at [1026, 619] on span "View Completed Task" at bounding box center [1138, 617] width 234 height 25
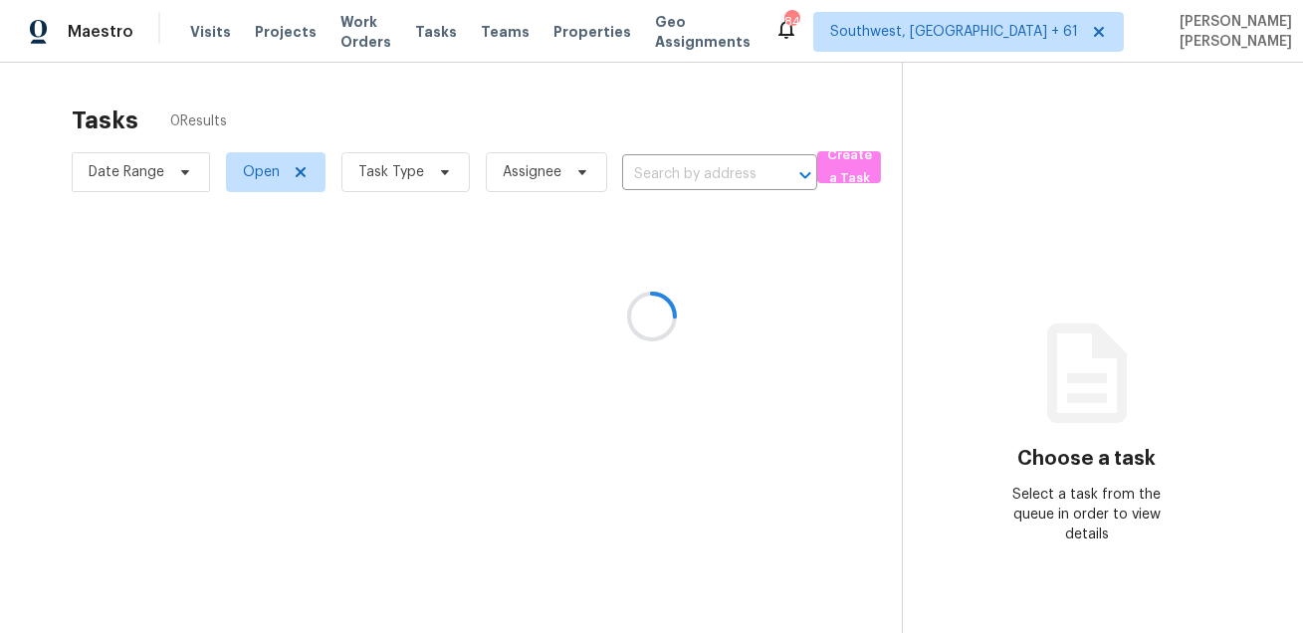
click at [847, 163] on div at bounding box center [651, 316] width 1303 height 633
click at [813, 109] on div at bounding box center [651, 316] width 1303 height 633
click at [847, 161] on div at bounding box center [651, 316] width 1303 height 633
click at [772, 111] on div at bounding box center [651, 316] width 1303 height 633
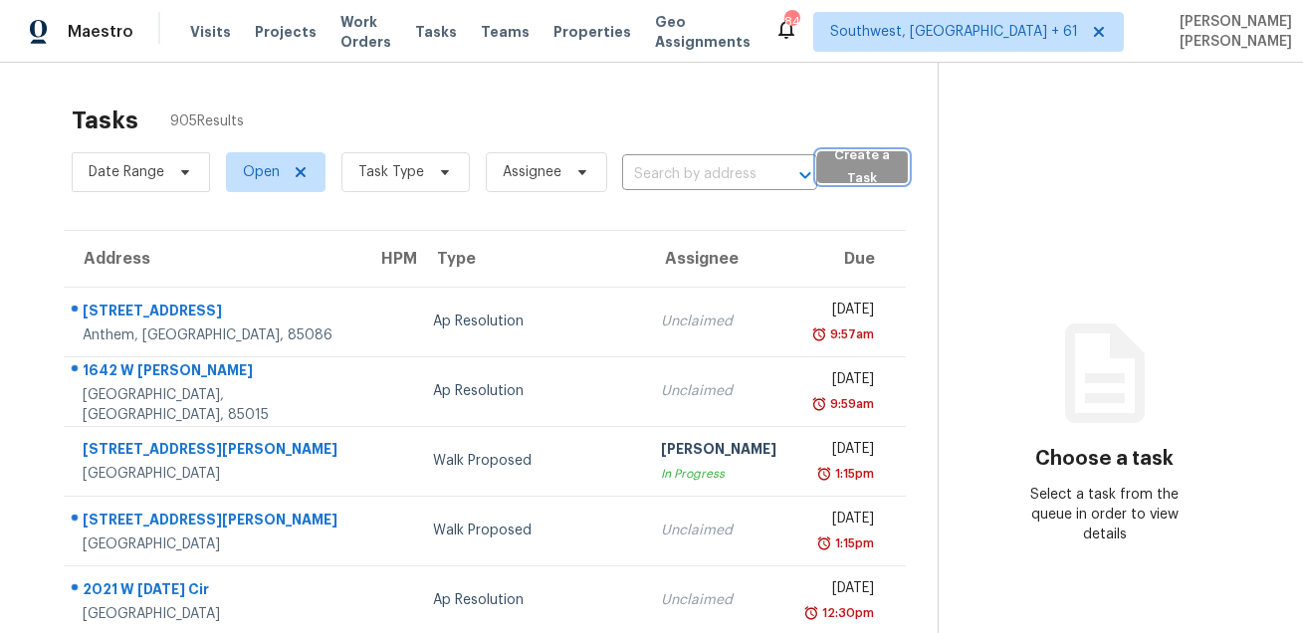
click at [857, 164] on span "Create a Task" at bounding box center [862, 167] width 70 height 46
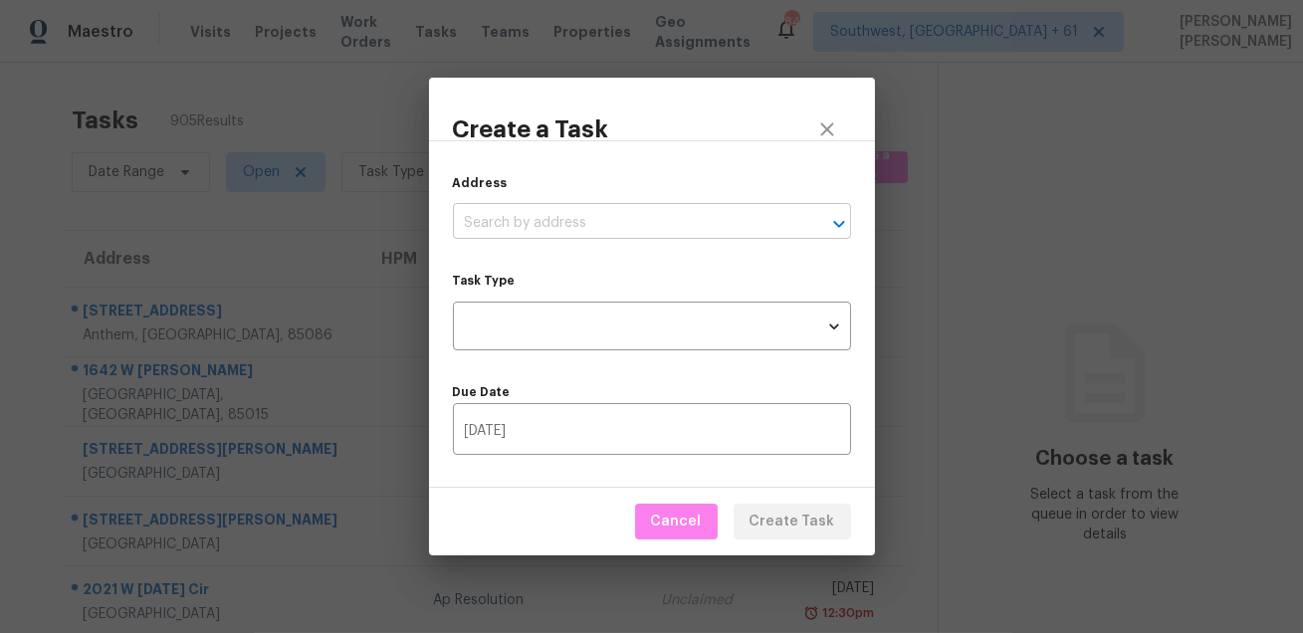
click at [547, 228] on input "text" at bounding box center [624, 223] width 342 height 31
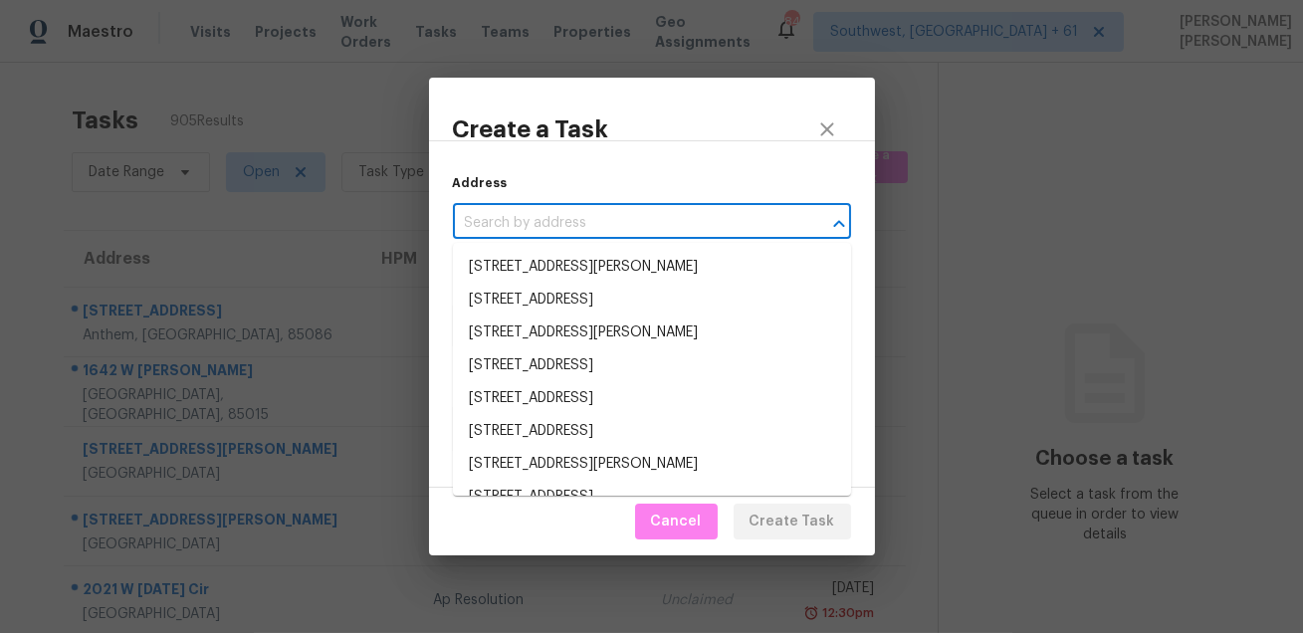
paste input "[STREET_ADDRESS]"
type input "[STREET_ADDRESS]"
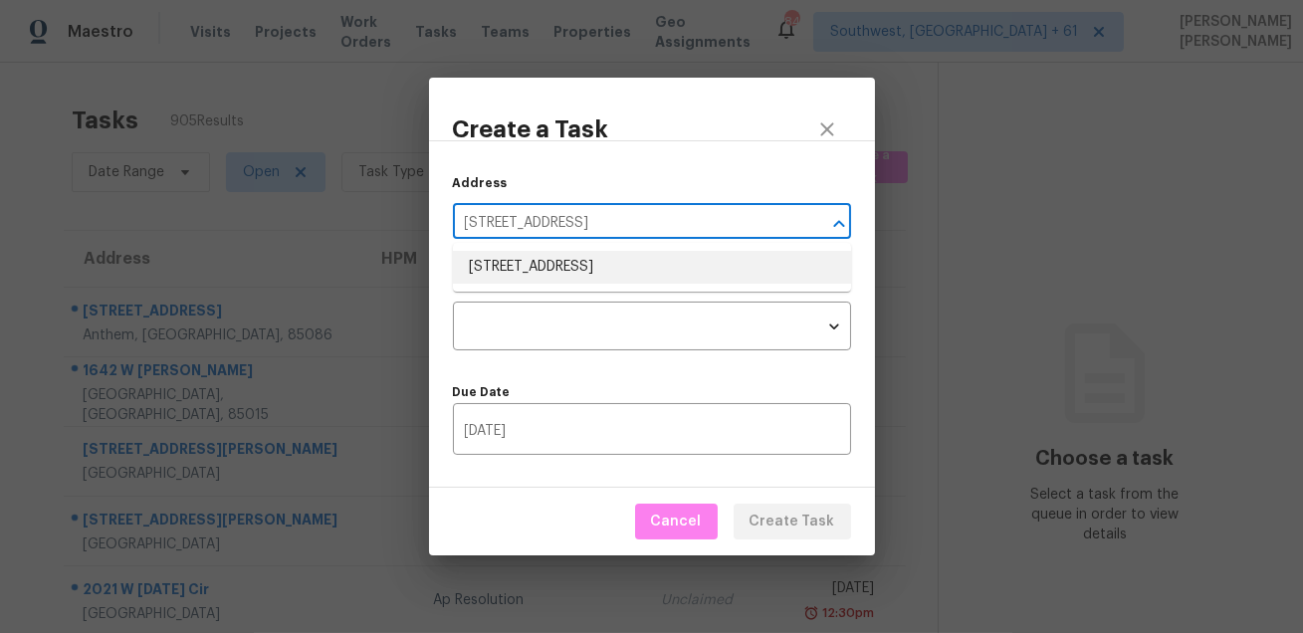
click at [581, 274] on li "[STREET_ADDRESS]" at bounding box center [652, 267] width 398 height 33
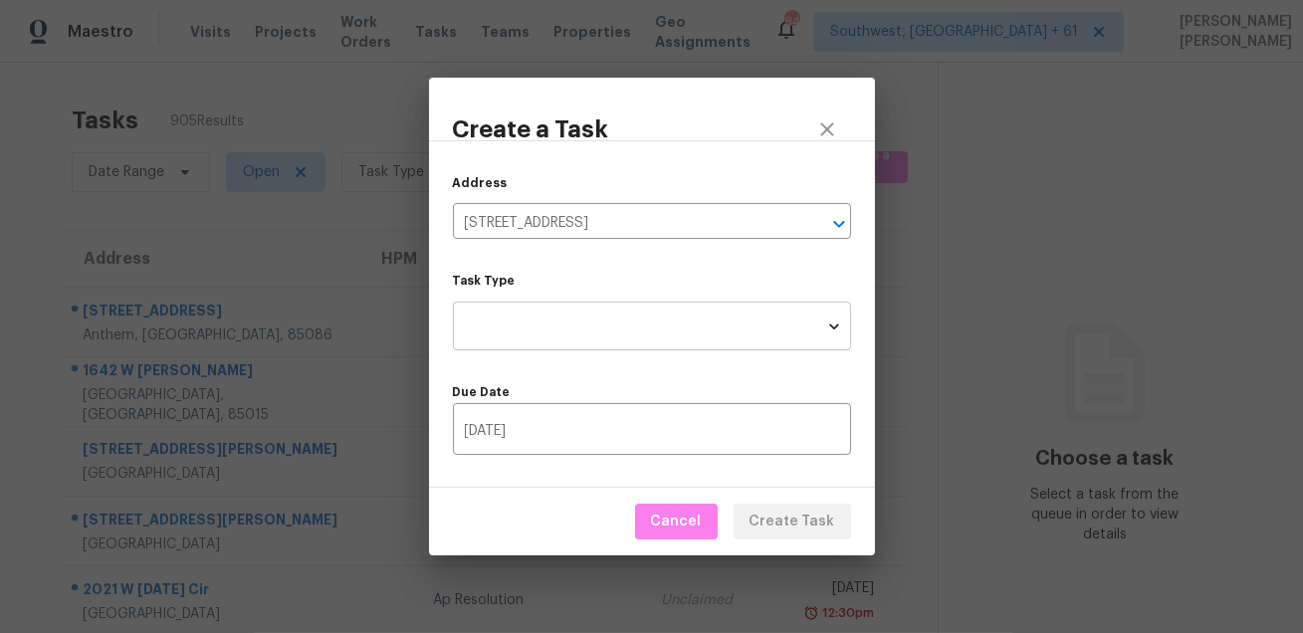
click at [575, 325] on body "Maestro Visits Projects Work Orders Tasks Teams Properties Geo Assignments [STR…" at bounding box center [651, 316] width 1303 height 633
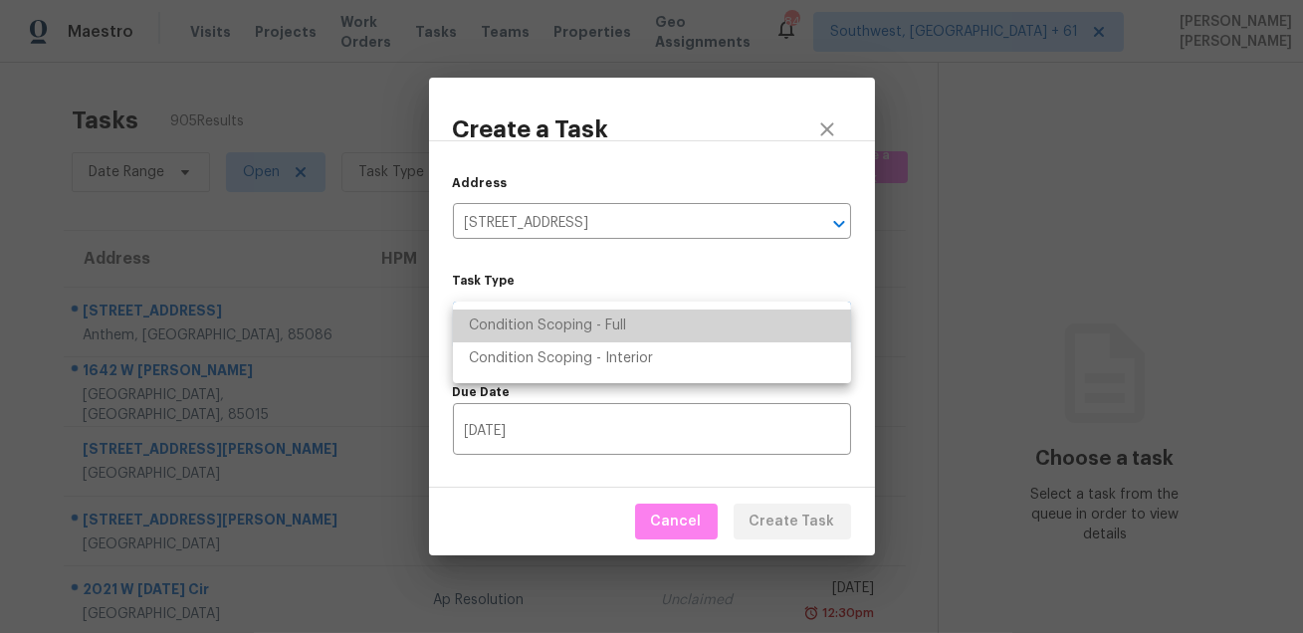
click at [585, 321] on li "Condition Scoping - Full" at bounding box center [652, 326] width 398 height 33
type input "virtual_full_assessment"
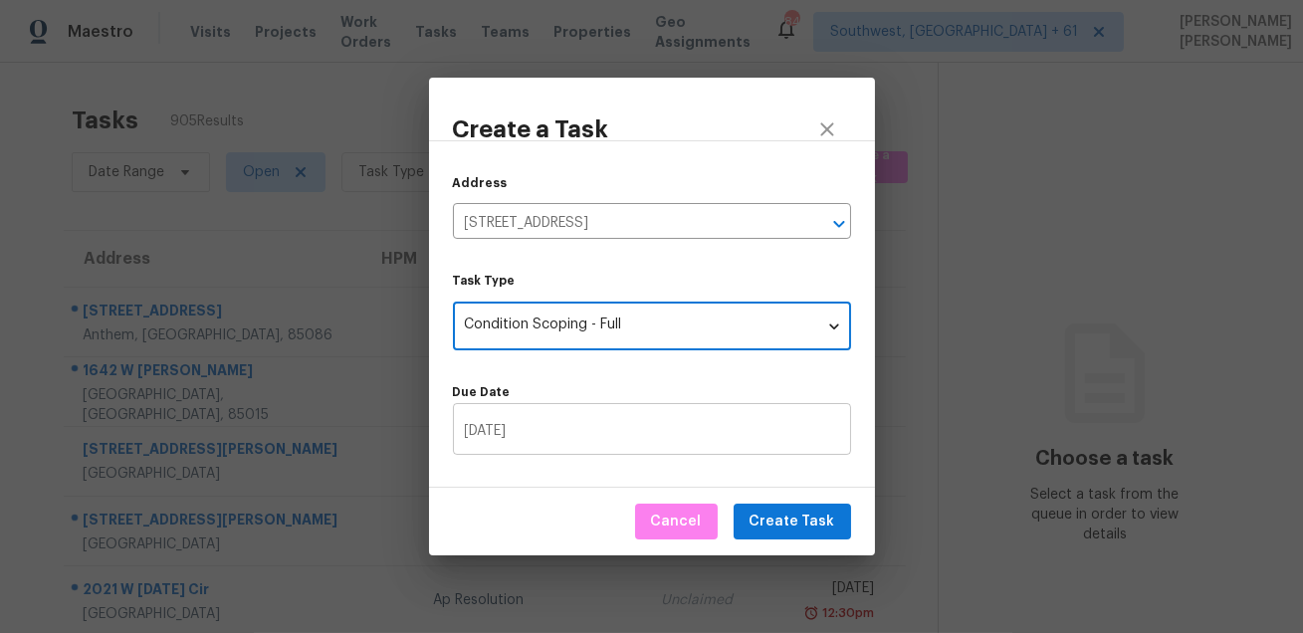
click at [570, 442] on input "[DATE]" at bounding box center [652, 431] width 398 height 47
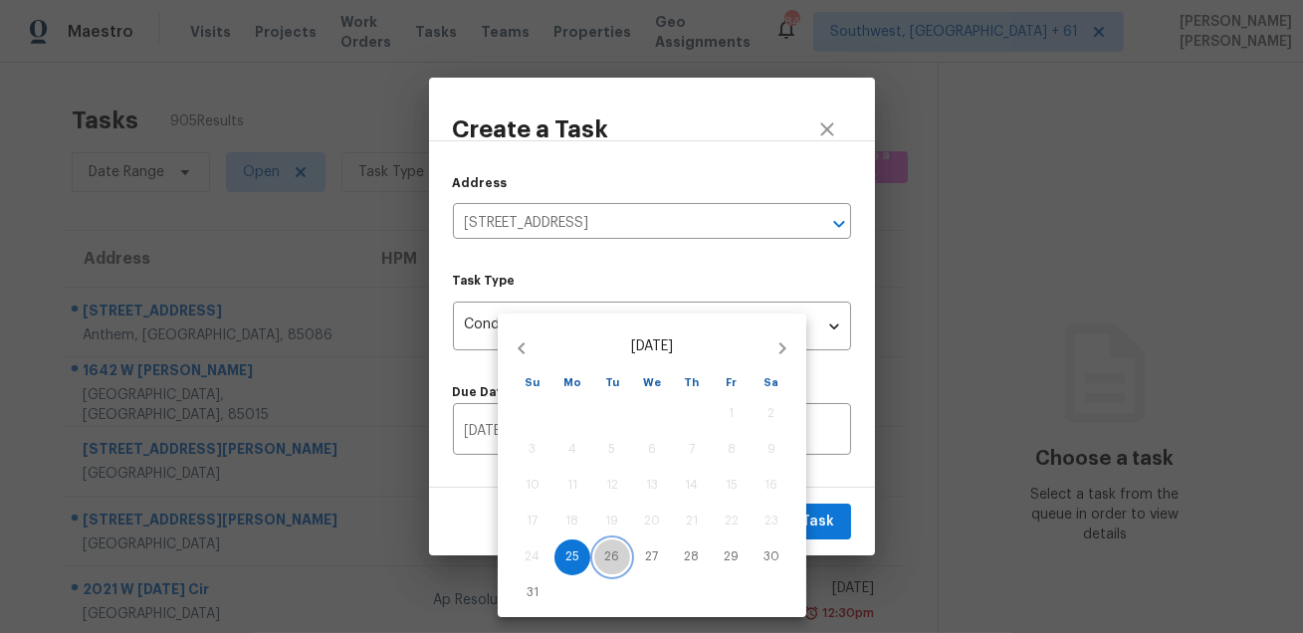
click at [603, 552] on span "26" at bounding box center [612, 556] width 36 height 17
type input "08/26/2025"
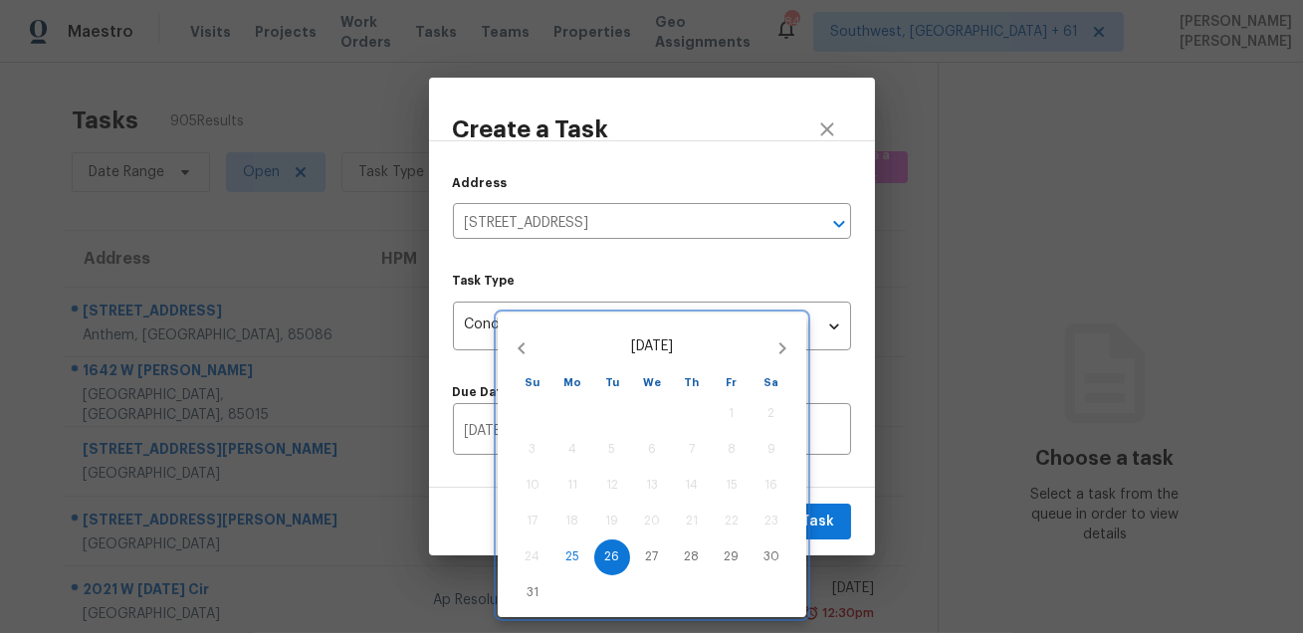
click at [816, 485] on div at bounding box center [651, 316] width 1303 height 633
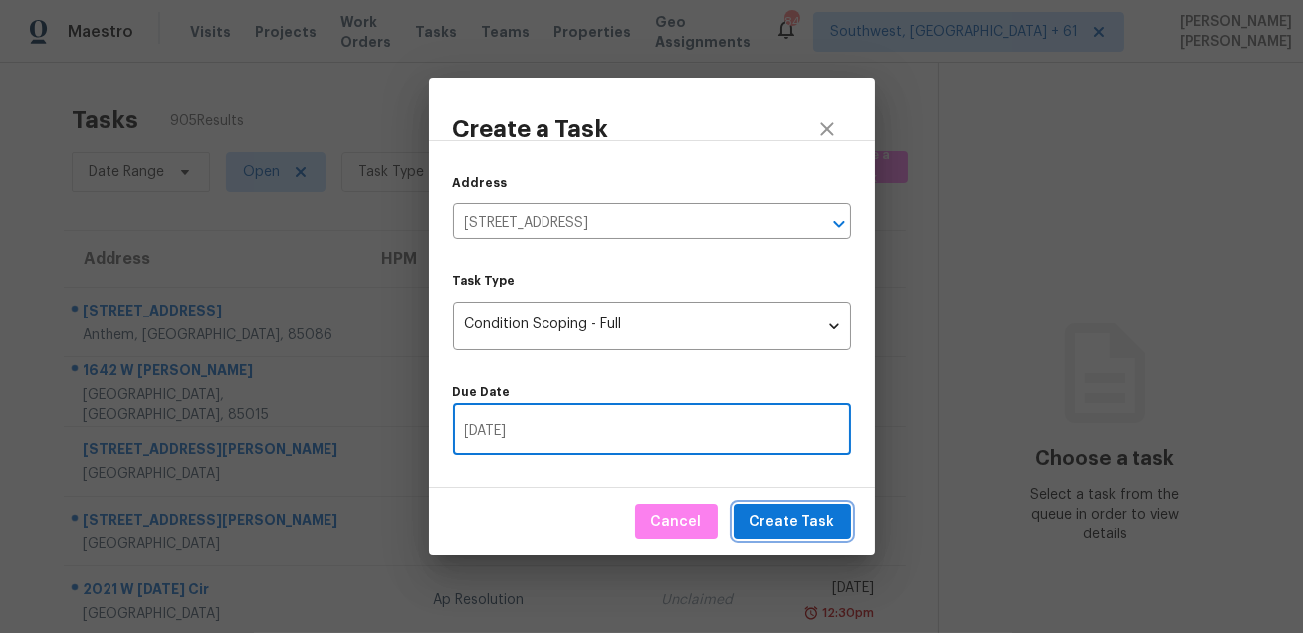
click at [794, 517] on span "Create Task" at bounding box center [792, 522] width 86 height 25
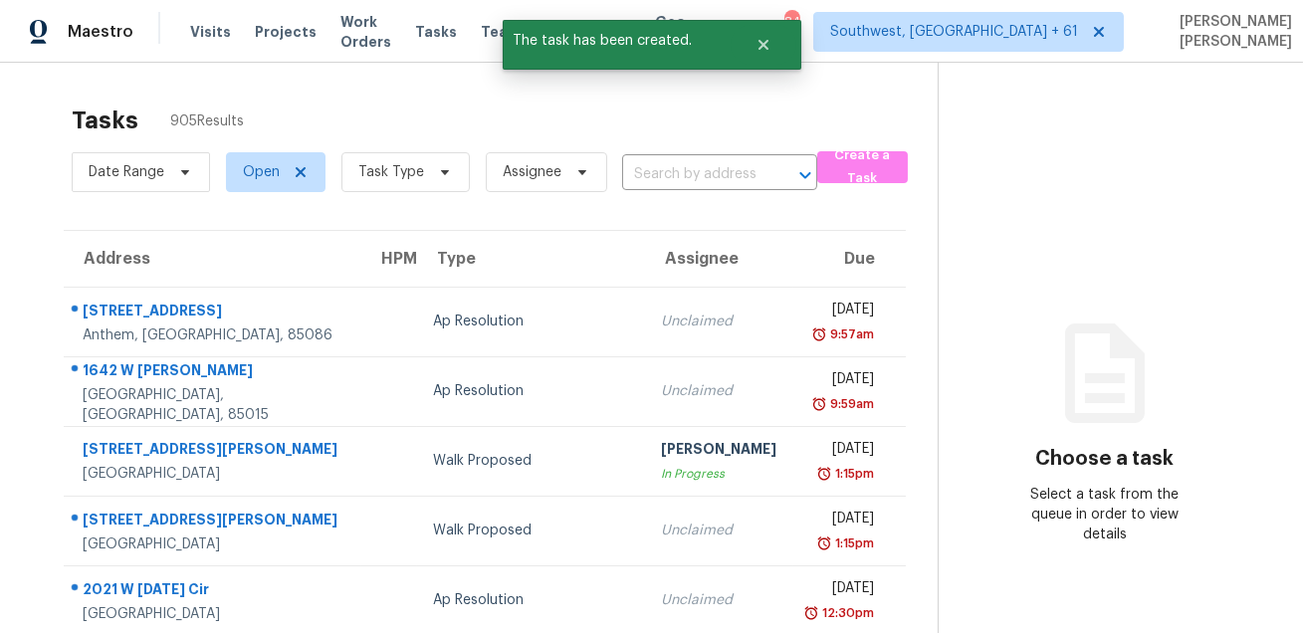
click at [764, 92] on div "Tasks 905 Results Date Range Open Task Type Assignee ​ Create a Task Address HP…" at bounding box center [651, 550] width 1303 height 974
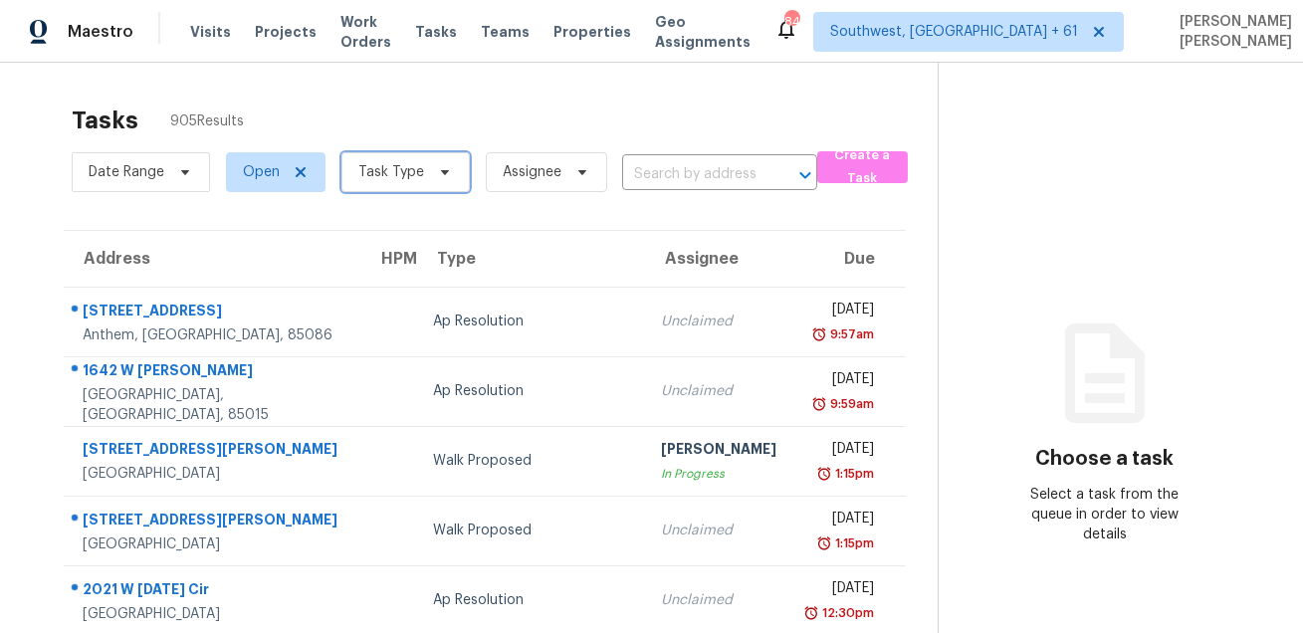
click at [388, 153] on span "Task Type" at bounding box center [405, 172] width 128 height 40
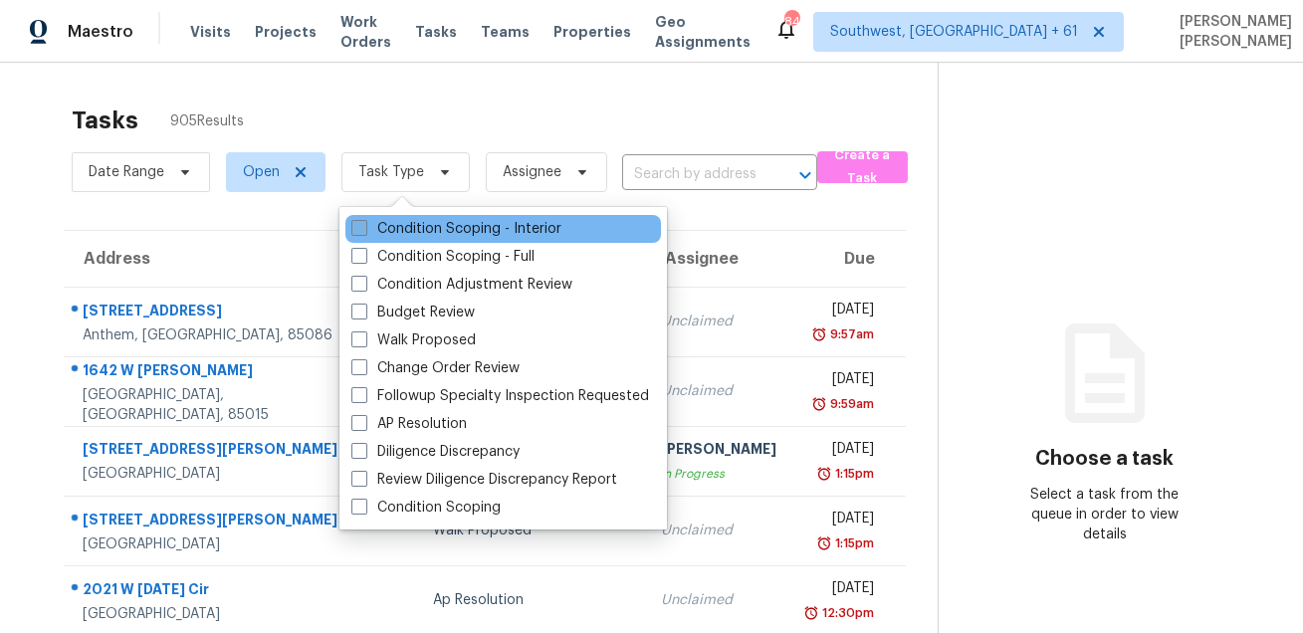
click at [395, 227] on label "Condition Scoping - Interior" at bounding box center [456, 229] width 210 height 20
click at [364, 227] on input "Condition Scoping - Interior" at bounding box center [357, 225] width 13 height 13
checkbox input "true"
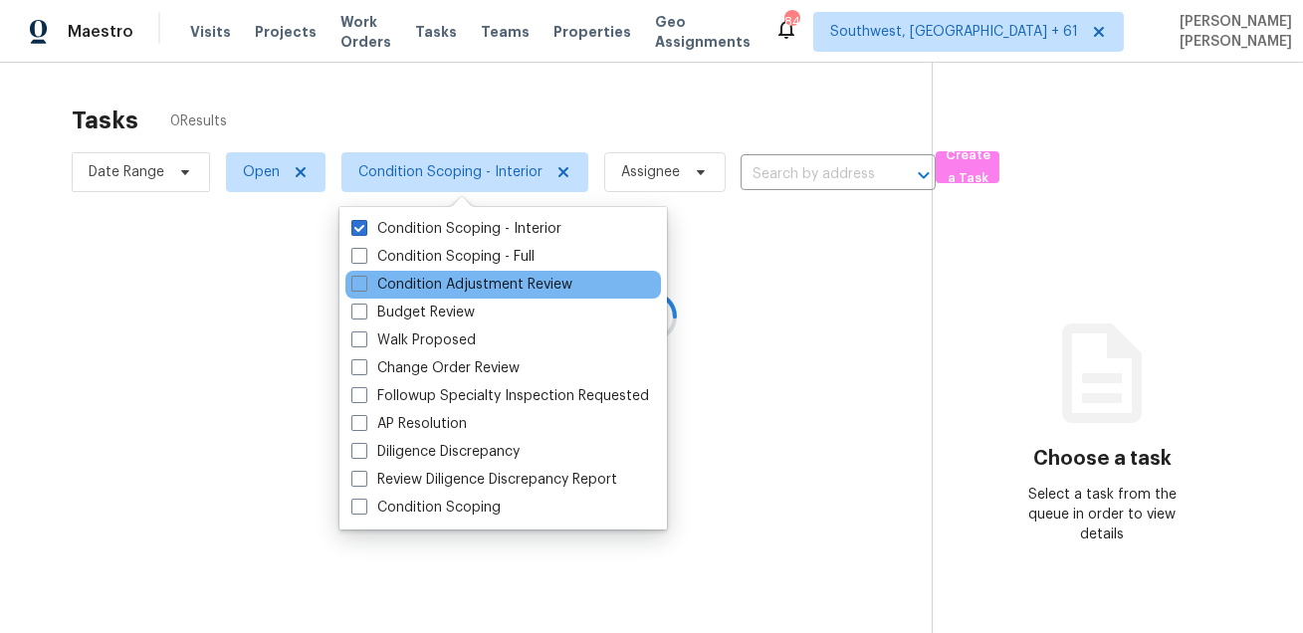
click at [380, 273] on div "Condition Adjustment Review" at bounding box center [503, 285] width 316 height 28
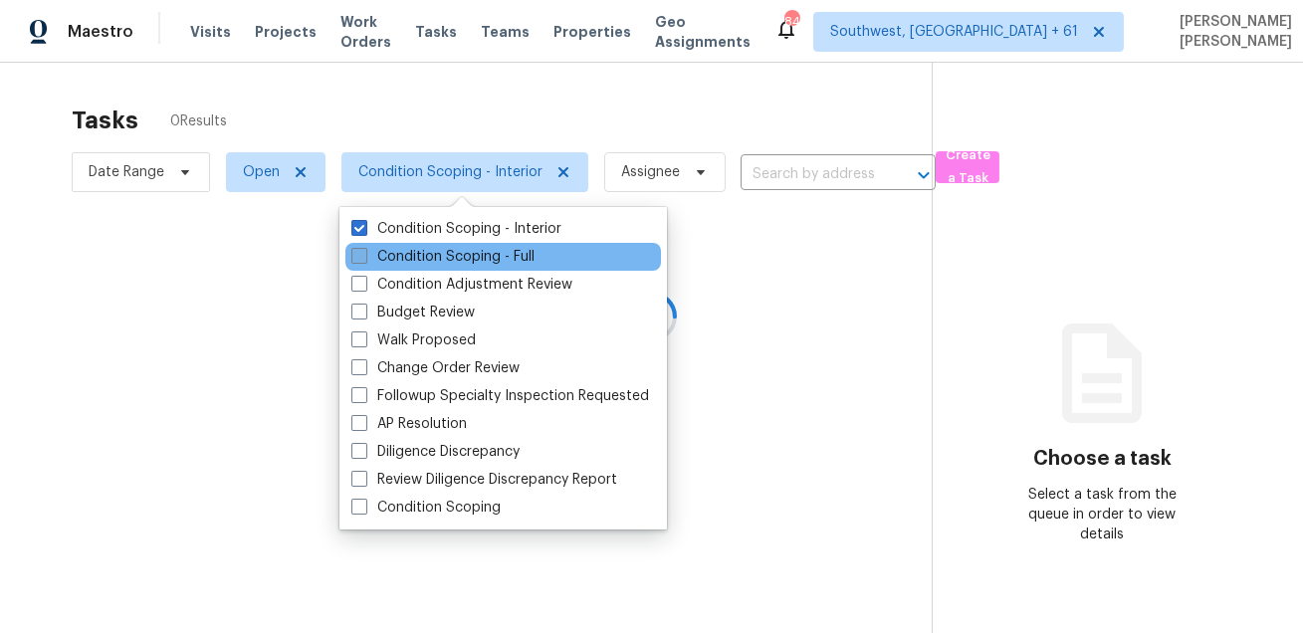
click at [389, 260] on label "Condition Scoping - Full" at bounding box center [442, 257] width 183 height 20
click at [364, 260] on input "Condition Scoping - Full" at bounding box center [357, 253] width 13 height 13
checkbox input "true"
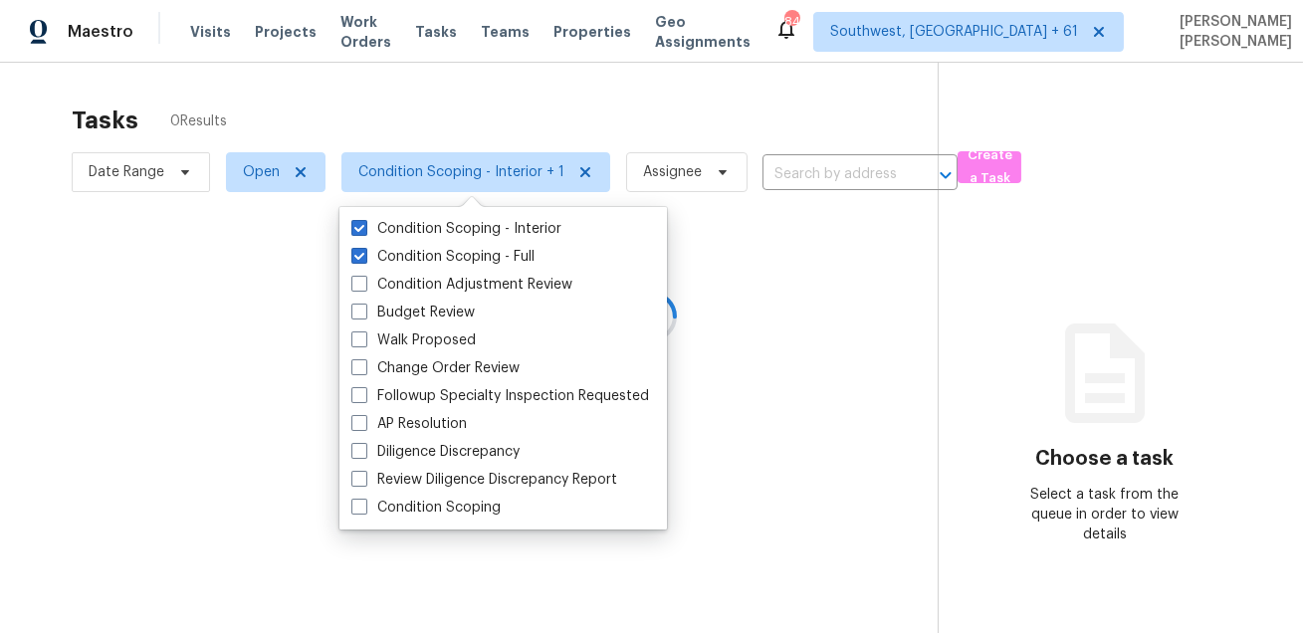
click at [414, 117] on div at bounding box center [651, 316] width 1303 height 633
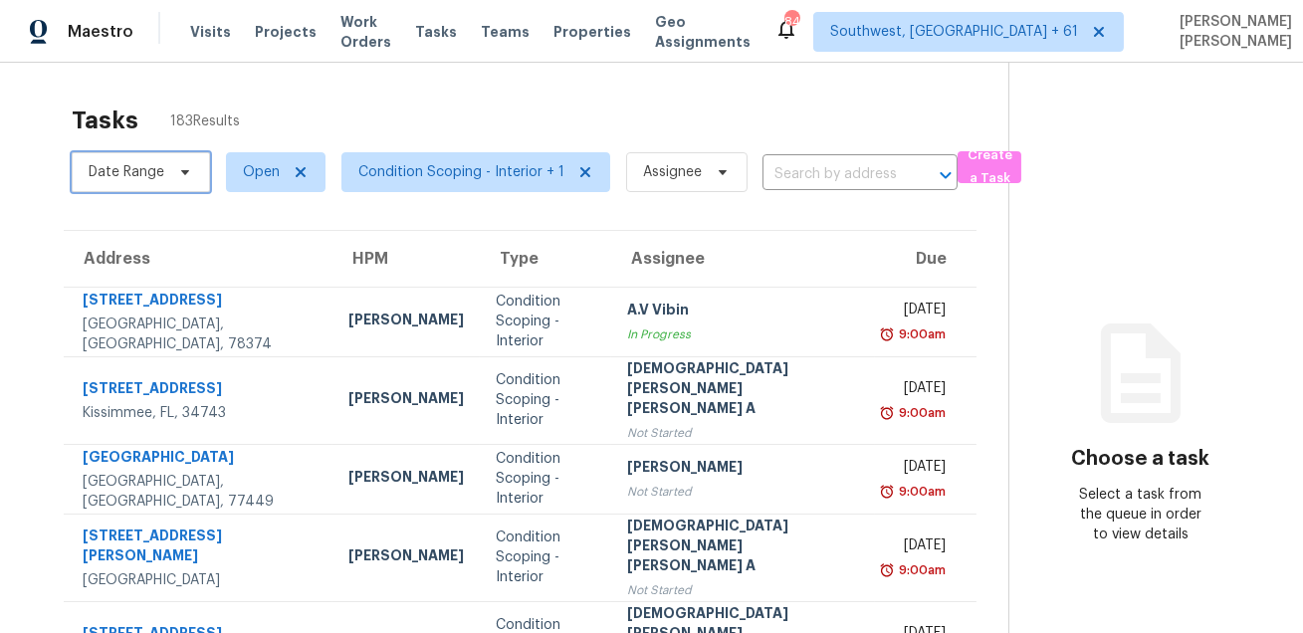
click at [140, 173] on span "Date Range" at bounding box center [127, 172] width 76 height 20
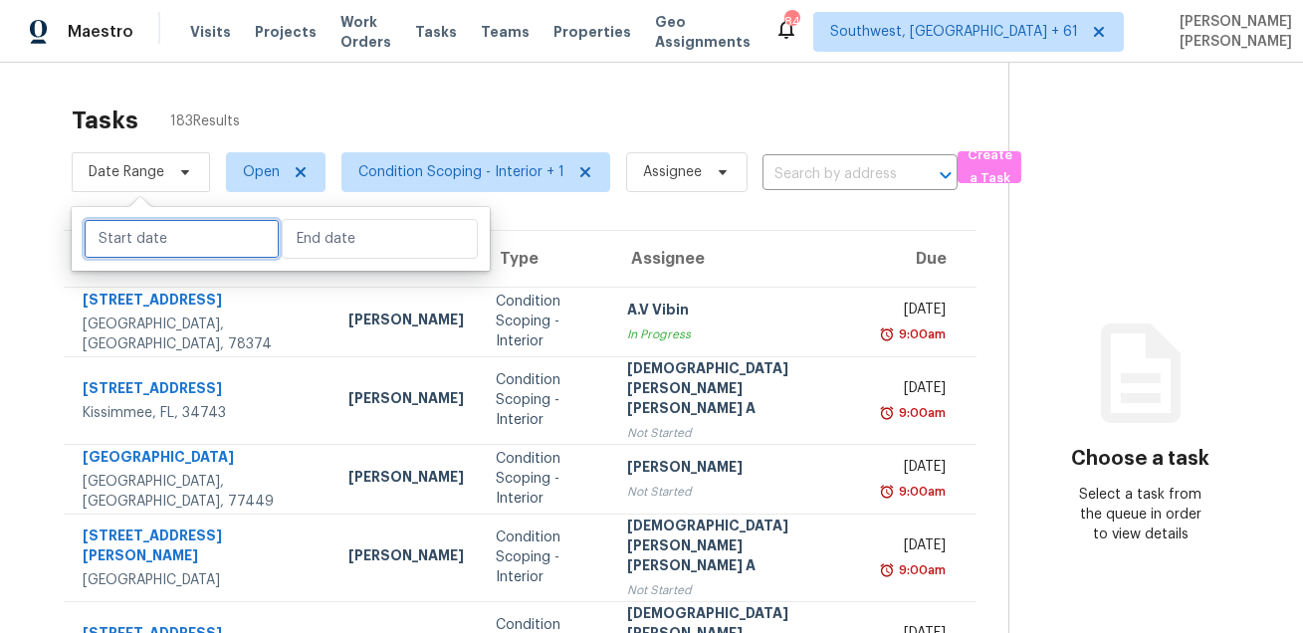
click at [152, 234] on input "text" at bounding box center [182, 239] width 196 height 40
select select "7"
select select "2025"
select select "8"
select select "2025"
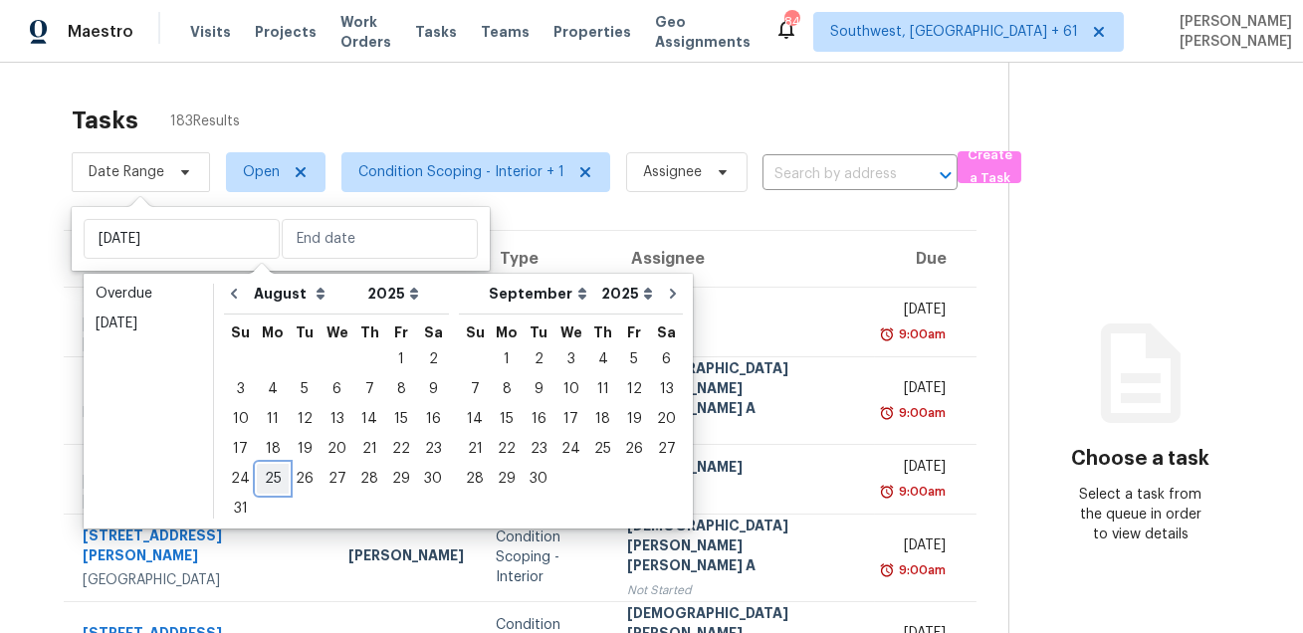
click at [272, 476] on div "25" at bounding box center [273, 479] width 32 height 28
type input "Mon, Aug 25"
click at [272, 476] on div "25" at bounding box center [273, 479] width 32 height 28
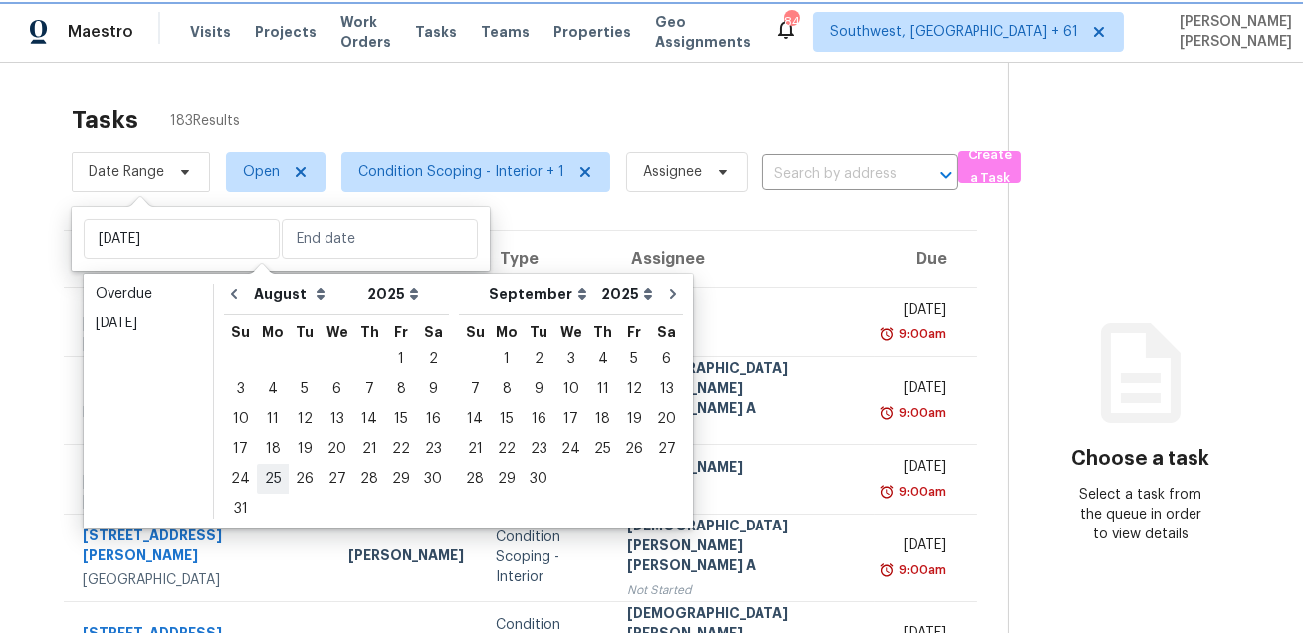
type input "Mon, Aug 25"
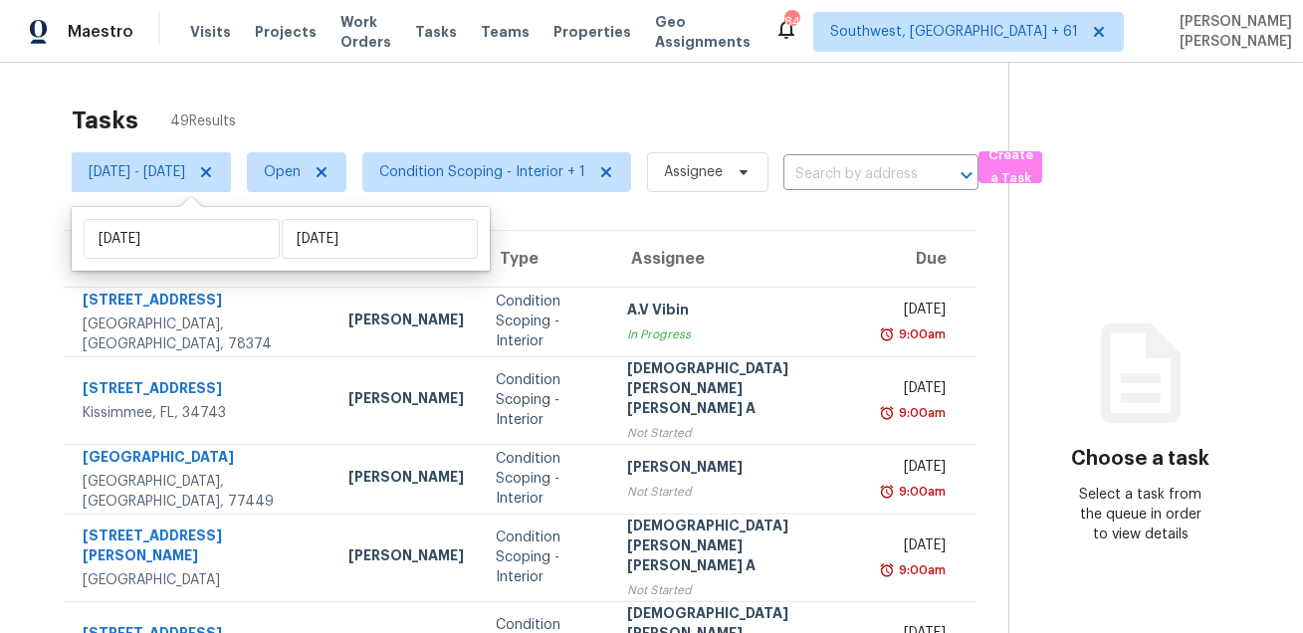
click at [562, 70] on div "Tasks 49 Results Mon, Aug 25 - Mon, Aug 25 Open Condition Scoping - Interior + …" at bounding box center [651, 586] width 1303 height 1046
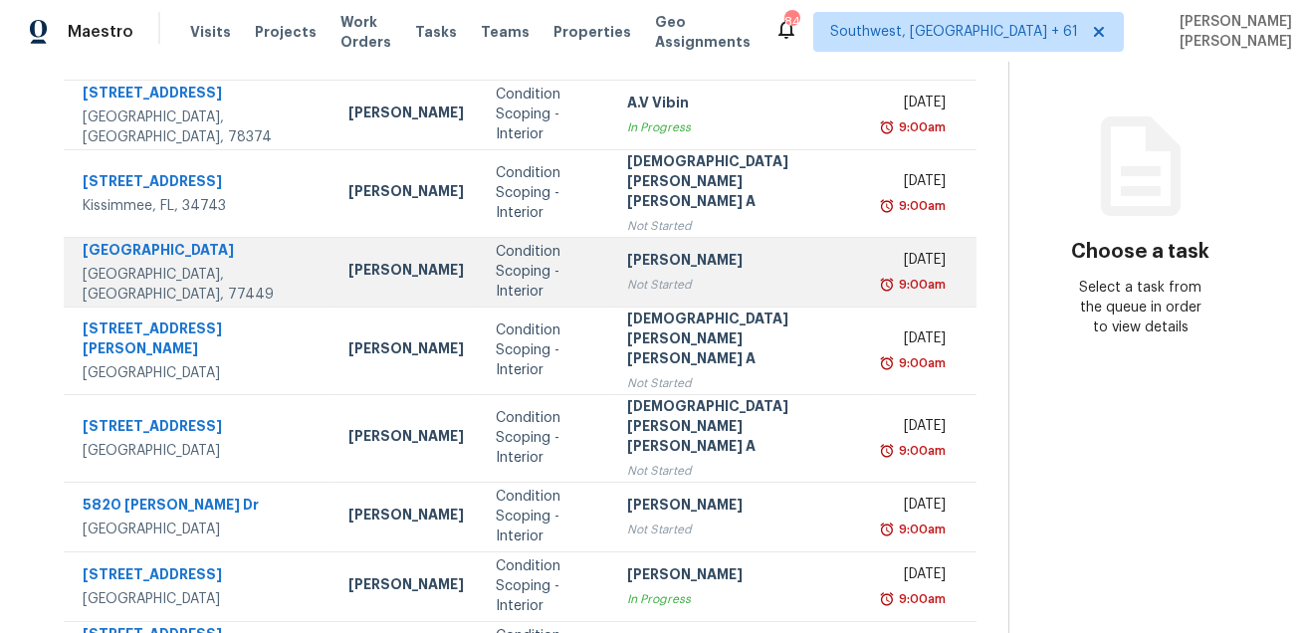
scroll to position [420, 0]
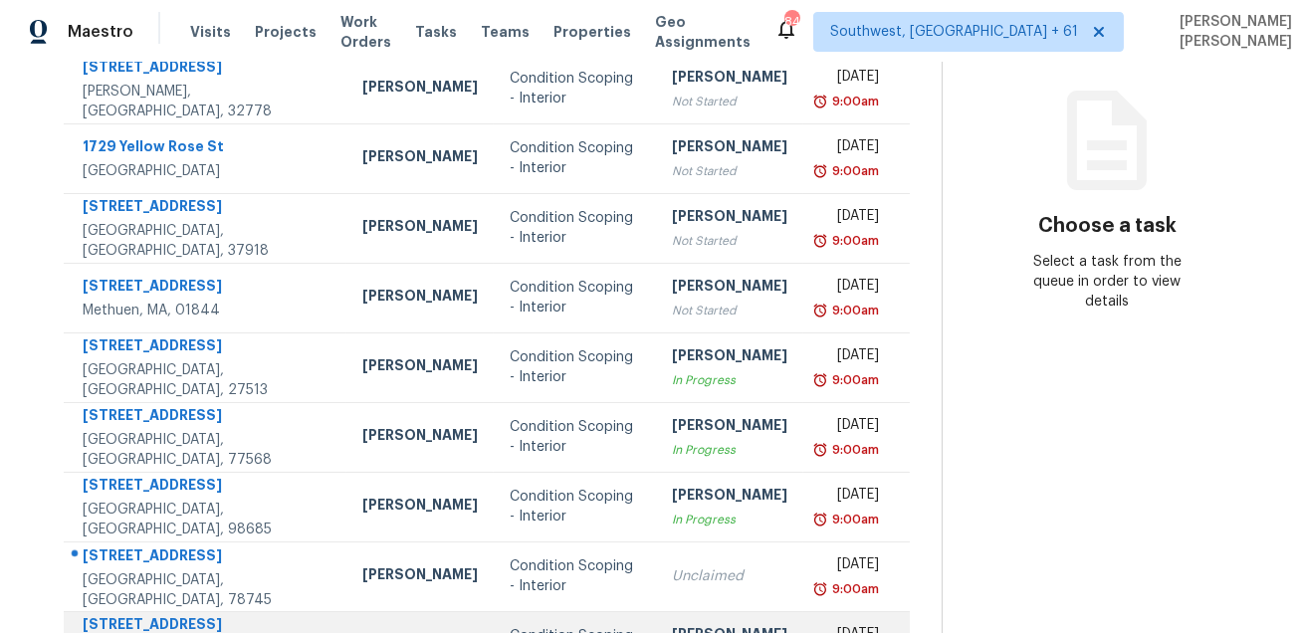
scroll to position [403, 0]
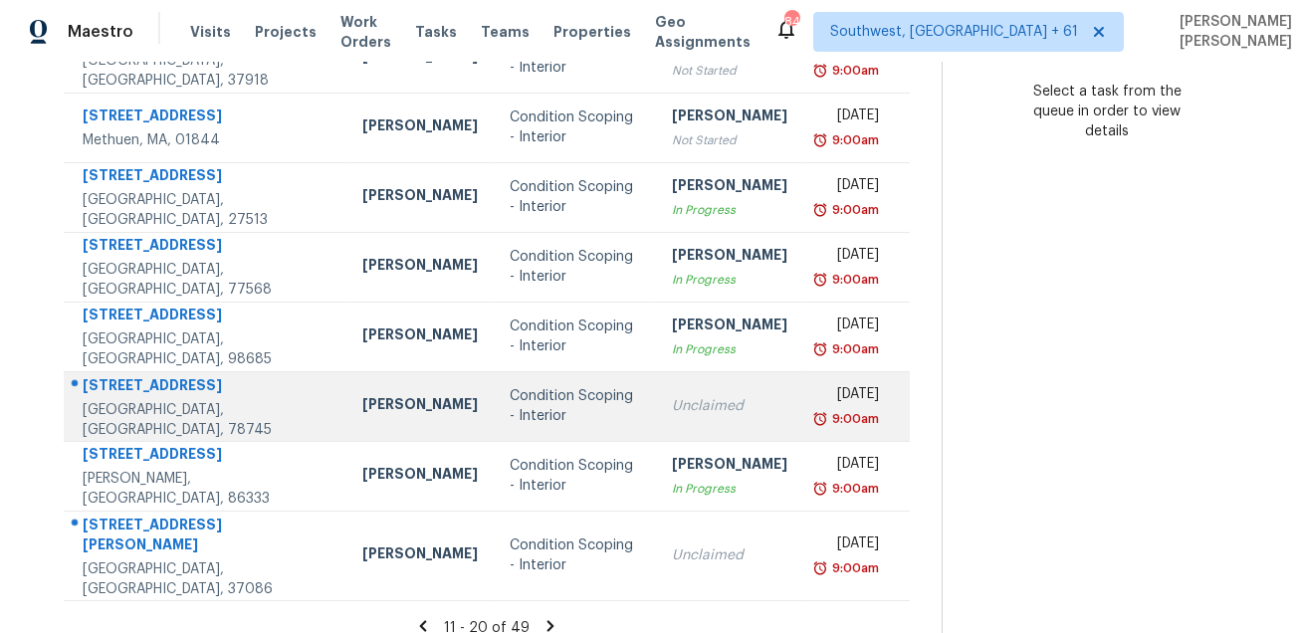
click at [144, 394] on div "6108 Blarwood Dr" at bounding box center [207, 387] width 248 height 25
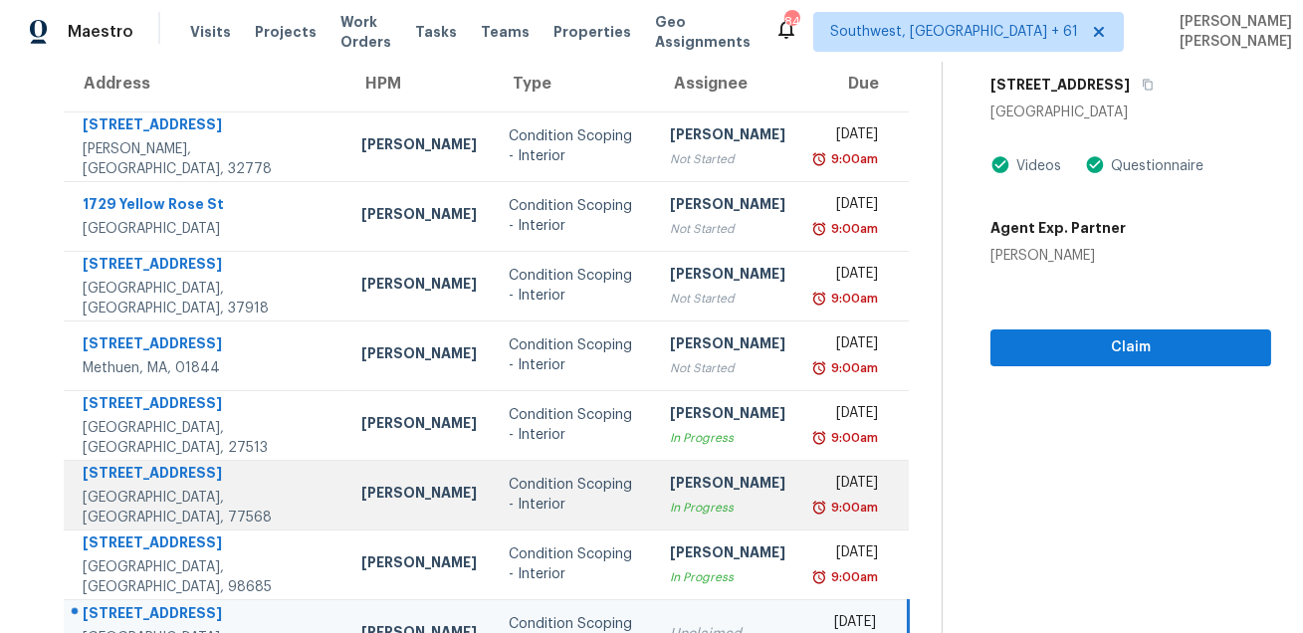
scroll to position [0, 0]
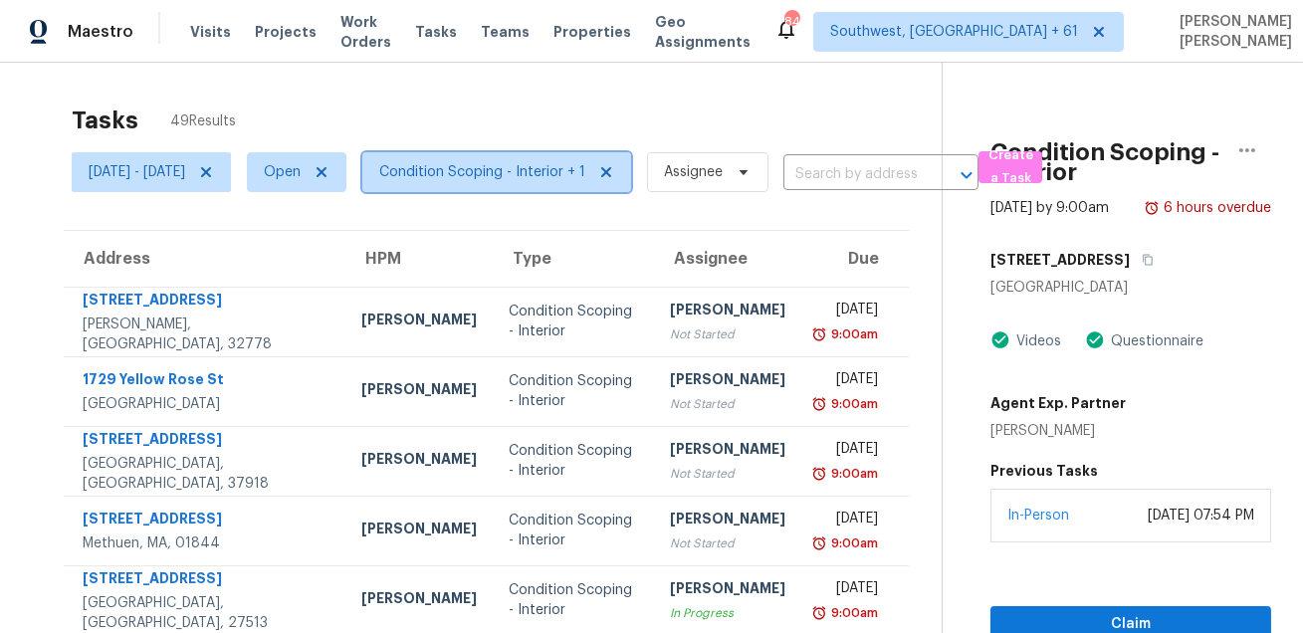
click at [525, 174] on span "Condition Scoping - Interior + 1" at bounding box center [482, 172] width 206 height 20
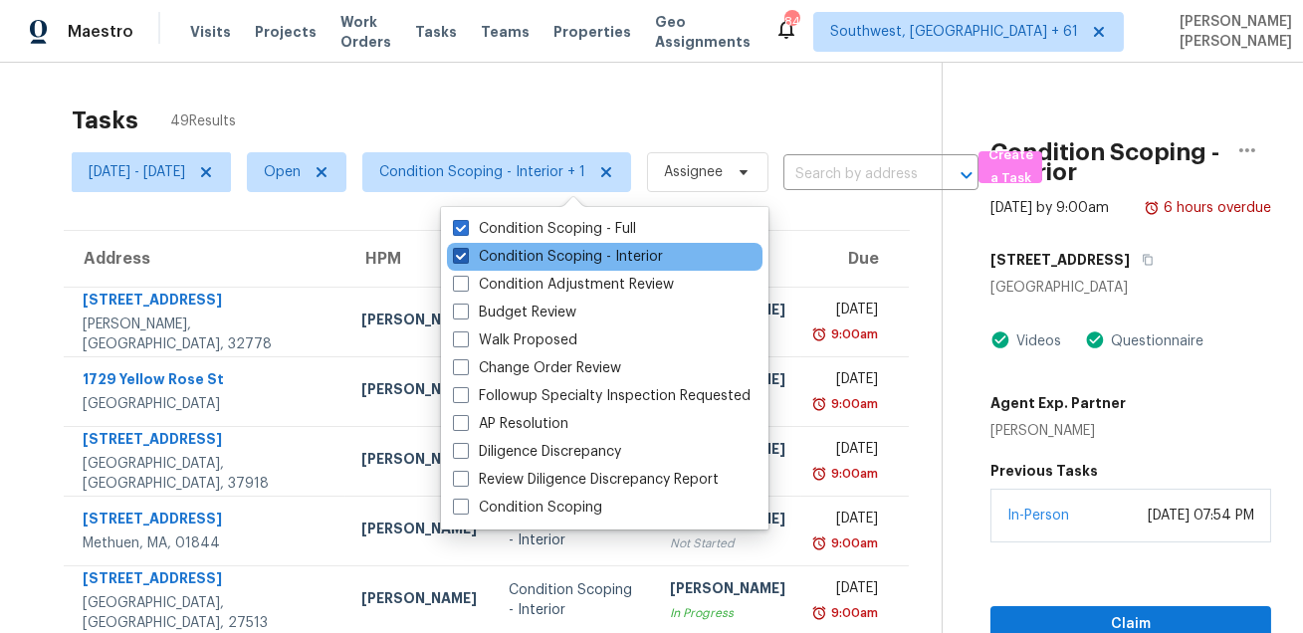
click at [517, 251] on label "Condition Scoping - Interior" at bounding box center [558, 257] width 210 height 20
click at [466, 251] on input "Condition Scoping - Interior" at bounding box center [459, 253] width 13 height 13
checkbox input "false"
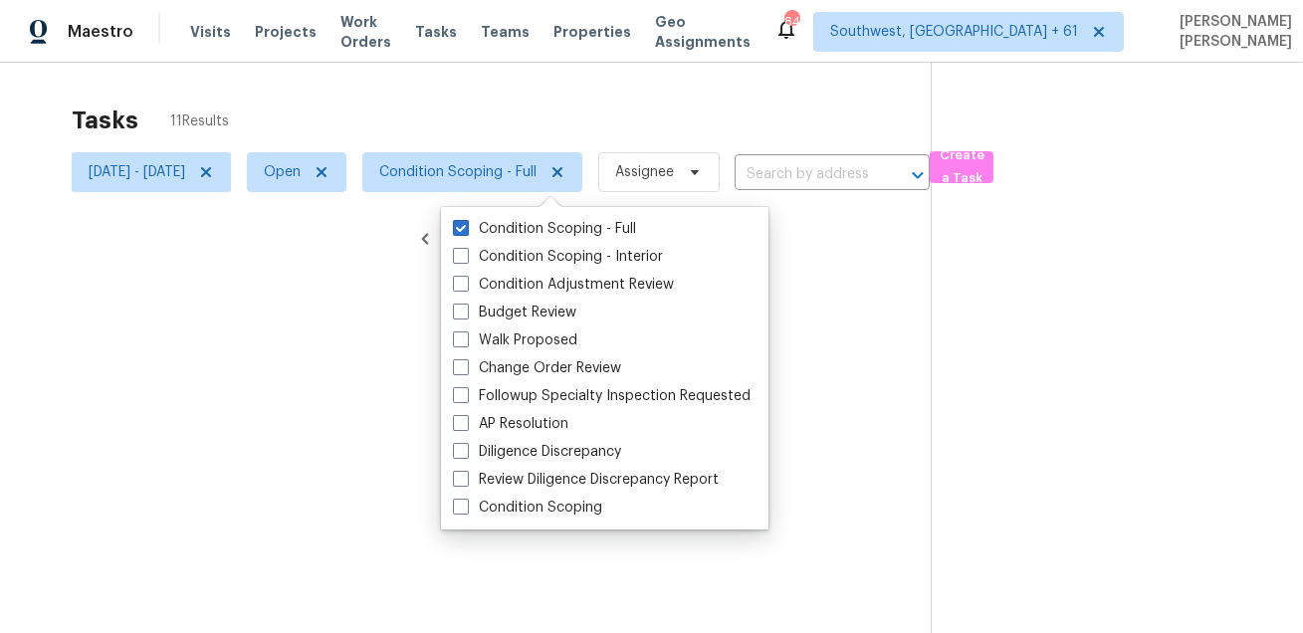
click at [580, 83] on div at bounding box center [651, 316] width 1303 height 633
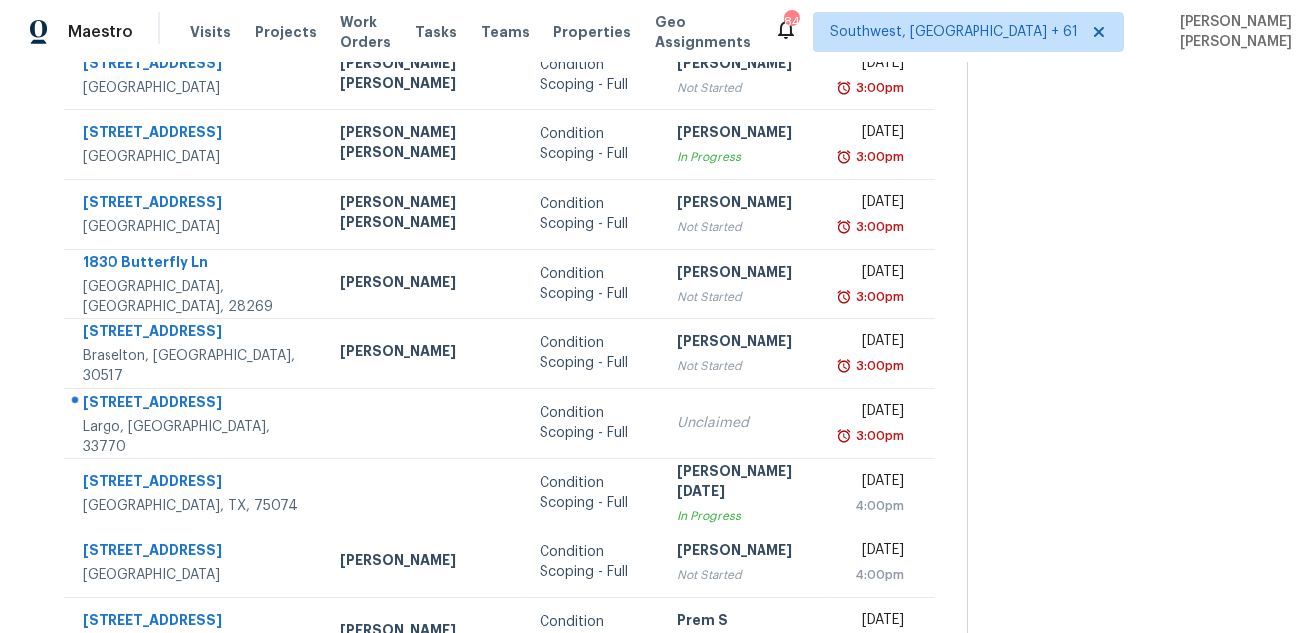
scroll to position [403, 0]
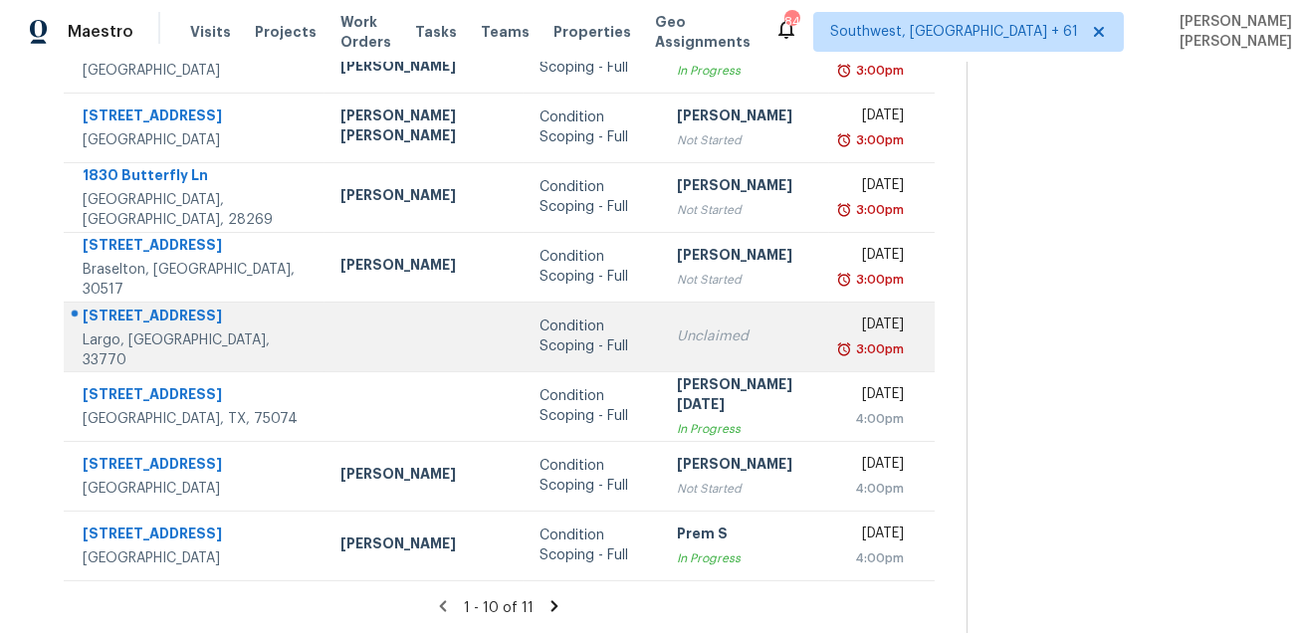
click at [181, 330] on div "[STREET_ADDRESS]" at bounding box center [196, 318] width 226 height 25
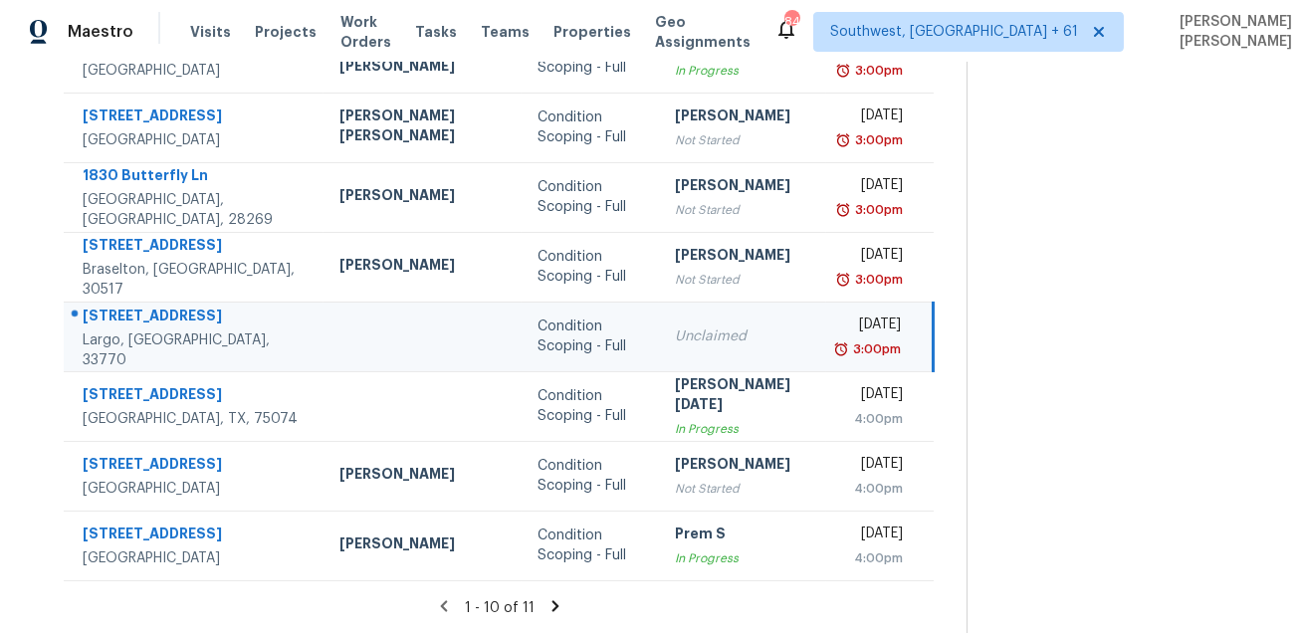
click at [181, 330] on div "[STREET_ADDRESS]" at bounding box center [195, 318] width 225 height 25
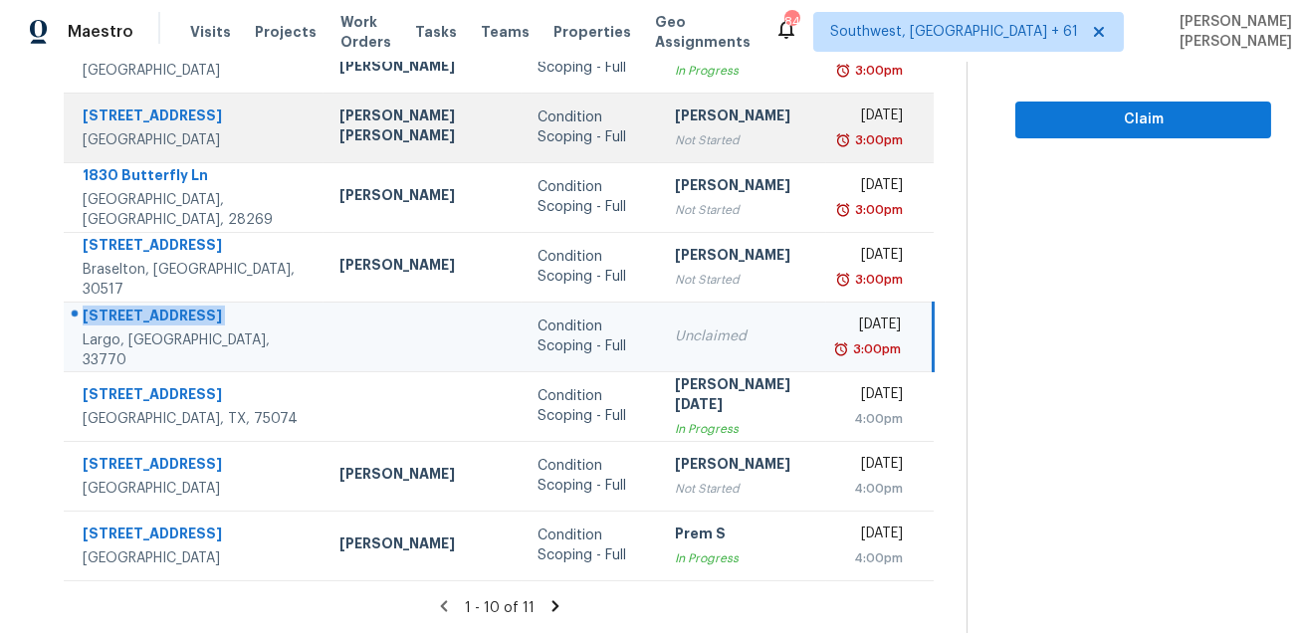
copy div "[STREET_ADDRESS]"
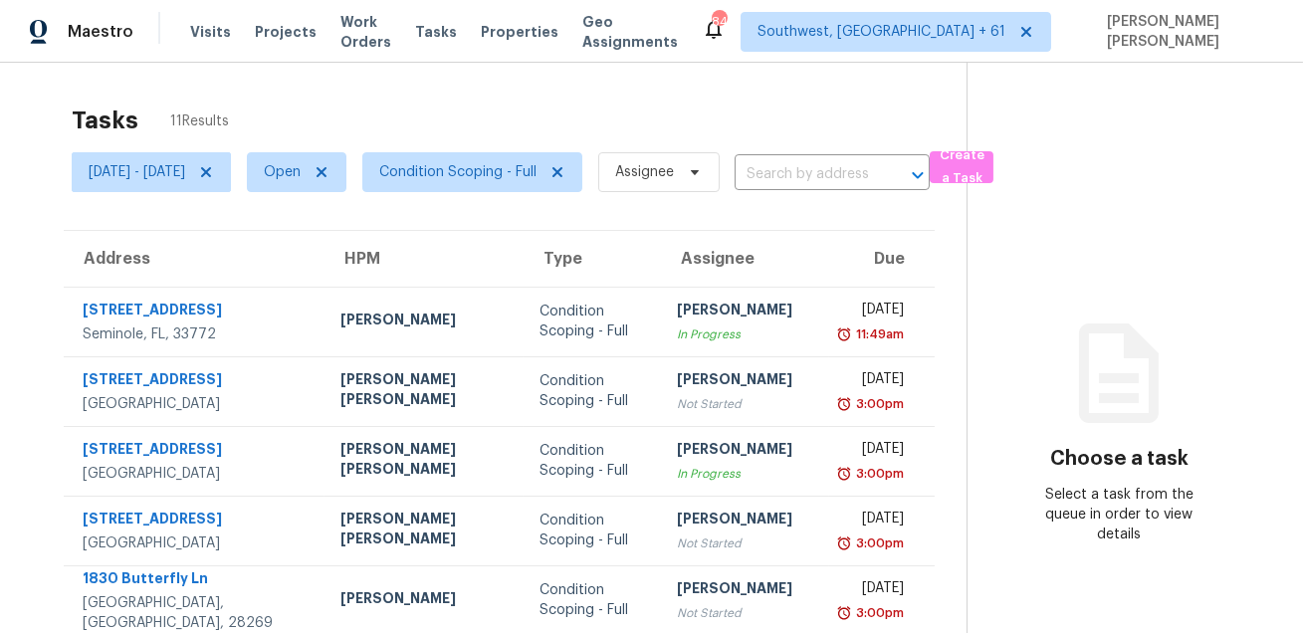
click at [576, 77] on div "Tasks 11 Results [DATE] - [DATE] Open Condition Scoping - Full Assignee ​ Creat…" at bounding box center [651, 550] width 1303 height 974
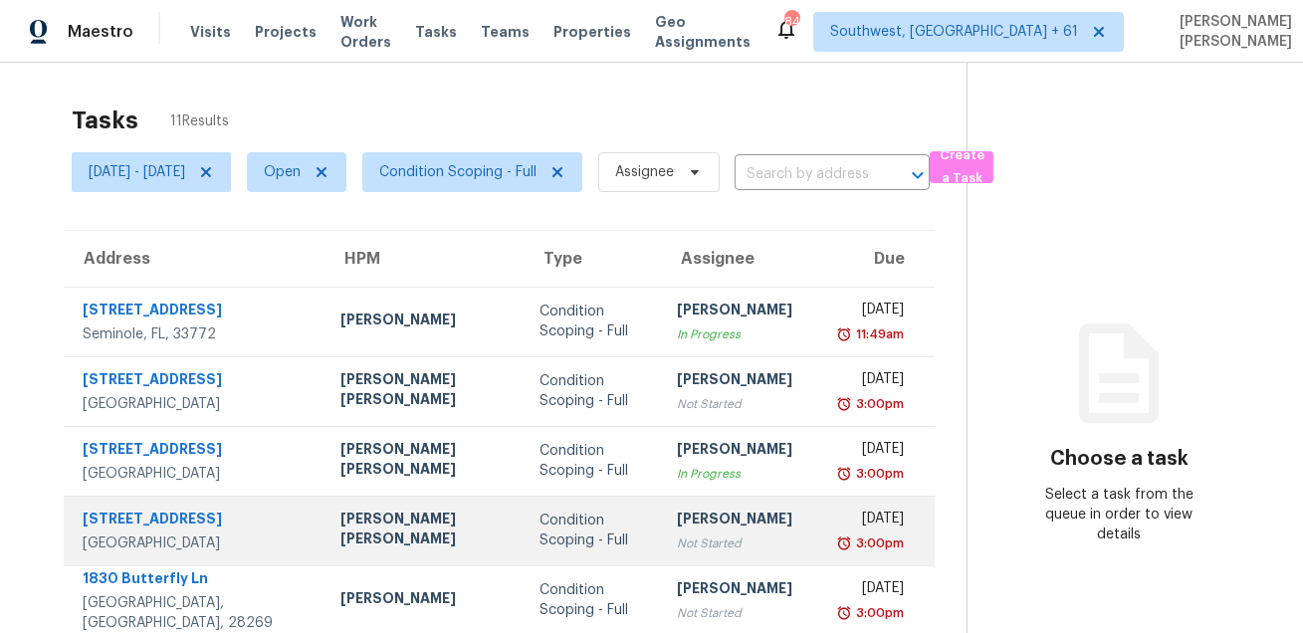
scroll to position [403, 0]
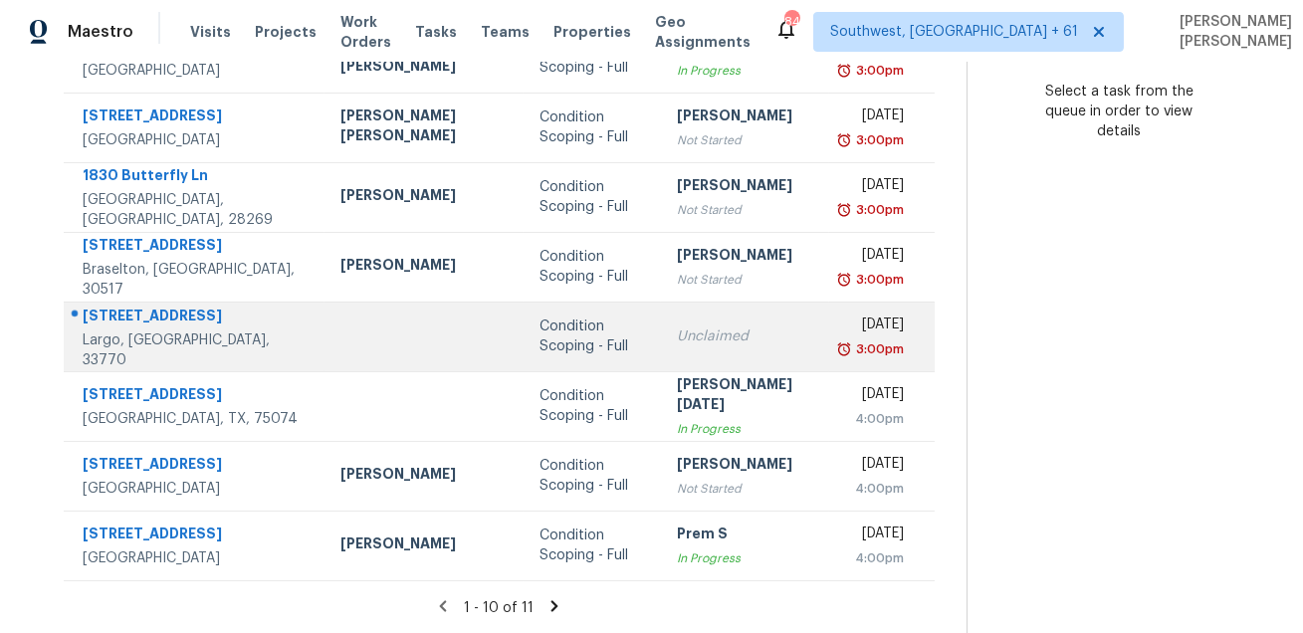
click at [554, 344] on div "Condition Scoping - Full" at bounding box center [591, 336] width 105 height 40
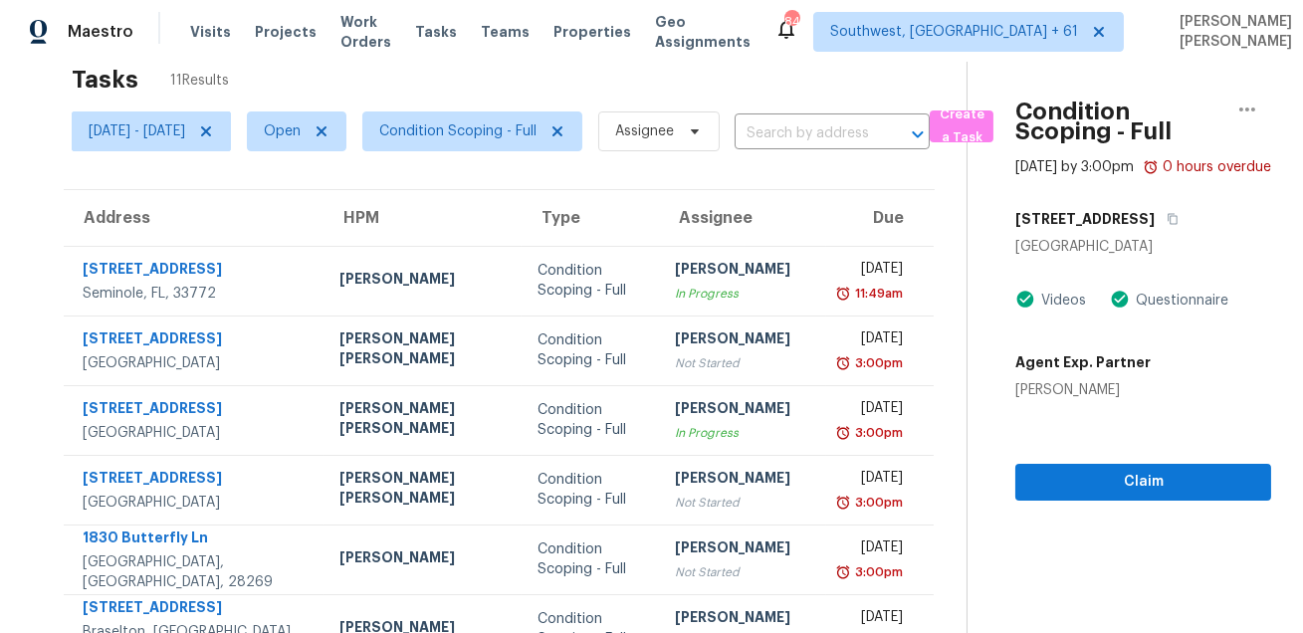
scroll to position [0, 0]
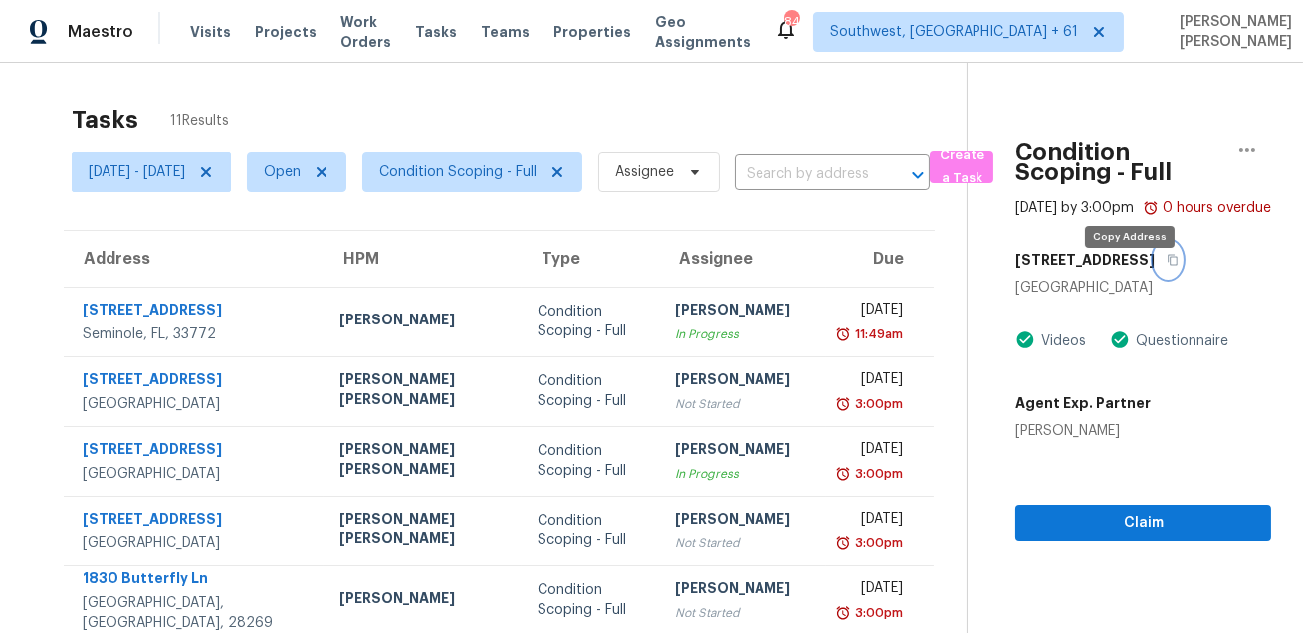
click at [1166, 266] on icon "button" at bounding box center [1172, 260] width 12 height 12
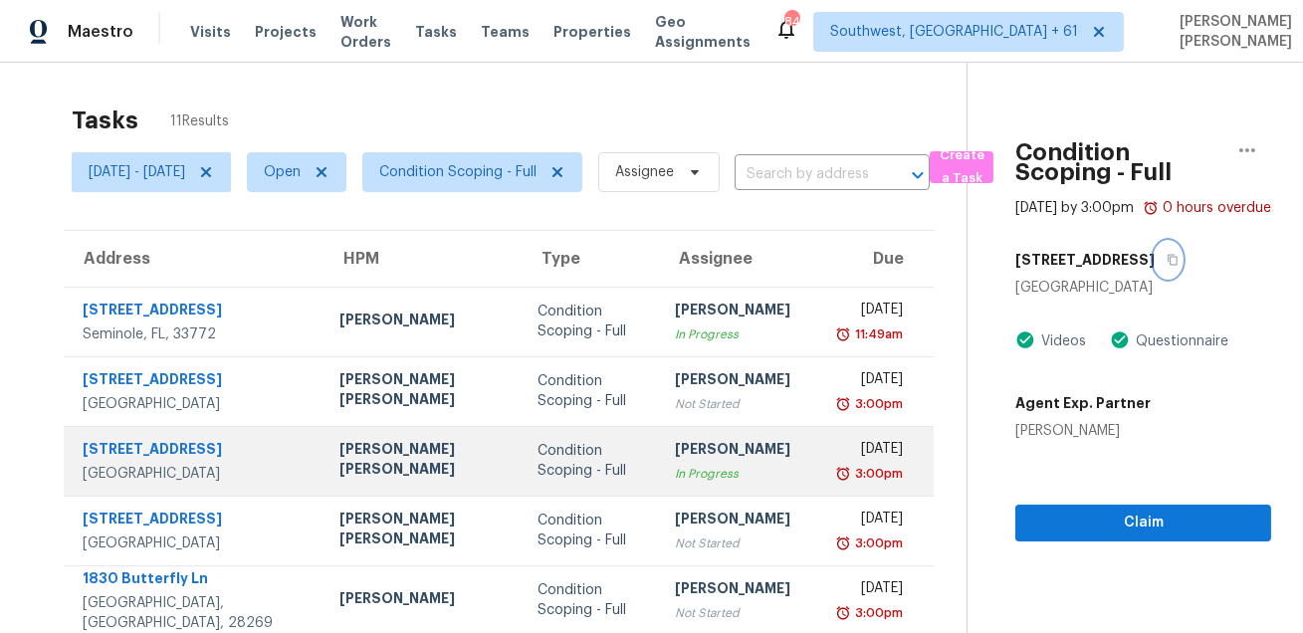
scroll to position [403, 0]
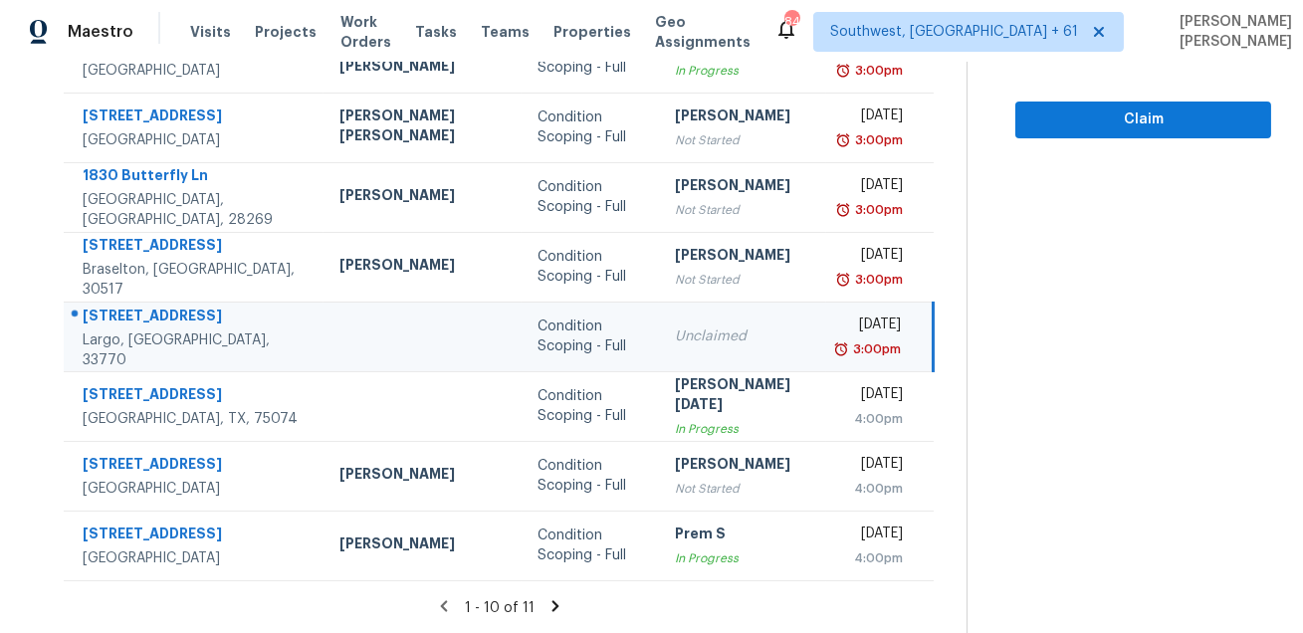
click at [716, 323] on td "Unclaimed" at bounding box center [743, 337] width 168 height 70
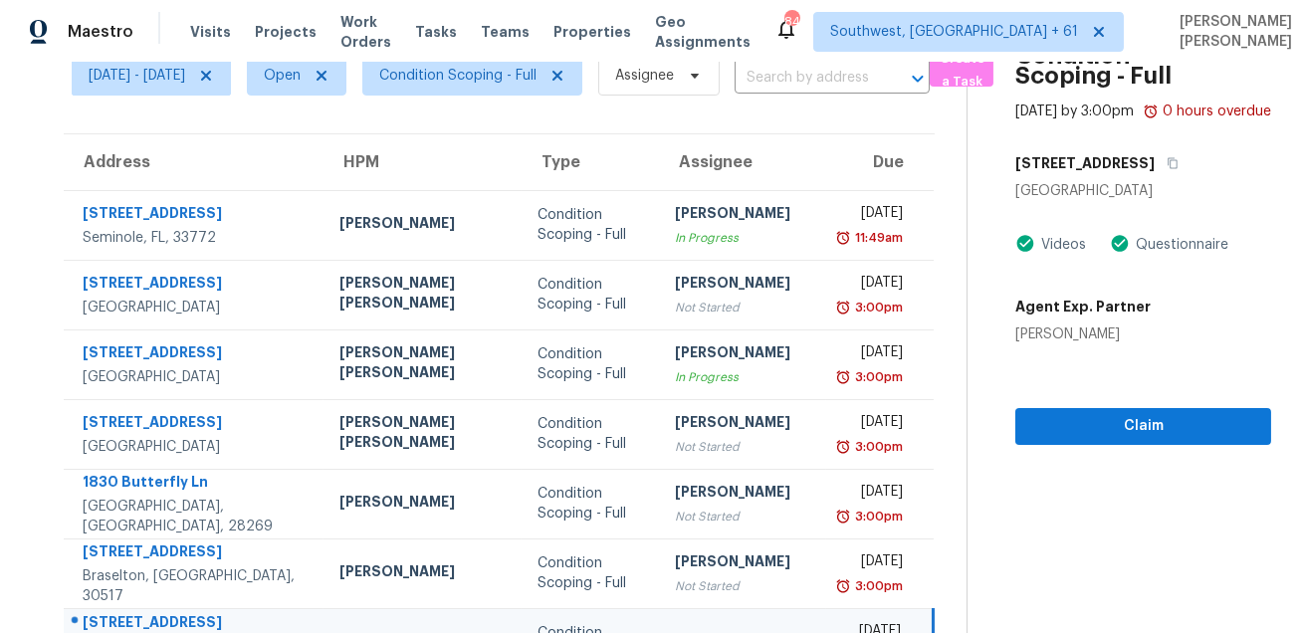
scroll to position [77, 0]
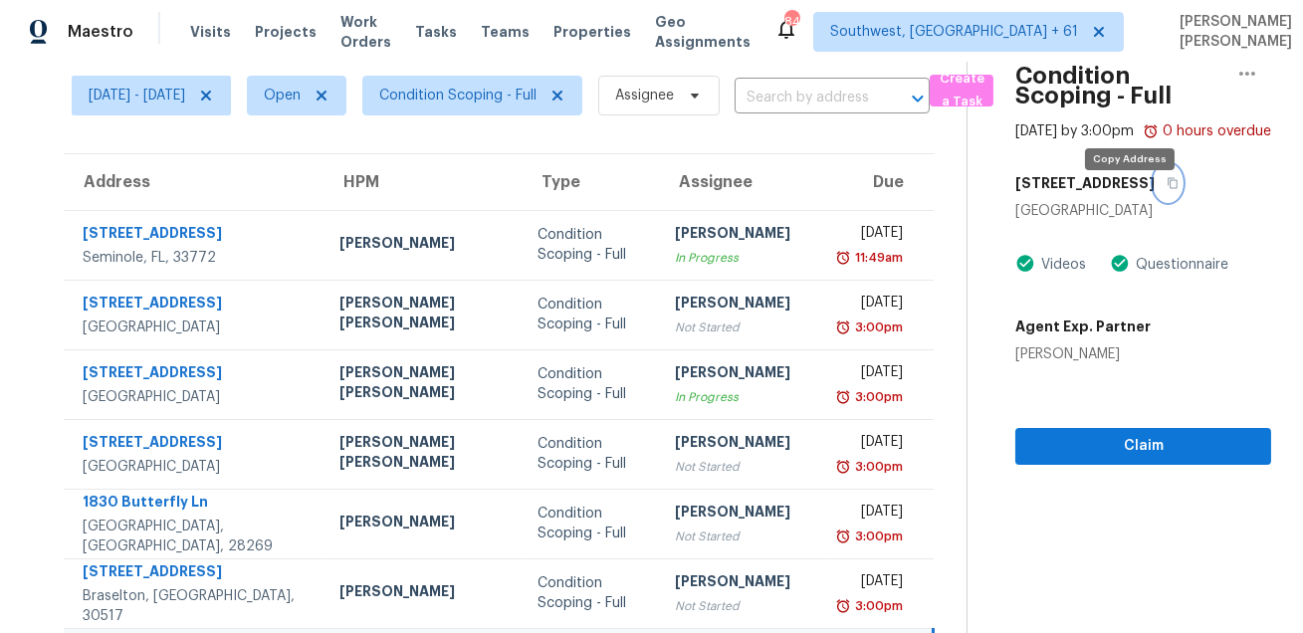
click at [1166, 189] on icon "button" at bounding box center [1172, 183] width 12 height 12
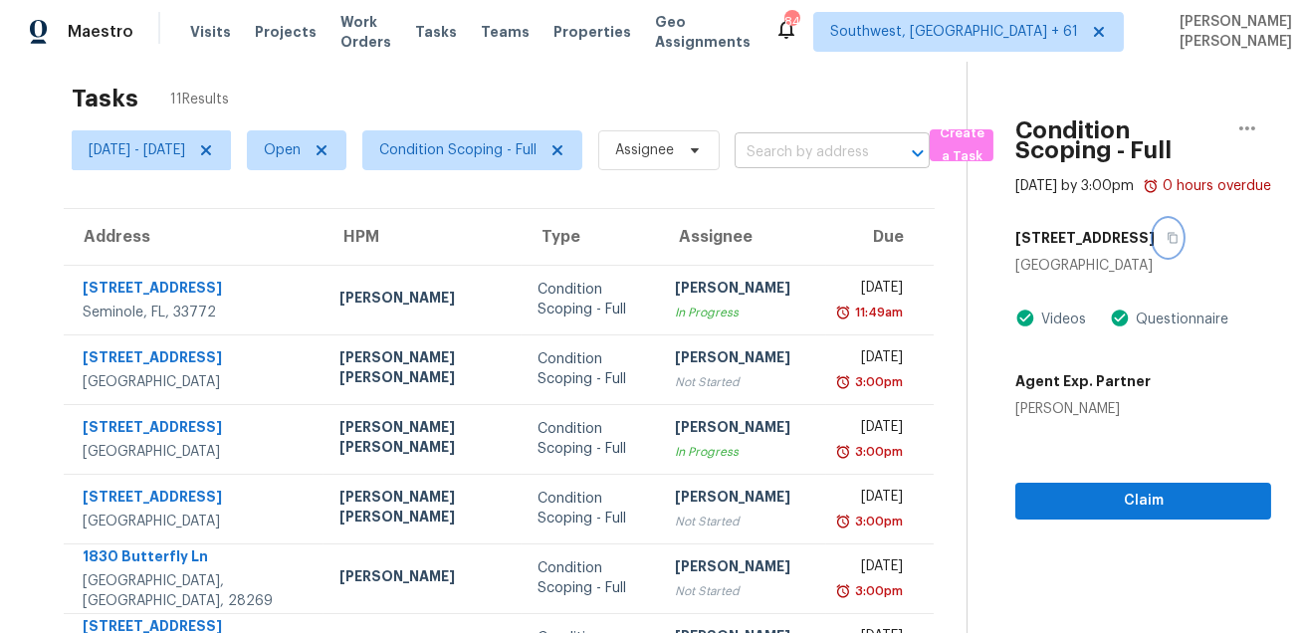
scroll to position [0, 0]
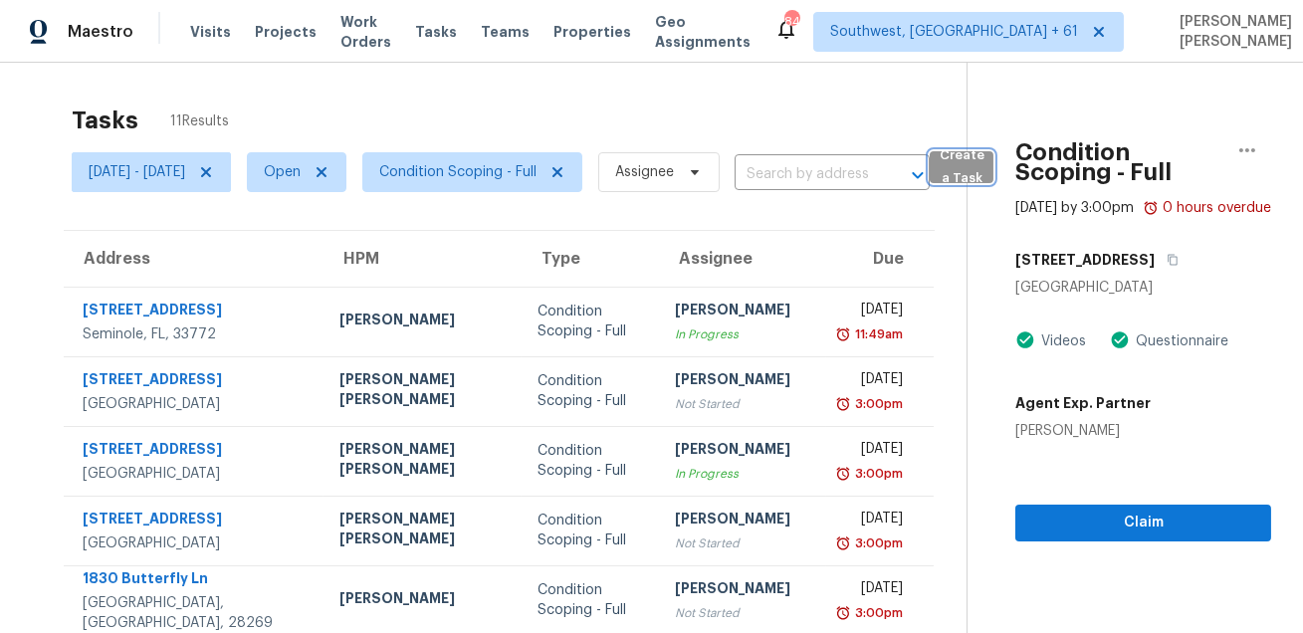
click at [983, 175] on span "Create a Task" at bounding box center [962, 167] width 44 height 46
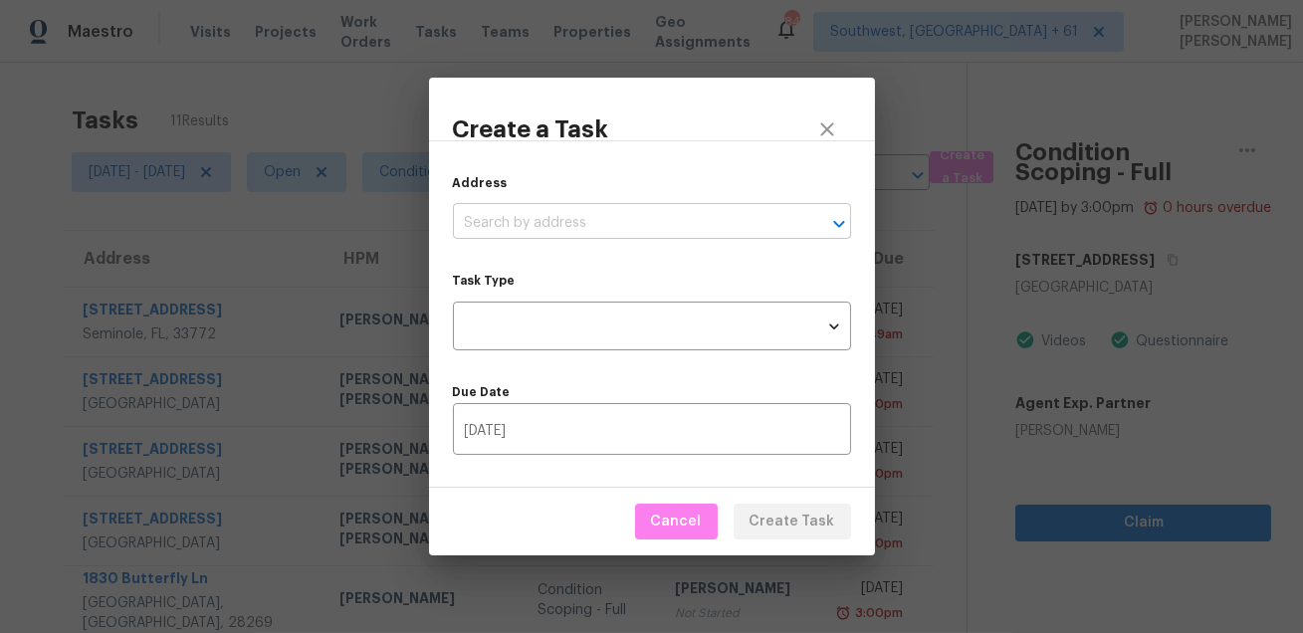
click at [700, 215] on input "text" at bounding box center [624, 223] width 342 height 31
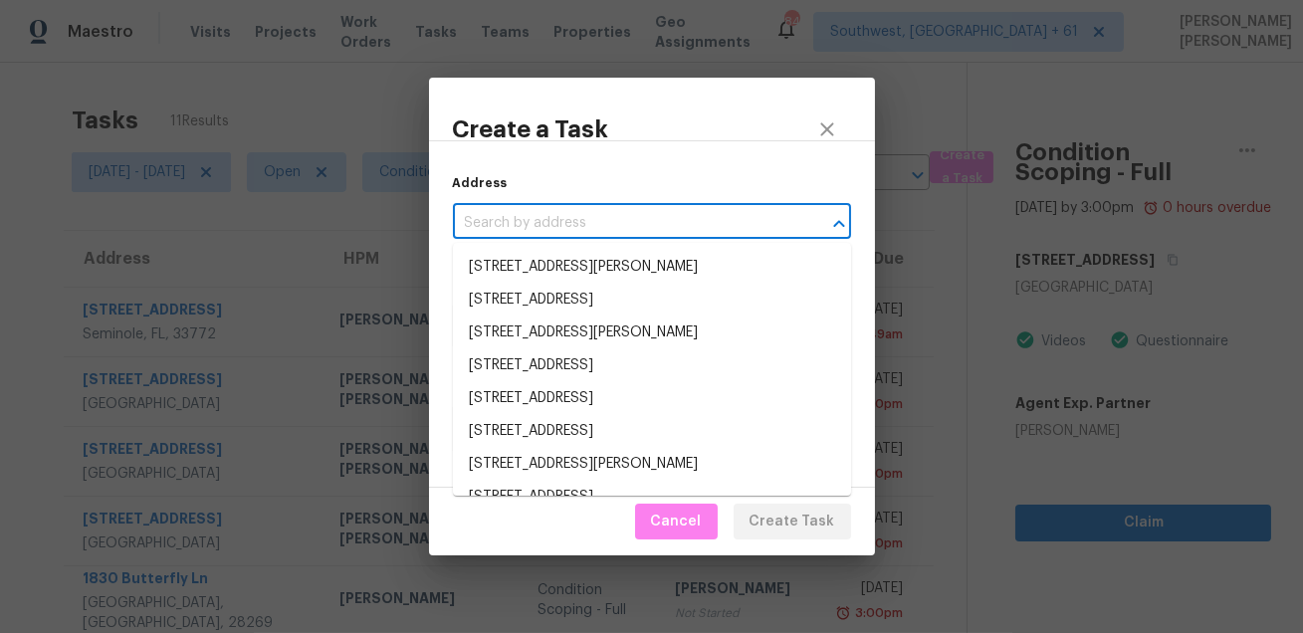
paste input "[STREET_ADDRESS]"
type input "[STREET_ADDRESS]"
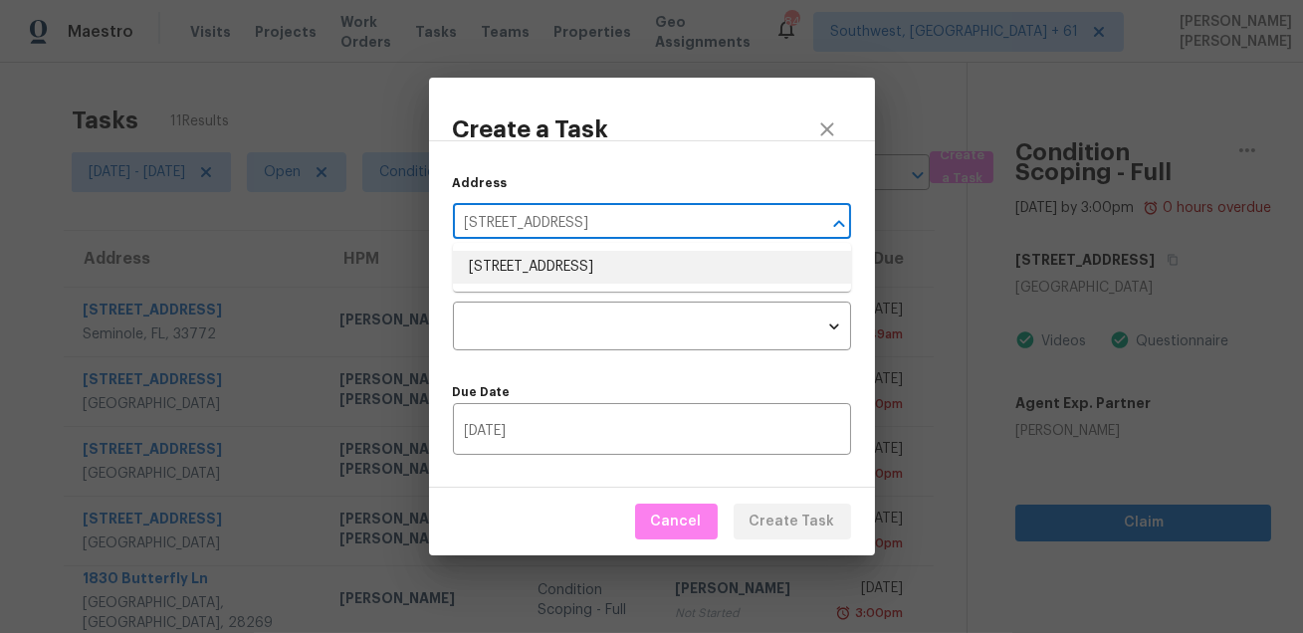
click at [646, 264] on li "[STREET_ADDRESS]" at bounding box center [652, 267] width 398 height 33
click at [631, 229] on input "[STREET_ADDRESS]" at bounding box center [624, 223] width 342 height 31
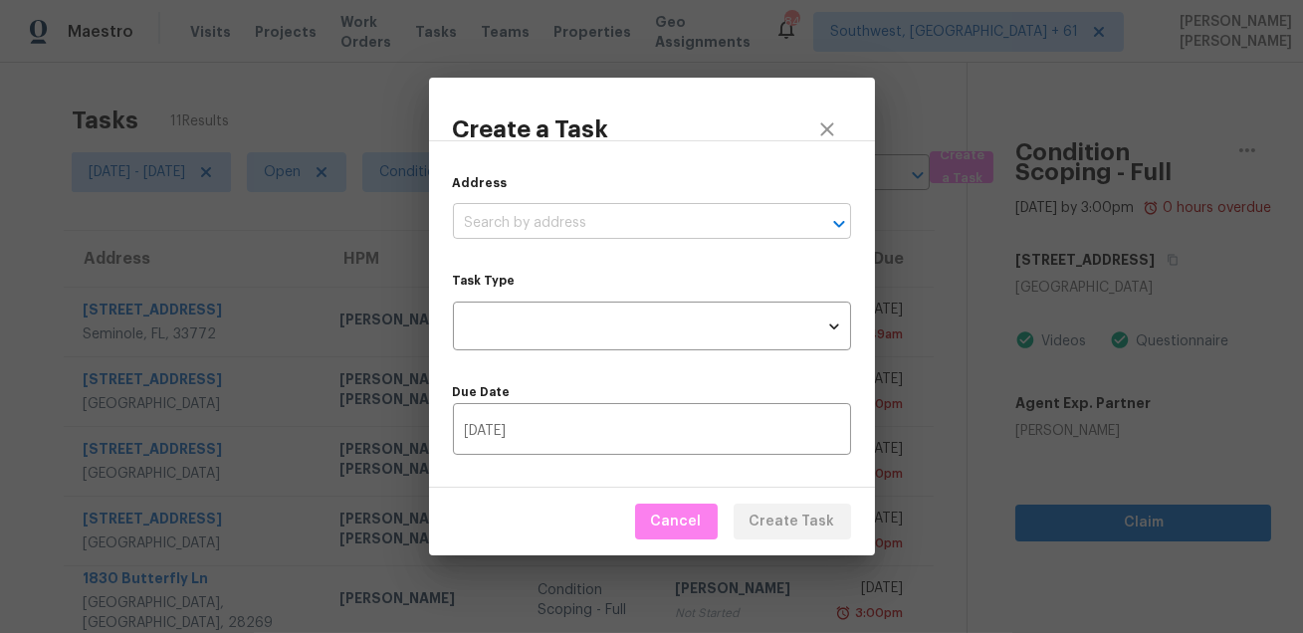
click at [663, 224] on input "text" at bounding box center [624, 223] width 342 height 31
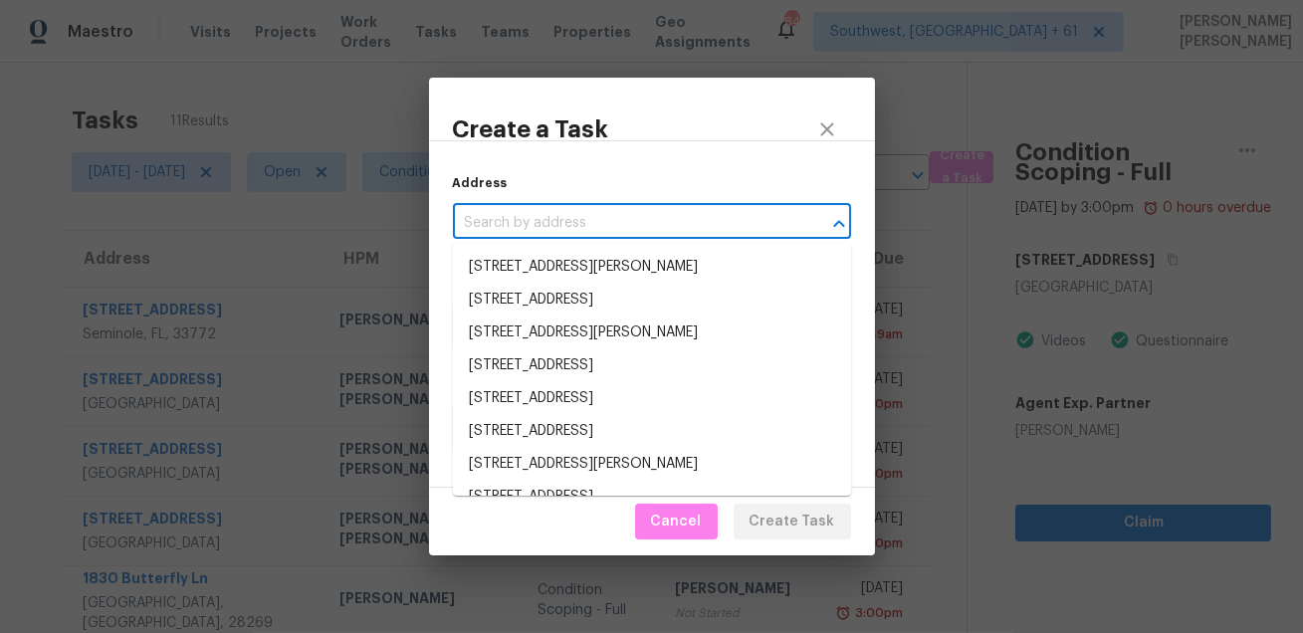
paste input "[STREET_ADDRESS]"
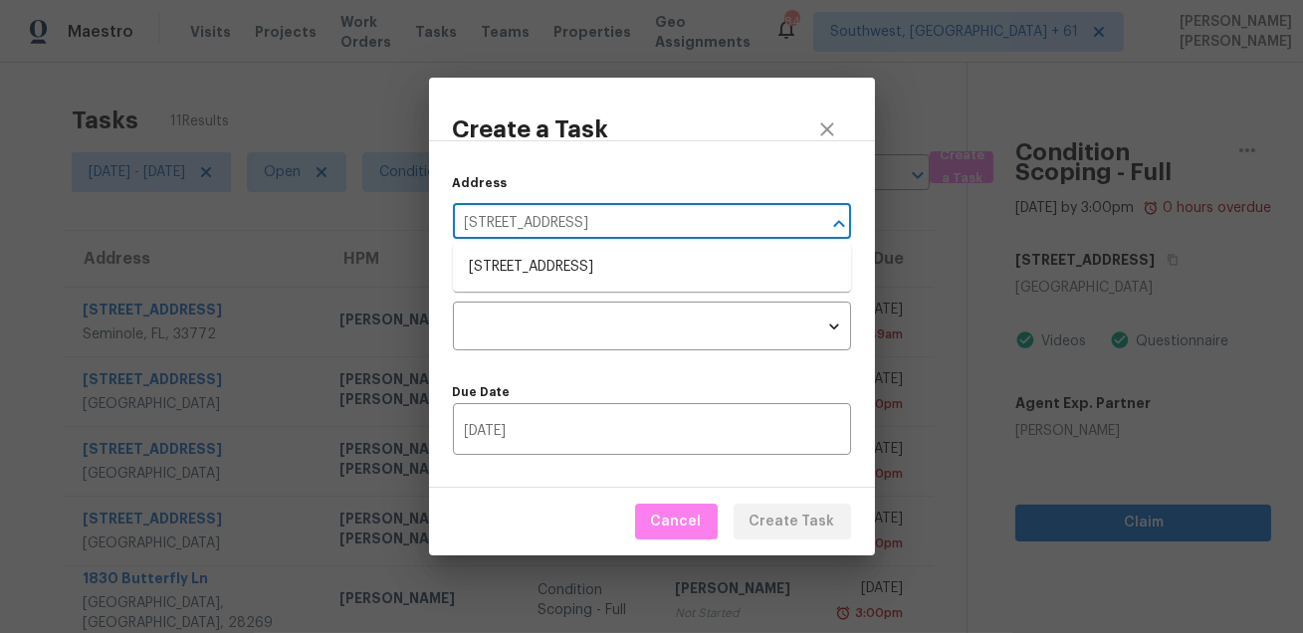
type input "[STREET_ADDRESS]"
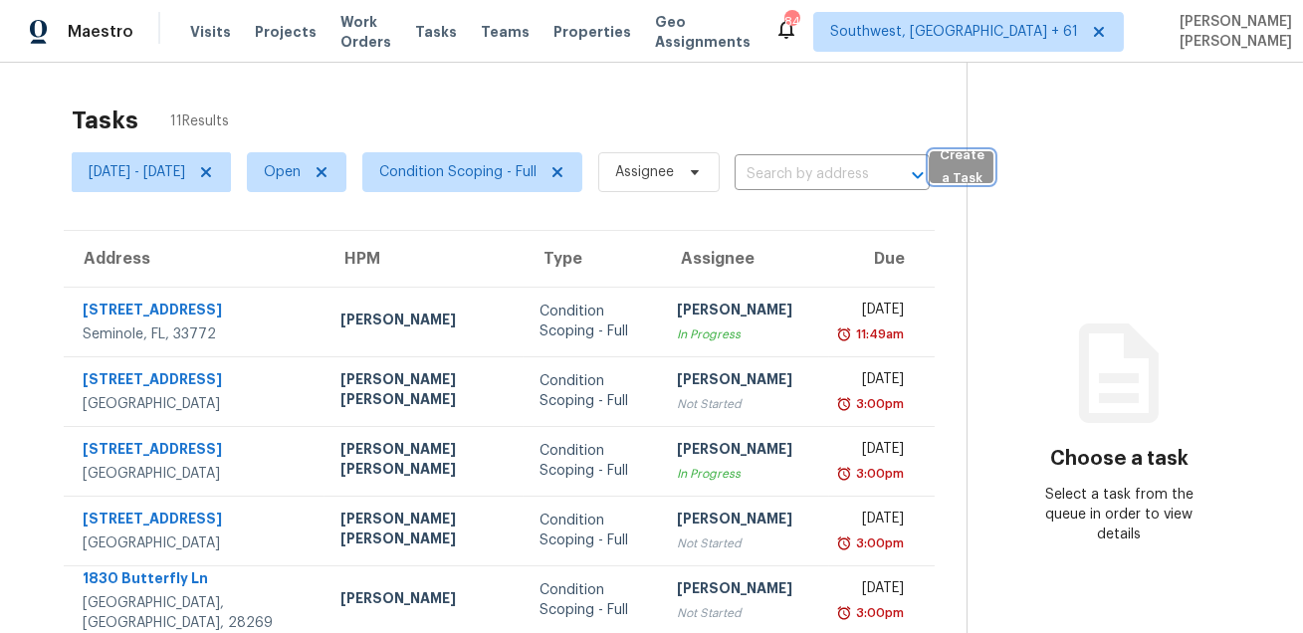
click at [983, 162] on span "Create a Task" at bounding box center [962, 167] width 44 height 46
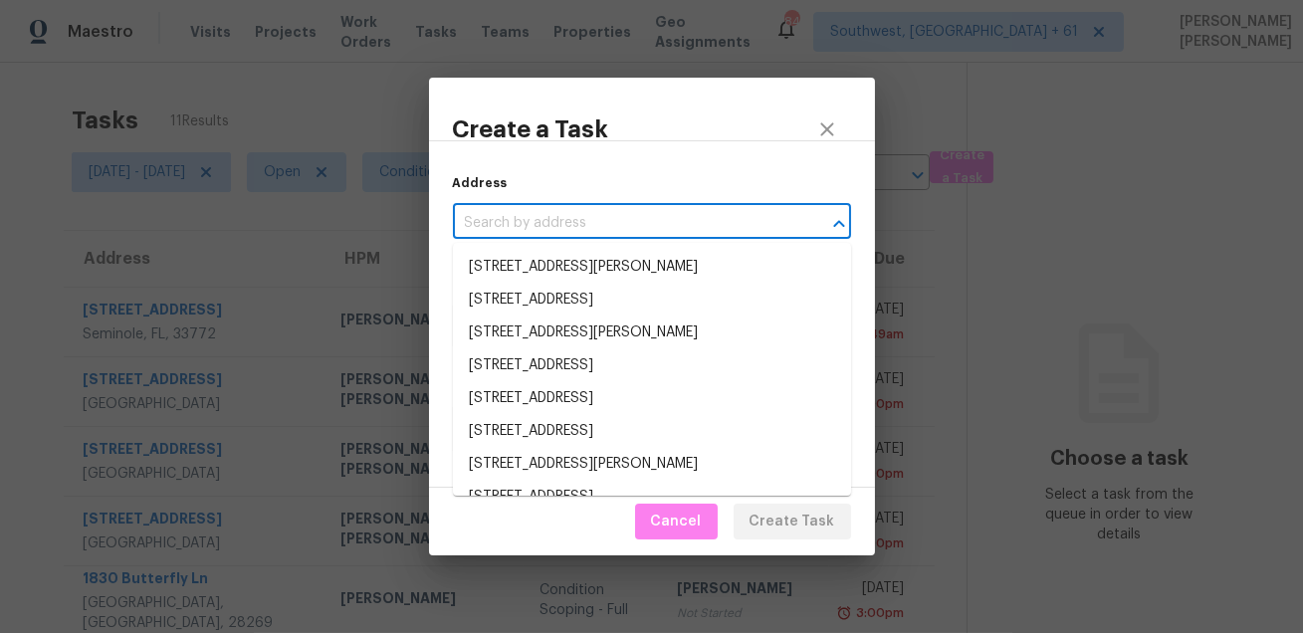
click at [703, 223] on input "text" at bounding box center [624, 223] width 342 height 31
paste input "[STREET_ADDRESS]"
type input "[STREET_ADDRESS]"
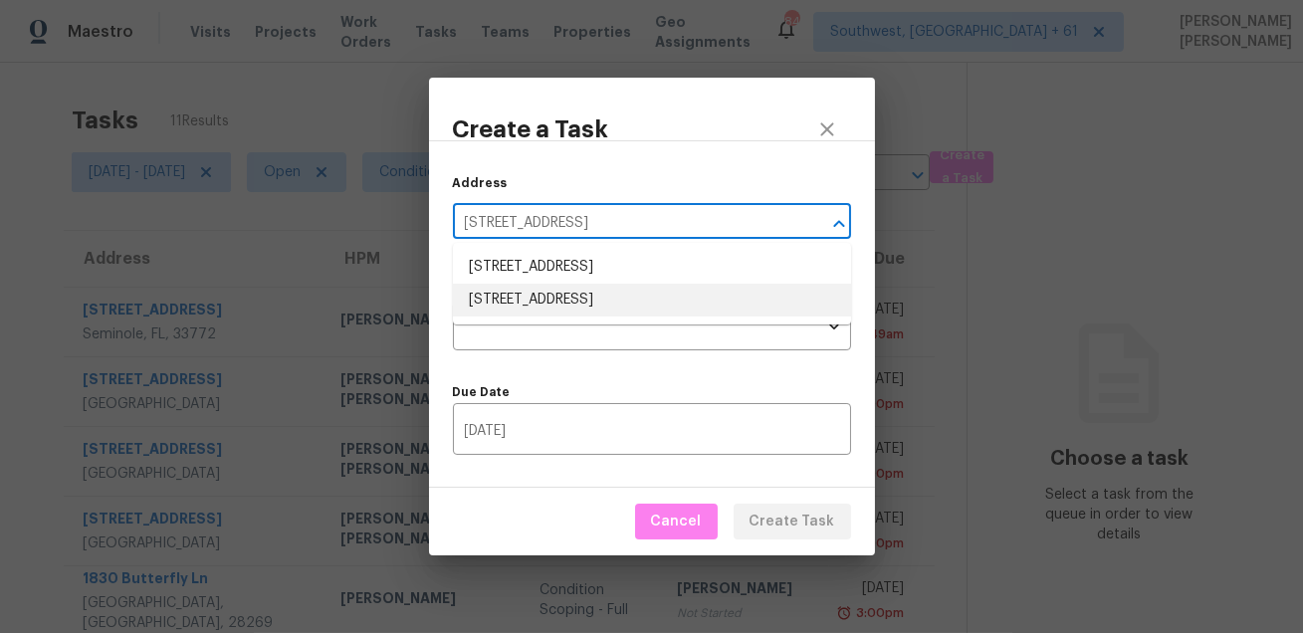
click at [642, 288] on li "[STREET_ADDRESS]" at bounding box center [652, 300] width 398 height 33
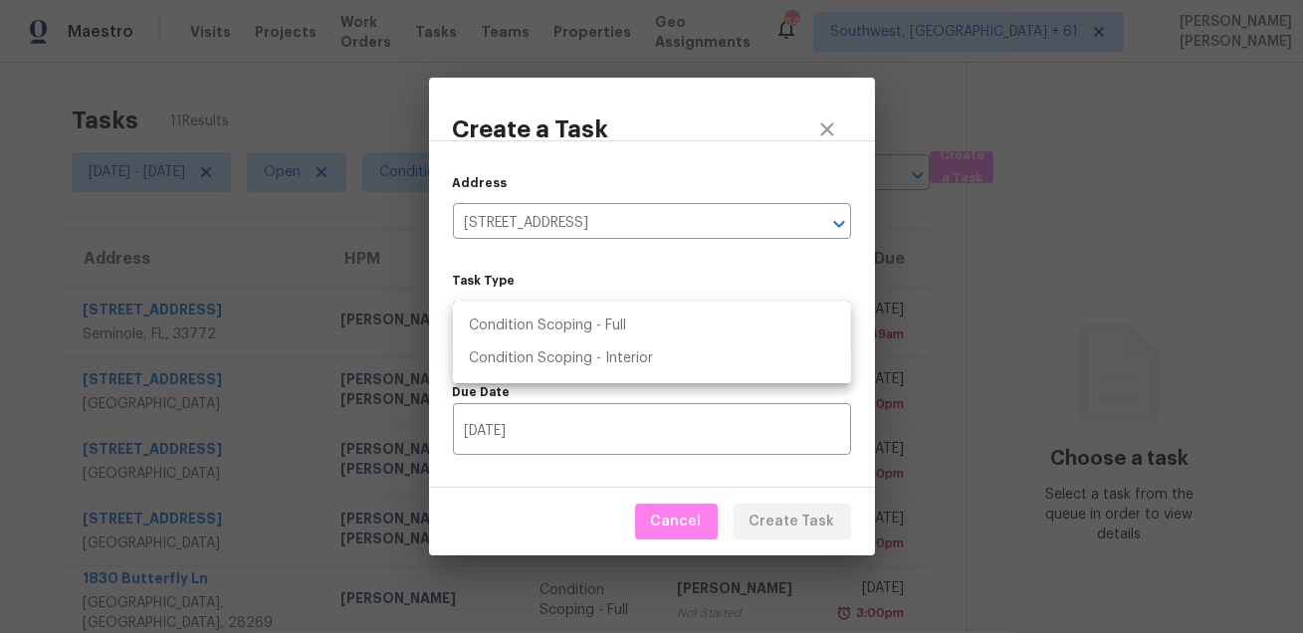
click at [634, 319] on body "Maestro Visits Projects Work Orders Tasks Teams Properties Geo Assignments 846 …" at bounding box center [651, 316] width 1303 height 633
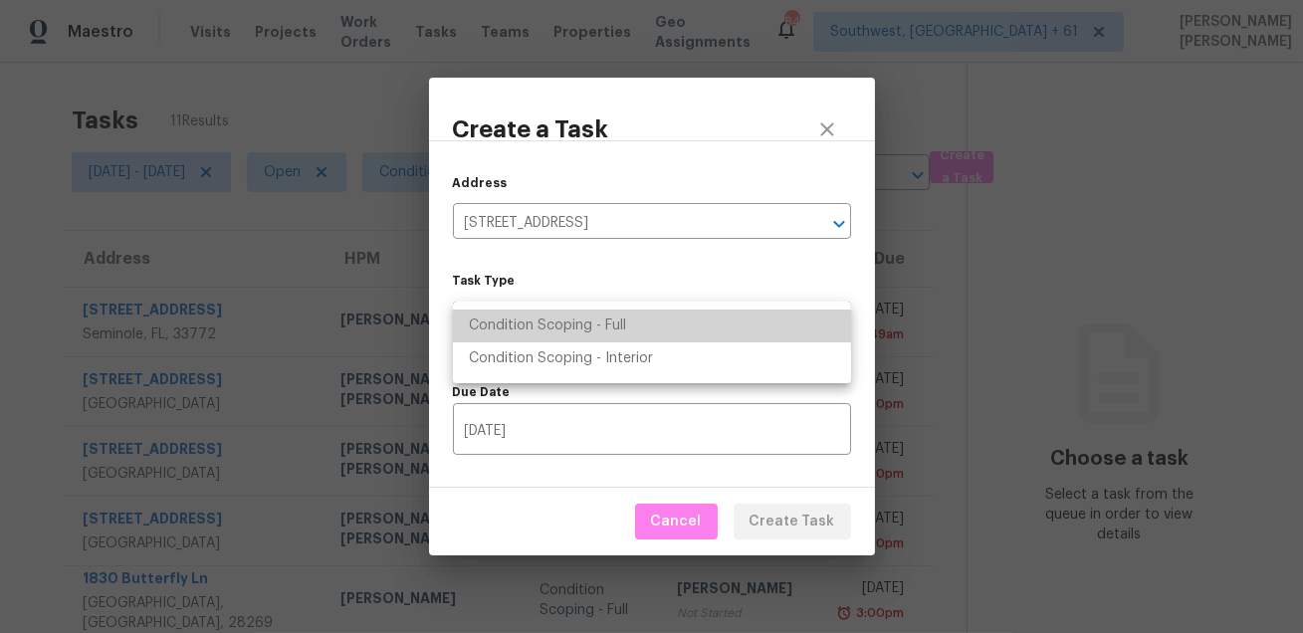
click at [662, 323] on li "Condition Scoping - Full" at bounding box center [652, 326] width 398 height 33
type input "virtual_full_assessment"
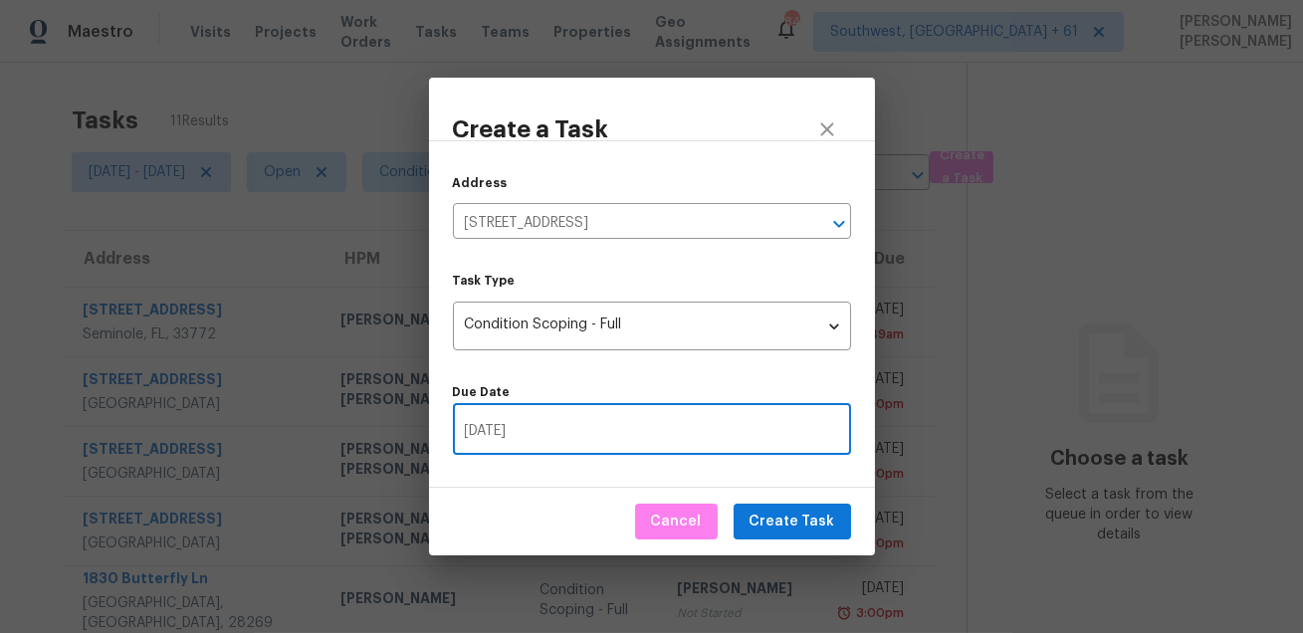
click at [617, 409] on input "[DATE]" at bounding box center [652, 431] width 398 height 47
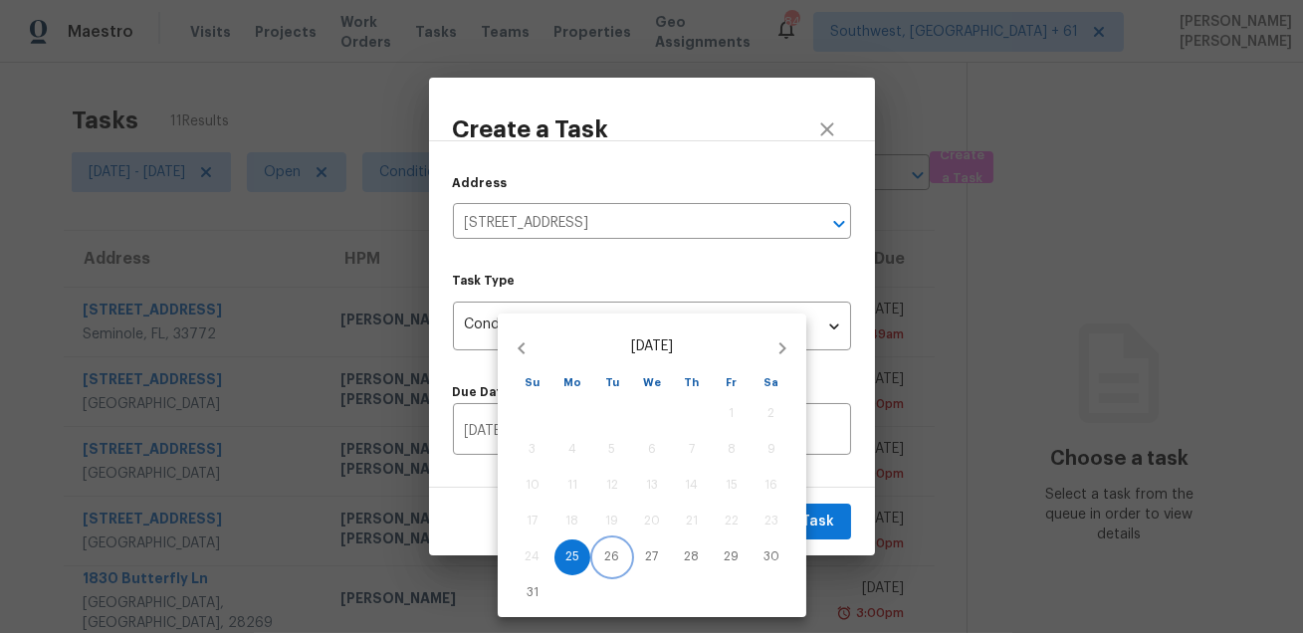
click at [612, 562] on p "26" at bounding box center [612, 556] width 15 height 17
type input "[DATE]"
click at [837, 506] on div at bounding box center [651, 316] width 1303 height 633
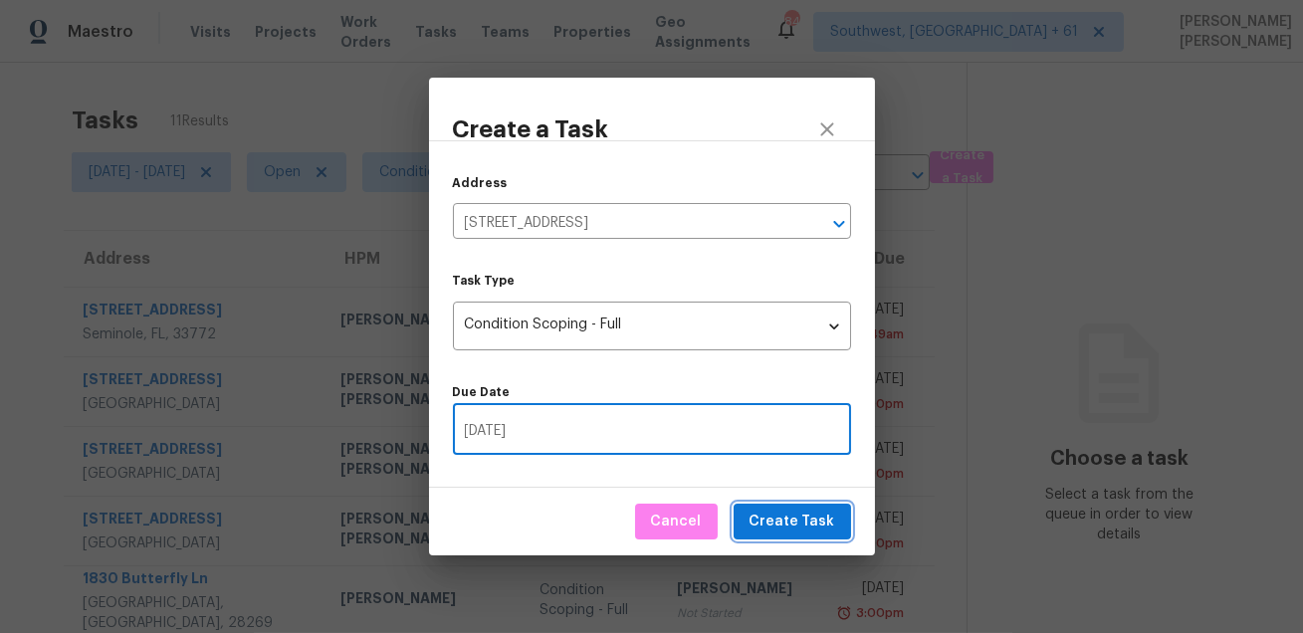
click at [797, 524] on span "Create Task" at bounding box center [792, 522] width 86 height 25
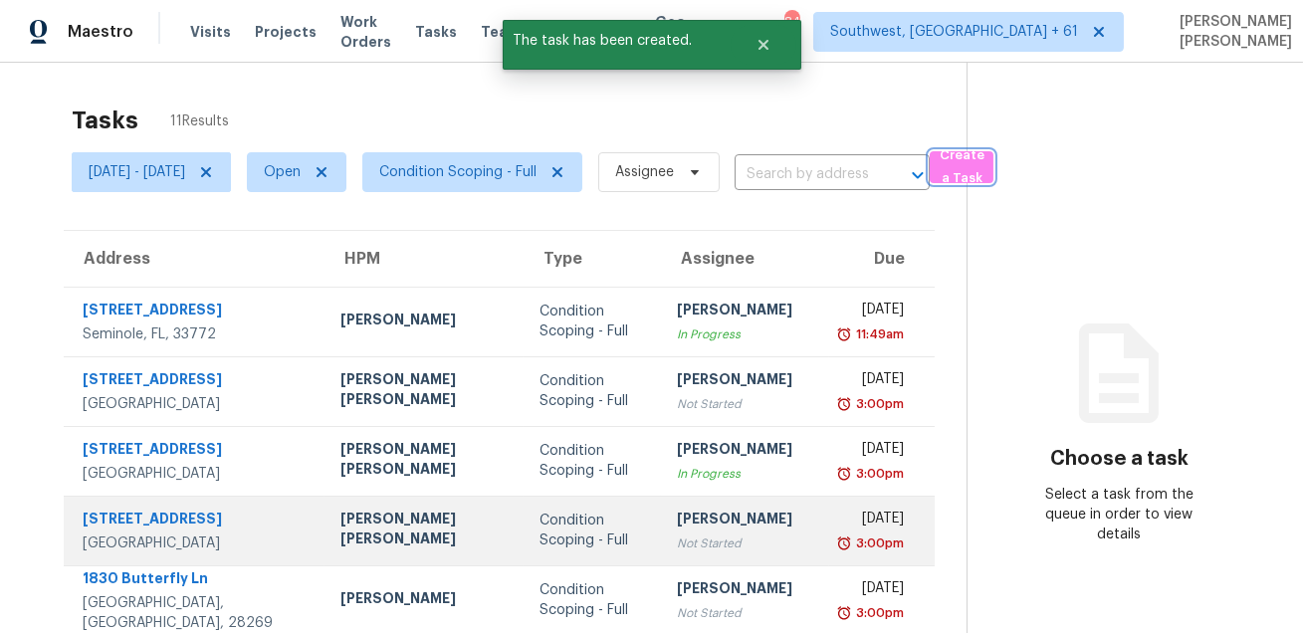
scroll to position [403, 0]
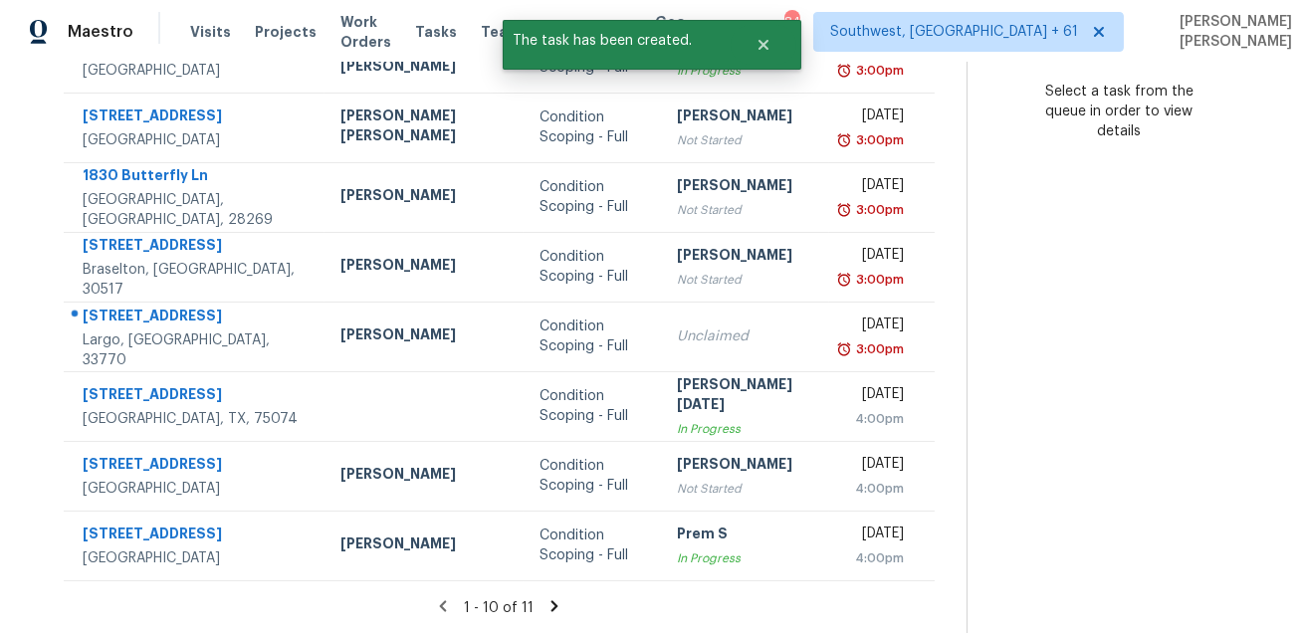
click at [551, 612] on icon at bounding box center [554, 606] width 18 height 18
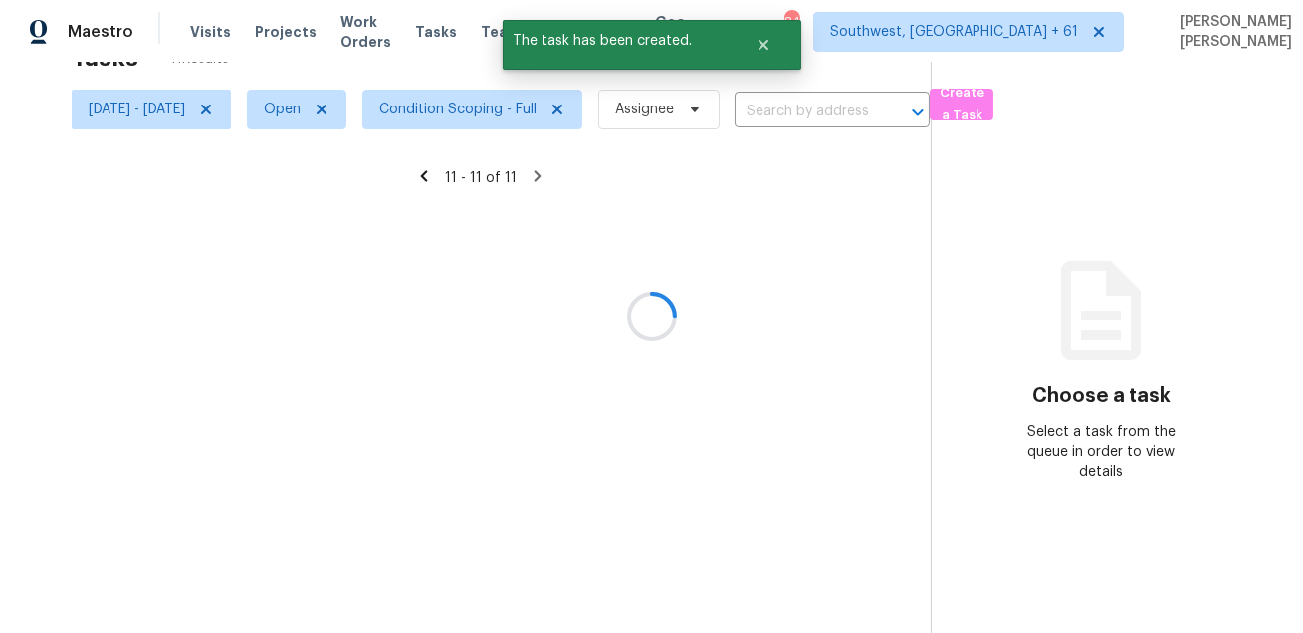
scroll to position [62, 0]
click at [551, 612] on div at bounding box center [651, 316] width 1303 height 633
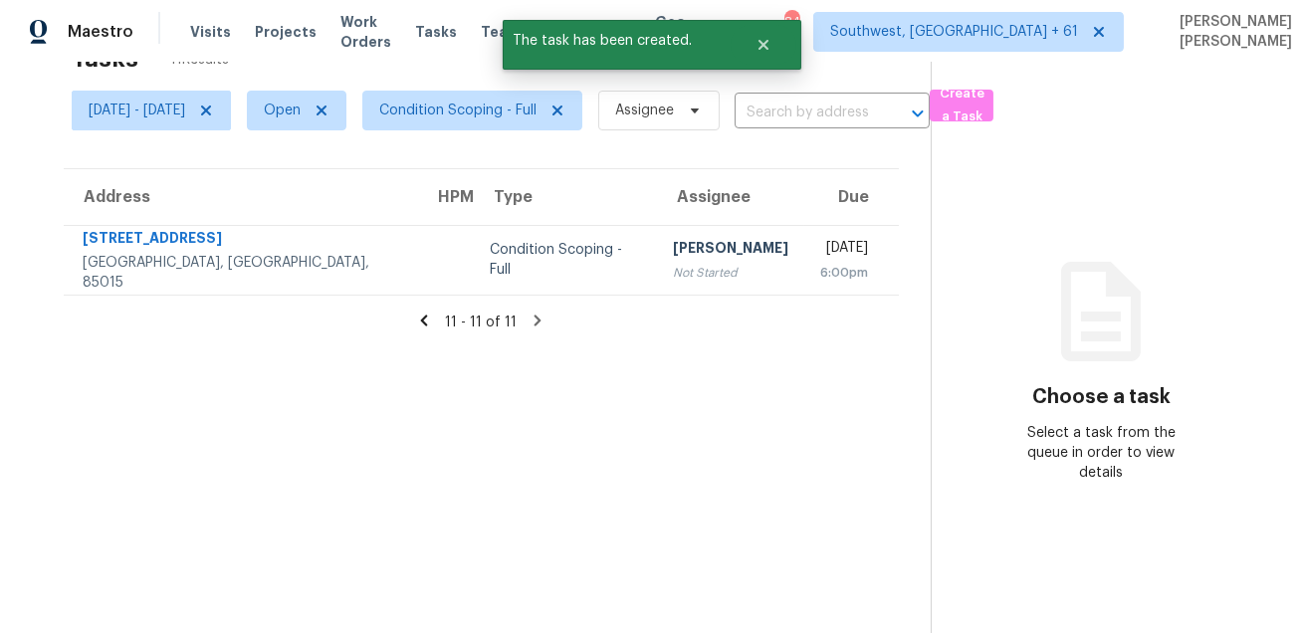
click at [428, 317] on icon at bounding box center [424, 320] width 7 height 11
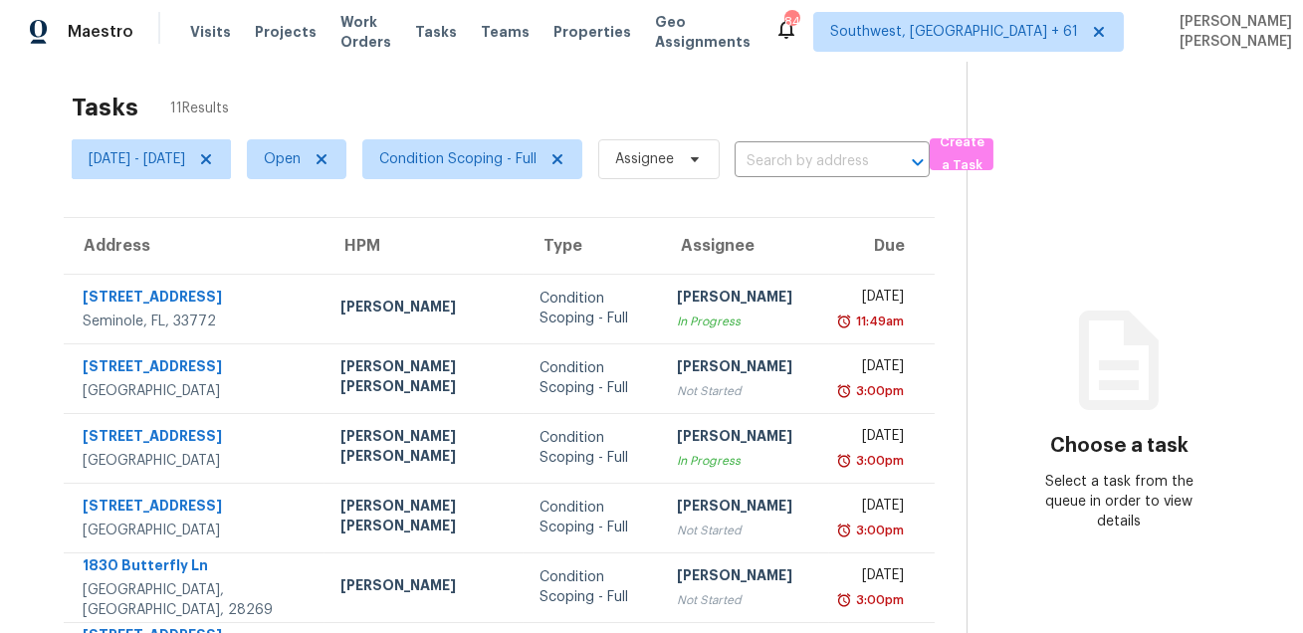
scroll to position [0, 0]
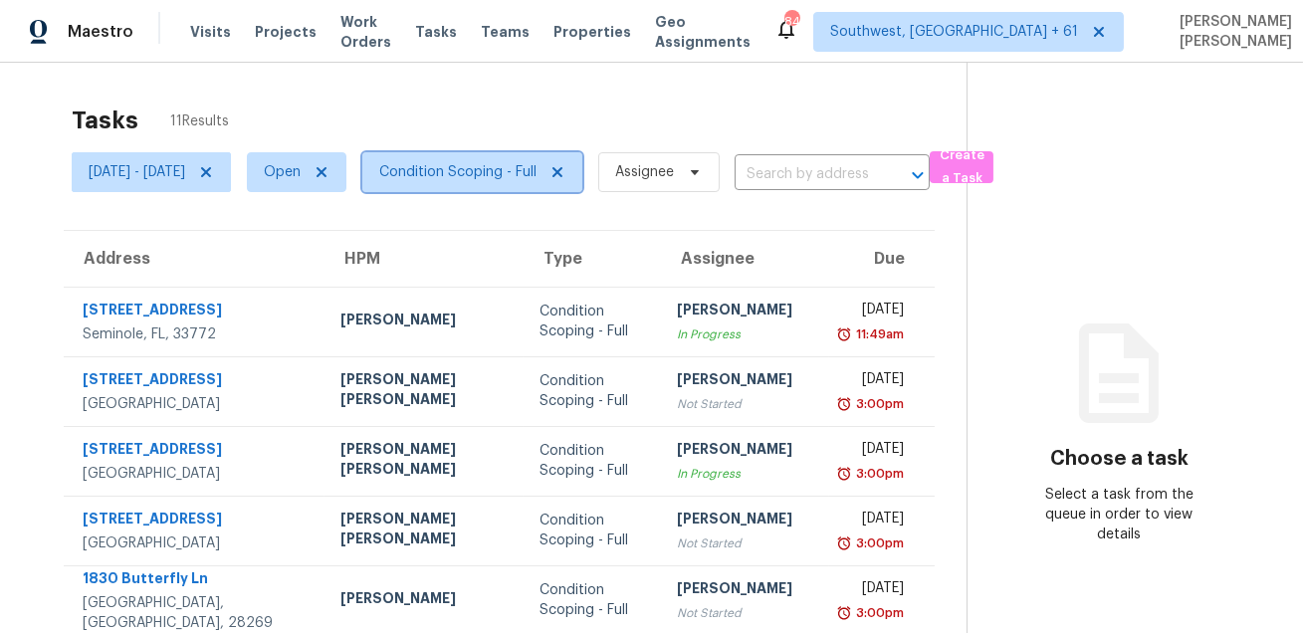
click at [490, 169] on span "Condition Scoping - Full" at bounding box center [457, 172] width 157 height 20
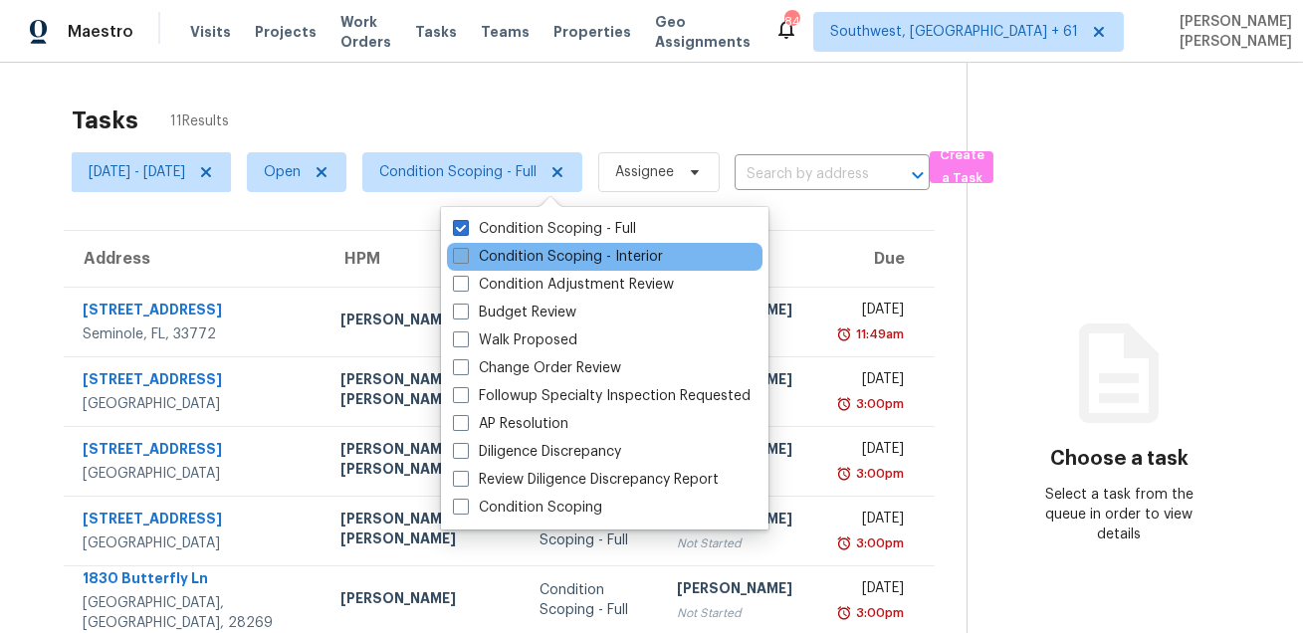
click at [481, 258] on label "Condition Scoping - Interior" at bounding box center [558, 257] width 210 height 20
click at [466, 258] on input "Condition Scoping - Interior" at bounding box center [459, 253] width 13 height 13
checkbox input "true"
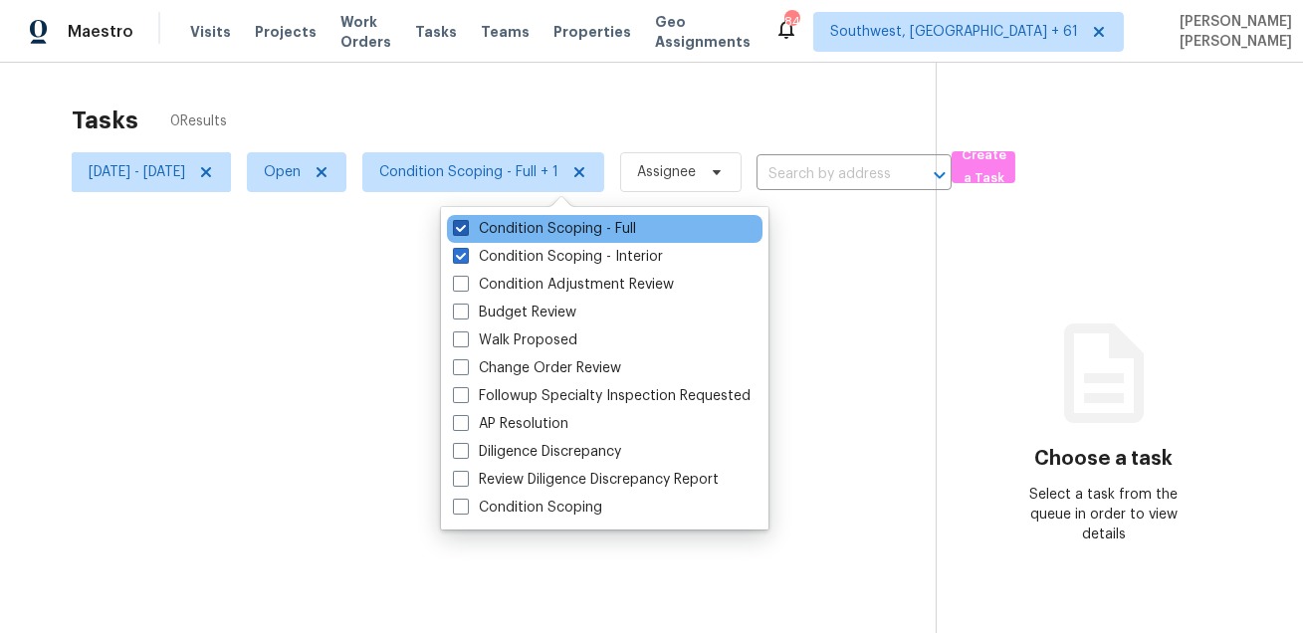
click at [499, 229] on label "Condition Scoping - Full" at bounding box center [544, 229] width 183 height 20
click at [466, 229] on input "Condition Scoping - Full" at bounding box center [459, 225] width 13 height 13
checkbox input "false"
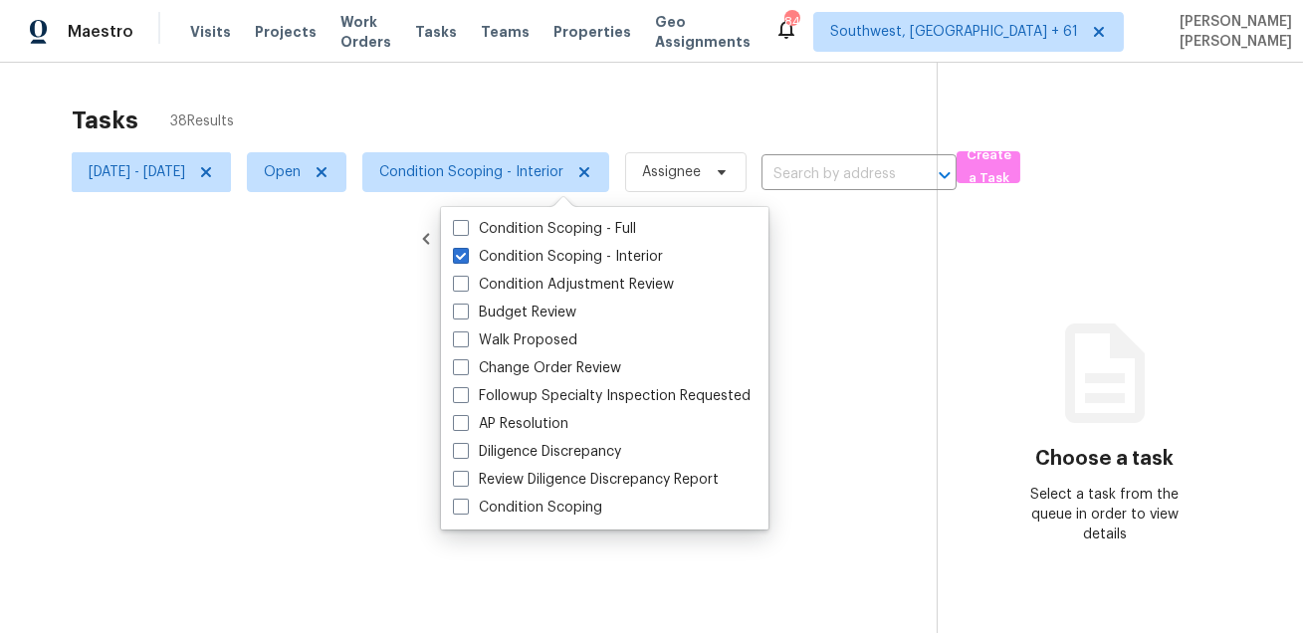
click at [534, 121] on div at bounding box center [651, 316] width 1303 height 633
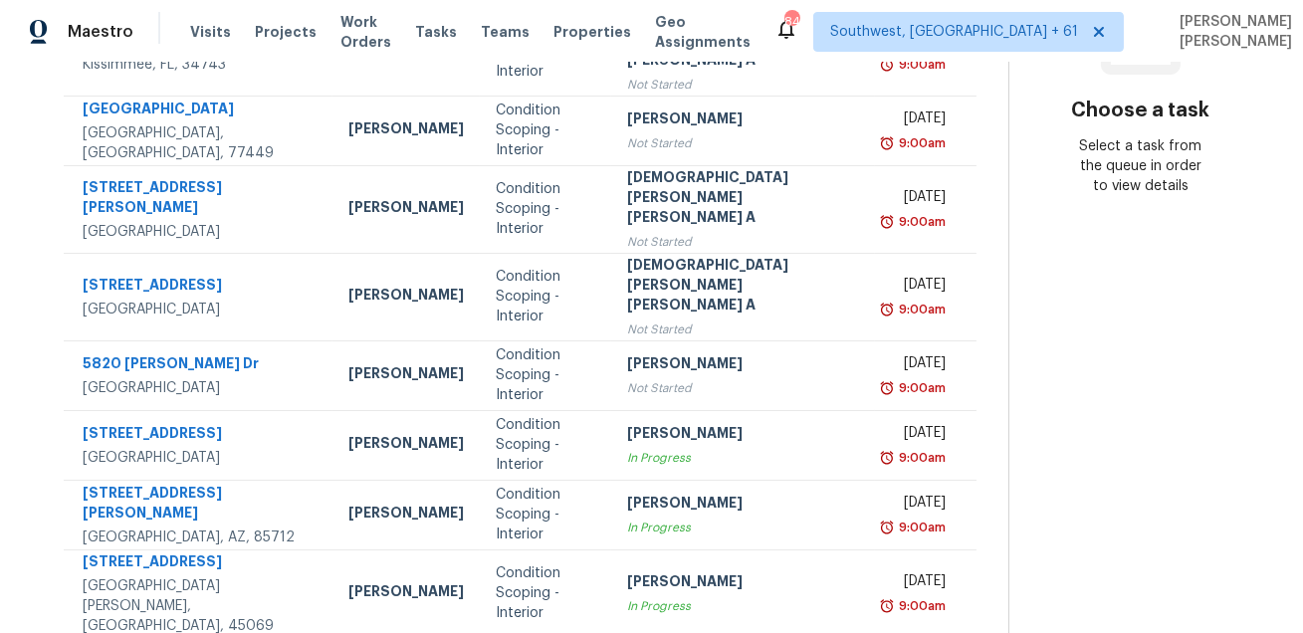
scroll to position [420, 0]
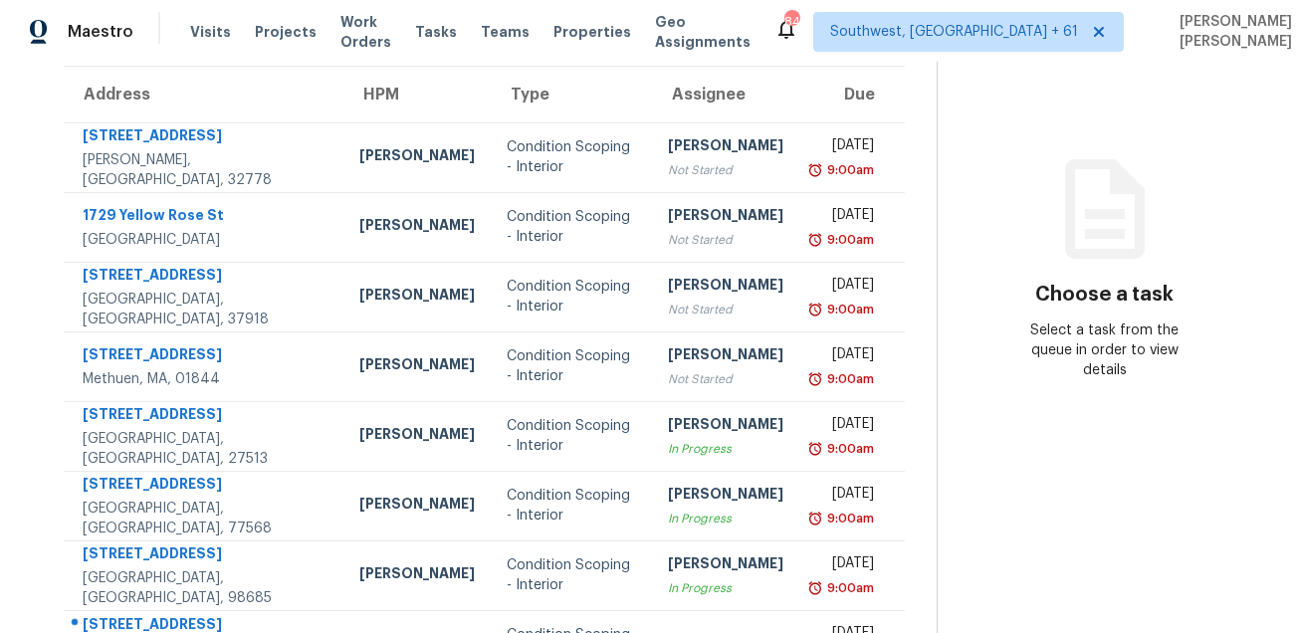
scroll to position [403, 0]
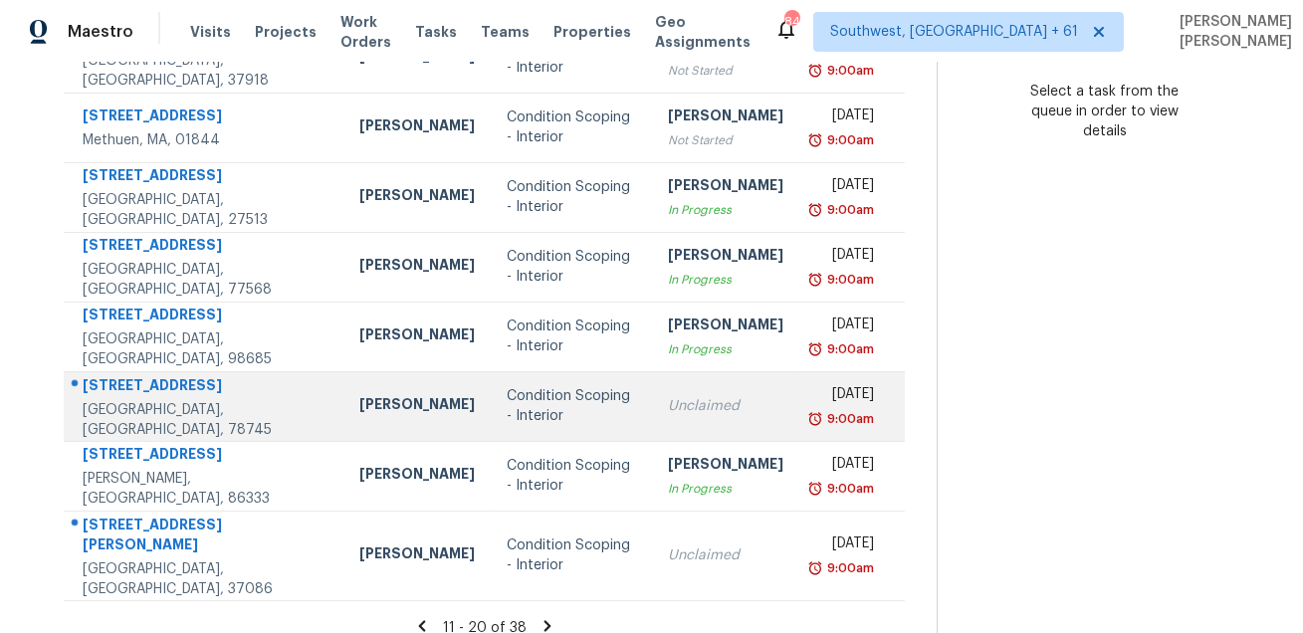
click at [134, 394] on div "6108 Blarwood Dr" at bounding box center [205, 387] width 245 height 25
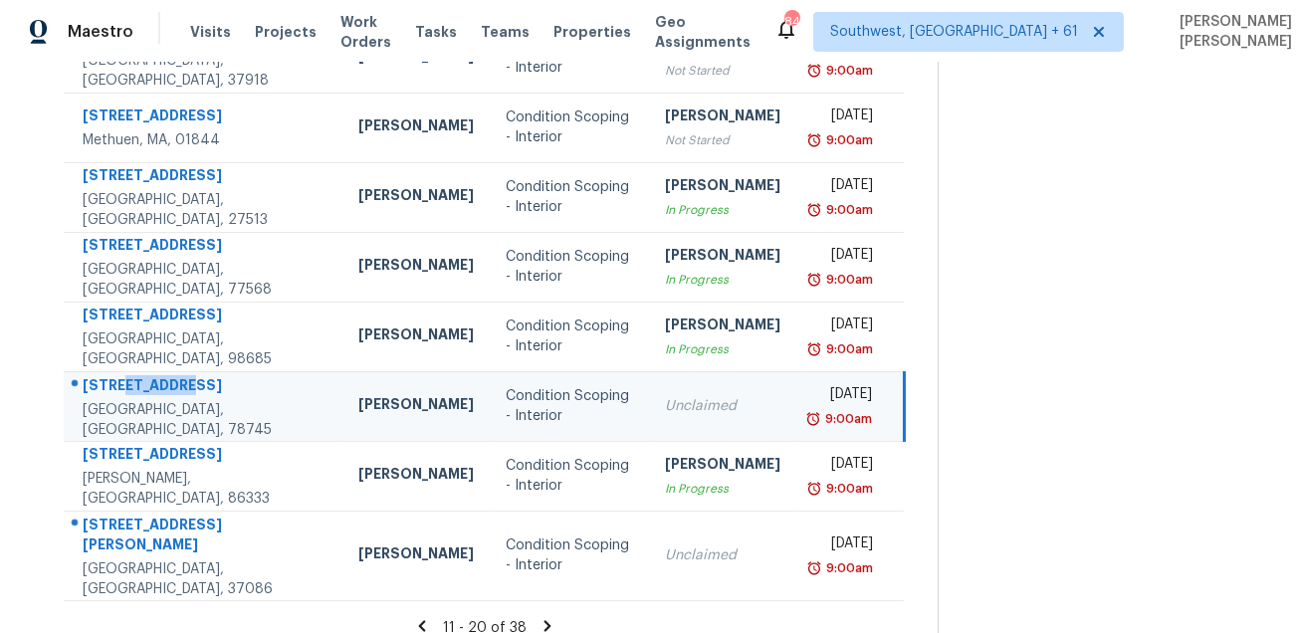
click at [134, 394] on div "6108 Blarwood Dr" at bounding box center [205, 387] width 244 height 25
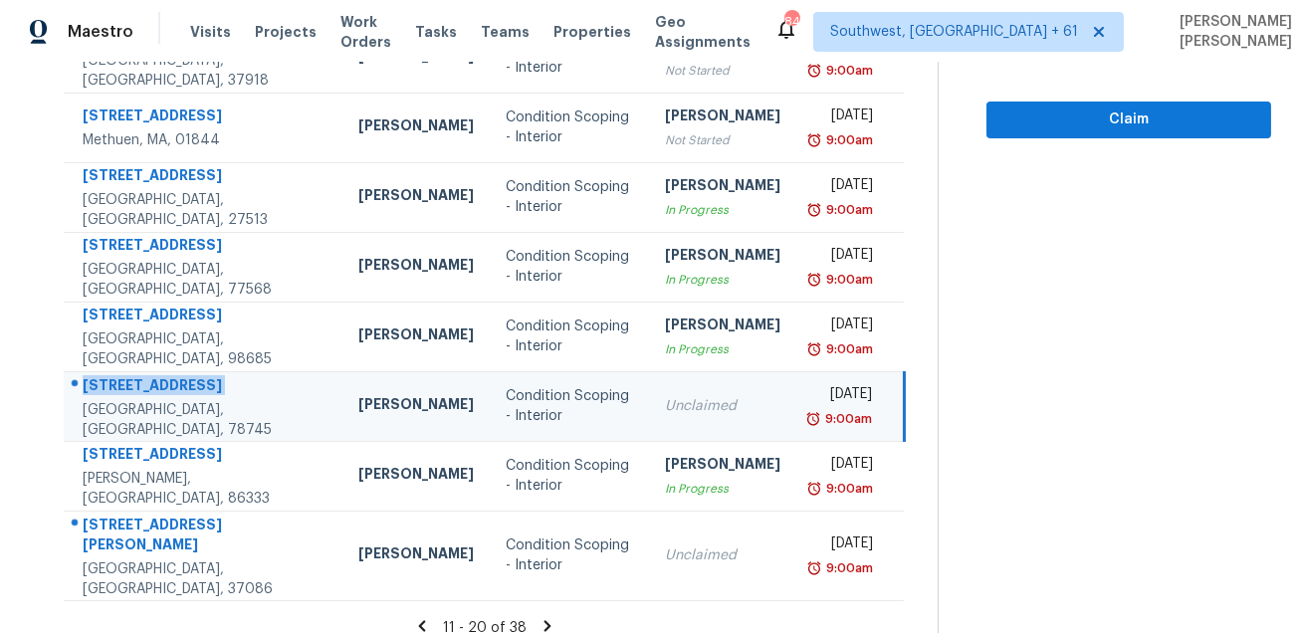
copy div "6108 Blarwood Dr"
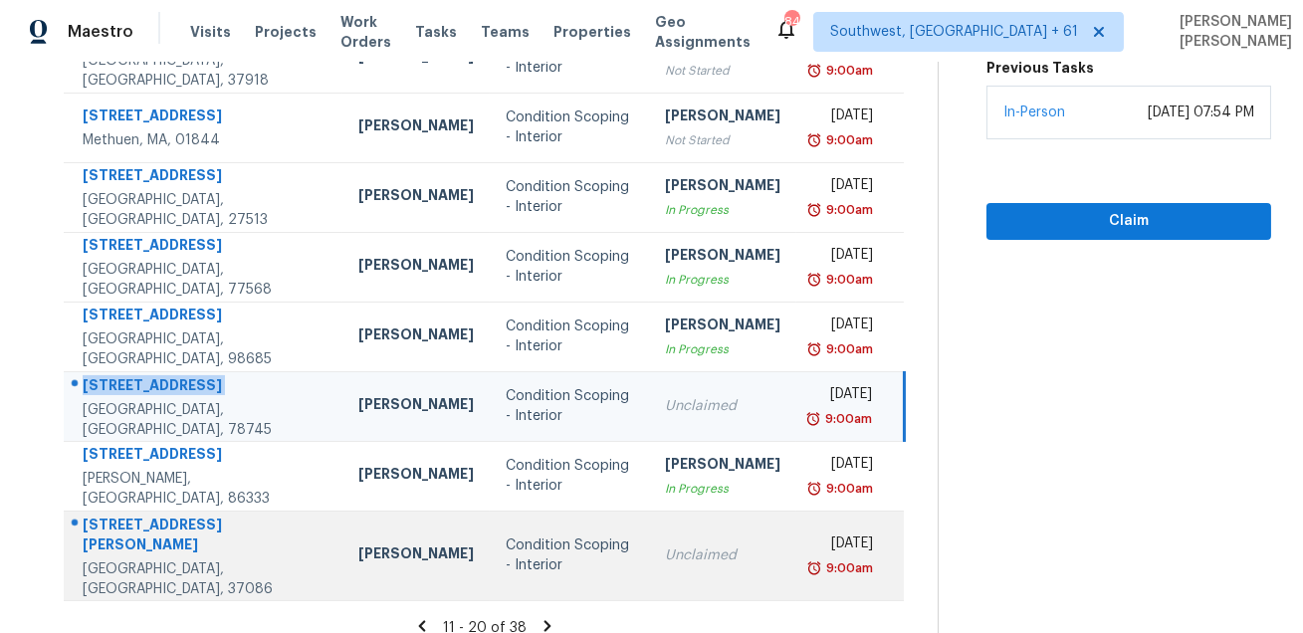
click at [138, 523] on div at bounding box center [196, 526] width 262 height 26
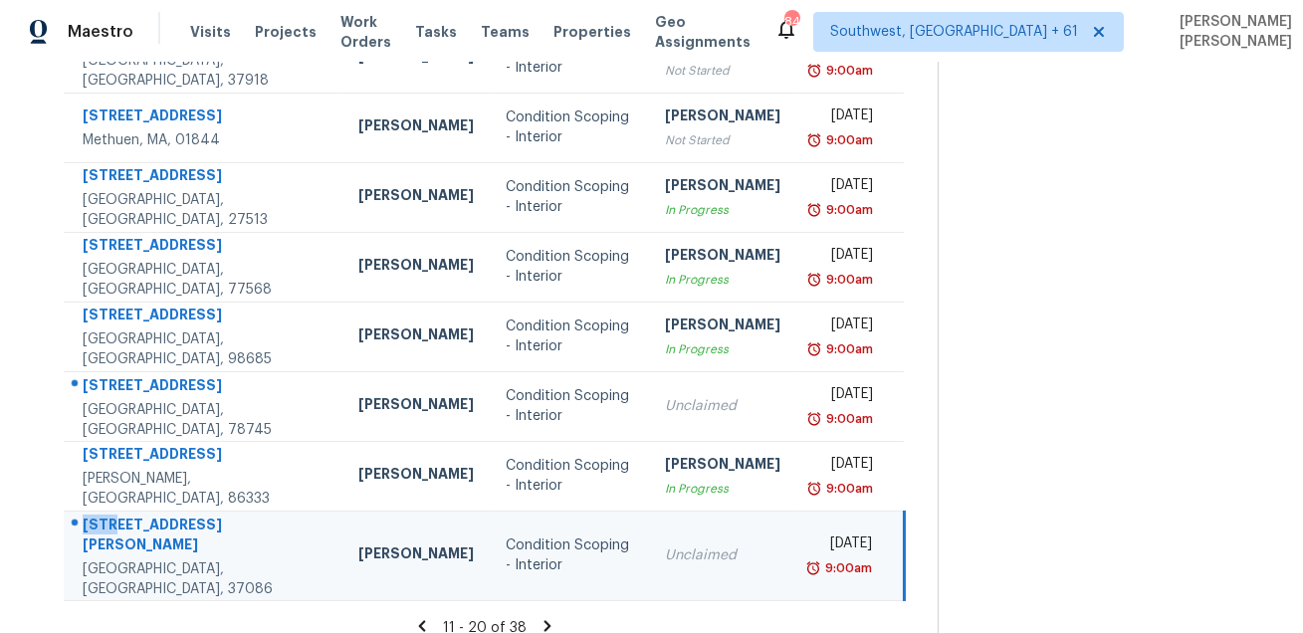
click at [138, 523] on div at bounding box center [196, 526] width 262 height 26
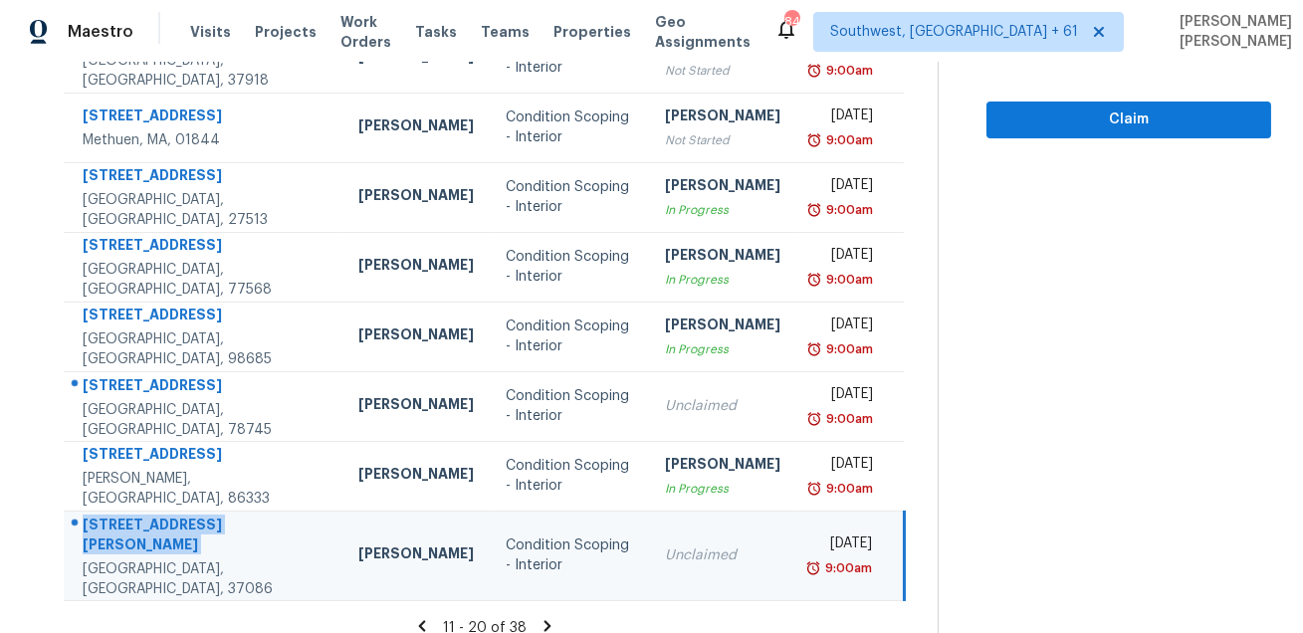
copy div "1201 Elisha Ct"
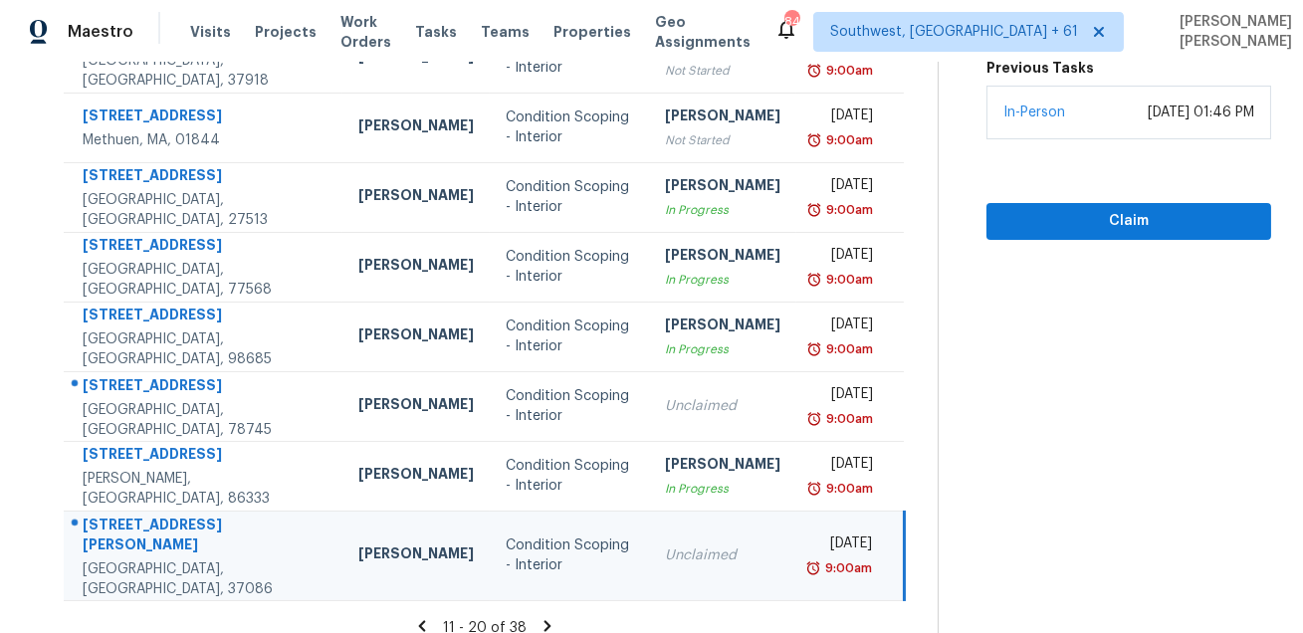
click at [550, 620] on icon at bounding box center [546, 625] width 7 height 11
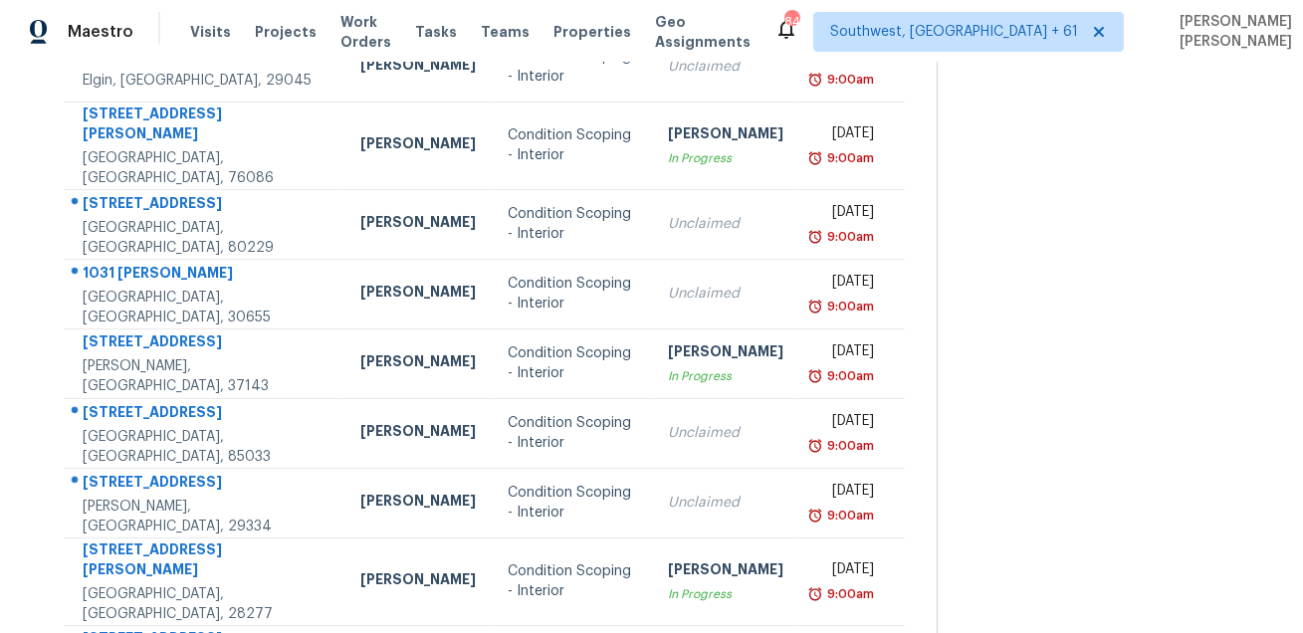
scroll to position [106, 0]
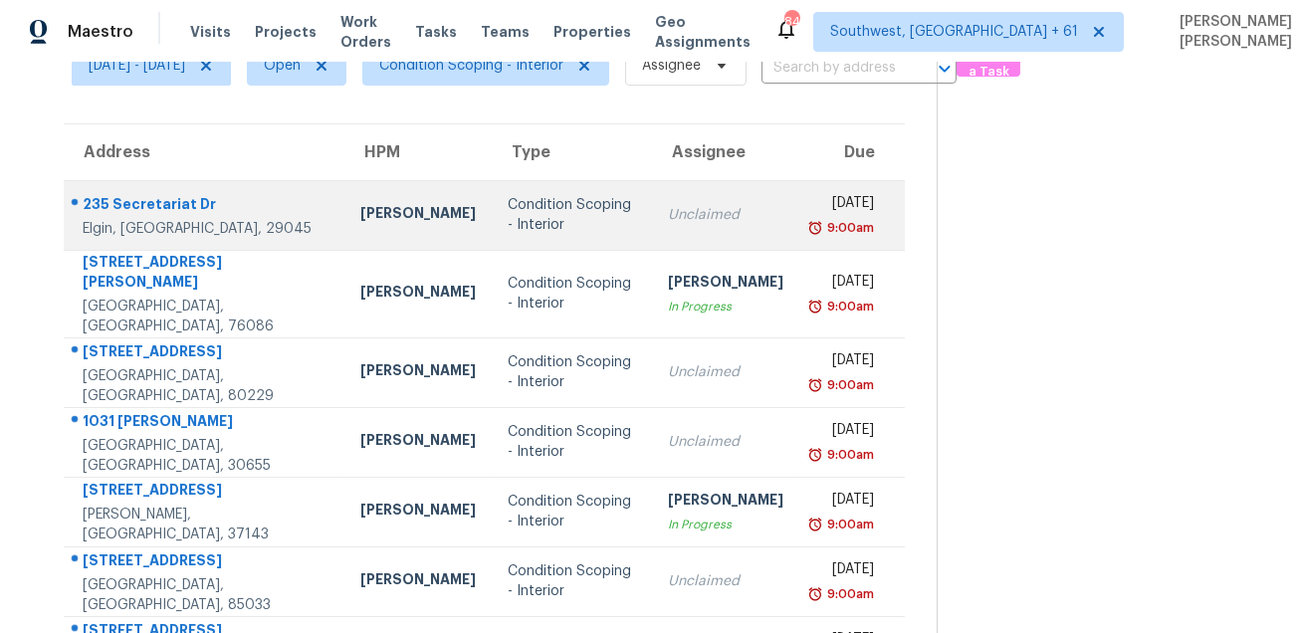
click at [115, 204] on div "235 Secretariat Dr" at bounding box center [206, 206] width 246 height 25
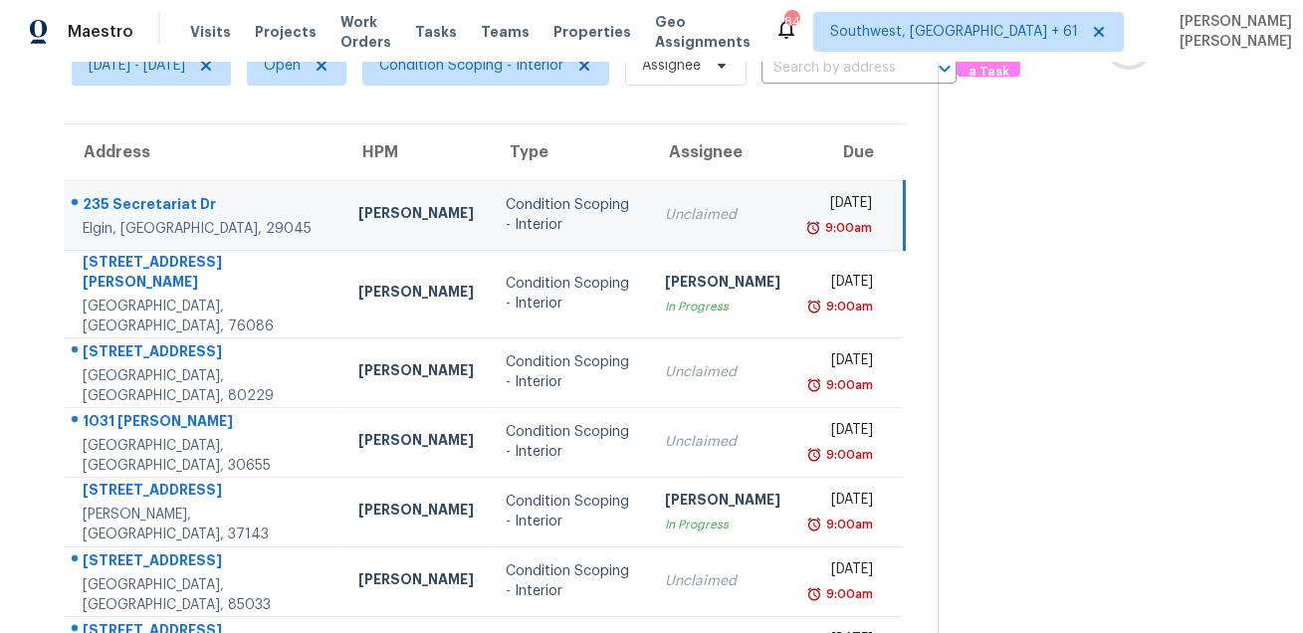
click at [115, 204] on div "235 Secretariat Dr" at bounding box center [205, 206] width 244 height 25
copy div "235 Secretariat Dr"
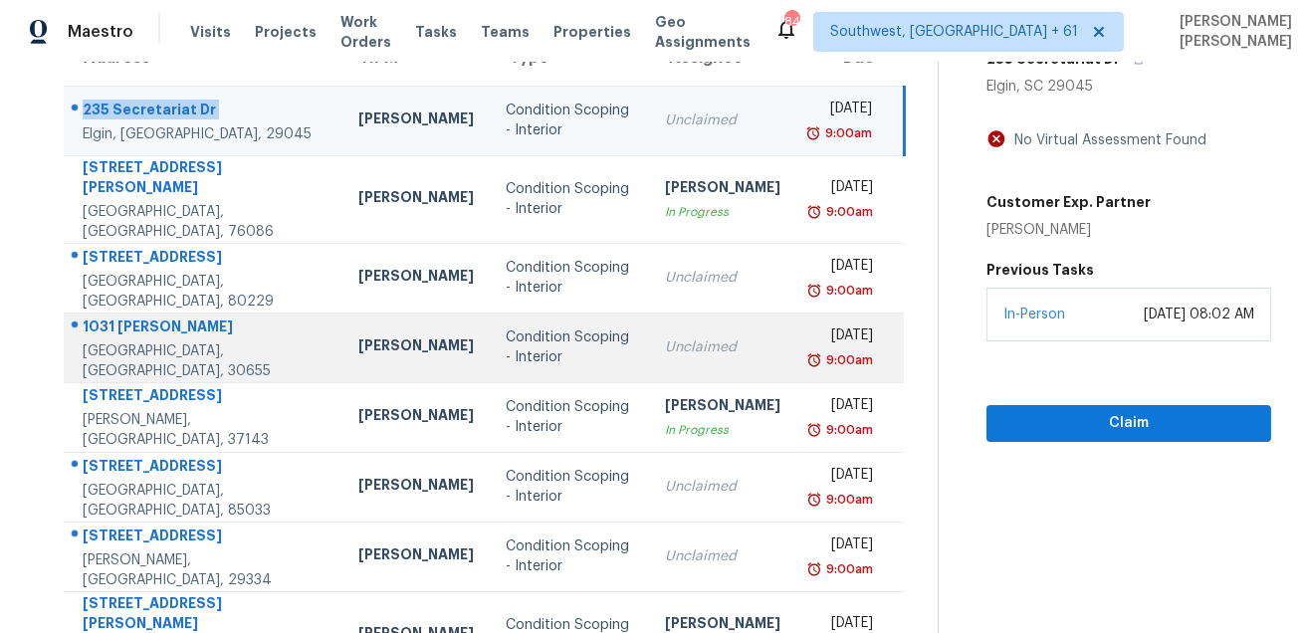
scroll to position [229, 0]
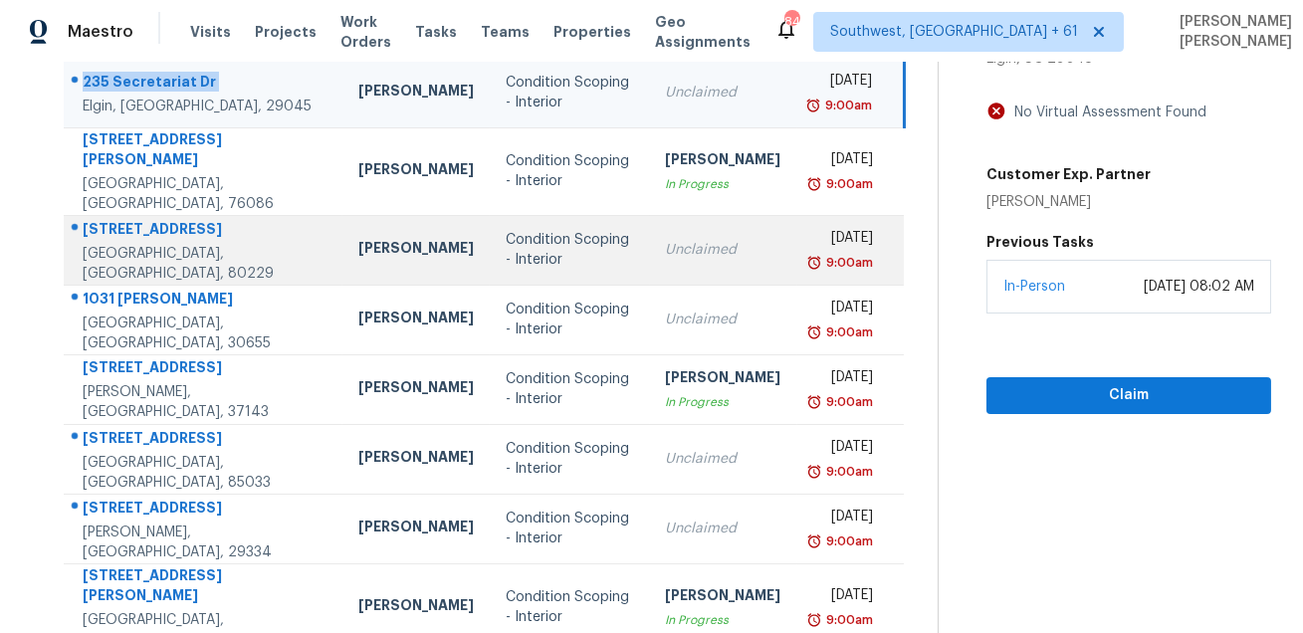
click at [191, 219] on div "[STREET_ADDRESS]" at bounding box center [205, 231] width 244 height 25
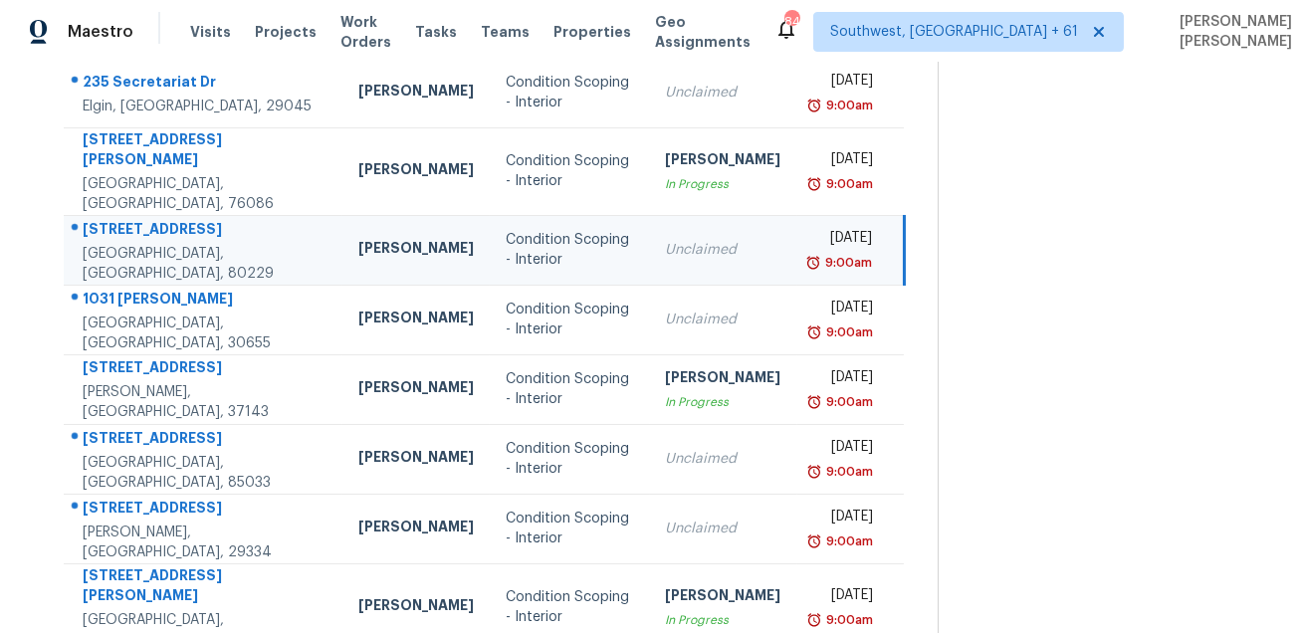
click at [191, 219] on div "[STREET_ADDRESS]" at bounding box center [205, 231] width 244 height 25
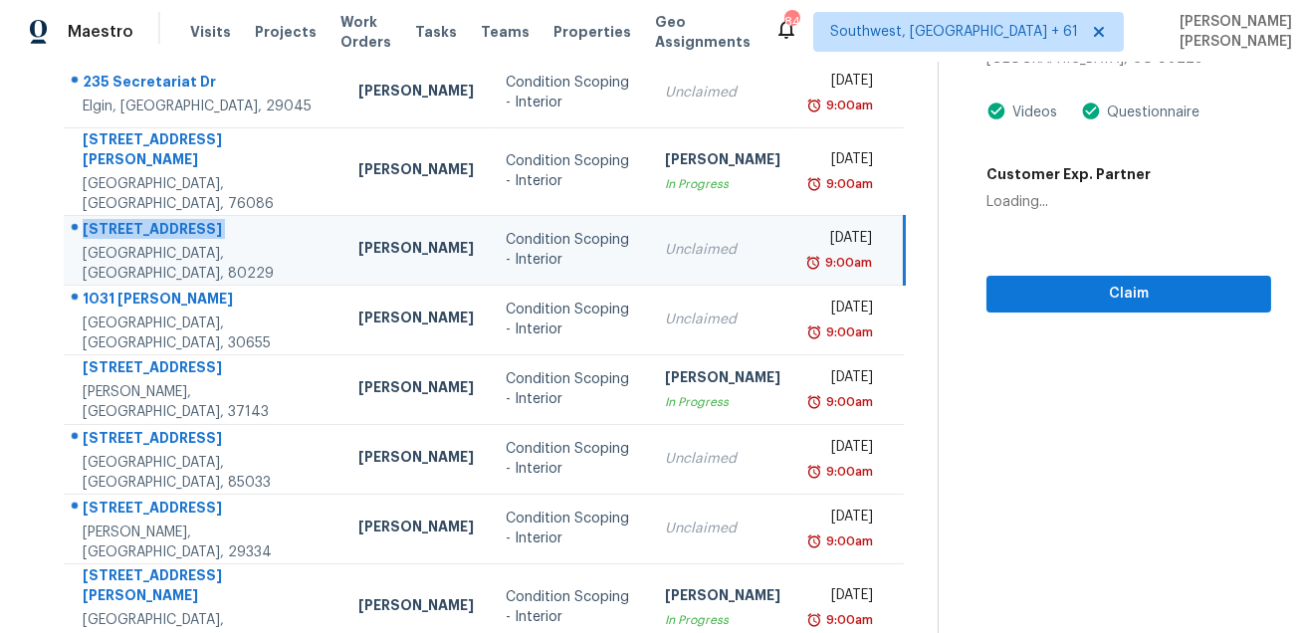
copy div "[STREET_ADDRESS]"
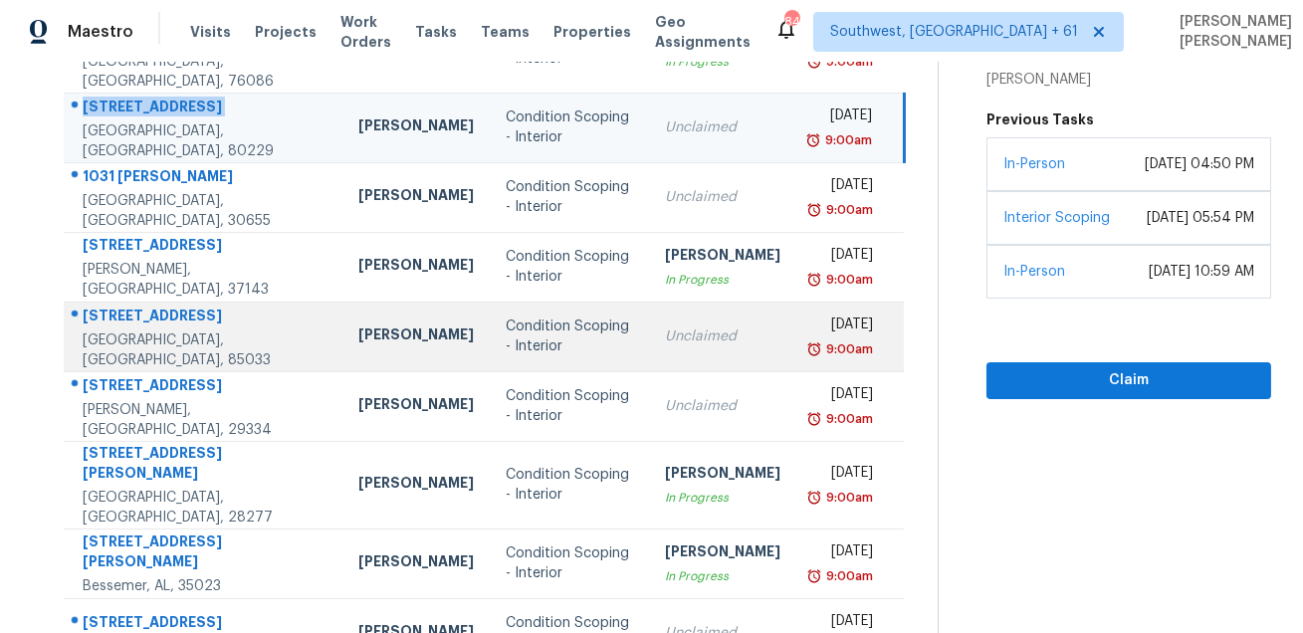
scroll to position [301, 0]
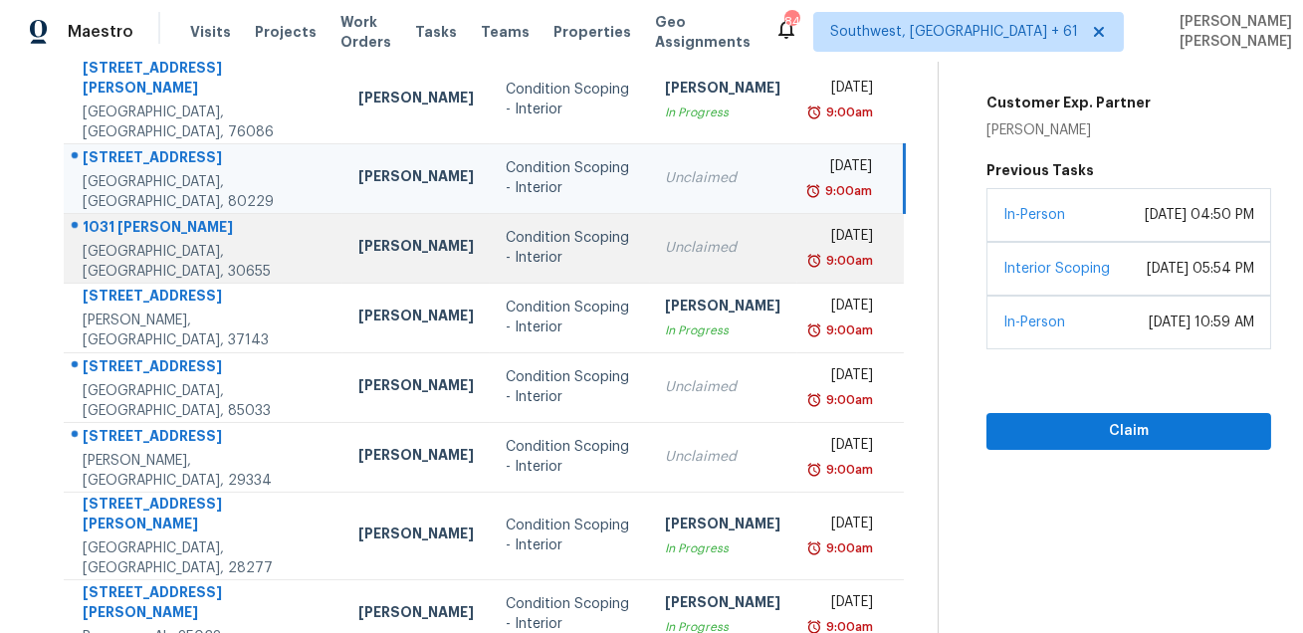
click at [145, 218] on div "1031 [PERSON_NAME]" at bounding box center [205, 229] width 244 height 25
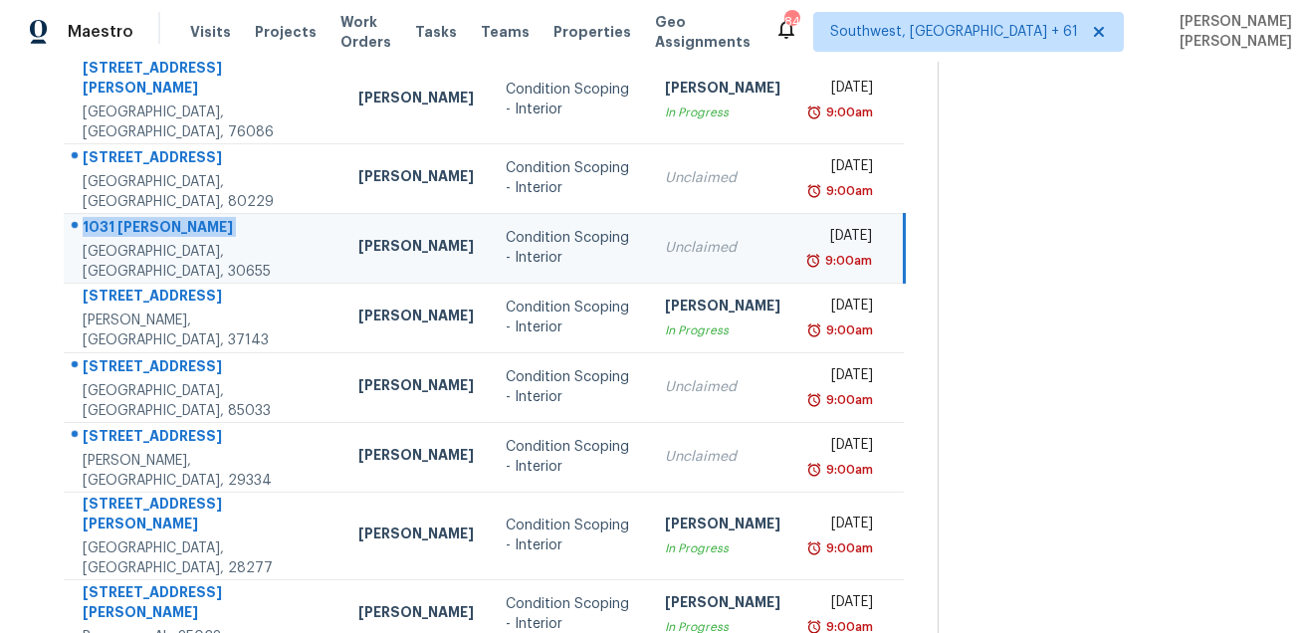
click at [145, 218] on div "1031 [PERSON_NAME]" at bounding box center [205, 229] width 244 height 25
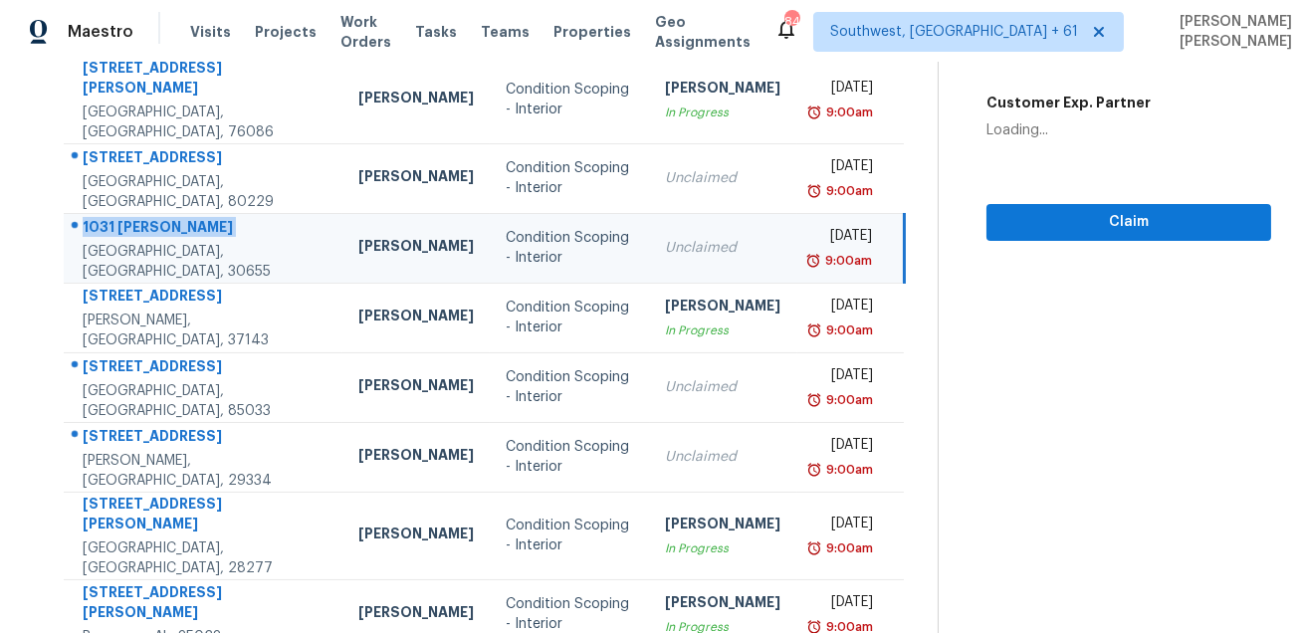
copy div "1031 [PERSON_NAME]"
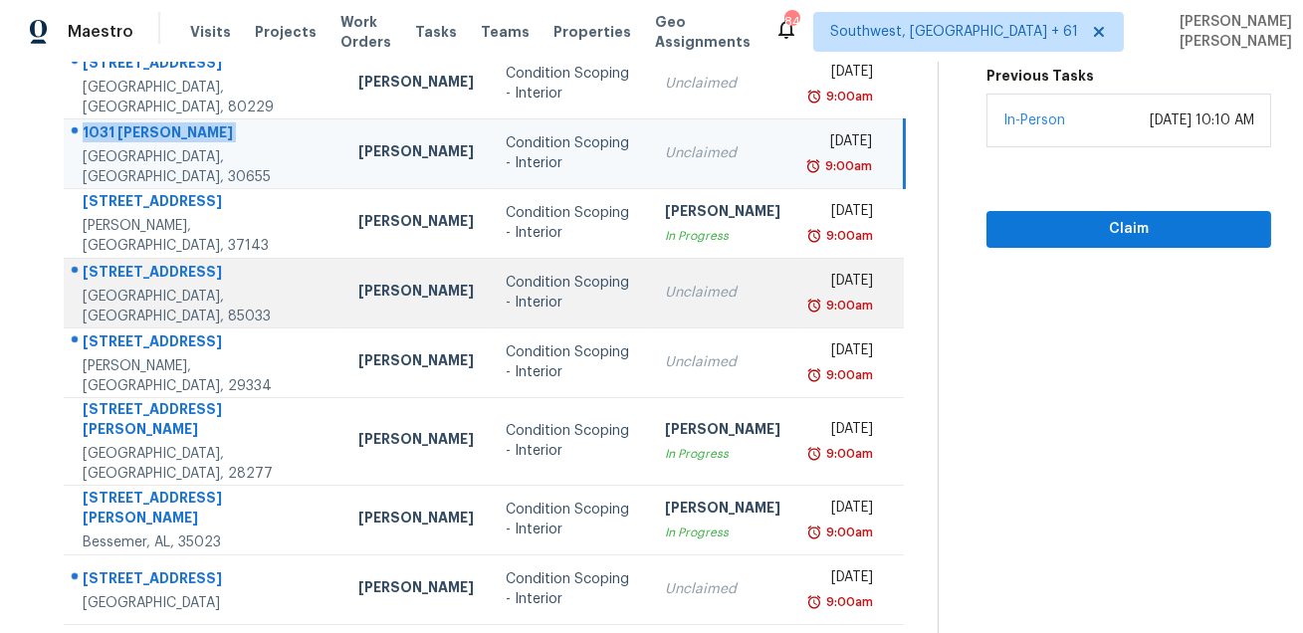
scroll to position [403, 0]
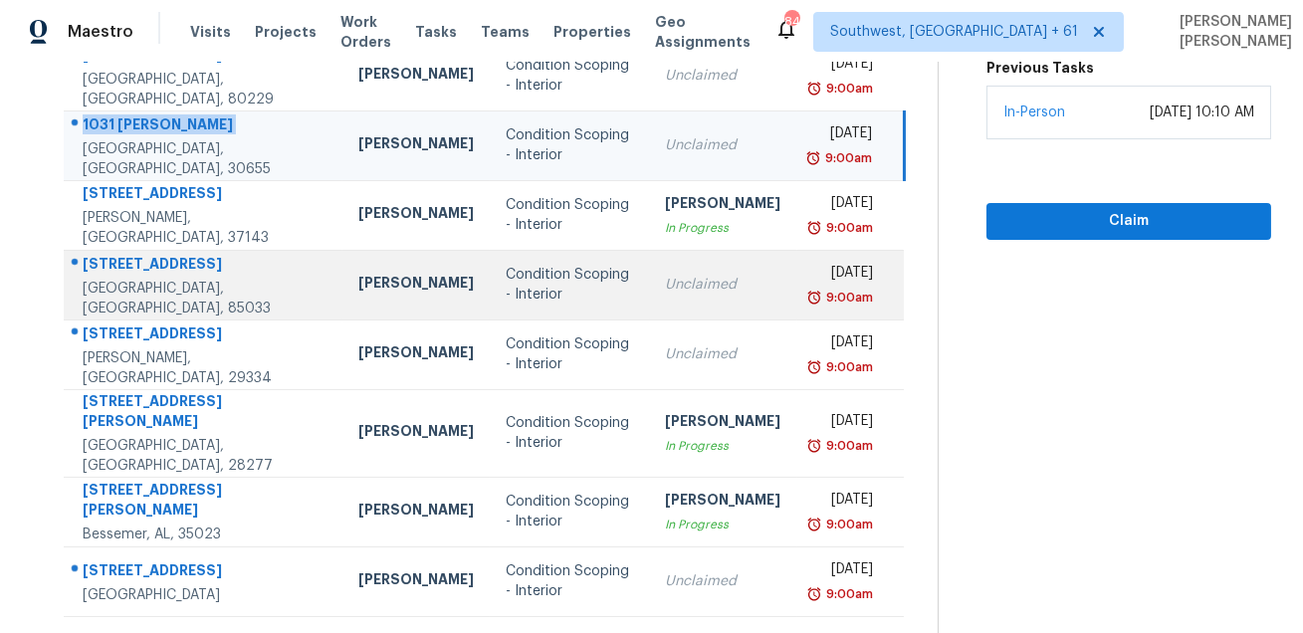
click at [116, 255] on div "[STREET_ADDRESS]" at bounding box center [205, 266] width 244 height 25
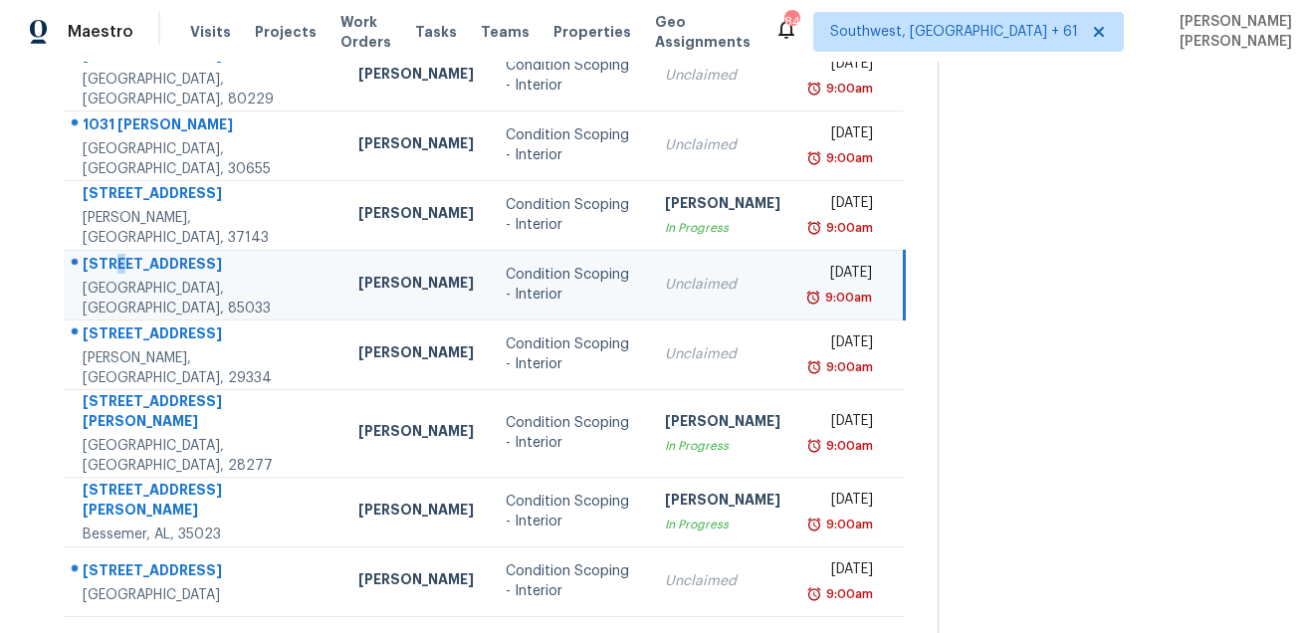
click at [116, 255] on div "7809 W Fairmount Ave" at bounding box center [205, 266] width 244 height 25
copy div "7809 W Fairmount Ave"
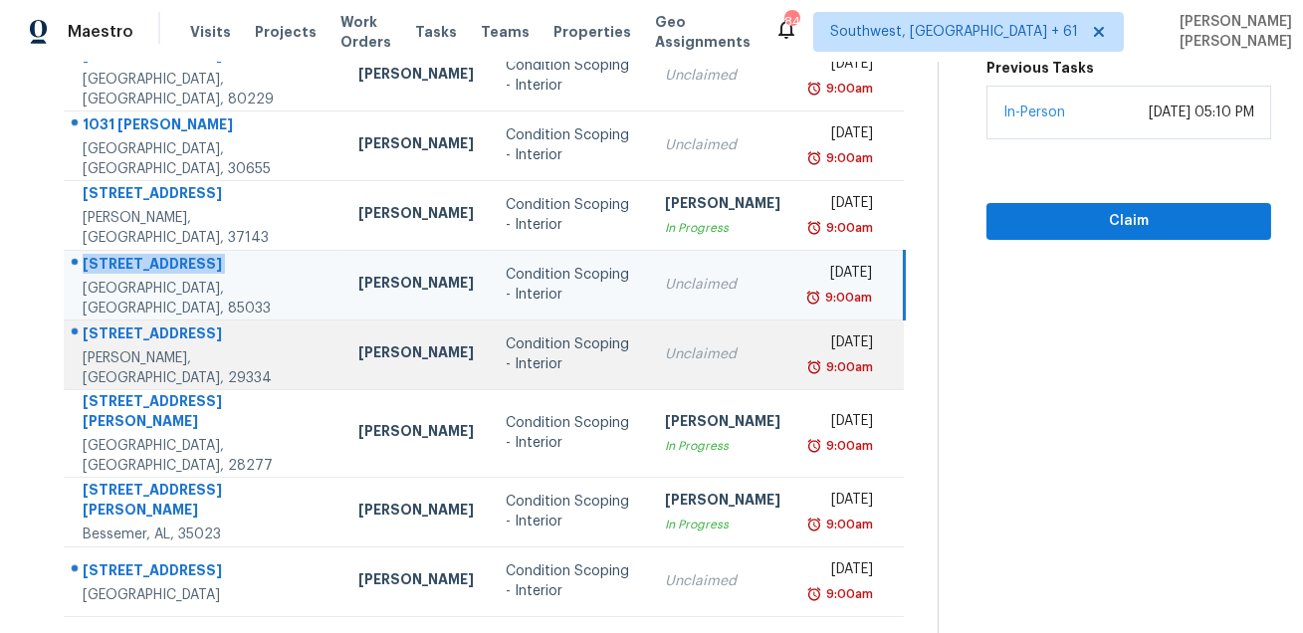
click at [133, 329] on div "190 Tiara Ridge Ln" at bounding box center [205, 335] width 244 height 25
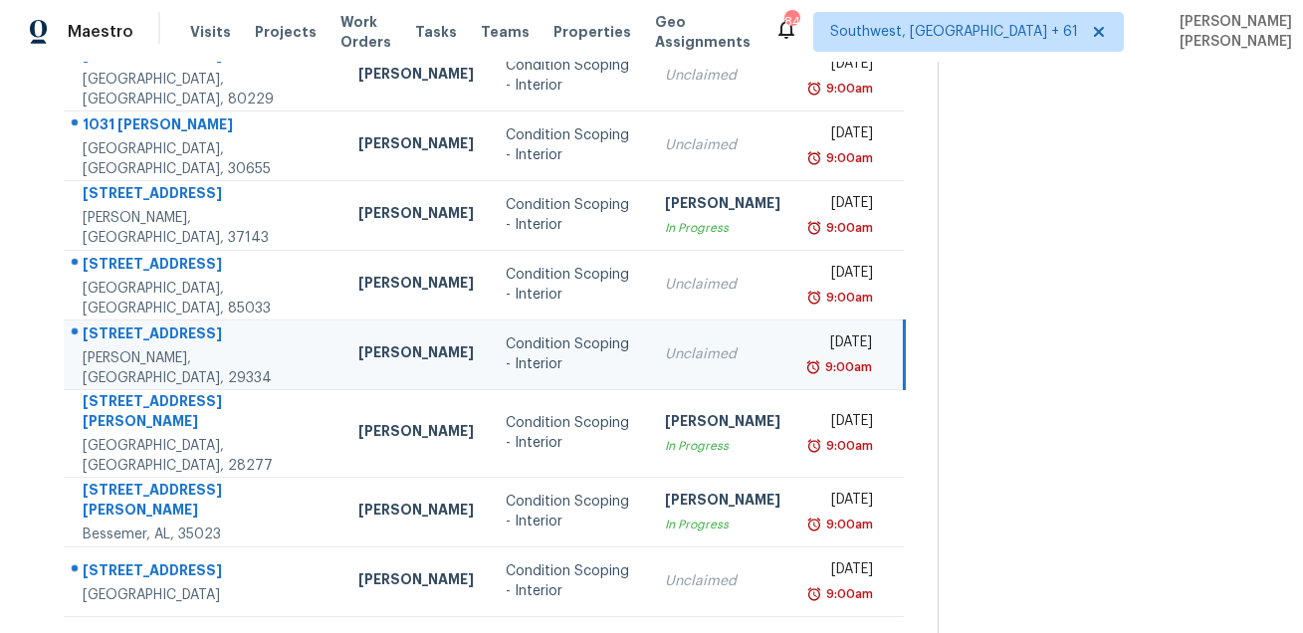
click at [133, 329] on div "190 Tiara Ridge Ln" at bounding box center [205, 335] width 244 height 25
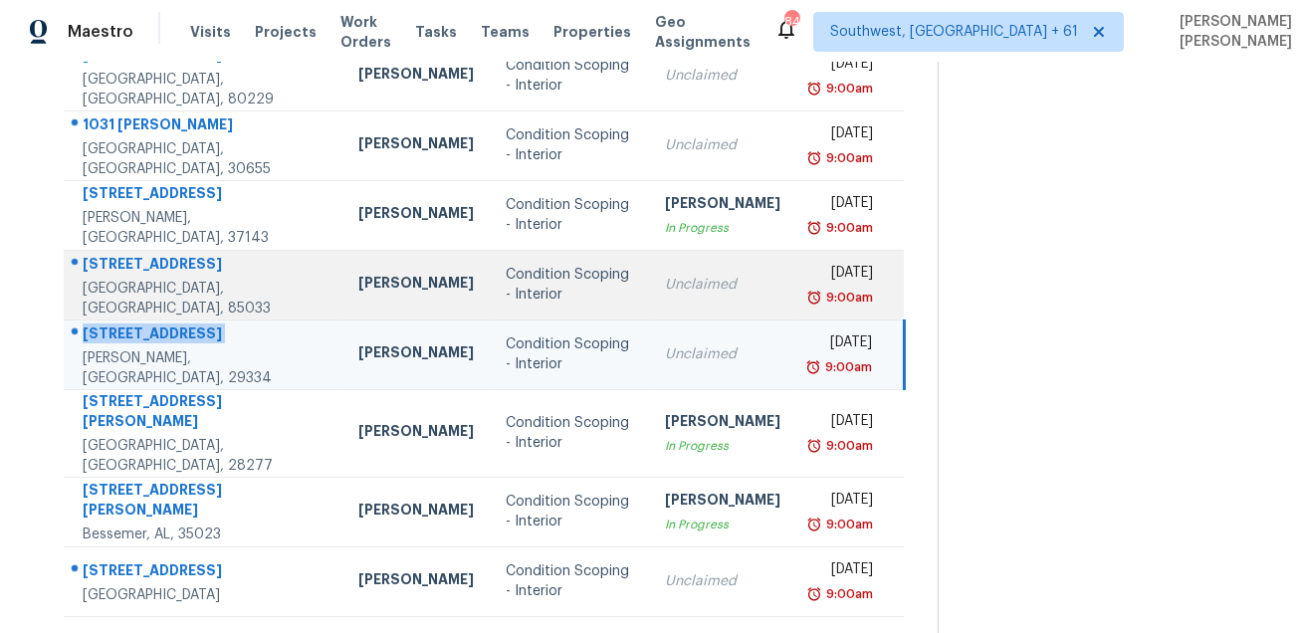
copy div "190 Tiara Ridge Ln"
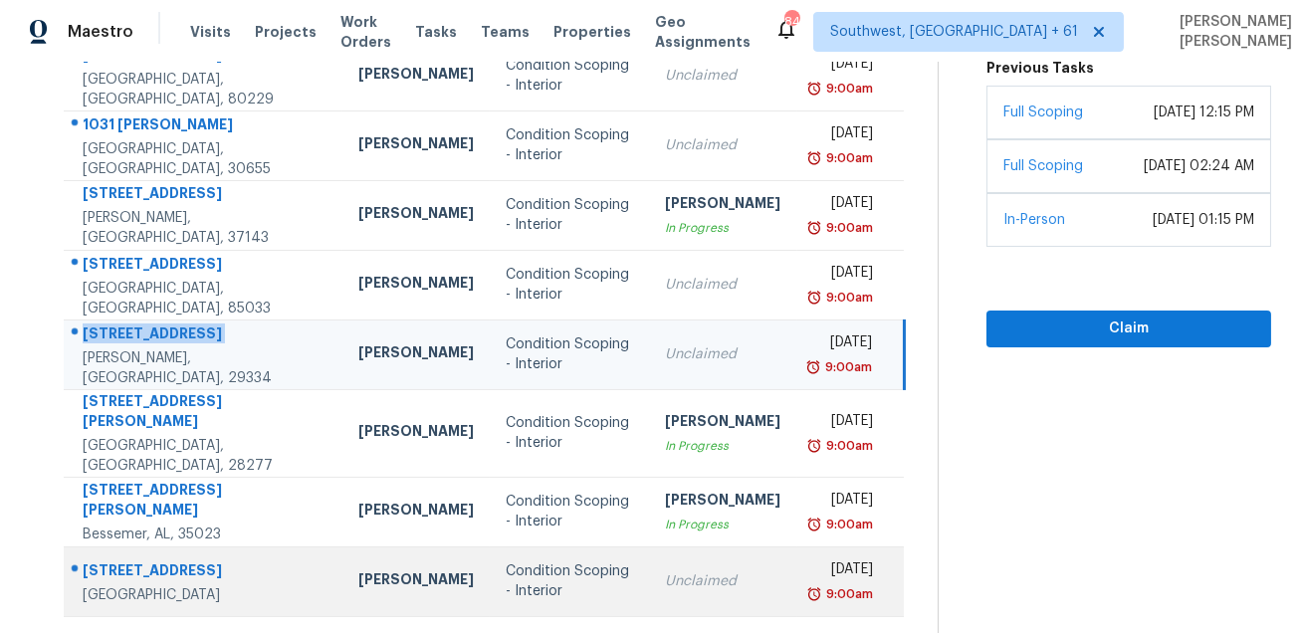
click at [107, 560] on div "3456 70th Ct E" at bounding box center [205, 572] width 244 height 25
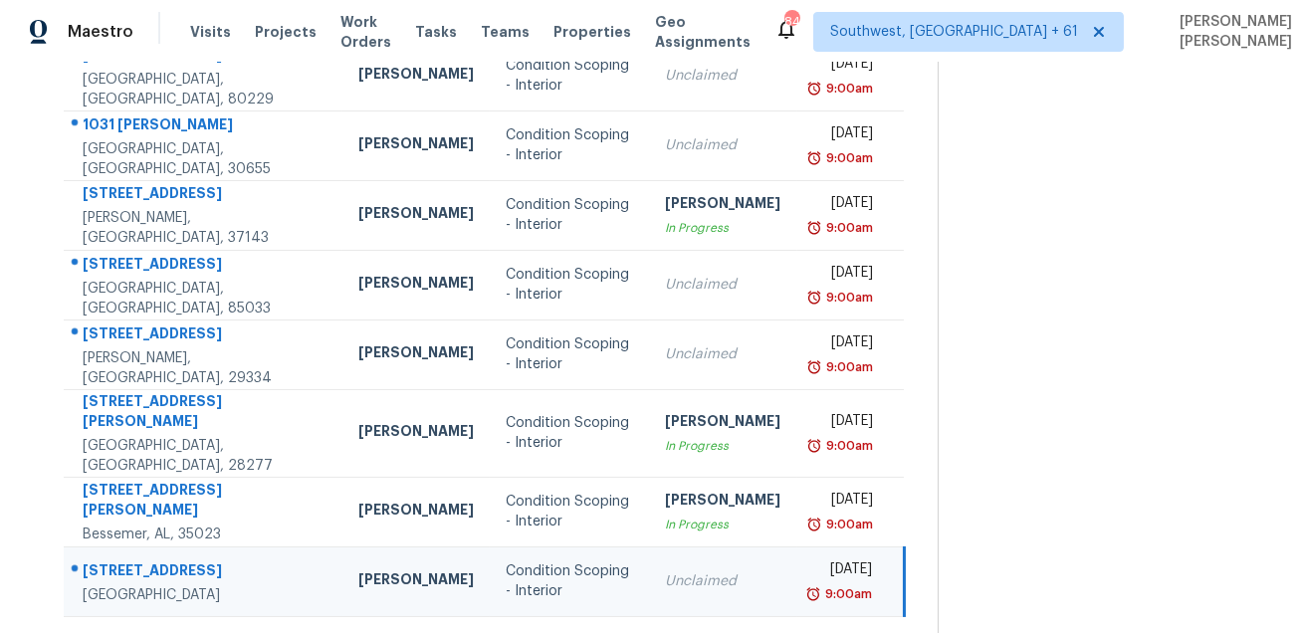
click at [107, 560] on div "3456 70th Ct E" at bounding box center [205, 572] width 244 height 25
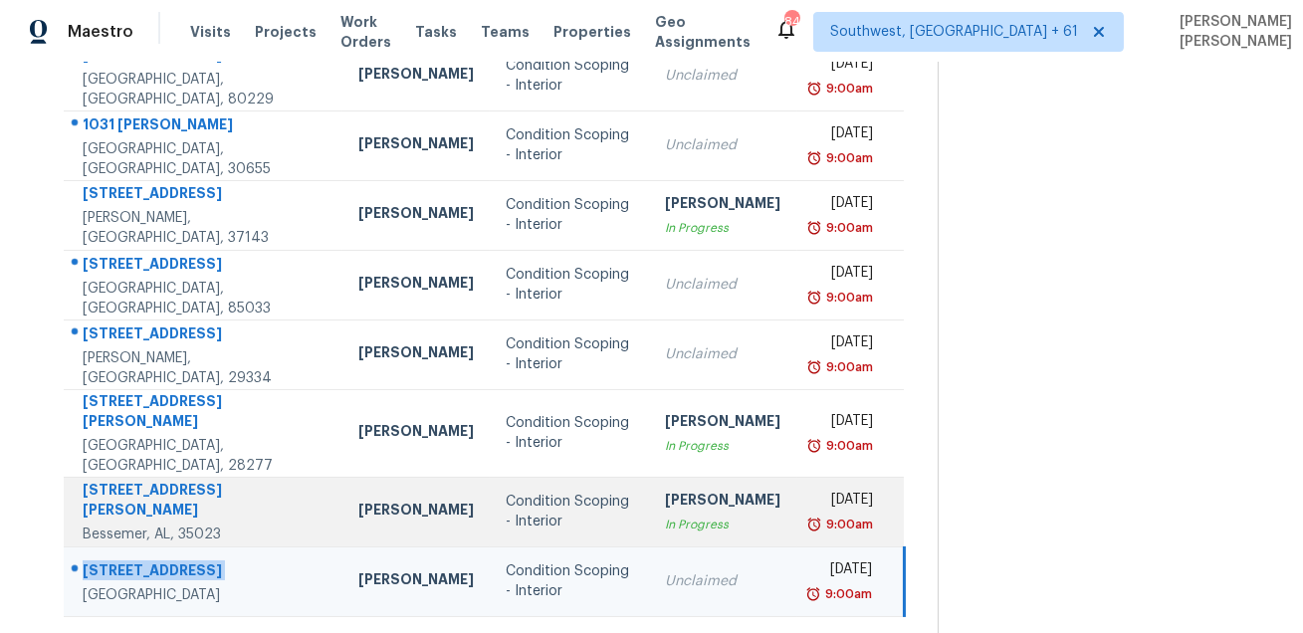
copy div "3456 70th Ct E"
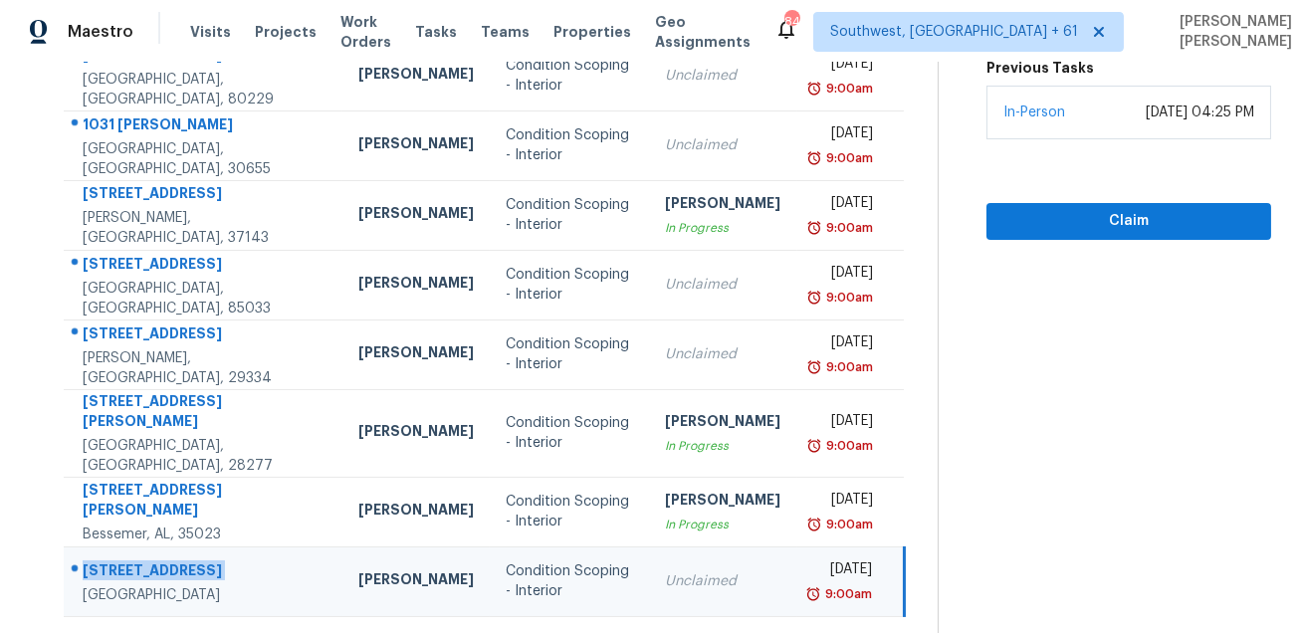
click at [552, 632] on div "21 - 30 of 38" at bounding box center [485, 643] width 906 height 21
click at [553, 632] on icon at bounding box center [548, 642] width 18 height 18
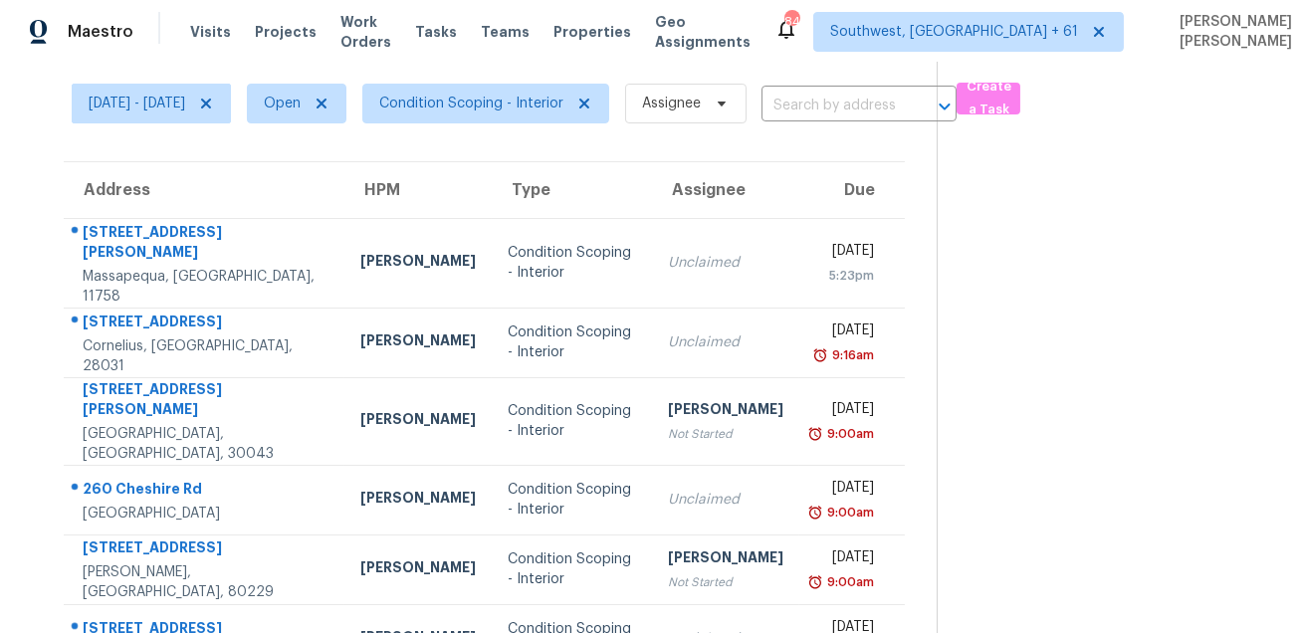
scroll to position [36, 0]
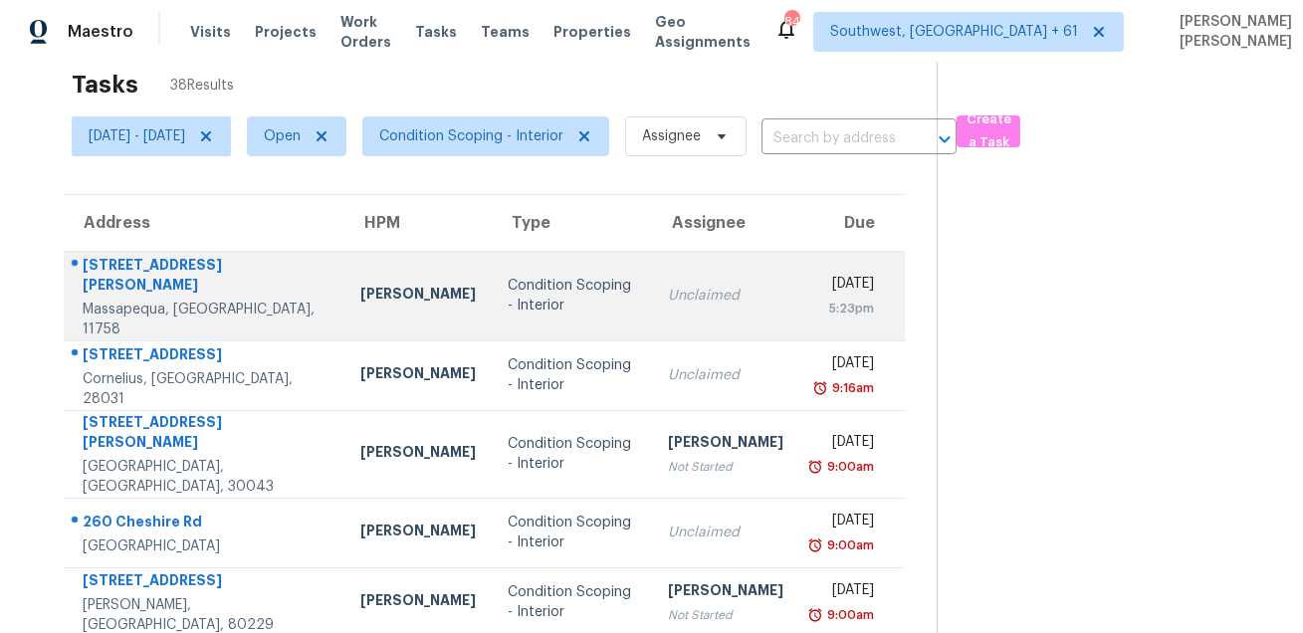
click at [132, 285] on div "4657 Merrick Rd" at bounding box center [206, 277] width 246 height 45
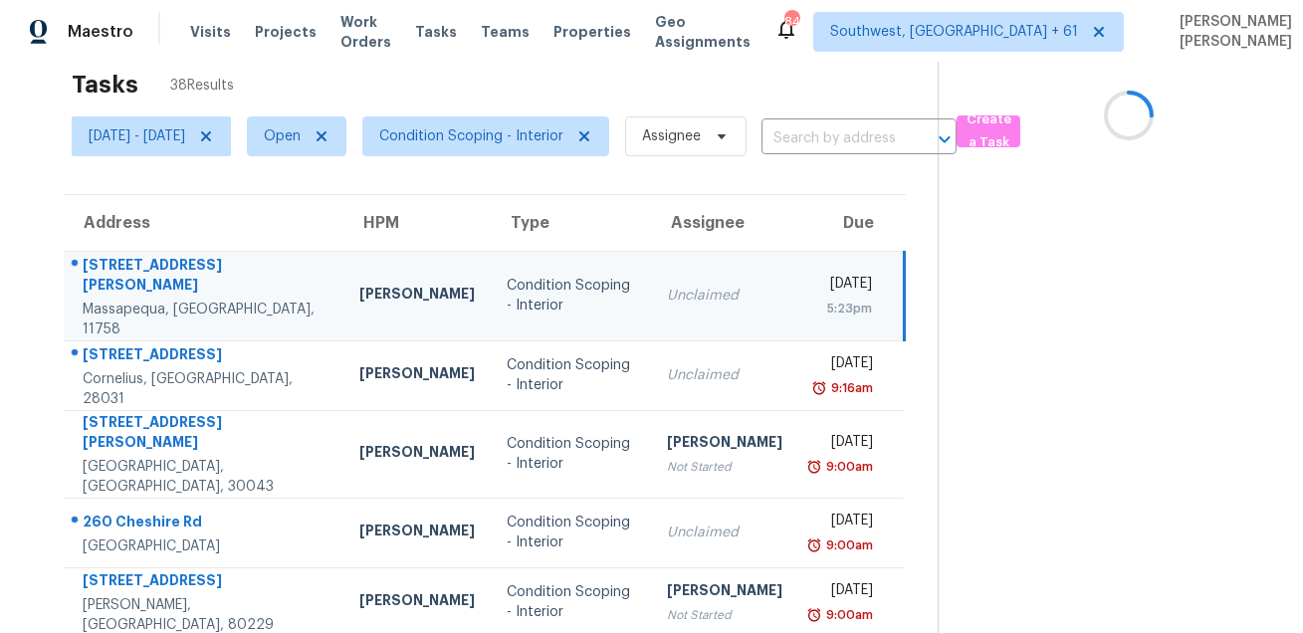
click at [132, 285] on div "4657 Merrick Rd" at bounding box center [205, 277] width 245 height 45
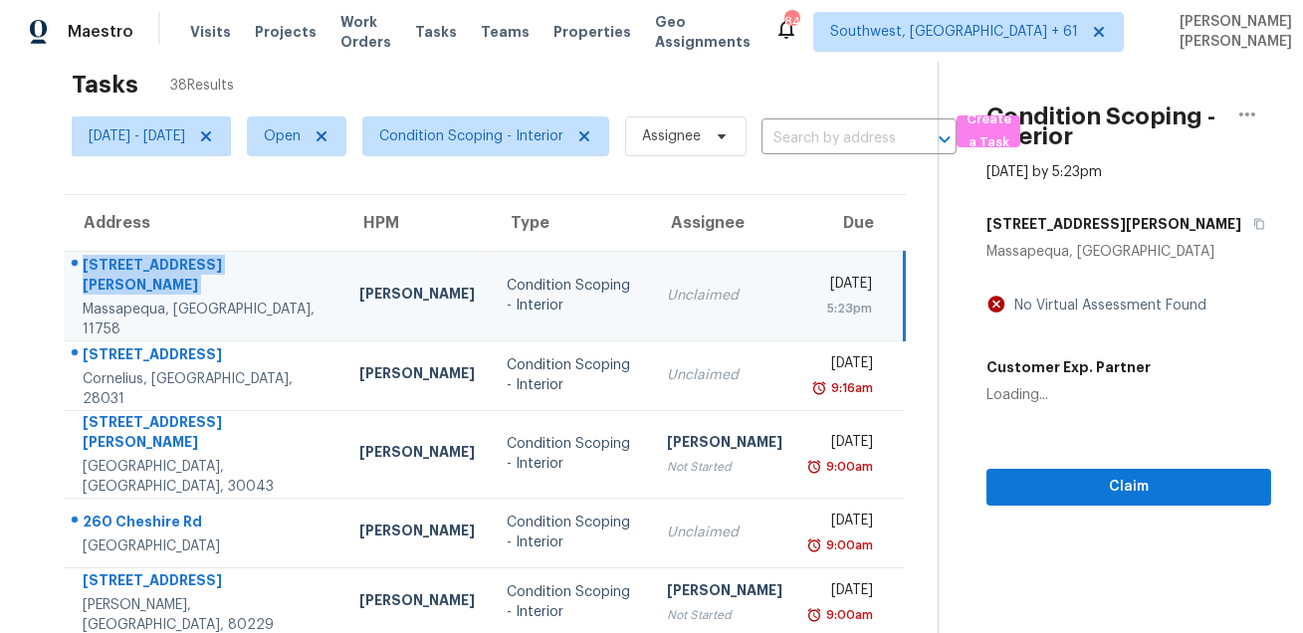
copy div "4657 Merrick Rd"
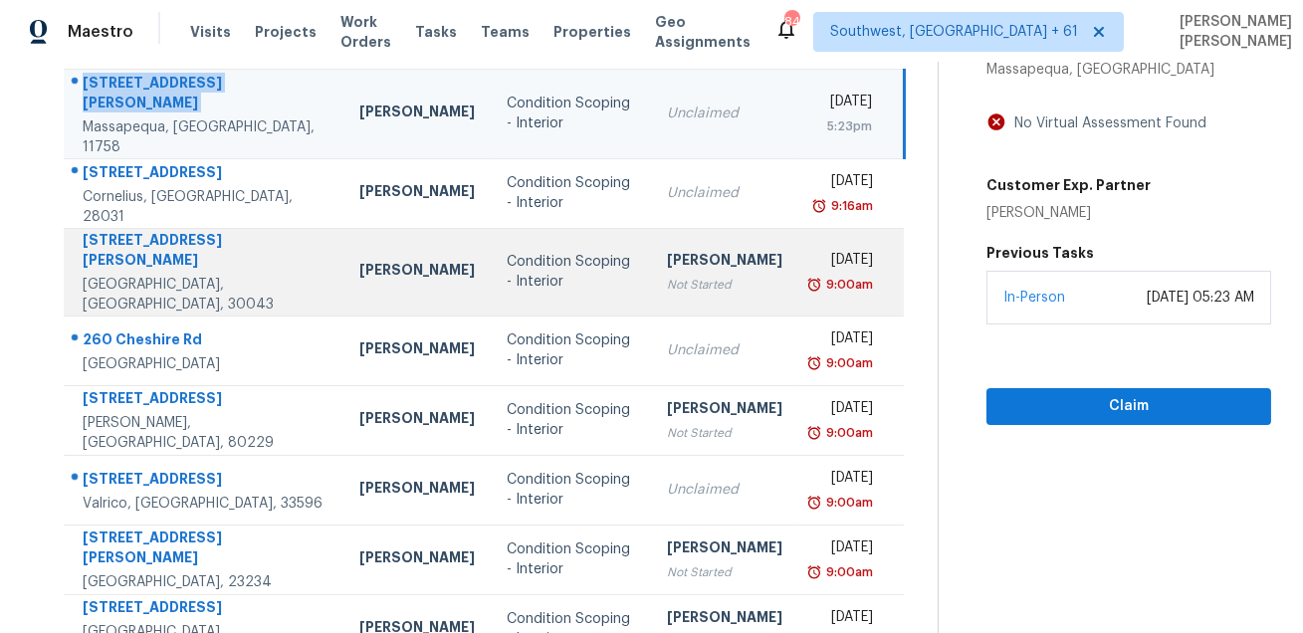
scroll to position [229, 0]
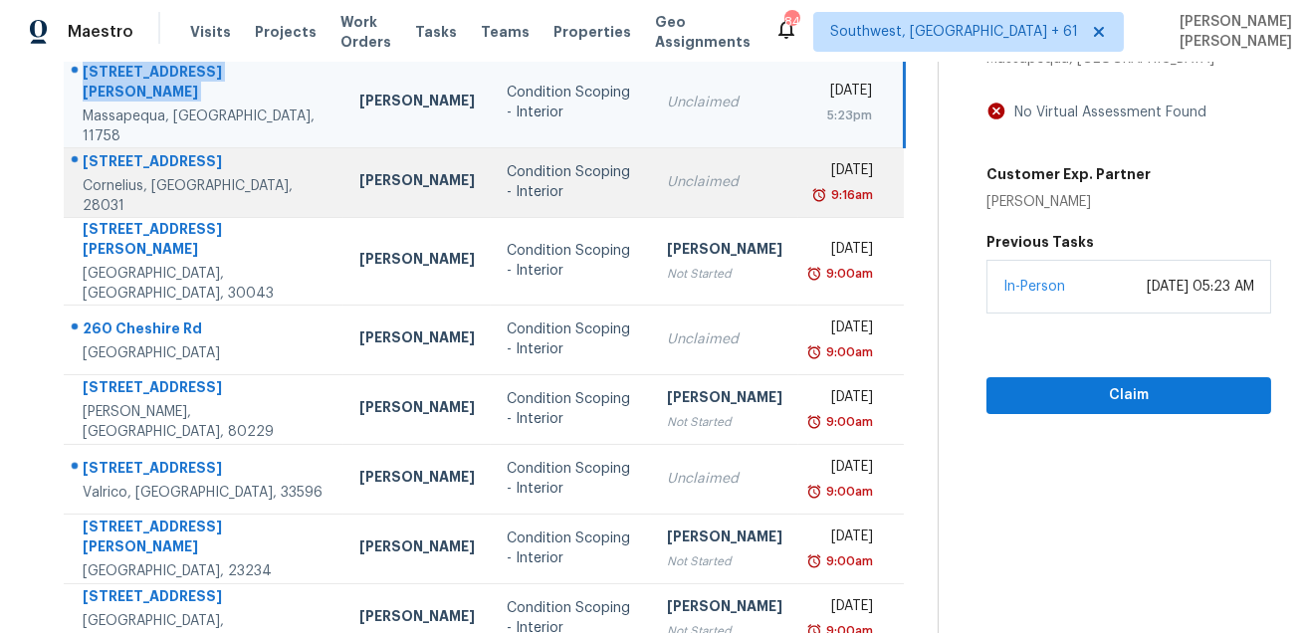
click at [156, 156] on div "19410 Smithville Ln" at bounding box center [205, 163] width 245 height 25
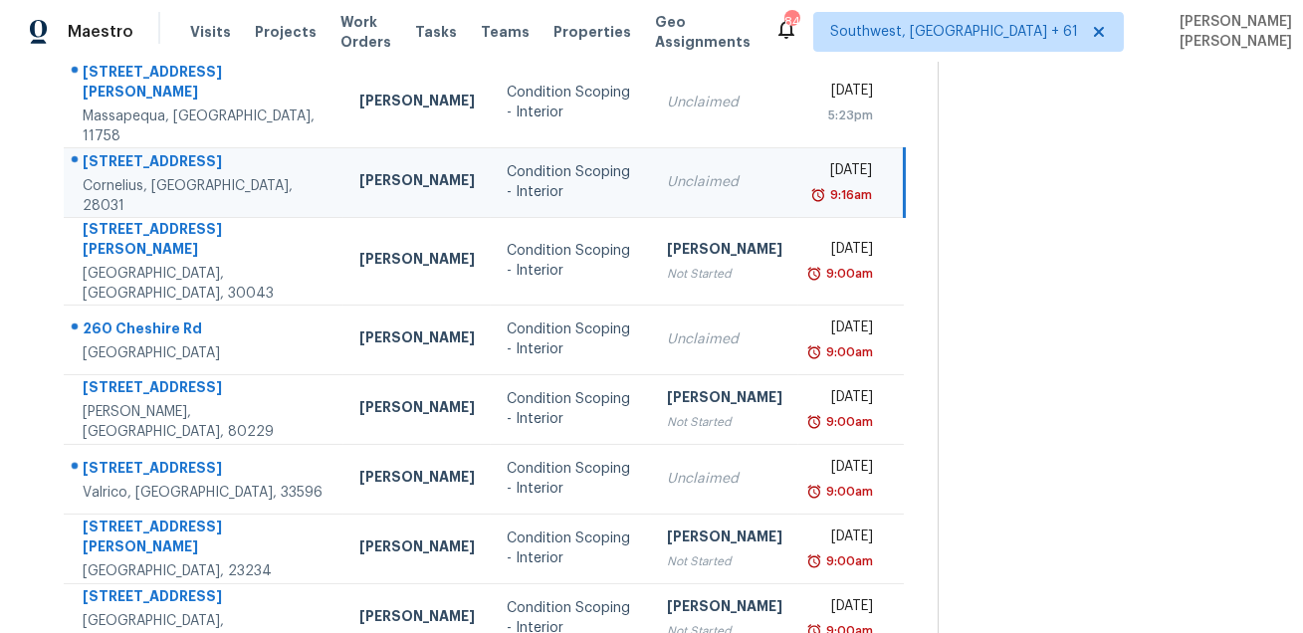
click at [156, 156] on div "[STREET_ADDRESS]" at bounding box center [205, 163] width 245 height 25
copy div "[STREET_ADDRESS]"
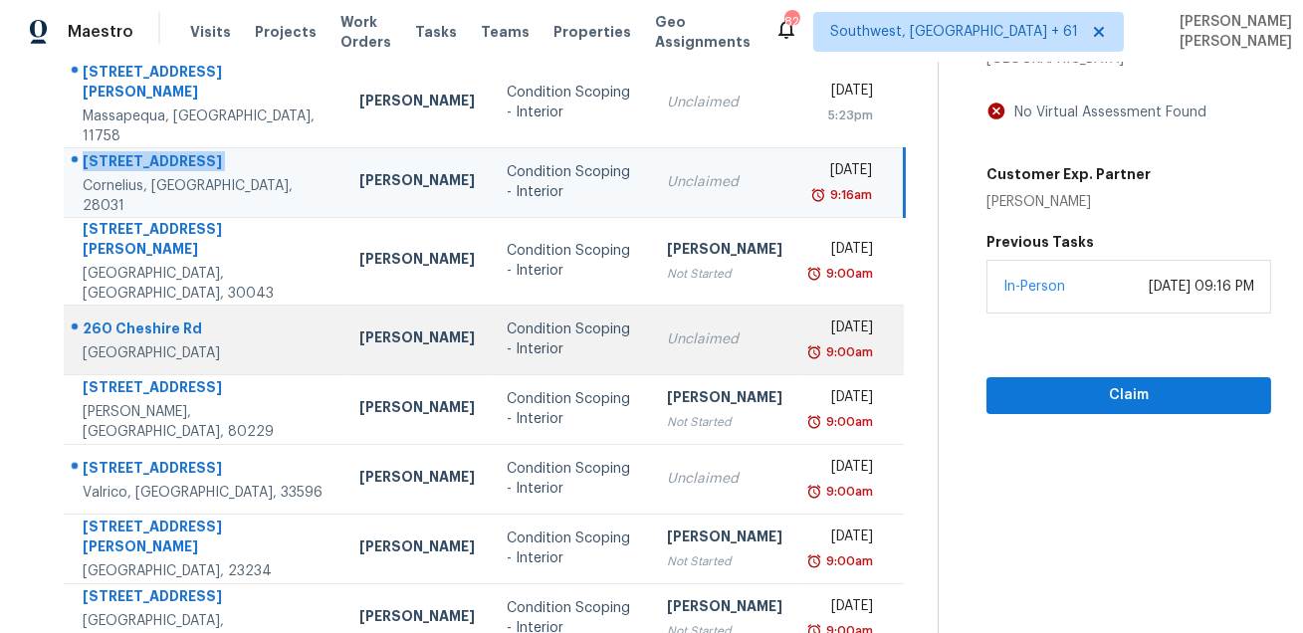
scroll to position [0, 0]
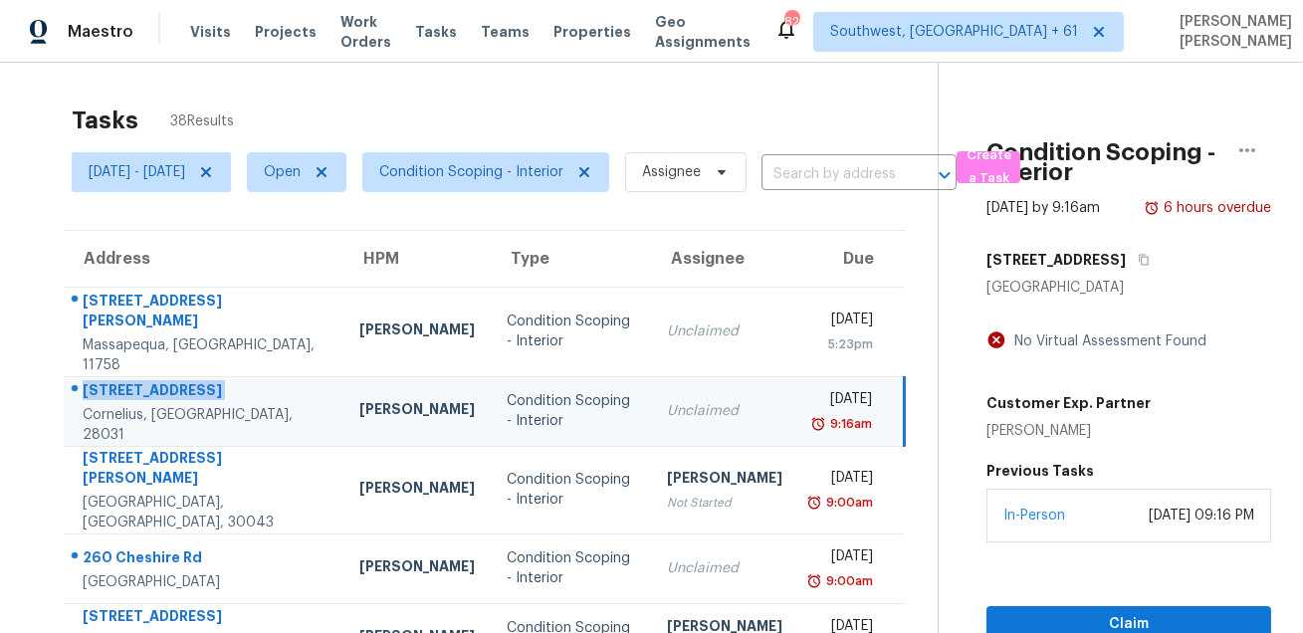
click at [732, 118] on div "Tasks 38 Results" at bounding box center [505, 121] width 866 height 52
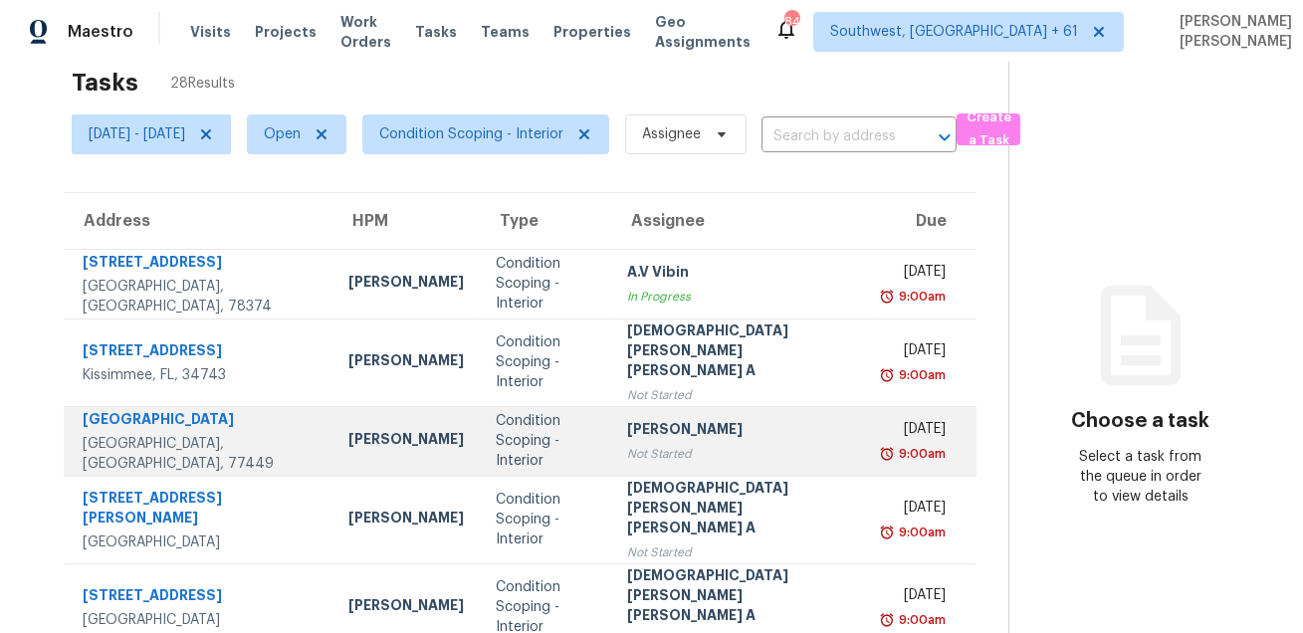
scroll to position [37, 0]
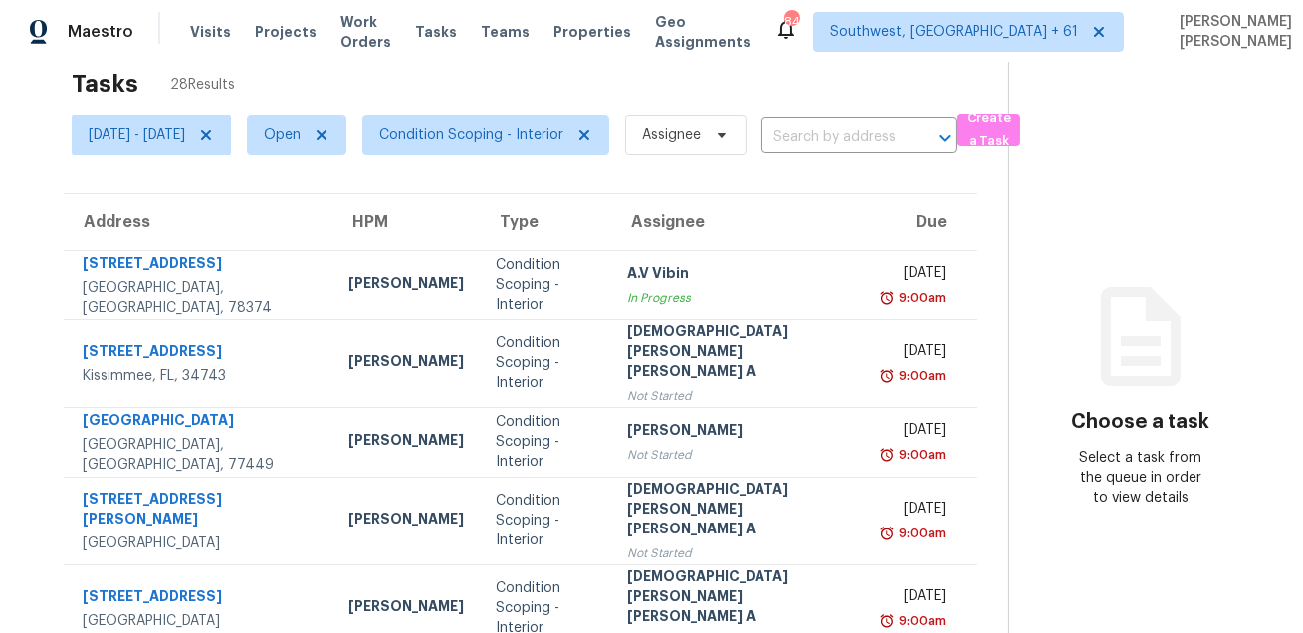
click at [738, 96] on div "Tasks 28 Results" at bounding box center [540, 84] width 937 height 52
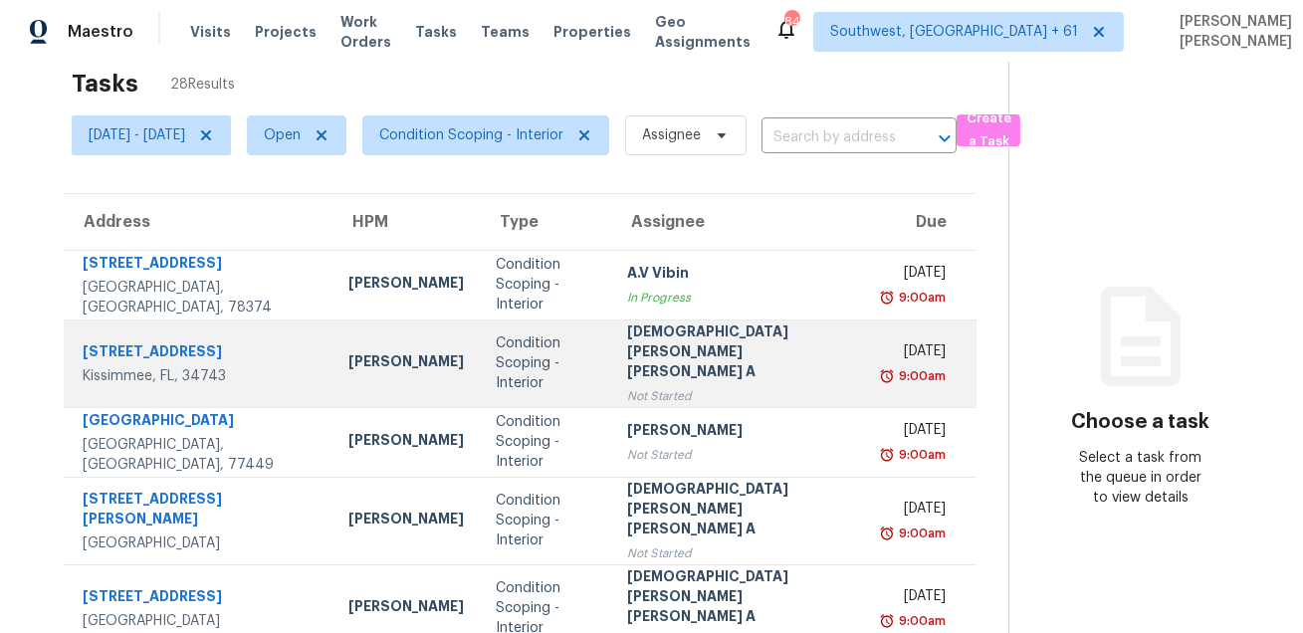
click at [161, 341] on div "[STREET_ADDRESS]" at bounding box center [200, 353] width 234 height 25
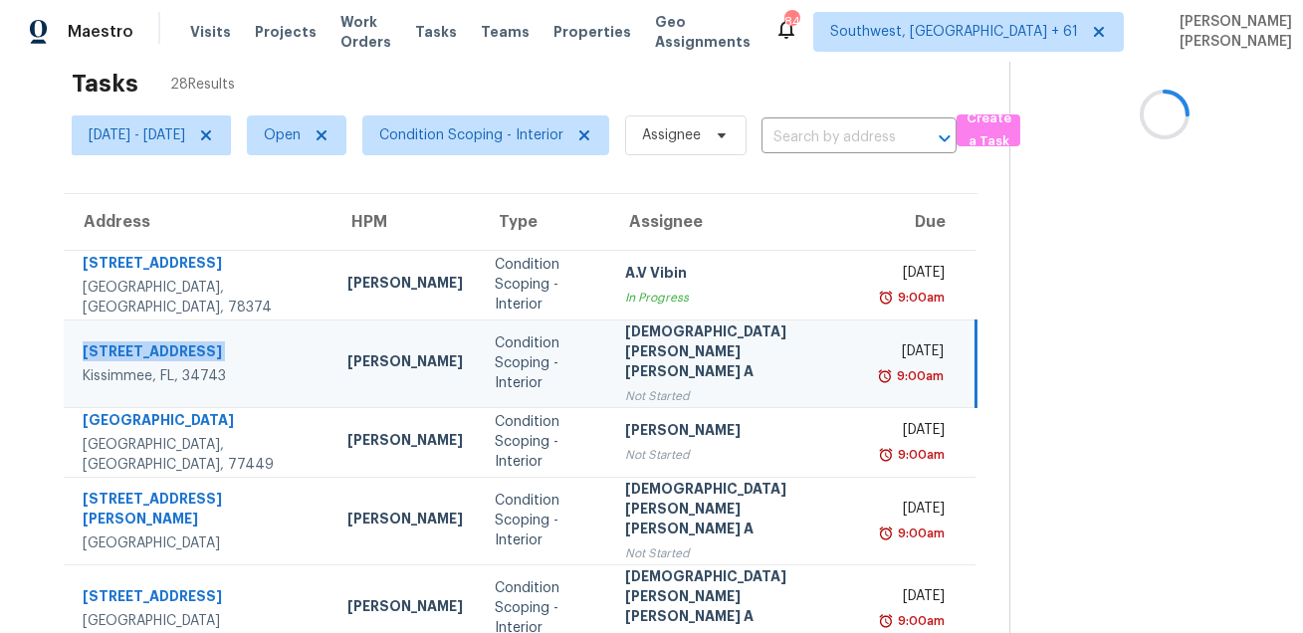
click at [161, 341] on div "[STREET_ADDRESS]" at bounding box center [199, 353] width 233 height 25
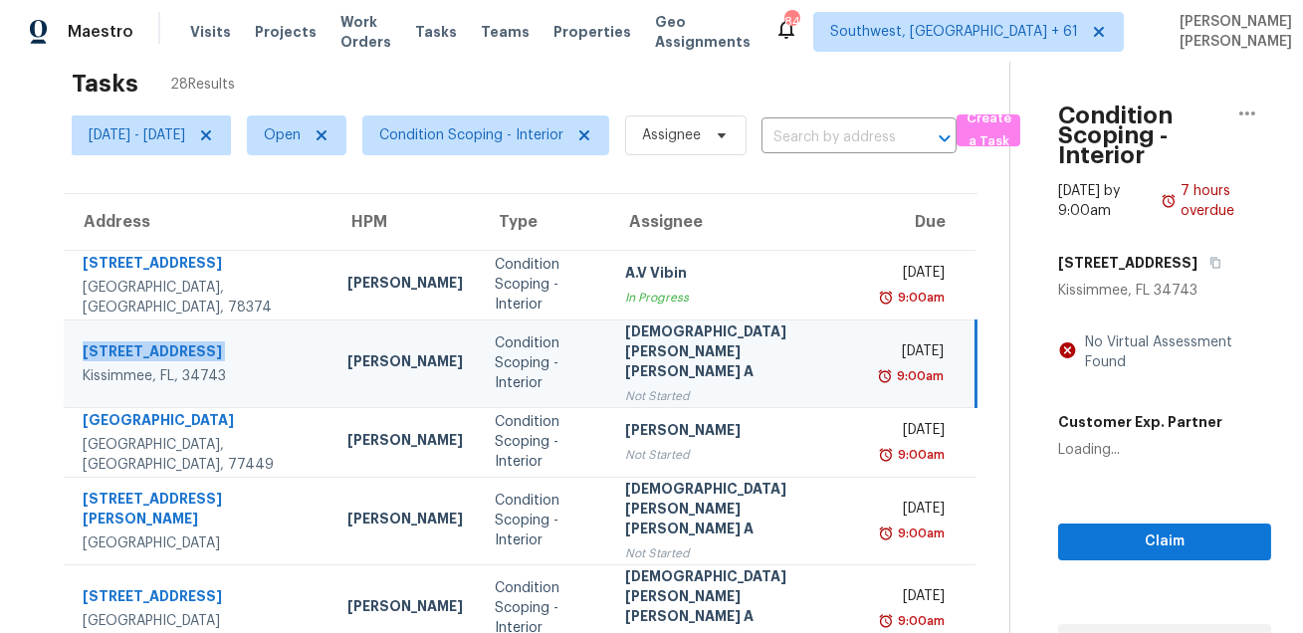
copy div "[STREET_ADDRESS]"
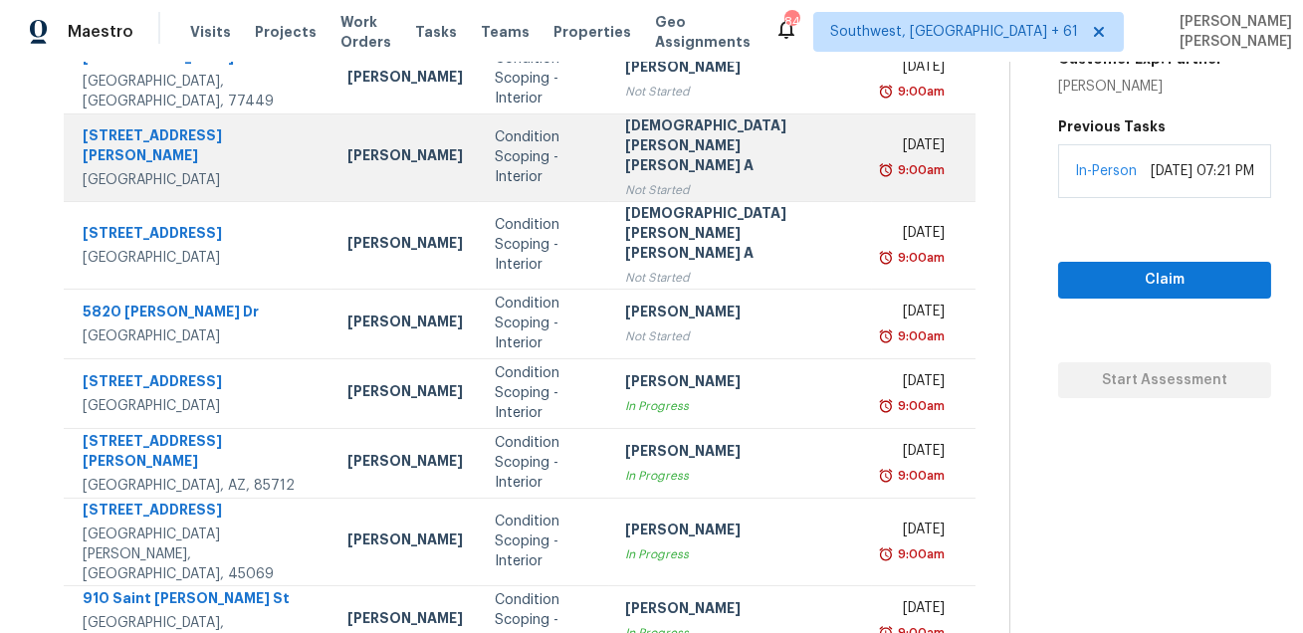
scroll to position [420, 0]
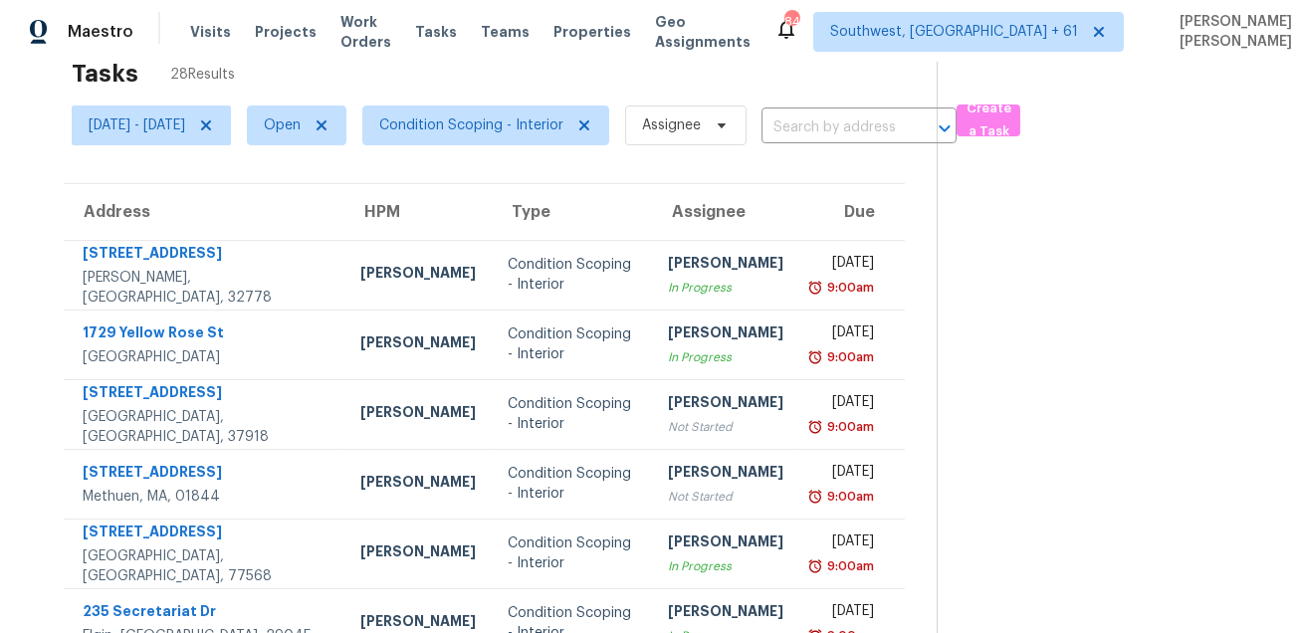
scroll to position [53, 0]
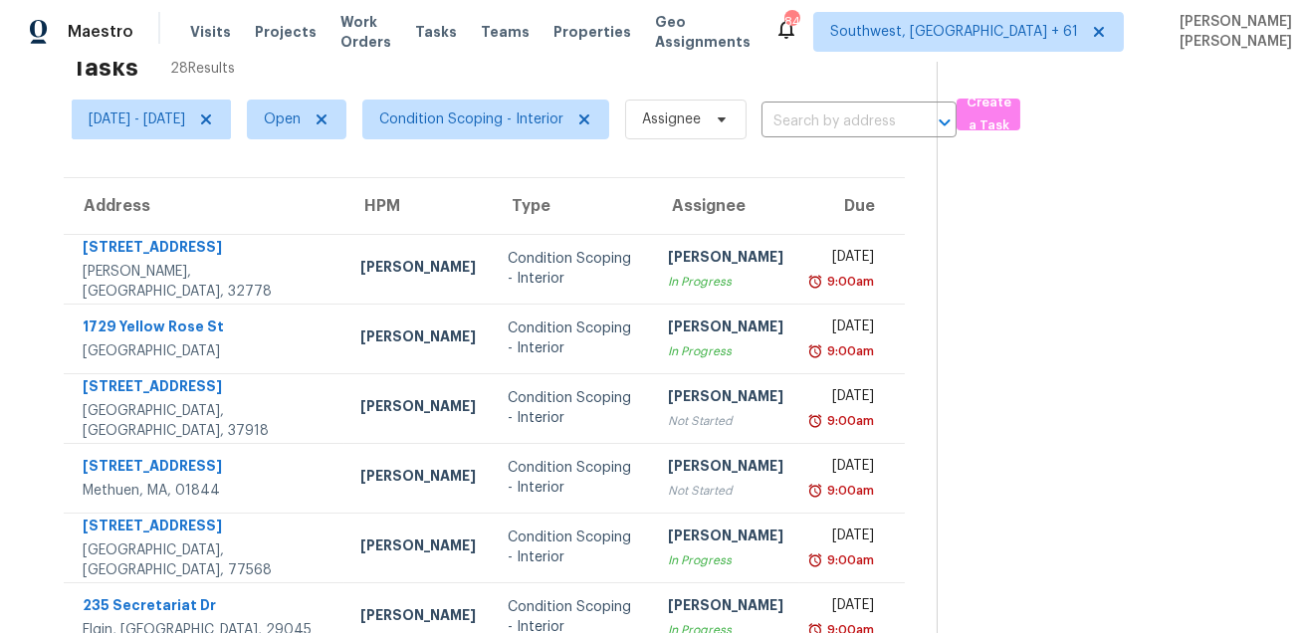
click at [1113, 300] on section at bounding box center [1104, 497] width 334 height 974
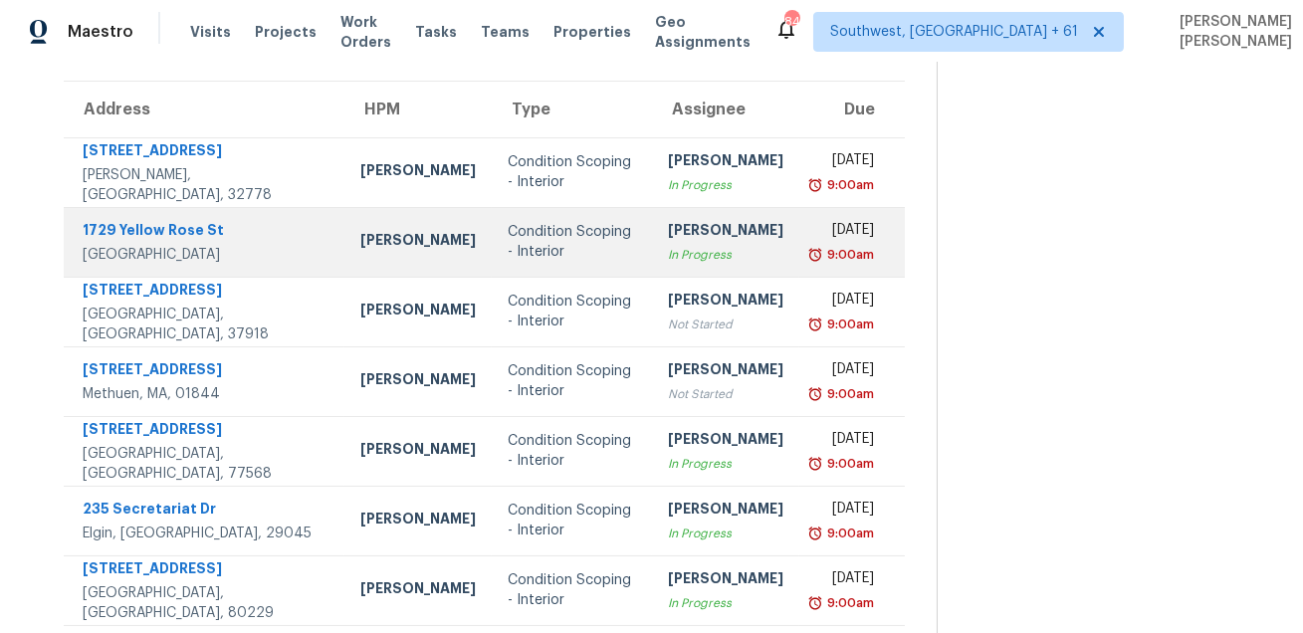
scroll to position [157, 0]
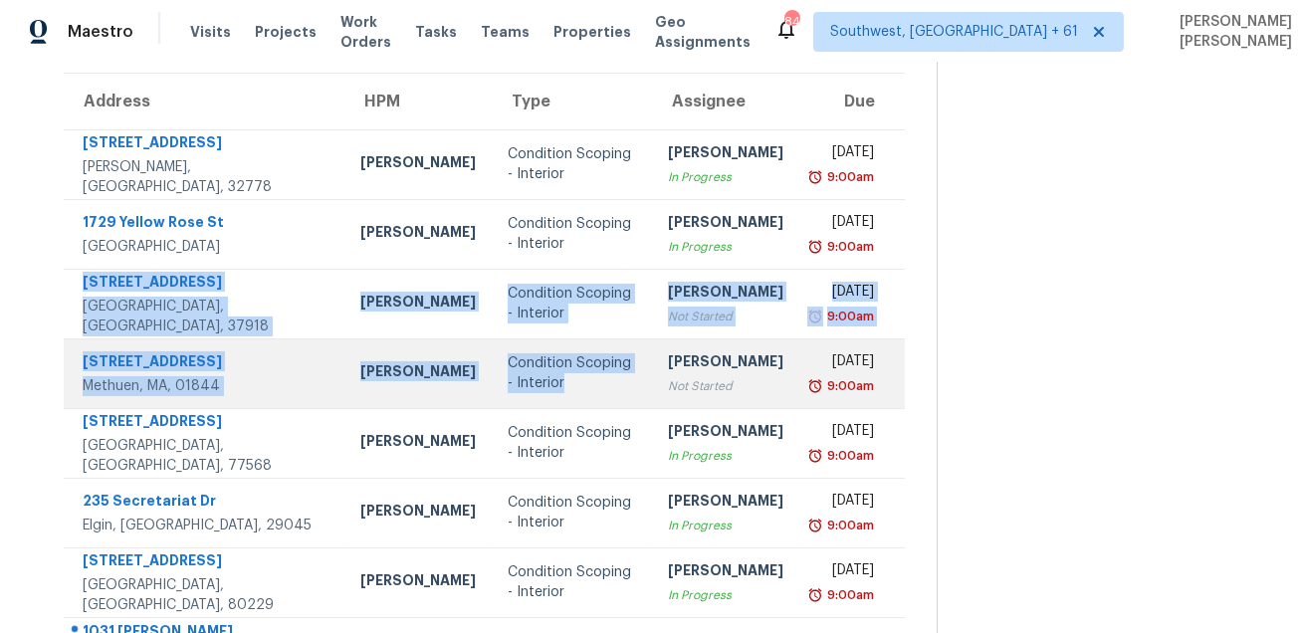
drag, startPoint x: 78, startPoint y: 278, endPoint x: 524, endPoint y: 396, distance: 461.3
click at [524, 396] on tbody "3013 Tansy St Tavares, FL, 32778 Caleb Hurst Condition Scoping - Interior Micha…" at bounding box center [484, 477] width 841 height 697
copy tbody "5329 Kesterbrooke Blvd Knoxville, TN, 37918 Tucker Trent Condition Scoping - In…"
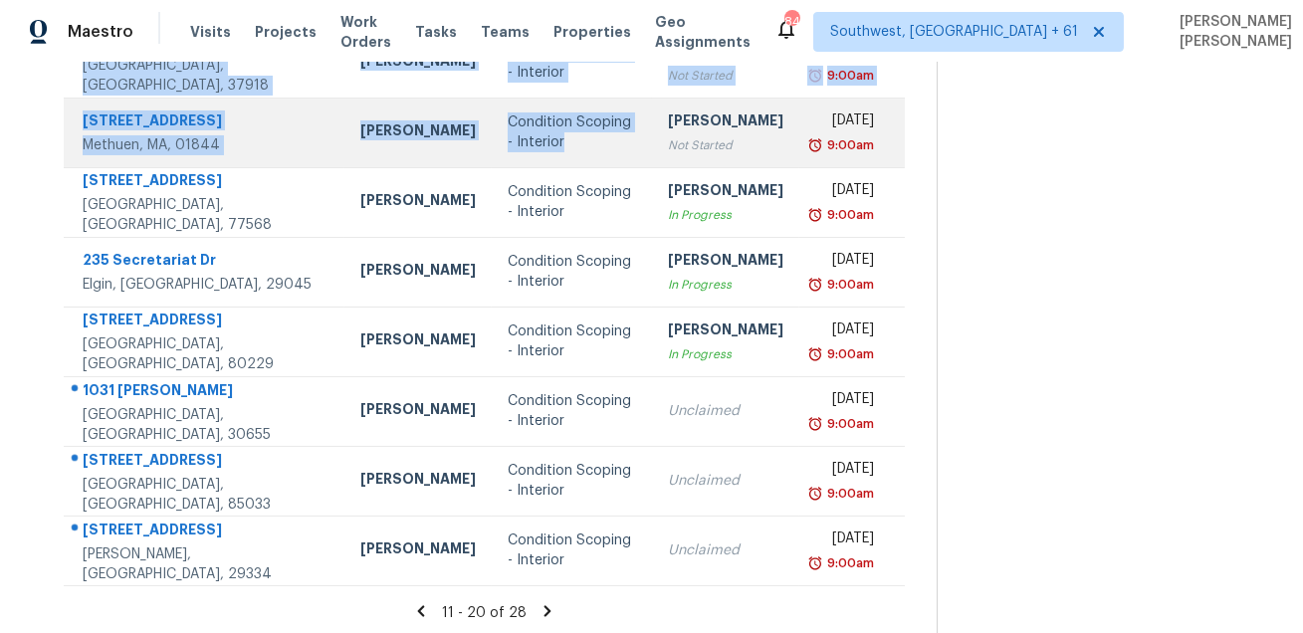
scroll to position [403, 0]
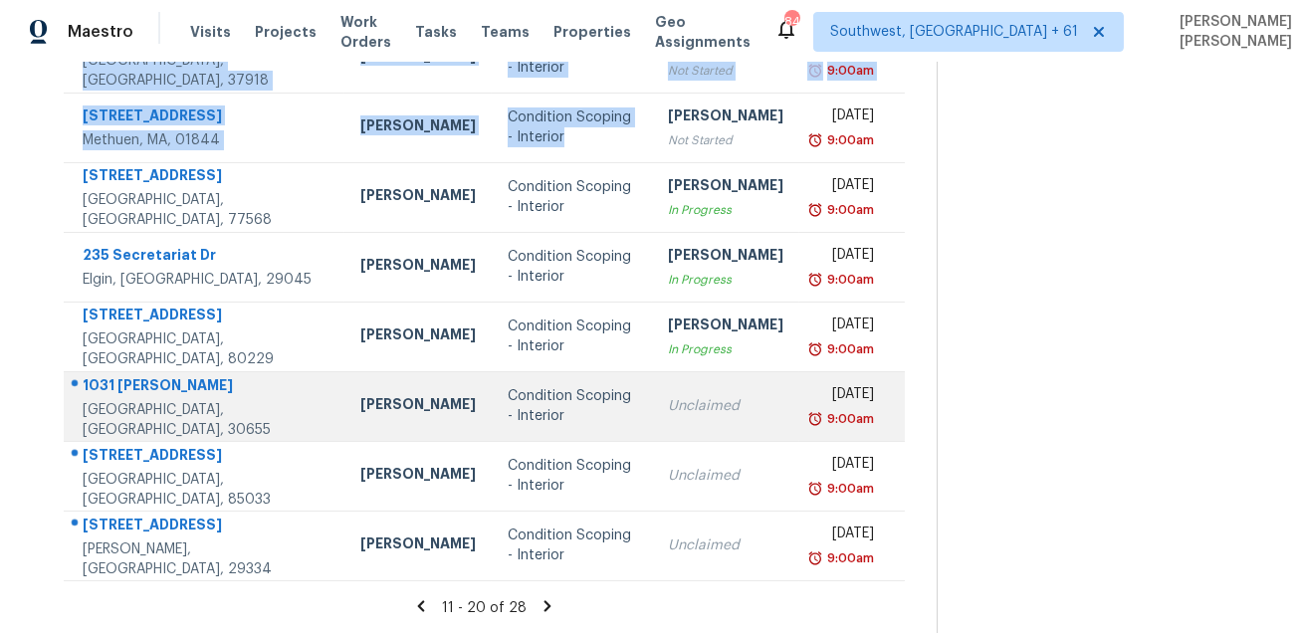
click at [169, 389] on div "1031 Blasingame Rd" at bounding box center [206, 387] width 246 height 25
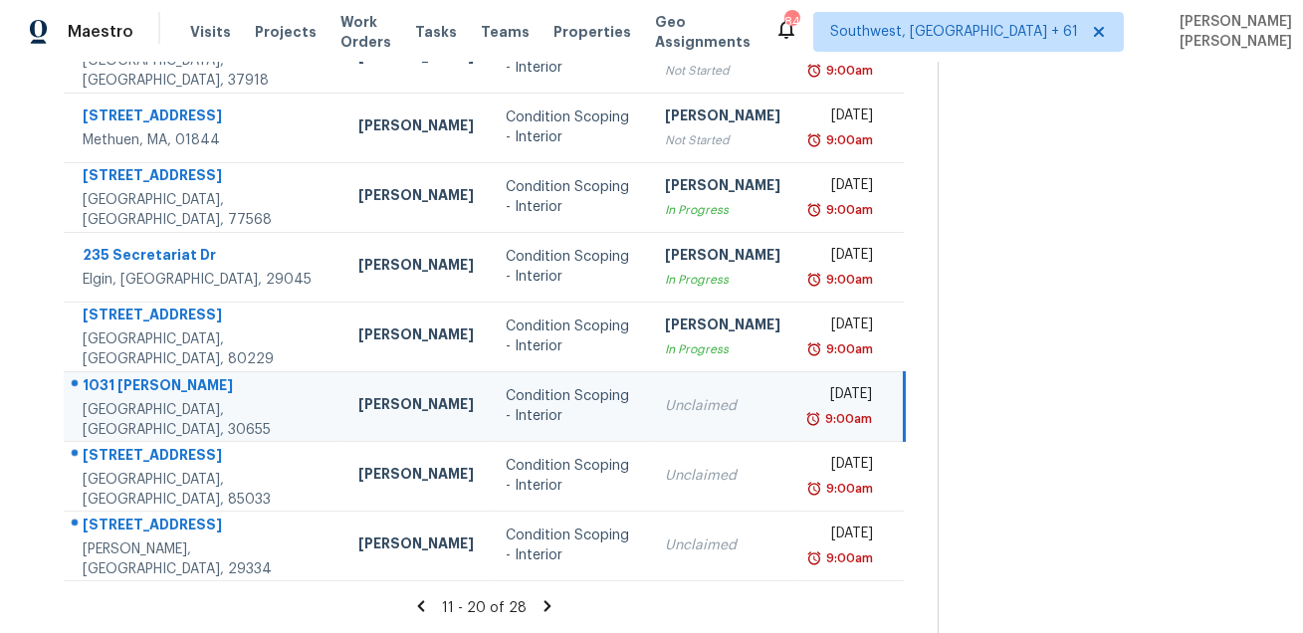
click at [169, 389] on div "1031 Blasingame Rd" at bounding box center [205, 387] width 244 height 25
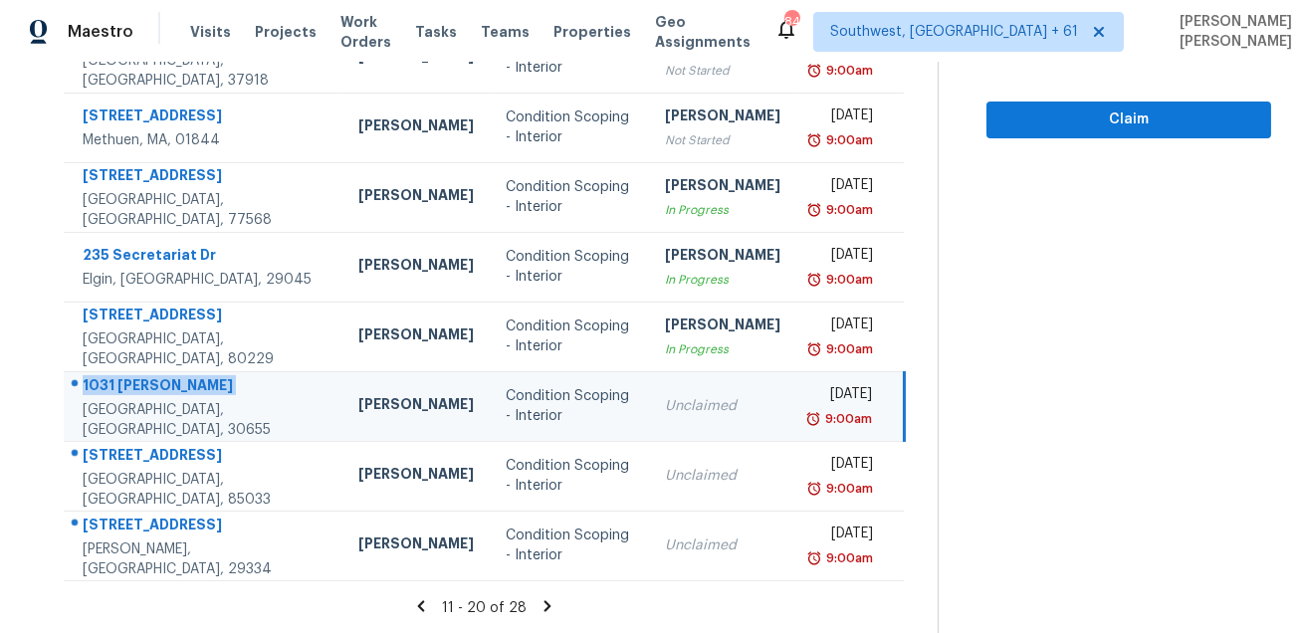
copy div "1031 Blasingame Rd"
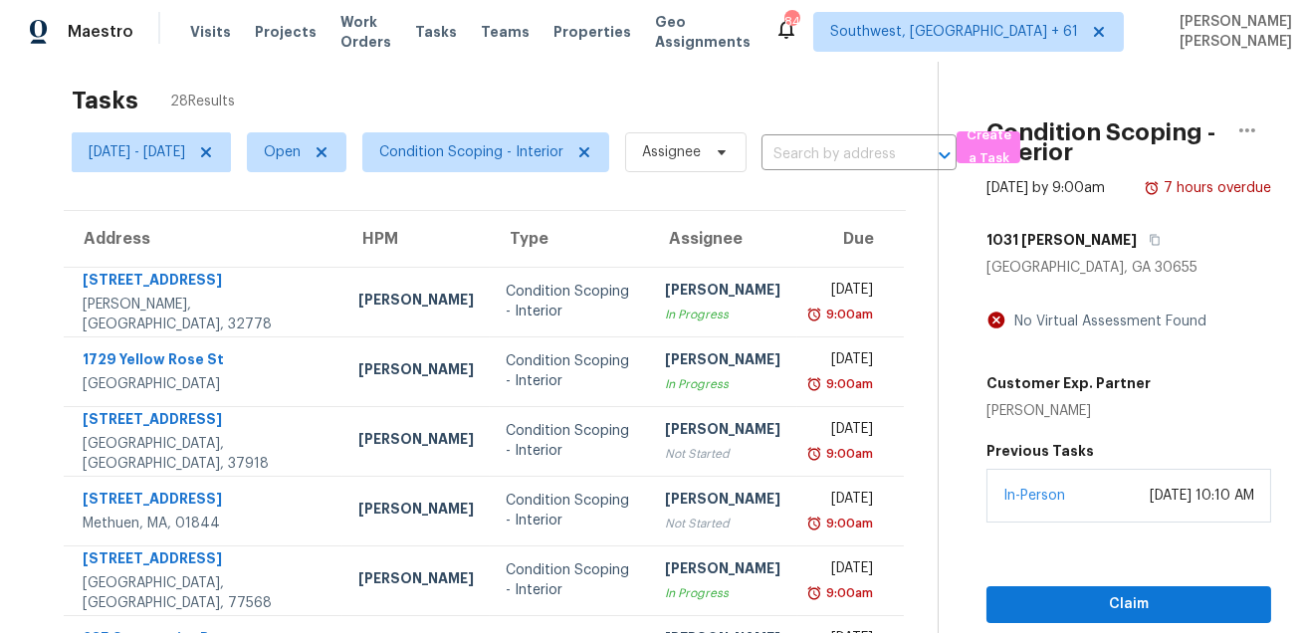
scroll to position [0, 0]
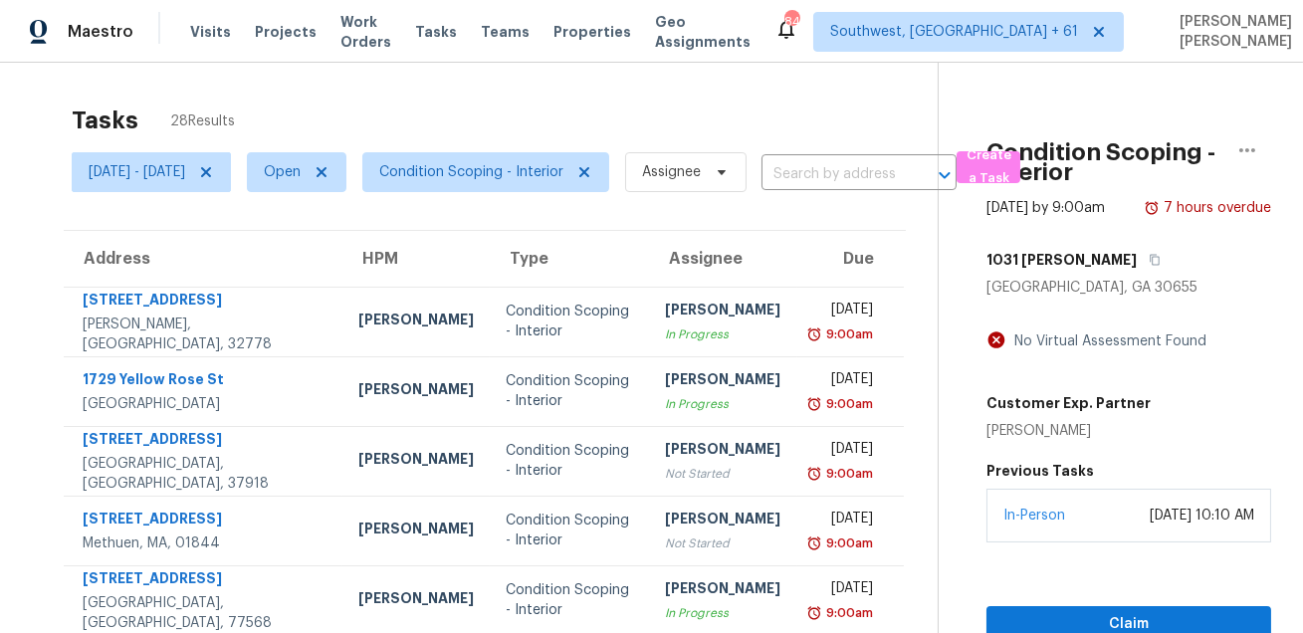
click at [1172, 278] on div "1031 Blasingame Rd" at bounding box center [1128, 260] width 285 height 36
click at [1158, 278] on button "button" at bounding box center [1150, 260] width 27 height 36
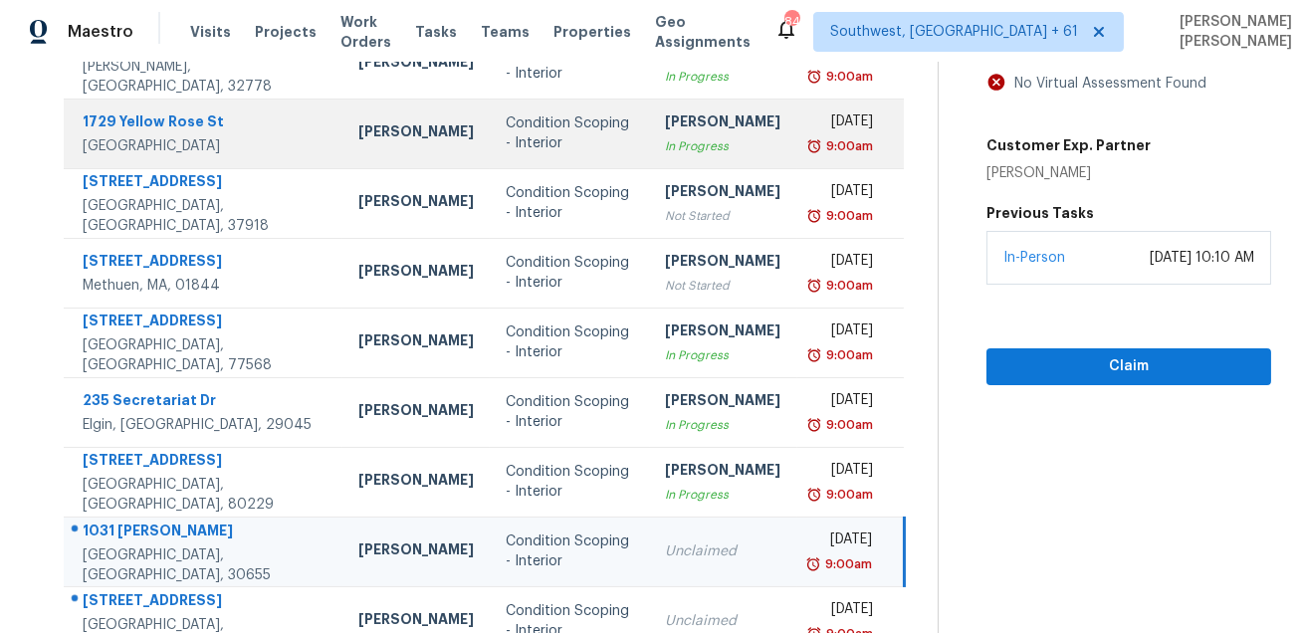
scroll to position [403, 0]
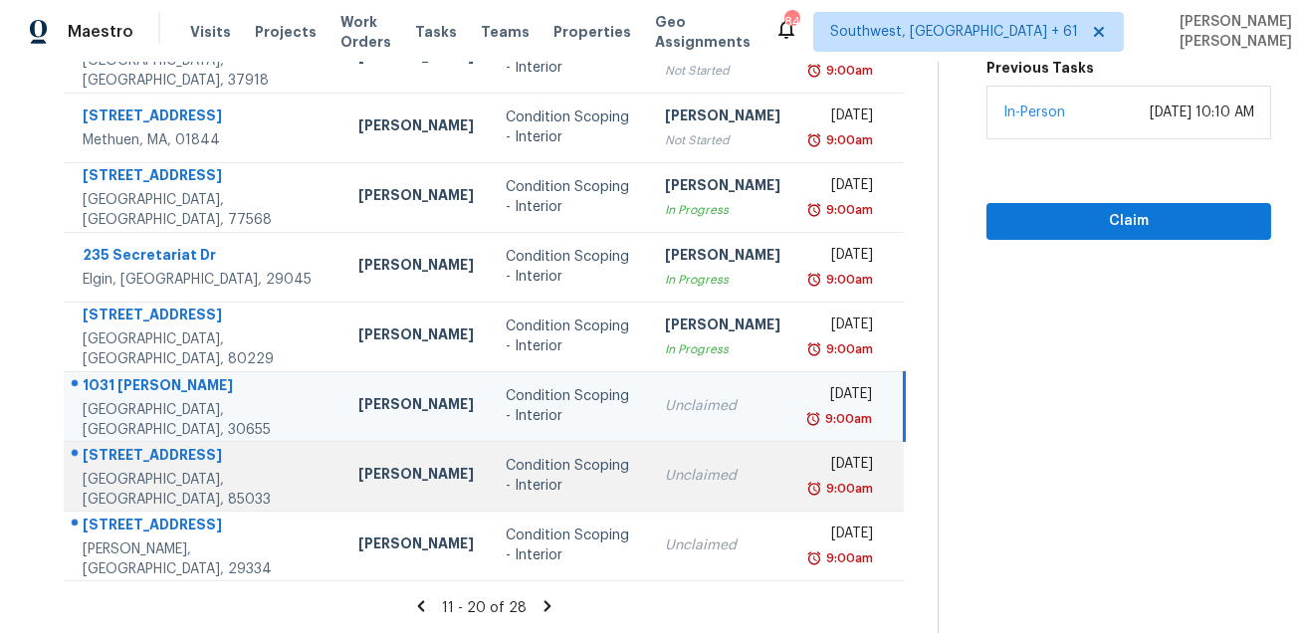
click at [168, 454] on div "7809 W Fairmount Ave" at bounding box center [205, 457] width 244 height 25
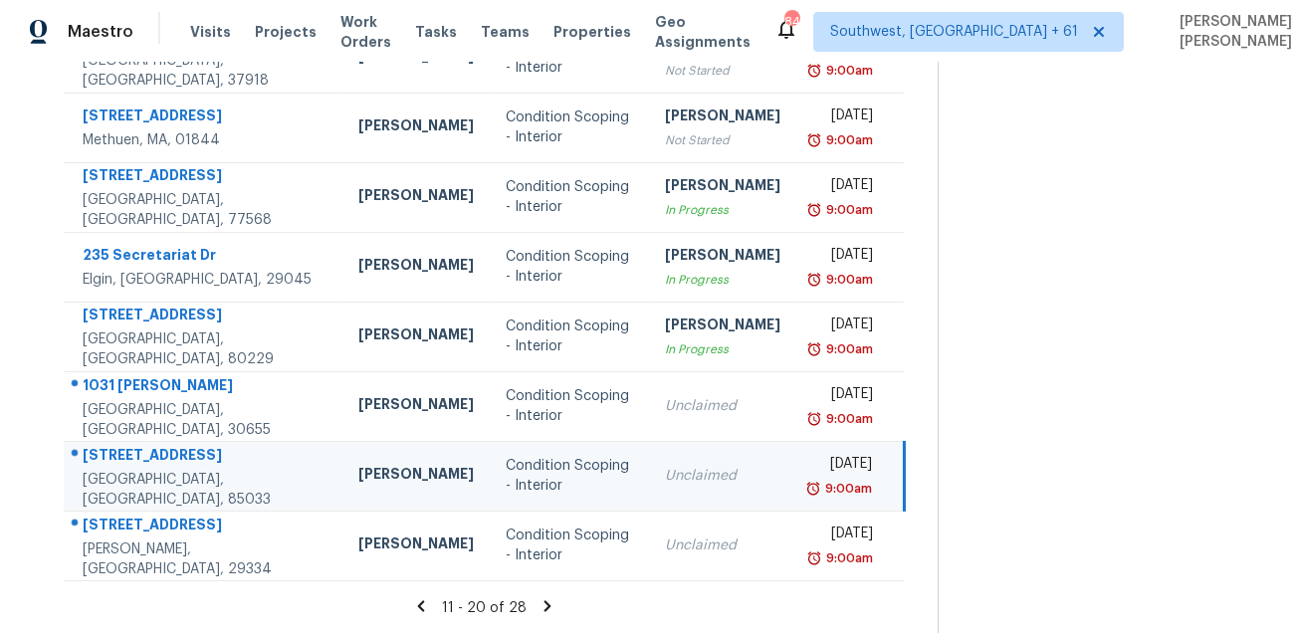
click at [168, 454] on div "7809 W Fairmount Ave" at bounding box center [205, 457] width 244 height 25
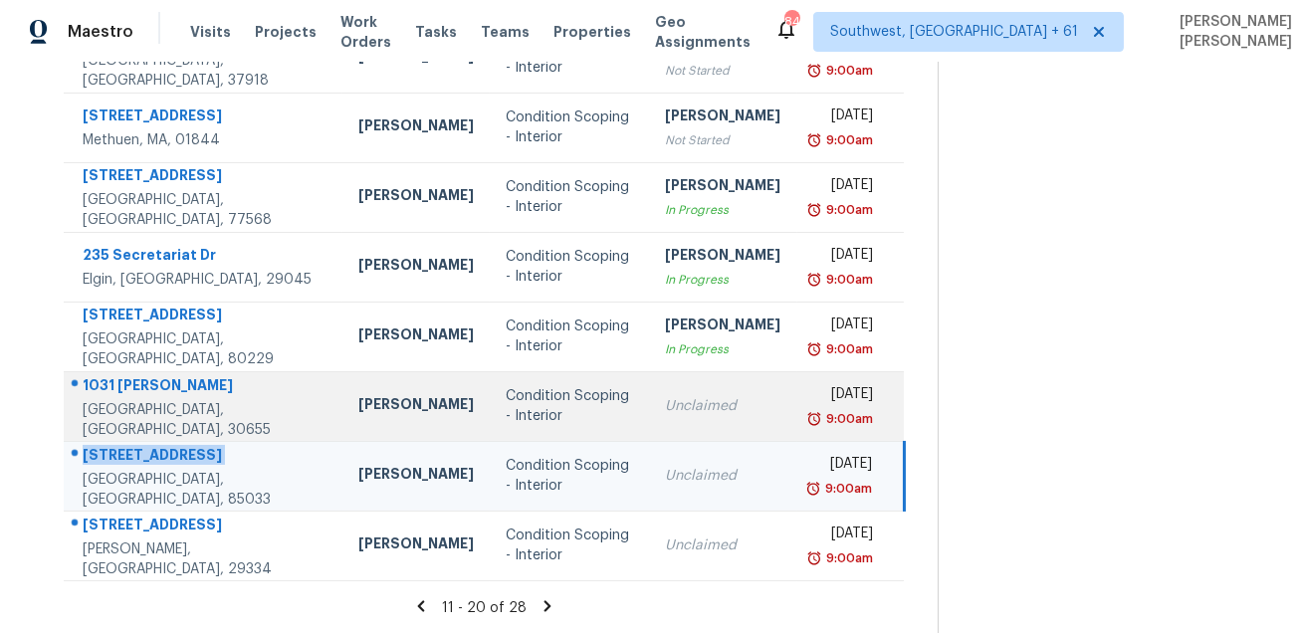
copy div "7809 W Fairmount Ave"
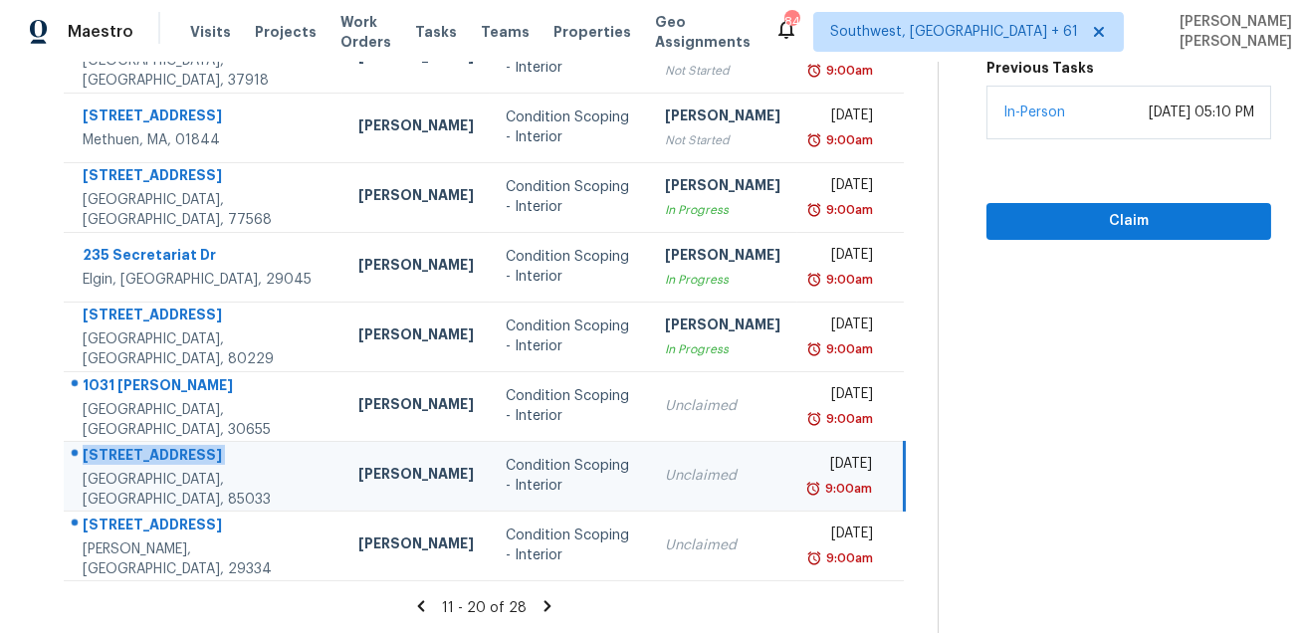
scroll to position [116, 0]
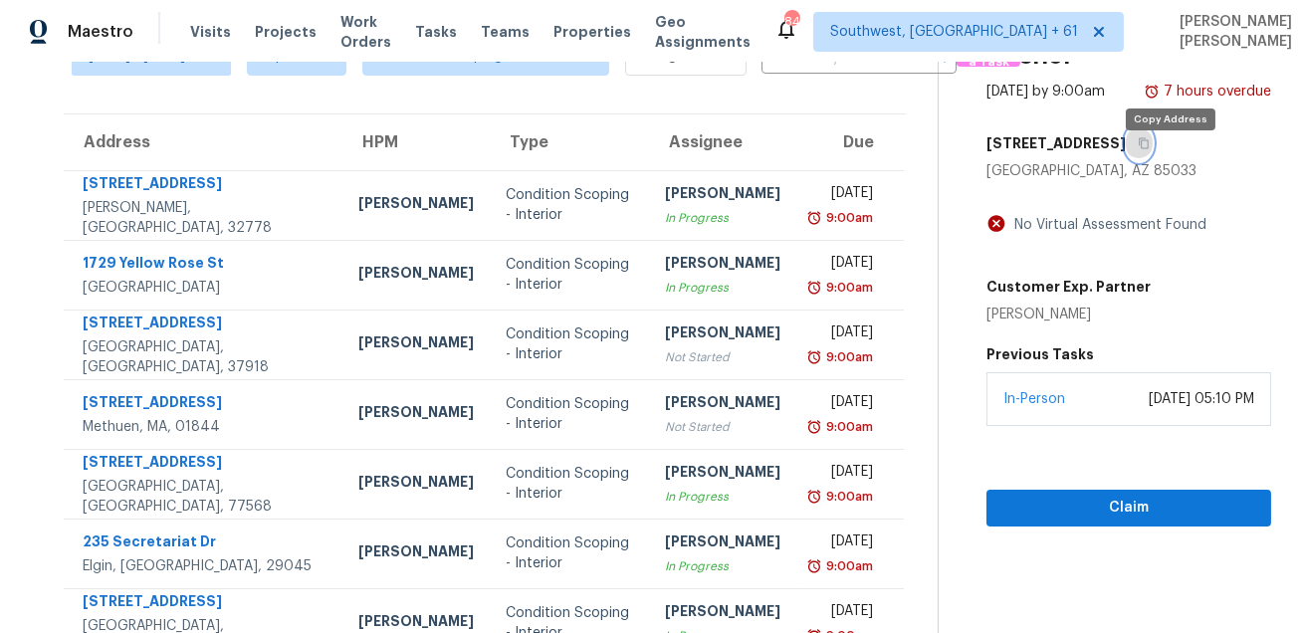
click at [1153, 159] on button "button" at bounding box center [1139, 143] width 27 height 36
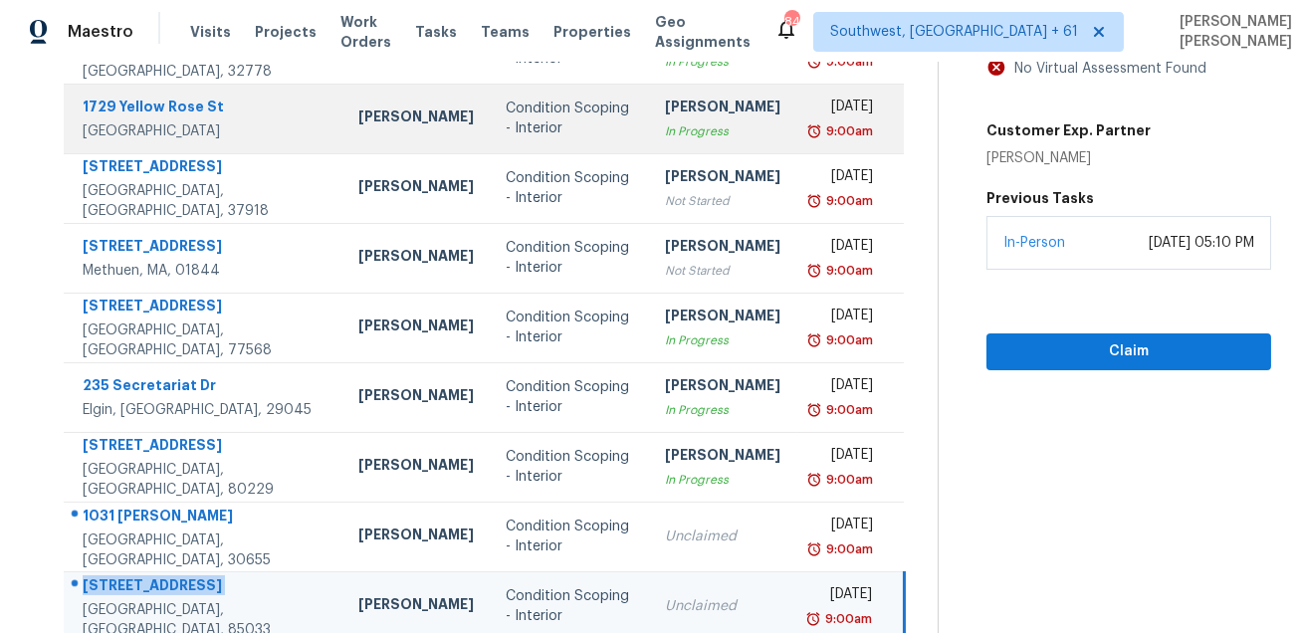
scroll to position [403, 0]
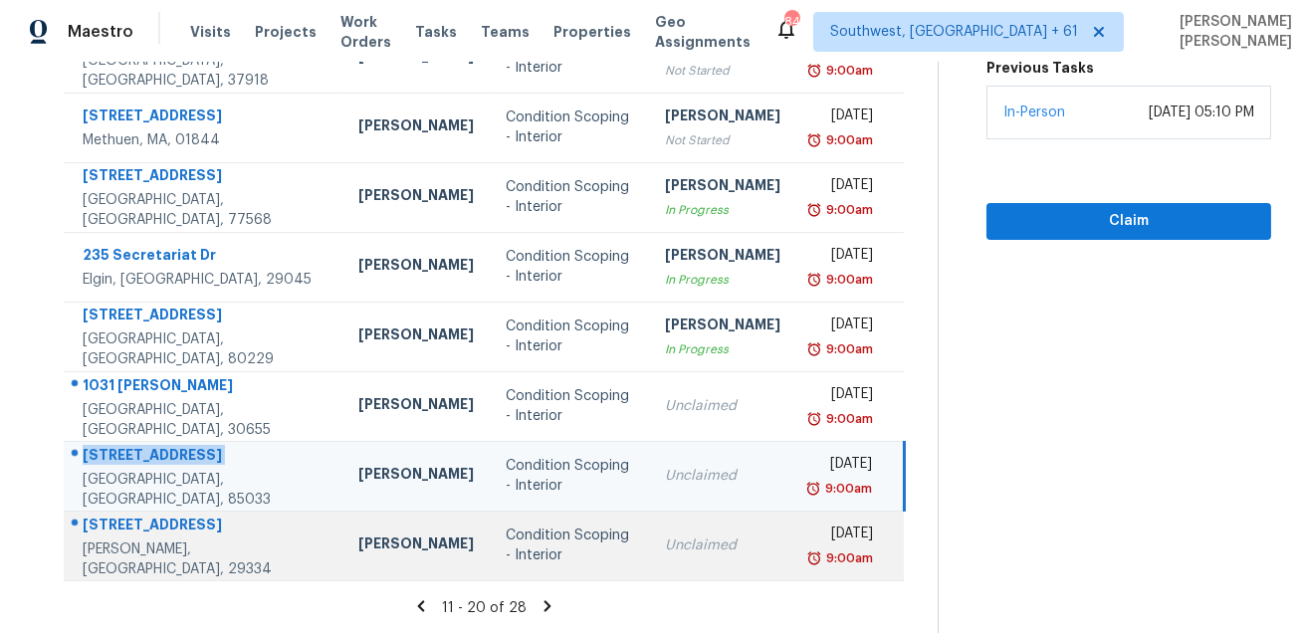
click at [131, 533] on div "190 Tiara Ridge Ln" at bounding box center [205, 527] width 244 height 25
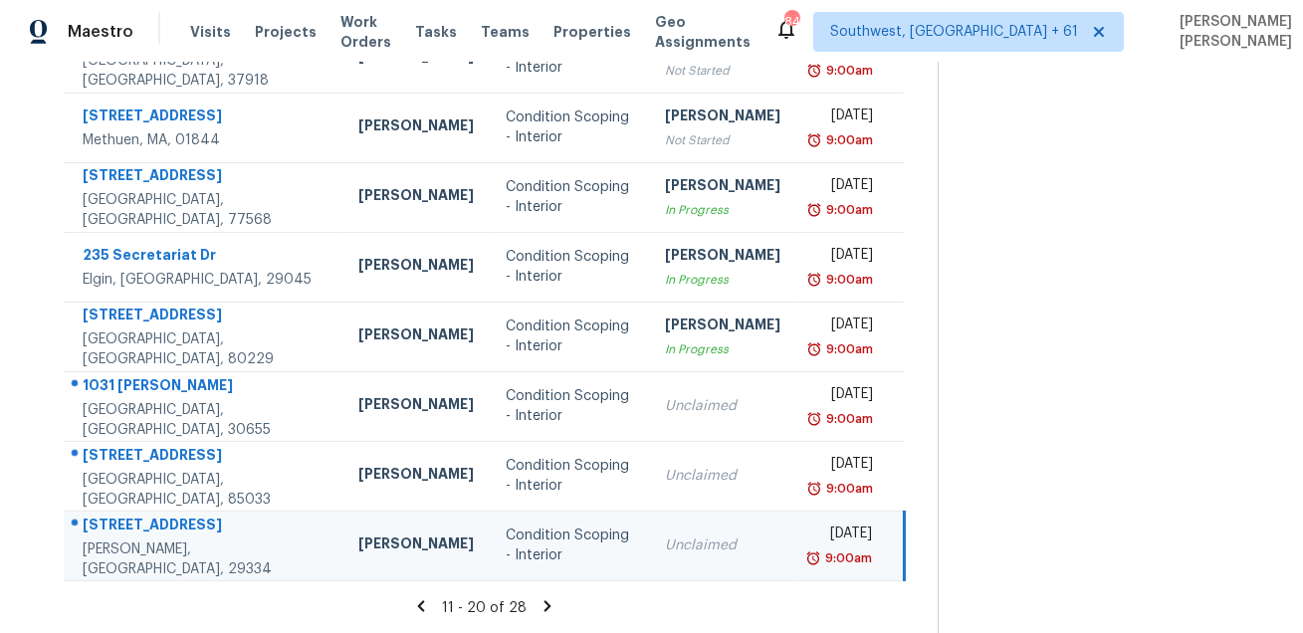
click at [131, 533] on div "190 Tiara Ridge Ln" at bounding box center [205, 527] width 244 height 25
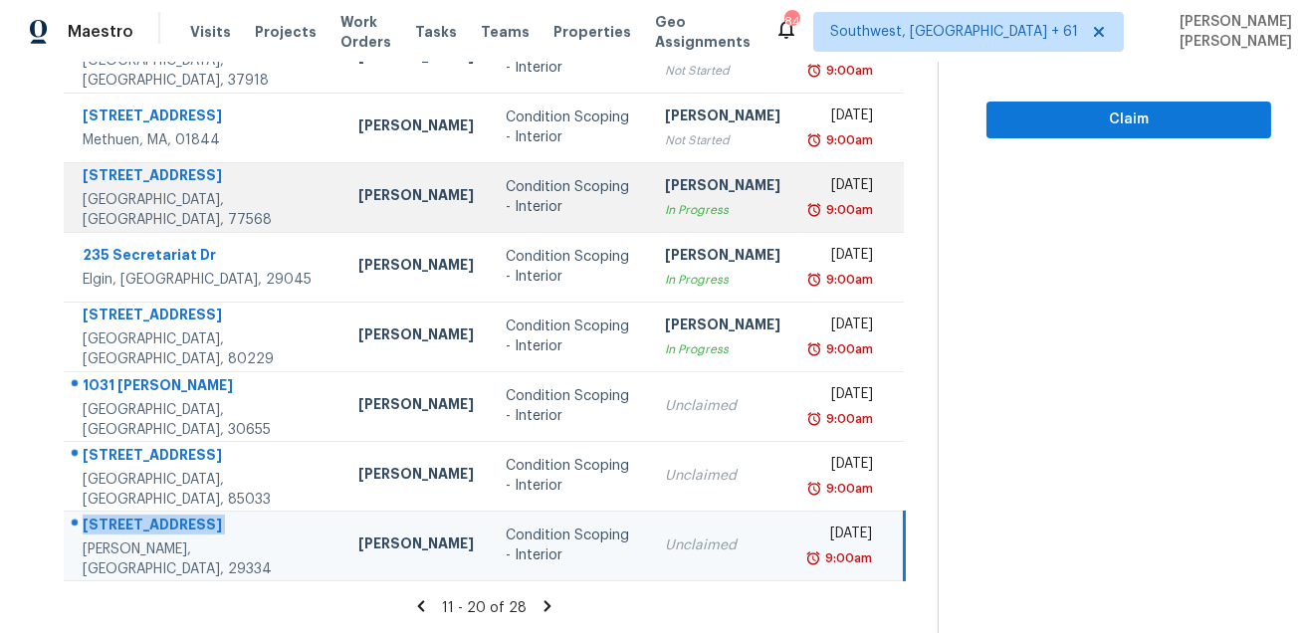
copy div "190 Tiara Ridge Ln"
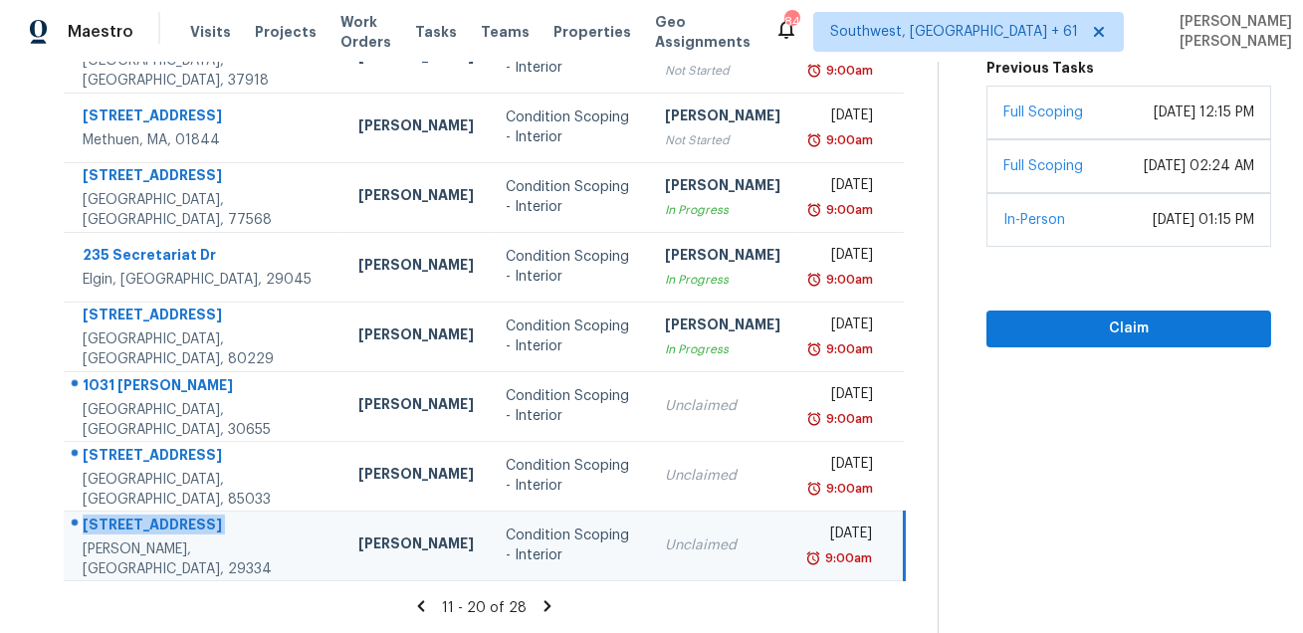
scroll to position [144, 0]
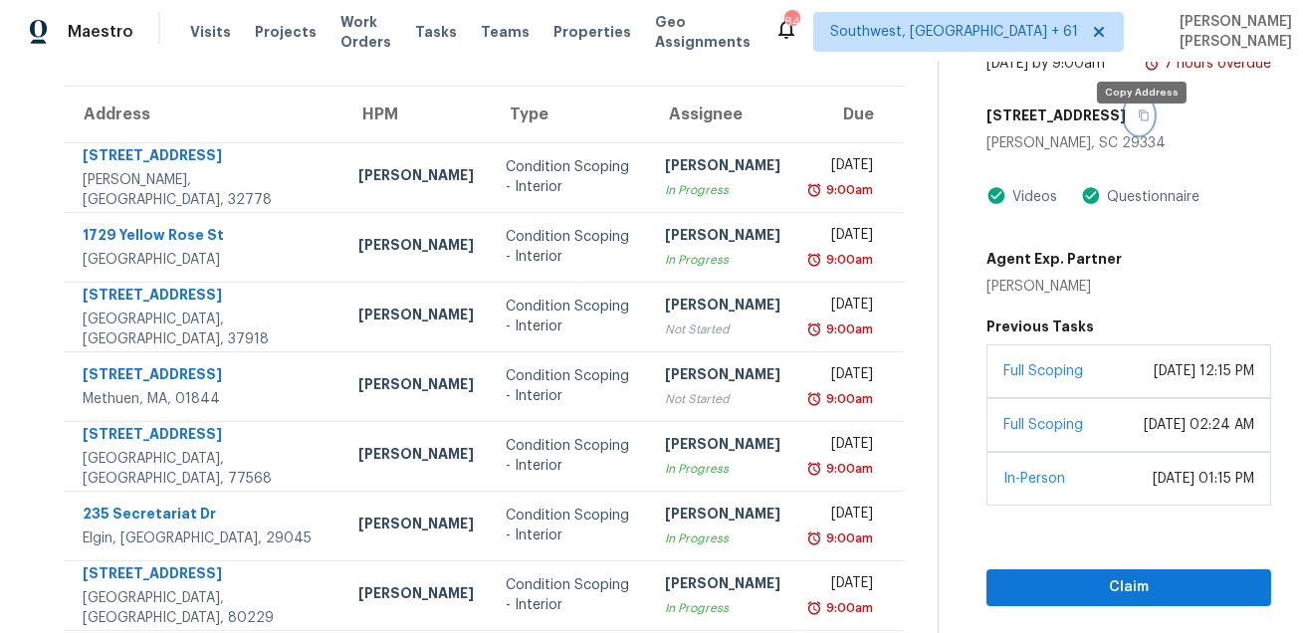
click at [1138, 121] on icon "button" at bounding box center [1144, 115] width 12 height 12
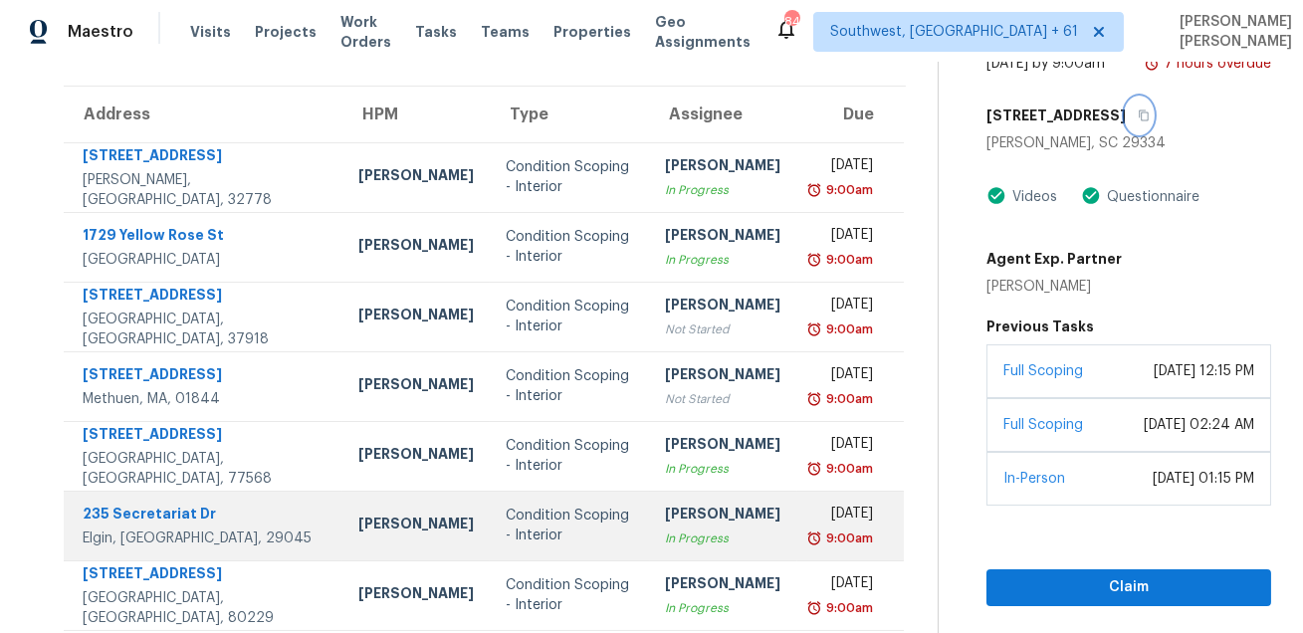
scroll to position [403, 0]
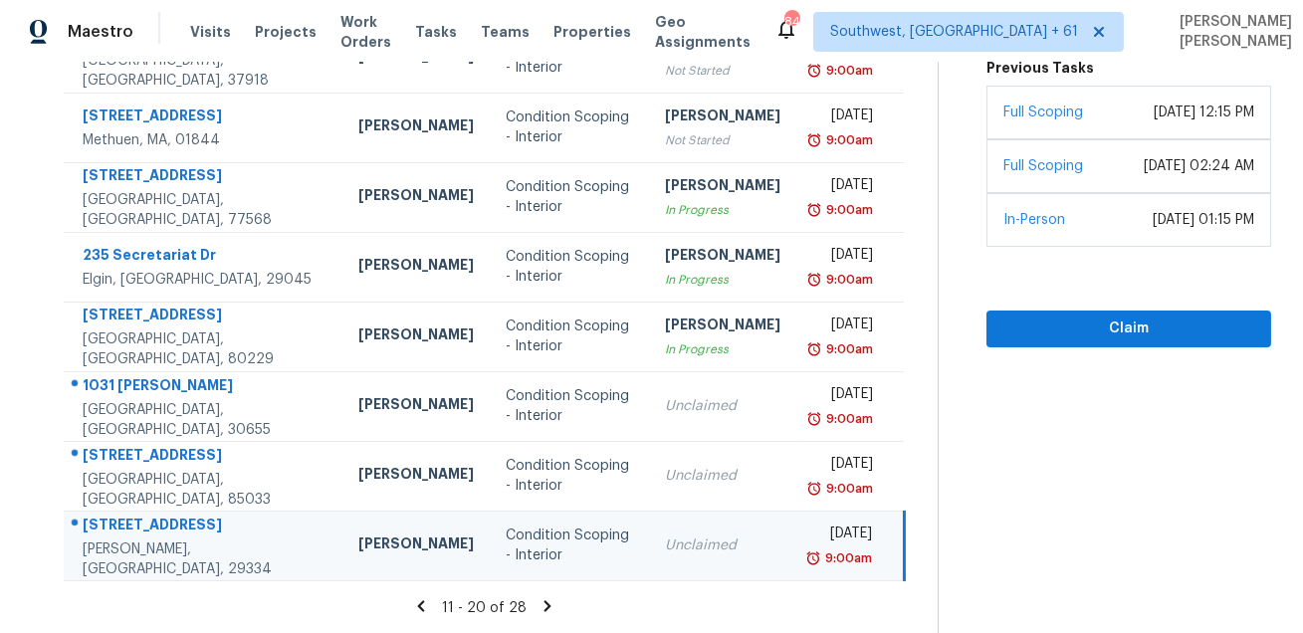
click at [548, 603] on icon at bounding box center [547, 606] width 18 height 18
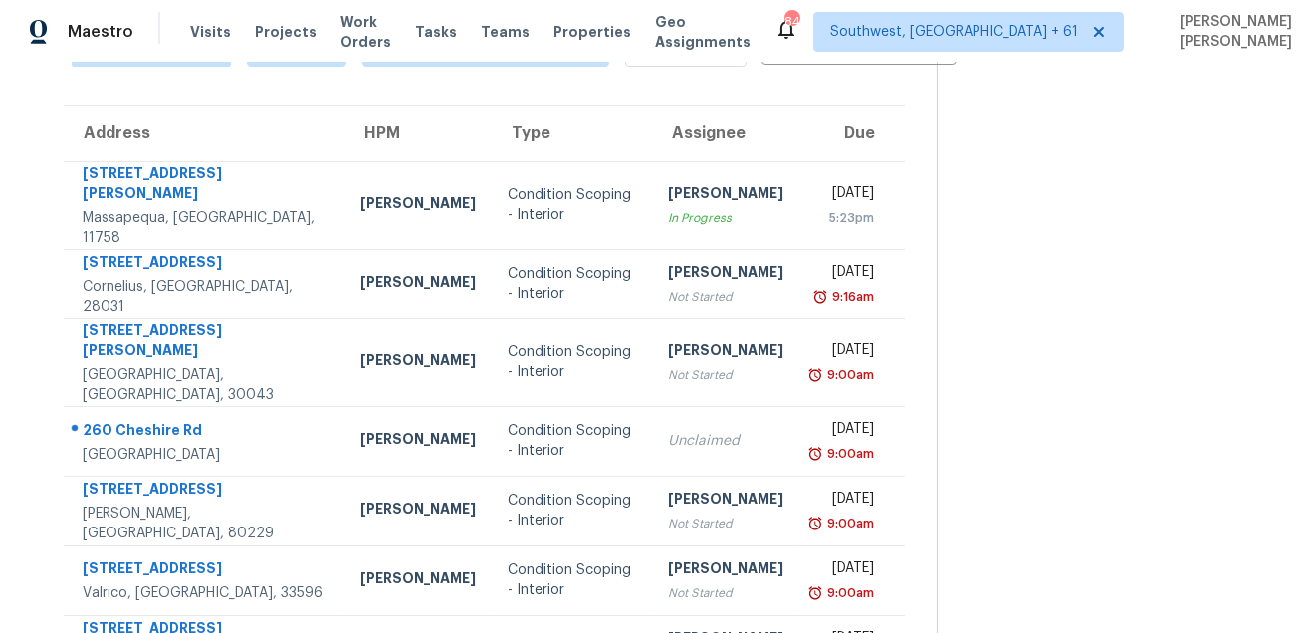
scroll to position [184, 0]
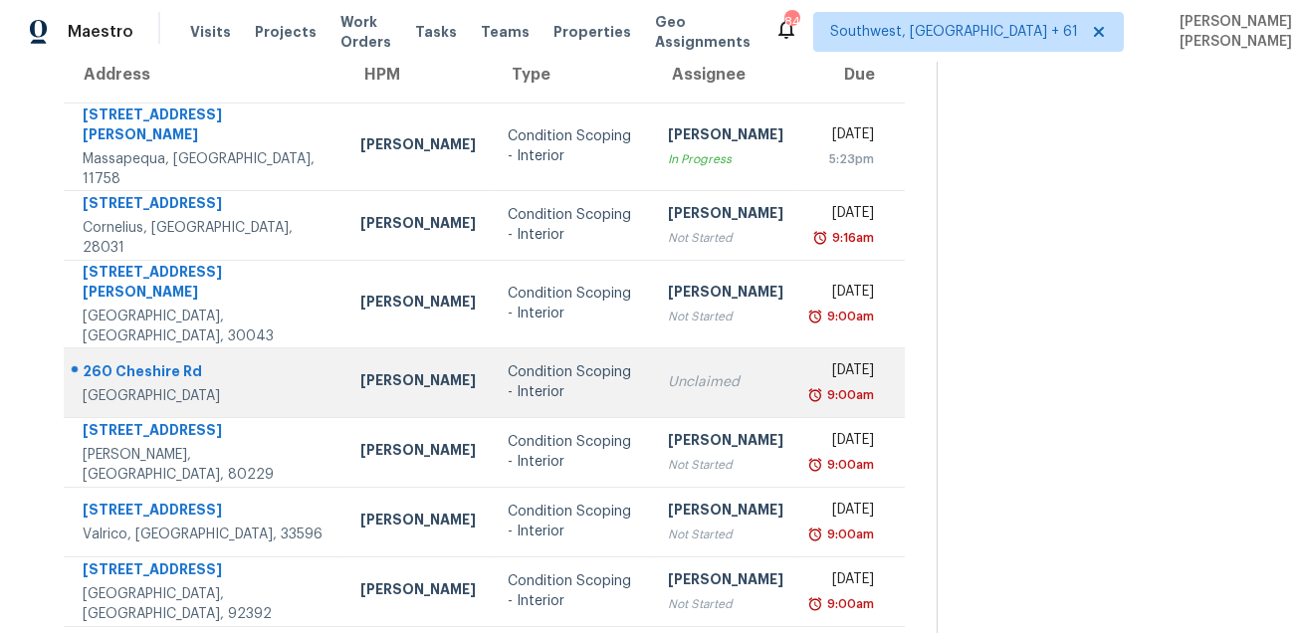
click at [161, 361] on div "260 Cheshire Rd" at bounding box center [206, 373] width 246 height 25
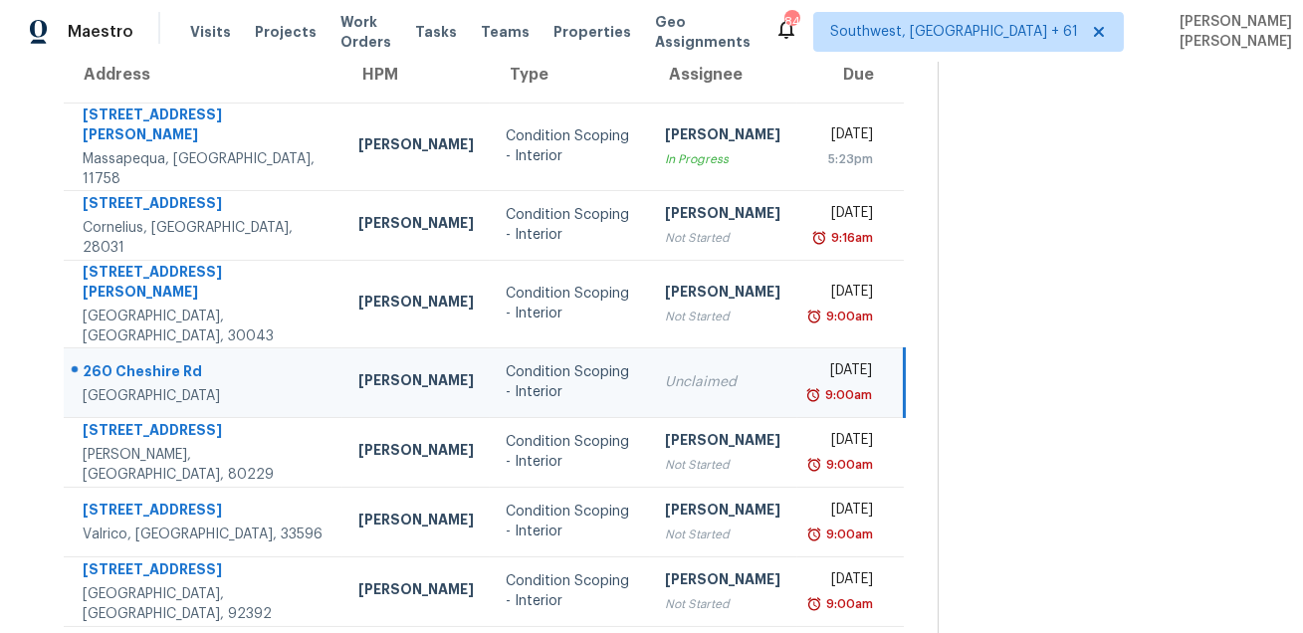
click at [161, 361] on div "260 Cheshire Rd" at bounding box center [205, 373] width 244 height 25
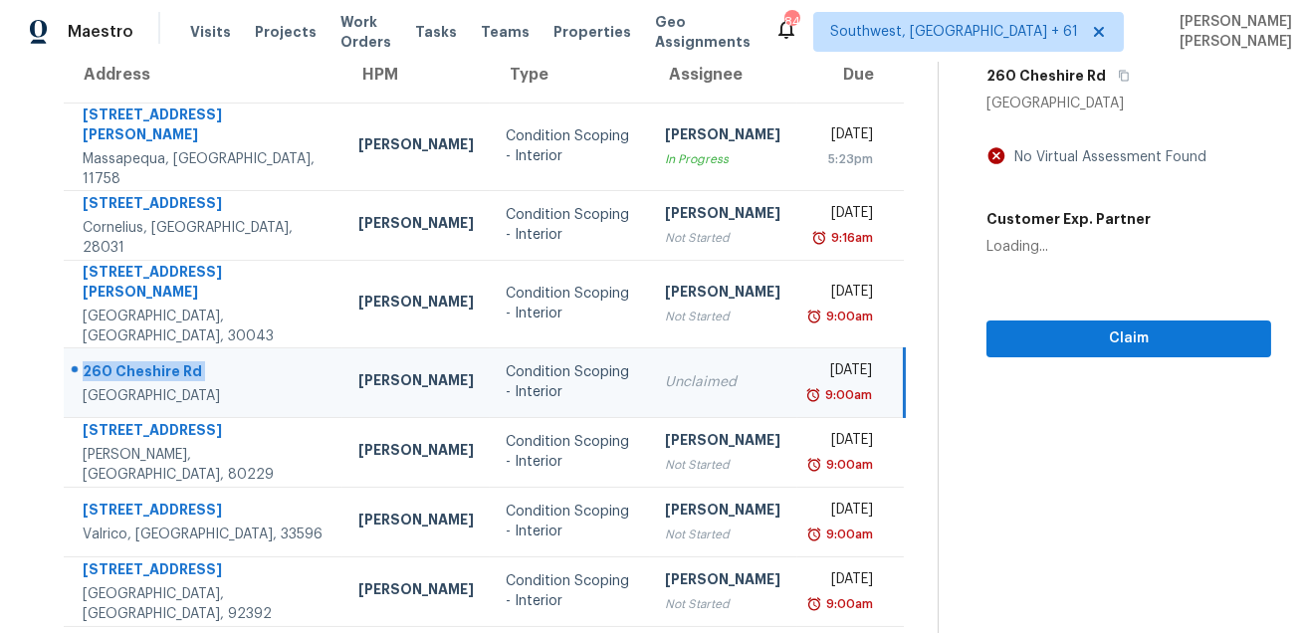
copy div "260 Cheshire Rd"
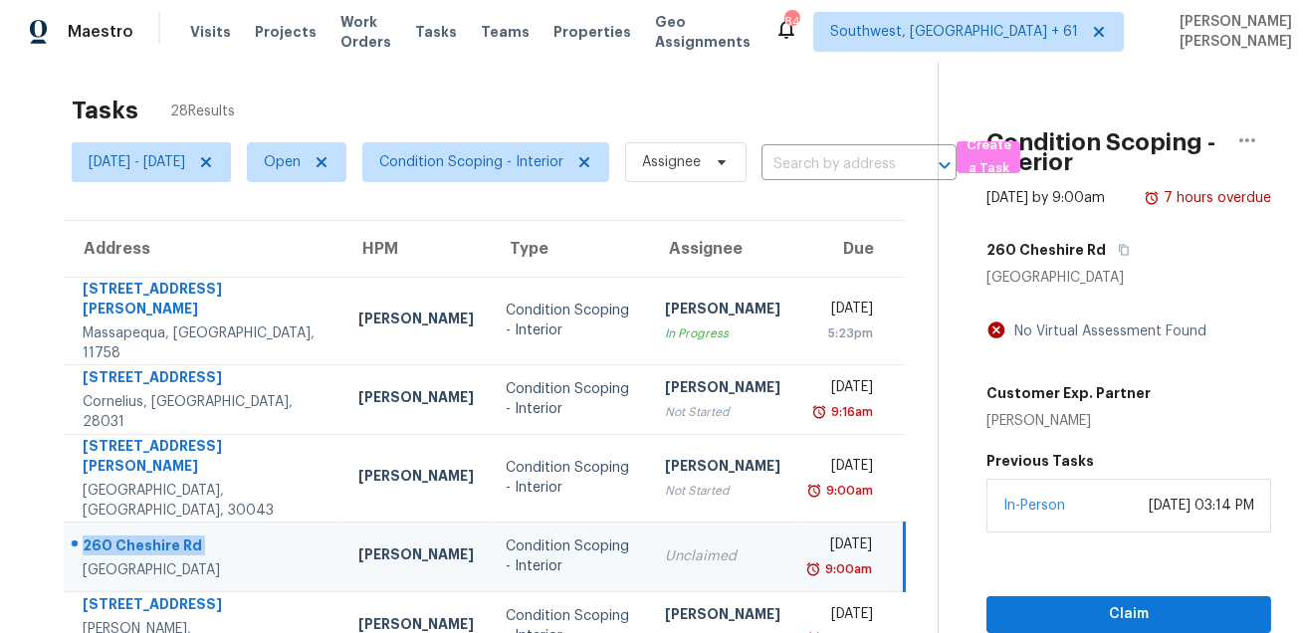
scroll to position [0, 0]
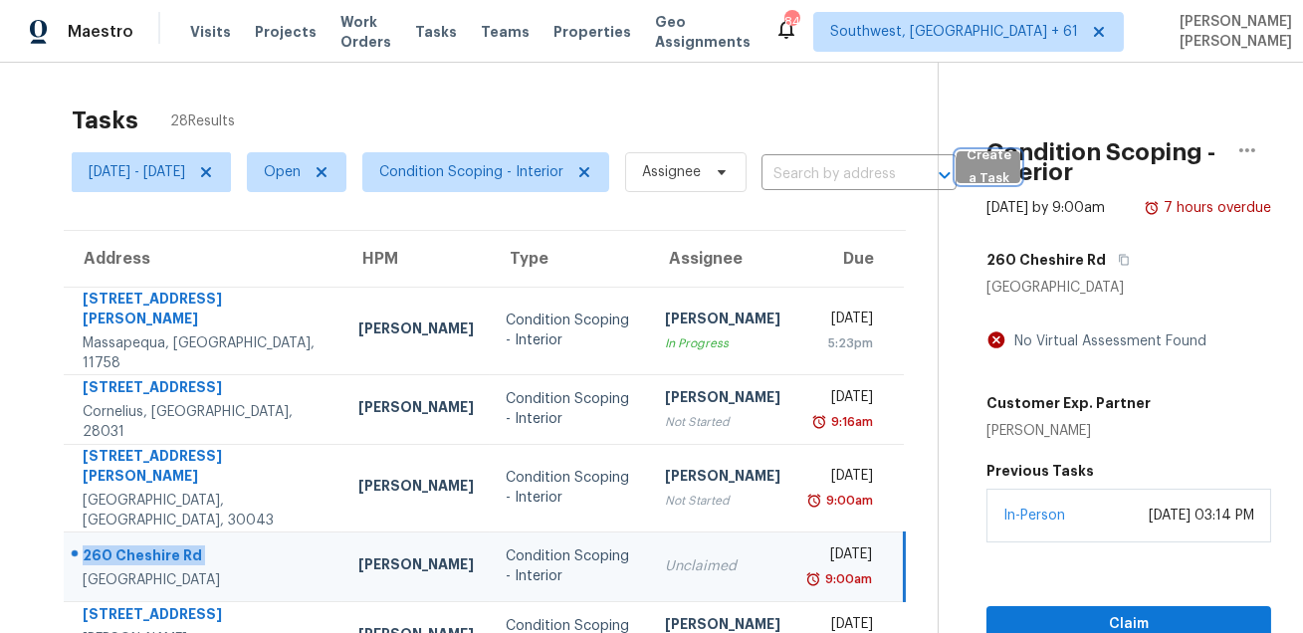
click at [1010, 166] on span "Create a Task" at bounding box center [988, 167] width 44 height 46
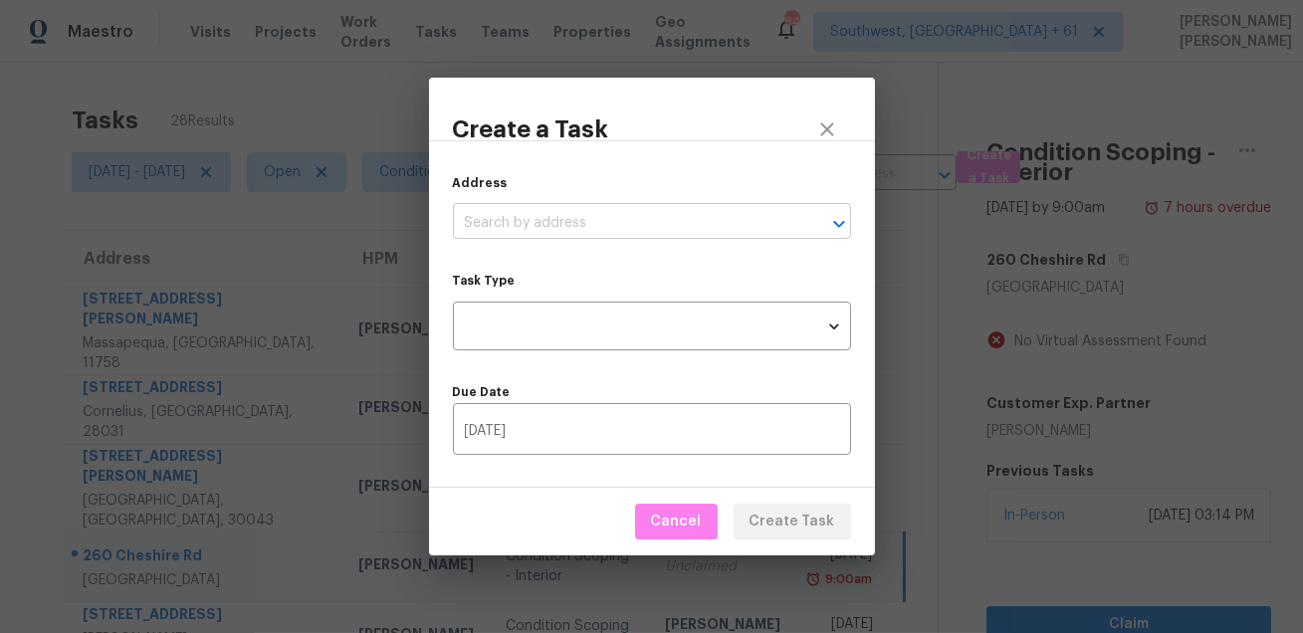
click at [684, 216] on input "text" at bounding box center [624, 223] width 342 height 31
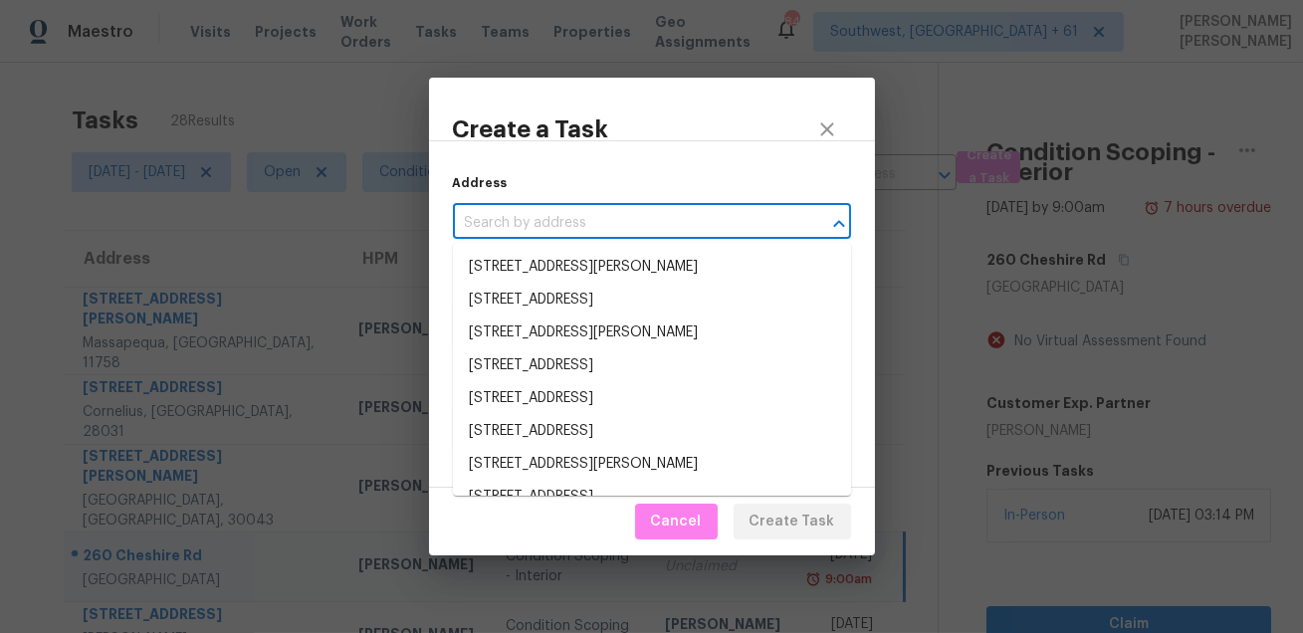
paste input "5329 Kesterbrooke Blvd Knoxville, TN, 37918"
type input "5329 Kesterbrooke Blvd Knoxville, TN, 37918"
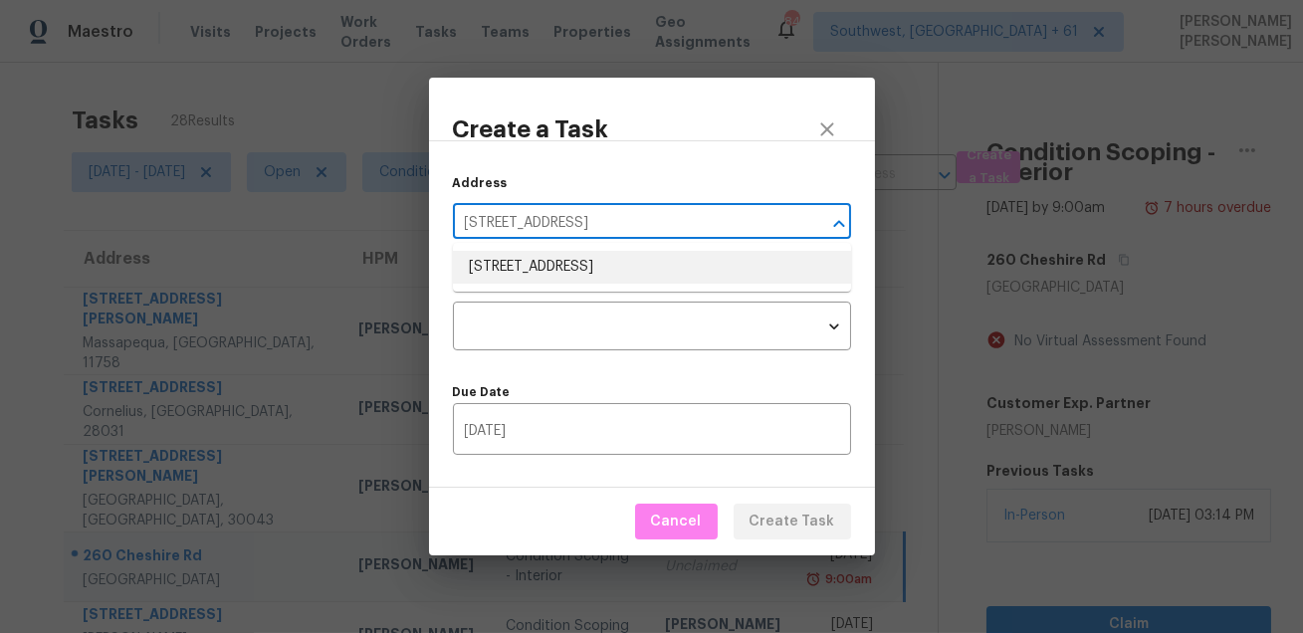
click at [626, 267] on li "5329 Kesterbrooke Blvd, Knoxville, TN 37918" at bounding box center [652, 267] width 398 height 33
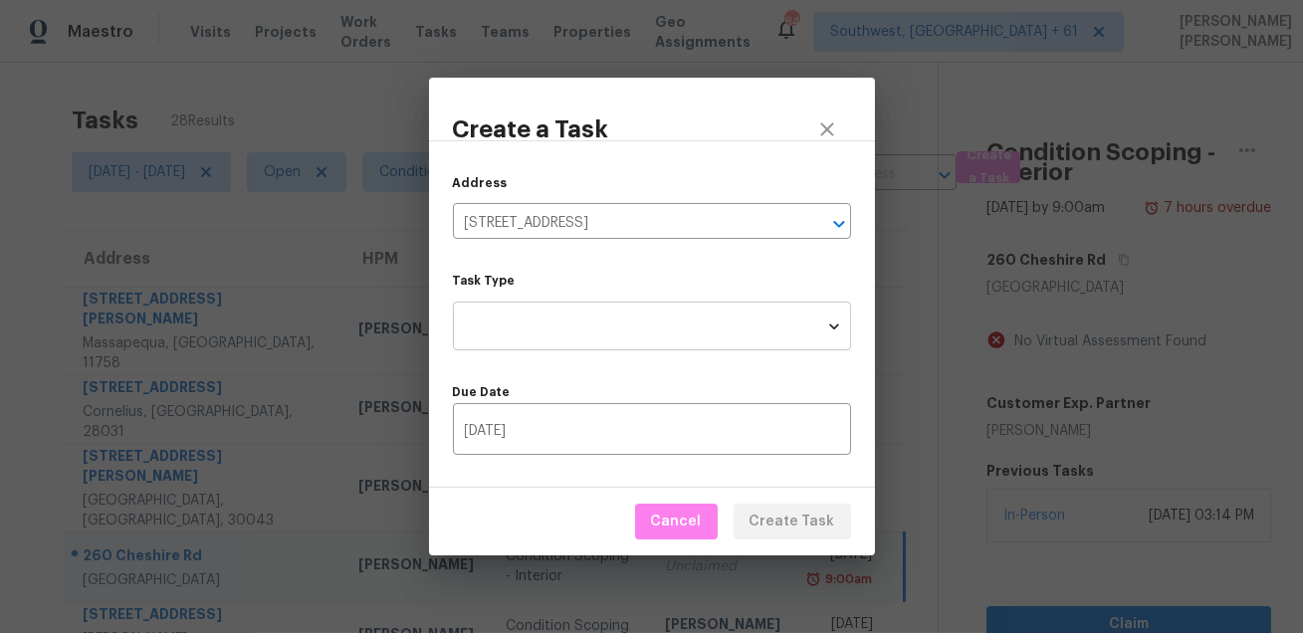
click at [610, 316] on body "Maestro Visits Projects Work Orders Tasks Teams Properties Geo Assignments 841 …" at bounding box center [651, 316] width 1303 height 633
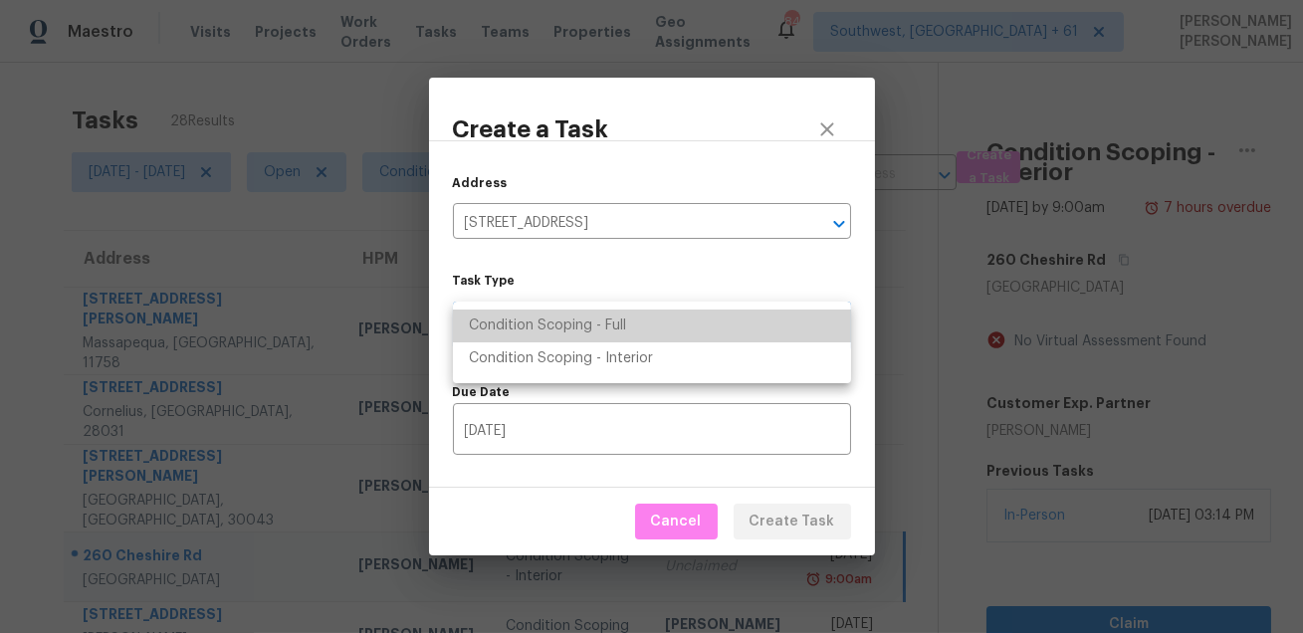
click at [611, 340] on li "Condition Scoping - Full" at bounding box center [652, 326] width 398 height 33
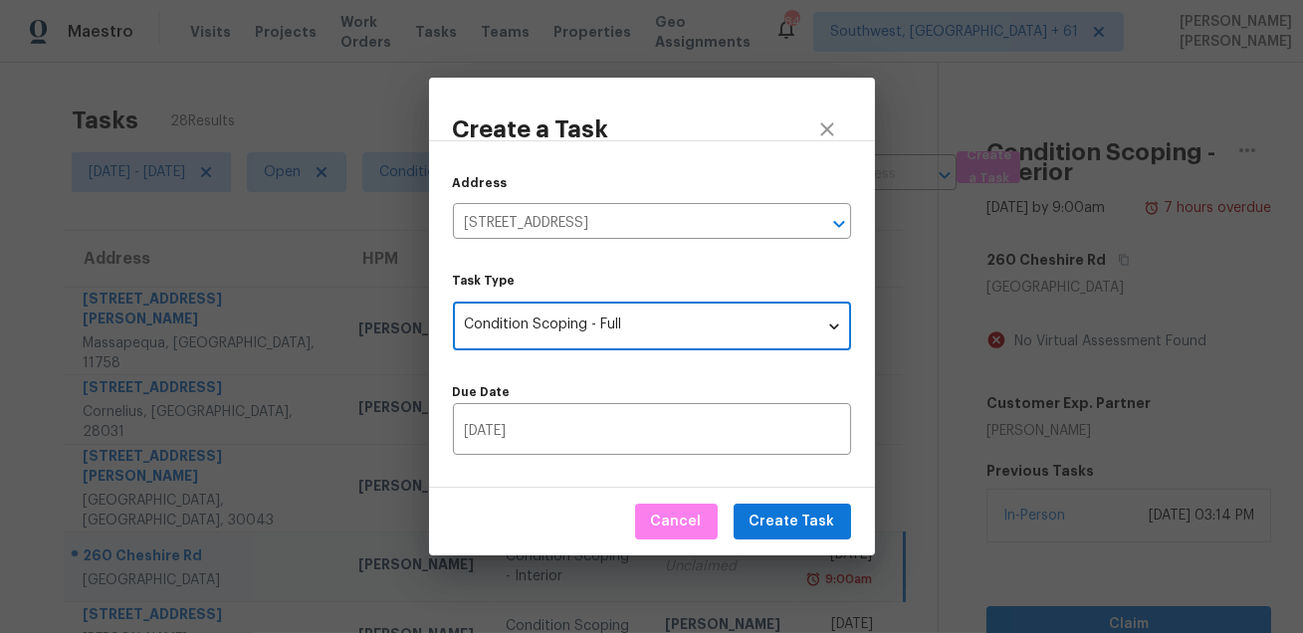
click at [610, 328] on body "Maestro Visits Projects Work Orders Tasks Teams Properties Geo Assignments 841 …" at bounding box center [651, 316] width 1303 height 633
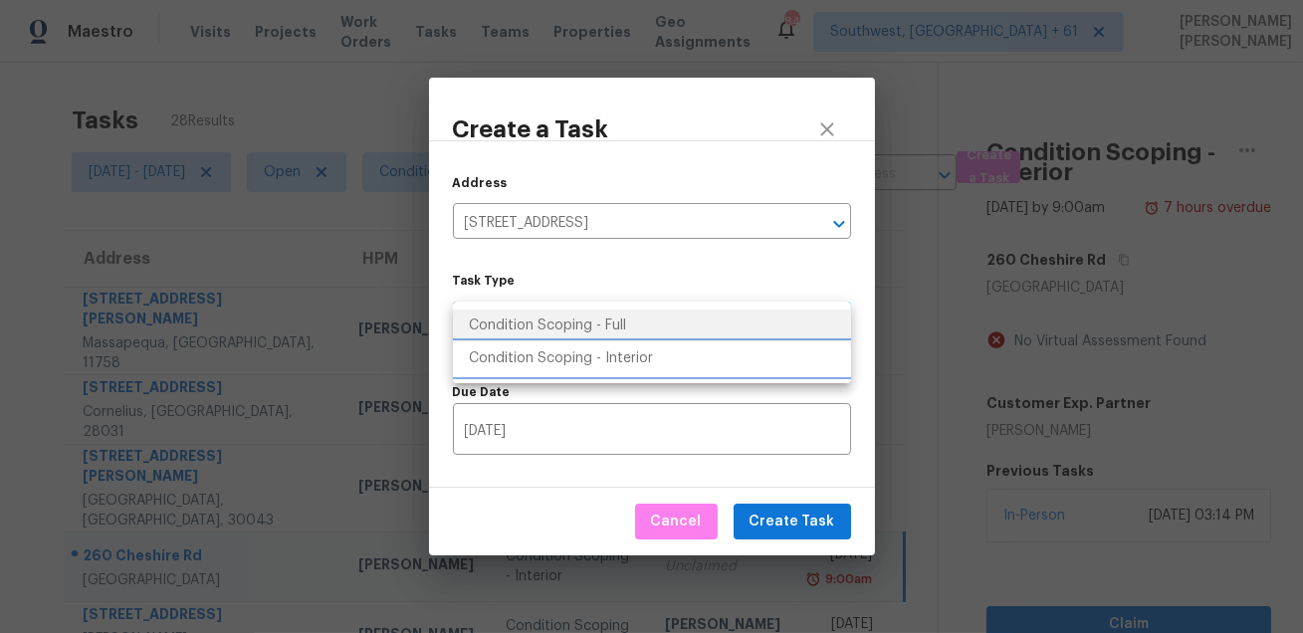
click at [597, 372] on li "Condition Scoping - Interior" at bounding box center [652, 358] width 398 height 33
type input "virtual_interior_assessment"
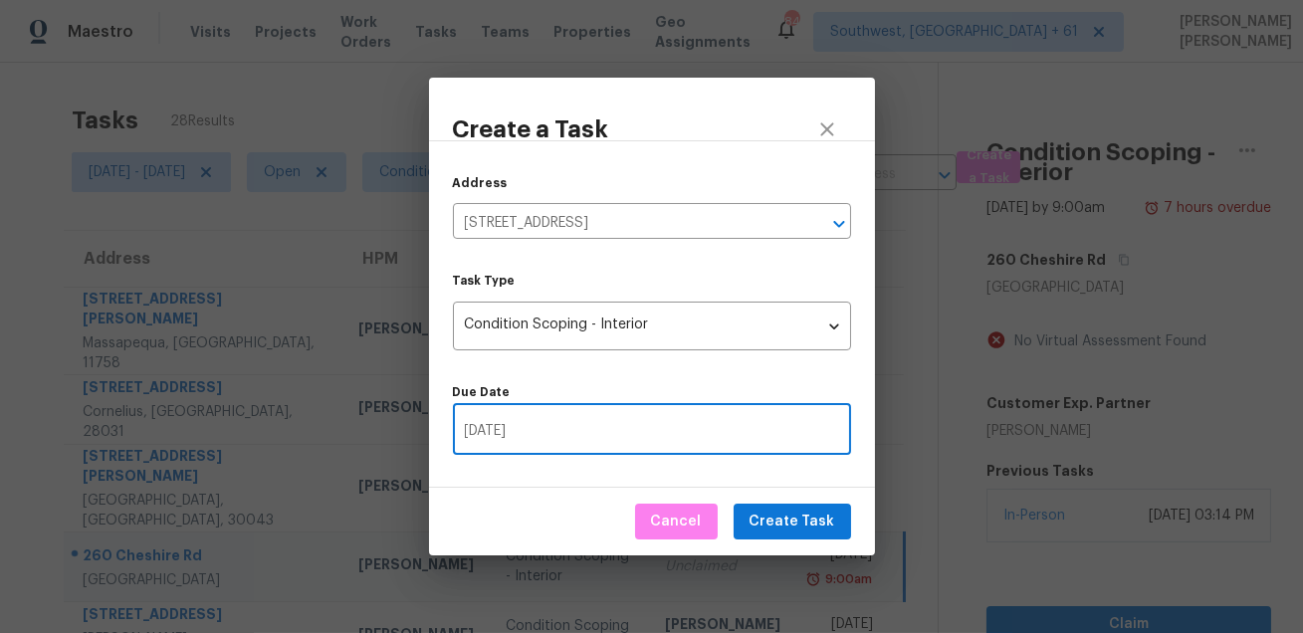
click at [566, 427] on input "08/25/2025" at bounding box center [652, 431] width 398 height 47
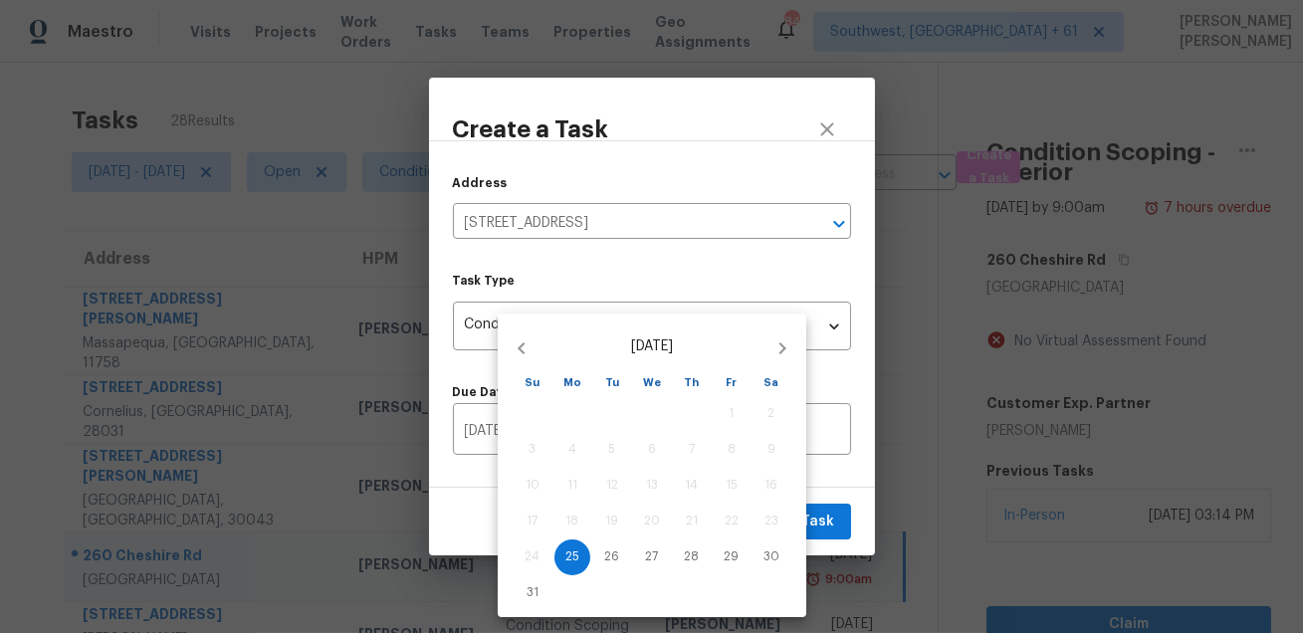
click at [595, 571] on div "26" at bounding box center [612, 557] width 40 height 36
type input "08/26/2025"
click at [607, 564] on p "26" at bounding box center [612, 556] width 15 height 17
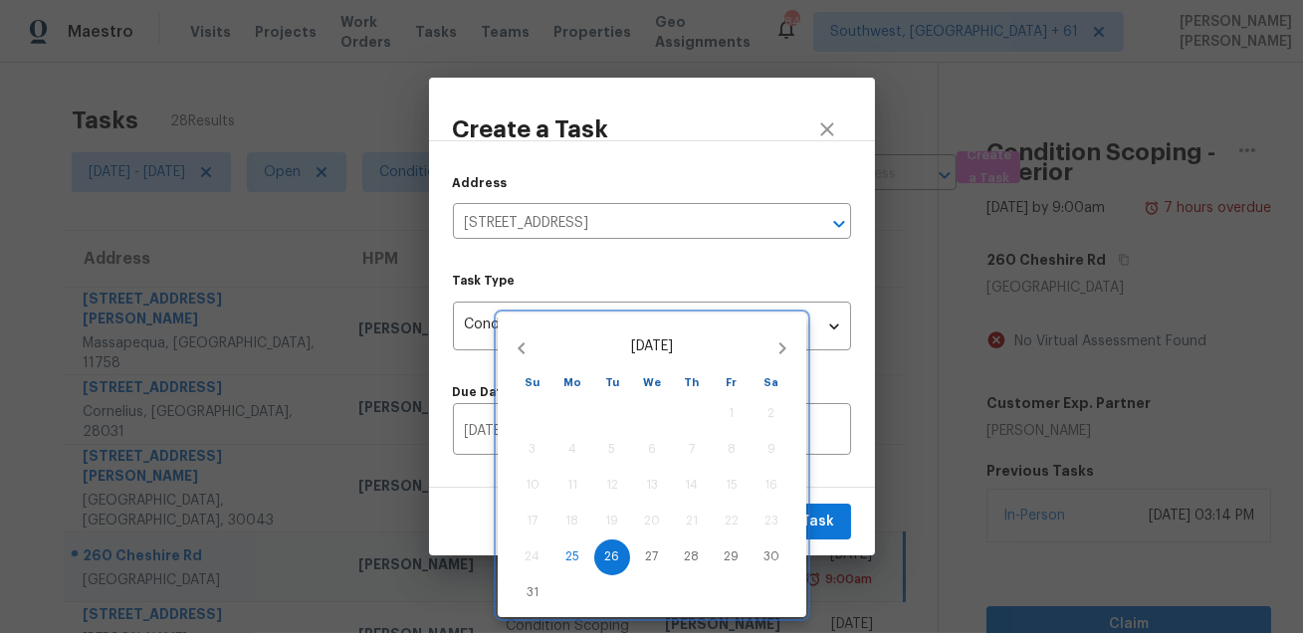
click at [825, 506] on div at bounding box center [651, 316] width 1303 height 633
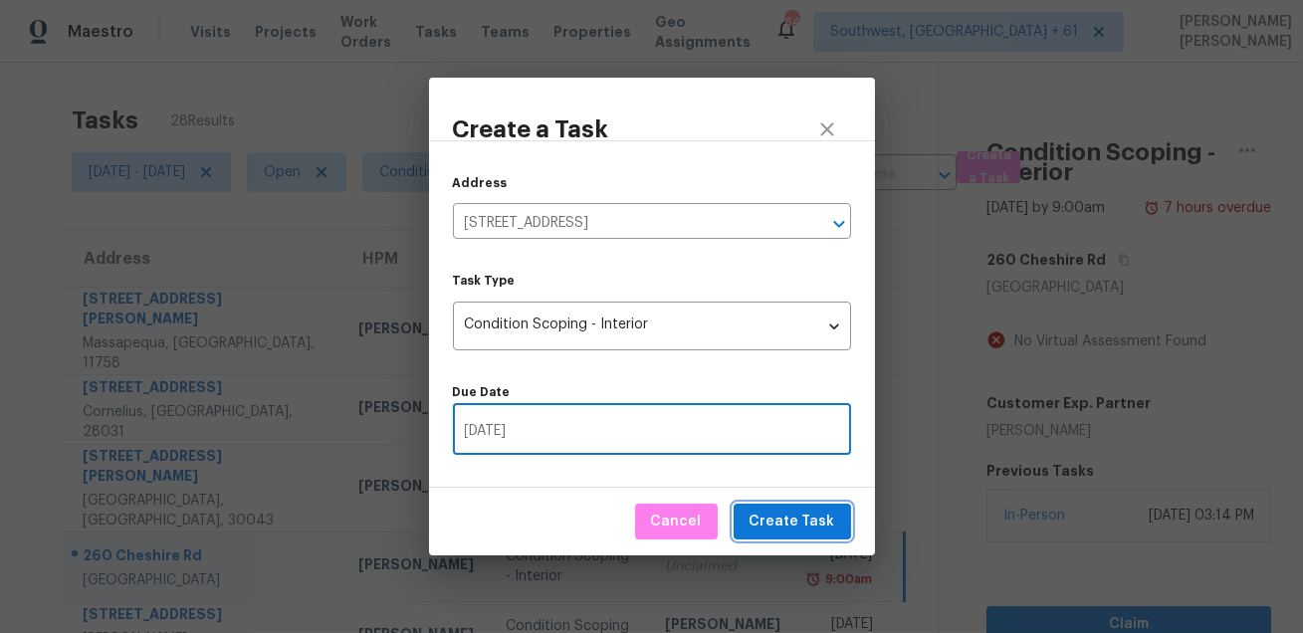
click at [801, 526] on span "Create Task" at bounding box center [792, 522] width 86 height 25
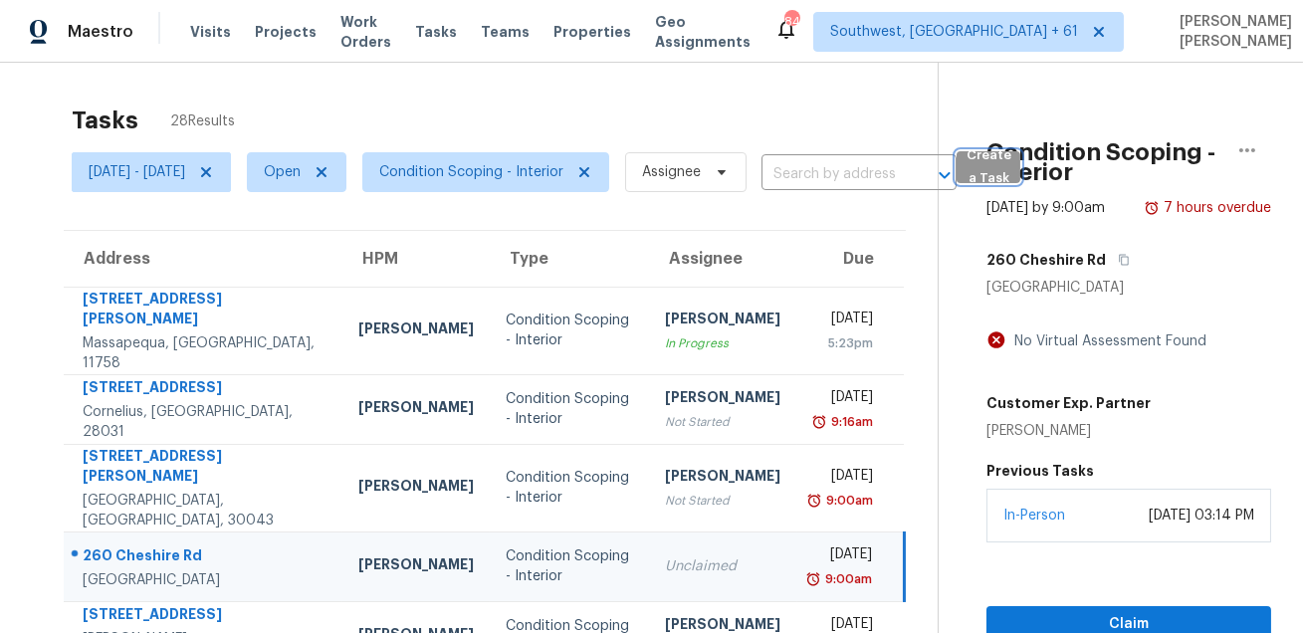
click at [1020, 153] on button "Create a Task" at bounding box center [988, 167] width 64 height 32
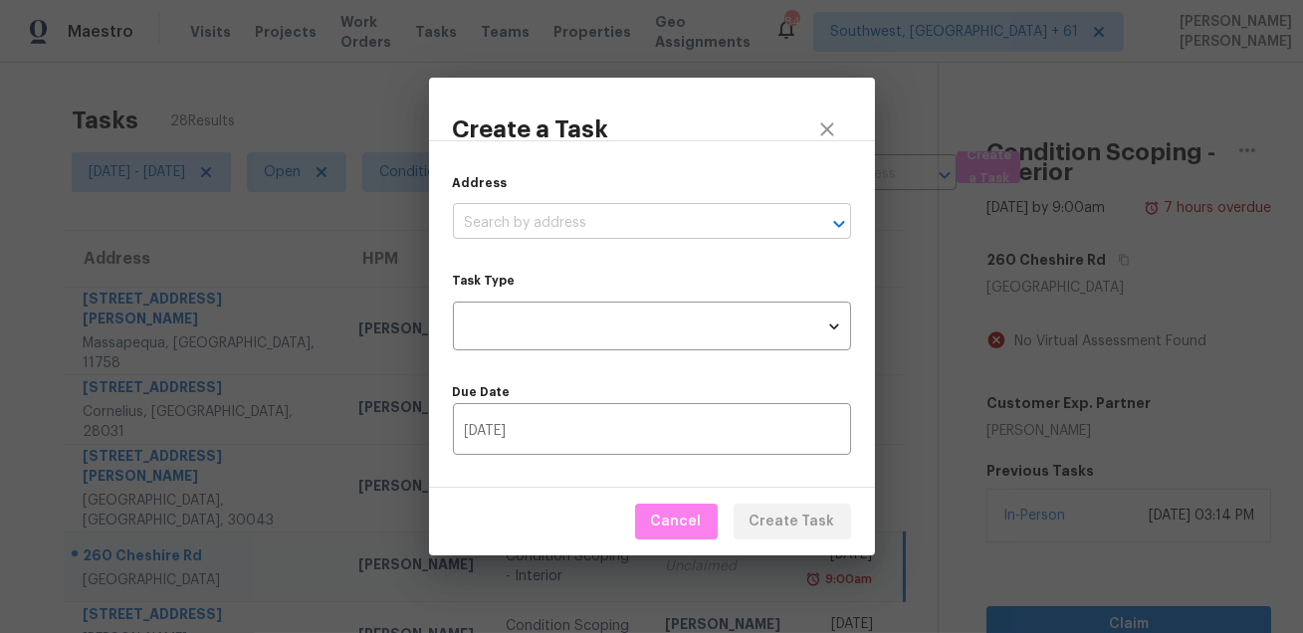
click at [707, 219] on input "text" at bounding box center [624, 223] width 342 height 31
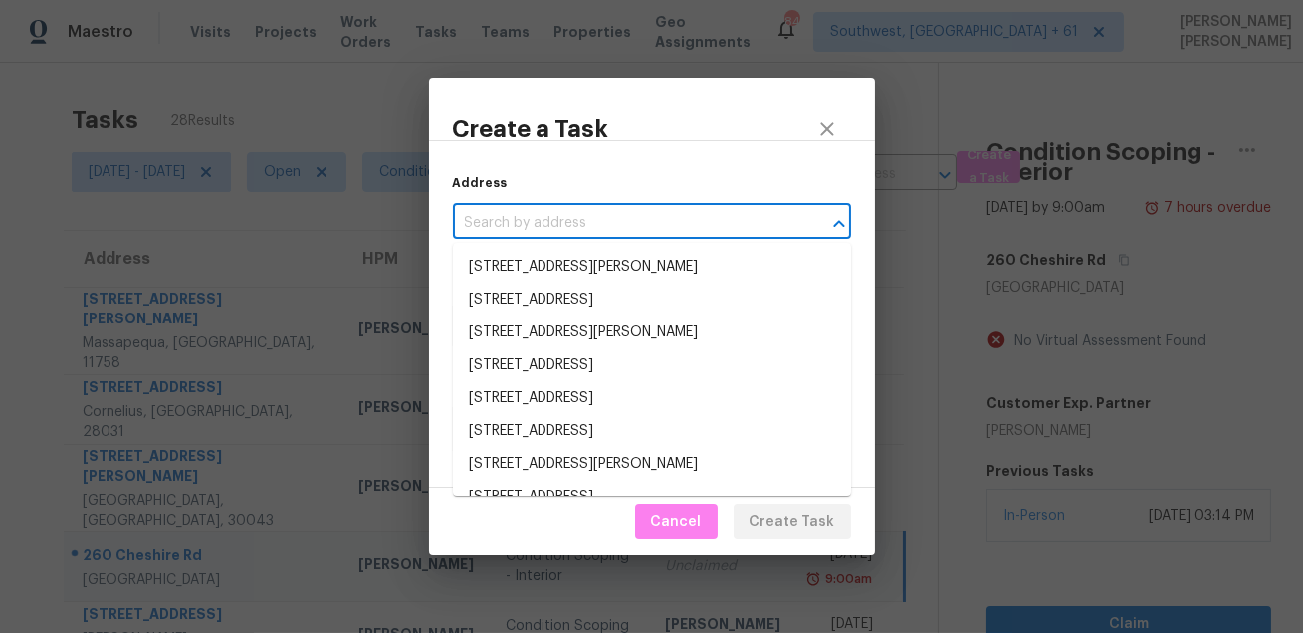
paste input "15 Rivers Edge Pl Methuen, MA, 01844"
type input "15 Rivers Edge Pl Methuen, MA, 01844"
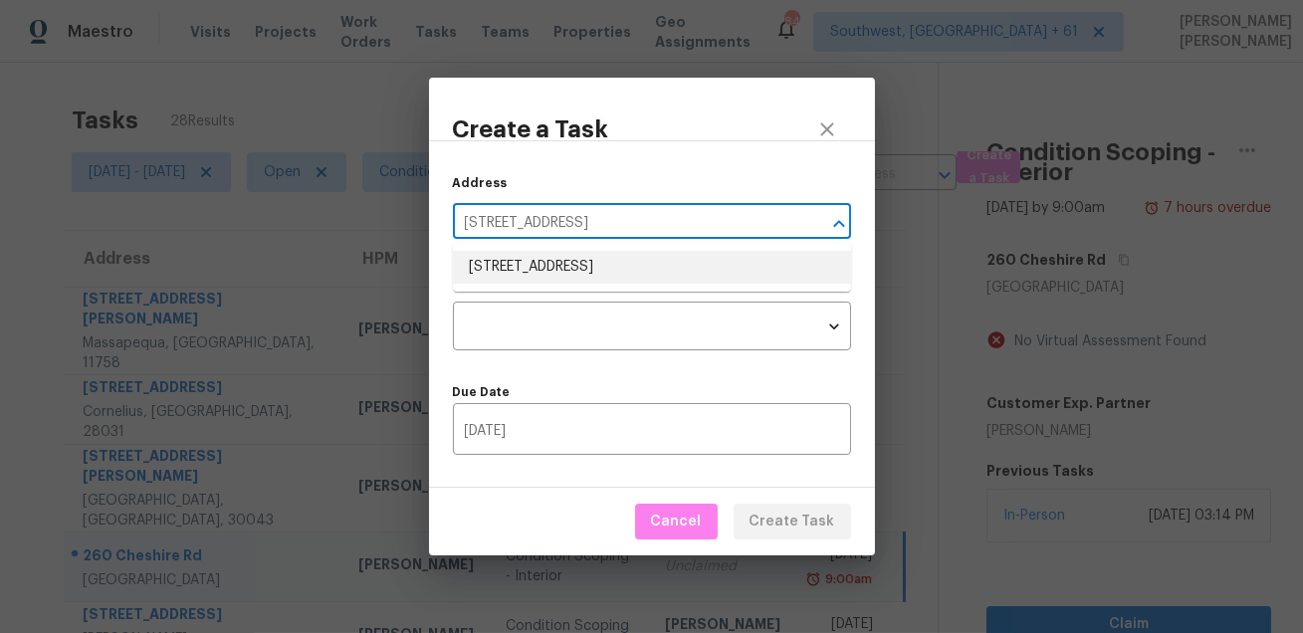
click at [662, 266] on li "15 Rivers Edge Pl, Methuen, MA 01844" at bounding box center [652, 267] width 398 height 33
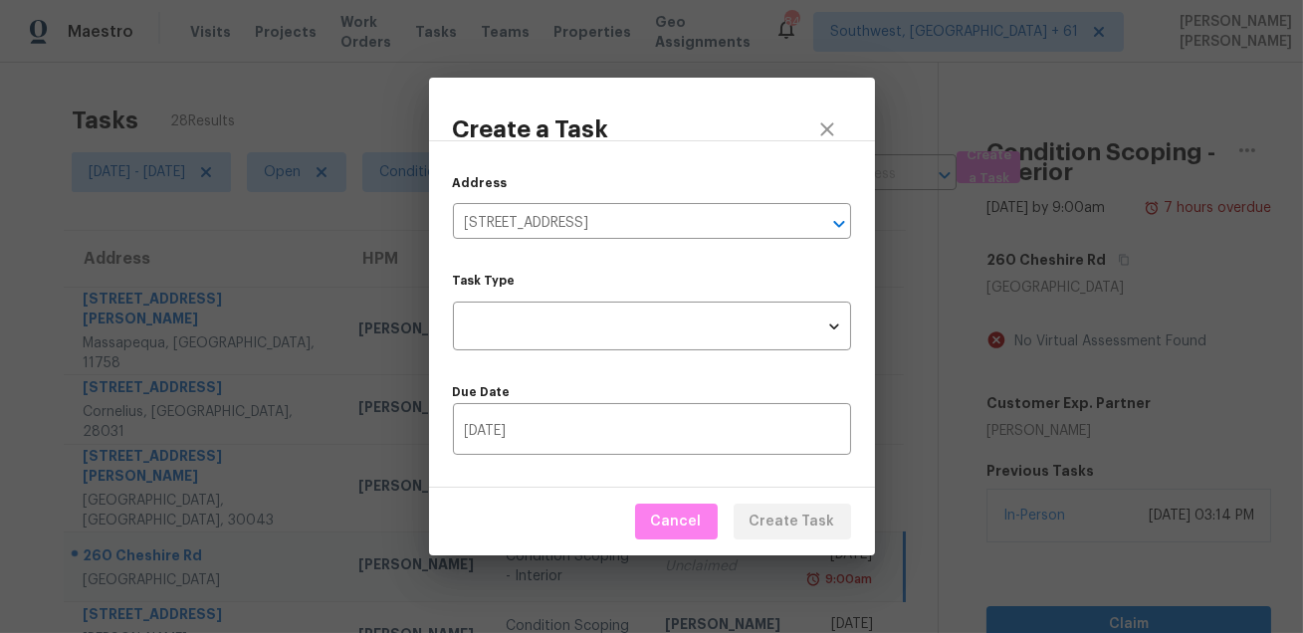
click at [641, 298] on div "Task Type ​ Task Type" at bounding box center [652, 313] width 398 height 76
click at [640, 301] on div "Task Type ​ Task Type" at bounding box center [652, 313] width 398 height 76
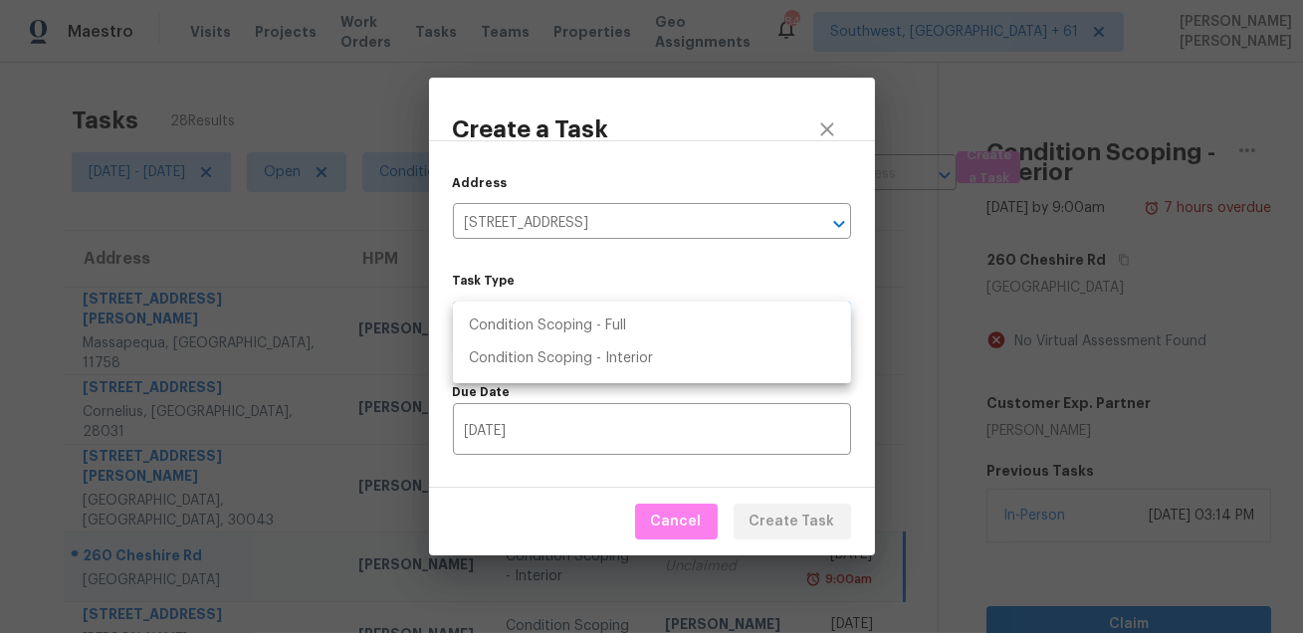
click at [635, 316] on body "Maestro Visits Projects Work Orders Tasks Teams Properties Geo Assignments 841 …" at bounding box center [651, 316] width 1303 height 633
click at [631, 352] on li "Condition Scoping - Interior" at bounding box center [652, 358] width 398 height 33
type input "virtual_interior_assessment"
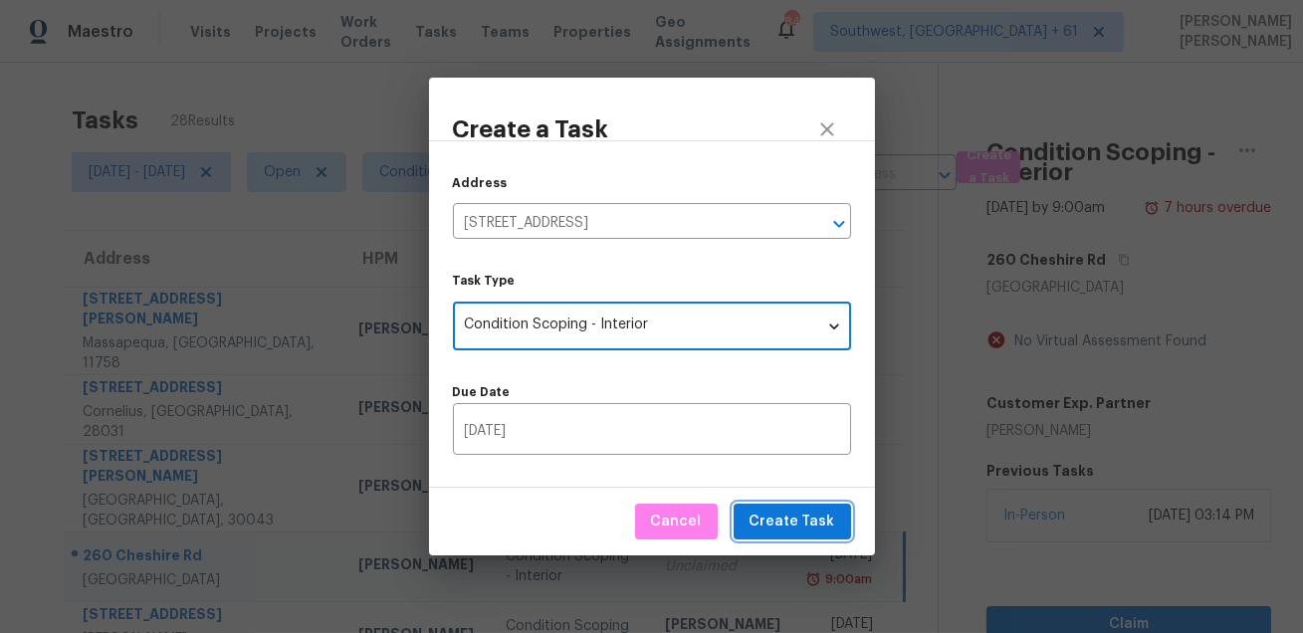
click at [777, 527] on span "Create Task" at bounding box center [792, 522] width 86 height 25
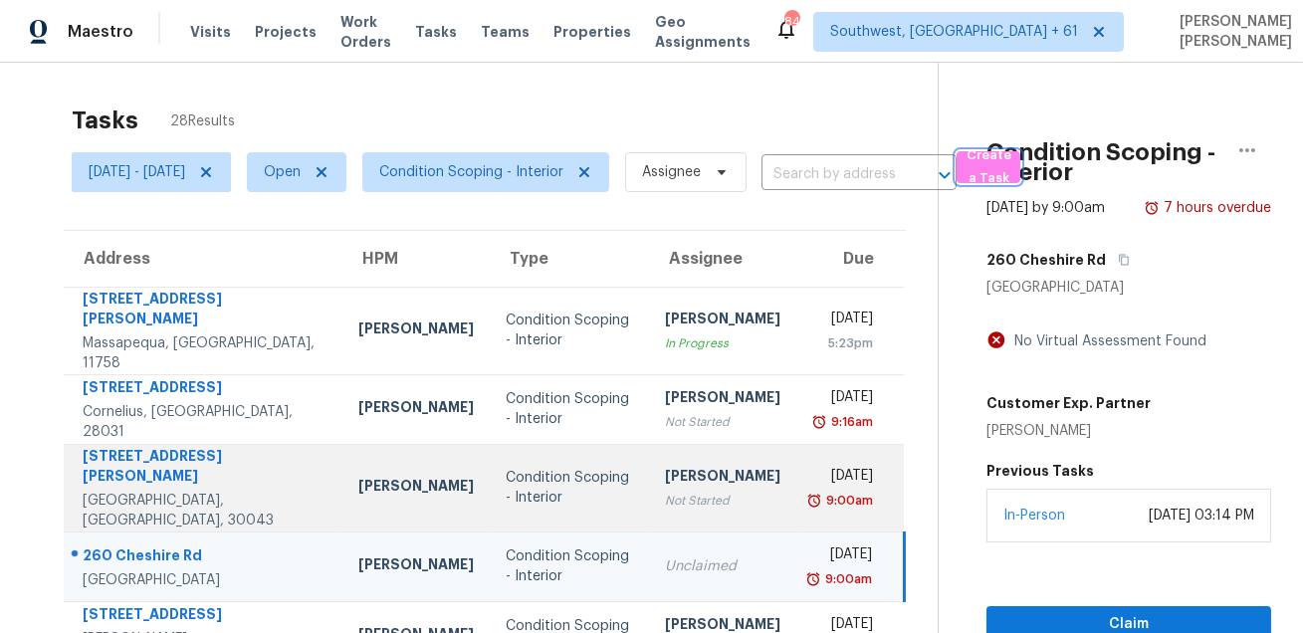
scroll to position [264, 0]
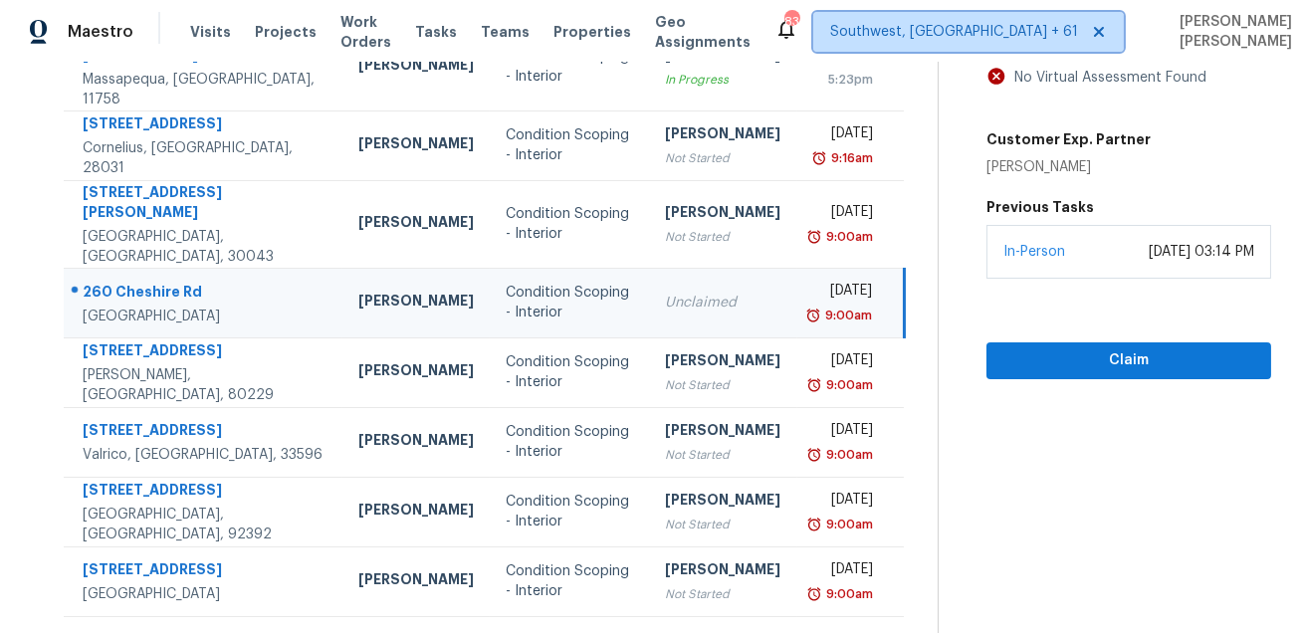
click at [952, 46] on span "Southwest, [GEOGRAPHIC_DATA] + 61" at bounding box center [968, 32] width 311 height 40
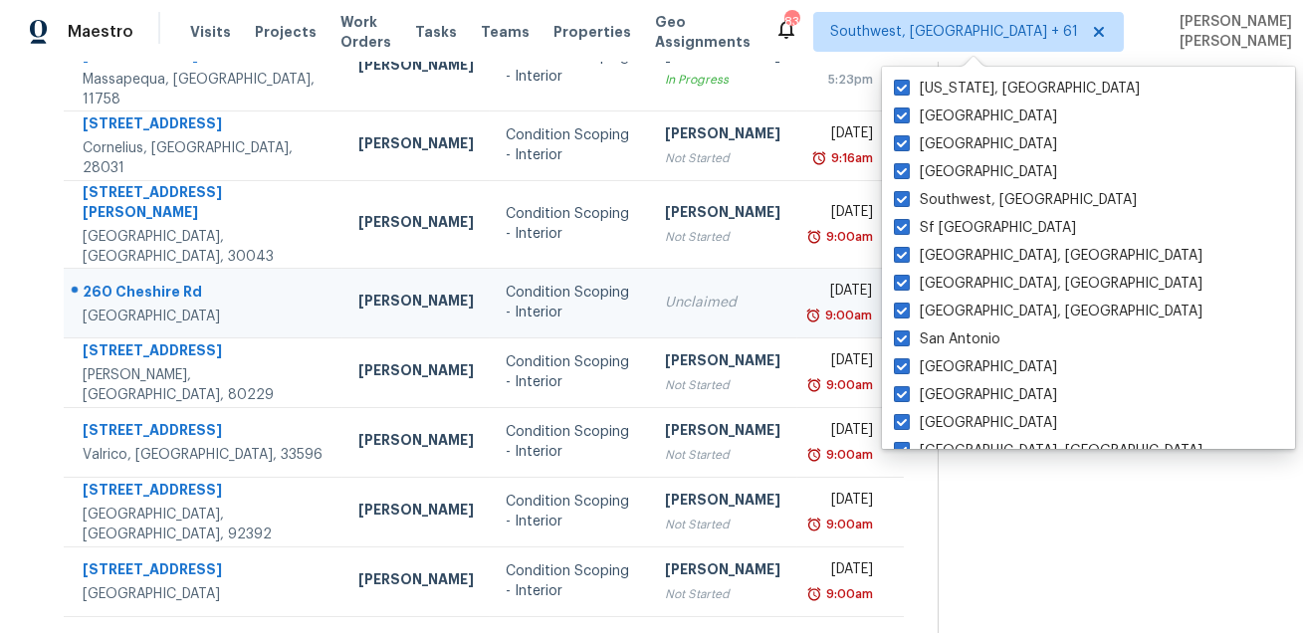
click at [1128, 81] on div "260 Cheshire Rd Clarksville, TN 37043 No Virtual Assessment Found Customer Exp.…" at bounding box center [1128, 128] width 285 height 301
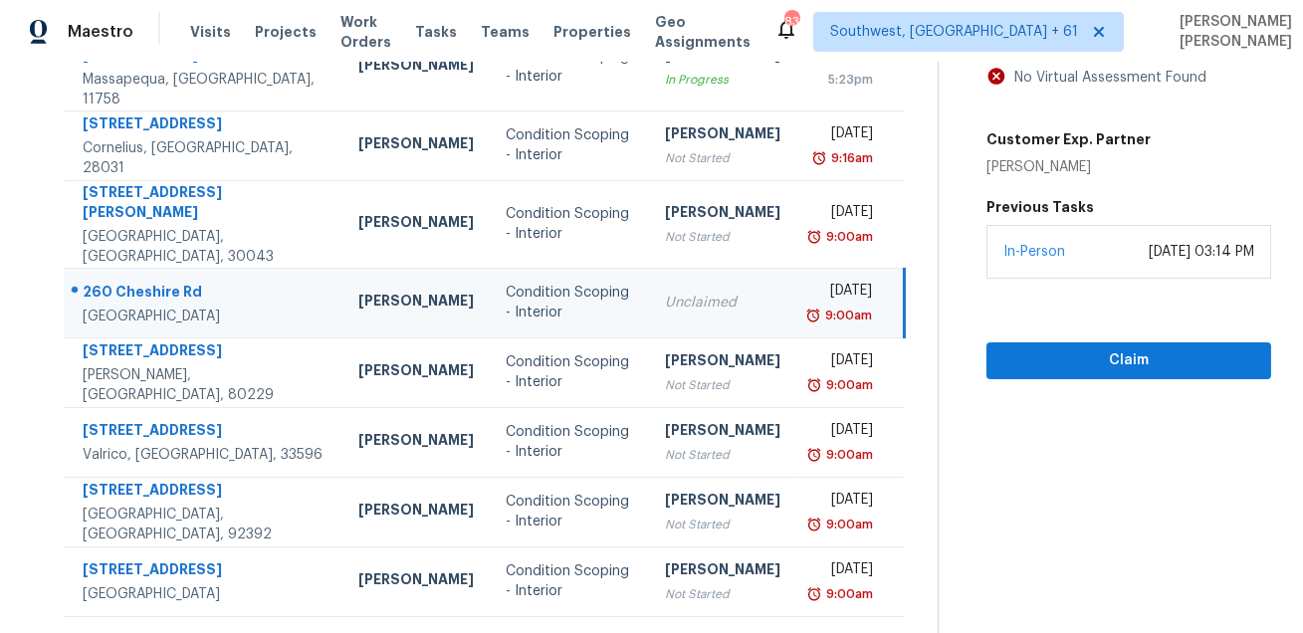
scroll to position [0, 0]
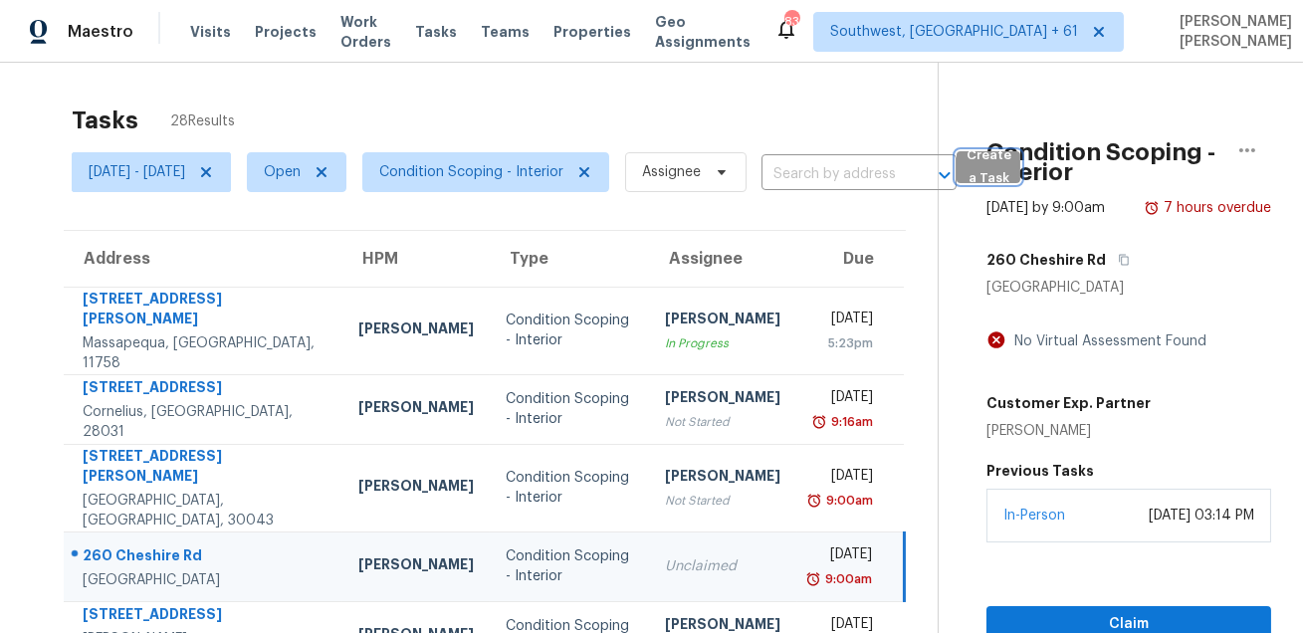
click at [1010, 178] on span "Create a Task" at bounding box center [988, 167] width 44 height 46
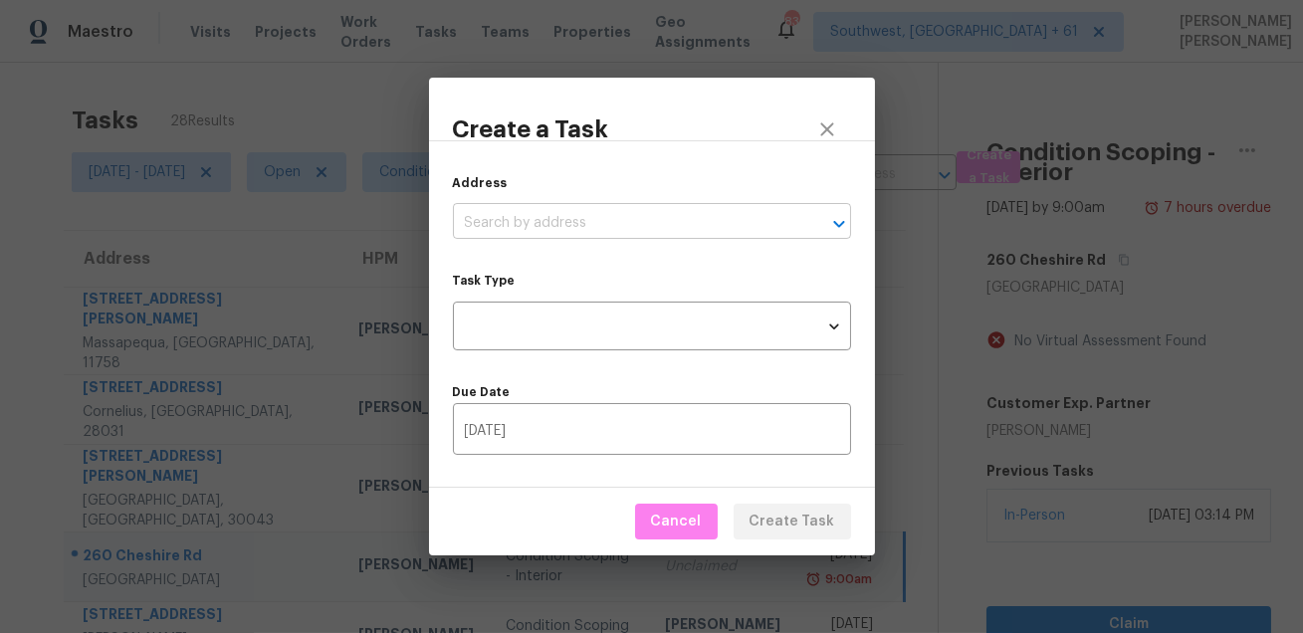
click at [662, 232] on input "text" at bounding box center [624, 223] width 342 height 31
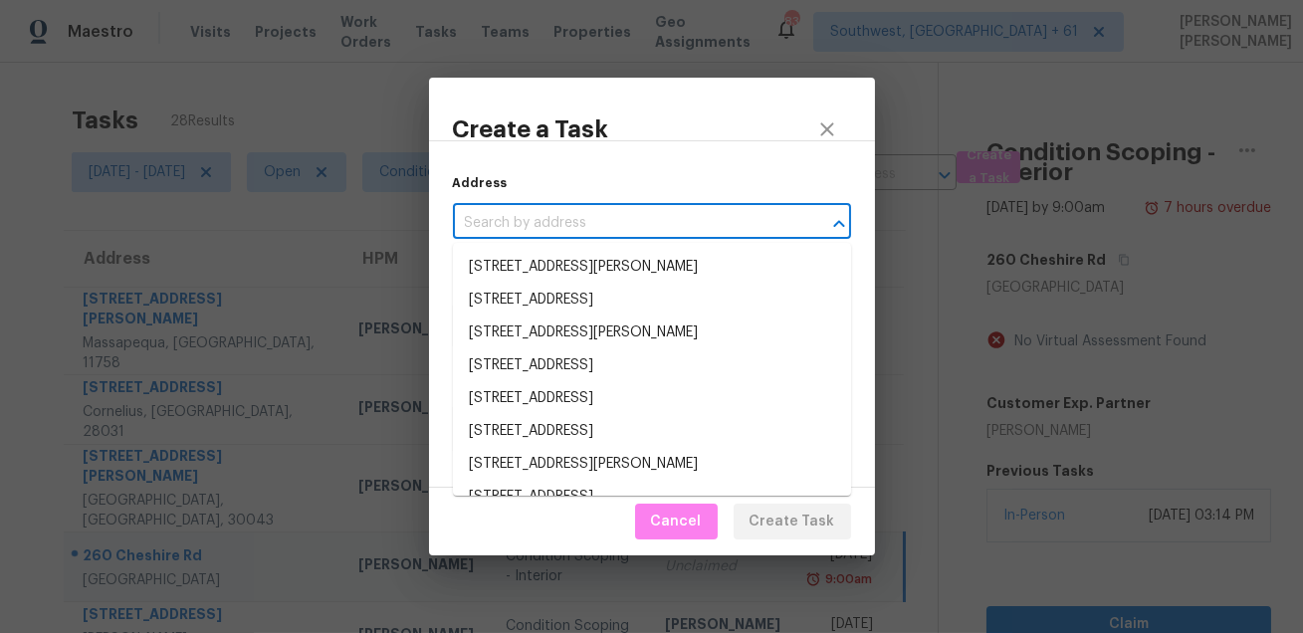
paste input "1031 Blasingame Rd, Monroe, GA 30655"
type input "1031 Blasingame Rd, Monroe, GA 30655"
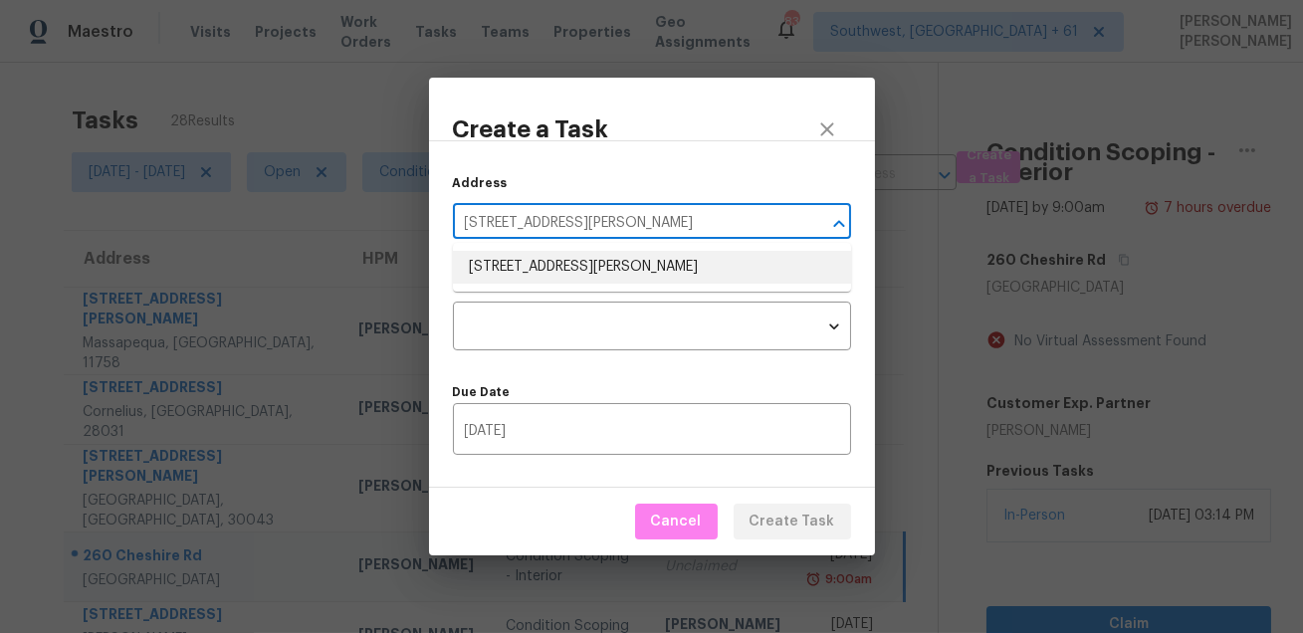
click at [616, 265] on li "1031 Blasingame Rd, Monroe, GA 30655" at bounding box center [652, 267] width 398 height 33
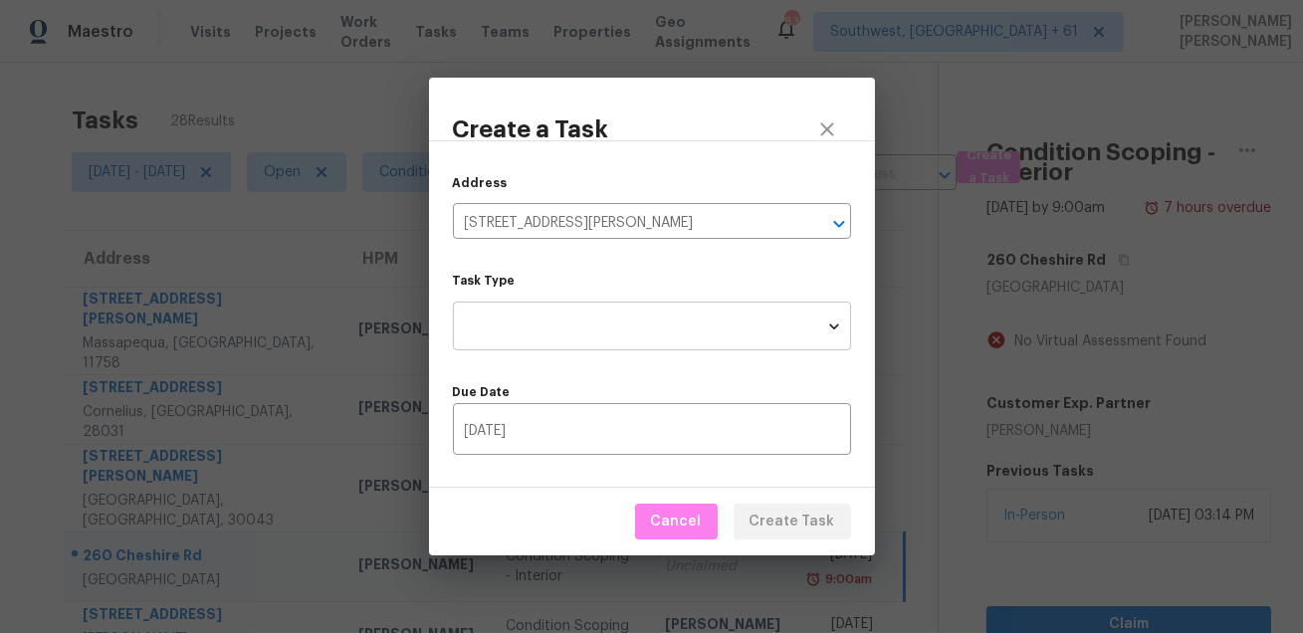
click at [593, 346] on body "Maestro Visits Projects Work Orders Tasks Teams Properties Geo Assignments 836 …" at bounding box center [651, 316] width 1303 height 633
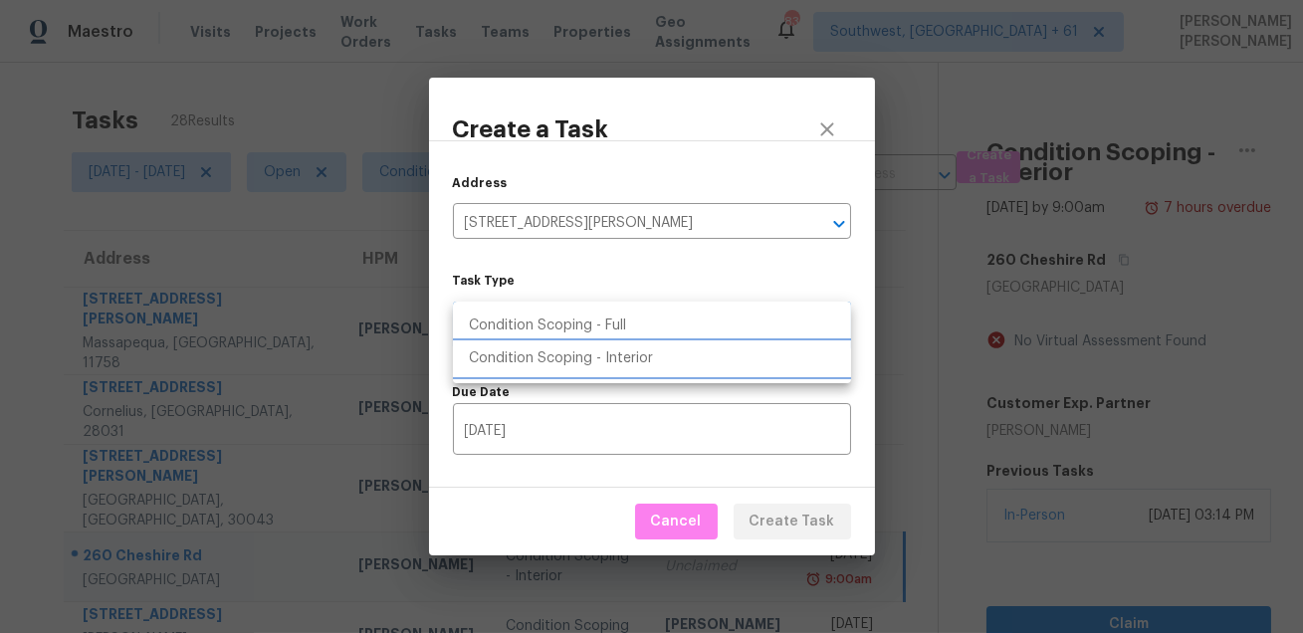
click at [614, 357] on li "Condition Scoping - Interior" at bounding box center [652, 358] width 398 height 33
type input "virtual_interior_assessment"
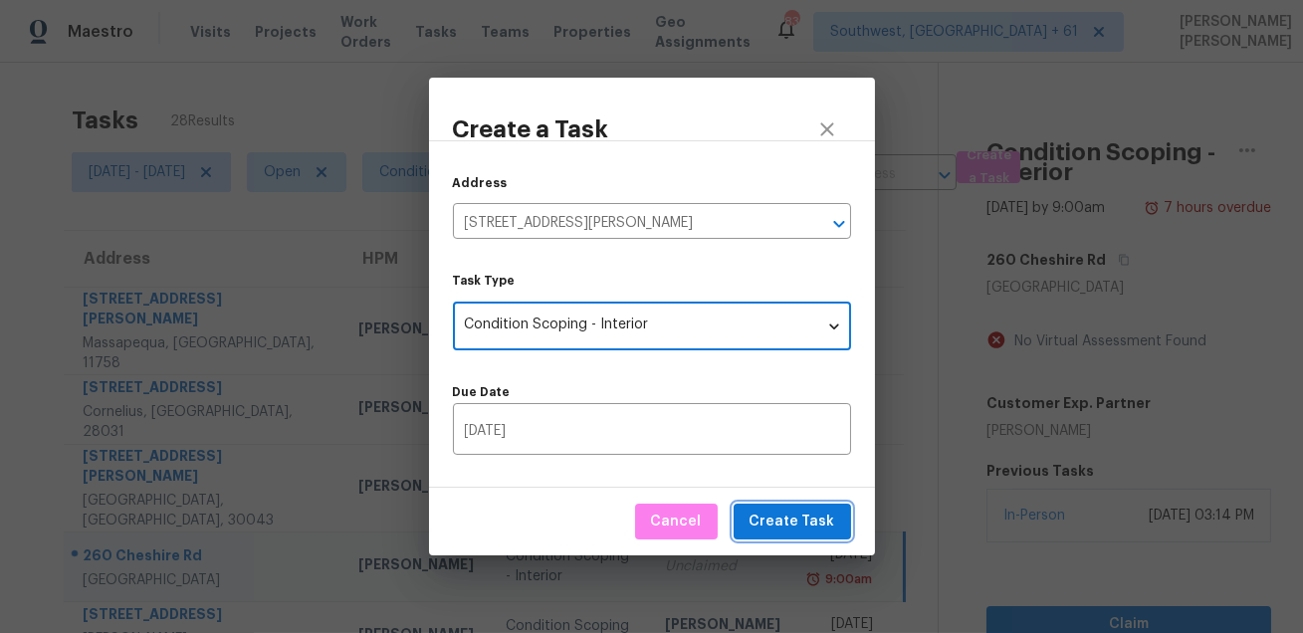
click at [776, 520] on span "Create Task" at bounding box center [792, 522] width 86 height 25
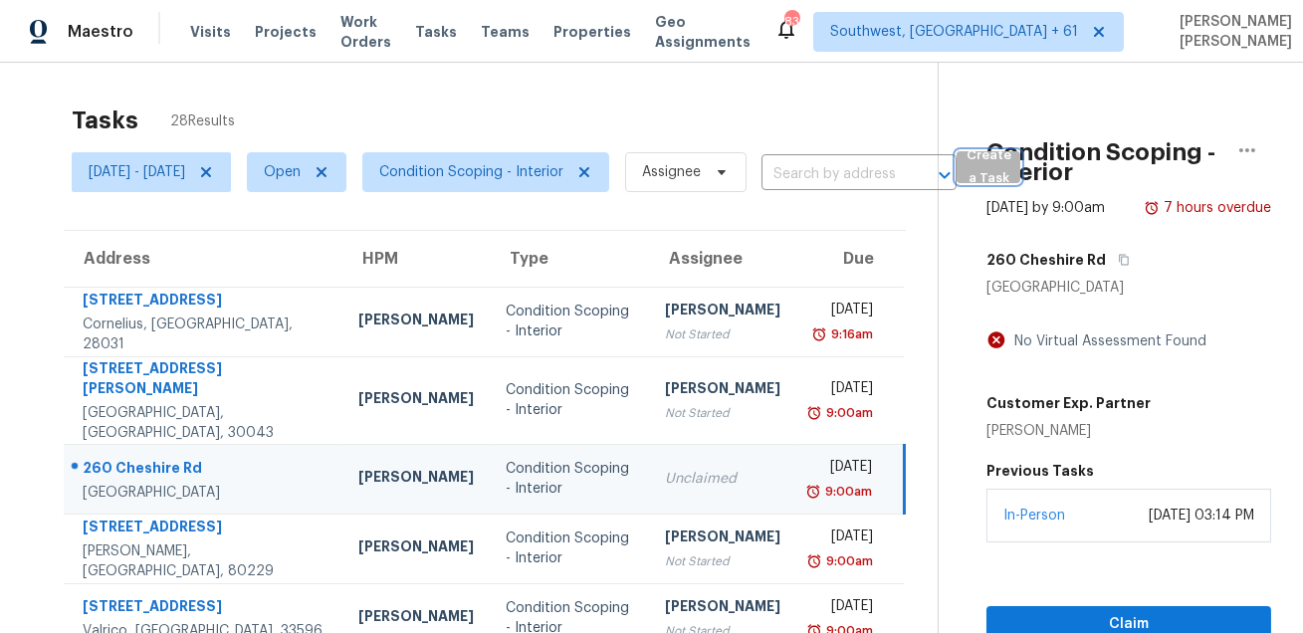
click at [1010, 175] on span "Create a Task" at bounding box center [988, 167] width 44 height 46
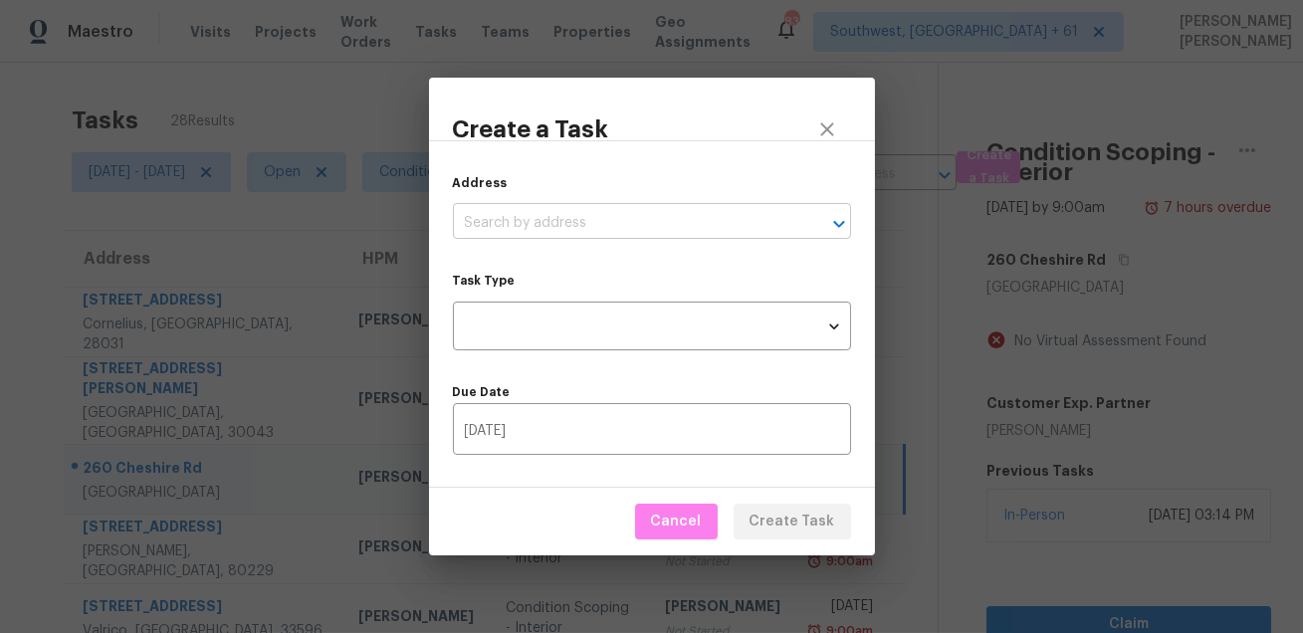
click at [683, 220] on input "text" at bounding box center [624, 223] width 342 height 31
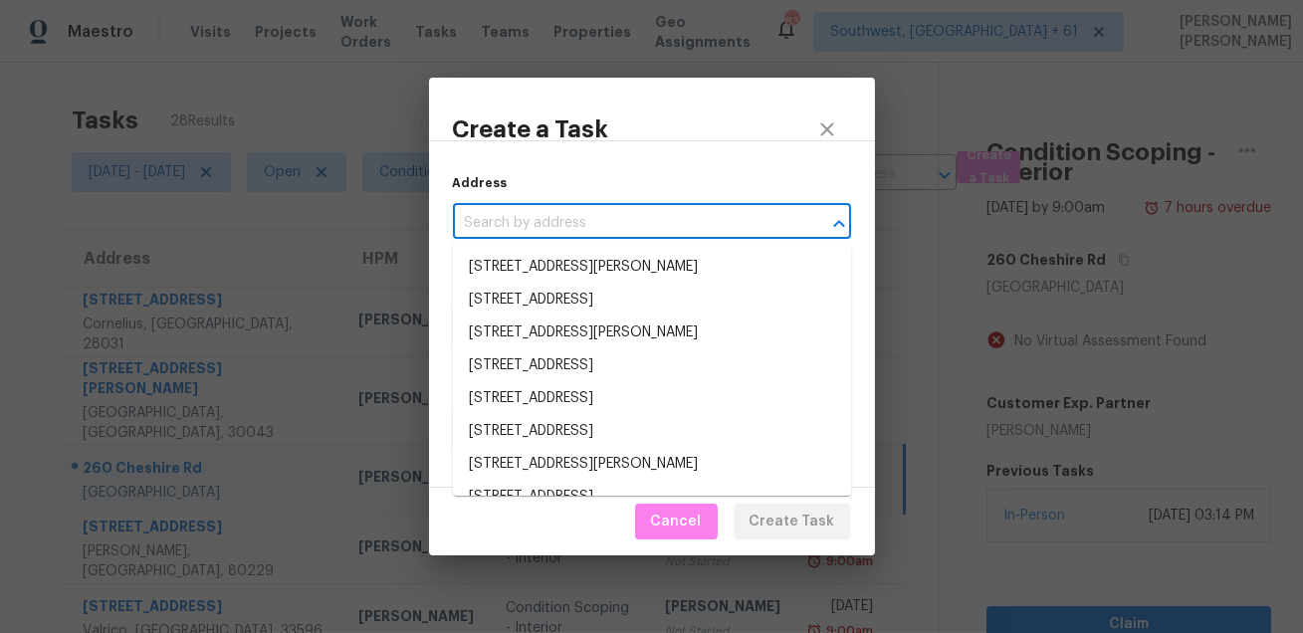
paste input "7809 W Fairmount Ave, Phoenix, AZ 85033"
type input "7809 W Fairmount Ave, Phoenix, AZ 85033"
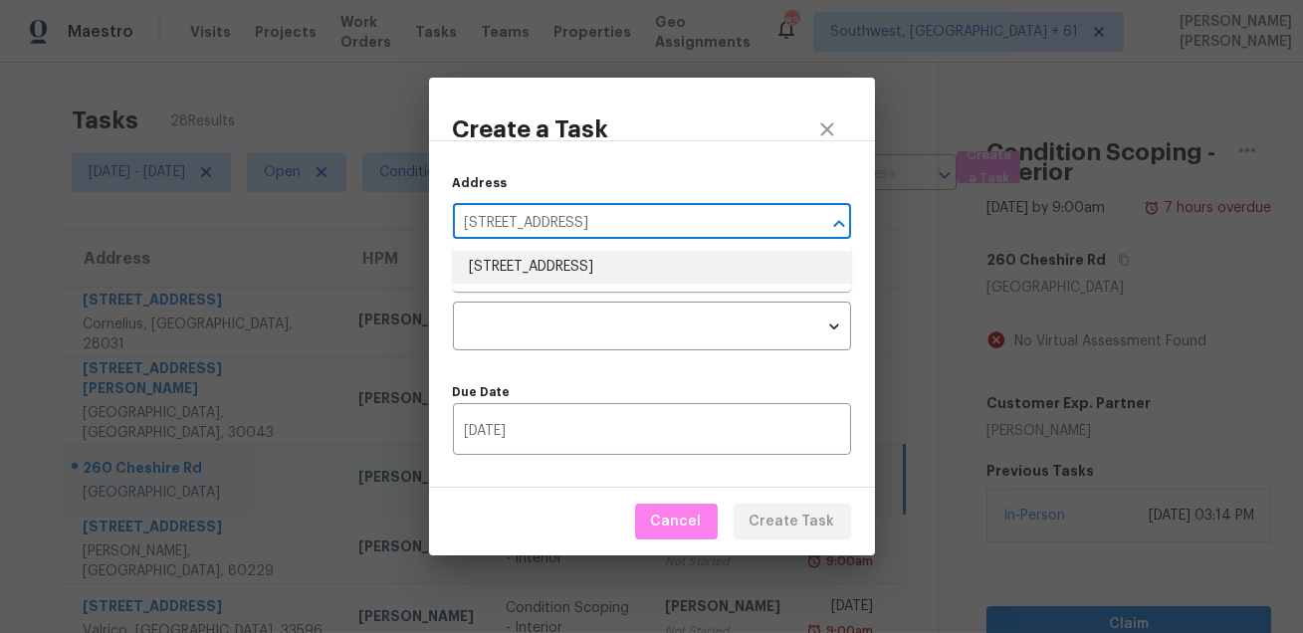
click at [614, 266] on li "7809 W Fairmount Ave, Phoenix, AZ 85033" at bounding box center [652, 267] width 398 height 33
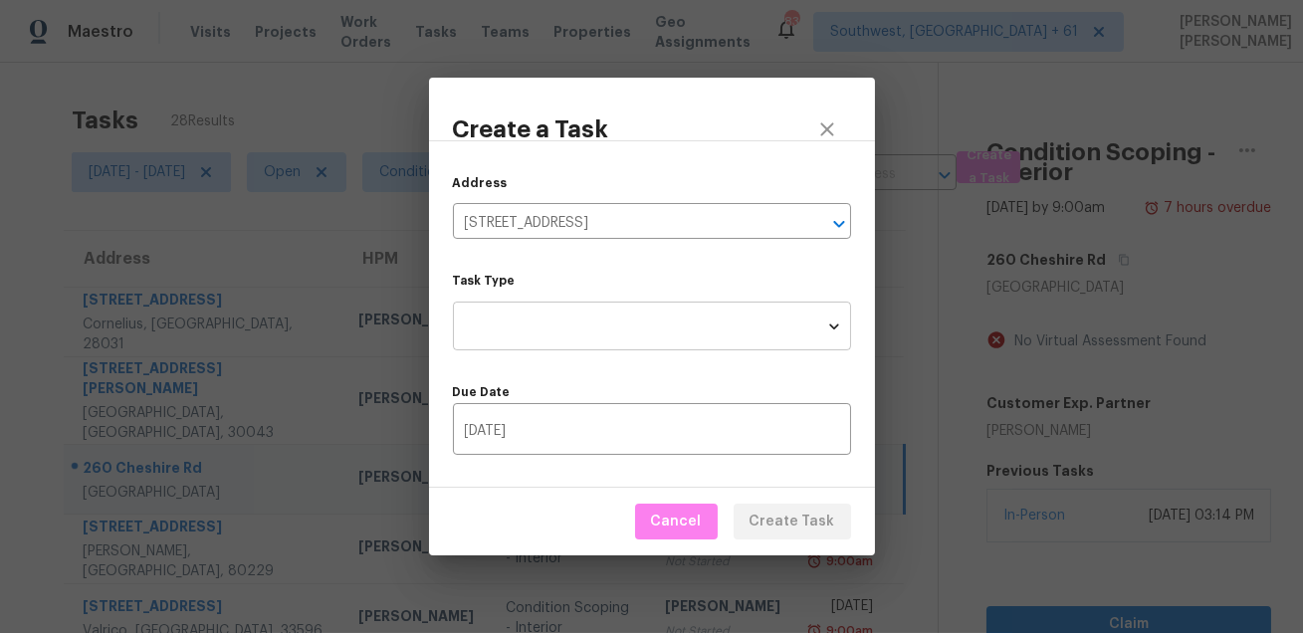
click at [600, 329] on body "Maestro Visits Projects Work Orders Tasks Teams Properties Geo Assignments 836 …" at bounding box center [651, 316] width 1303 height 633
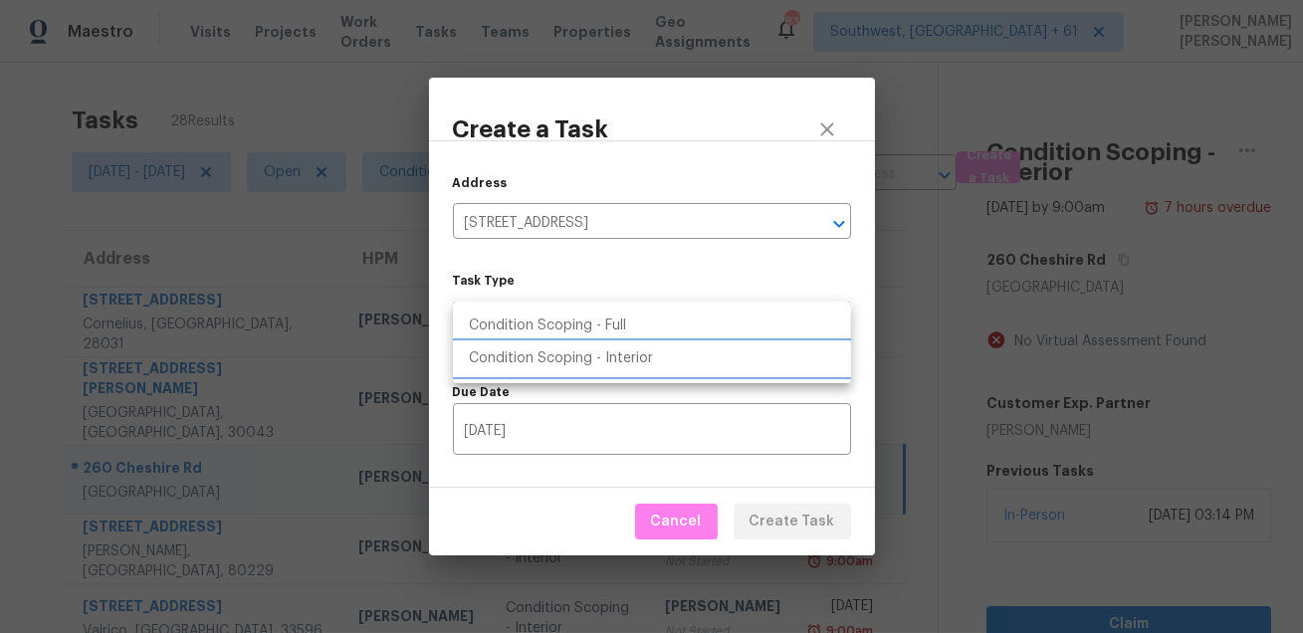
click at [624, 351] on li "Condition Scoping - Interior" at bounding box center [652, 358] width 398 height 33
type input "virtual_interior_assessment"
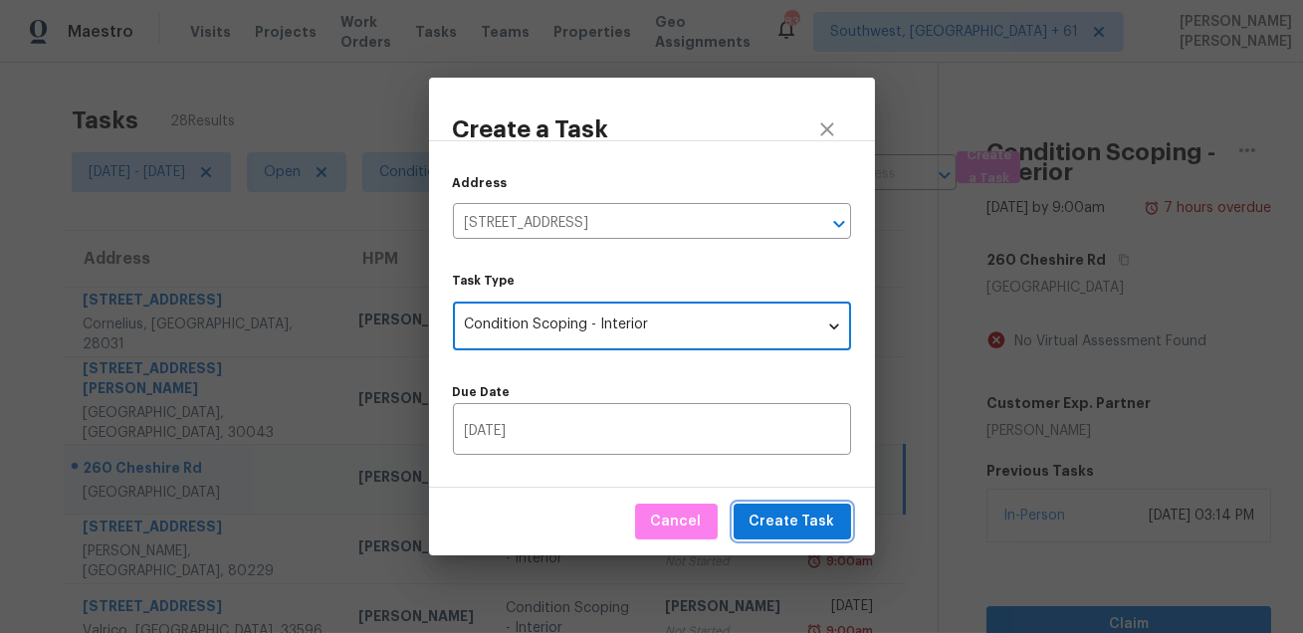
click at [767, 522] on span "Create Task" at bounding box center [792, 522] width 86 height 25
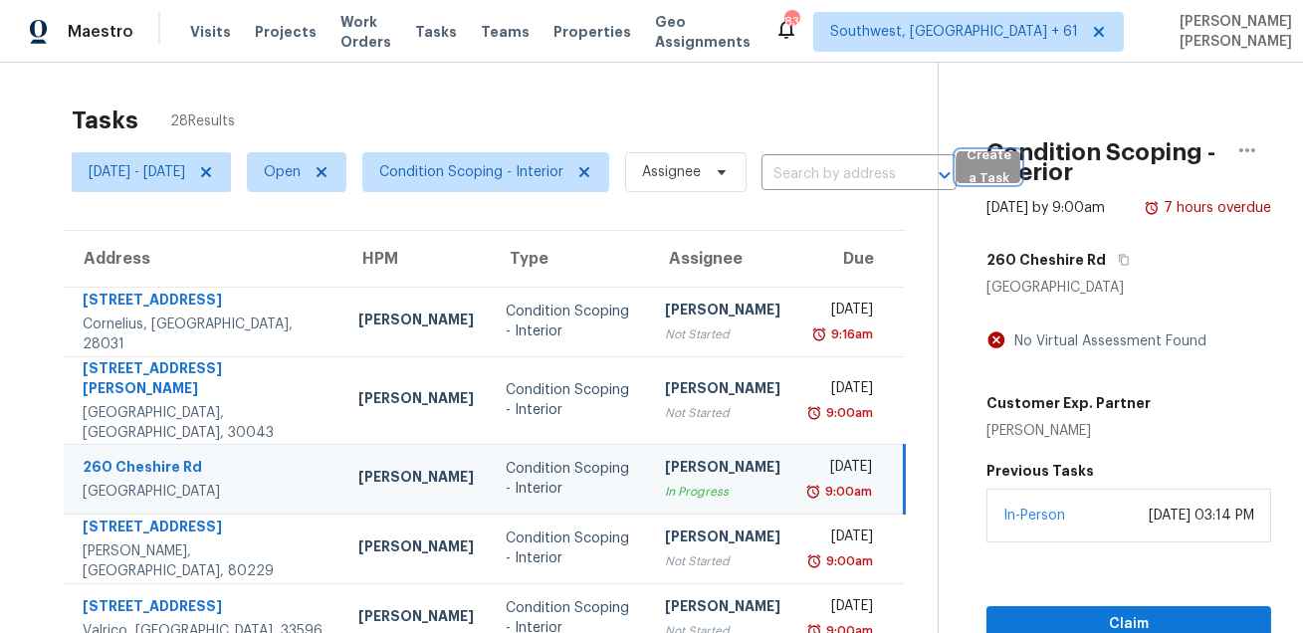
click at [1010, 168] on span "Create a Task" at bounding box center [988, 167] width 44 height 46
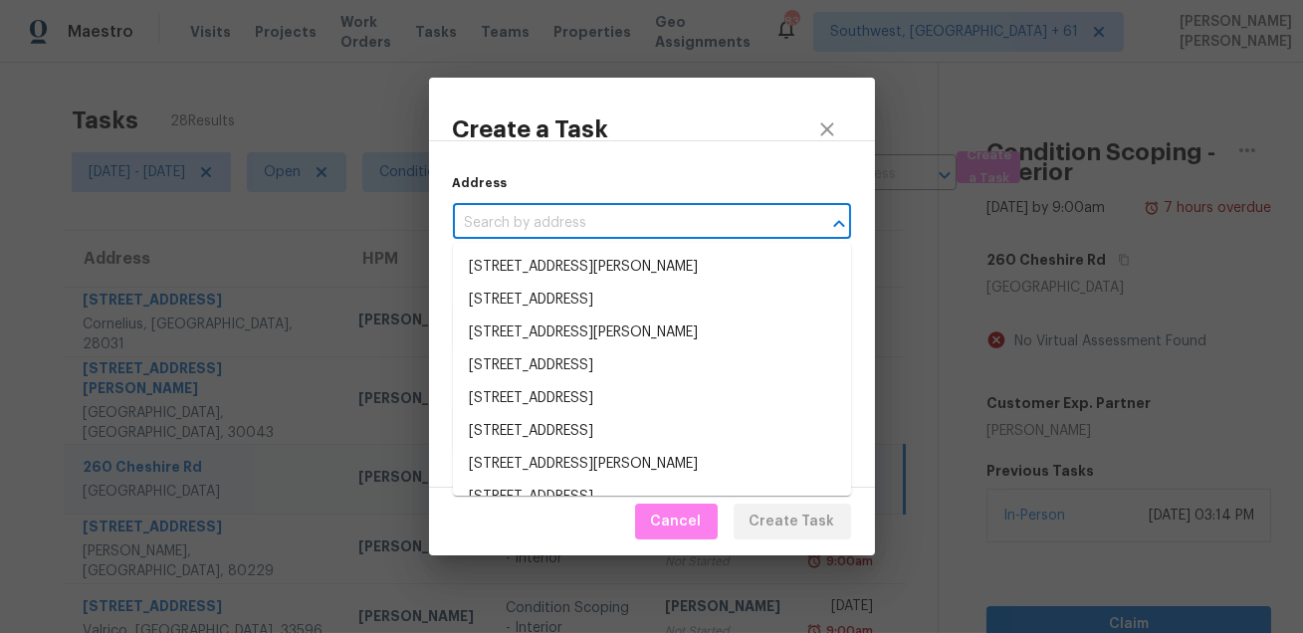
click at [709, 235] on input "text" at bounding box center [624, 223] width 342 height 31
paste input "190 Tiara Ridge Ln, Duncan, SC 29334"
type input "190 Tiara Ridge Ln, Duncan, SC 29334"
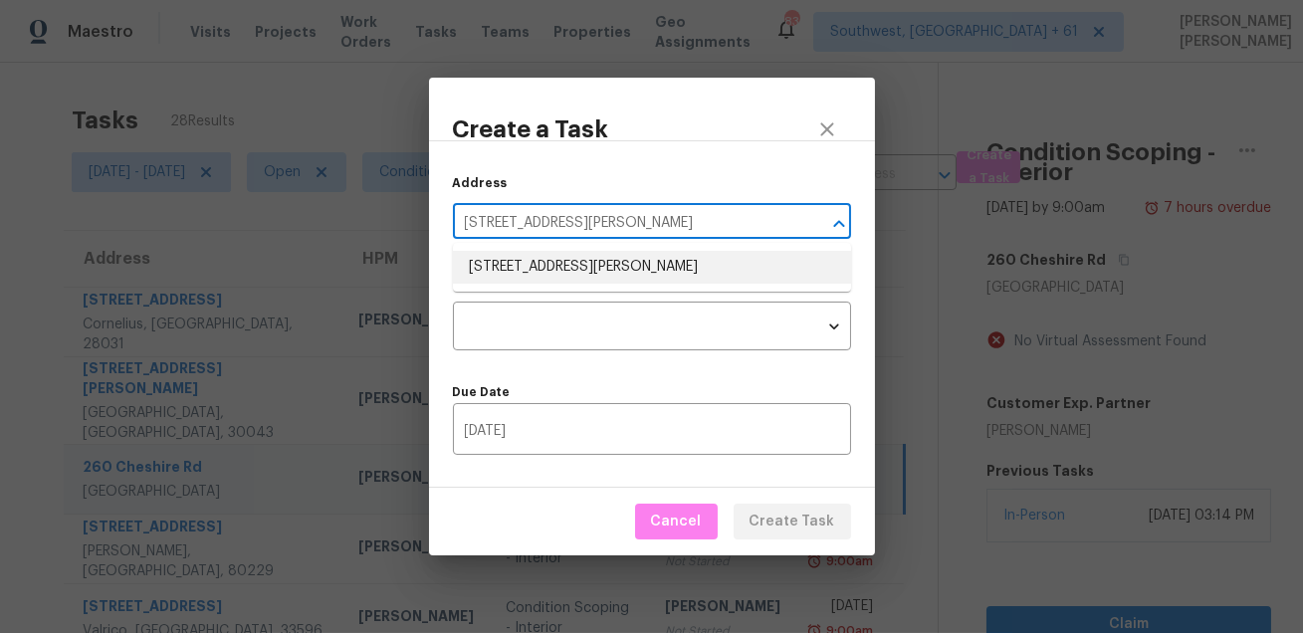
click at [645, 275] on li "190 Tiara Ridge Ln, Duncan, SC 29334" at bounding box center [652, 267] width 398 height 33
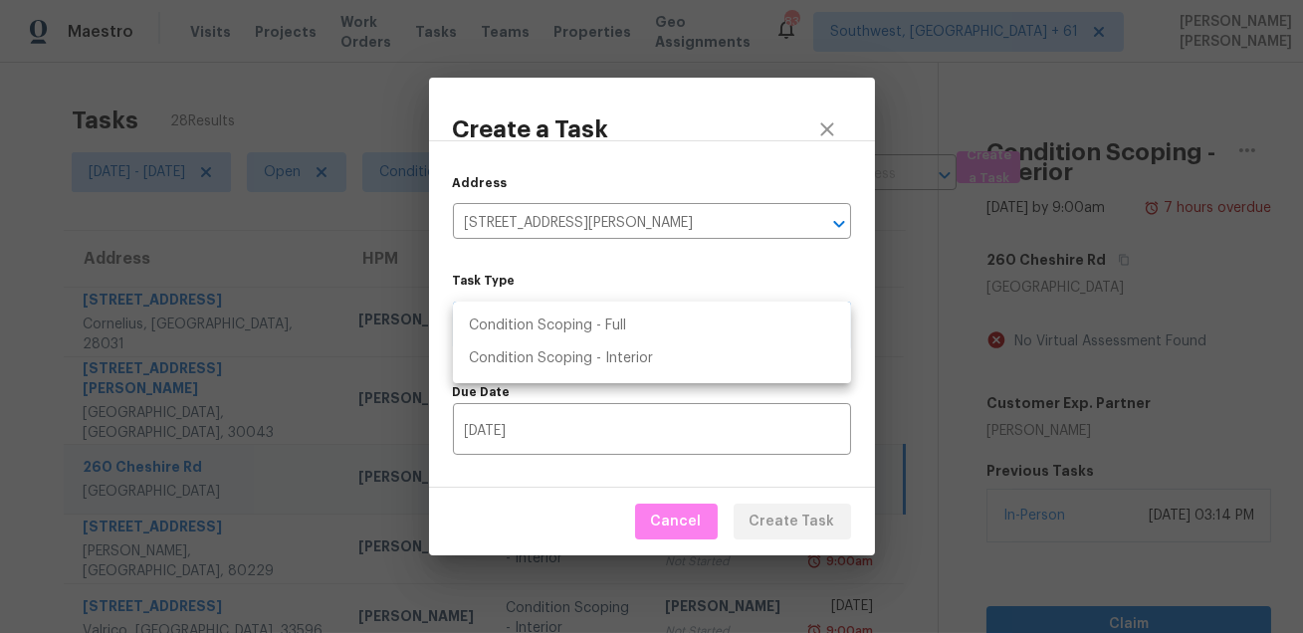
click at [626, 325] on body "Maestro Visits Projects Work Orders Tasks Teams Properties Geo Assignments 836 …" at bounding box center [651, 316] width 1303 height 633
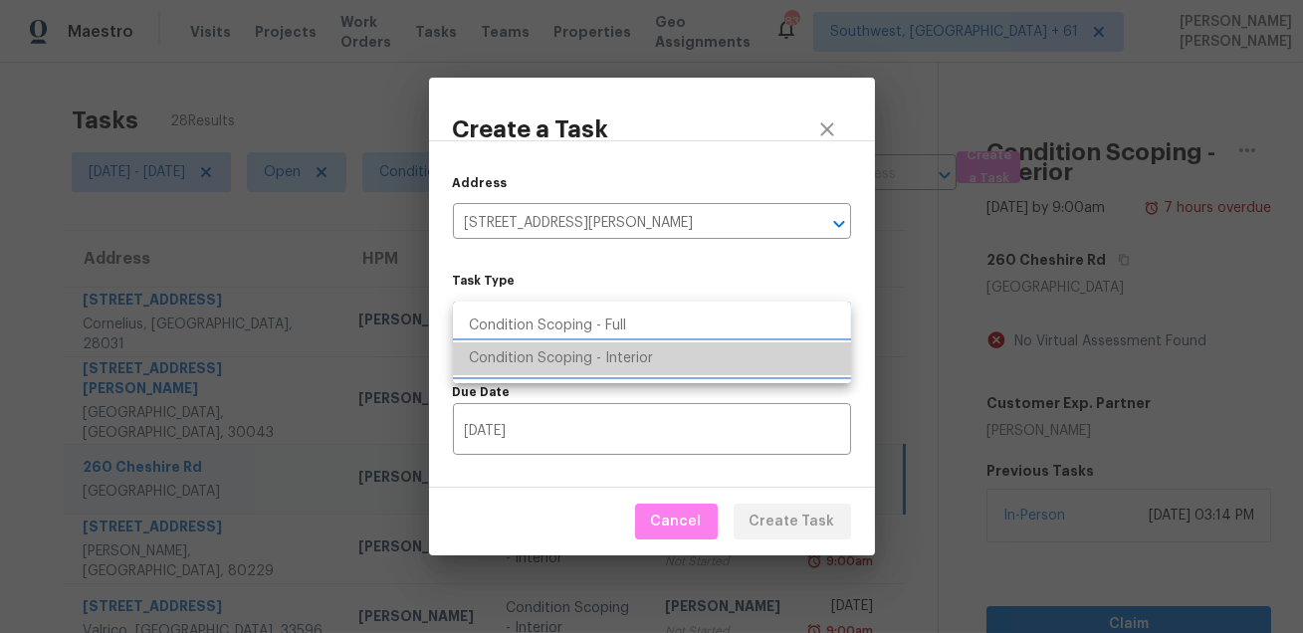
click at [630, 353] on li "Condition Scoping - Interior" at bounding box center [652, 358] width 398 height 33
type input "virtual_interior_assessment"
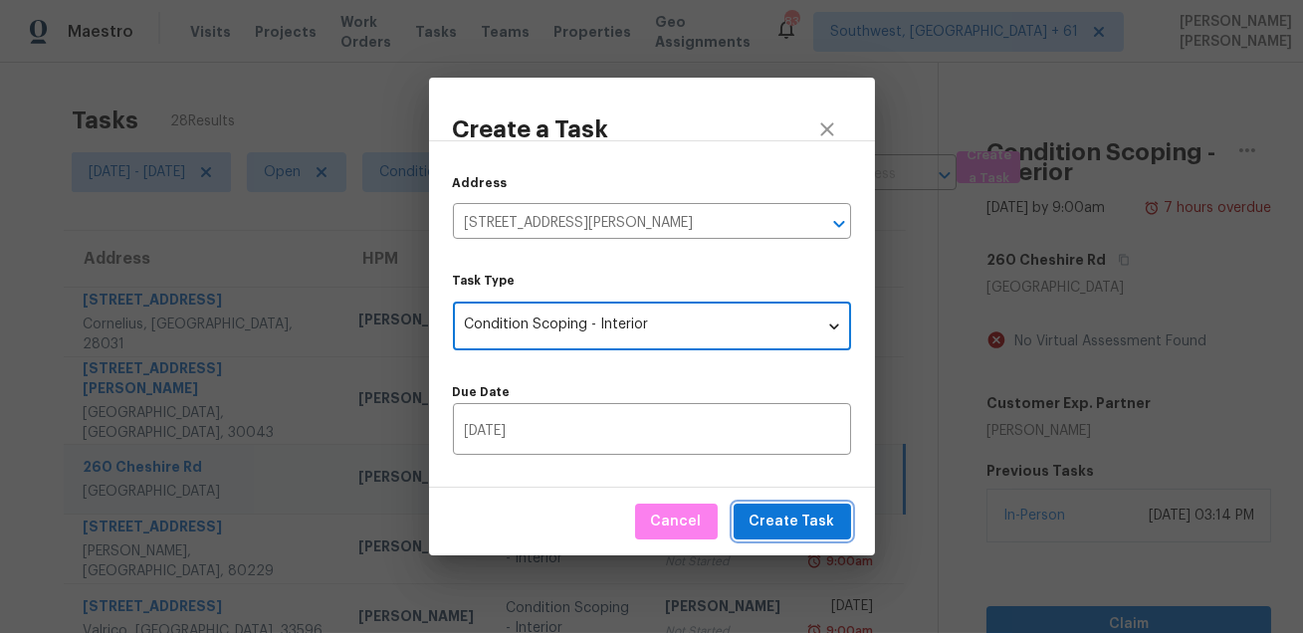
click at [772, 512] on span "Create Task" at bounding box center [792, 522] width 86 height 25
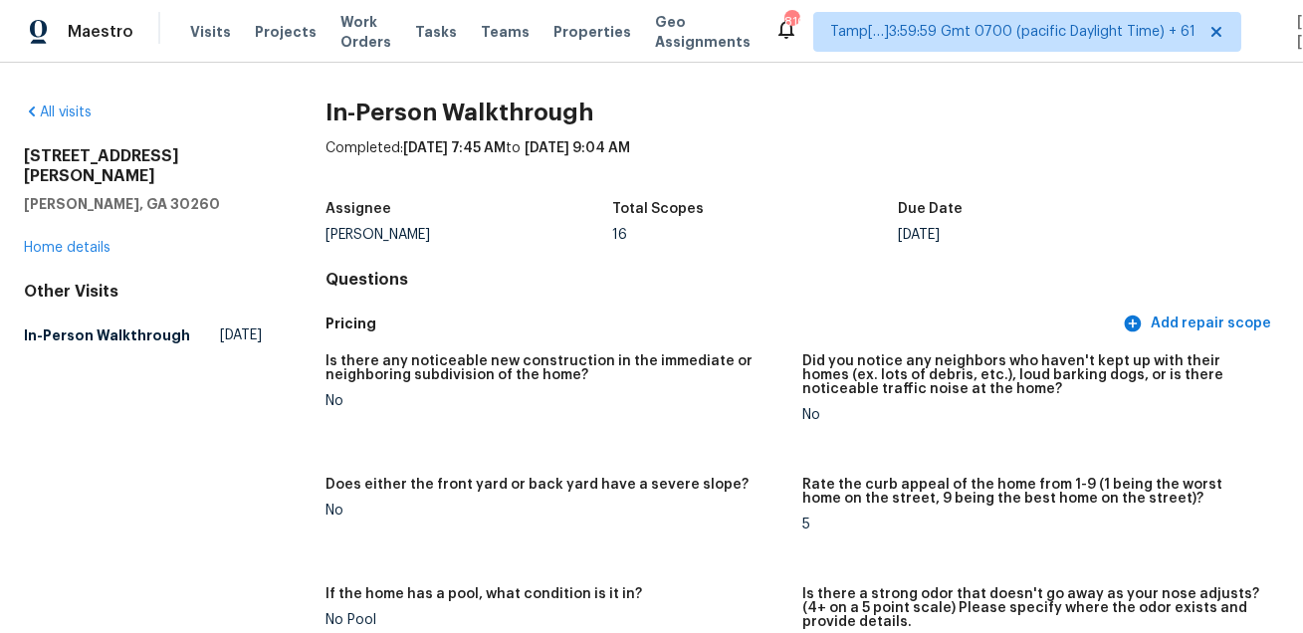
scroll to position [245, 0]
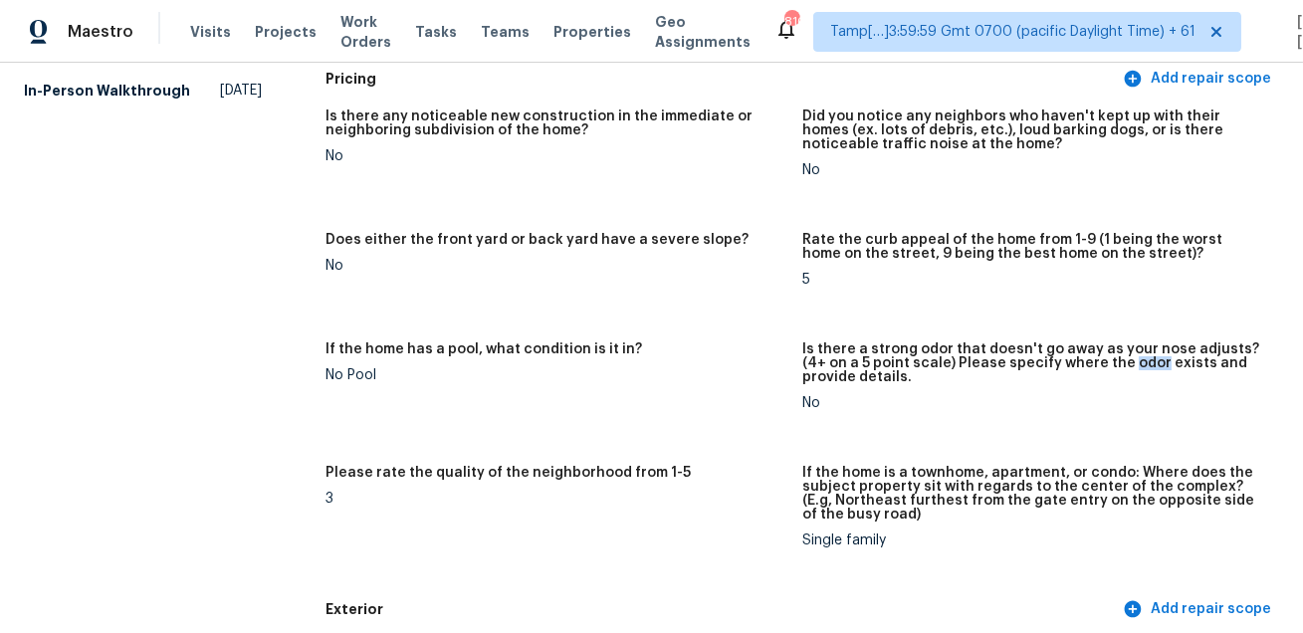
click at [614, 157] on div "No" at bounding box center [555, 156] width 461 height 14
click at [415, 32] on span "Tasks" at bounding box center [436, 32] width 42 height 14
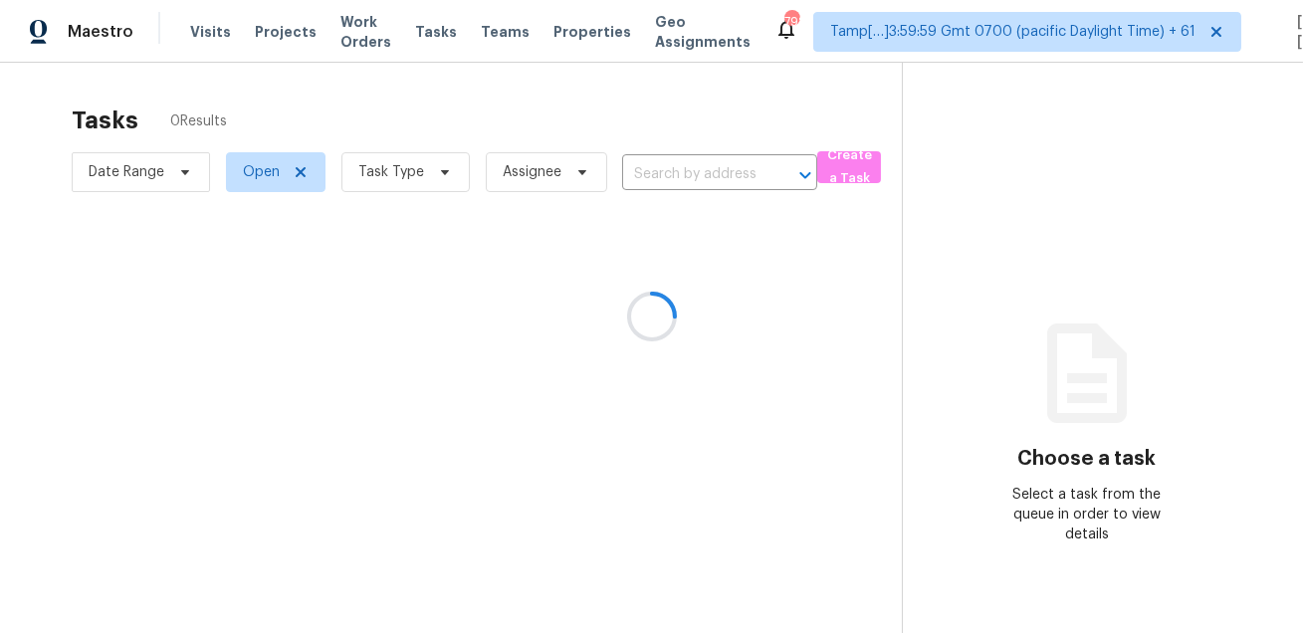
click at [417, 134] on div at bounding box center [651, 316] width 1303 height 633
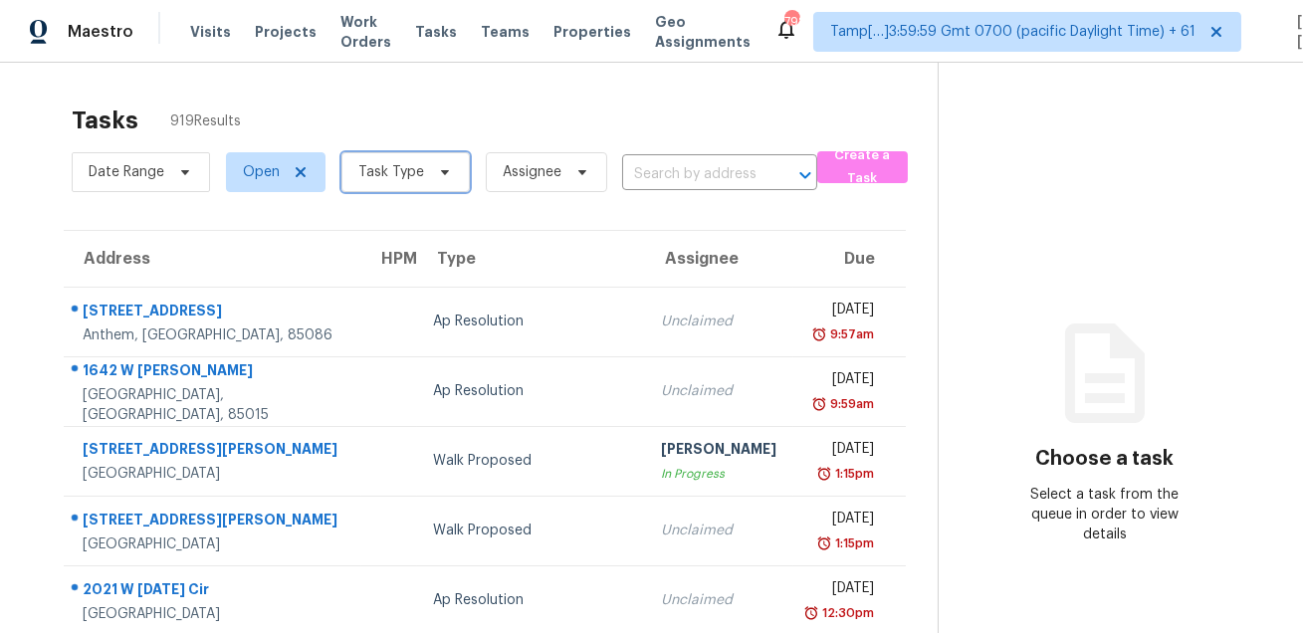
click at [371, 176] on span "Task Type" at bounding box center [391, 172] width 66 height 20
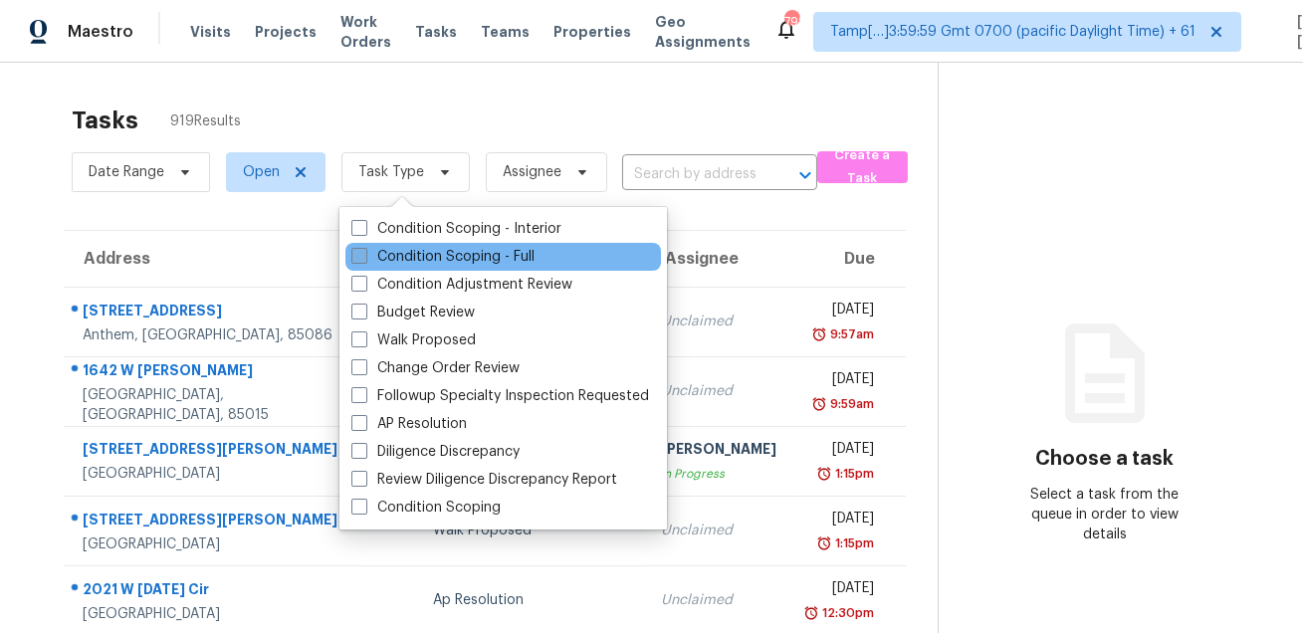
click at [376, 248] on label "Condition Scoping - Full" at bounding box center [442, 257] width 183 height 20
click at [364, 248] on input "Condition Scoping - Full" at bounding box center [357, 253] width 13 height 13
checkbox input "true"
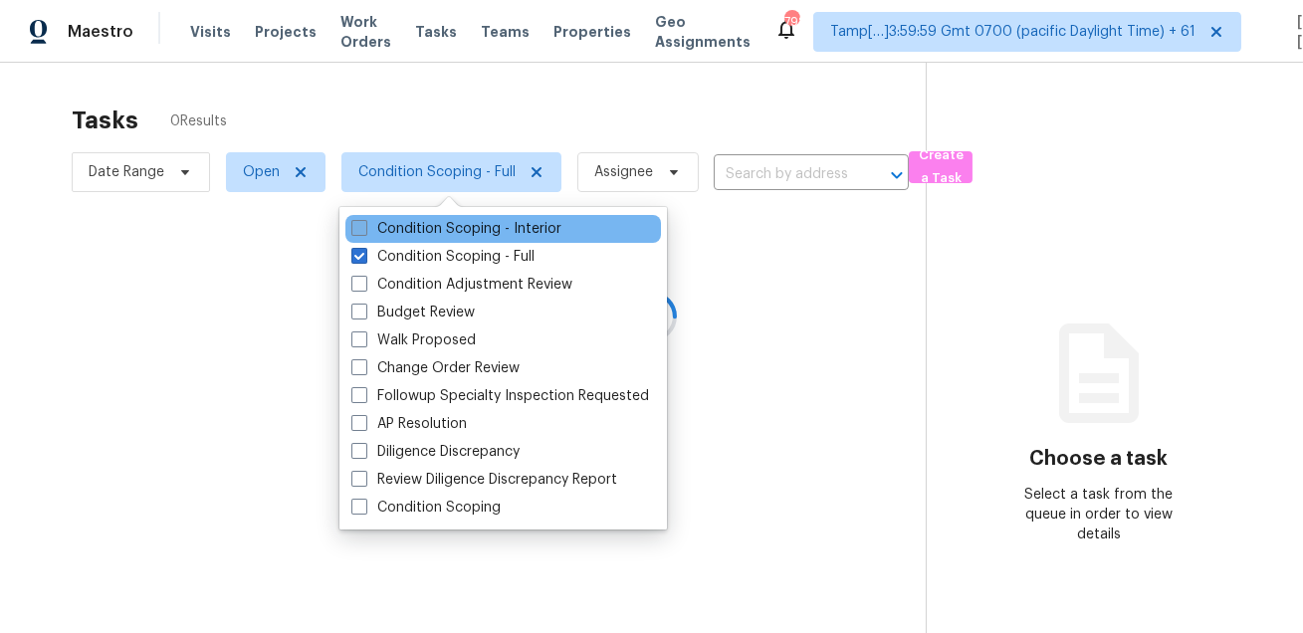
click at [388, 228] on label "Condition Scoping - Interior" at bounding box center [456, 229] width 210 height 20
click at [364, 228] on input "Condition Scoping - Interior" at bounding box center [357, 225] width 13 height 13
checkbox input "true"
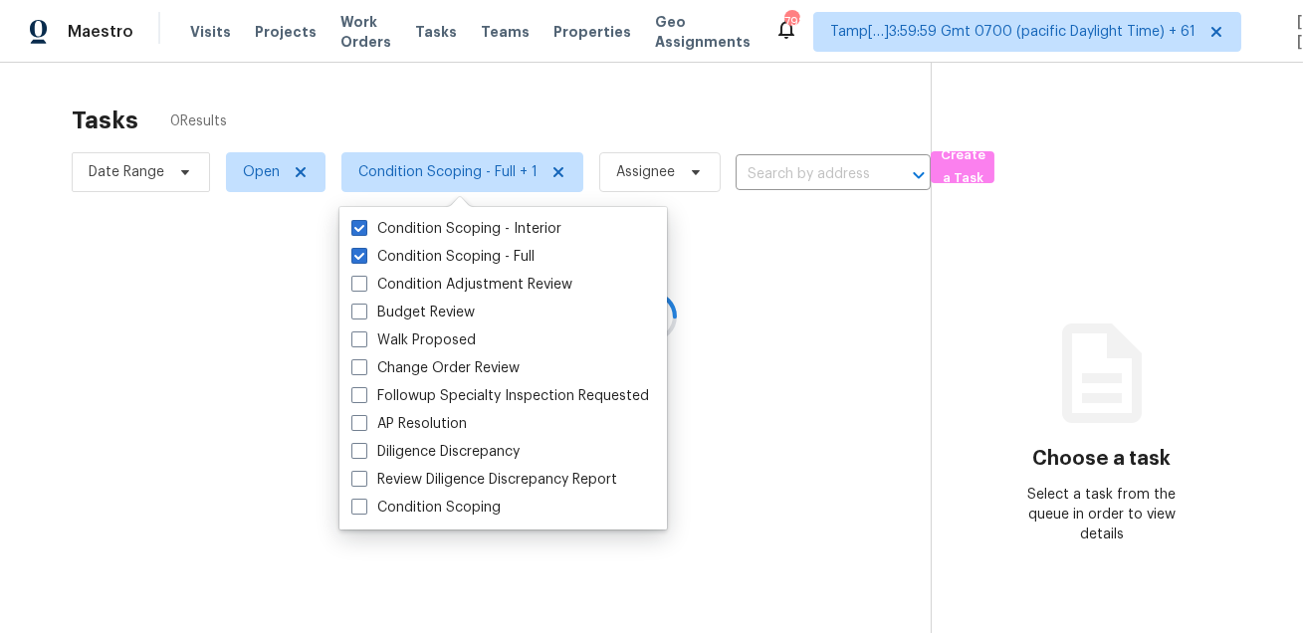
click at [344, 63] on div at bounding box center [651, 316] width 1303 height 633
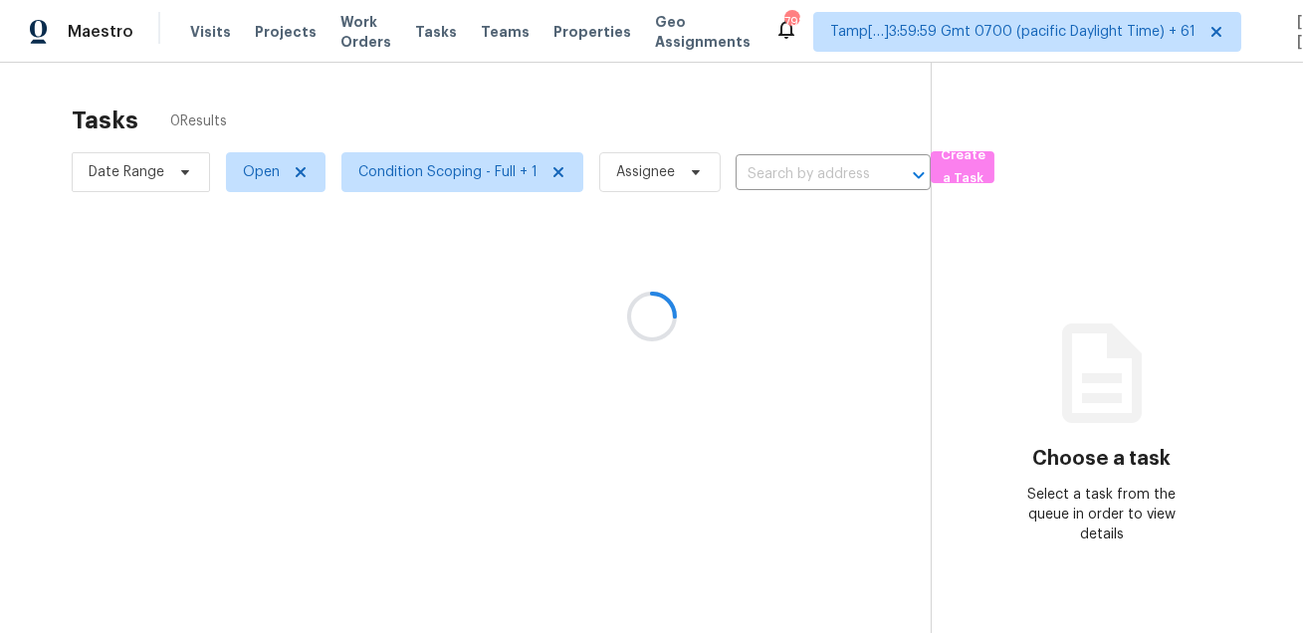
click at [145, 171] on div at bounding box center [651, 316] width 1303 height 633
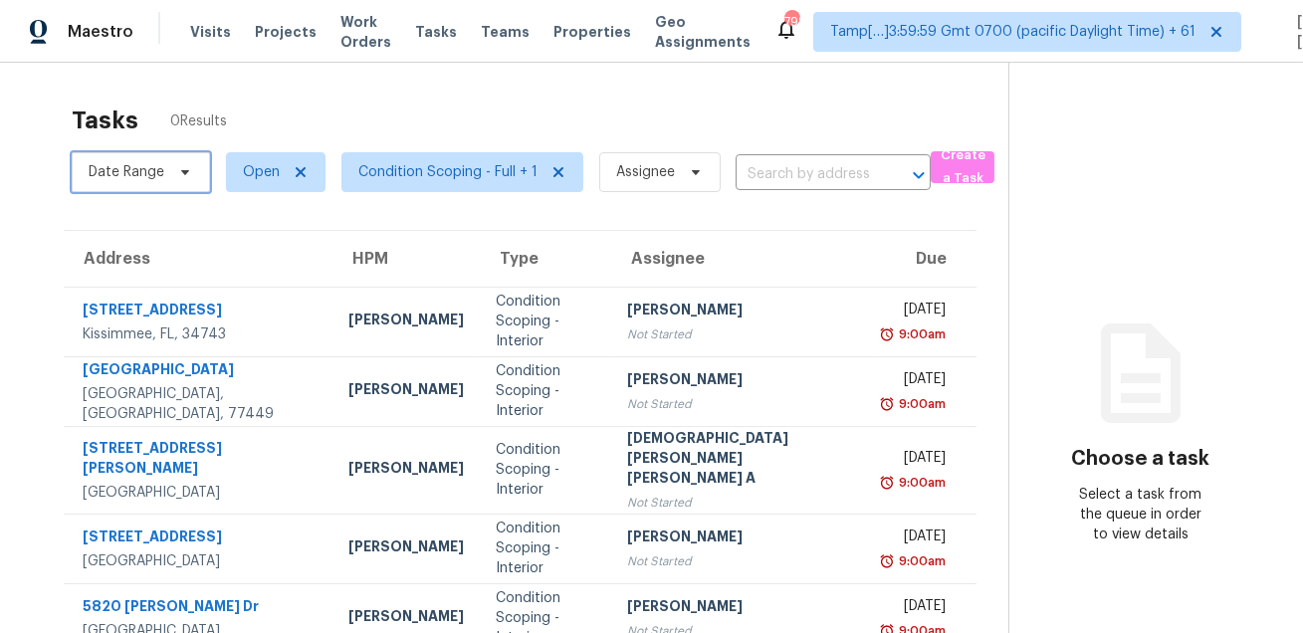
click at [145, 171] on span "Date Range" at bounding box center [127, 172] width 76 height 20
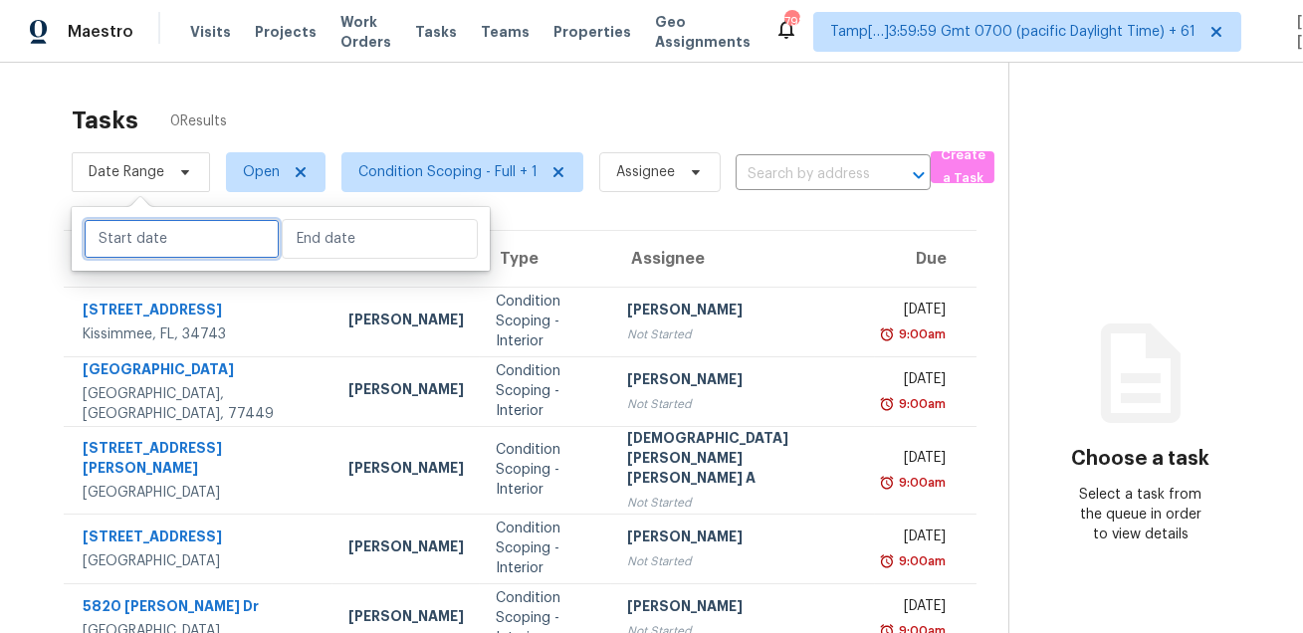
click at [164, 233] on input "text" at bounding box center [182, 239] width 196 height 40
select select "7"
select select "2025"
select select "8"
select select "2025"
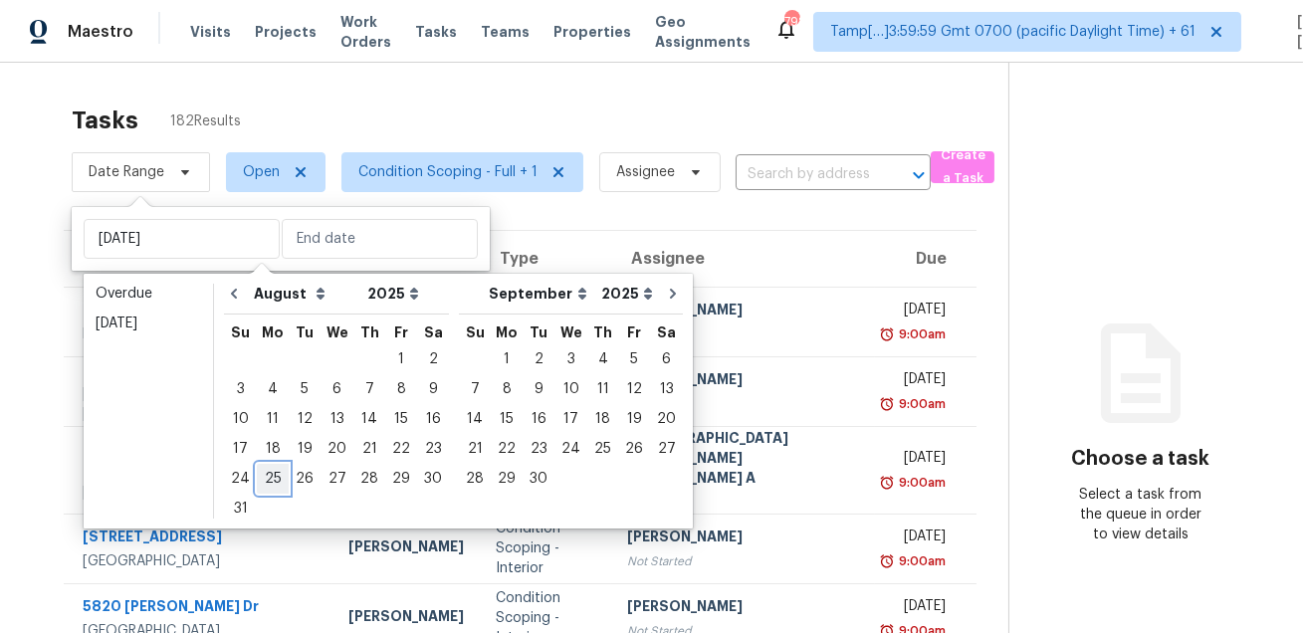
click at [265, 480] on div "25" at bounding box center [273, 479] width 32 height 28
type input "Mon, Aug 25"
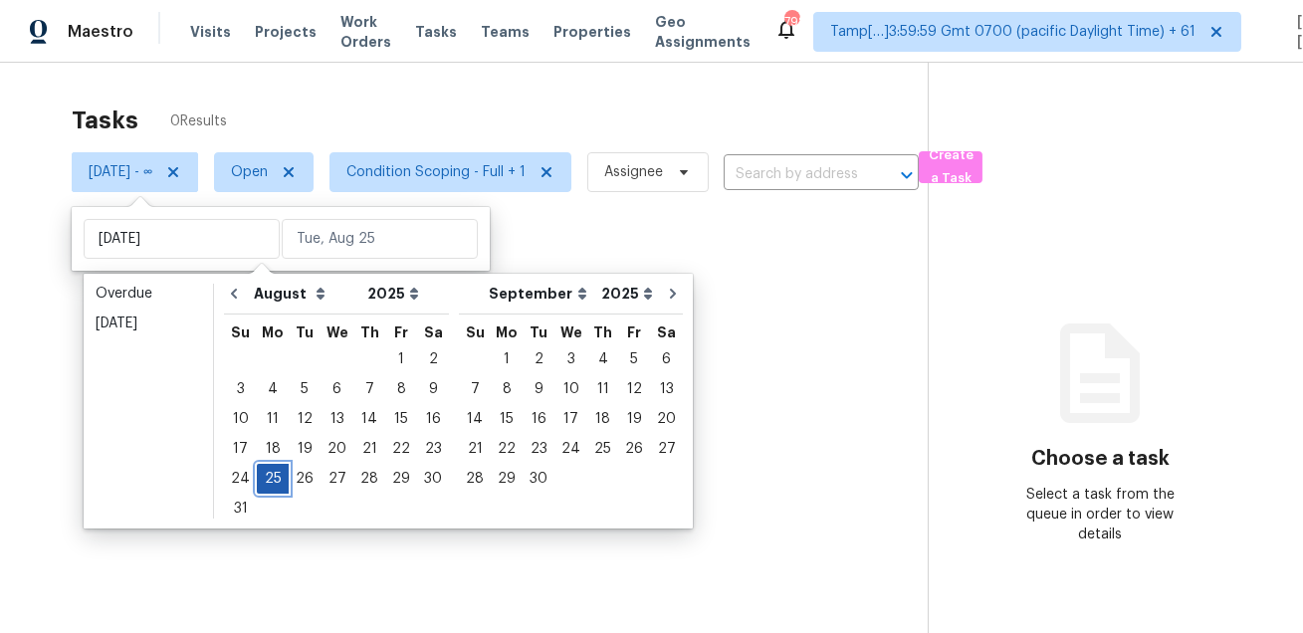
click at [265, 480] on div "25" at bounding box center [273, 479] width 32 height 28
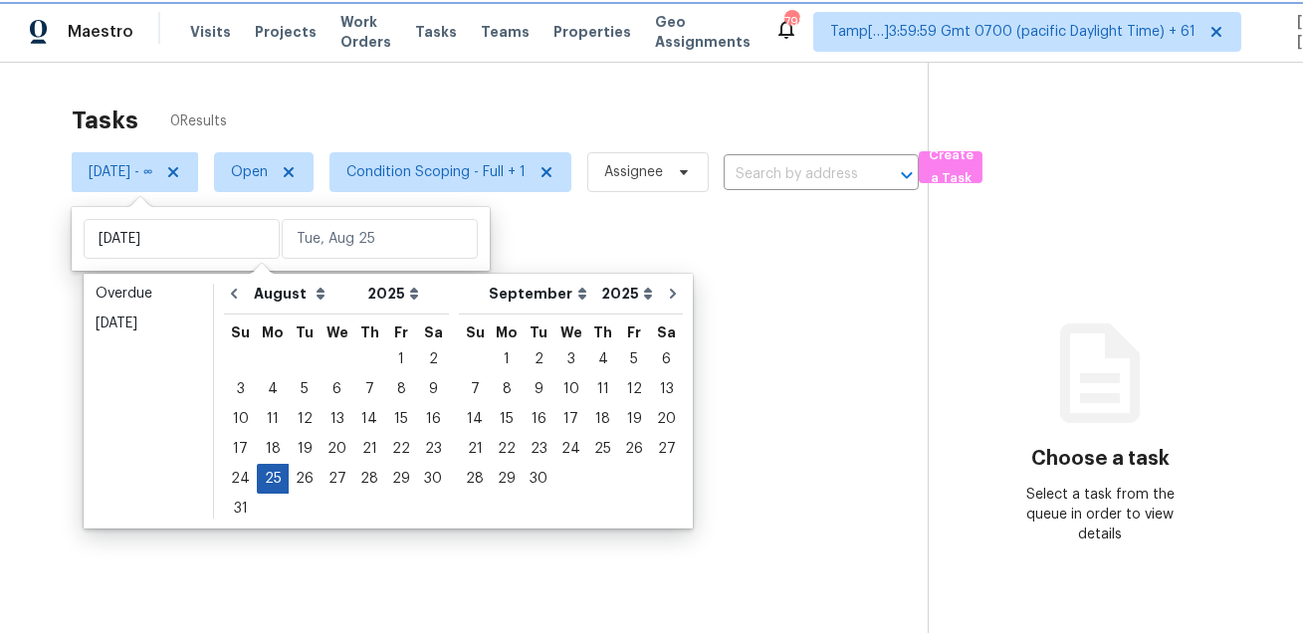
type input "Mon, Aug 25"
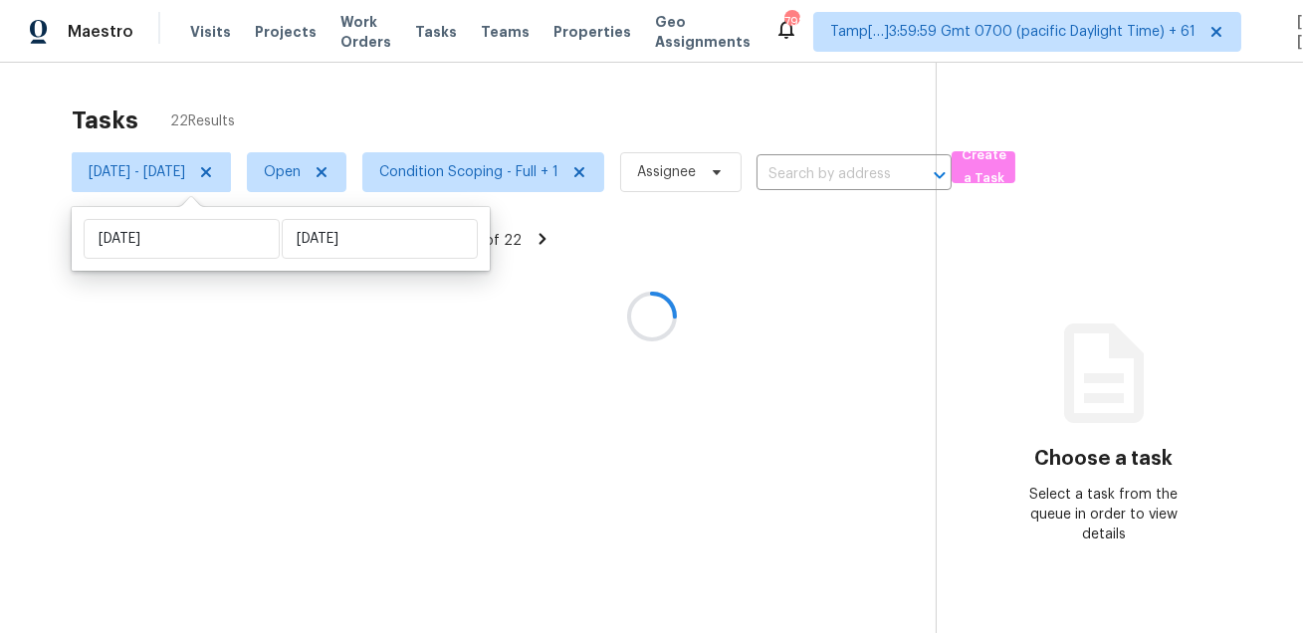
click at [547, 96] on div "Tasks 22 Results" at bounding box center [504, 121] width 864 height 52
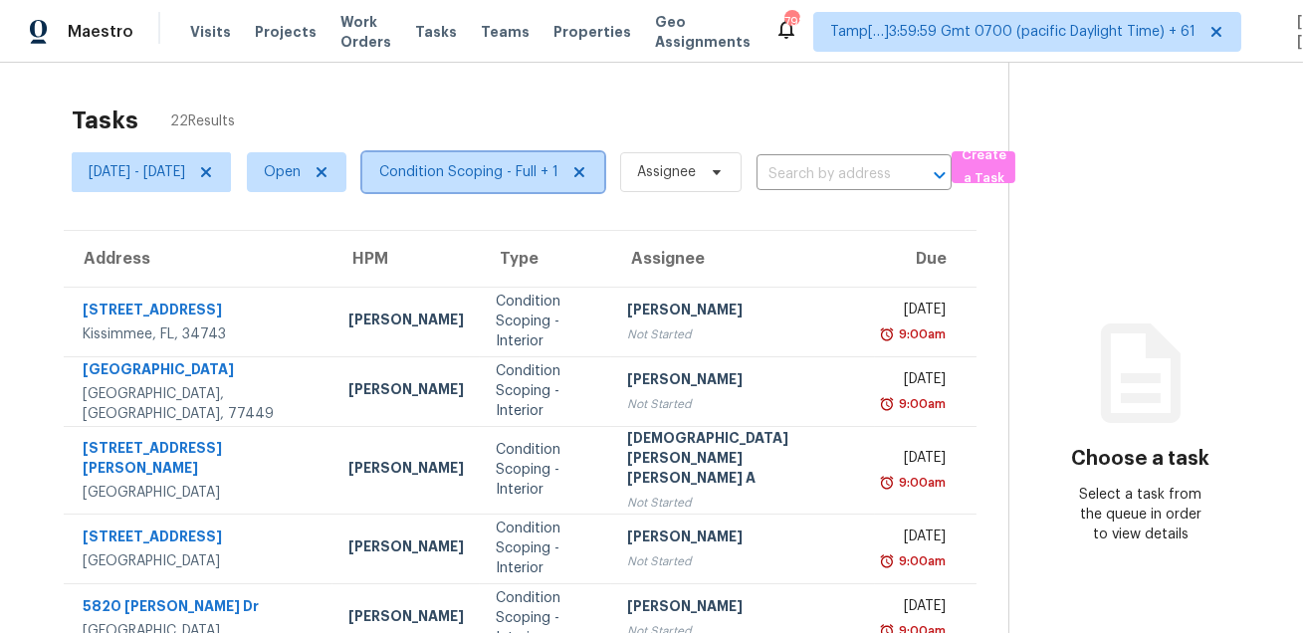
click at [517, 191] on span "Condition Scoping - Full + 1" at bounding box center [483, 172] width 242 height 40
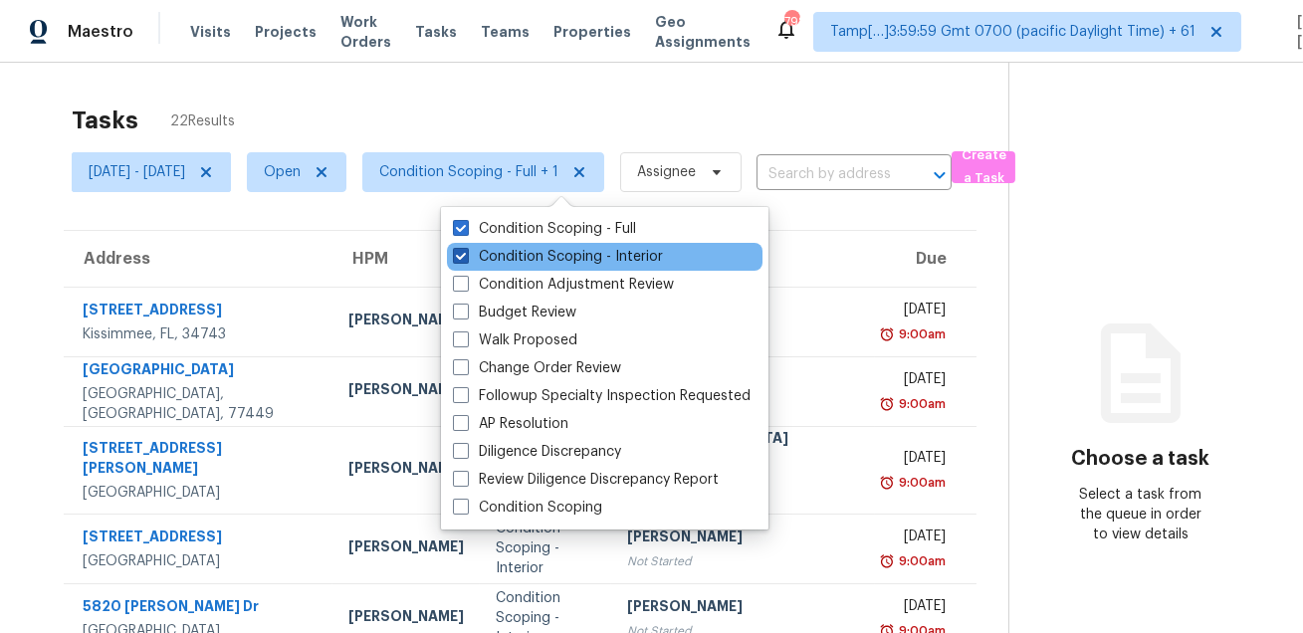
click at [502, 256] on label "Condition Scoping - Interior" at bounding box center [558, 257] width 210 height 20
click at [466, 256] on input "Condition Scoping - Interior" at bounding box center [459, 253] width 13 height 13
checkbox input "false"
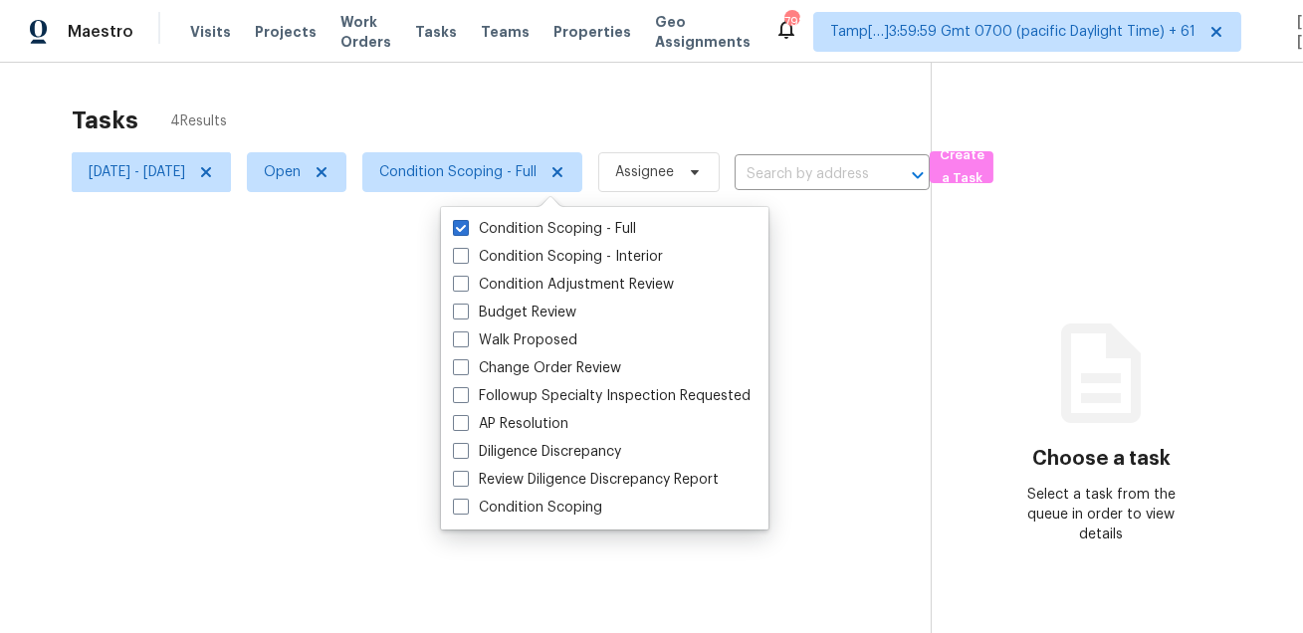
click at [523, 119] on div at bounding box center [651, 316] width 1303 height 633
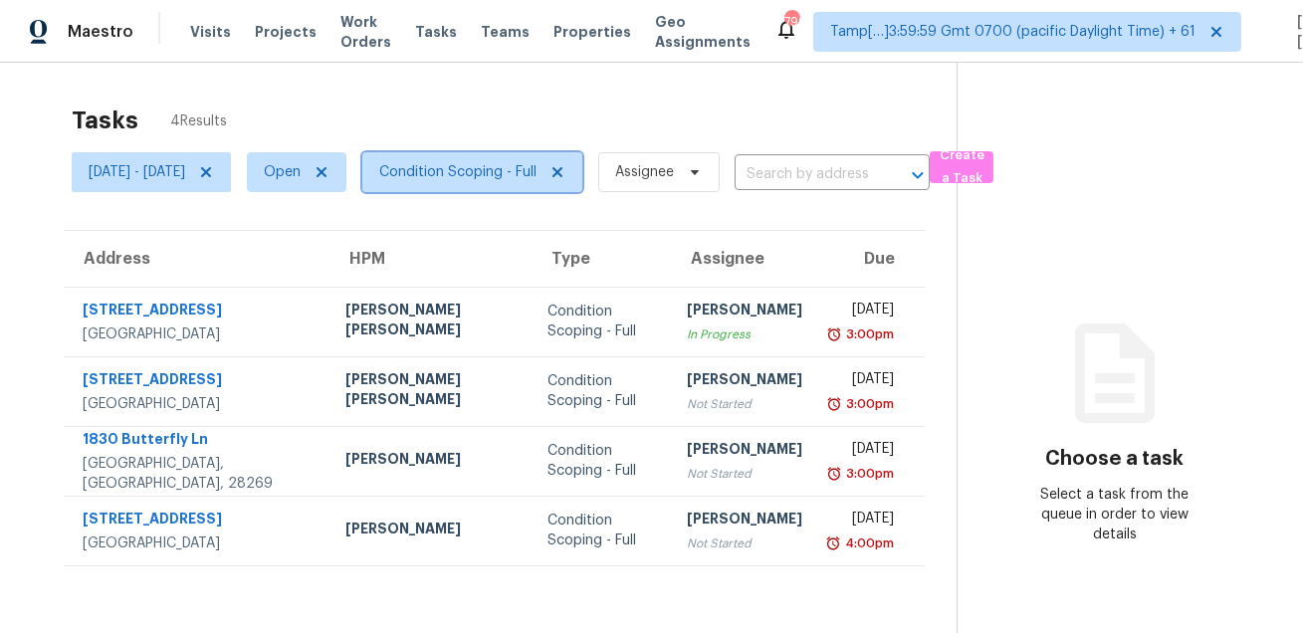
click at [536, 164] on span "Condition Scoping - Full" at bounding box center [457, 172] width 157 height 20
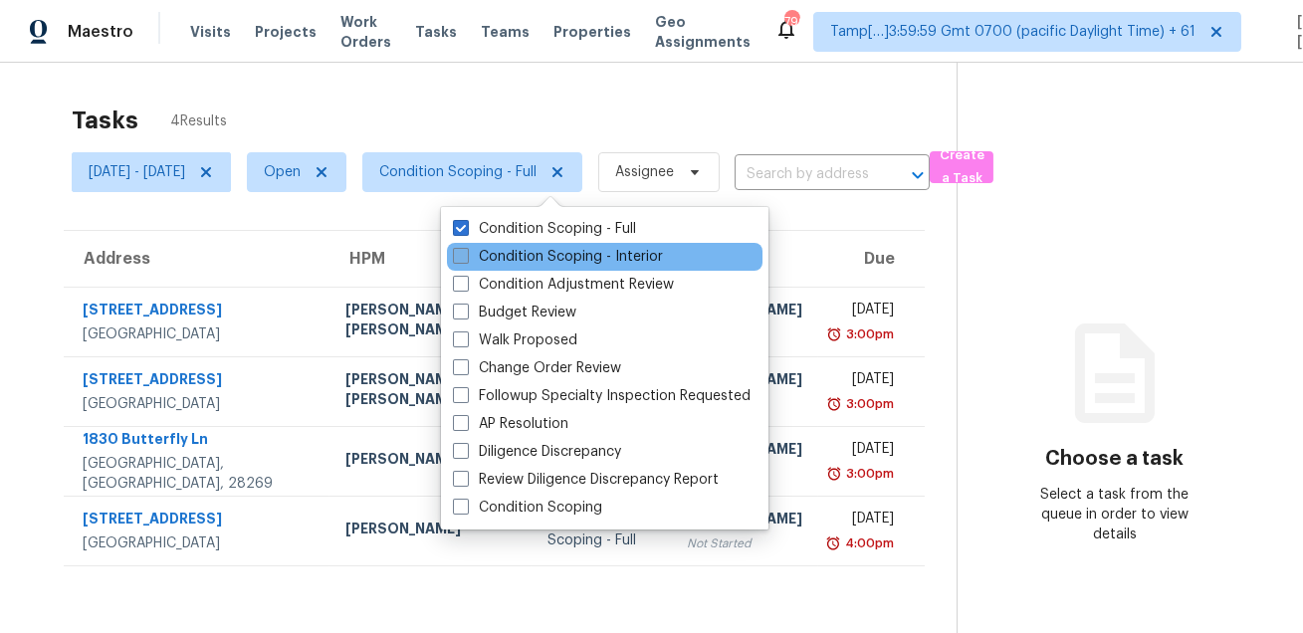
click at [538, 255] on label "Condition Scoping - Interior" at bounding box center [558, 257] width 210 height 20
click at [466, 255] on input "Condition Scoping - Interior" at bounding box center [459, 253] width 13 height 13
checkbox input "true"
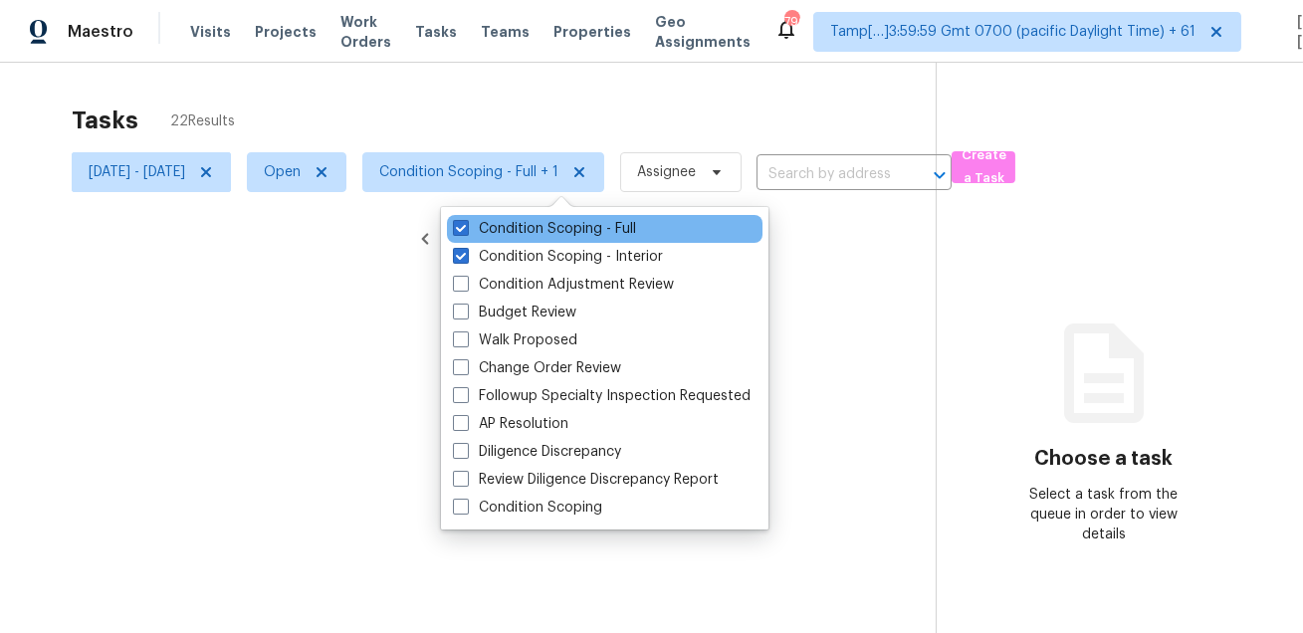
click at [558, 217] on div "Condition Scoping - Full" at bounding box center [605, 229] width 316 height 28
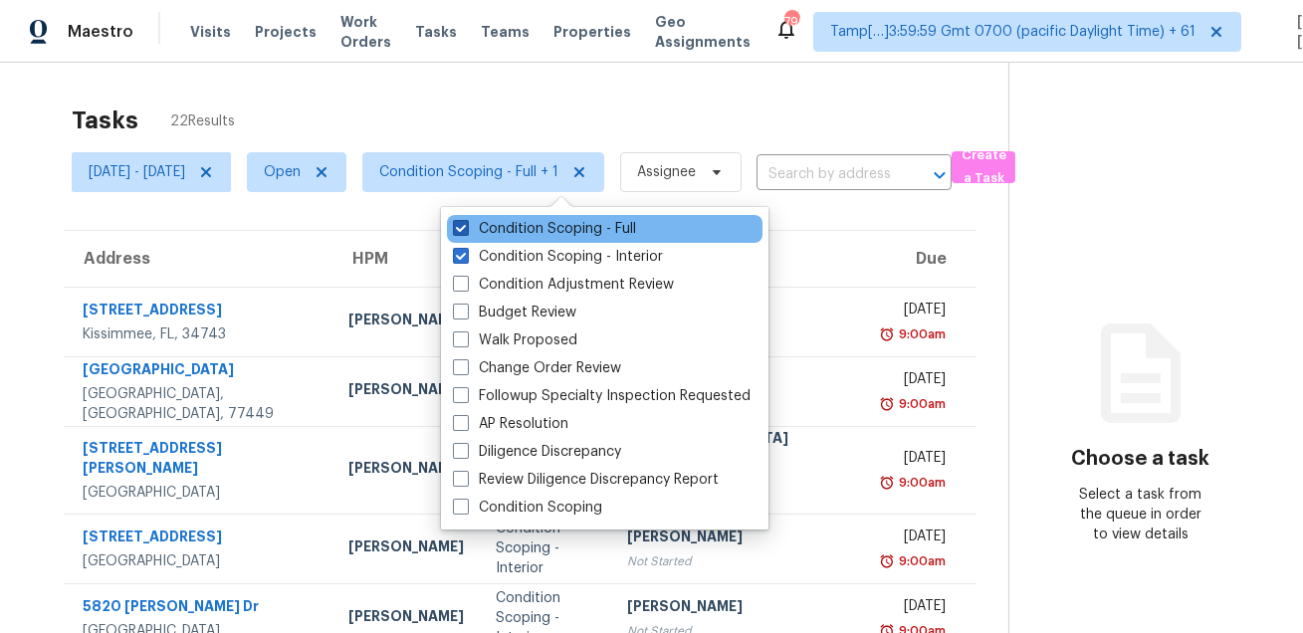
click at [553, 219] on label "Condition Scoping - Full" at bounding box center [544, 229] width 183 height 20
click at [466, 219] on input "Condition Scoping - Full" at bounding box center [459, 225] width 13 height 13
checkbox input "false"
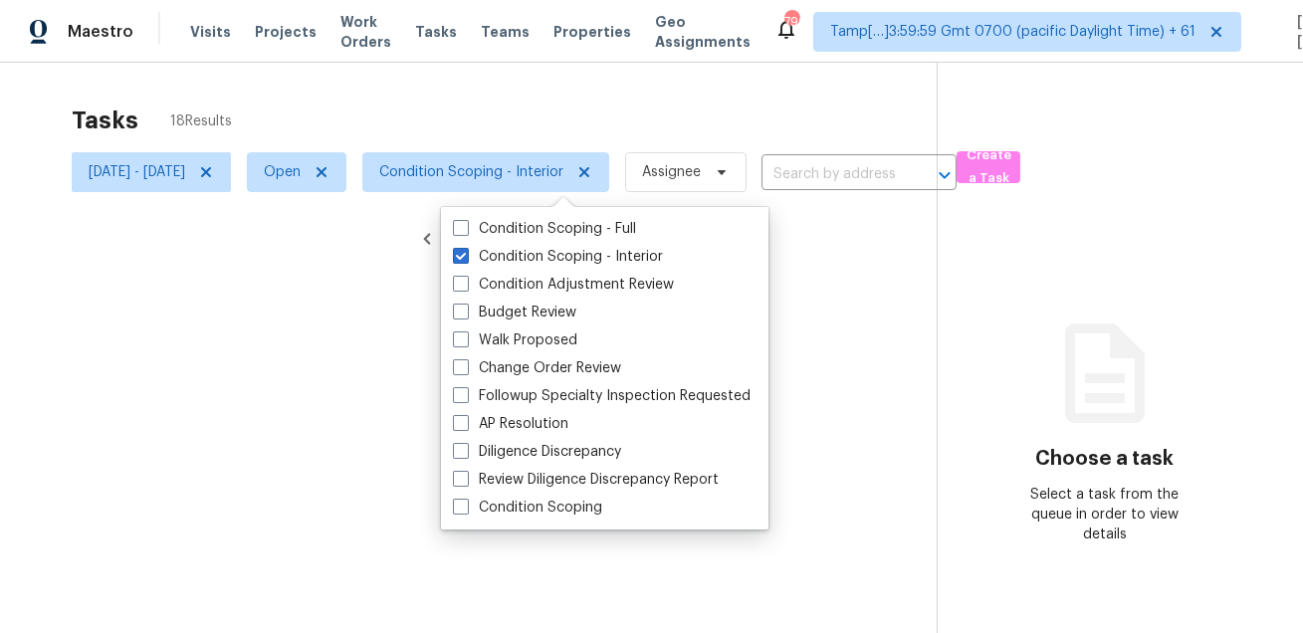
click at [581, 127] on div at bounding box center [651, 316] width 1303 height 633
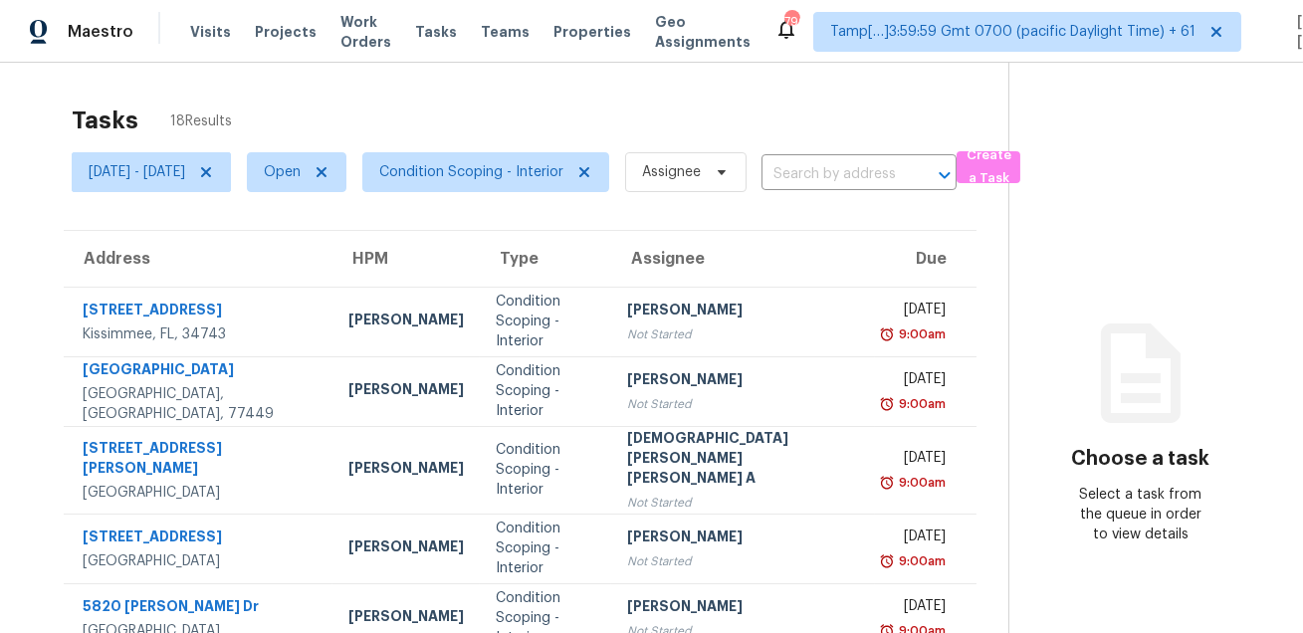
click at [581, 127] on div "Tasks 18 Results" at bounding box center [540, 121] width 937 height 52
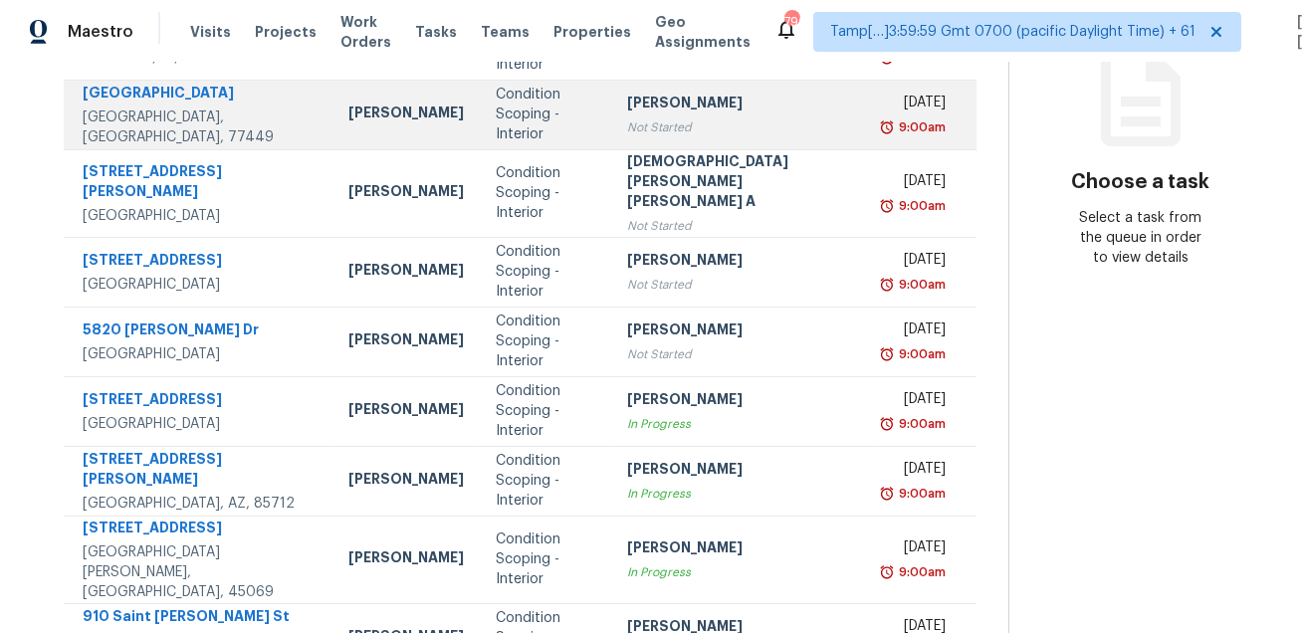
scroll to position [240, 0]
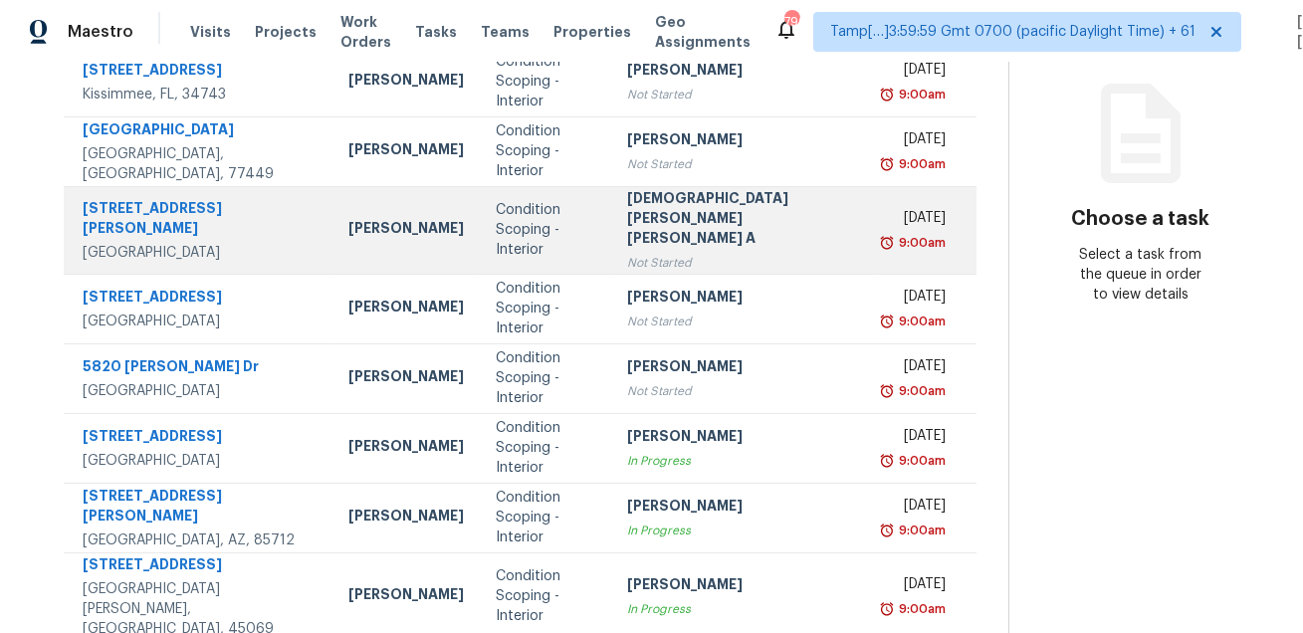
click at [197, 198] on div "[STREET_ADDRESS][PERSON_NAME]" at bounding box center [200, 220] width 234 height 45
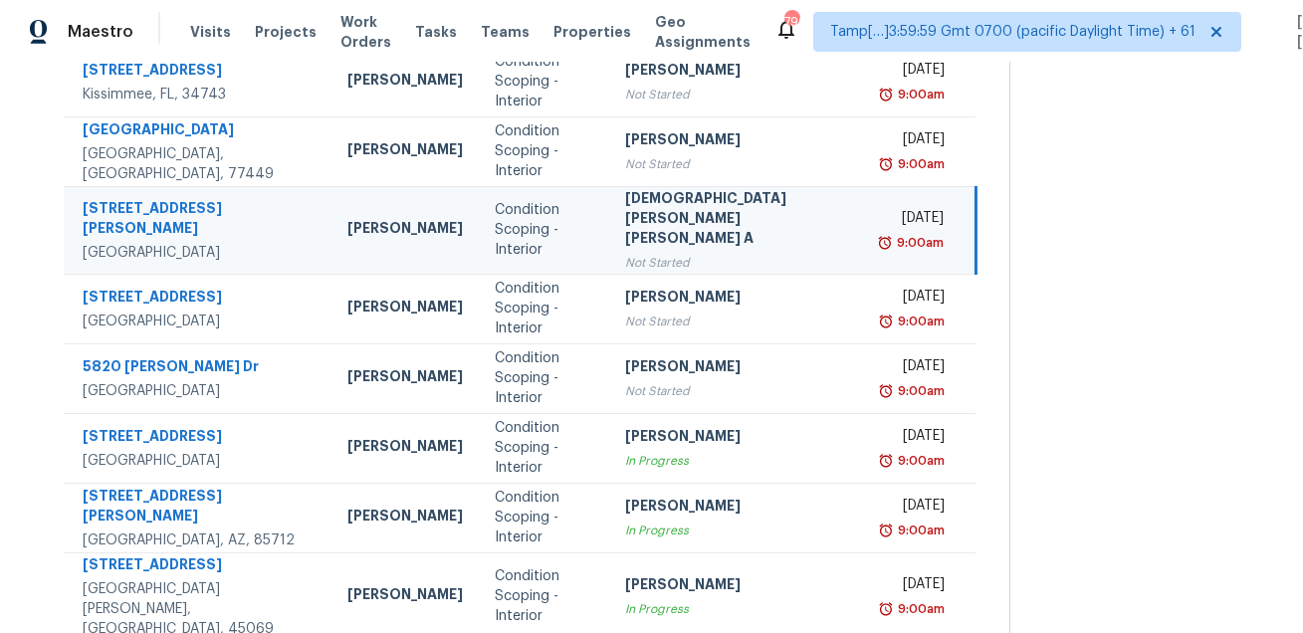
click at [197, 198] on div "[STREET_ADDRESS][PERSON_NAME]" at bounding box center [199, 220] width 233 height 45
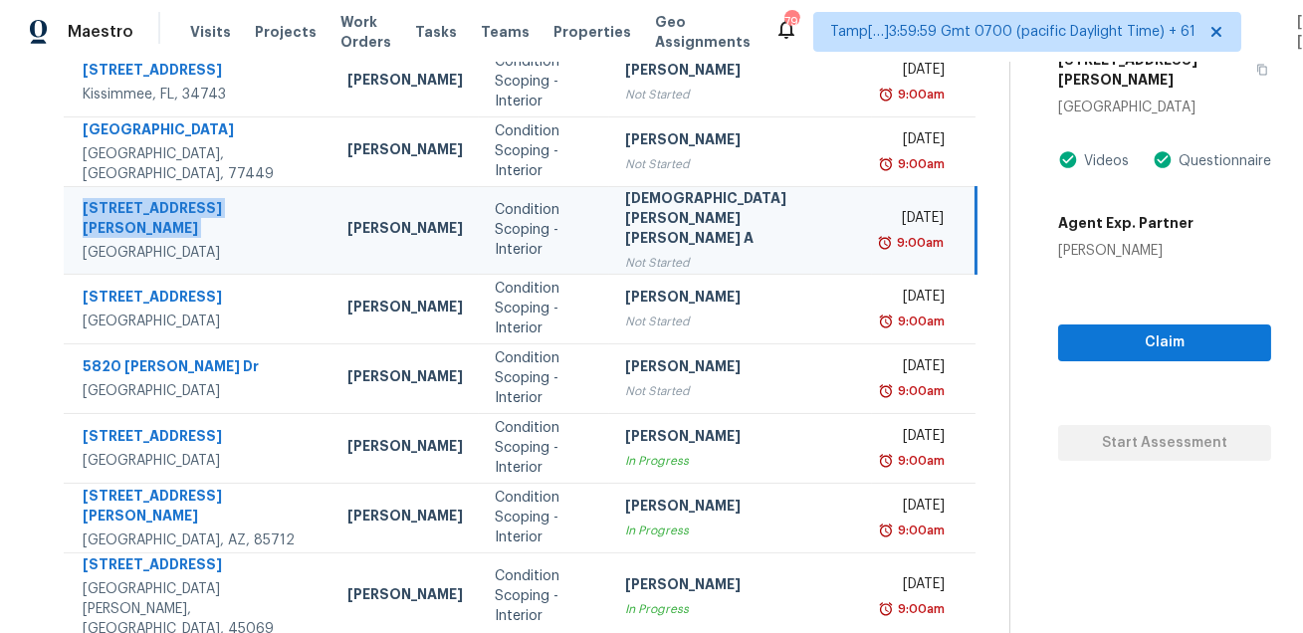
copy div "[STREET_ADDRESS][PERSON_NAME]"
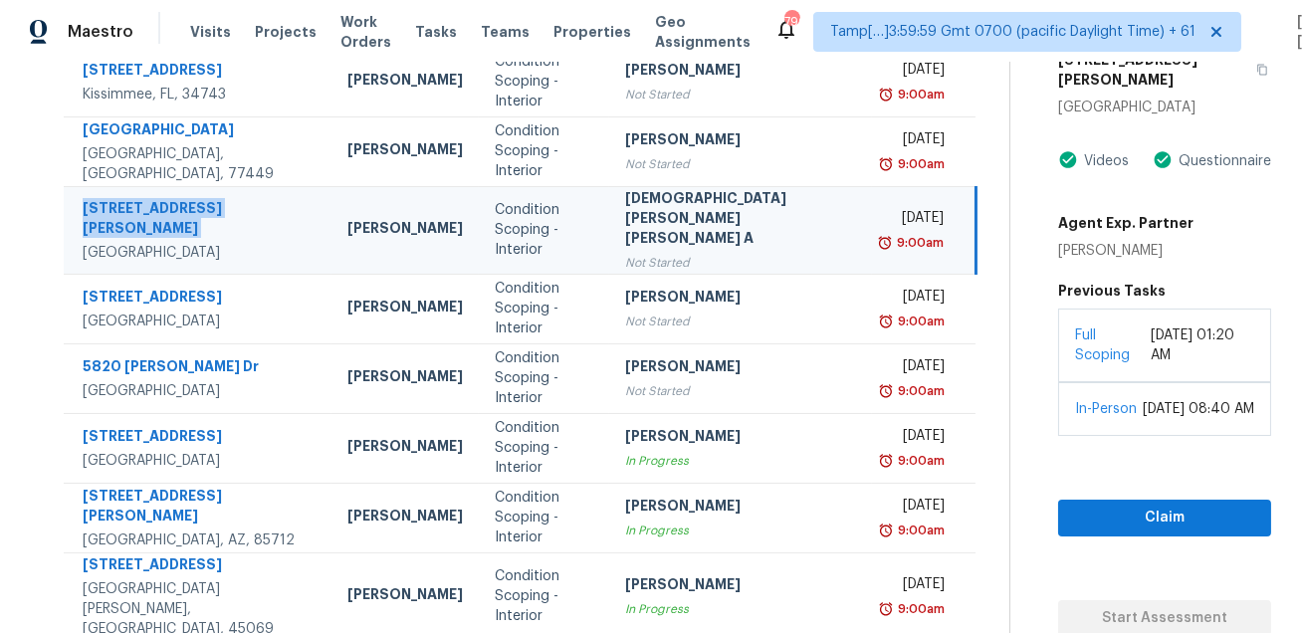
copy div "[STREET_ADDRESS][PERSON_NAME]"
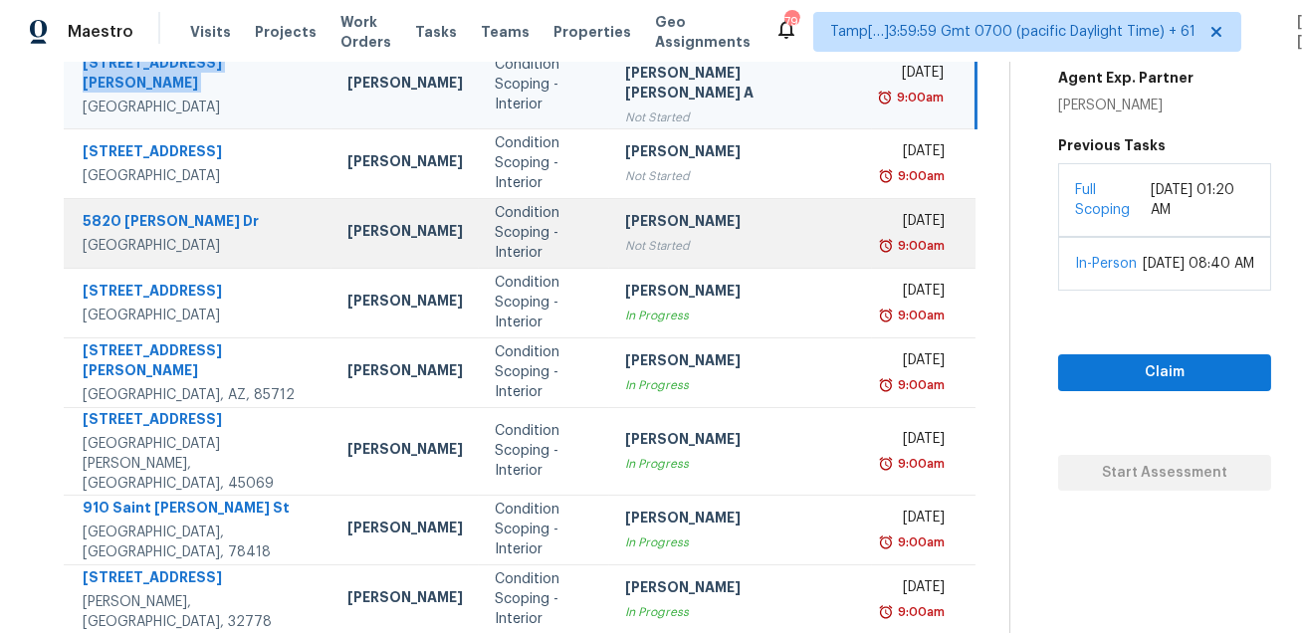
scroll to position [420, 0]
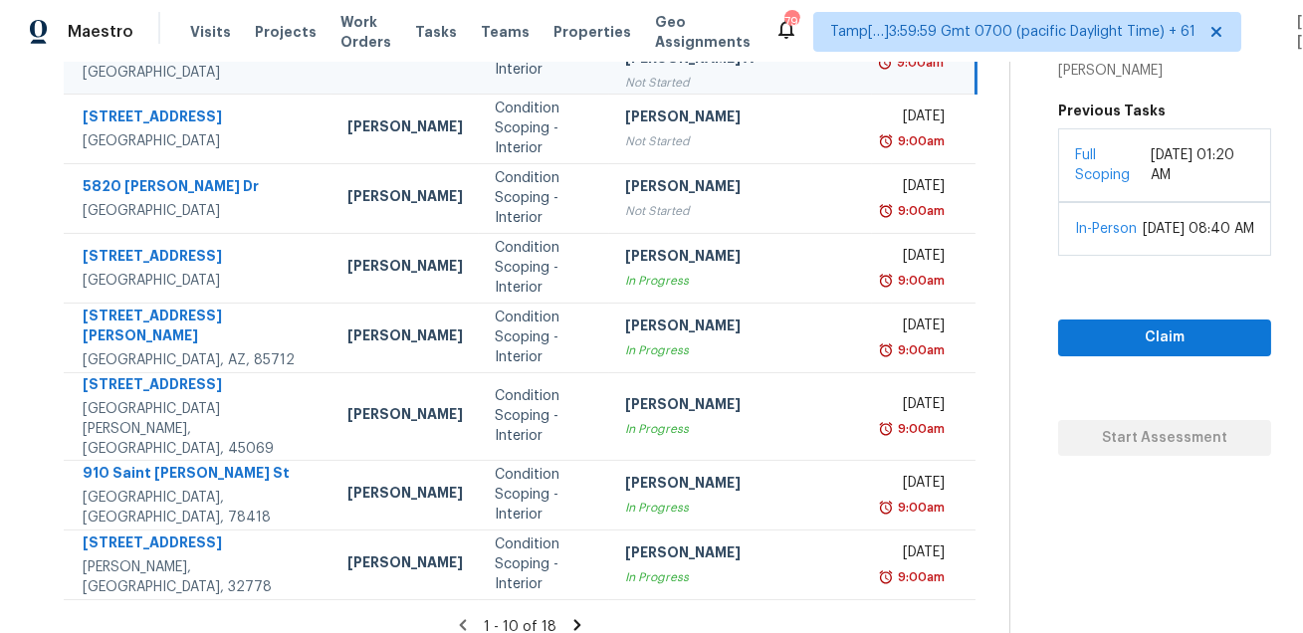
click at [574, 619] on icon at bounding box center [577, 624] width 7 height 11
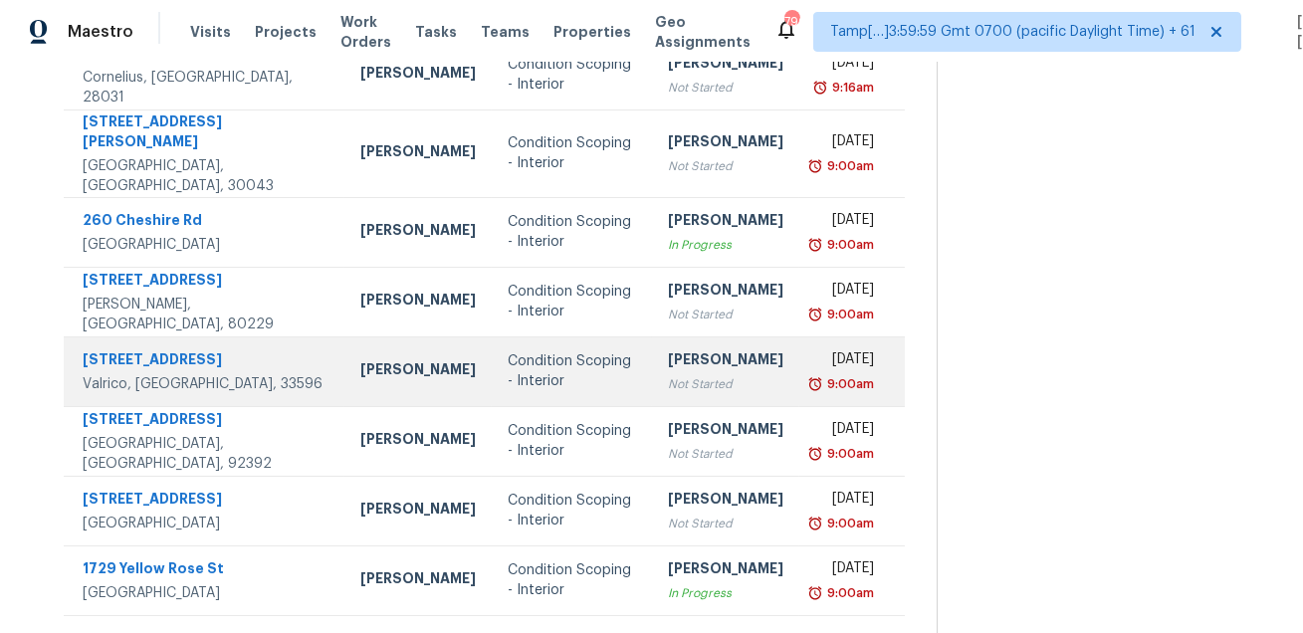
scroll to position [264, 0]
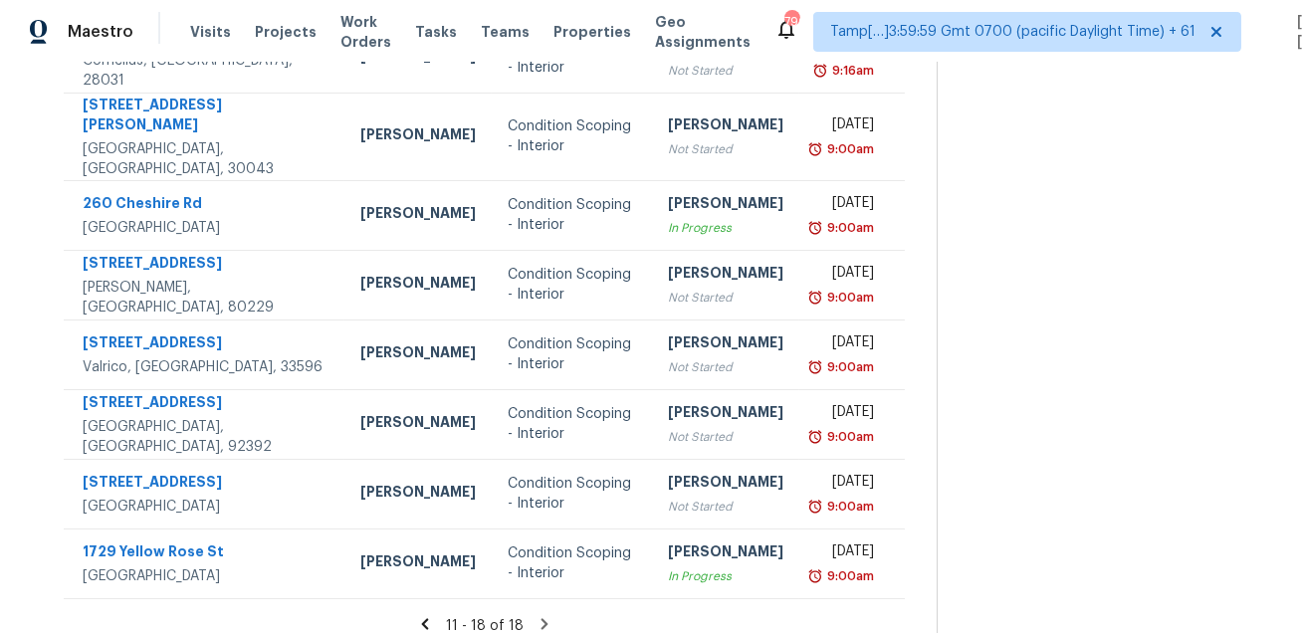
click at [547, 618] on icon at bounding box center [543, 623] width 7 height 11
click at [434, 615] on icon at bounding box center [425, 624] width 18 height 18
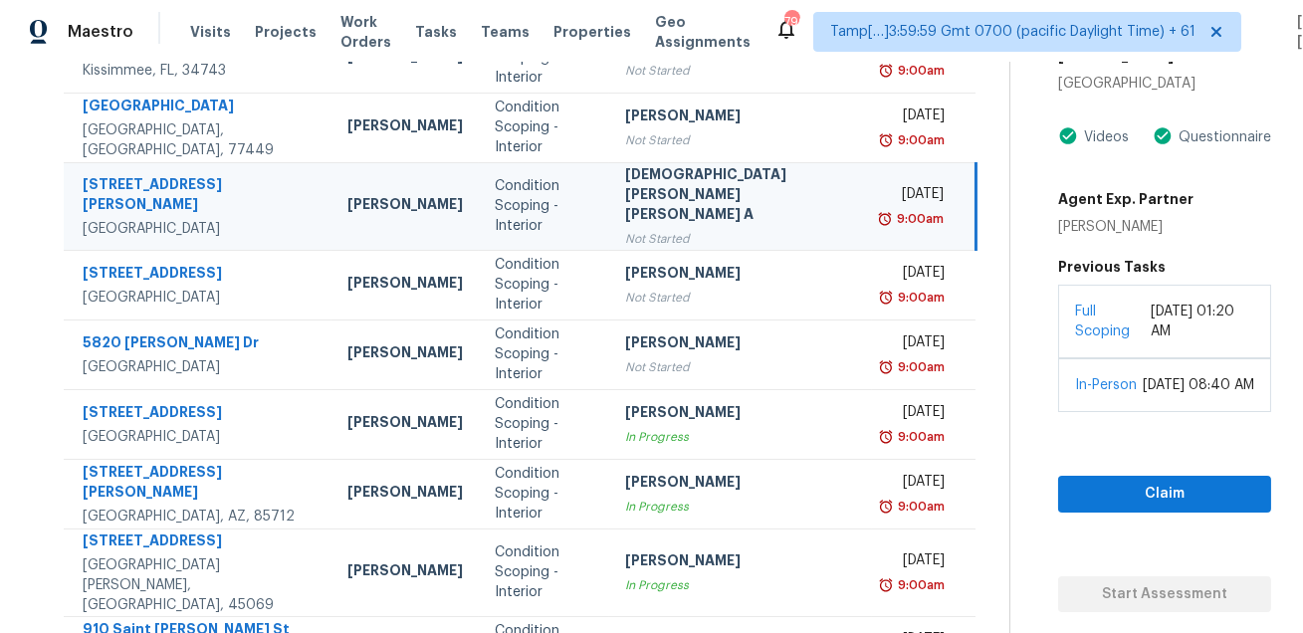
scroll to position [0, 0]
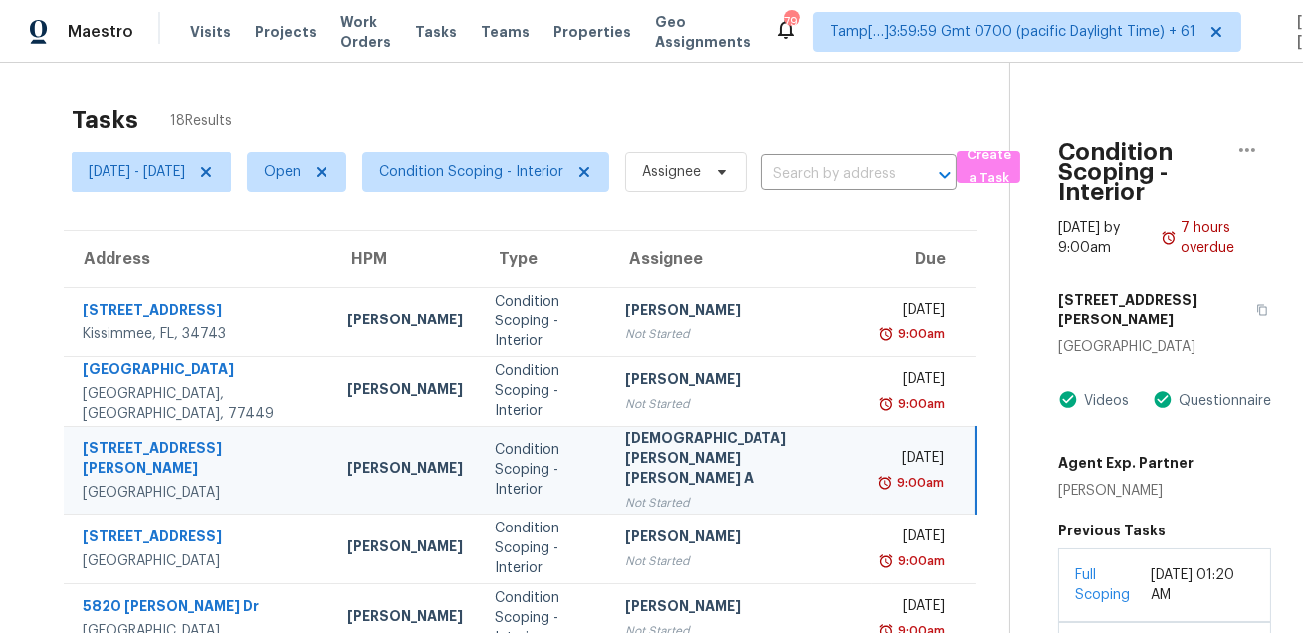
click at [686, 126] on div "Tasks 18 Results" at bounding box center [541, 121] width 938 height 52
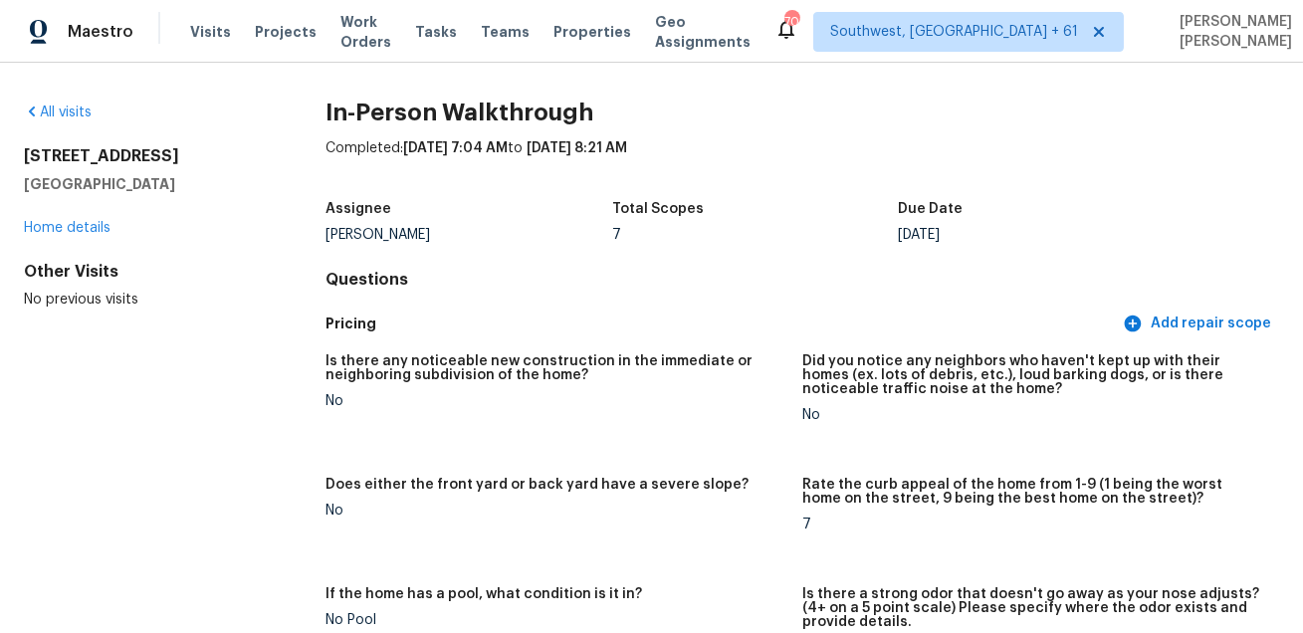
scroll to position [2923, 0]
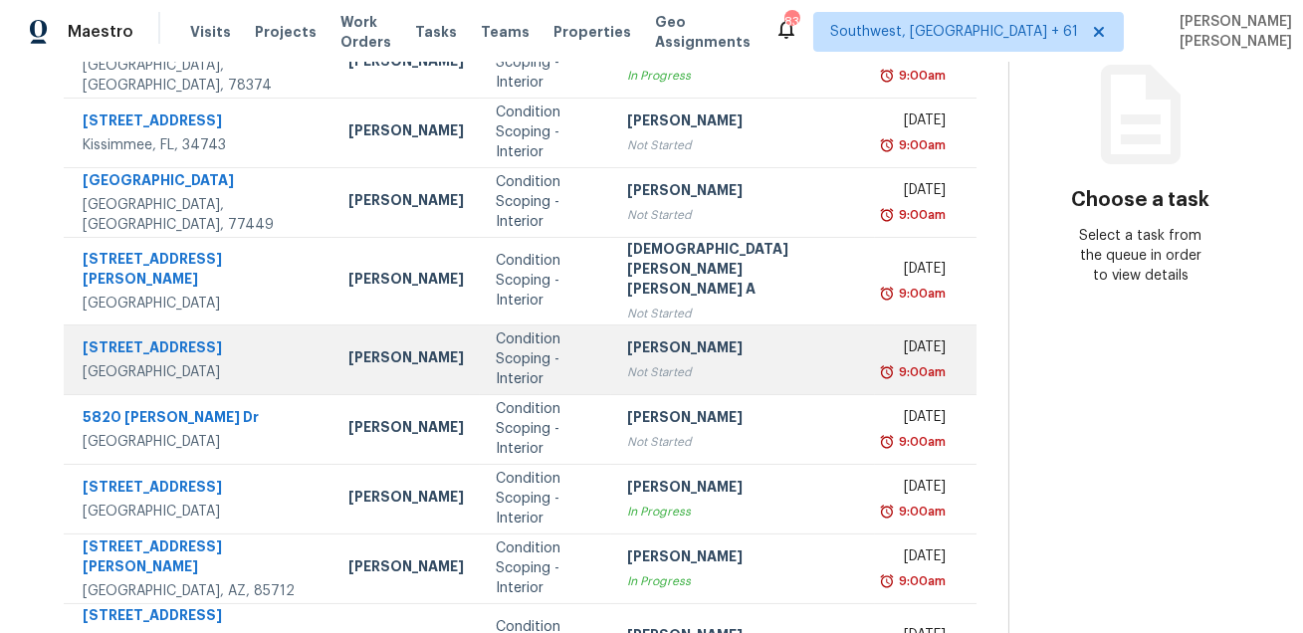
scroll to position [249, 0]
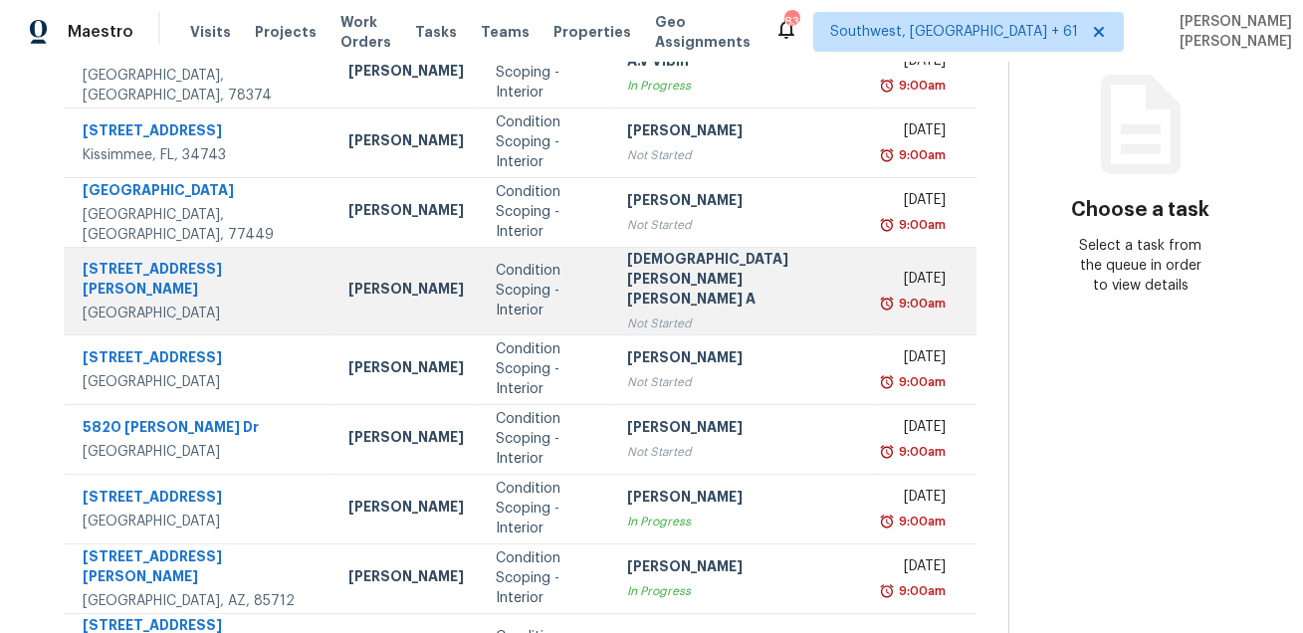
click at [118, 247] on td "[STREET_ADDRESS][PERSON_NAME]" at bounding box center [198, 291] width 269 height 88
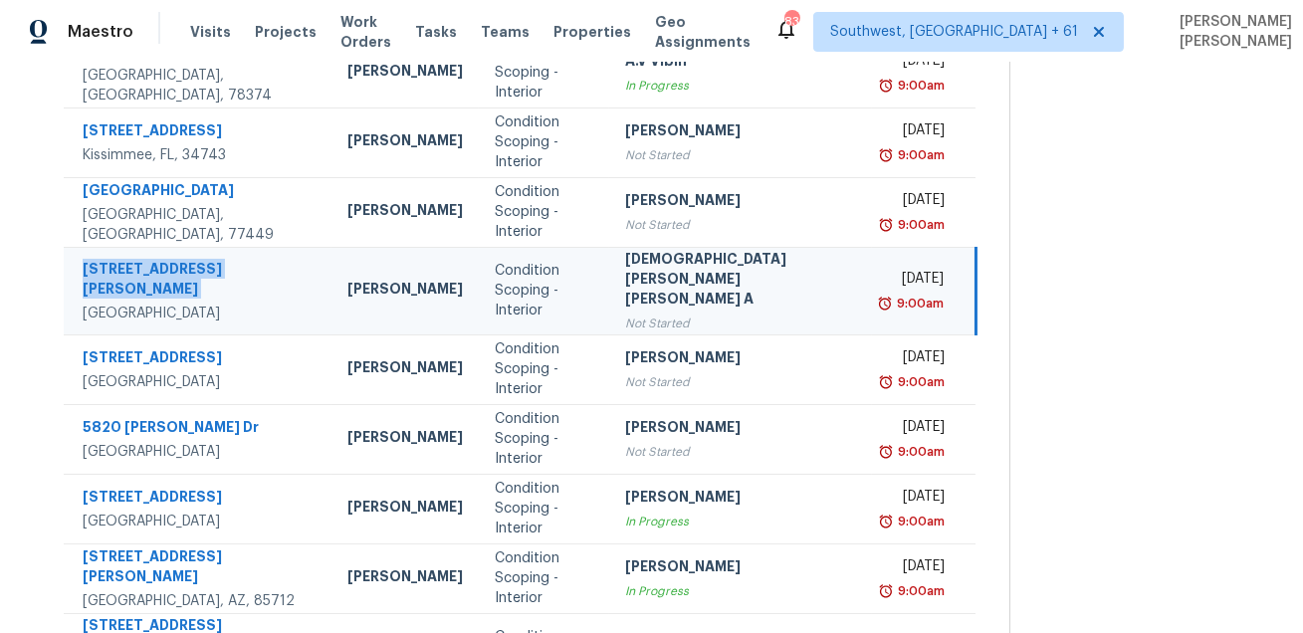
click at [118, 247] on td "[STREET_ADDRESS][PERSON_NAME]" at bounding box center [198, 291] width 268 height 88
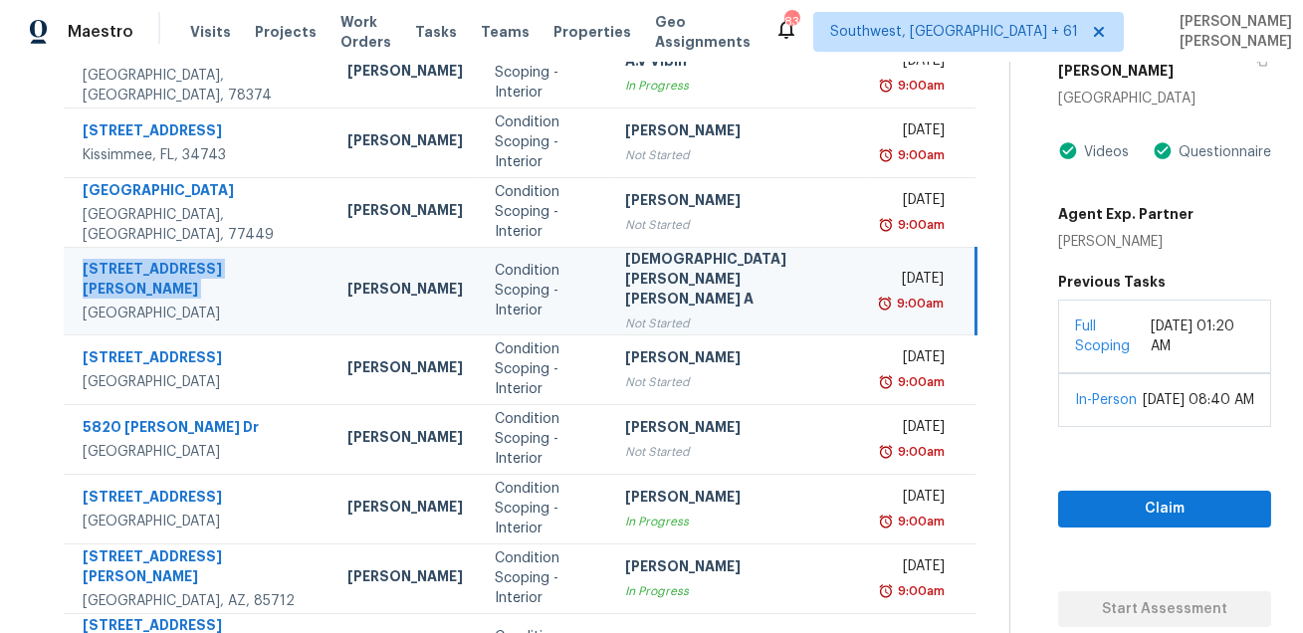
copy div "[STREET_ADDRESS][PERSON_NAME]"
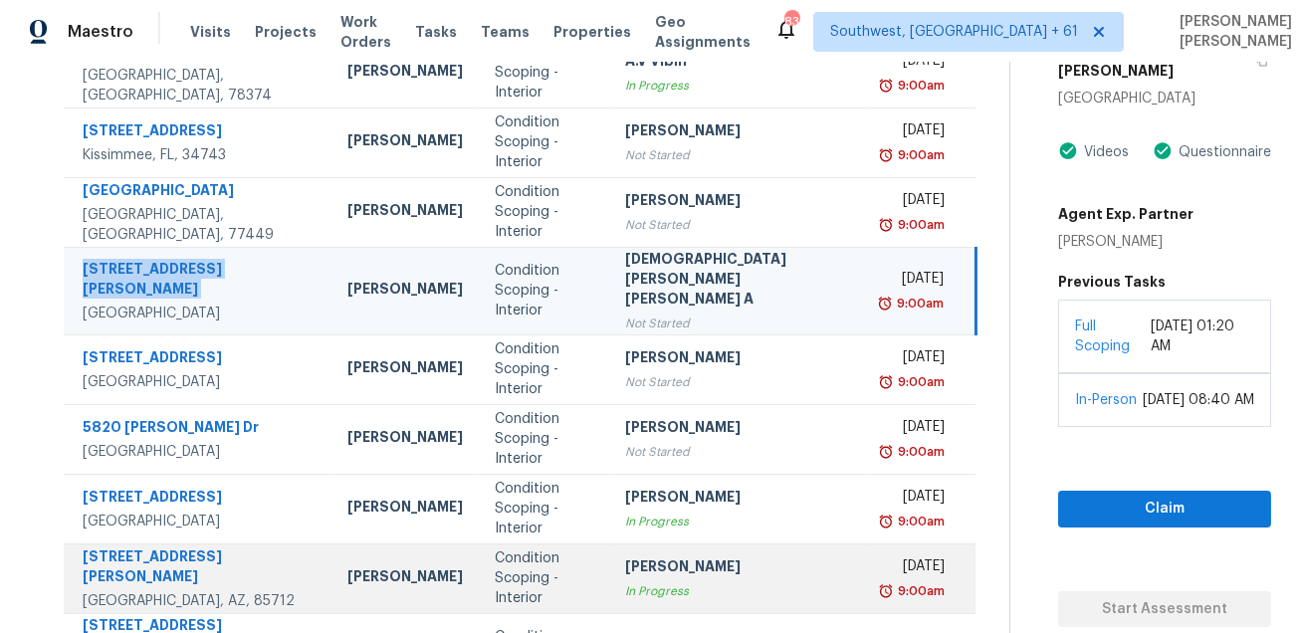
scroll to position [420, 0]
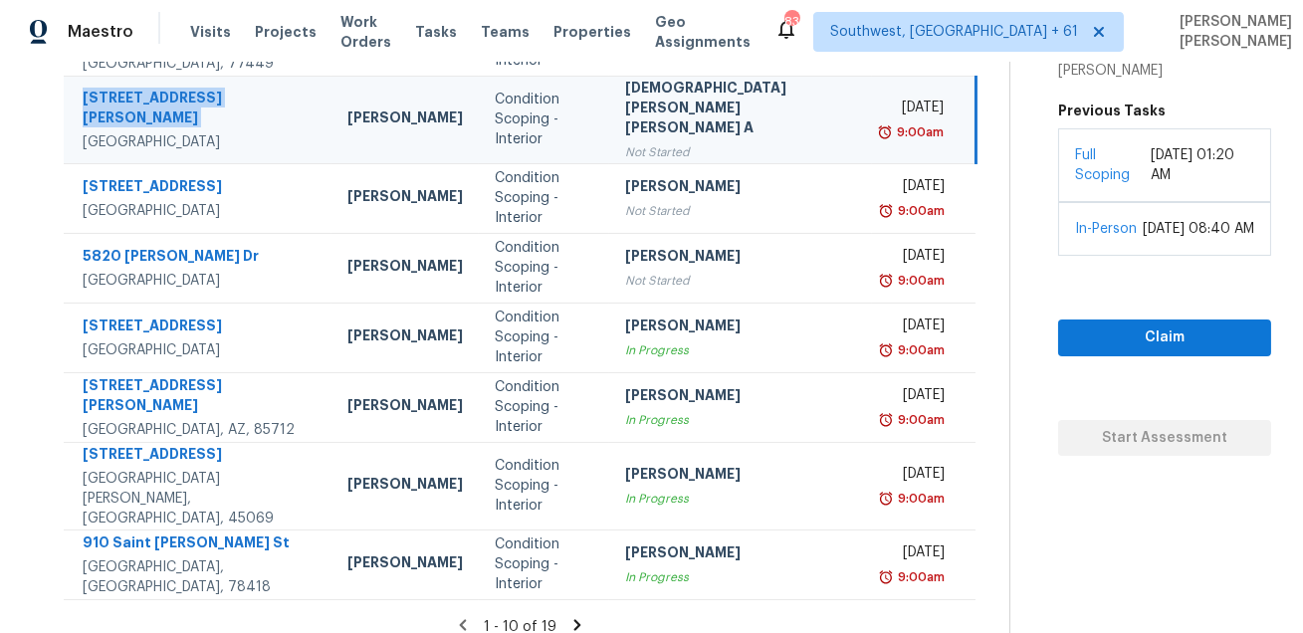
click at [568, 616] on icon at bounding box center [577, 625] width 18 height 18
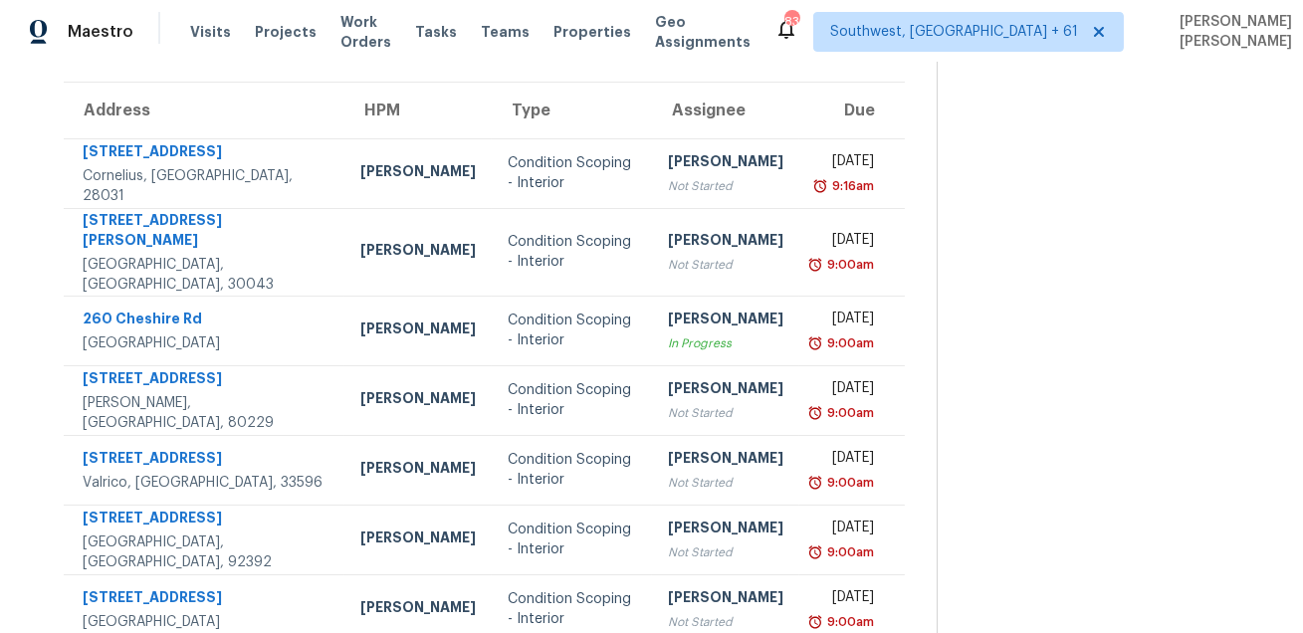
scroll to position [0, 0]
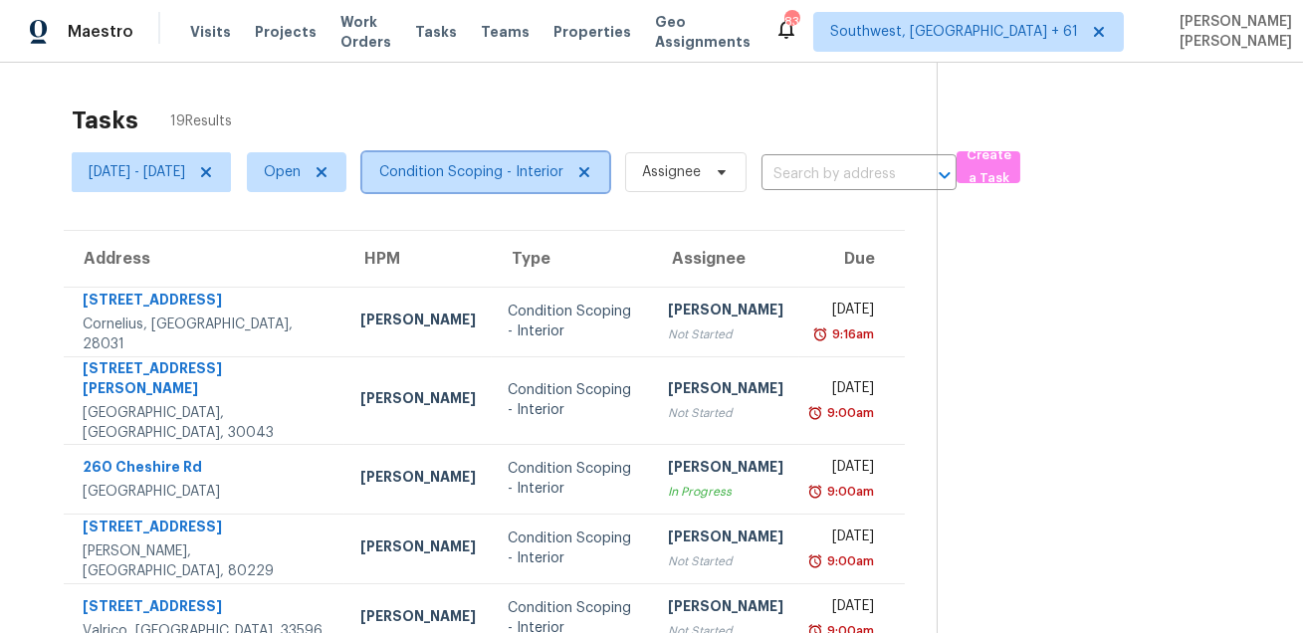
click at [544, 172] on span "Condition Scoping - Interior" at bounding box center [471, 172] width 184 height 20
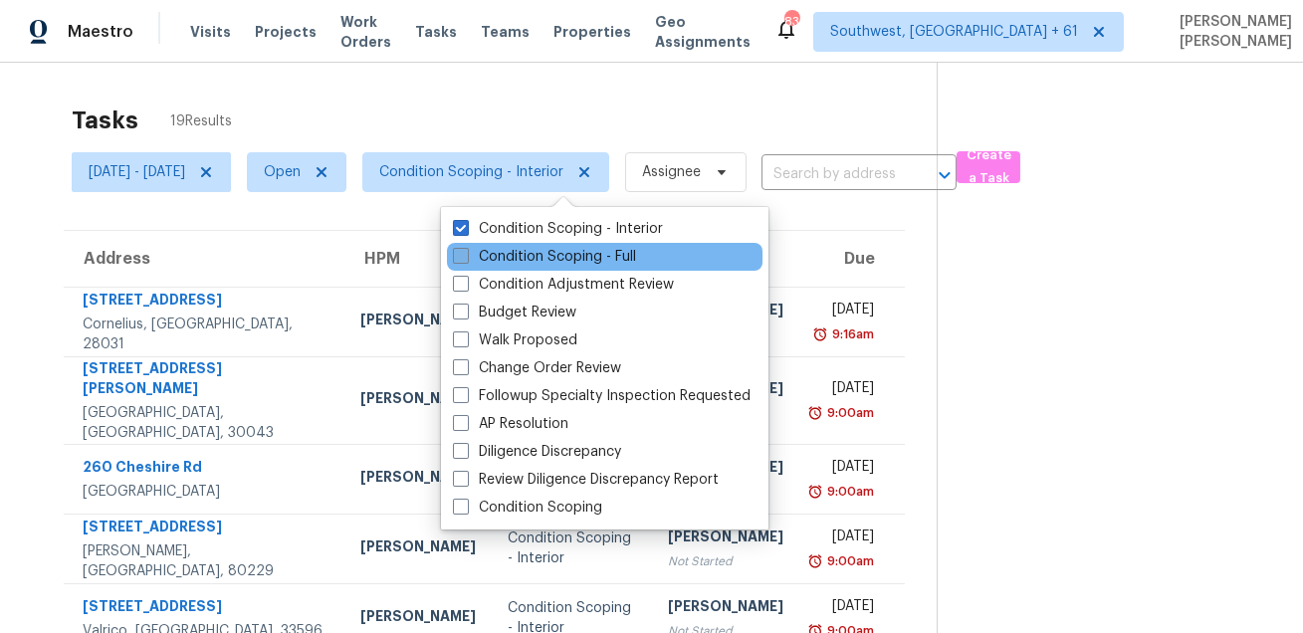
click at [522, 258] on label "Condition Scoping - Full" at bounding box center [544, 257] width 183 height 20
click at [466, 258] on input "Condition Scoping - Full" at bounding box center [459, 253] width 13 height 13
checkbox input "true"
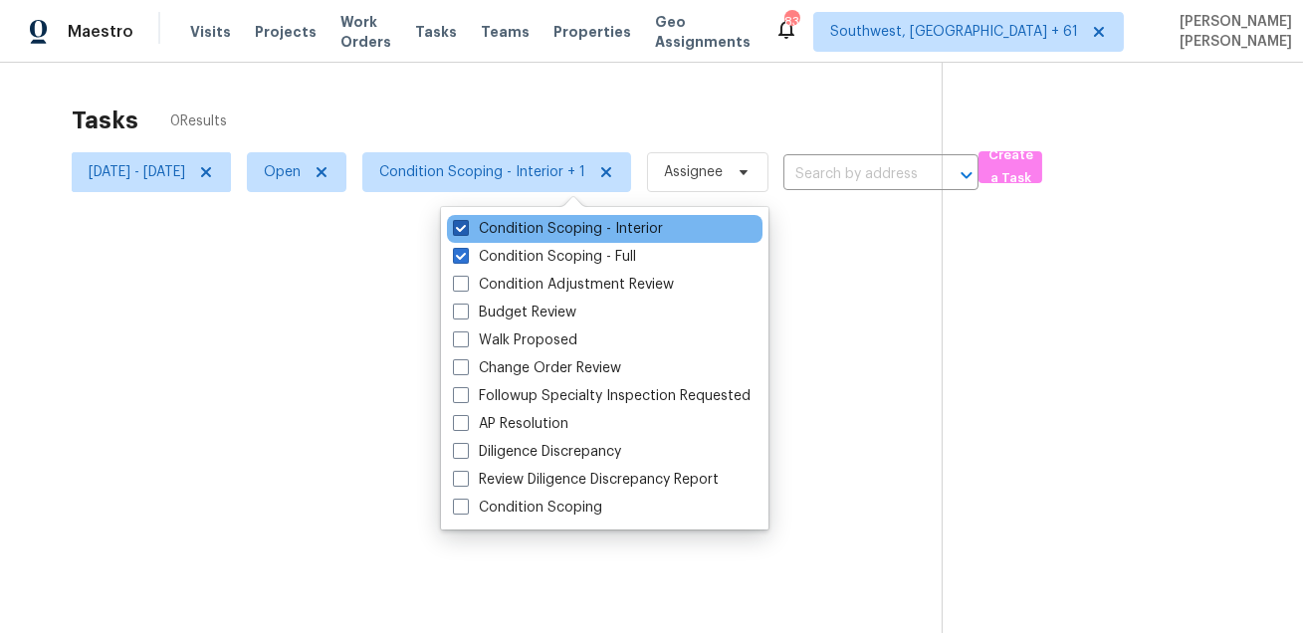
click at [546, 221] on label "Condition Scoping - Interior" at bounding box center [558, 229] width 210 height 20
click at [466, 221] on input "Condition Scoping - Interior" at bounding box center [459, 225] width 13 height 13
checkbox input "false"
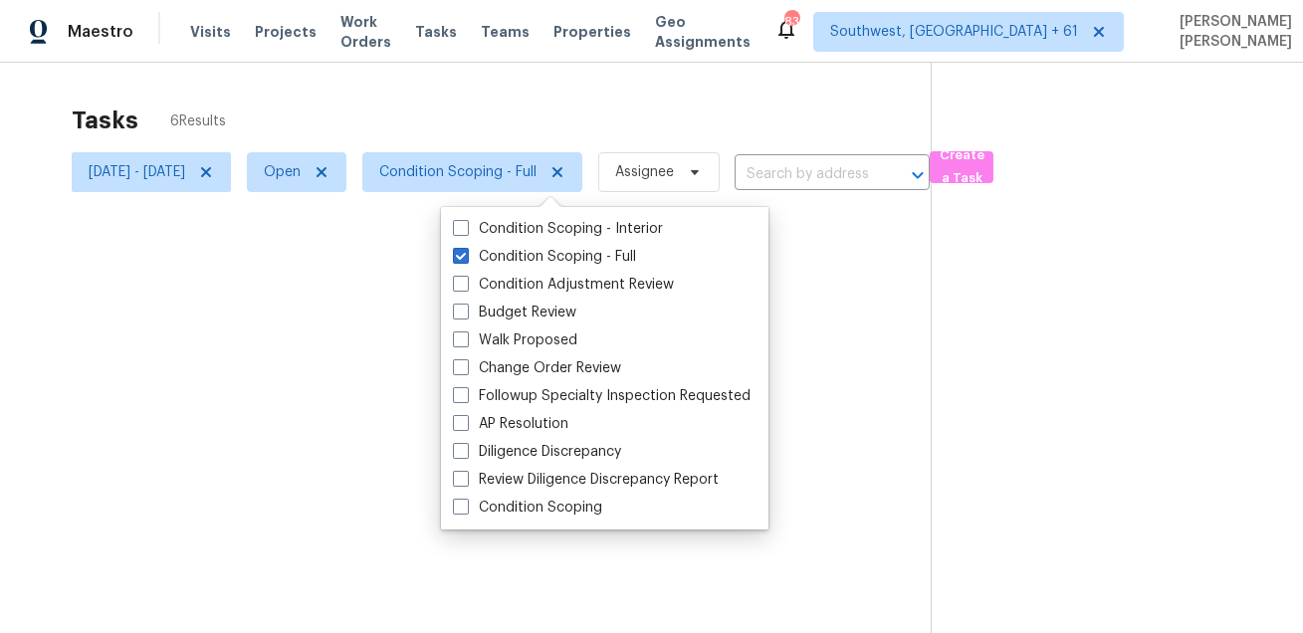
click at [576, 95] on div "Tasks 6 Results" at bounding box center [501, 121] width 859 height 52
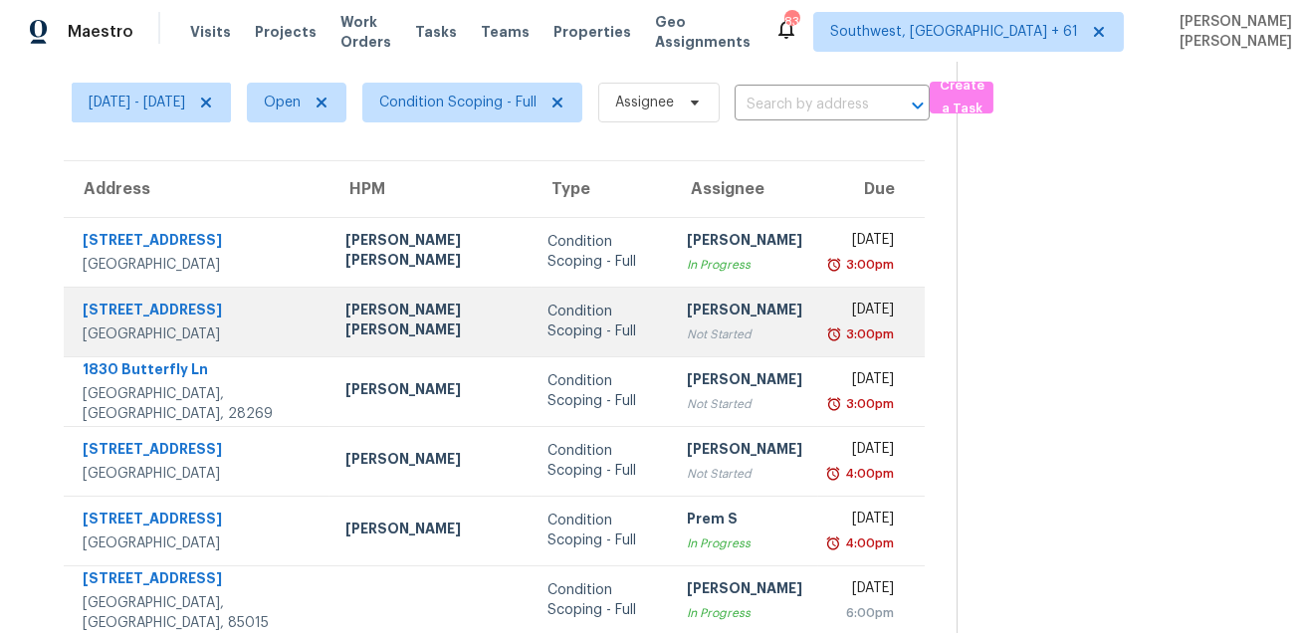
scroll to position [87, 0]
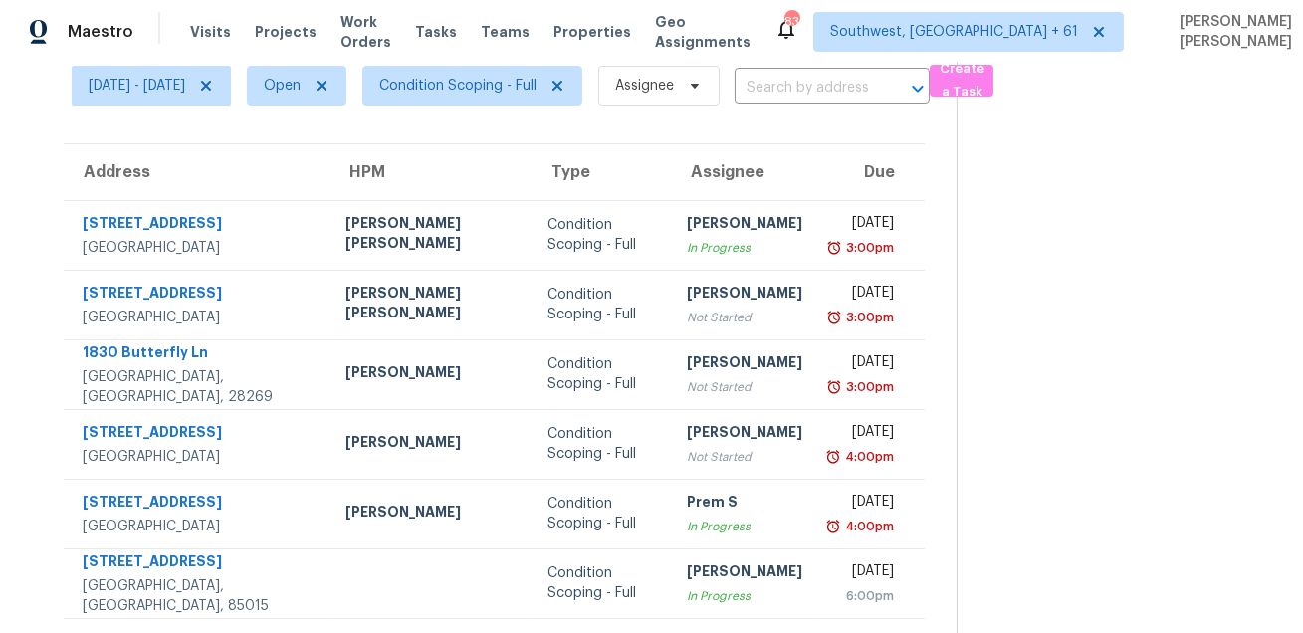
click at [1054, 526] on section at bounding box center [1113, 305] width 315 height 659
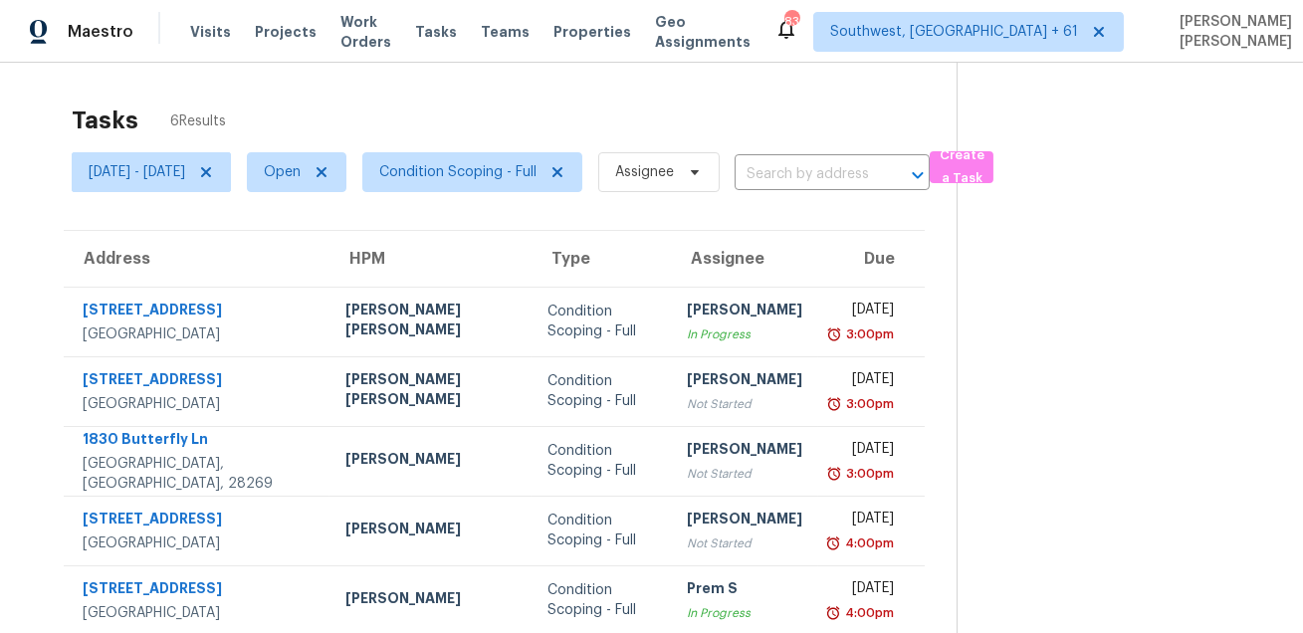
click at [771, 113] on div "Tasks 6 Results" at bounding box center [514, 121] width 885 height 52
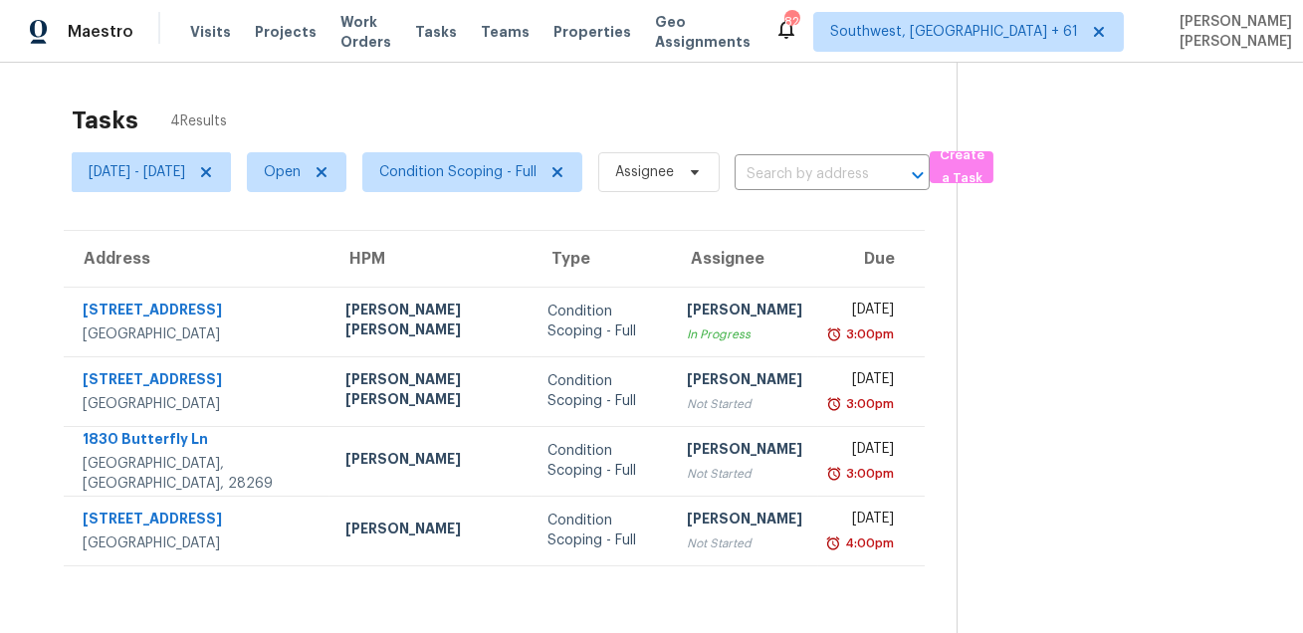
click at [739, 83] on div "Tasks 4 Results [DATE] - [DATE] Open Condition Scoping - Full Assignee ​ Create…" at bounding box center [651, 379] width 1303 height 633
click at [696, 155] on span "Assignee" at bounding box center [658, 172] width 121 height 40
click at [580, 113] on div "Tasks 4 Results" at bounding box center [514, 121] width 885 height 52
click at [526, 169] on span "Condition Scoping - Full" at bounding box center [457, 172] width 157 height 20
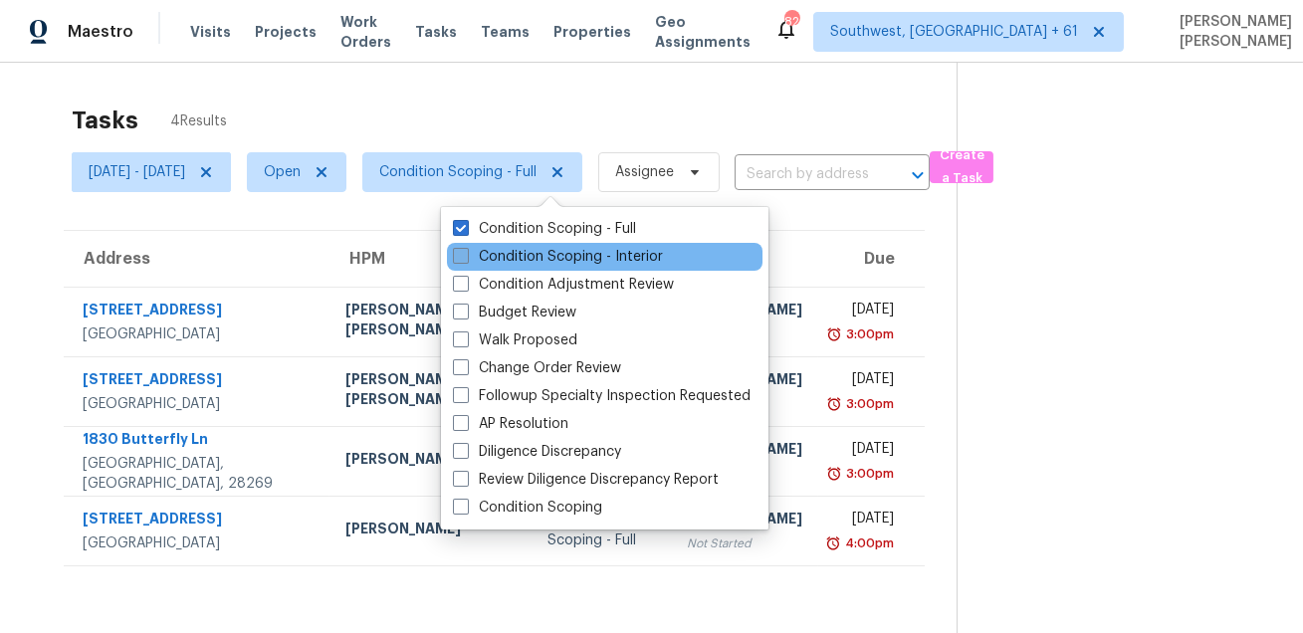
click at [517, 260] on label "Condition Scoping - Interior" at bounding box center [558, 257] width 210 height 20
click at [466, 260] on input "Condition Scoping - Interior" at bounding box center [459, 253] width 13 height 13
checkbox input "true"
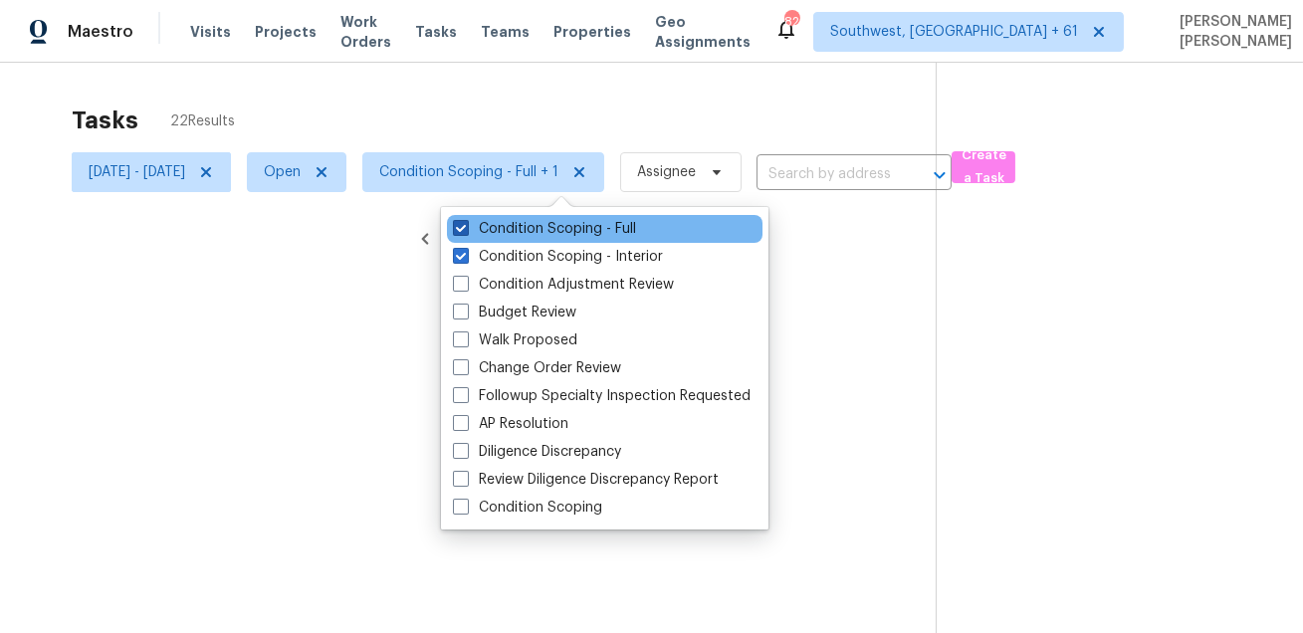
click at [531, 230] on label "Condition Scoping - Full" at bounding box center [544, 229] width 183 height 20
click at [466, 230] on input "Condition Scoping - Full" at bounding box center [459, 225] width 13 height 13
checkbox input "false"
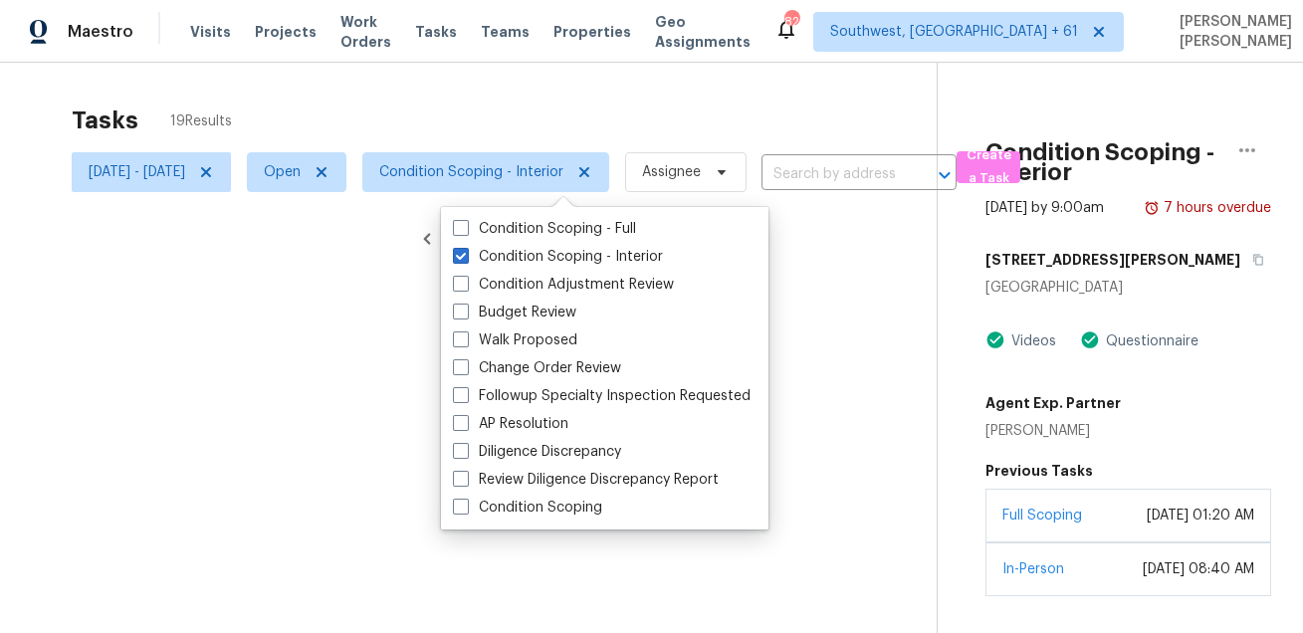
click at [568, 69] on div at bounding box center [651, 316] width 1303 height 633
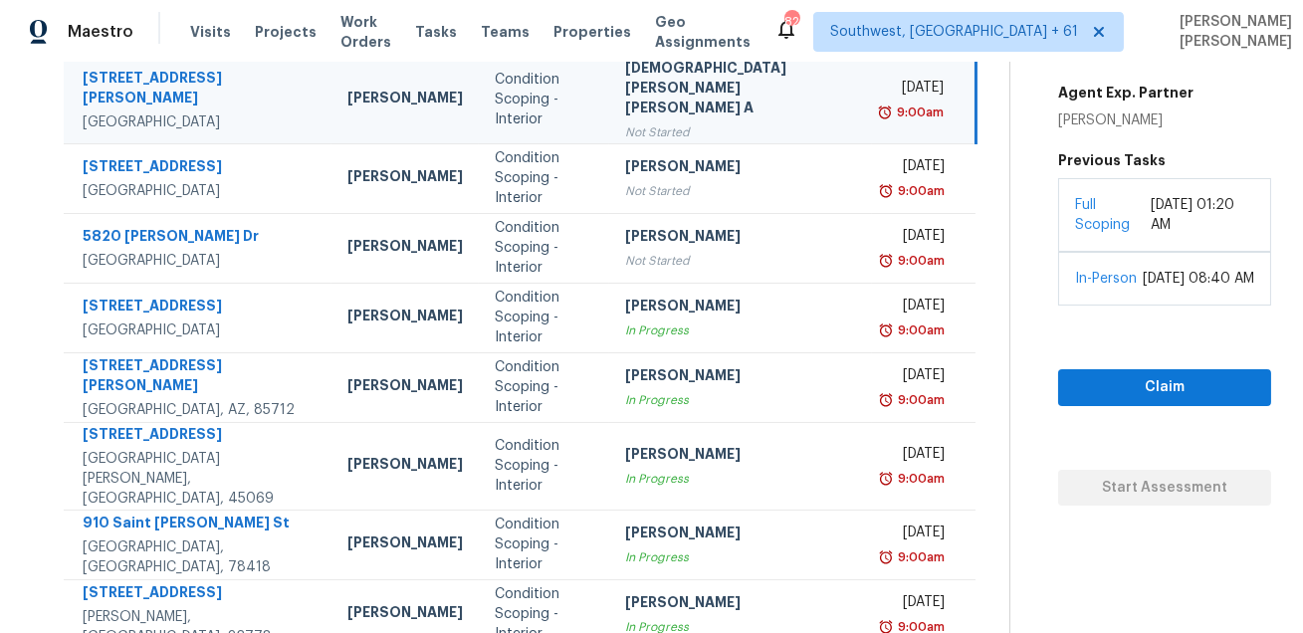
scroll to position [420, 0]
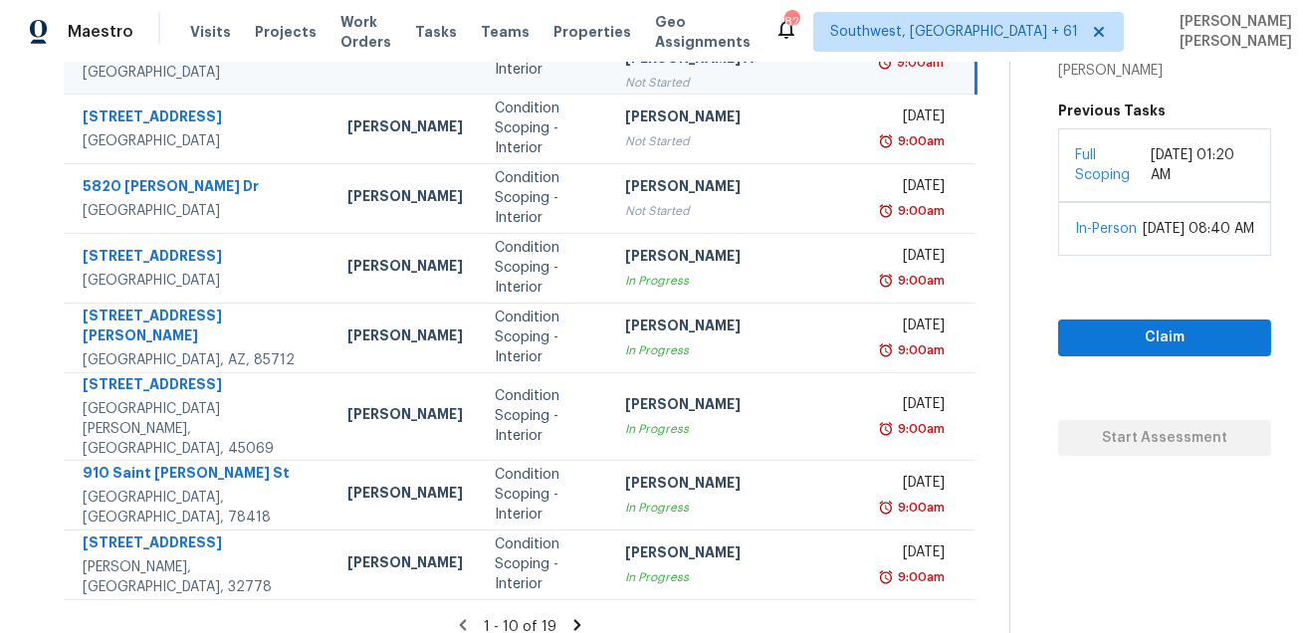
click at [574, 619] on icon at bounding box center [577, 624] width 7 height 11
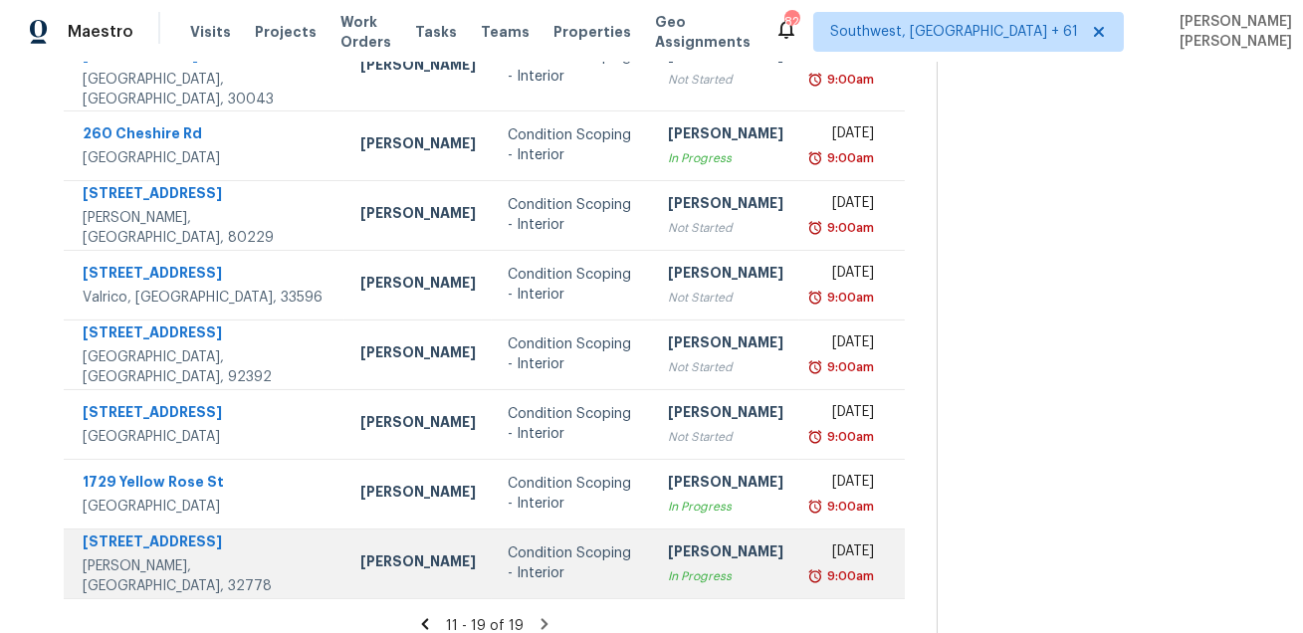
scroll to position [0, 0]
